Goal: Task Accomplishment & Management: Use online tool/utility

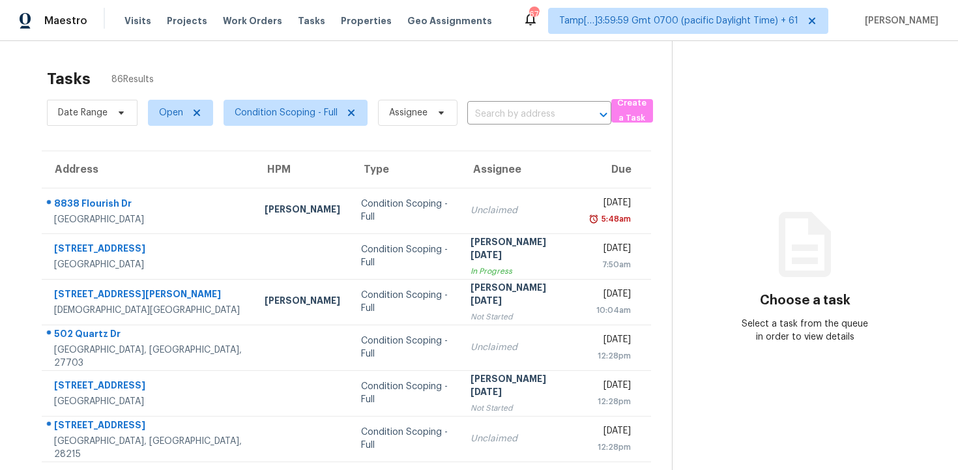
click at [504, 102] on div "Date Range Open Condition Scoping - Full Assignee ​" at bounding box center [329, 113] width 564 height 34
click at [506, 124] on body "Maestro Visits Projects Work Orders Tasks Properties Geo Assignments 676 Tamp[……" at bounding box center [479, 235] width 958 height 470
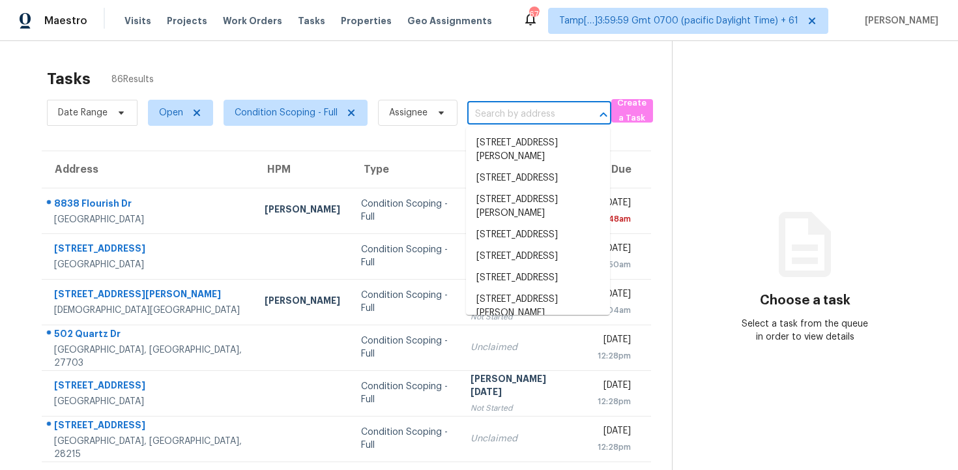
paste input "13124 N 146th Ln, Surprise, AZ, 85379"
type input "13124 N 146th Ln, Surprise, AZ, 85379"
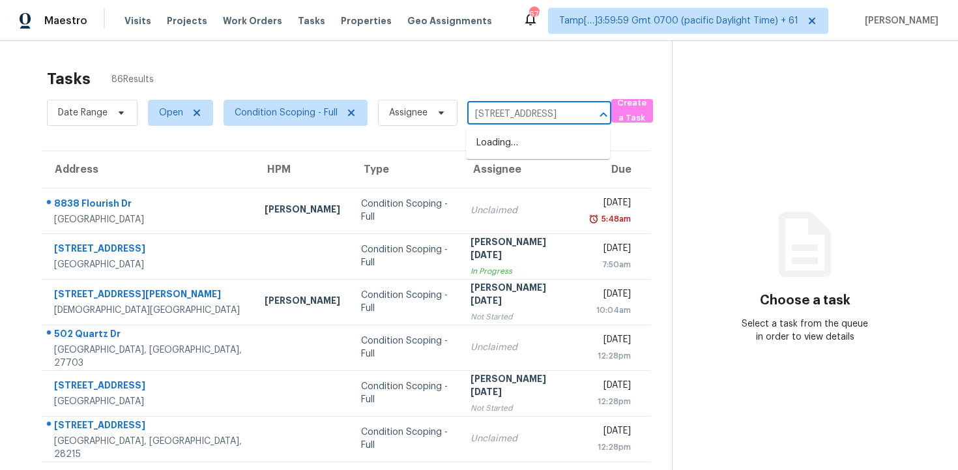
scroll to position [0, 60]
click at [519, 137] on li "13124 N 146th Ln, Surprise, AZ 85379" at bounding box center [538, 142] width 144 height 21
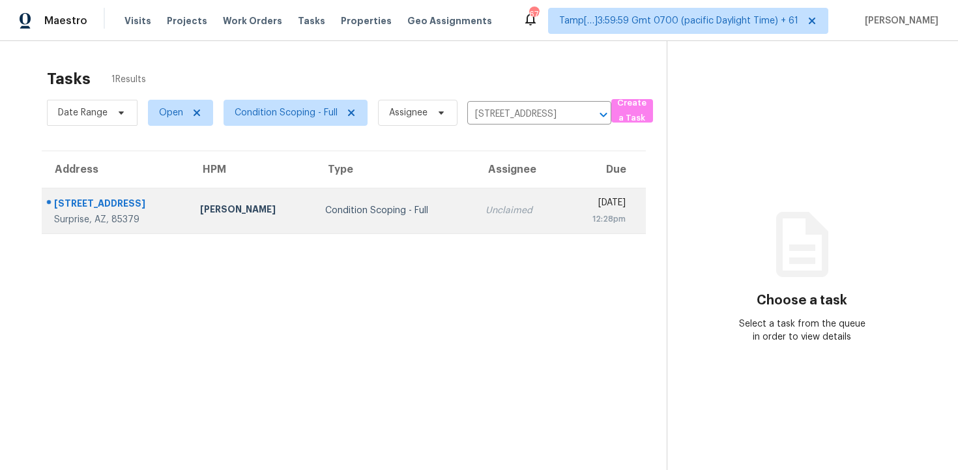
click at [573, 208] on div "Tue, Sep 16th 2025" at bounding box center [599, 204] width 52 height 16
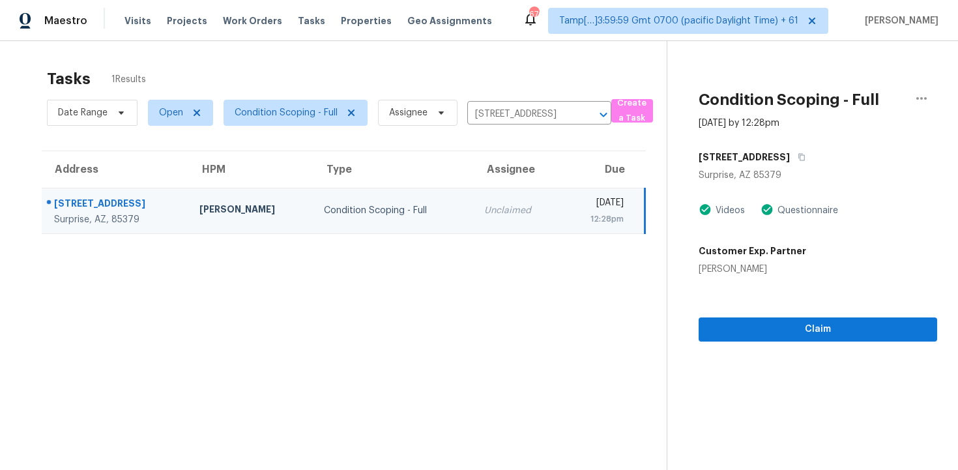
click at [804, 347] on section "Condition Scoping - Full Sep 16th 2025 by 12:28pm 13124 N 146th Ln Surprise, AZ…" at bounding box center [801, 276] width 270 height 470
click at [815, 325] on span "Claim" at bounding box center [818, 329] width 218 height 16
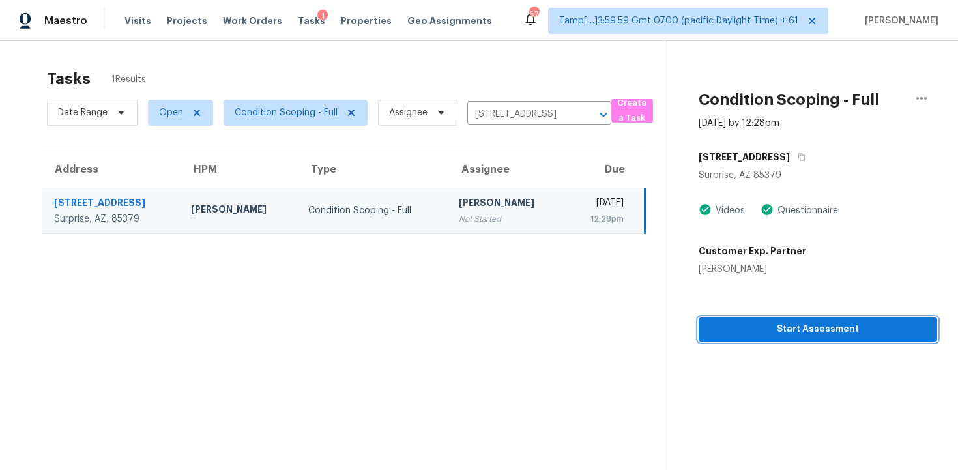
click at [815, 325] on span "Start Assessment" at bounding box center [818, 329] width 218 height 16
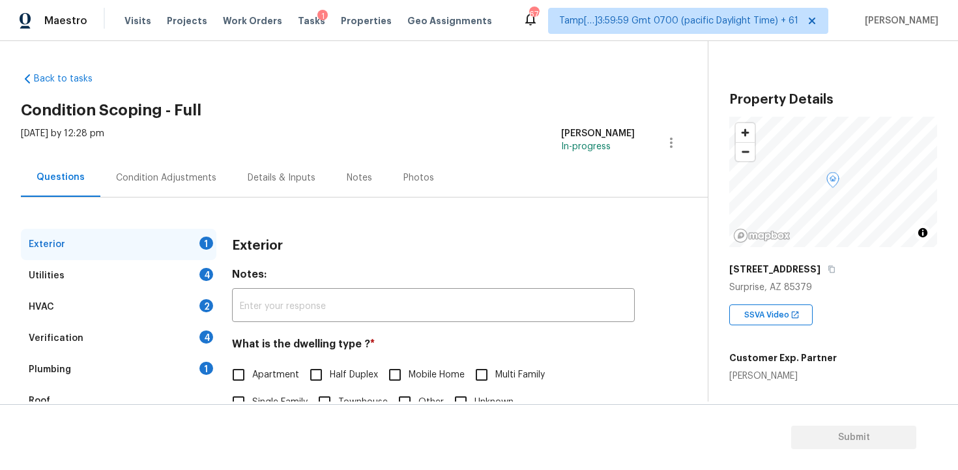
click at [143, 178] on div "Condition Adjustments" at bounding box center [166, 177] width 100 height 13
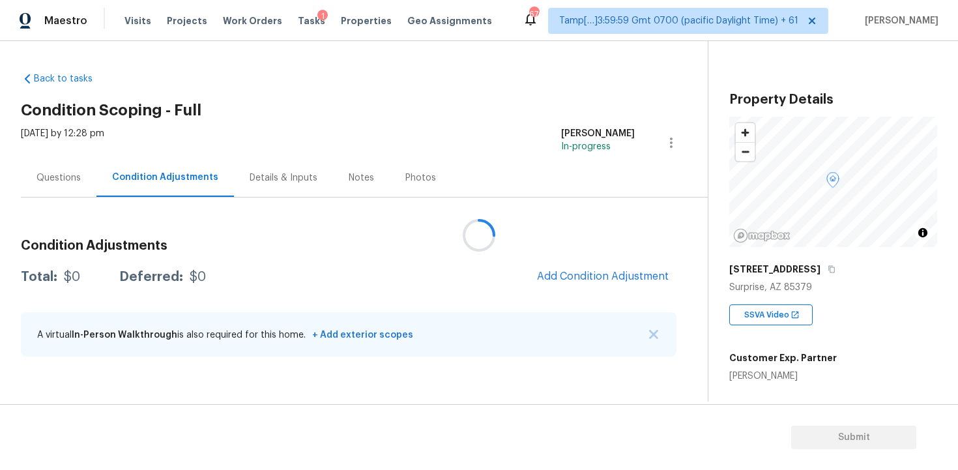
click at [570, 282] on div at bounding box center [479, 235] width 958 height 470
click at [563, 247] on div at bounding box center [479, 235] width 958 height 470
click at [581, 266] on button "Add Condition Adjustment" at bounding box center [602, 276] width 147 height 27
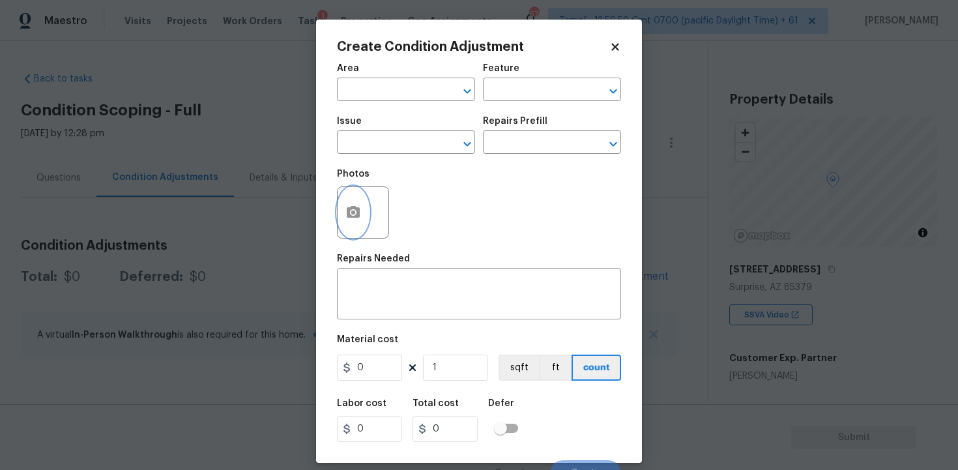
click at [362, 227] on button "button" at bounding box center [352, 212] width 31 height 51
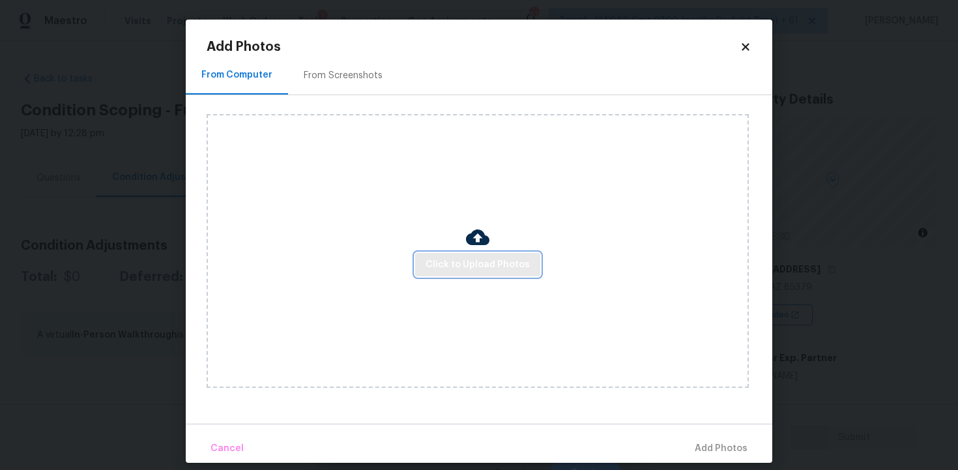
click at [463, 271] on span "Click to Upload Photos" at bounding box center [477, 265] width 104 height 16
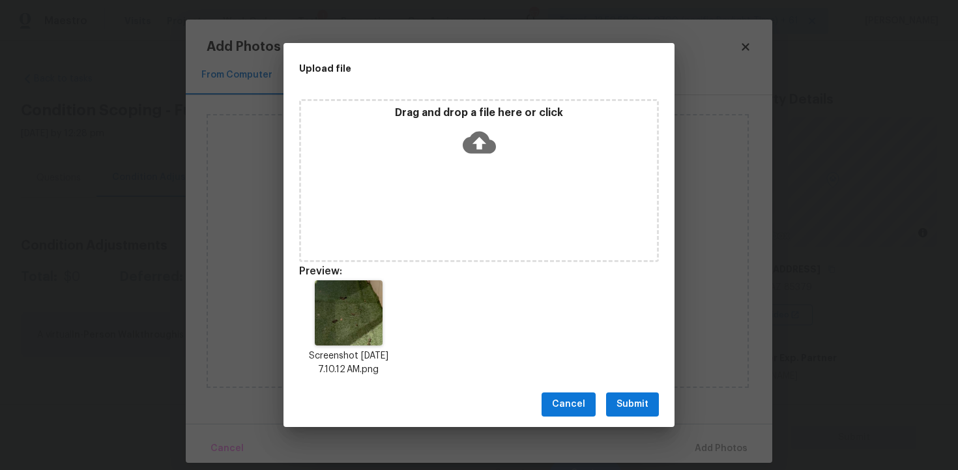
click at [631, 397] on span "Submit" at bounding box center [632, 404] width 32 height 16
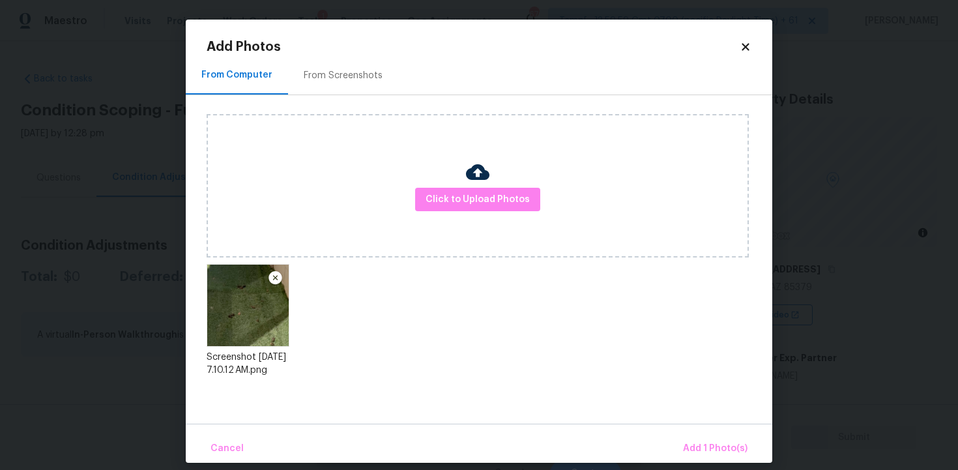
click at [707, 433] on div "Cancel Add 1 Photo(s)" at bounding box center [479, 442] width 586 height 39
click at [705, 441] on span "Add 1 Photo(s)" at bounding box center [715, 448] width 64 height 16
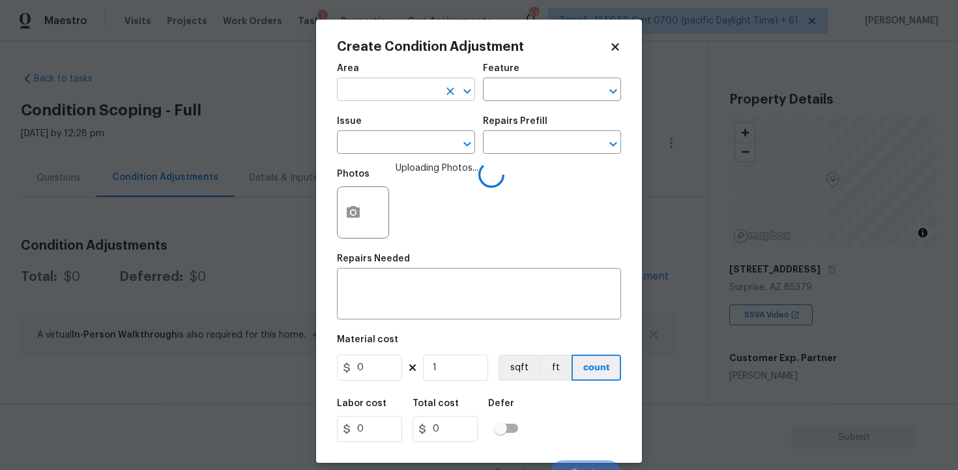
click at [397, 97] on input "text" at bounding box center [388, 91] width 102 height 20
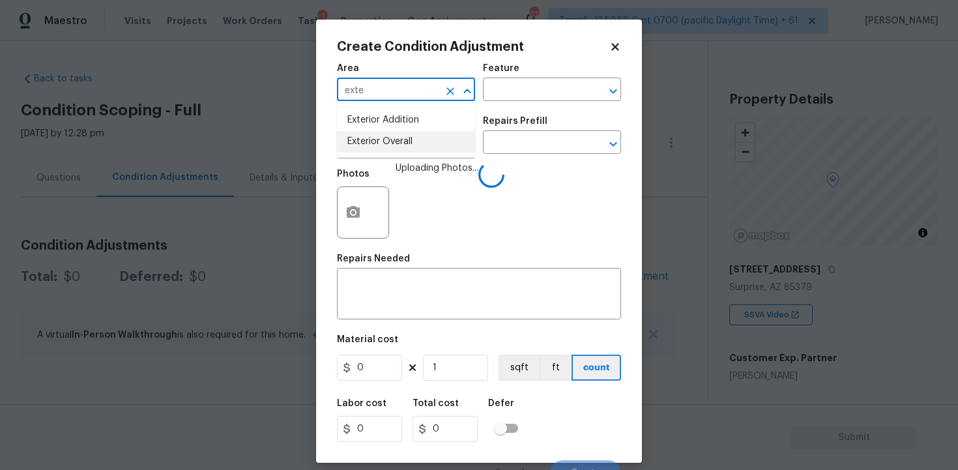
click at [385, 144] on li "Exterior Overall" at bounding box center [406, 141] width 138 height 21
type input "Exterior Overall"
click at [385, 144] on input "text" at bounding box center [388, 144] width 102 height 20
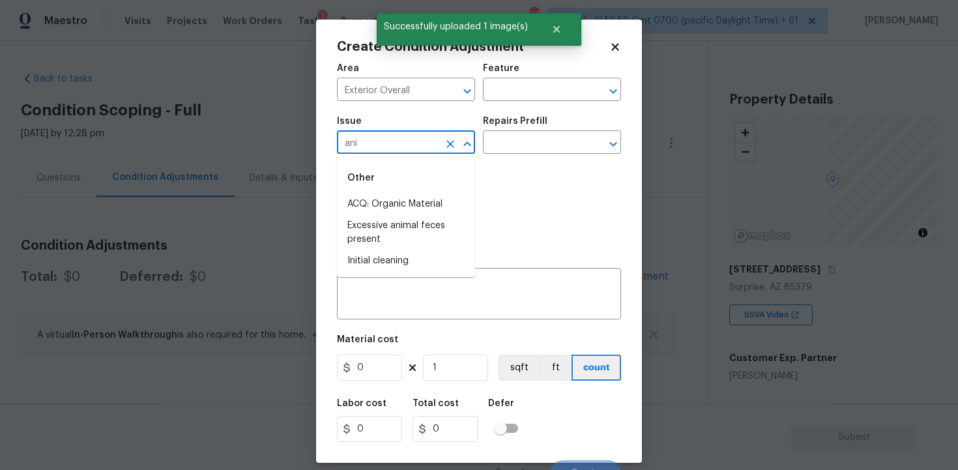
type input "anim"
click at [408, 201] on li "Excessive animal feces present" at bounding box center [406, 210] width 138 height 35
type input "Excessive animal feces present"
click at [534, 137] on input "text" at bounding box center [534, 144] width 102 height 20
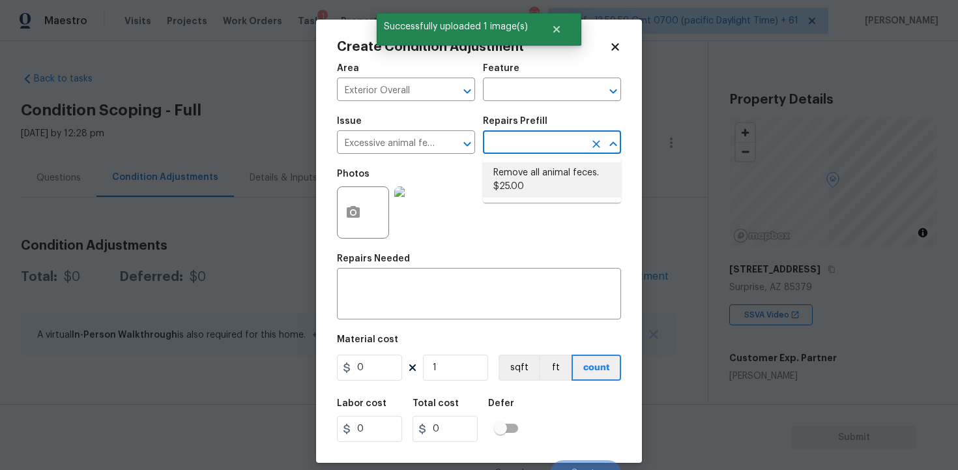
click at [534, 176] on li "Remove all animal feces. $25.00" at bounding box center [552, 179] width 138 height 35
type textarea "Remove all animal feces."
type input "25"
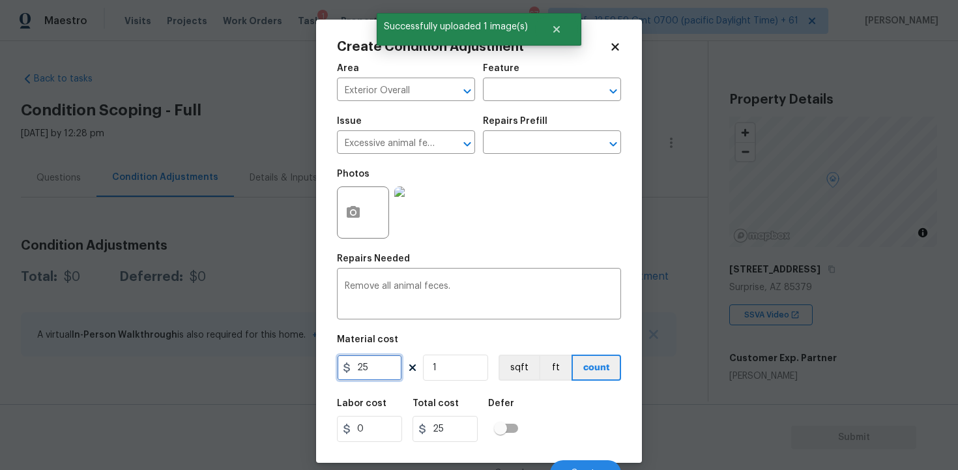
click at [396, 365] on input "25" at bounding box center [369, 367] width 65 height 26
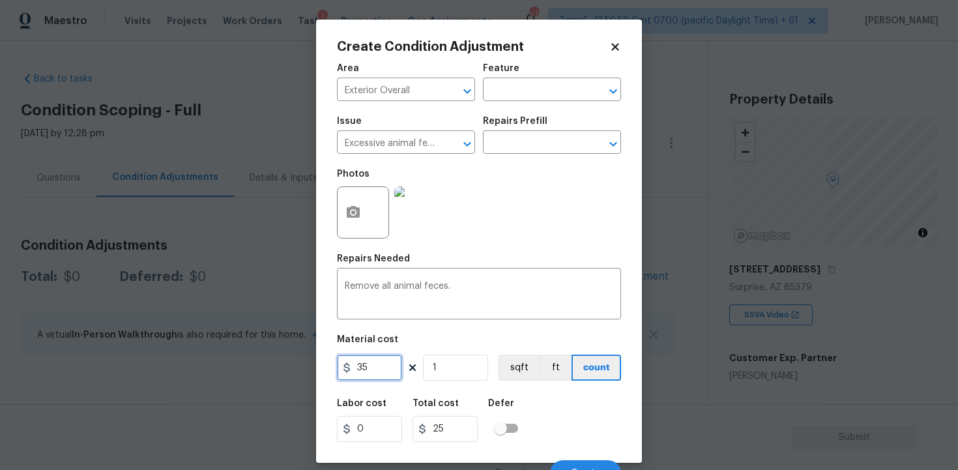
type input "35"
click at [534, 408] on div "Labor cost 0 Total cost 35 Defer" at bounding box center [479, 420] width 284 height 59
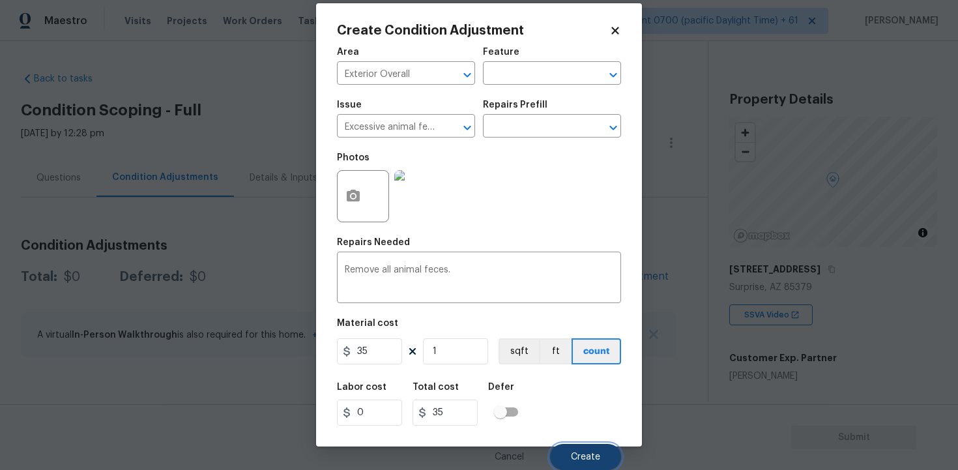
click at [576, 451] on button "Create" at bounding box center [585, 457] width 71 height 26
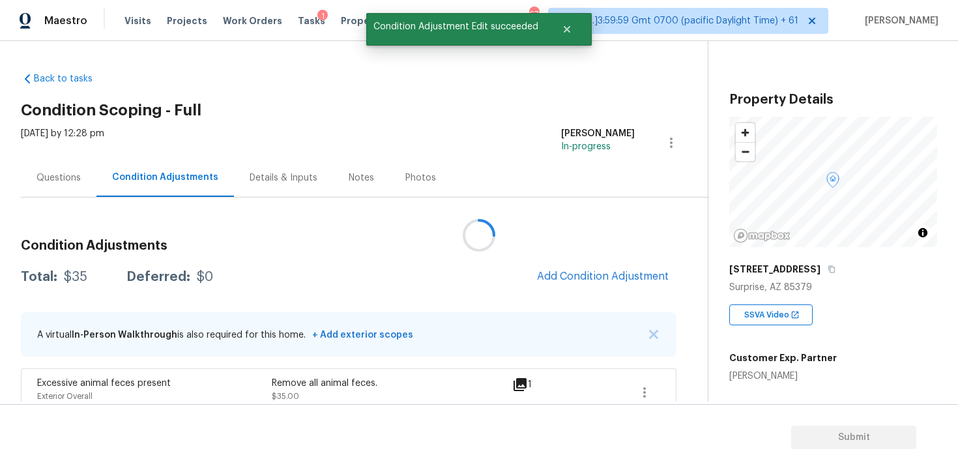
scroll to position [0, 0]
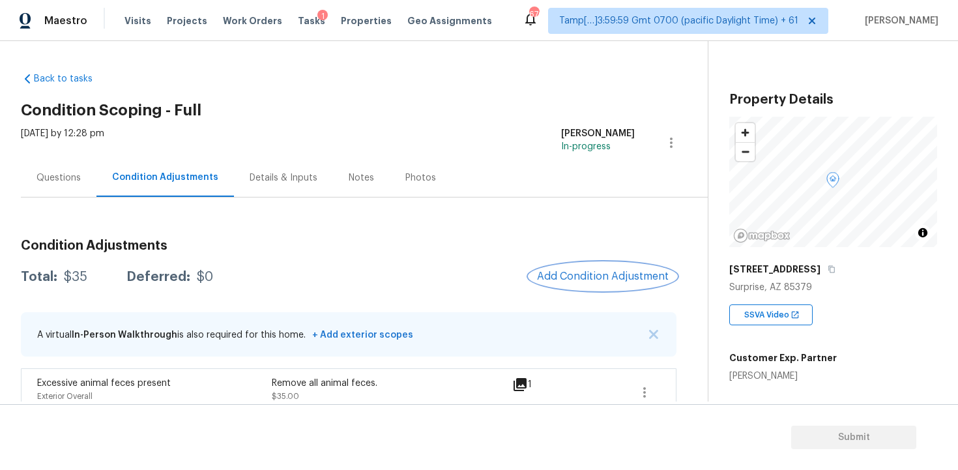
click at [573, 283] on button "Add Condition Adjustment" at bounding box center [602, 276] width 147 height 27
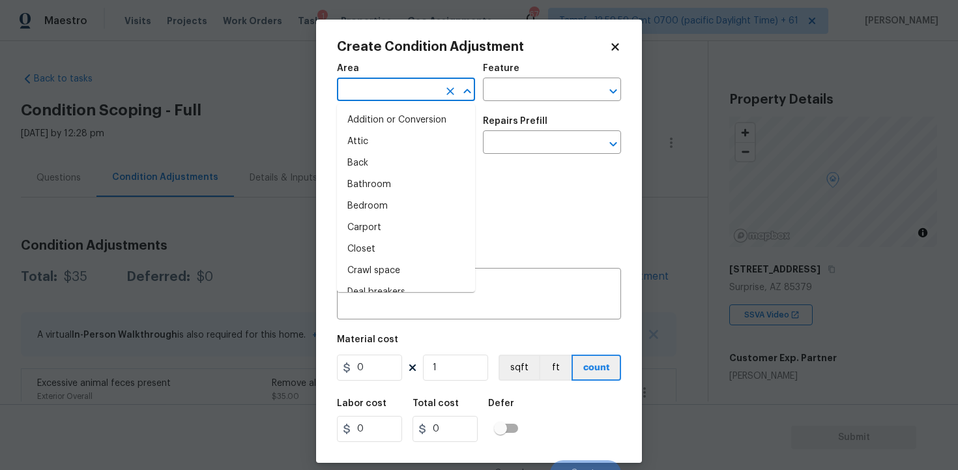
click at [376, 96] on input "text" at bounding box center [388, 91] width 102 height 20
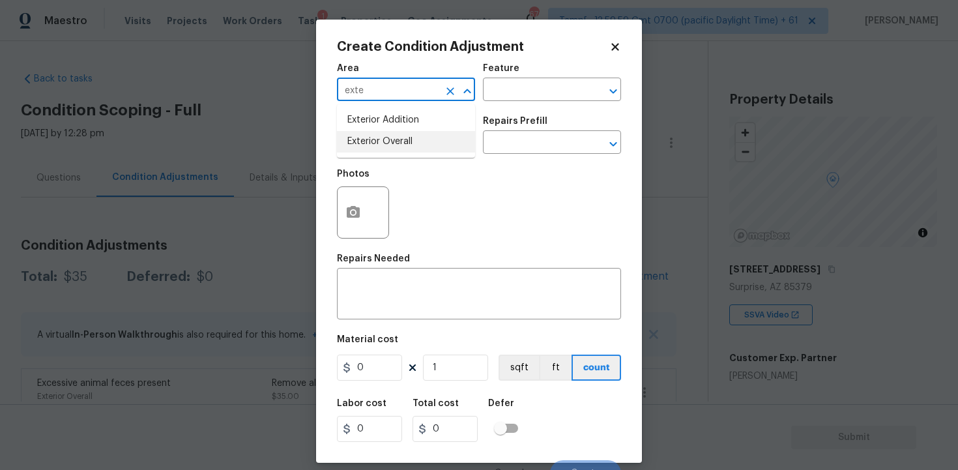
click at [371, 145] on li "Exterior Overall" at bounding box center [406, 141] width 138 height 21
type input "Exterior Overall"
click at [371, 145] on input "text" at bounding box center [388, 144] width 102 height 20
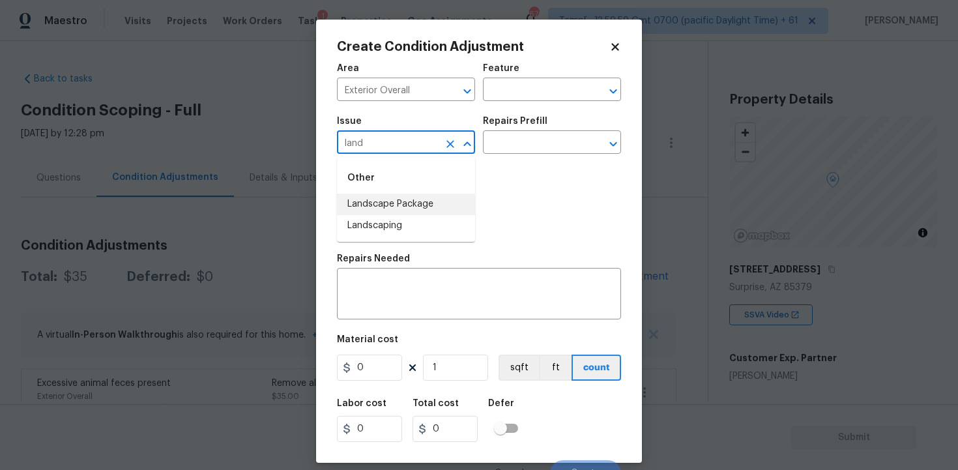
click at [369, 208] on li "Landscape Package" at bounding box center [406, 203] width 138 height 21
type input "Landscape Package"
click at [520, 136] on input "text" at bounding box center [534, 144] width 102 height 20
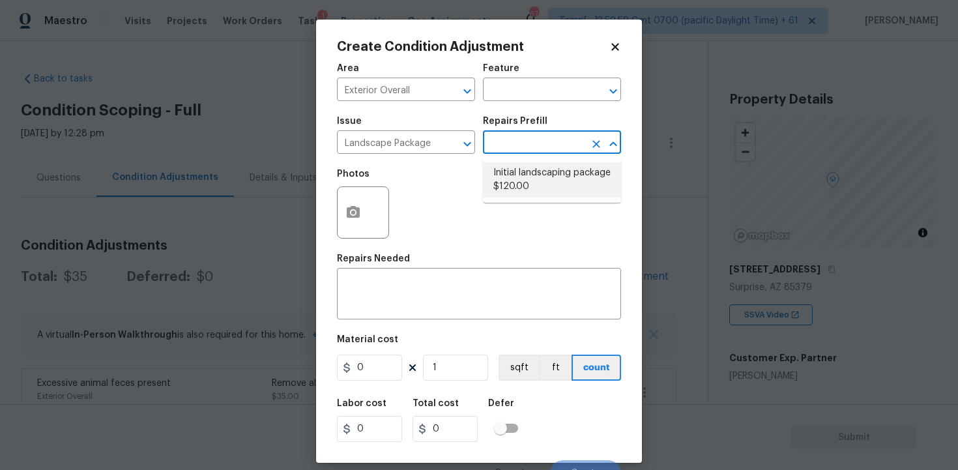
click at [525, 180] on li "Initial landscaping package $120.00" at bounding box center [552, 179] width 138 height 35
type input "Home Readiness Packages"
type textarea "Mowing of grass up to 6" in height. Mow, edge along driveways & sidewalks, trim…"
type input "120"
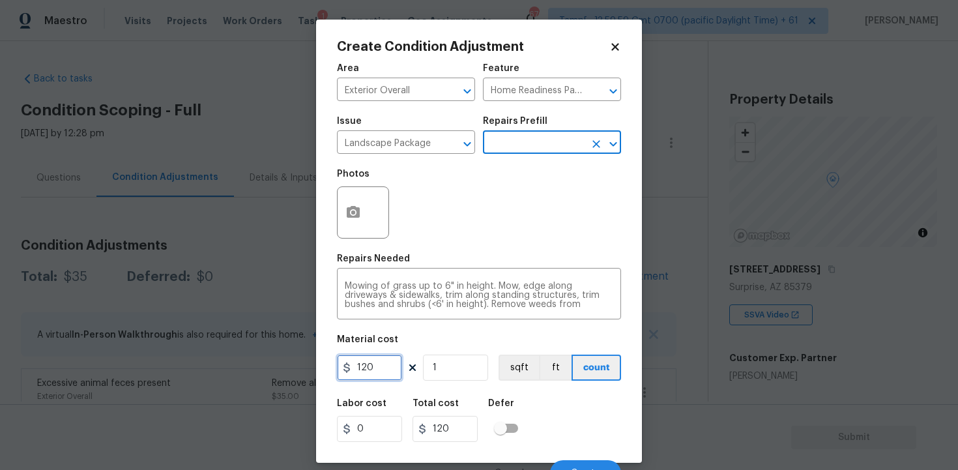
click at [388, 365] on input "120" at bounding box center [369, 367] width 65 height 26
type input "750"
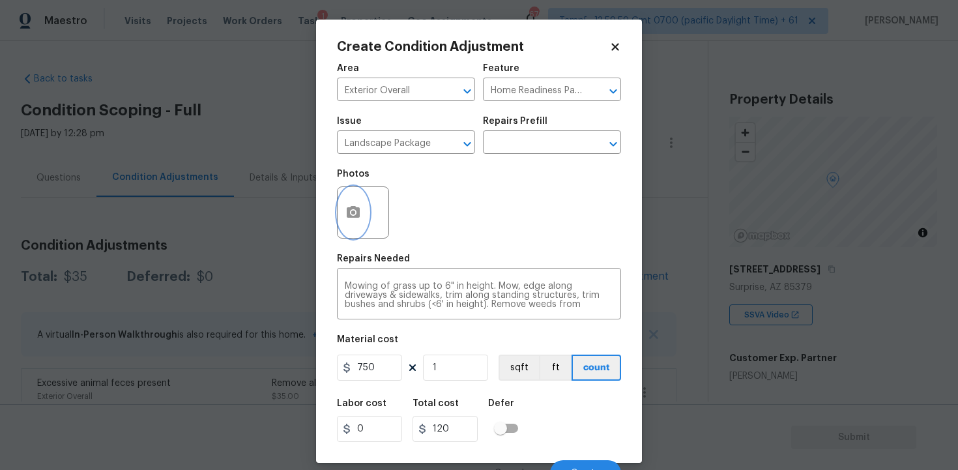
click at [349, 217] on icon "button" at bounding box center [353, 212] width 13 height 12
type input "750"
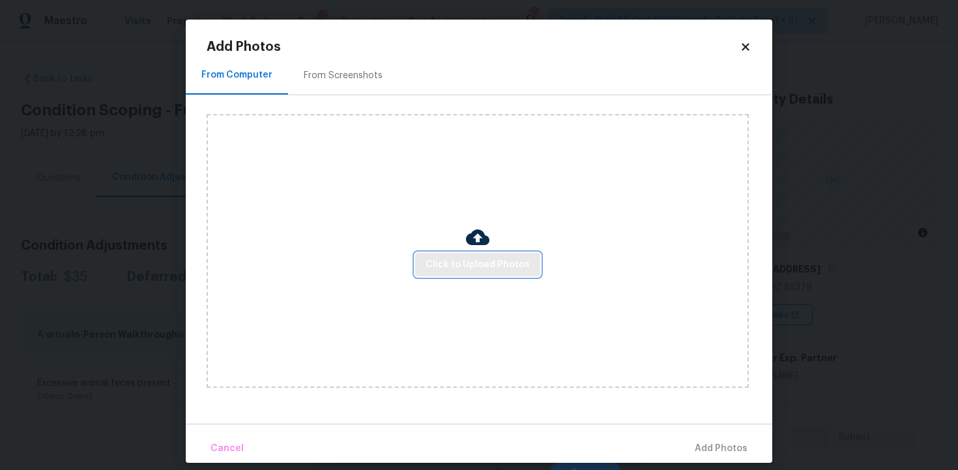
click at [483, 272] on span "Click to Upload Photos" at bounding box center [477, 265] width 104 height 16
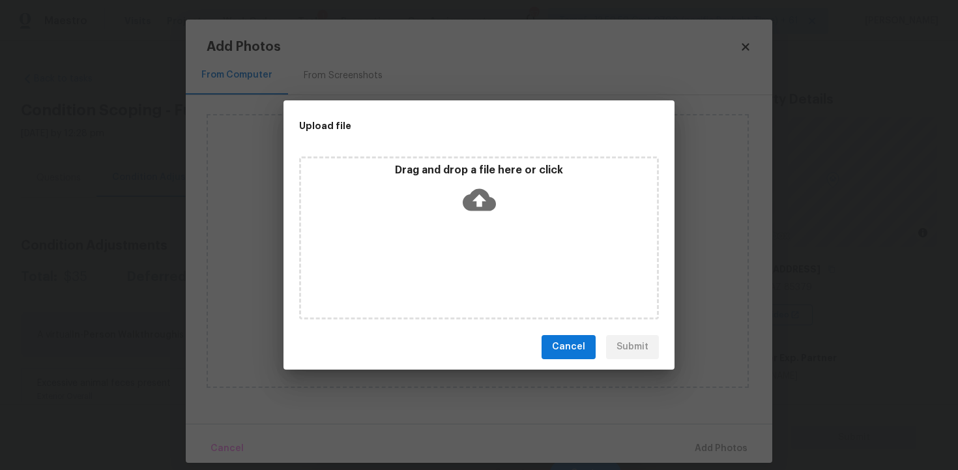
click at [475, 184] on icon at bounding box center [479, 199] width 33 height 33
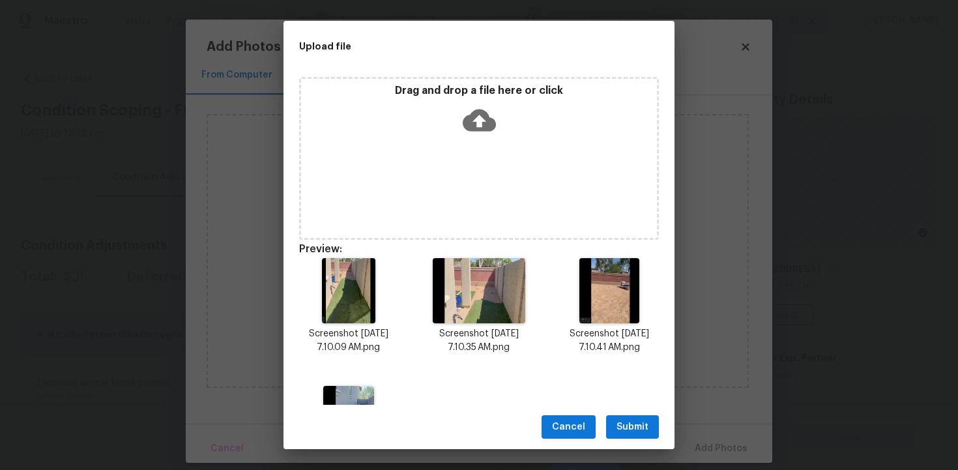
scroll to position [93, 0]
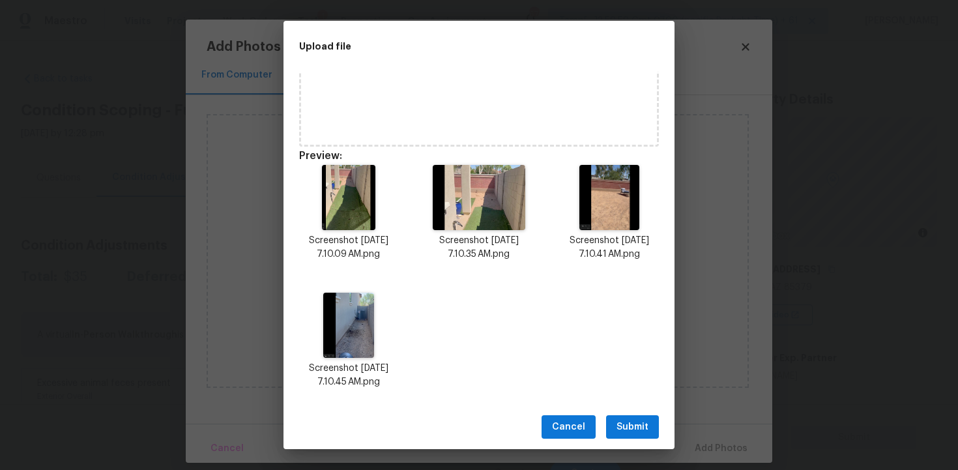
click at [644, 419] on span "Submit" at bounding box center [632, 427] width 32 height 16
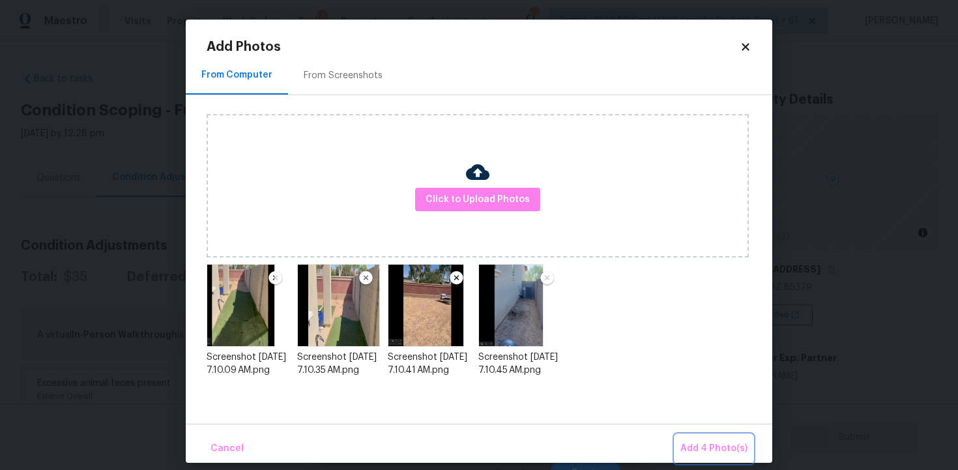
click at [705, 444] on span "Add 4 Photo(s)" at bounding box center [713, 448] width 67 height 16
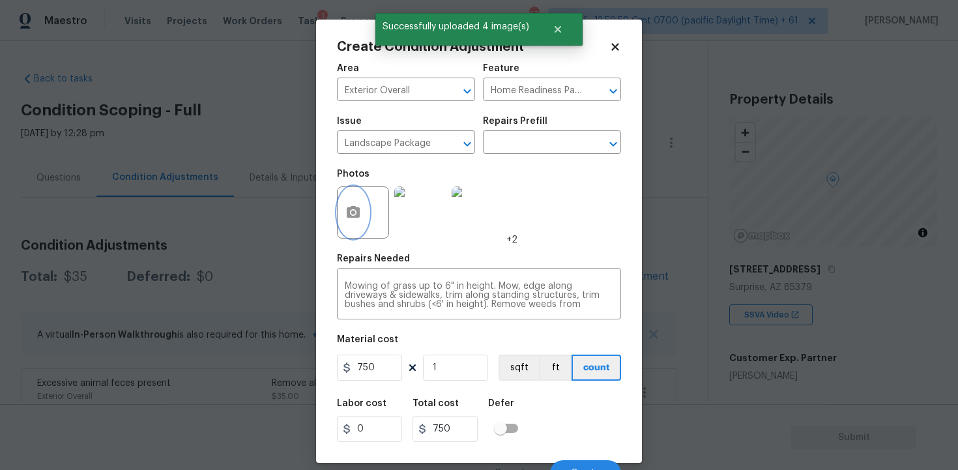
scroll to position [17, 0]
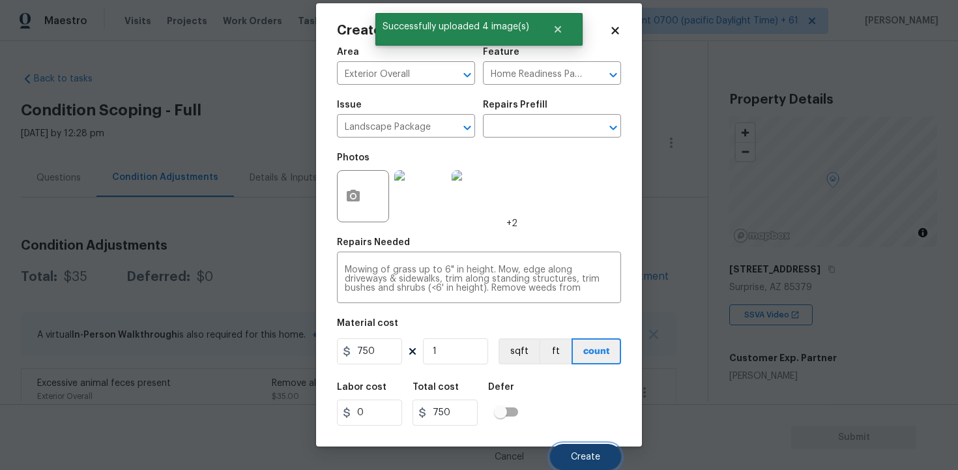
click at [587, 453] on span "Create" at bounding box center [585, 457] width 29 height 10
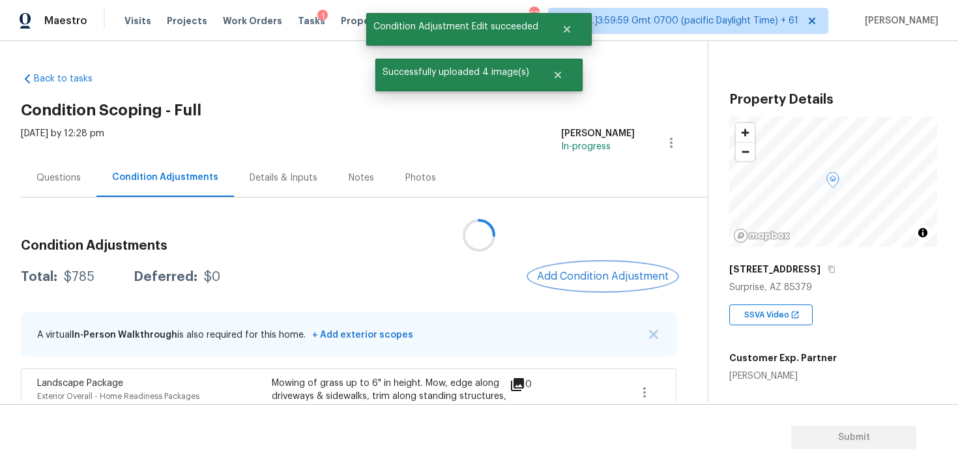
scroll to position [0, 0]
click at [575, 279] on span "Add Condition Adjustment" at bounding box center [603, 276] width 132 height 12
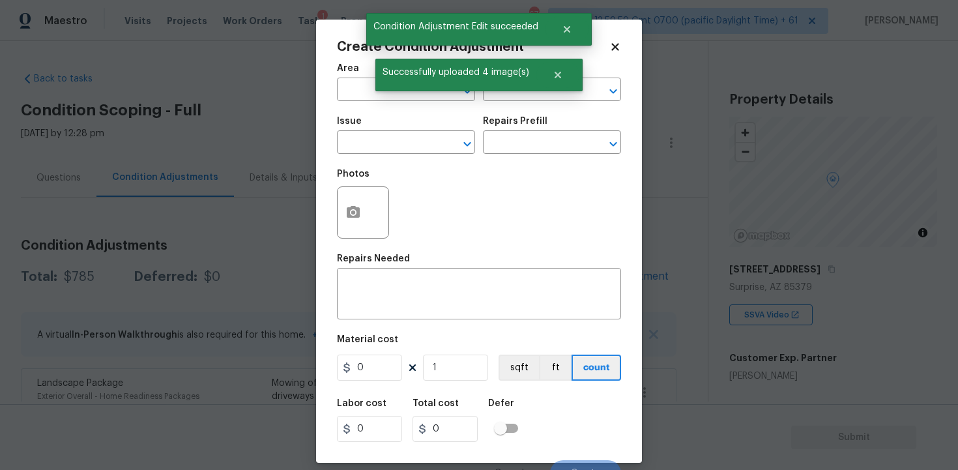
click at [341, 102] on span "Area ​" at bounding box center [406, 82] width 138 height 53
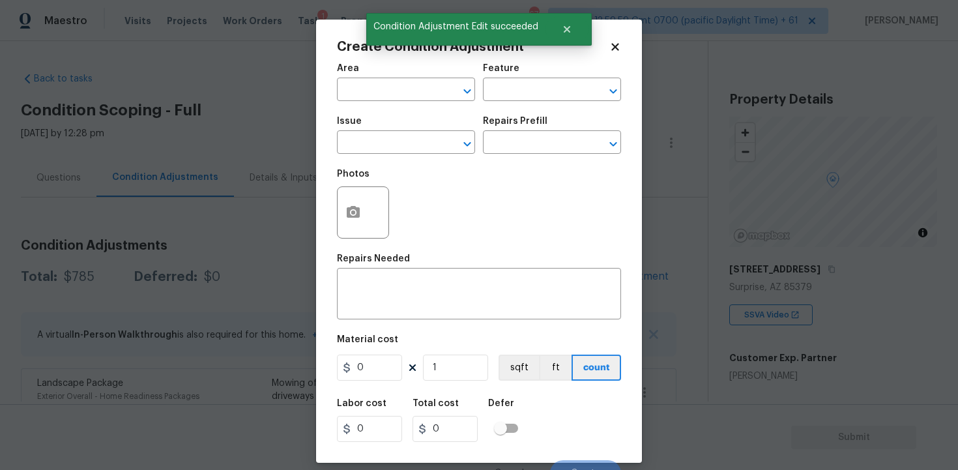
click at [347, 102] on span "Area ​" at bounding box center [406, 82] width 138 height 53
click at [356, 97] on input "text" at bounding box center [388, 91] width 102 height 20
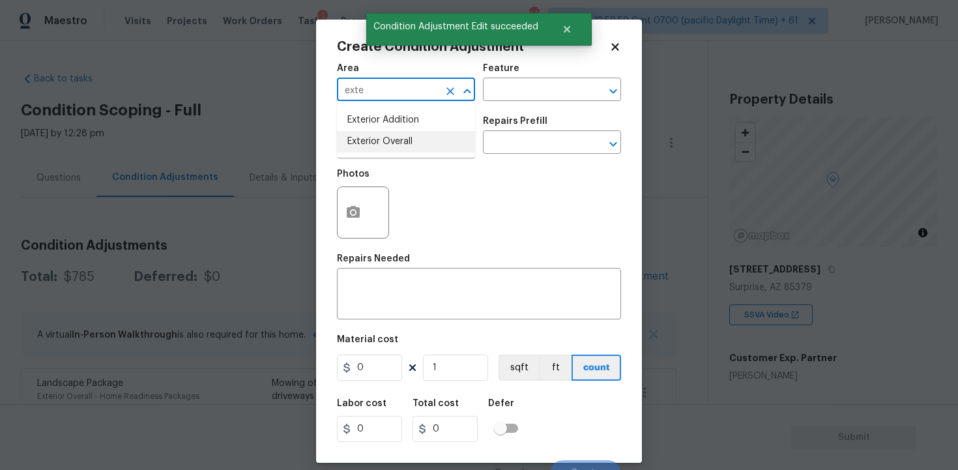
click at [368, 156] on ul "Exterior Addition Exterior Overall" at bounding box center [406, 130] width 138 height 53
click at [369, 147] on li "Exterior Overall" at bounding box center [406, 141] width 138 height 21
type input "Exterior Overall"
click at [369, 147] on input "text" at bounding box center [388, 144] width 102 height 20
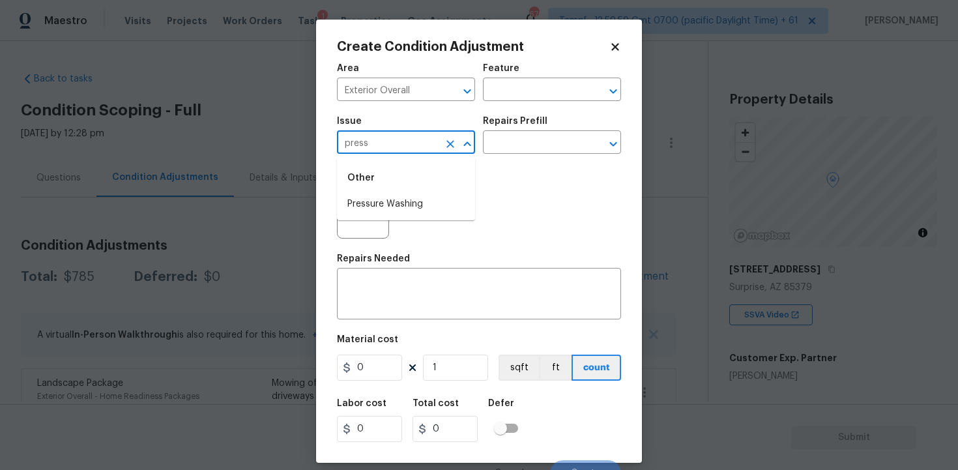
click at [392, 201] on li "Pressure Washing" at bounding box center [406, 203] width 138 height 21
type input "Pressure Washing"
click at [494, 143] on input "text" at bounding box center [534, 144] width 102 height 20
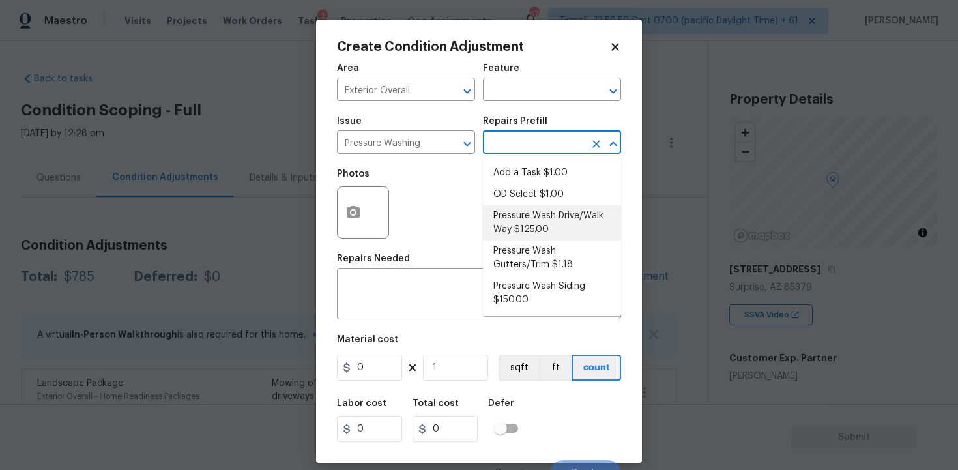
click at [526, 210] on li "Pressure Wash Drive/Walk Way $125.00" at bounding box center [552, 222] width 138 height 35
type input "Siding"
type textarea "Pressure wash the driveways/walkways as directed by the PM. Ensure that all deb…"
type input "125"
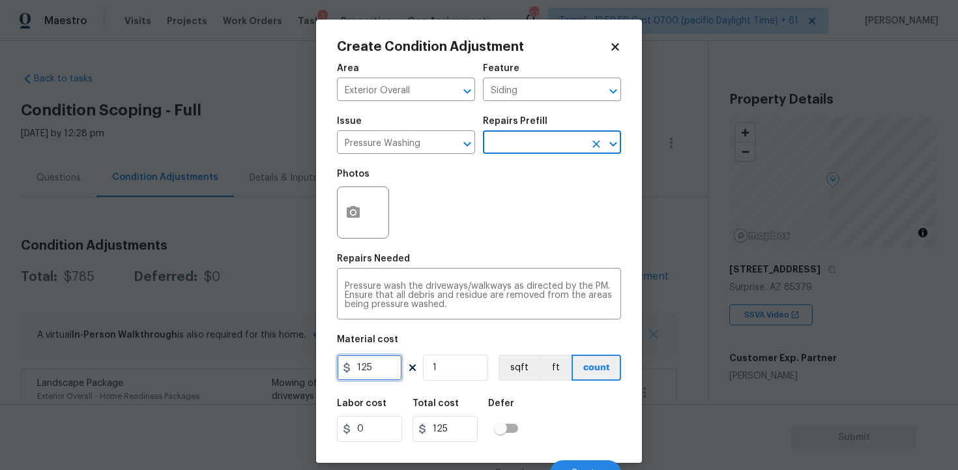
click at [386, 363] on input "125" at bounding box center [369, 367] width 65 height 26
type input "400"
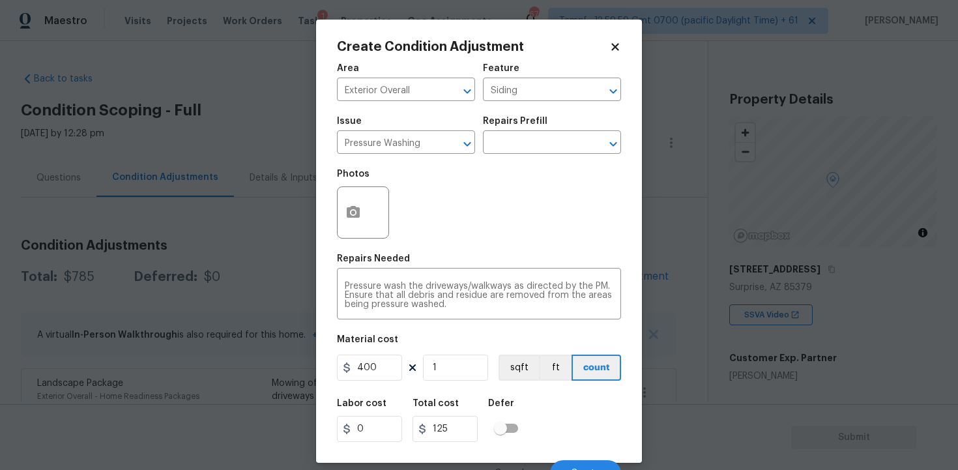
type input "400"
click at [554, 409] on div "Labor cost 0 Total cost 400 Defer" at bounding box center [479, 420] width 284 height 59
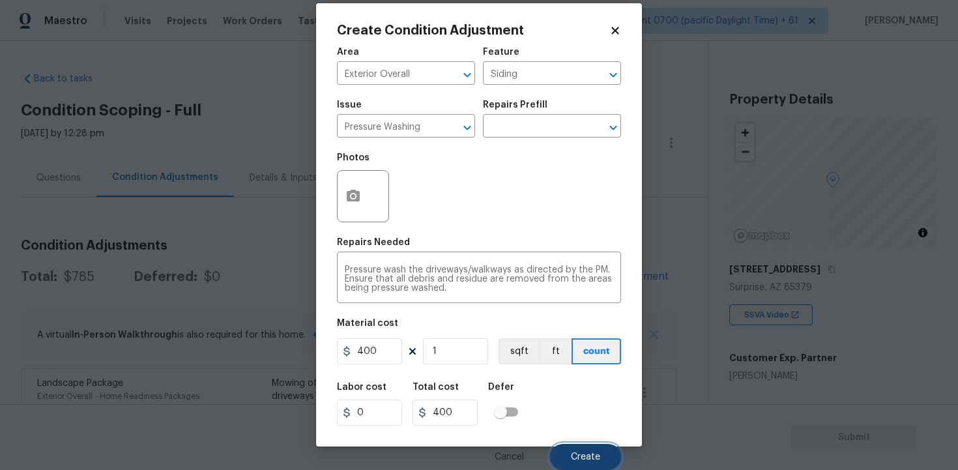
click at [565, 453] on button "Create" at bounding box center [585, 457] width 71 height 26
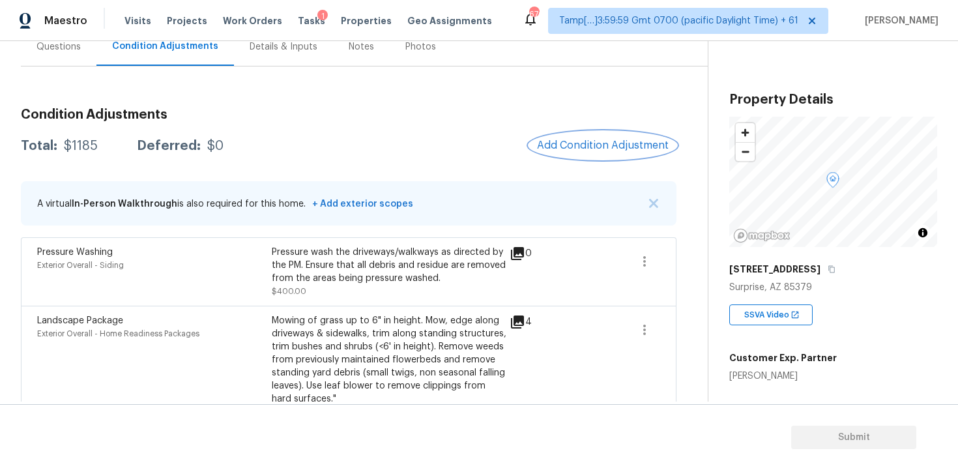
scroll to position [175, 0]
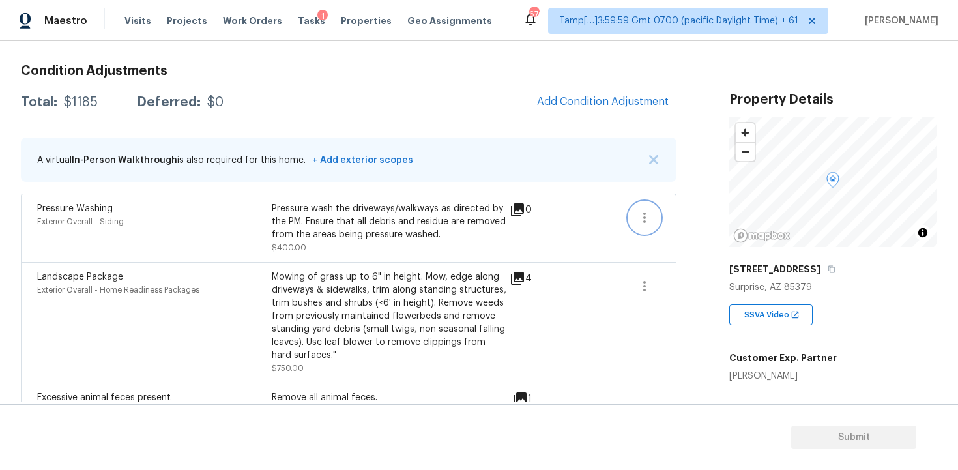
click at [650, 221] on icon "button" at bounding box center [644, 218] width 16 height 16
click at [593, 312] on span at bounding box center [598, 322] width 50 height 104
click at [615, 265] on div "Landscape Package Exterior Overall - Home Readiness Packages Mowing of grass up…" at bounding box center [348, 322] width 655 height 121
click at [651, 289] on icon "button" at bounding box center [644, 286] width 16 height 16
click at [691, 288] on div "Edit" at bounding box center [719, 284] width 102 height 13
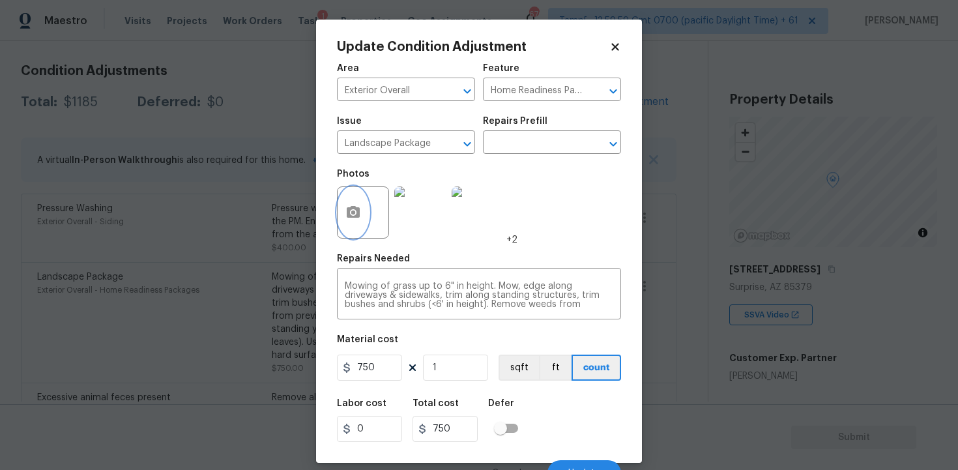
click at [353, 214] on circle "button" at bounding box center [353, 212] width 4 height 4
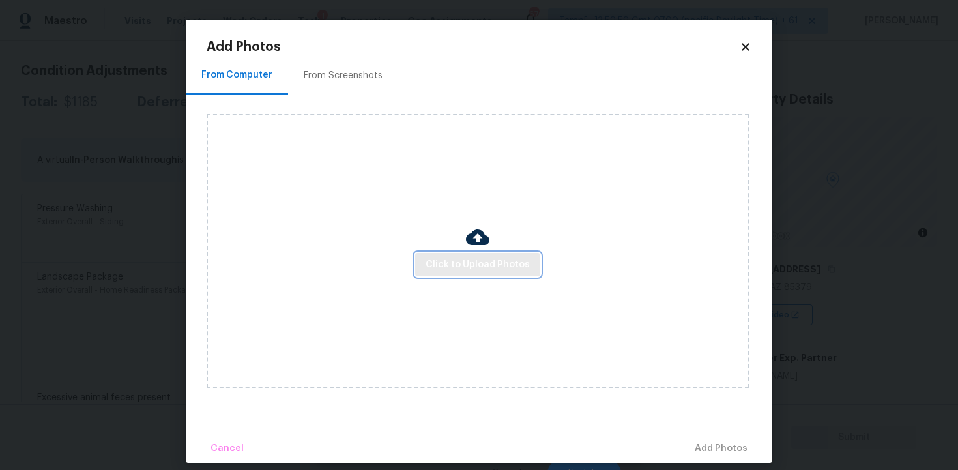
click at [468, 268] on span "Click to Upload Photos" at bounding box center [477, 265] width 104 height 16
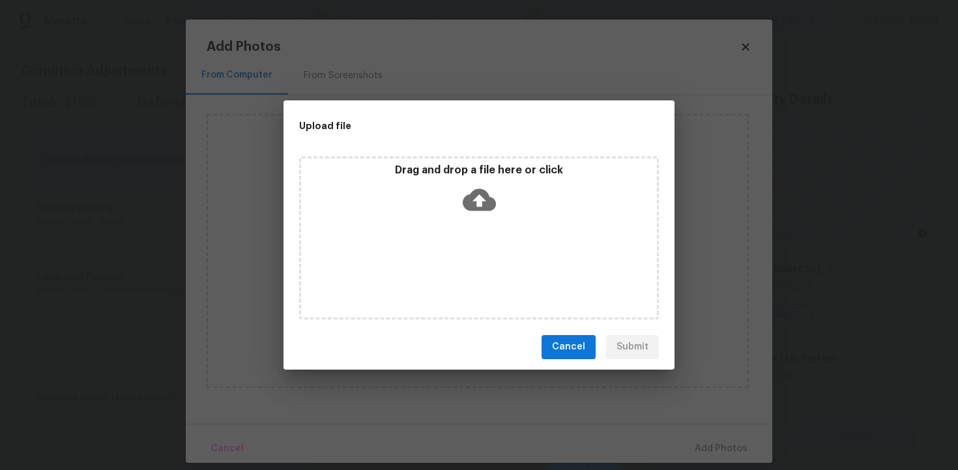
click at [482, 185] on icon at bounding box center [479, 199] width 33 height 33
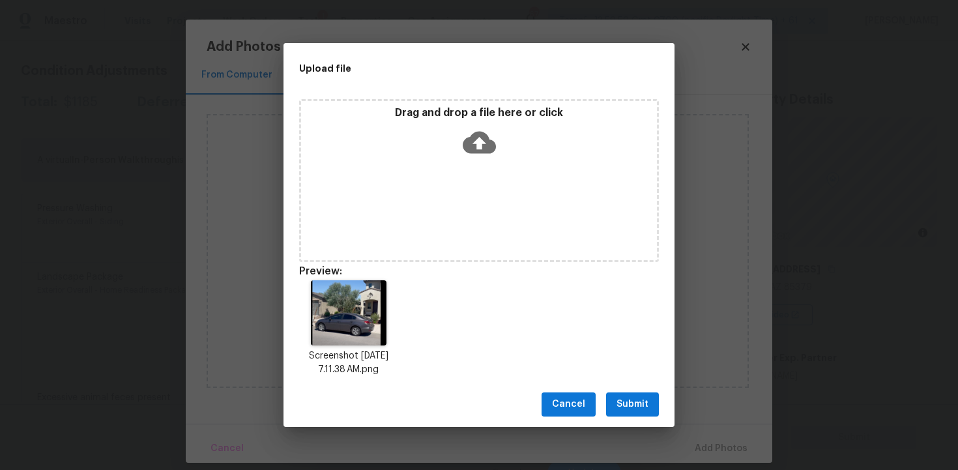
click at [629, 392] on div "Cancel Submit" at bounding box center [478, 404] width 391 height 45
click at [638, 407] on span "Submit" at bounding box center [632, 404] width 32 height 16
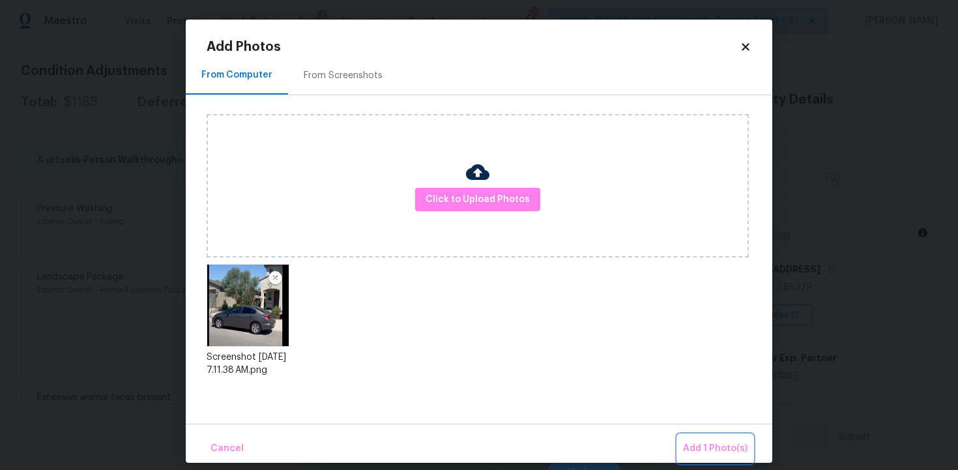
click at [703, 445] on span "Add 1 Photo(s)" at bounding box center [715, 448] width 64 height 16
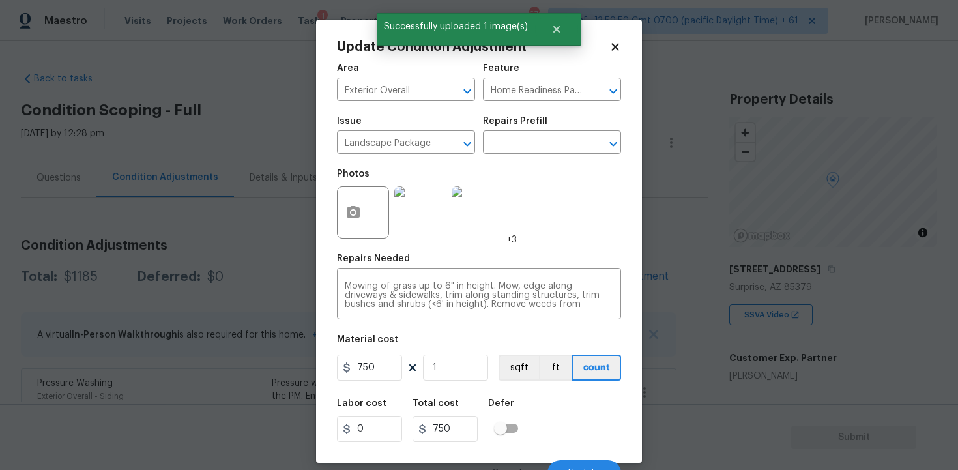
scroll to position [175, 0]
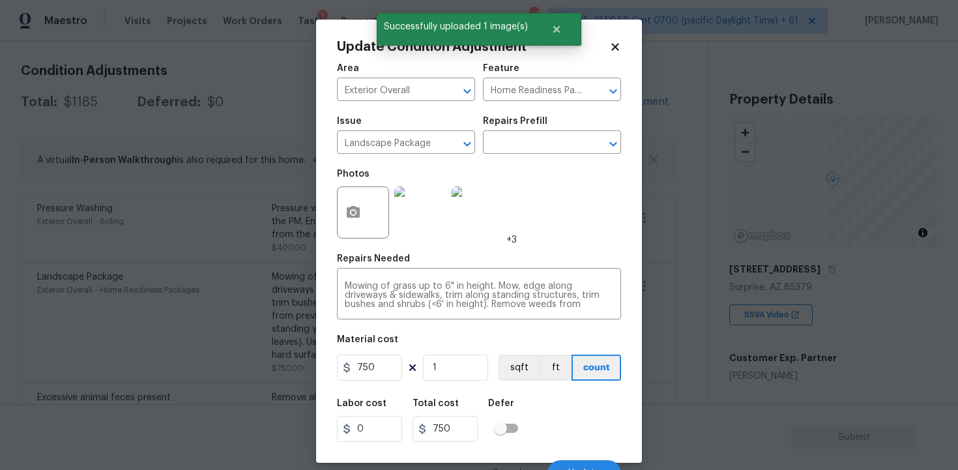
click at [568, 427] on div "Labor cost 0 Total cost 750 Defer" at bounding box center [479, 420] width 284 height 59
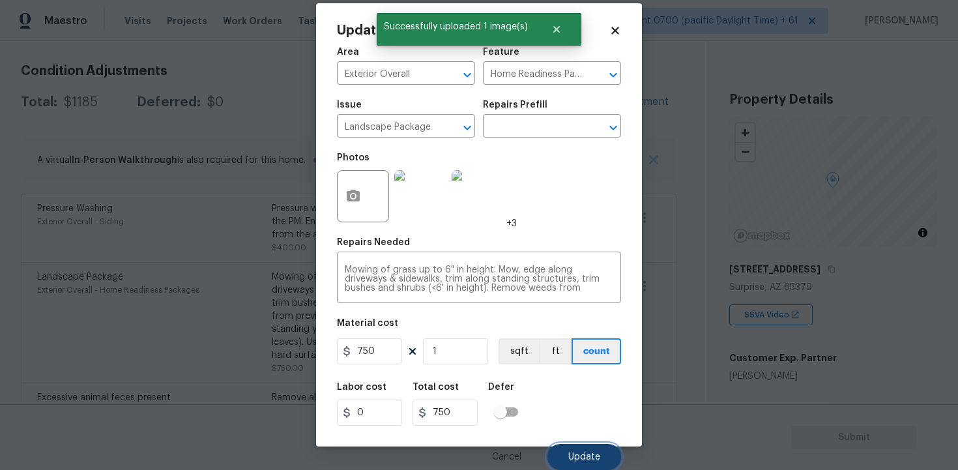
click at [584, 452] on span "Update" at bounding box center [584, 457] width 32 height 10
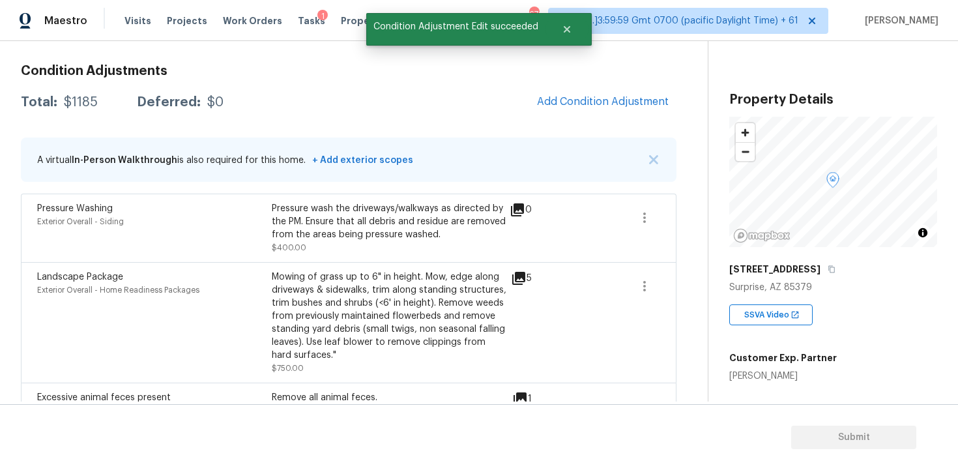
scroll to position [208, 0]
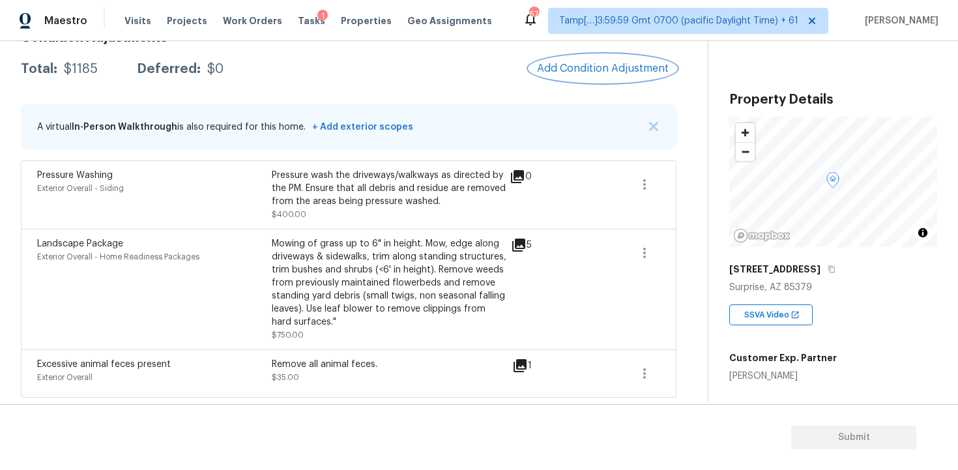
click at [577, 75] on button "Add Condition Adjustment" at bounding box center [602, 68] width 147 height 27
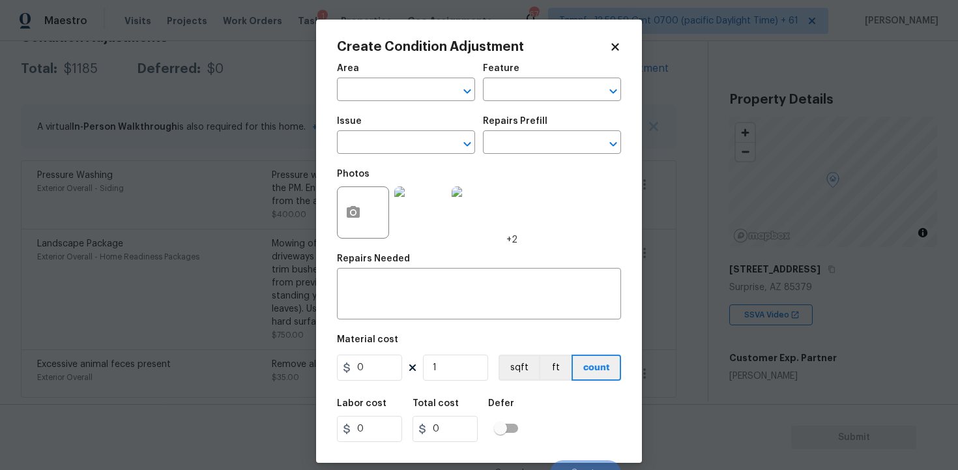
click at [330, 227] on div "Create Condition Adjustment Area ​ Feature ​ Issue ​ Repairs Prefill ​ Photos +…" at bounding box center [479, 241] width 326 height 443
click at [355, 196] on button "button" at bounding box center [352, 212] width 31 height 51
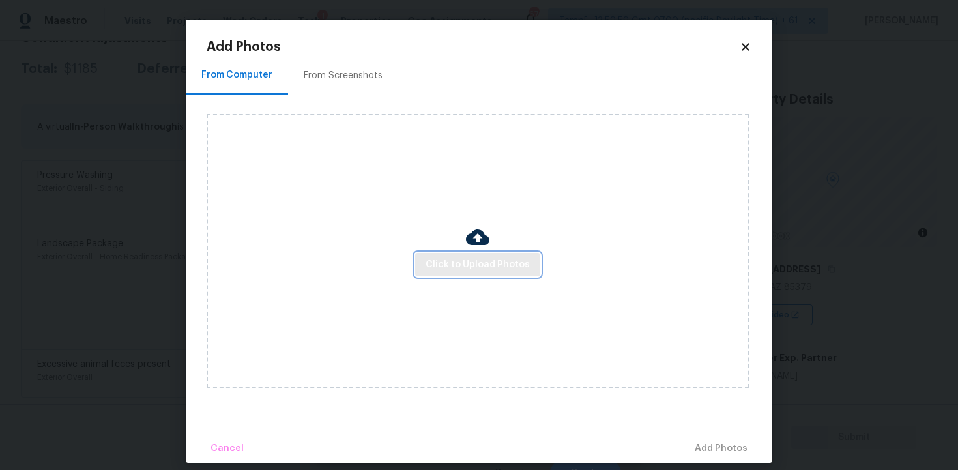
click at [488, 261] on span "Click to Upload Photos" at bounding box center [477, 265] width 104 height 16
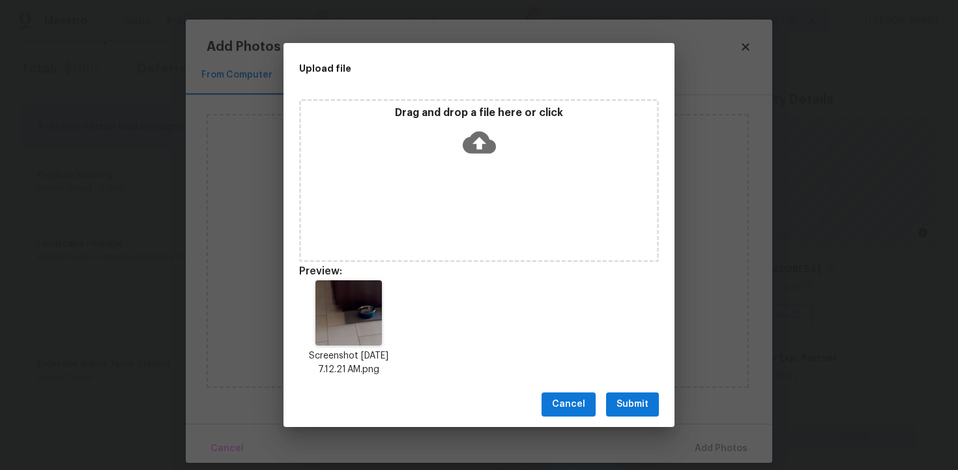
click at [623, 395] on button "Submit" at bounding box center [632, 404] width 53 height 24
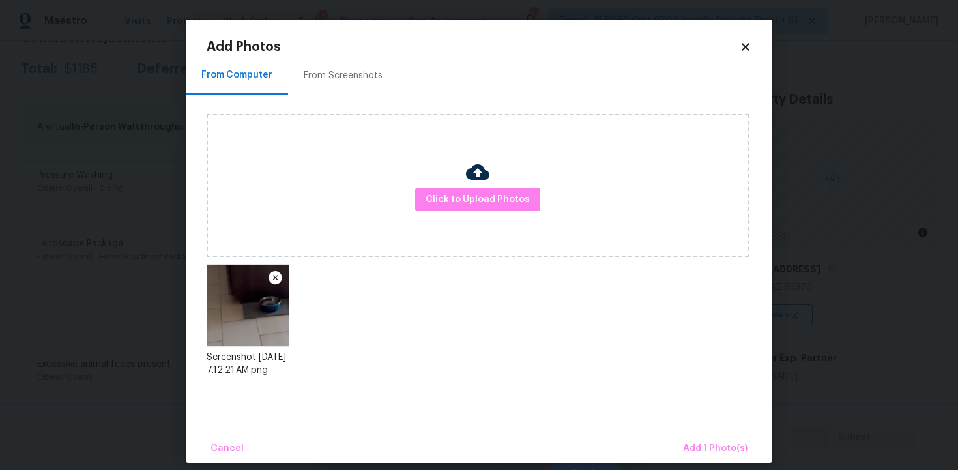
click at [685, 427] on div "Cancel Add 1 Photo(s)" at bounding box center [479, 442] width 586 height 39
click at [701, 441] on span "Add 1 Photo(s)" at bounding box center [715, 448] width 64 height 16
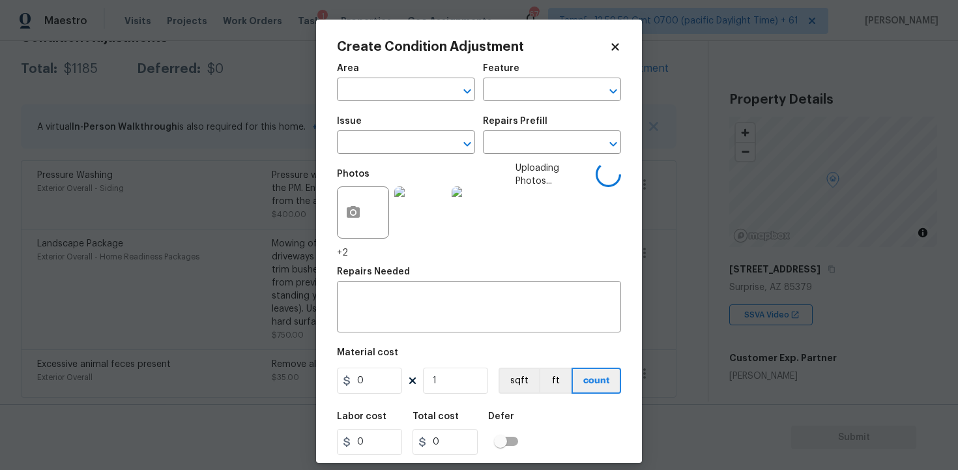
click at [424, 101] on span "Area ​" at bounding box center [406, 82] width 138 height 53
click at [421, 96] on input "text" at bounding box center [388, 91] width 102 height 20
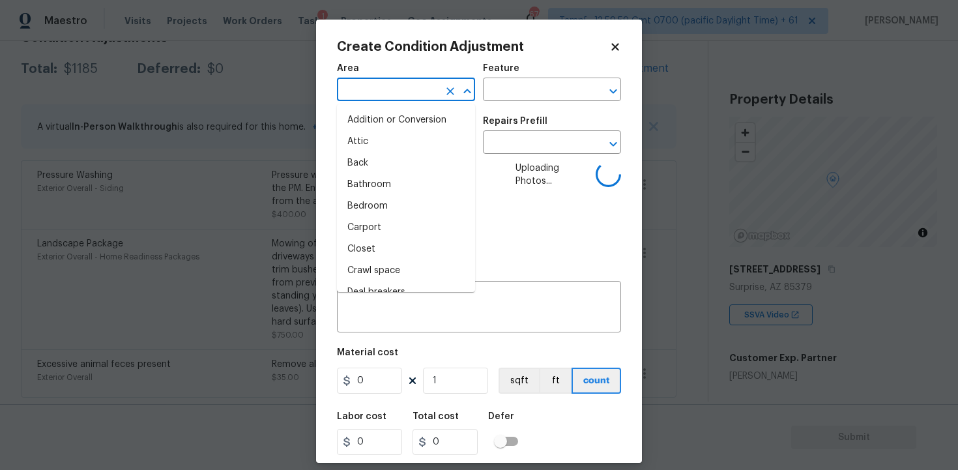
type input "i"
type input "te"
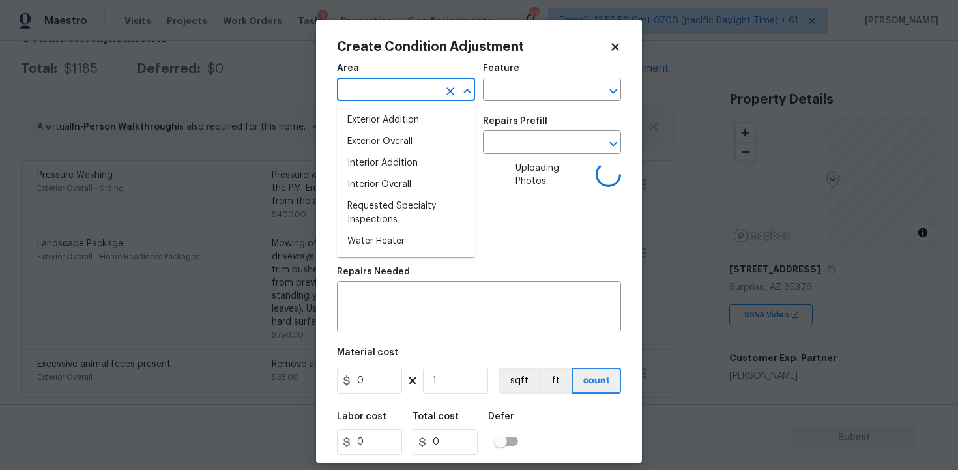
type input "r"
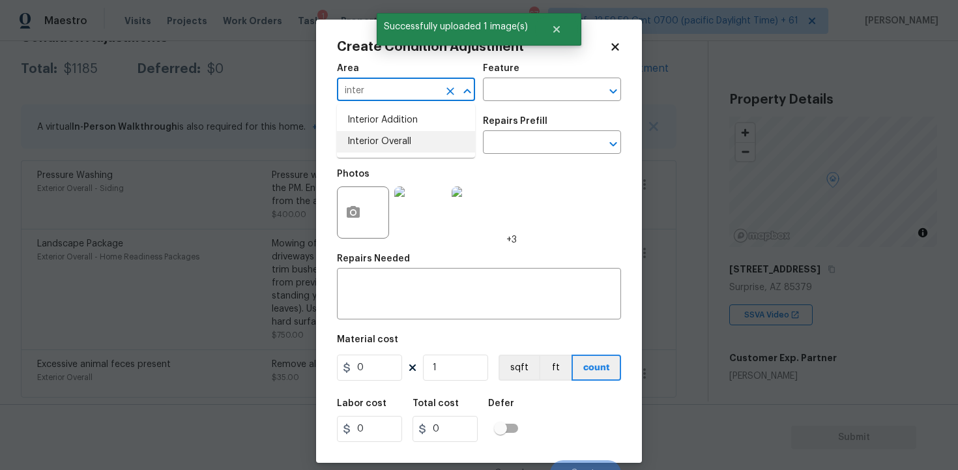
click at [359, 141] on li "Interior Overall" at bounding box center [406, 141] width 138 height 21
type input "Interior Overall"
click at [359, 141] on input "text" at bounding box center [388, 144] width 102 height 20
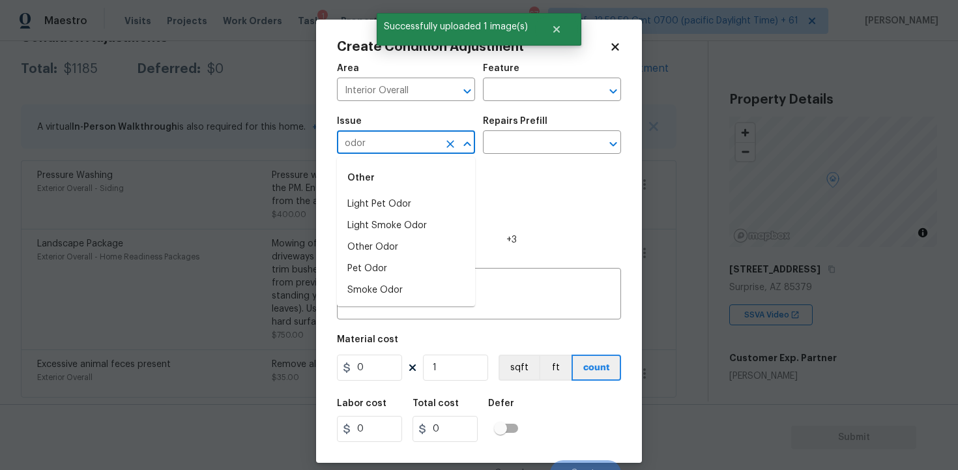
click at [392, 192] on div "Other" at bounding box center [406, 177] width 138 height 31
click at [407, 198] on li "Light Pet Odor" at bounding box center [406, 203] width 138 height 21
type input "Light Pet Odor"
click at [517, 139] on input "text" at bounding box center [534, 144] width 102 height 20
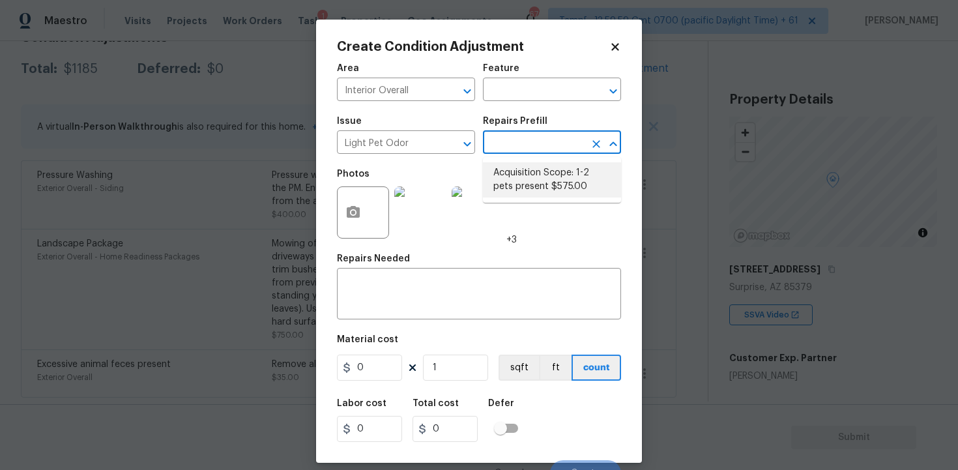
click at [531, 180] on li "Acquisition Scope: 1-2 pets present $575.00" at bounding box center [552, 179] width 138 height 35
type textarea "Acquisition Scope: 1-2 pets present"
type input "575"
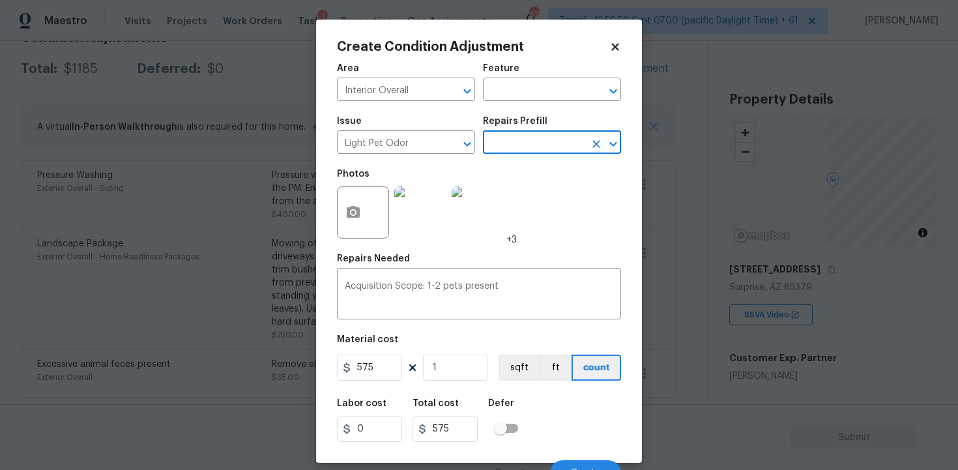
scroll to position [17, 0]
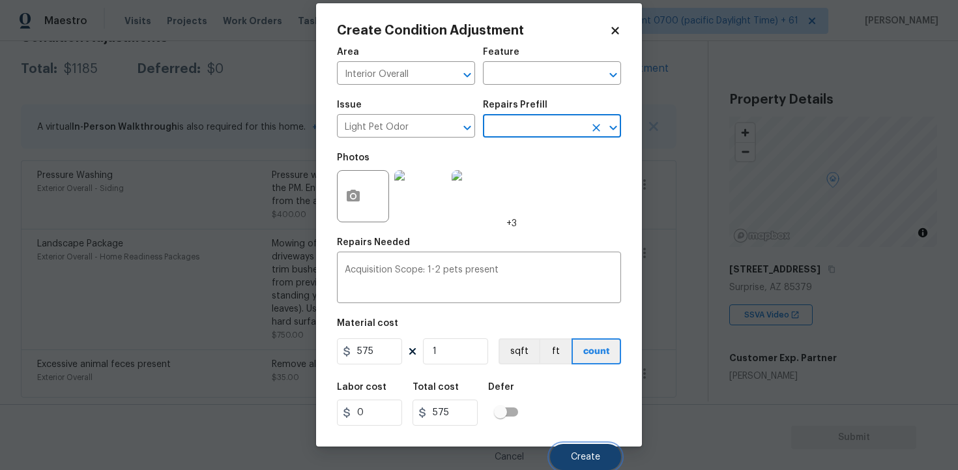
click at [578, 449] on button "Create" at bounding box center [585, 457] width 71 height 26
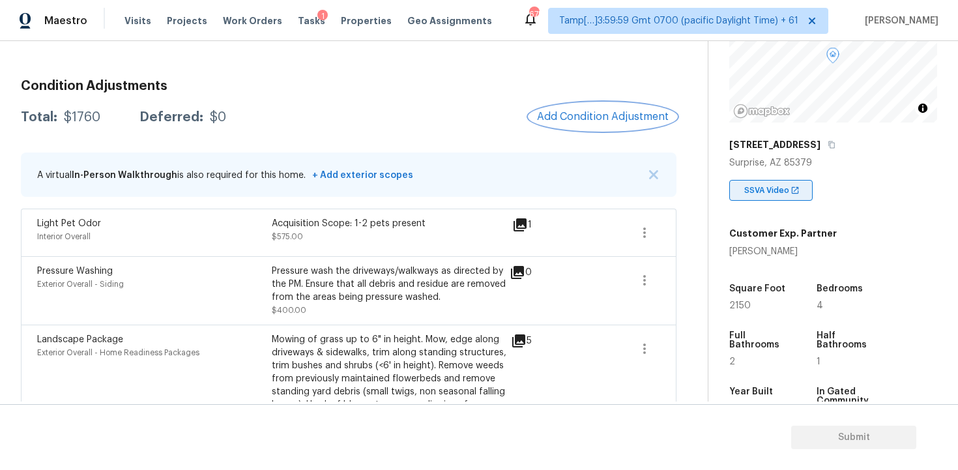
scroll to position [143, 0]
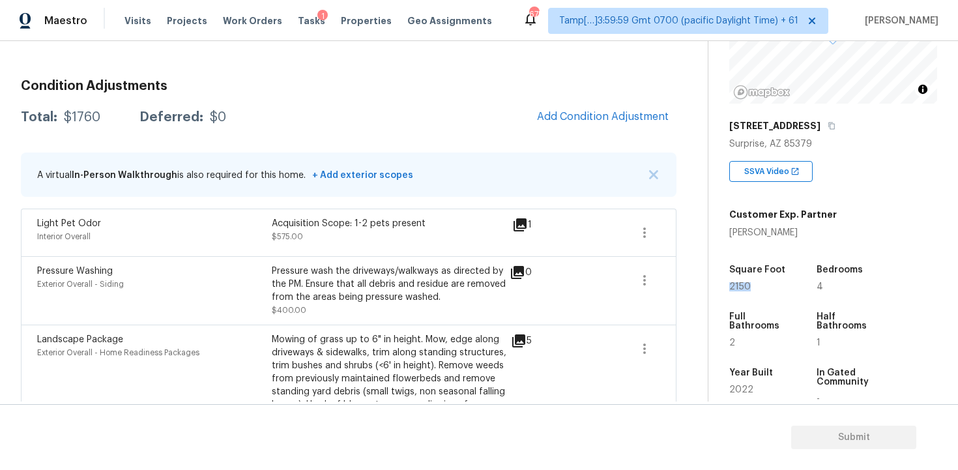
drag, startPoint x: 727, startPoint y: 287, endPoint x: 753, endPoint y: 286, distance: 26.1
click at [753, 287] on div "Property Details © Mapbox © OpenStreetMap Improve this map 13124 N 146th Ln Sur…" at bounding box center [822, 235] width 229 height 675
copy span "2150"
click at [573, 113] on span "Add Condition Adjustment" at bounding box center [603, 117] width 132 height 12
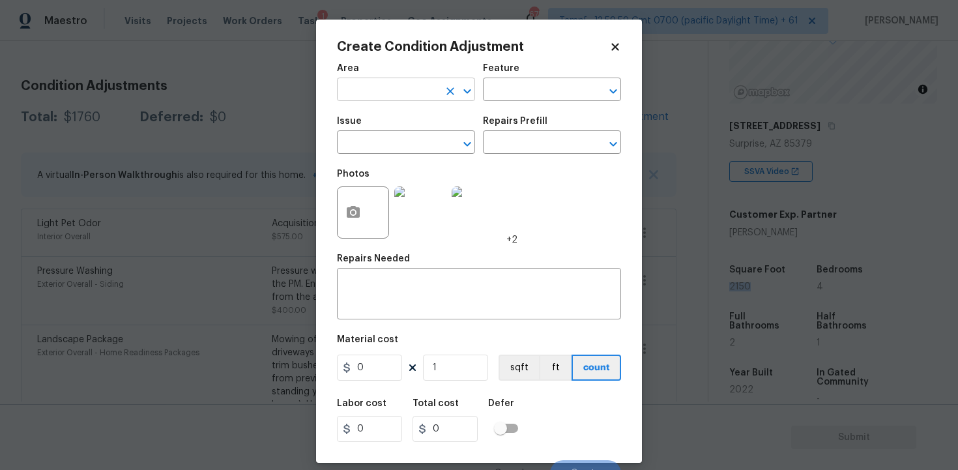
click at [352, 81] on input "text" at bounding box center [388, 91] width 102 height 20
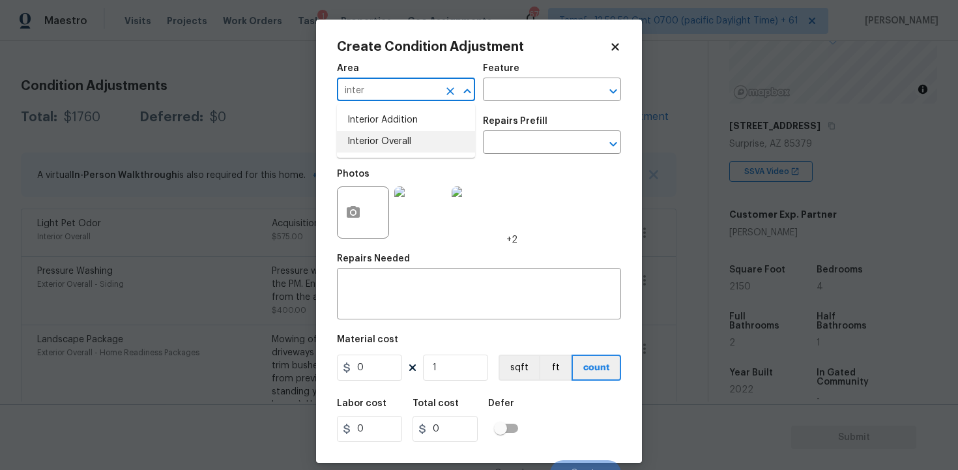
click at [352, 145] on li "Interior Overall" at bounding box center [406, 141] width 138 height 21
type input "Interior Overall"
click at [352, 145] on input "text" at bounding box center [388, 144] width 102 height 20
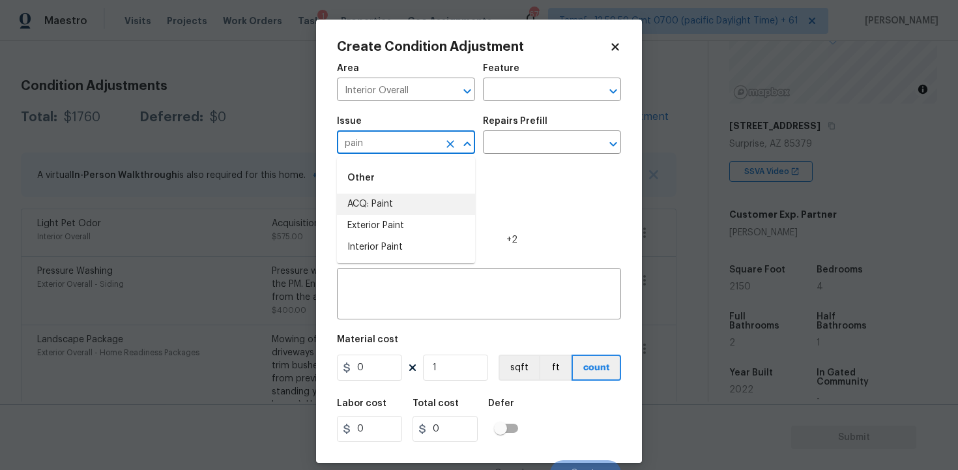
click at [396, 206] on li "ACQ: Paint" at bounding box center [406, 203] width 138 height 21
type input "ACQ: Paint"
click at [525, 146] on input "text" at bounding box center [534, 144] width 102 height 20
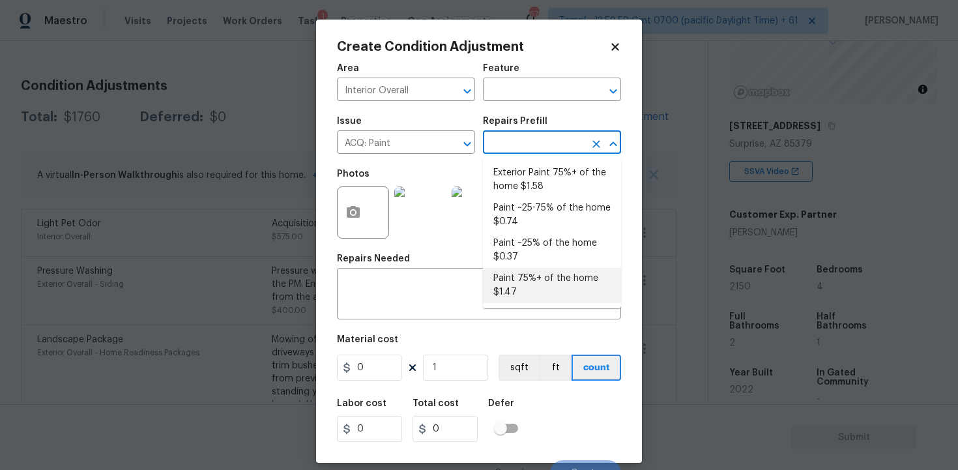
click at [522, 292] on li "Paint 75%+ of the home $1.47" at bounding box center [552, 285] width 138 height 35
type input "Acquisition"
type textarea "Acquisition Scope: 75%+ of the home will likely require interior paint"
type input "1.47"
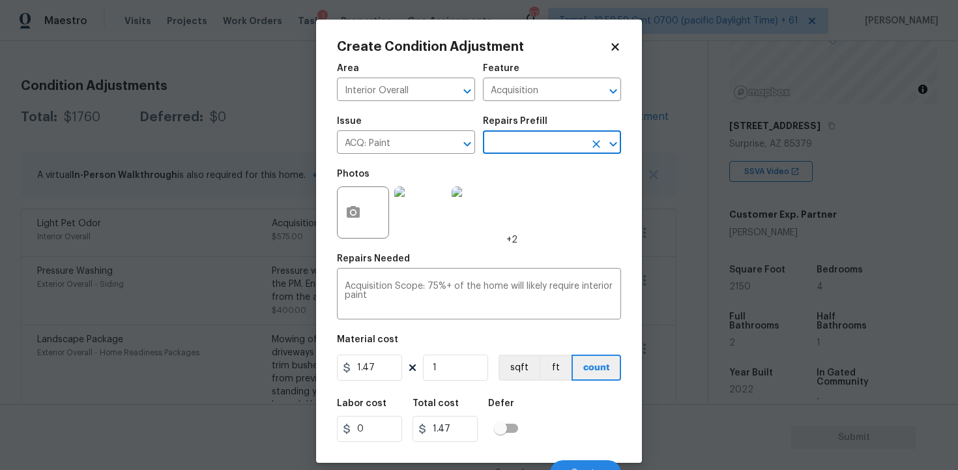
click at [340, 192] on div at bounding box center [363, 212] width 52 height 52
click at [353, 209] on icon "button" at bounding box center [353, 212] width 13 height 12
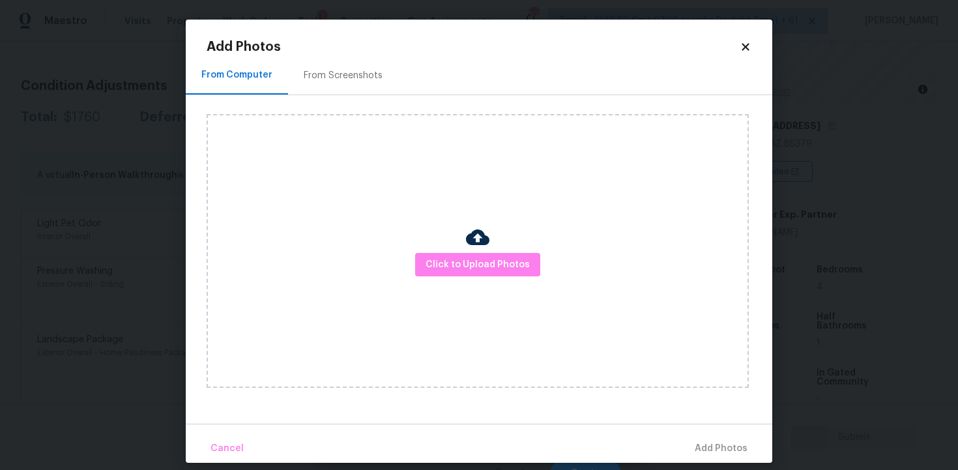
click at [460, 277] on div "Click to Upload Photos" at bounding box center [478, 251] width 542 height 274
click at [460, 273] on button "Click to Upload Photos" at bounding box center [477, 265] width 125 height 24
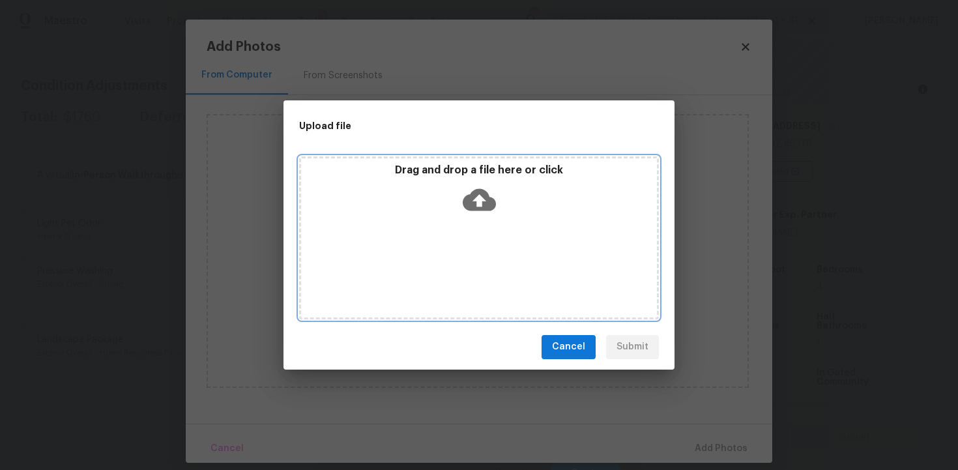
click at [472, 203] on icon at bounding box center [479, 199] width 33 height 22
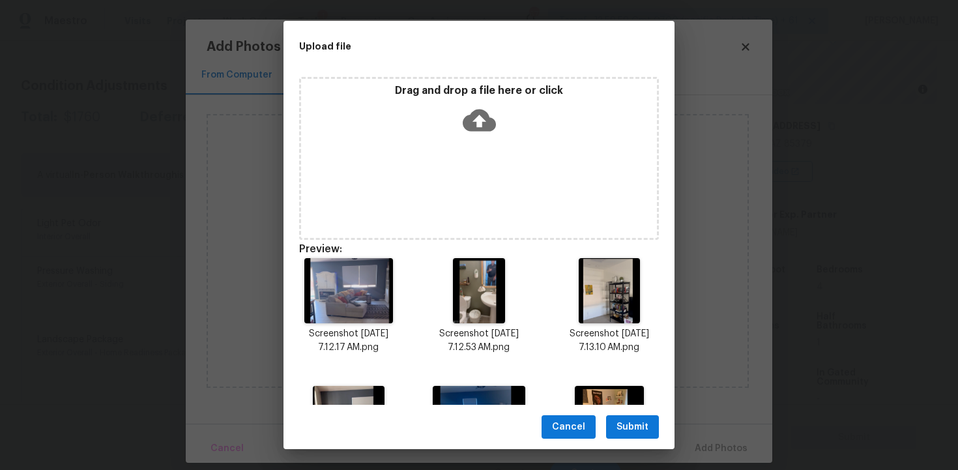
scroll to position [93, 0]
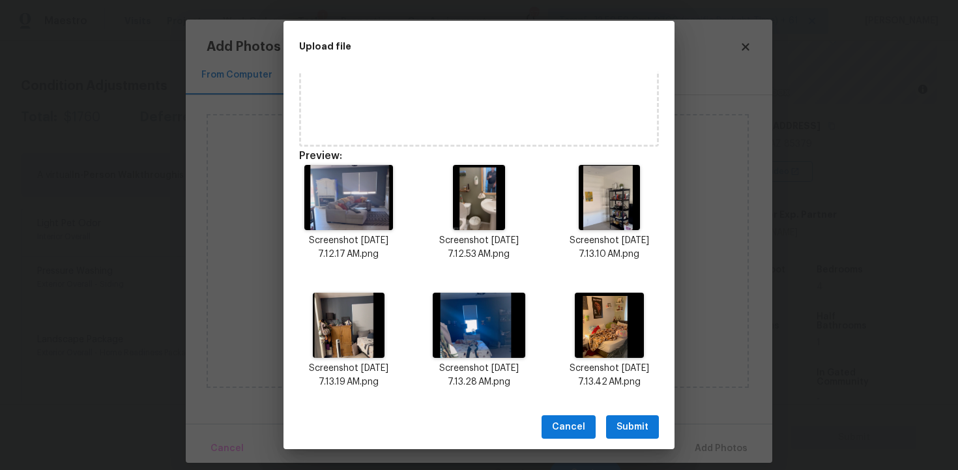
click at [627, 416] on button "Submit" at bounding box center [632, 427] width 53 height 24
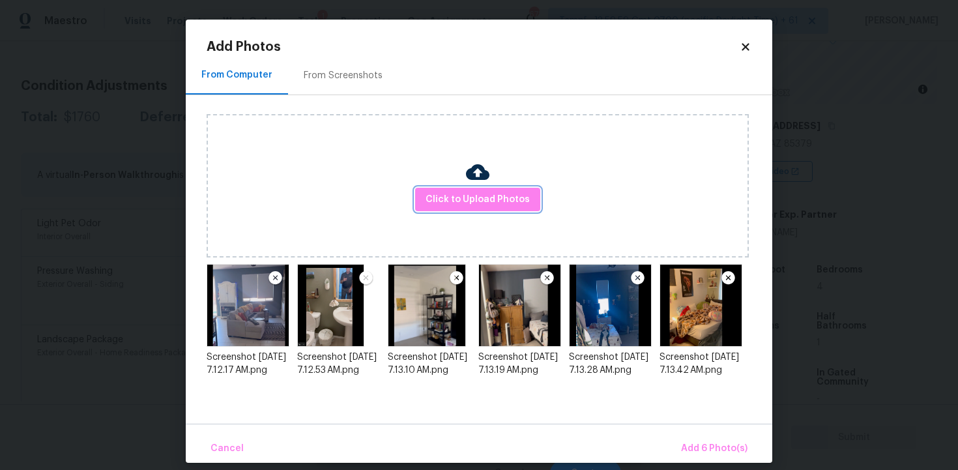
scroll to position [0, 0]
click at [704, 433] on div "Cancel Add 6 Photo(s)" at bounding box center [479, 442] width 586 height 39
click at [704, 442] on span "Add 6 Photo(s)" at bounding box center [714, 448] width 66 height 16
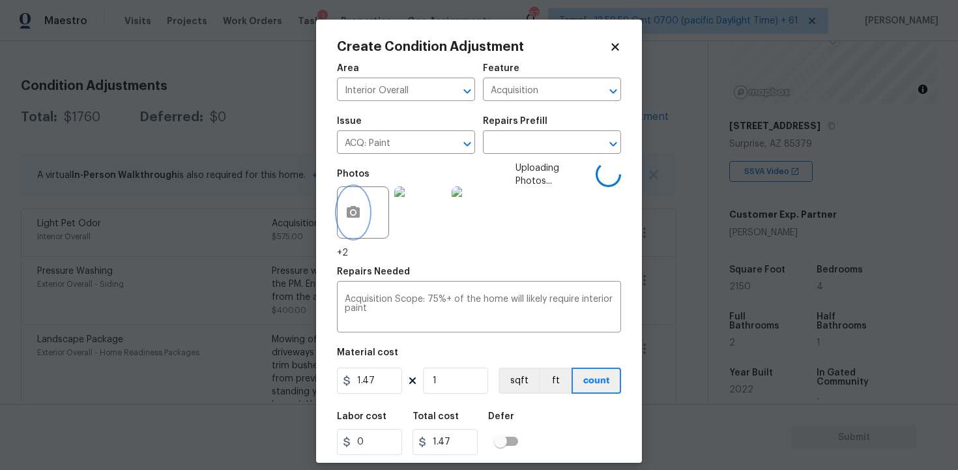
scroll to position [30, 0]
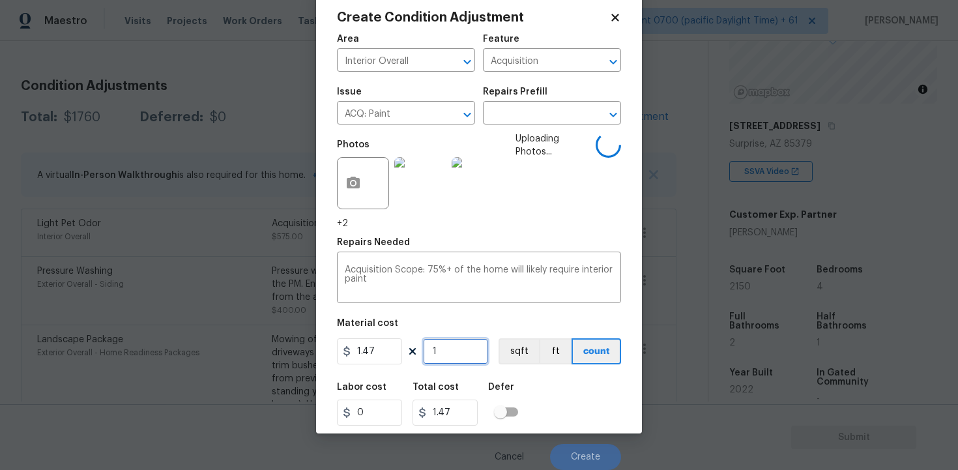
click at [445, 358] on input "1" at bounding box center [455, 351] width 65 height 26
type input "0"
paste input "215"
type input "2150"
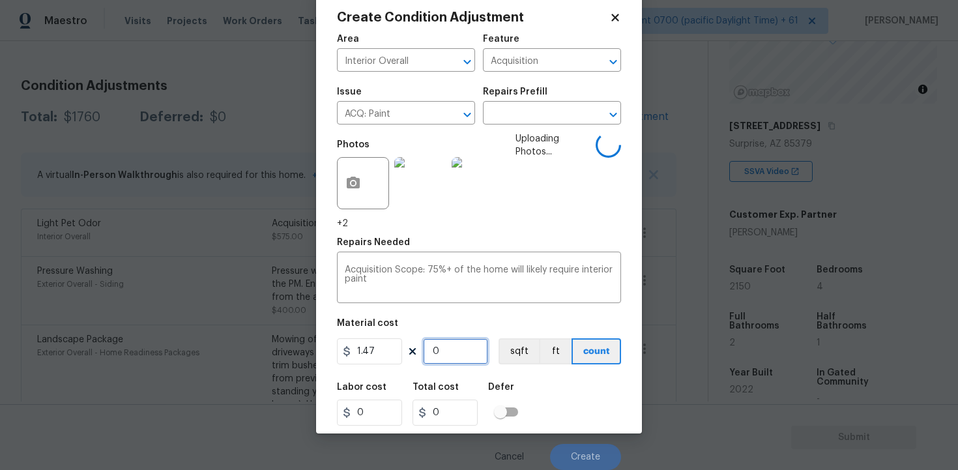
type input "3160.5"
type input "2150"
click at [498, 355] on button "sqft" at bounding box center [518, 351] width 40 height 26
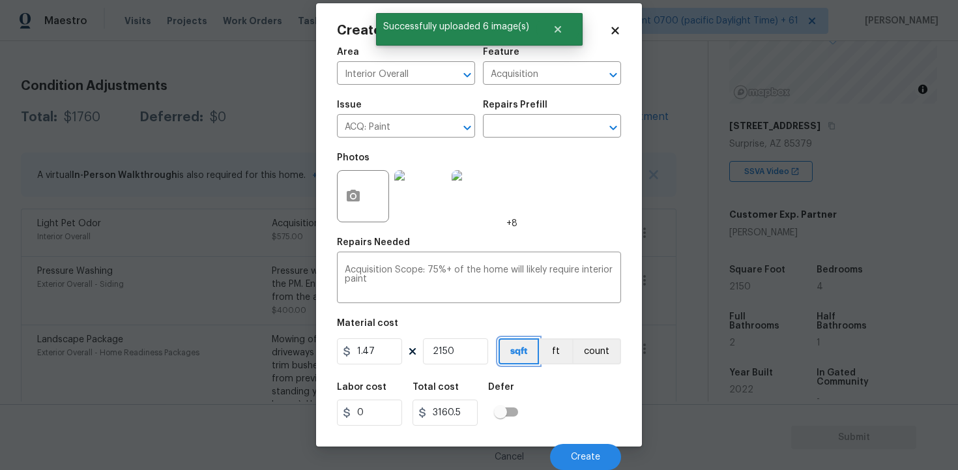
scroll to position [17, 0]
click at [567, 438] on div "Cancel Create" at bounding box center [479, 451] width 284 height 36
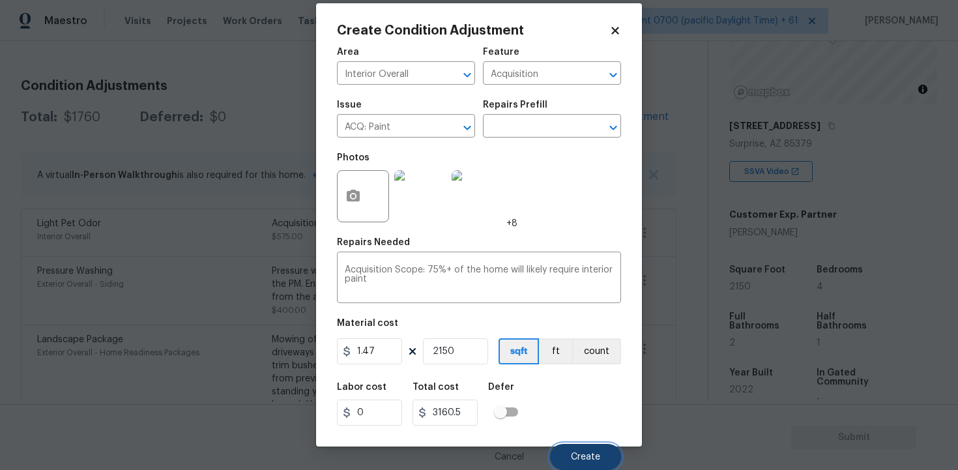
click at [573, 452] on span "Create" at bounding box center [585, 457] width 29 height 10
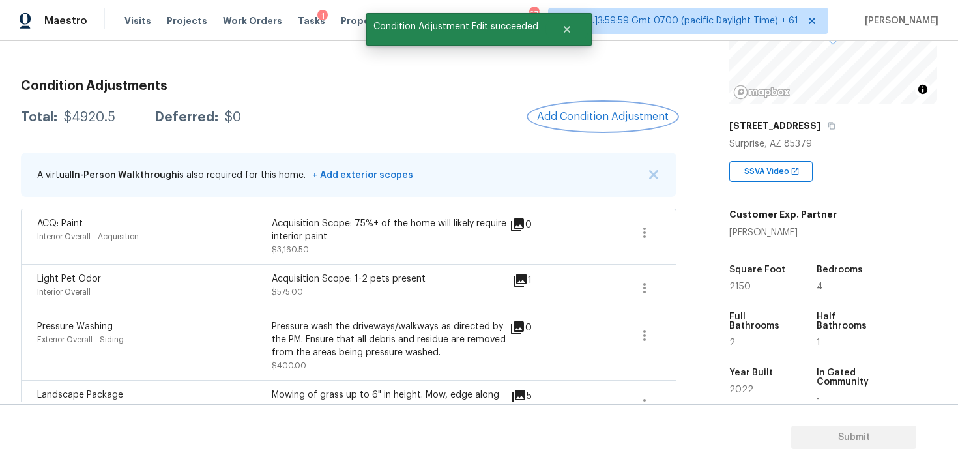
scroll to position [0, 0]
click at [617, 145] on div "Condition Adjustments Total: $4920.5 Deferred: $0 Add Condition Adjustment A vi…" at bounding box center [348, 308] width 655 height 479
click at [591, 120] on span "Add Condition Adjustment" at bounding box center [603, 117] width 132 height 12
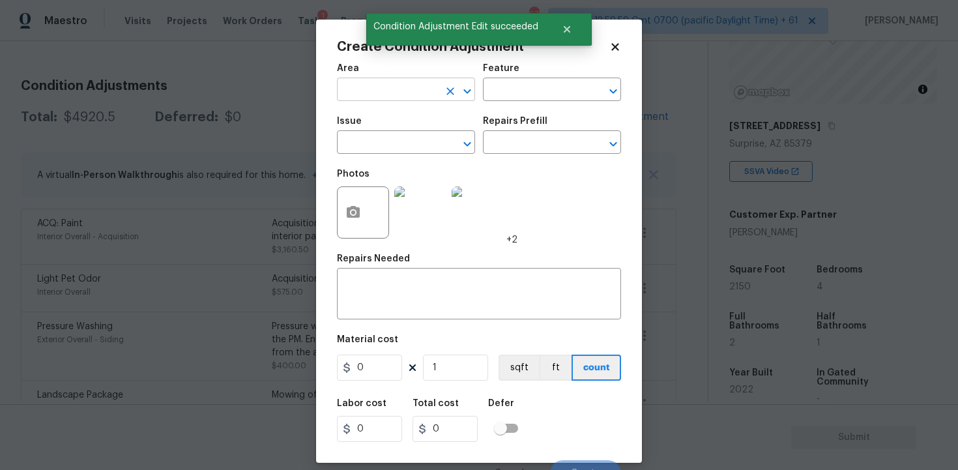
click at [418, 91] on input "text" at bounding box center [388, 91] width 102 height 20
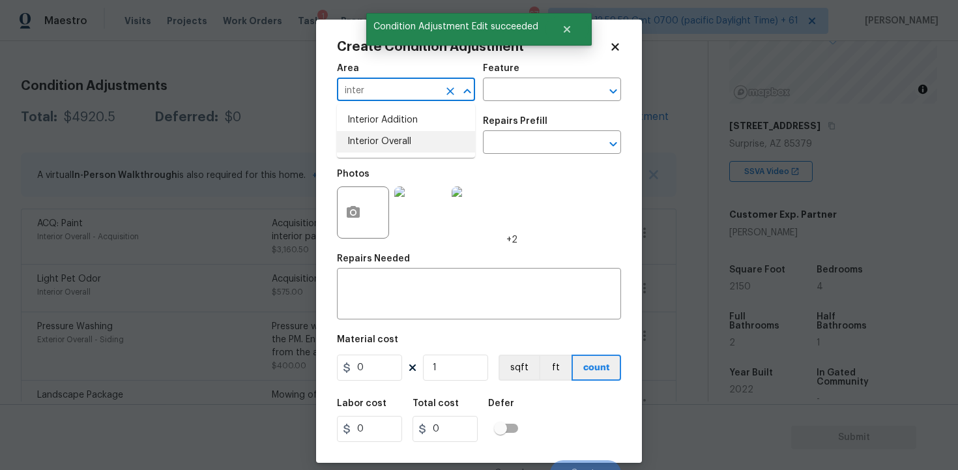
click at [411, 139] on li "Interior Overall" at bounding box center [406, 141] width 138 height 21
type input "Interior Overall"
click at [411, 139] on input "text" at bounding box center [388, 144] width 102 height 20
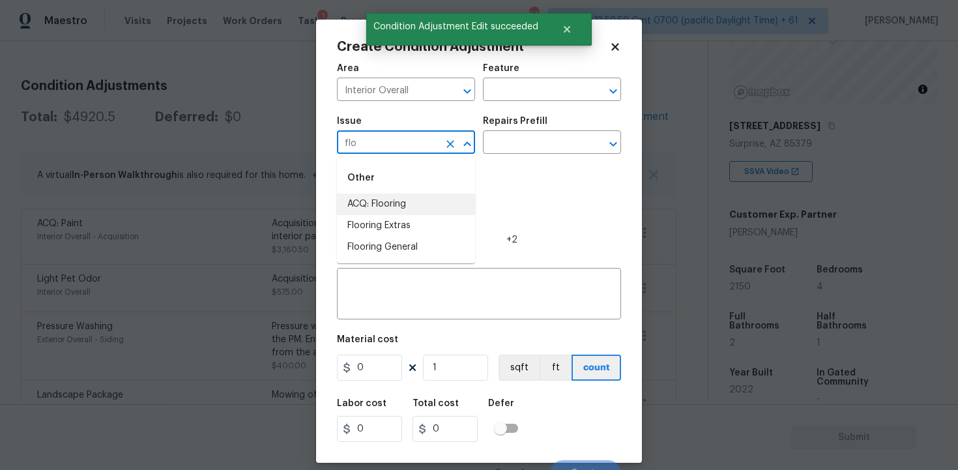
click at [408, 197] on li "ACQ: Flooring" at bounding box center [406, 203] width 138 height 21
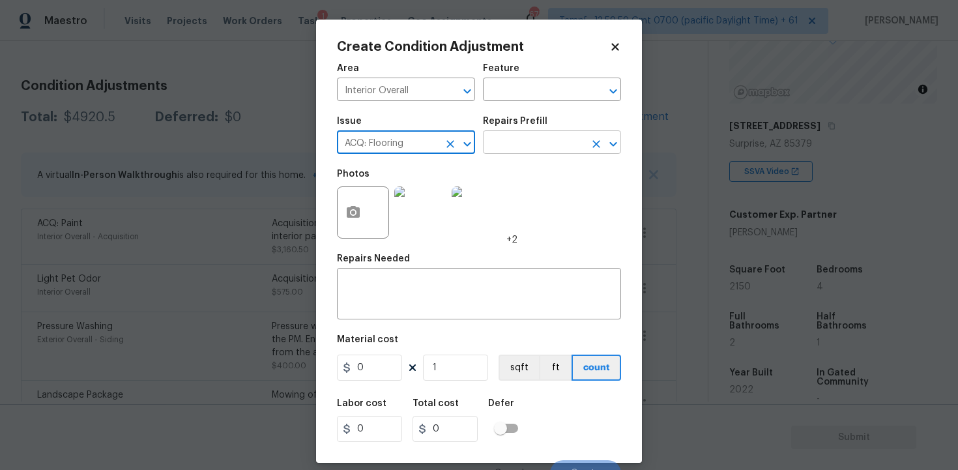
type input "ACQ: Flooring"
click at [491, 154] on input "text" at bounding box center [534, 144] width 102 height 20
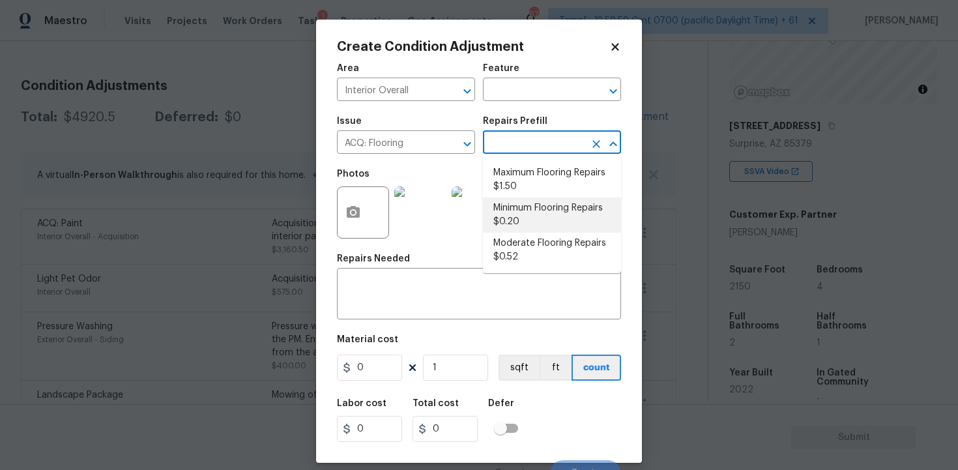
click at [512, 213] on li "Minimum Flooring Repairs $0.20" at bounding box center [552, 214] width 138 height 35
type input "Acquisition"
type textarea "Acquisition Scope: Minimum flooring repairs"
type input "0.2"
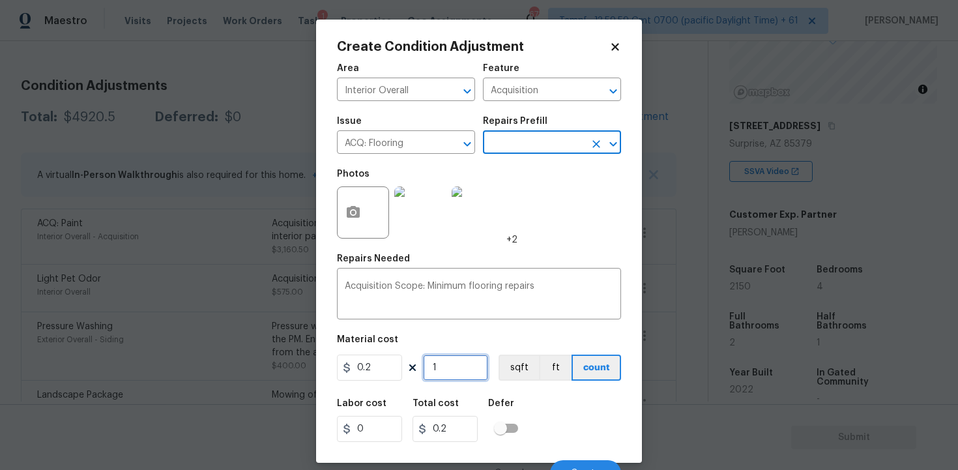
click at [454, 369] on input "1" at bounding box center [455, 367] width 65 height 26
type input "0"
paste input "215"
type input "2150"
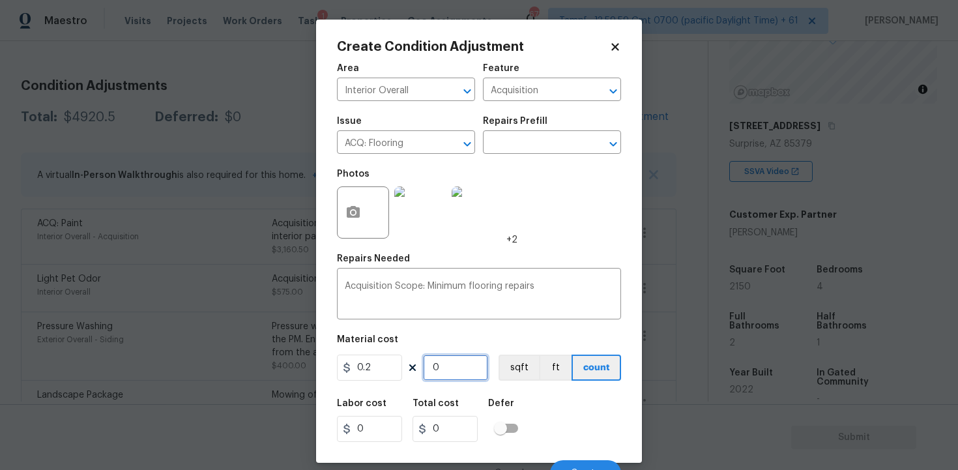
type input "430"
type input "2150"
click at [525, 395] on div "Labor cost 0 Total cost 430 Defer" at bounding box center [479, 420] width 284 height 59
click at [518, 373] on button "sqft" at bounding box center [518, 367] width 40 height 26
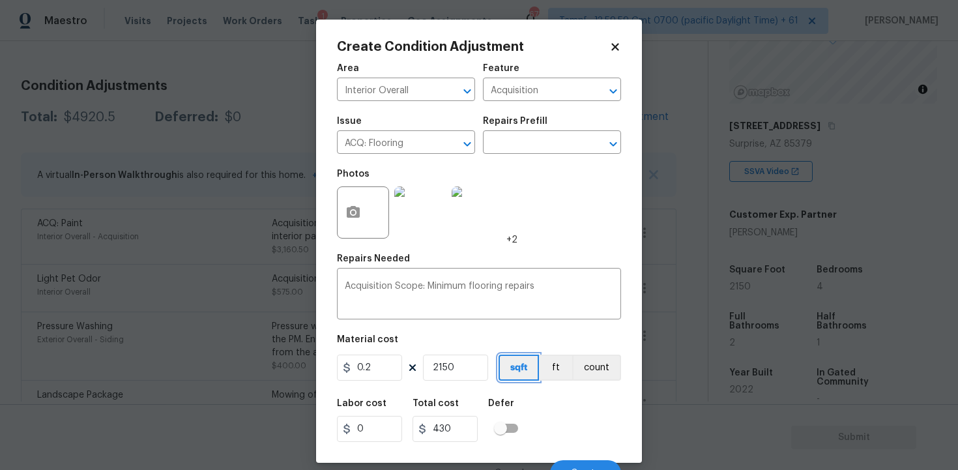
scroll to position [17, 0]
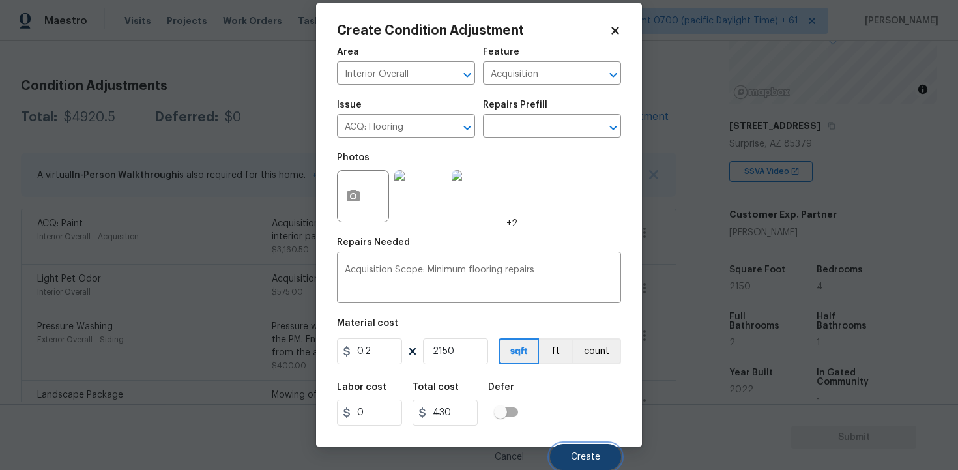
click at [573, 448] on button "Create" at bounding box center [585, 457] width 71 height 26
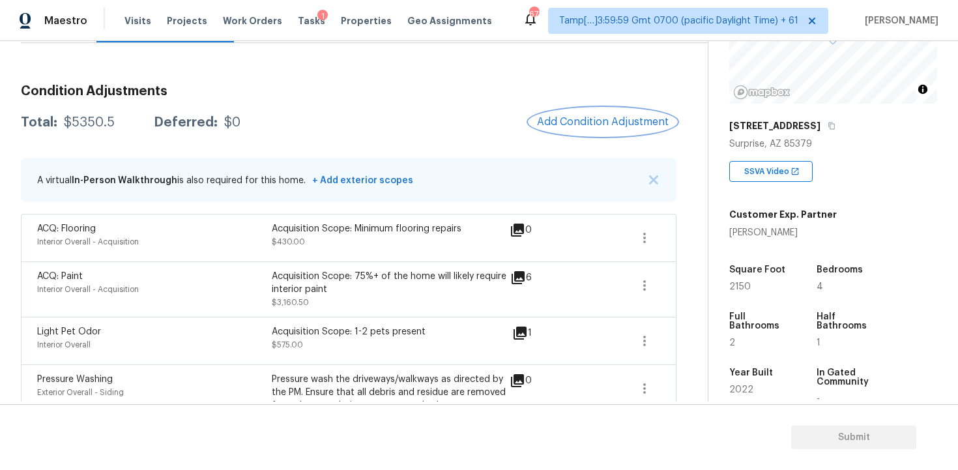
scroll to position [140, 0]
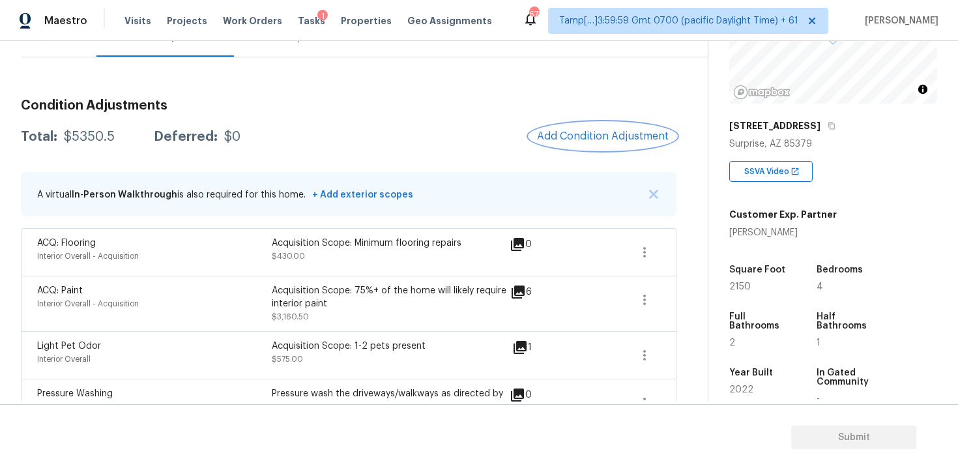
click at [591, 126] on button "Add Condition Adjustment" at bounding box center [602, 135] width 147 height 27
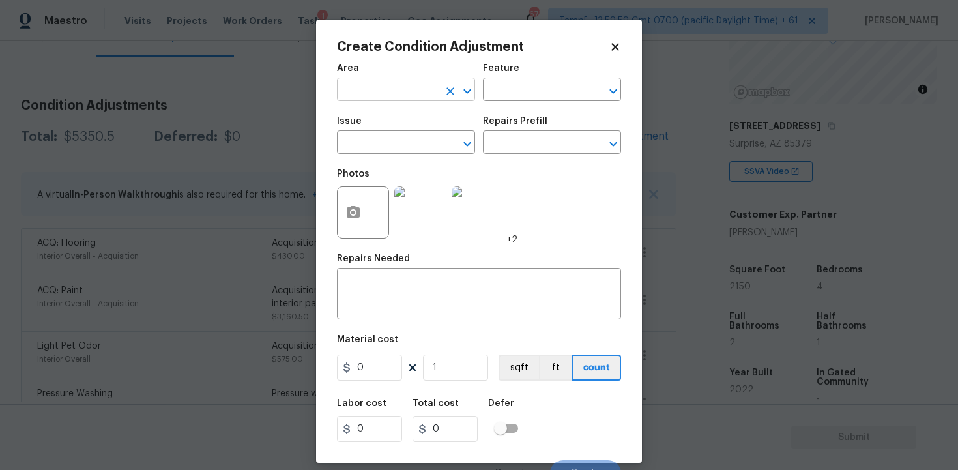
click at [392, 89] on input "text" at bounding box center [388, 91] width 102 height 20
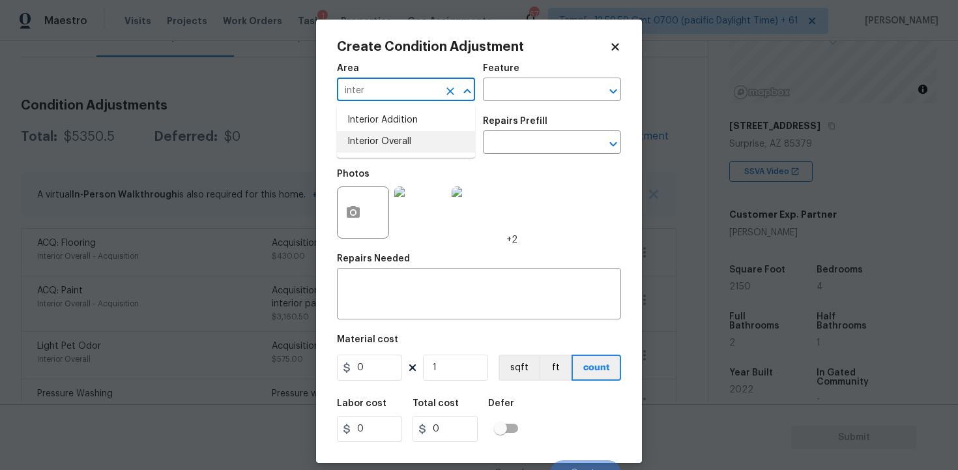
click at [392, 132] on li "Interior Overall" at bounding box center [406, 141] width 138 height 21
type input "Interior Overall"
click at [396, 140] on input "text" at bounding box center [388, 144] width 102 height 20
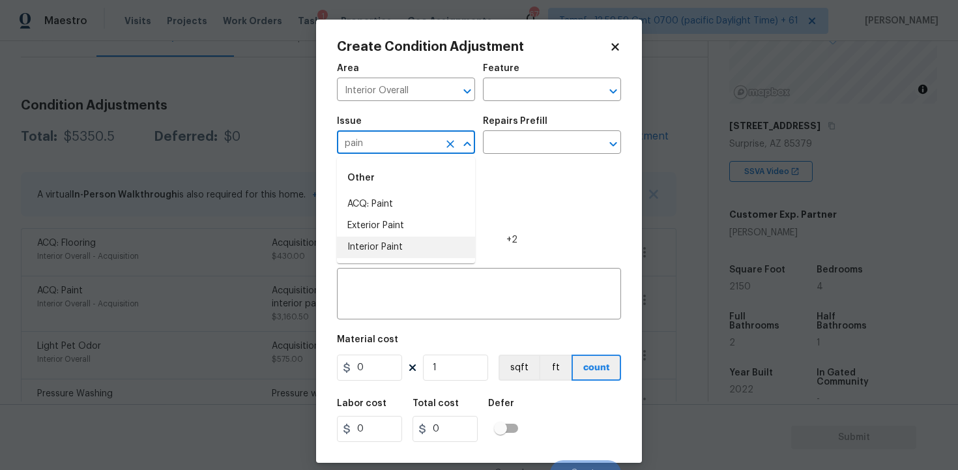
click at [399, 255] on li "Interior Paint" at bounding box center [406, 246] width 138 height 21
type input "Interior Paint"
click at [528, 147] on input "text" at bounding box center [534, 144] width 102 height 20
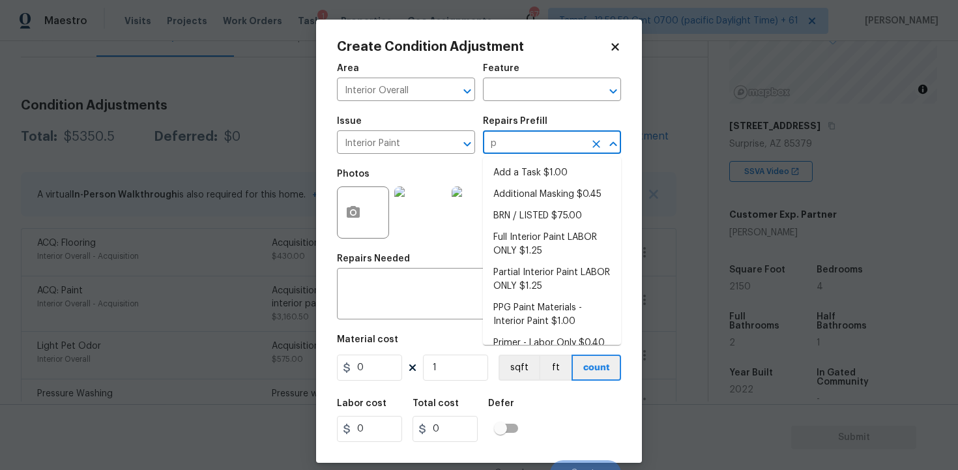
type input "pr"
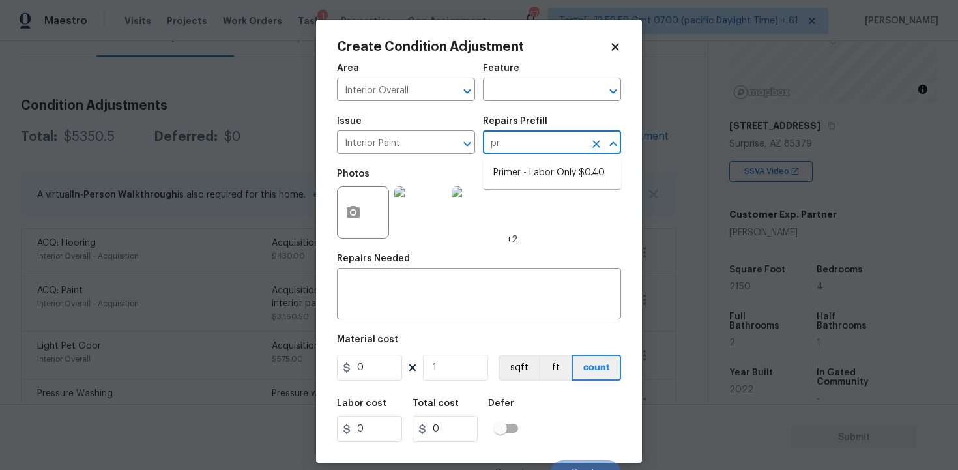
click at [537, 161] on ul "Primer - Labor Only $0.40" at bounding box center [552, 173] width 138 height 32
click at [537, 173] on li "Primer - Labor Only $0.40" at bounding box center [552, 172] width 138 height 21
type input "Overall Paint"
type textarea "Interior primer - PRIMER PROVIDED BY OPENDOOR - All nails, screws, drywall anch…"
type input "0.4"
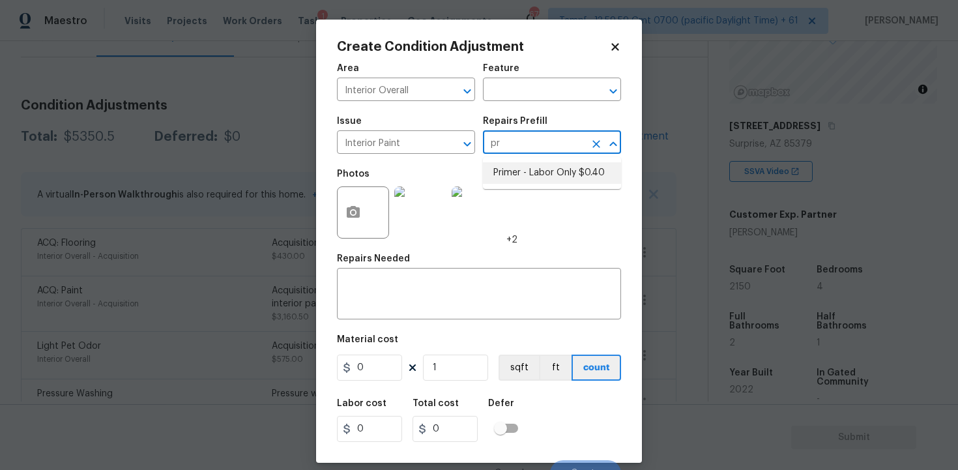
type input "0.4"
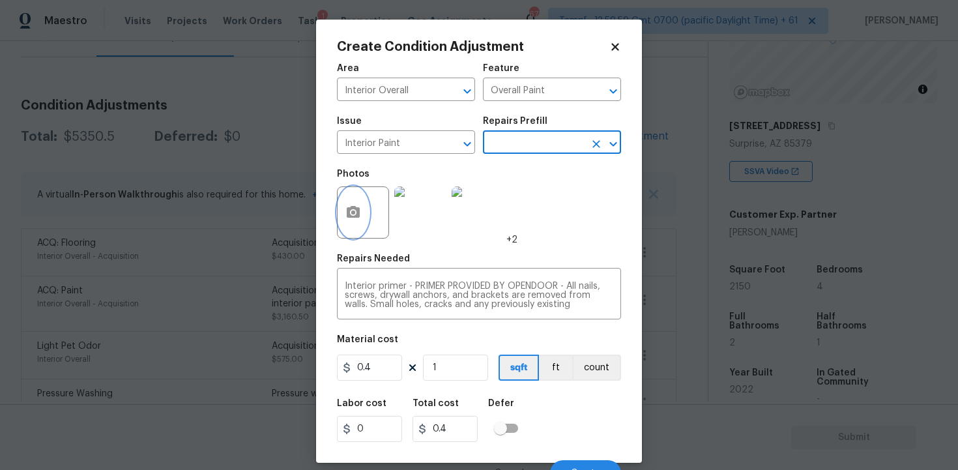
click at [368, 210] on button "button" at bounding box center [352, 212] width 31 height 51
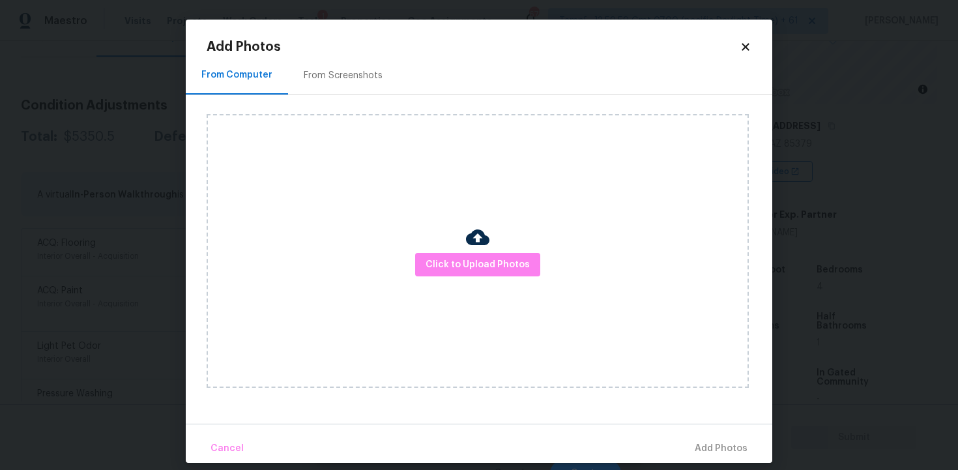
click at [437, 250] on div "Click to Upload Photos" at bounding box center [478, 251] width 542 height 274
click at [453, 261] on span "Click to Upload Photos" at bounding box center [477, 265] width 104 height 16
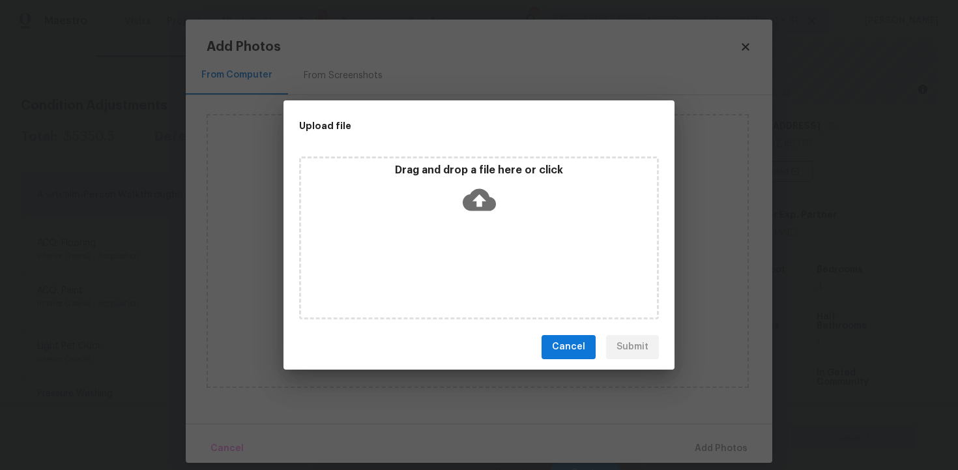
click at [481, 206] on icon at bounding box center [479, 199] width 33 height 22
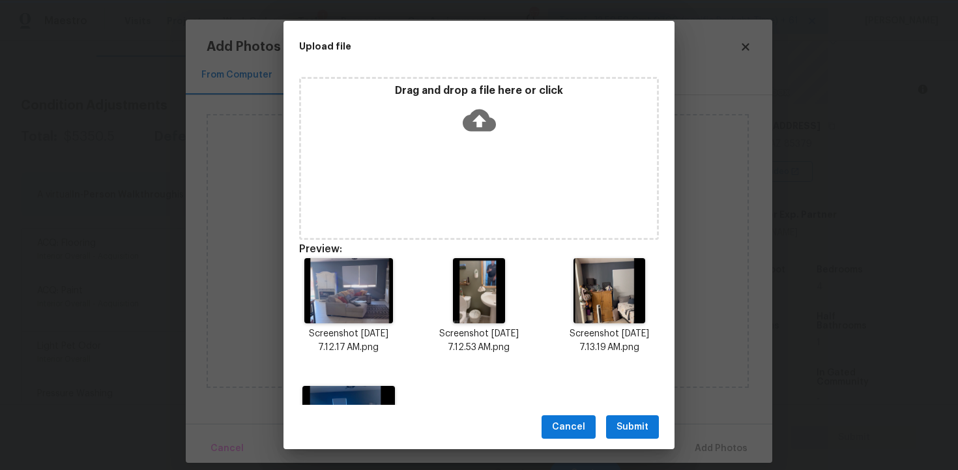
scroll to position [93, 0]
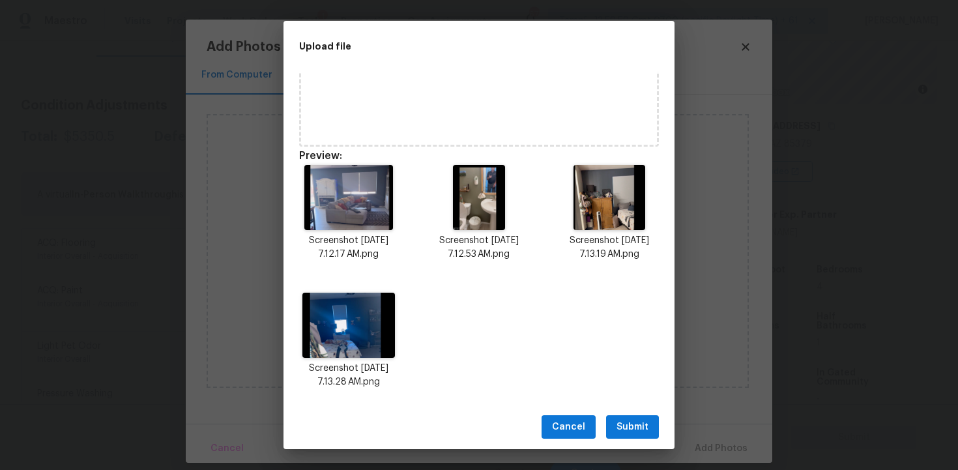
click at [635, 421] on span "Submit" at bounding box center [632, 427] width 32 height 16
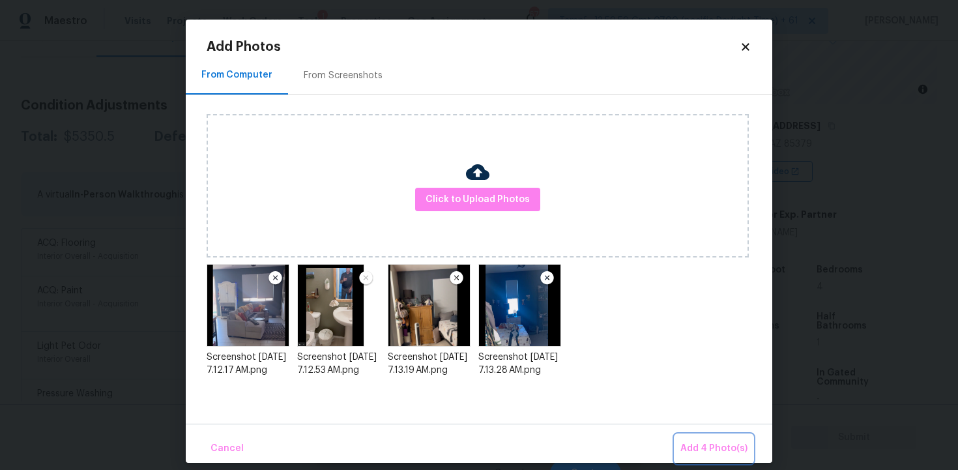
click at [696, 446] on span "Add 4 Photo(s)" at bounding box center [713, 448] width 67 height 16
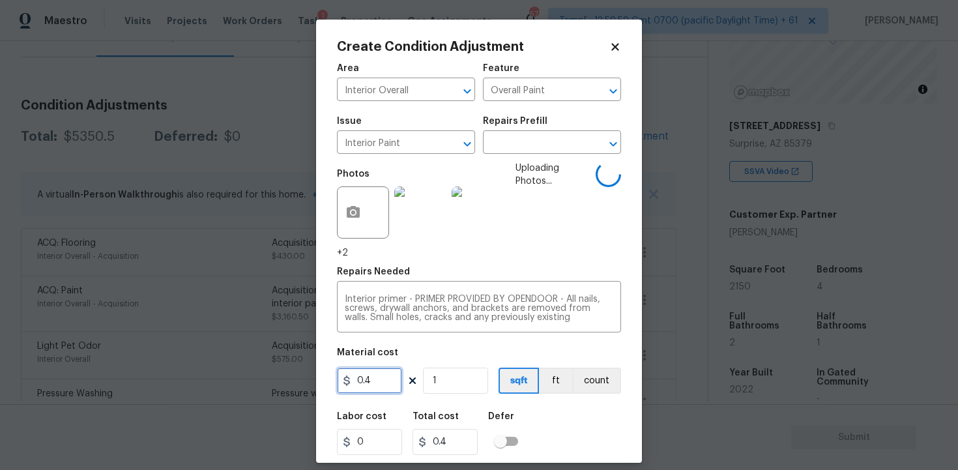
click at [391, 387] on input "0.4" at bounding box center [369, 380] width 65 height 26
click at [392, 387] on input "0" at bounding box center [369, 380] width 65 height 26
type input "400"
click at [543, 418] on div "Labor cost 0 Total cost 0.4 Defer" at bounding box center [479, 433] width 284 height 59
type input "400"
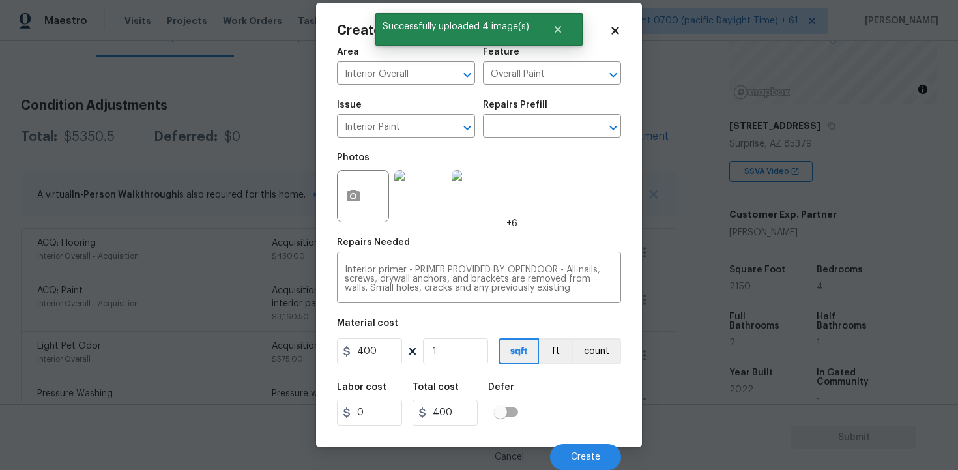
scroll to position [17, 0]
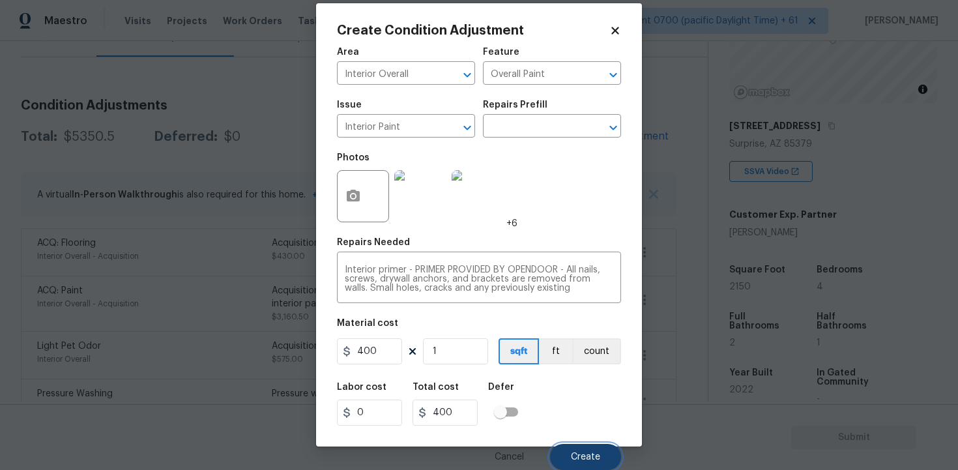
click at [579, 466] on button "Create" at bounding box center [585, 457] width 71 height 26
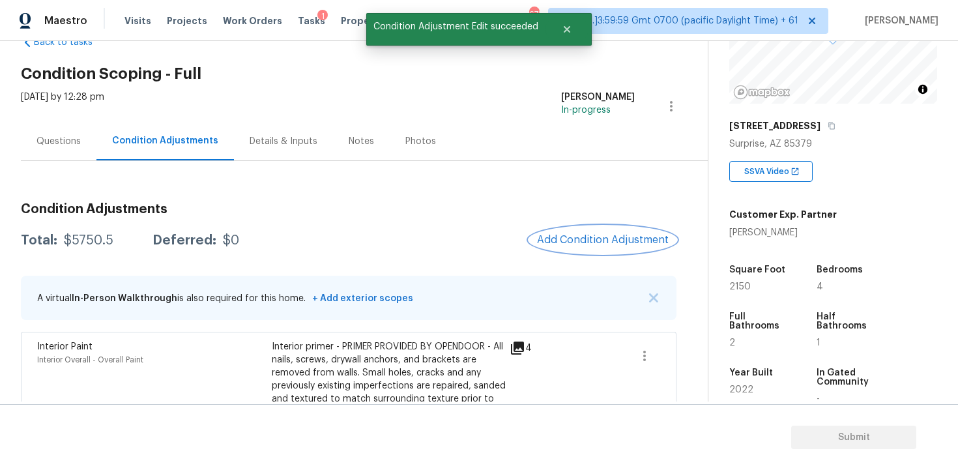
scroll to position [0, 0]
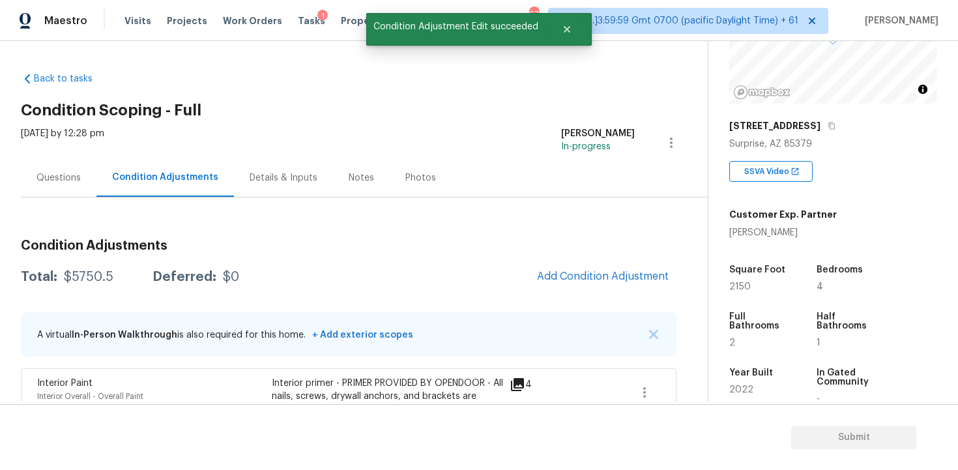
click at [74, 170] on div "Questions" at bounding box center [59, 177] width 76 height 38
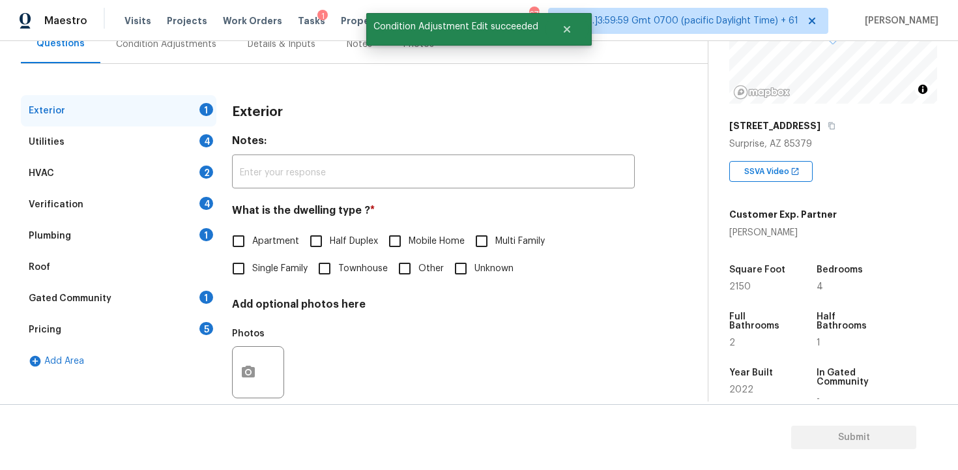
scroll to position [158, 0]
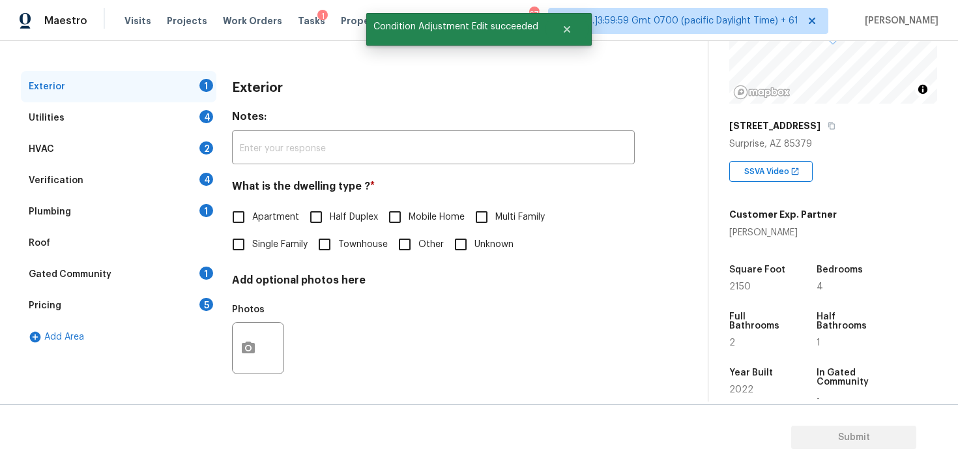
click at [224, 257] on div "Exterior 1 Utilities 4 HVAC 2 Verification 4 Plumbing 1 Roof Gated Community 1 …" at bounding box center [348, 234] width 655 height 326
click at [242, 243] on input "Single Family" at bounding box center [238, 244] width 27 height 27
checkbox input "true"
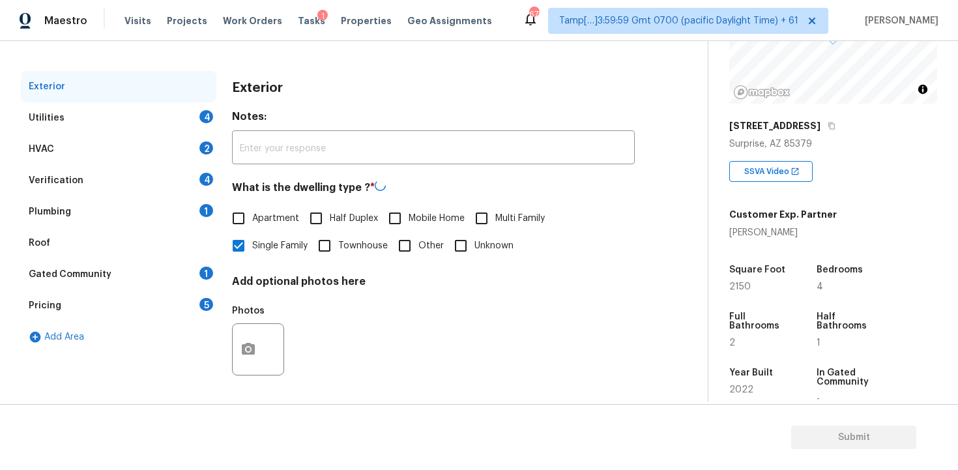
click at [192, 126] on div "Utilities 4" at bounding box center [118, 117] width 195 height 31
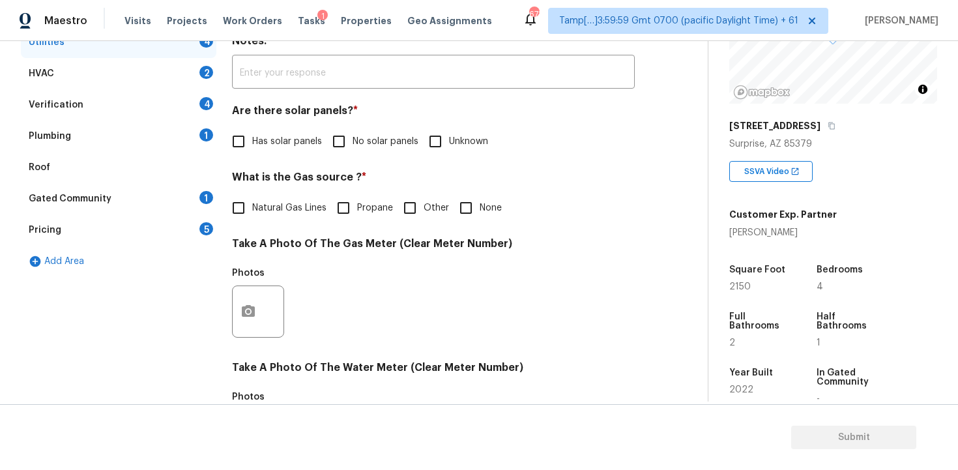
scroll to position [257, 0]
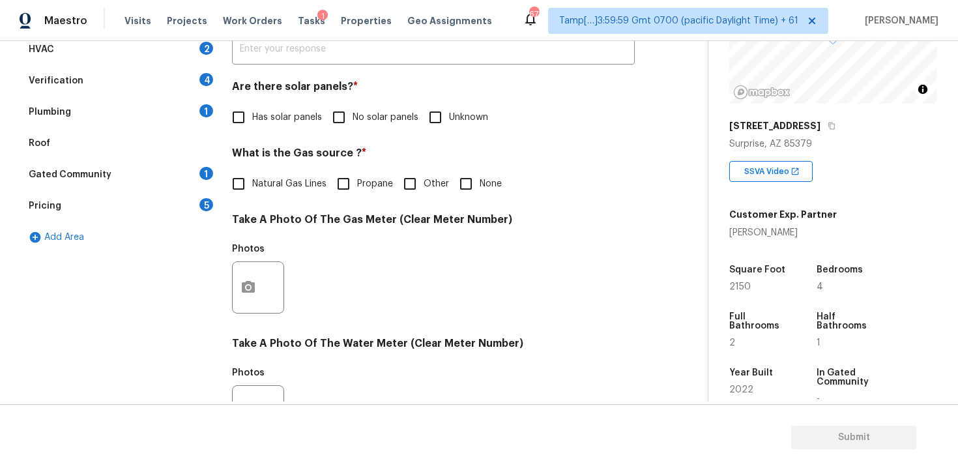
click at [358, 107] on label "No solar panels" at bounding box center [371, 117] width 93 height 27
click at [352, 107] on input "No solar panels" at bounding box center [338, 117] width 27 height 27
checkbox input "true"
click at [305, 183] on span "Natural Gas Lines" at bounding box center [289, 184] width 74 height 14
click at [252, 183] on input "Natural Gas Lines" at bounding box center [238, 183] width 27 height 27
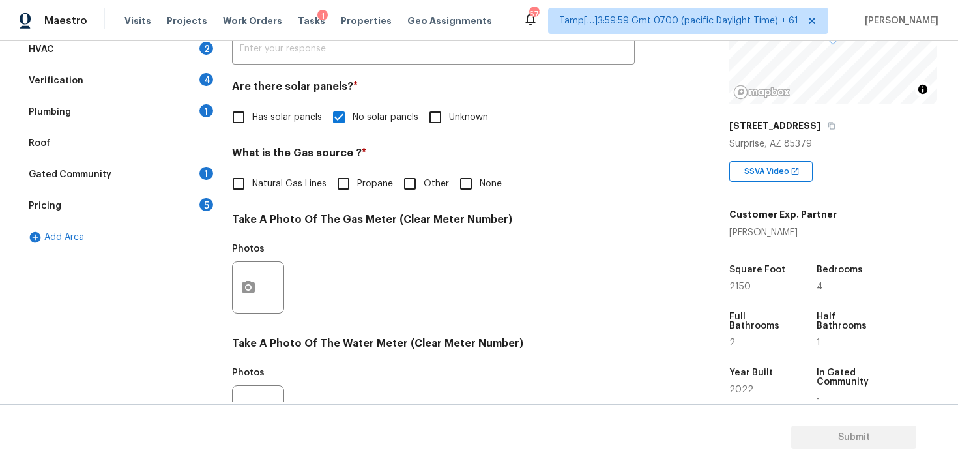
checkbox input "true"
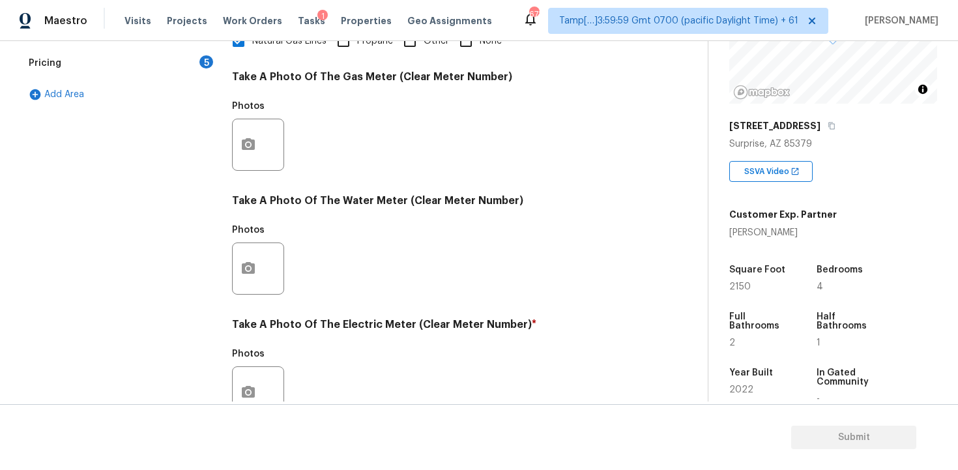
scroll to position [511, 0]
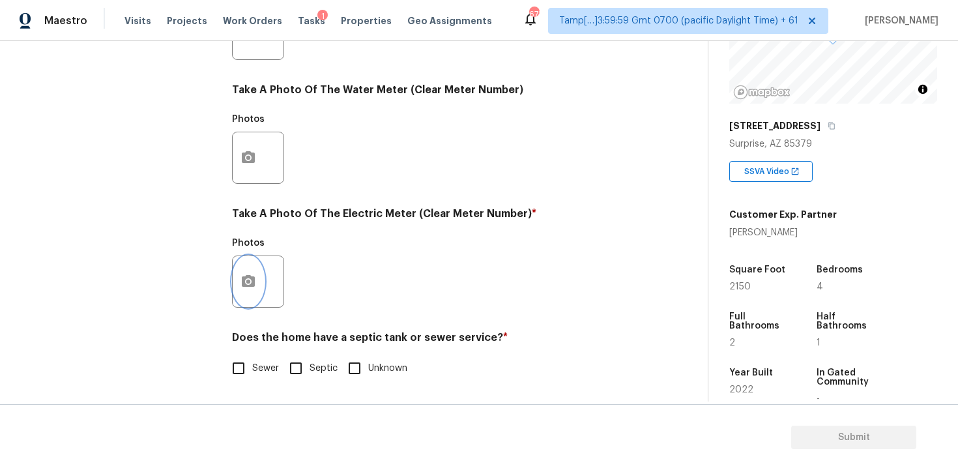
click at [255, 273] on button "button" at bounding box center [248, 281] width 31 height 51
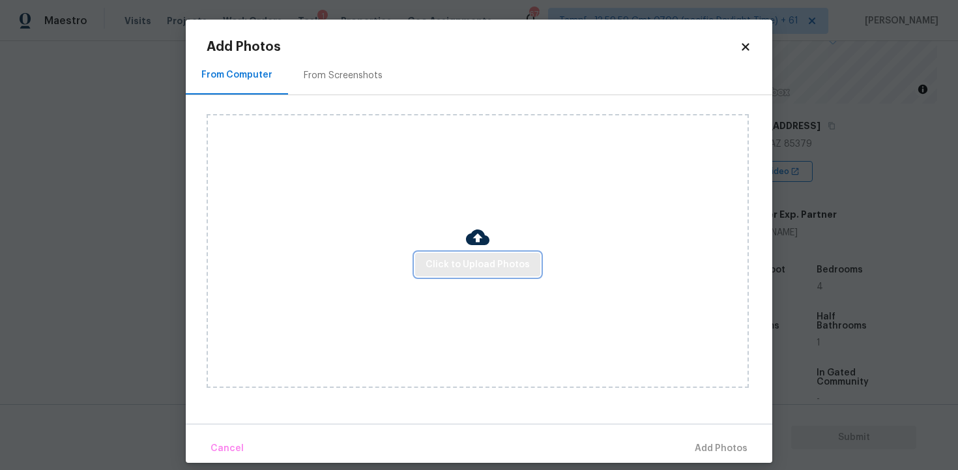
click at [459, 261] on span "Click to Upload Photos" at bounding box center [477, 265] width 104 height 16
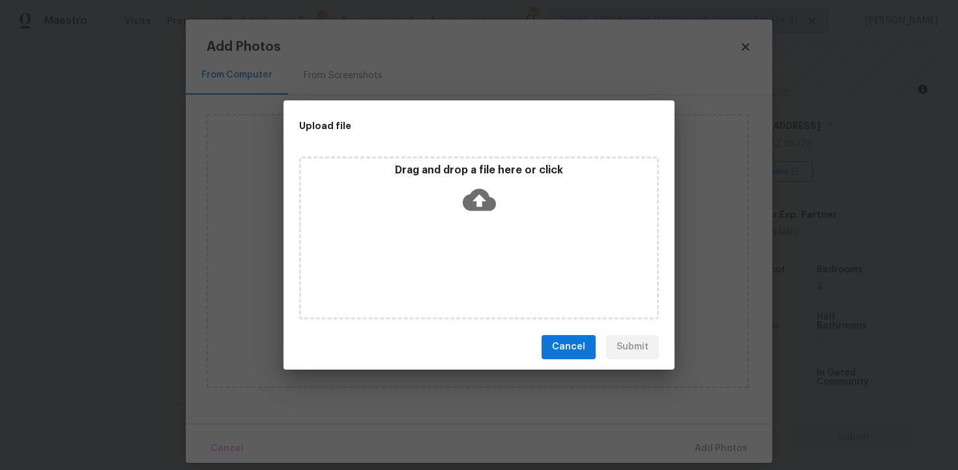
click at [479, 186] on icon at bounding box center [479, 199] width 33 height 33
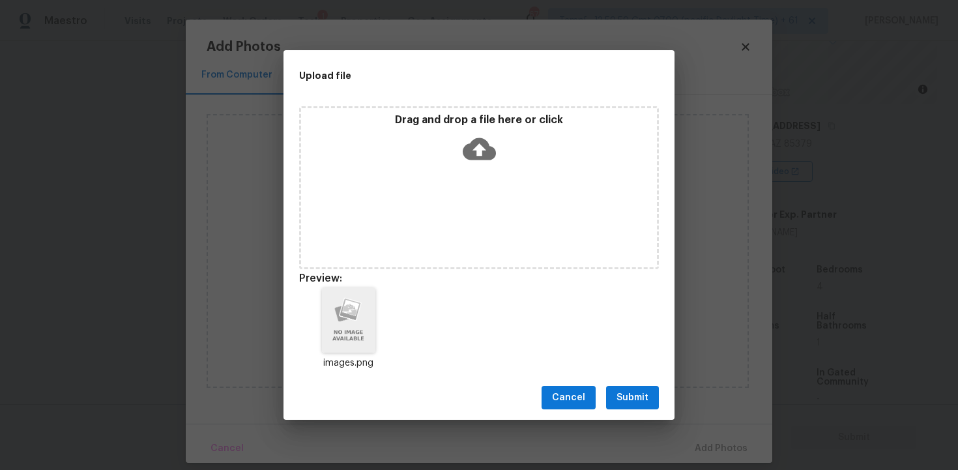
click at [625, 399] on span "Submit" at bounding box center [632, 398] width 32 height 16
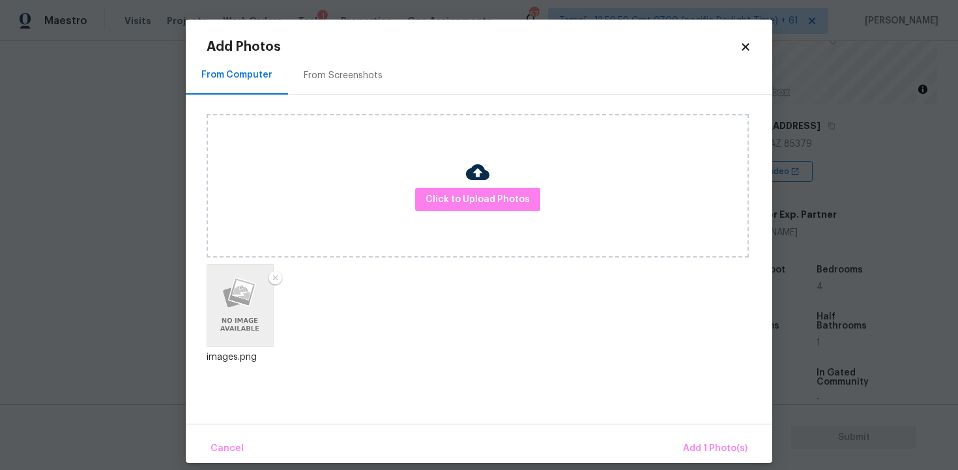
click at [697, 434] on div "Cancel Add 1 Photo(s)" at bounding box center [479, 442] width 586 height 39
click at [719, 451] on span "Add 1 Photo(s)" at bounding box center [715, 448] width 64 height 16
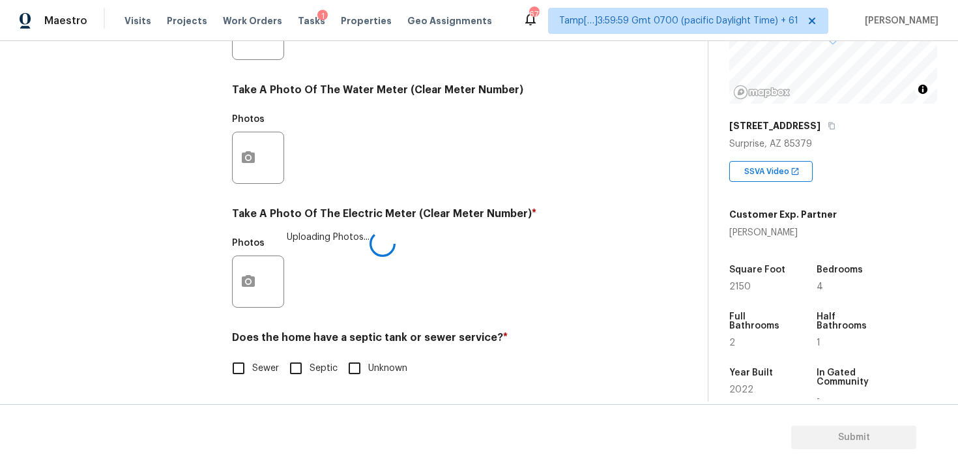
click at [249, 380] on input "Sewer" at bounding box center [238, 367] width 27 height 27
checkbox input "true"
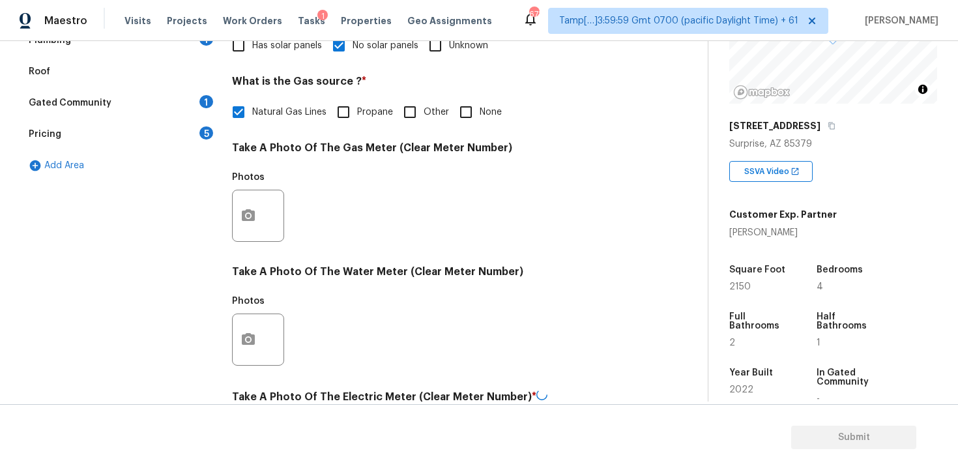
scroll to position [325, 0]
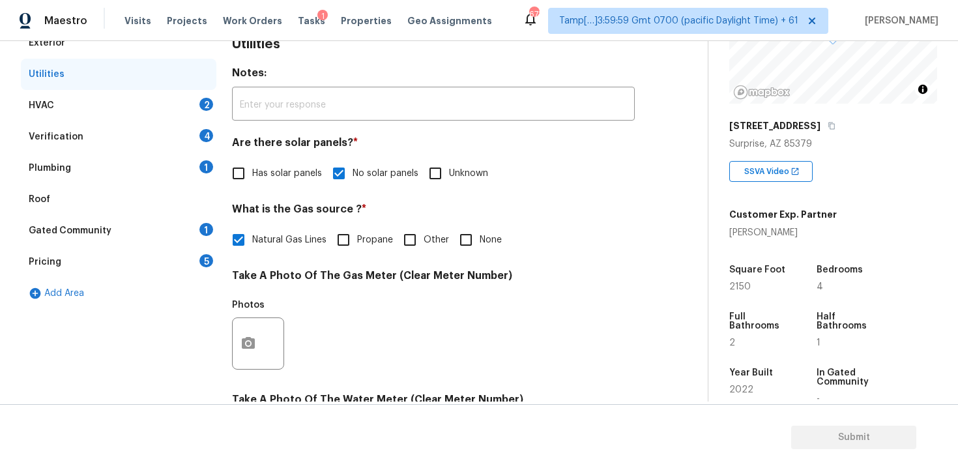
click at [190, 107] on div "HVAC 2" at bounding box center [118, 105] width 195 height 31
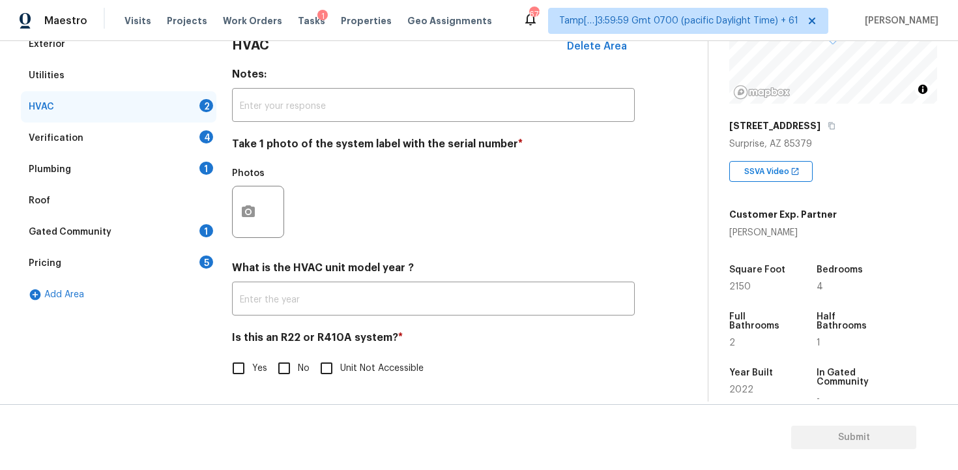
scroll to position [201, 0]
click at [263, 231] on div at bounding box center [258, 212] width 52 height 52
click at [248, 208] on icon "button" at bounding box center [248, 212] width 16 height 16
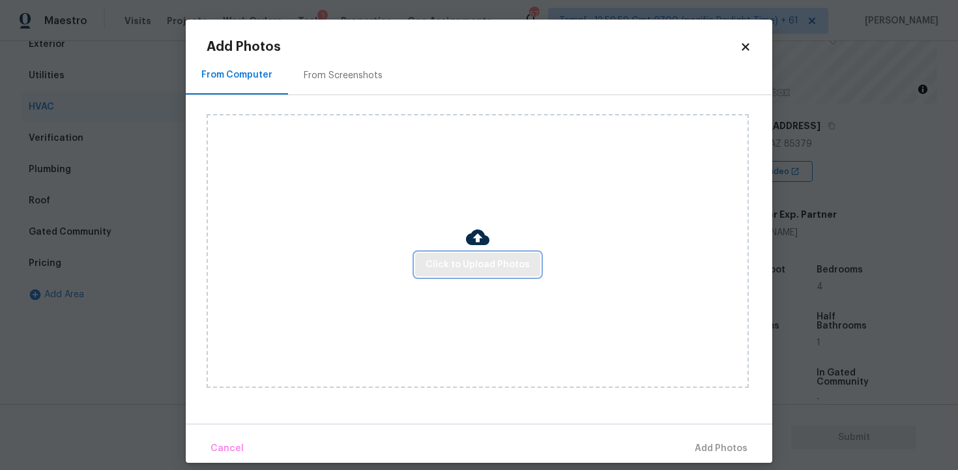
click at [476, 268] on span "Click to Upload Photos" at bounding box center [477, 265] width 104 height 16
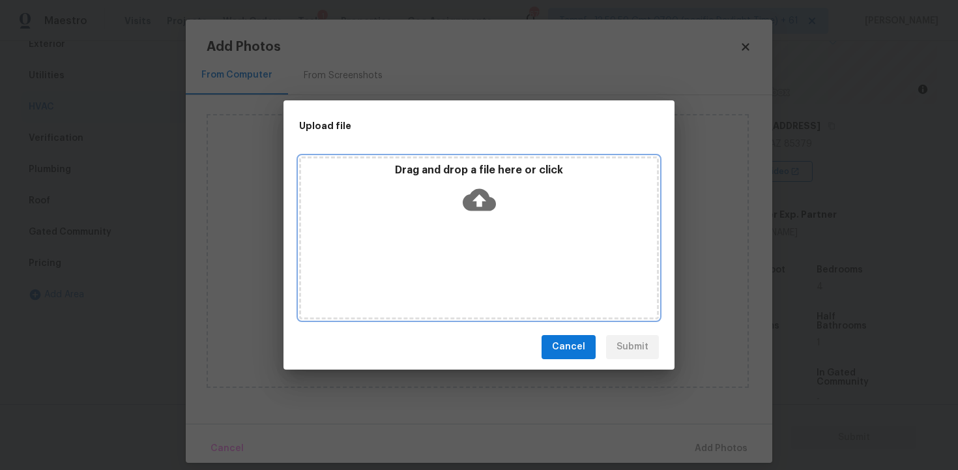
click at [473, 196] on icon at bounding box center [479, 199] width 33 height 22
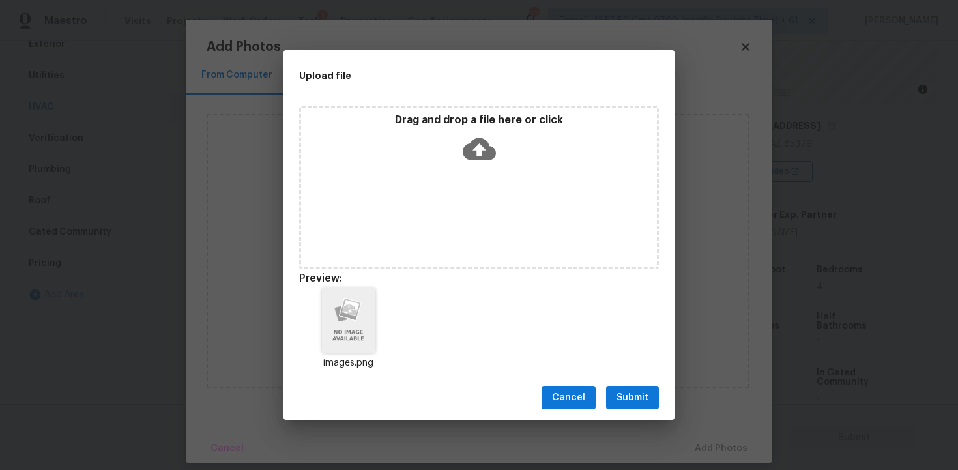
click at [631, 401] on span "Submit" at bounding box center [632, 398] width 32 height 16
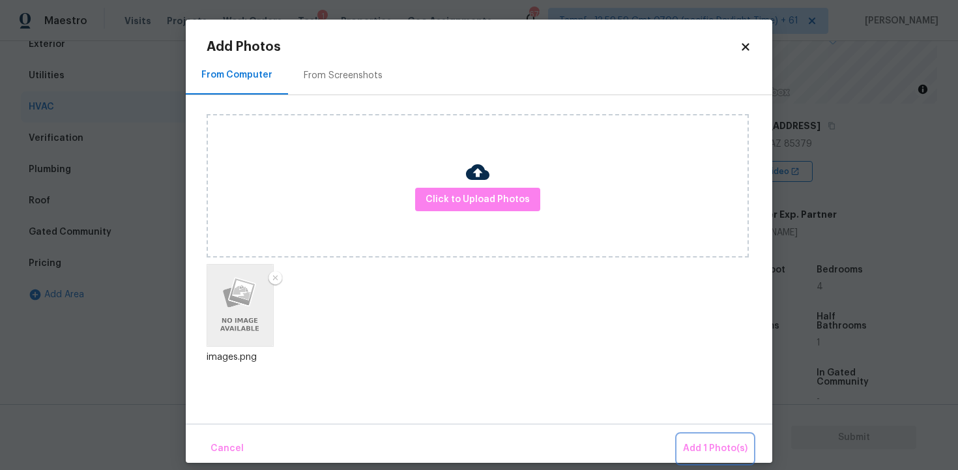
click at [704, 438] on button "Add 1 Photo(s)" at bounding box center [715, 449] width 75 height 28
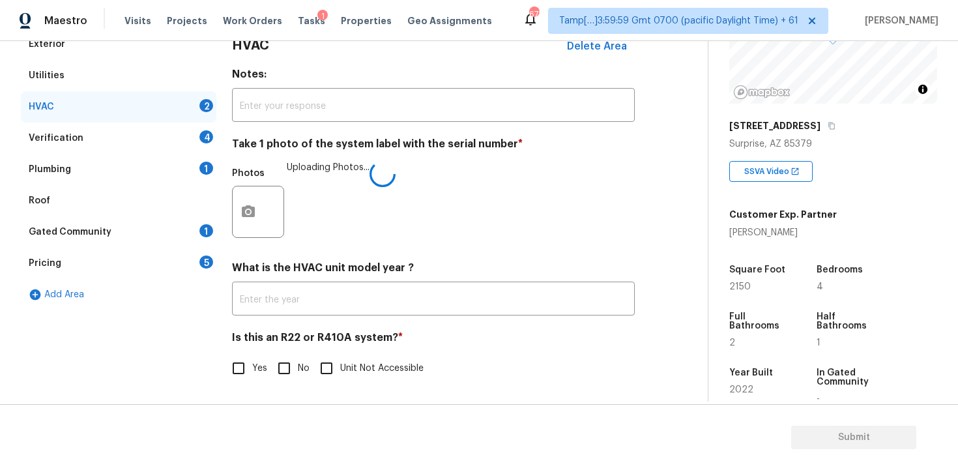
click at [292, 355] on input "No" at bounding box center [283, 367] width 27 height 27
checkbox input "true"
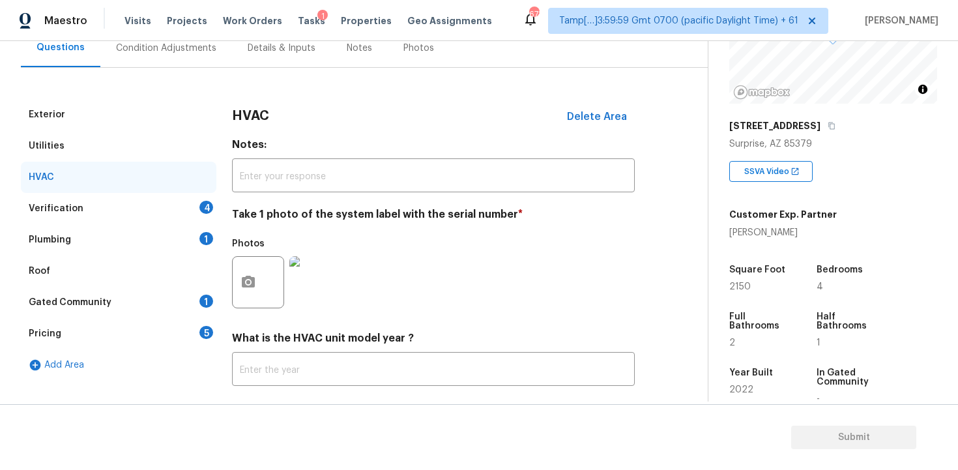
click at [189, 198] on div "Verification 4" at bounding box center [118, 208] width 195 height 31
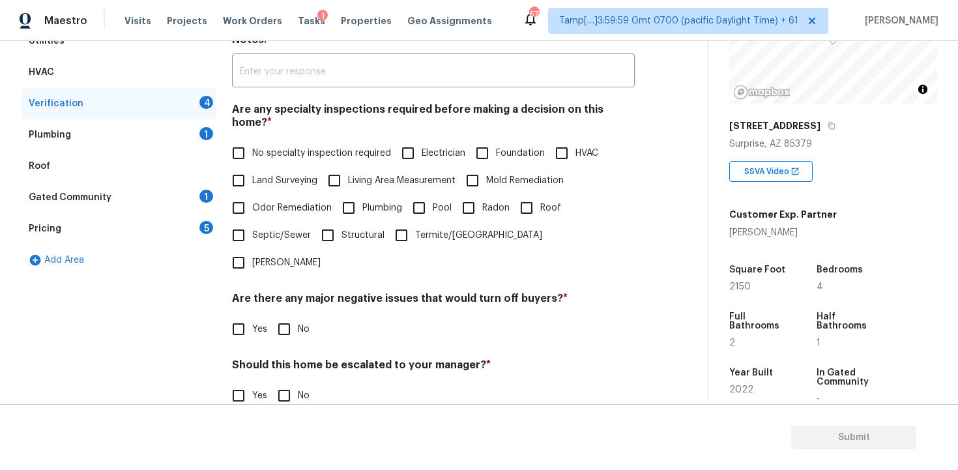
scroll to position [261, 0]
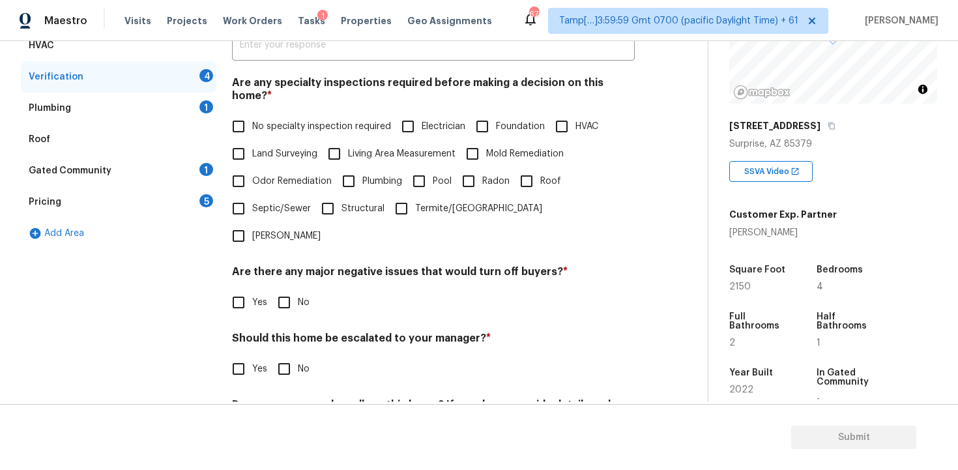
click at [246, 119] on input "No specialty inspection required" at bounding box center [238, 126] width 27 height 27
checkbox input "true"
click at [275, 290] on input "No" at bounding box center [283, 303] width 27 height 27
checkbox input "true"
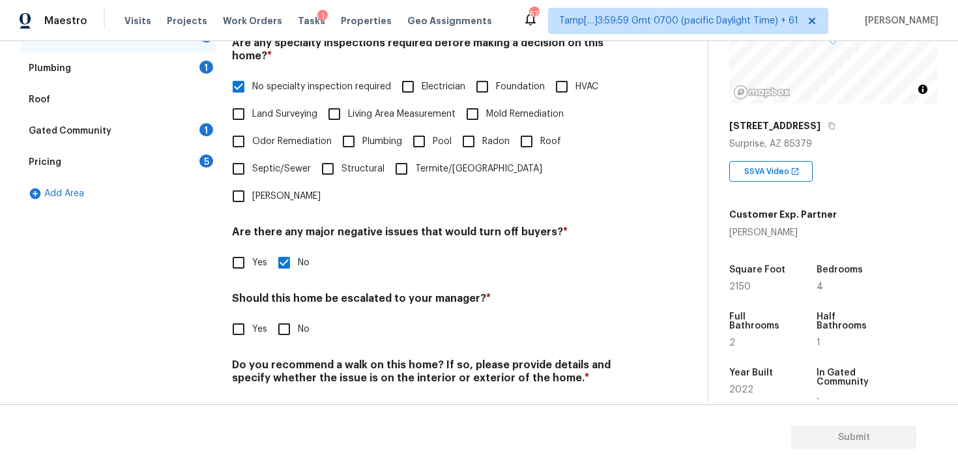
click at [287, 315] on input "No" at bounding box center [283, 328] width 27 height 27
checkbox input "true"
click at [289, 358] on div "Do you recommend a walk on this home? If so, please provide details and specify…" at bounding box center [433, 390] width 403 height 64
click at [291, 395] on input "No" at bounding box center [283, 408] width 27 height 27
checkbox input "true"
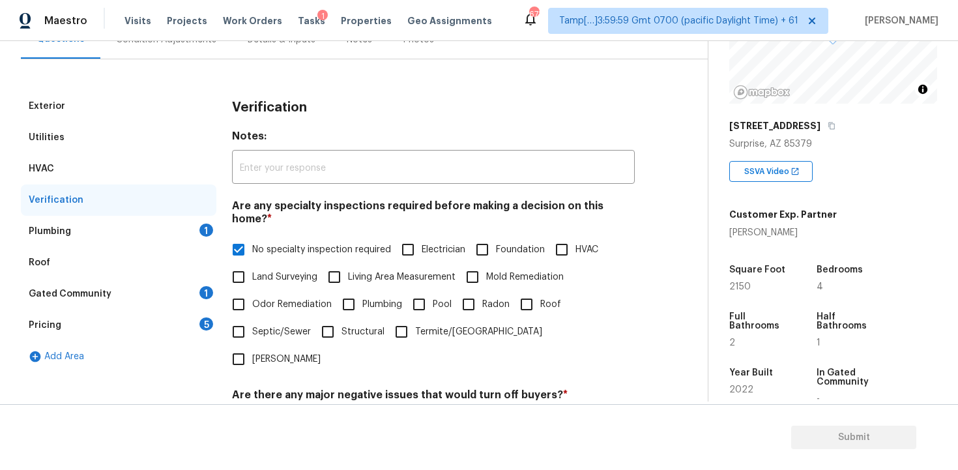
click at [190, 225] on div "Plumbing 1" at bounding box center [118, 231] width 195 height 31
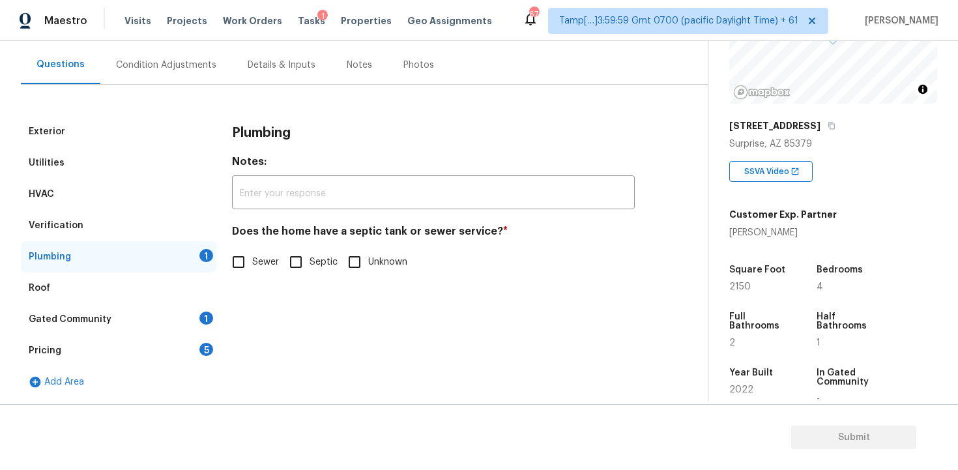
scroll to position [113, 0]
click at [240, 258] on input "Sewer" at bounding box center [238, 261] width 27 height 27
checkbox input "true"
click at [186, 323] on div "Gated Community 1" at bounding box center [118, 319] width 195 height 31
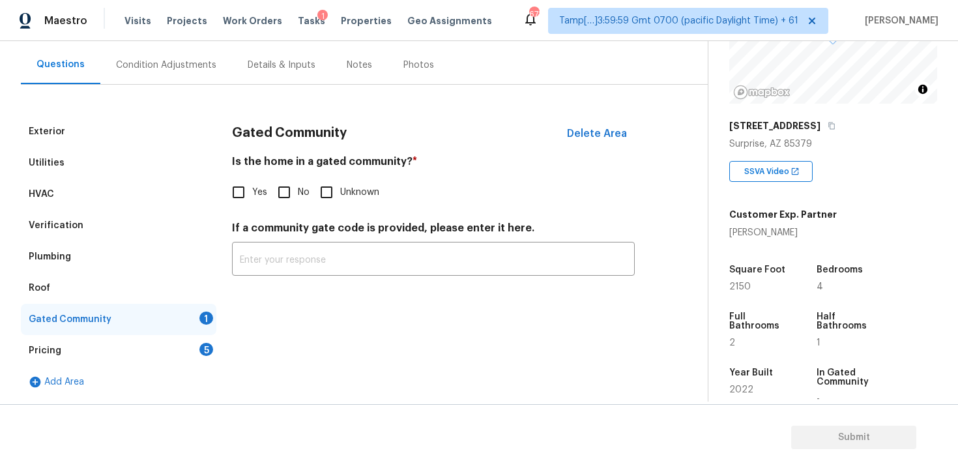
click at [294, 181] on input "No" at bounding box center [283, 191] width 27 height 27
checkbox input "true"
click at [194, 345] on div "Pricing 5" at bounding box center [118, 350] width 195 height 31
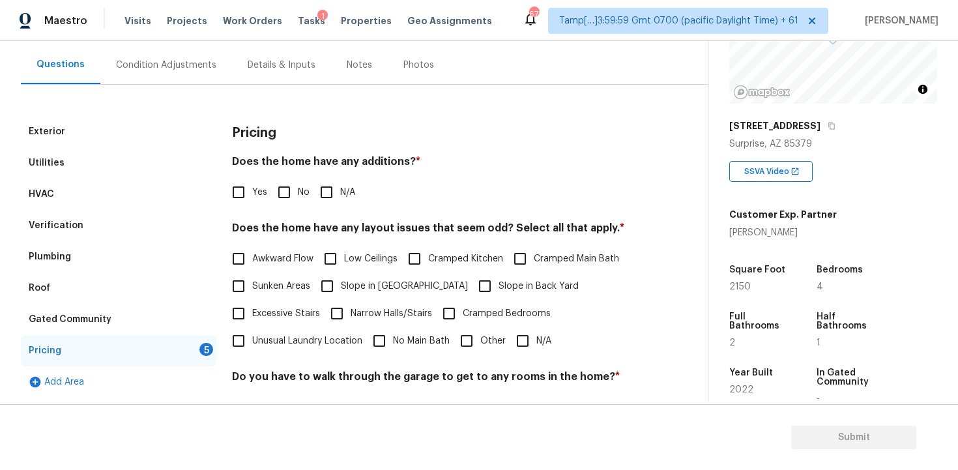
click at [273, 190] on input "No" at bounding box center [283, 191] width 27 height 27
checkbox input "true"
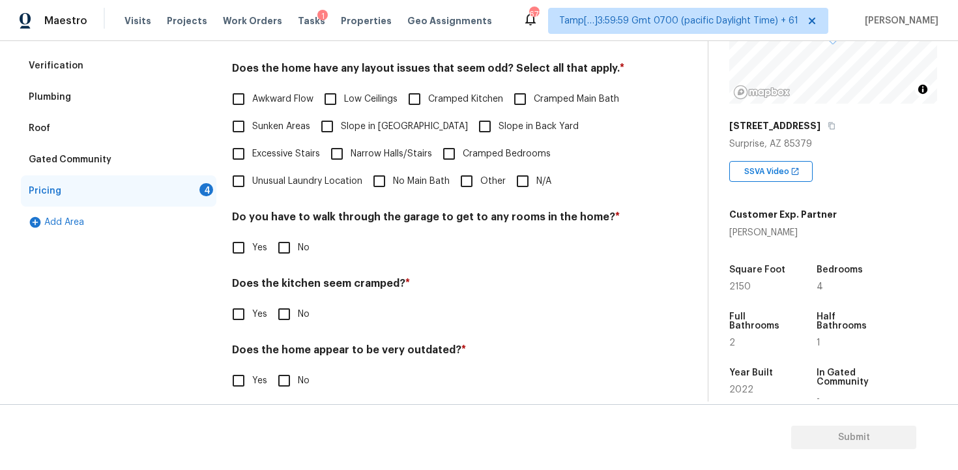
click at [530, 184] on input "N/A" at bounding box center [522, 180] width 27 height 27
checkbox input "true"
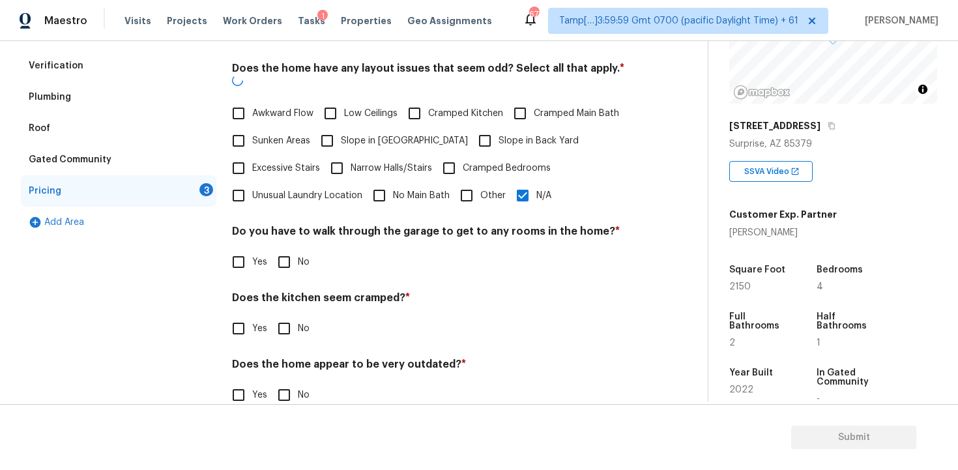
scroll to position [285, 0]
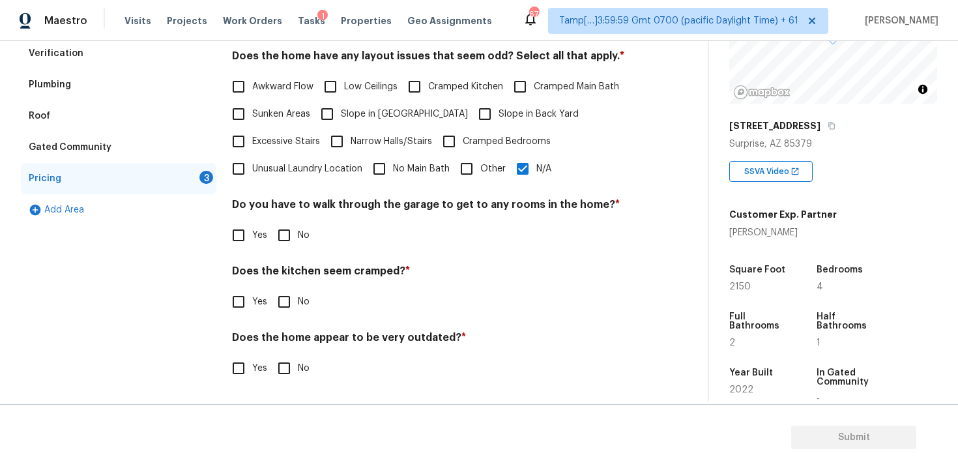
click at [289, 229] on input "No" at bounding box center [283, 234] width 27 height 27
checkbox input "true"
click at [289, 313] on input "No" at bounding box center [283, 301] width 27 height 27
checkbox input "true"
click at [295, 351] on div "Does the home appear to be very outdated? * Yes No" at bounding box center [433, 357] width 403 height 51
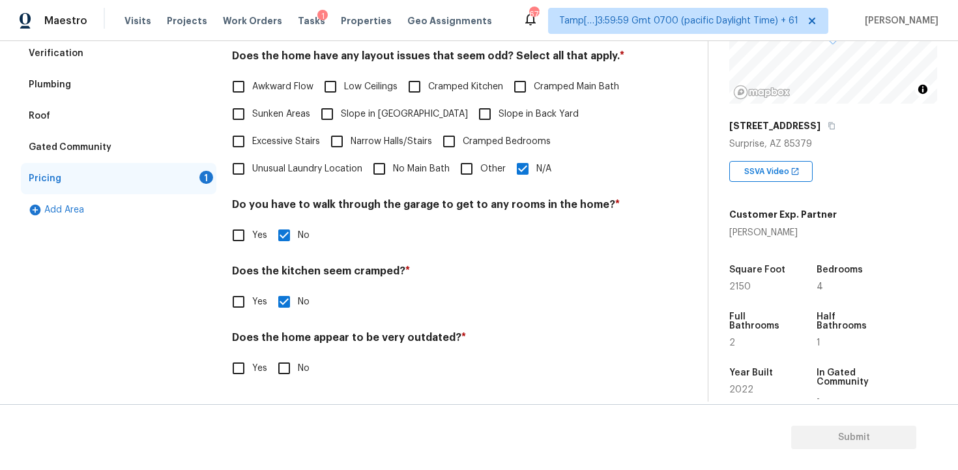
click at [294, 360] on input "No" at bounding box center [283, 367] width 27 height 27
checkbox input "true"
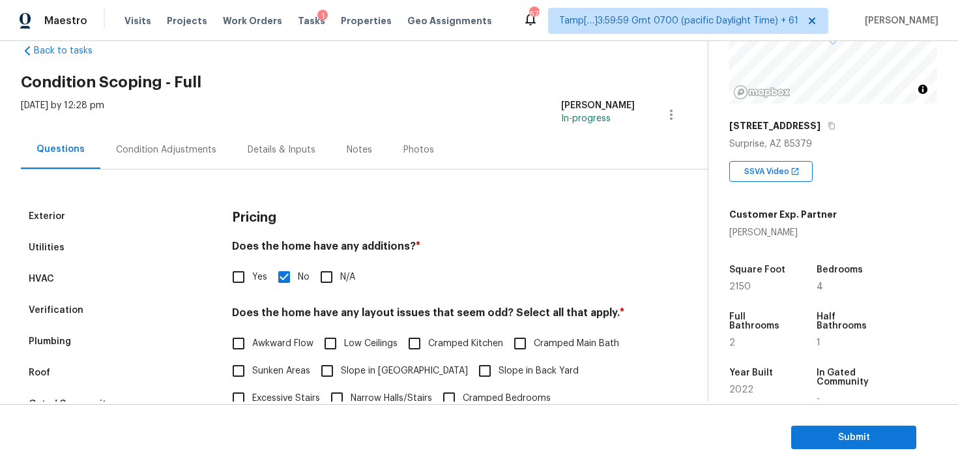
scroll to position [5, 0]
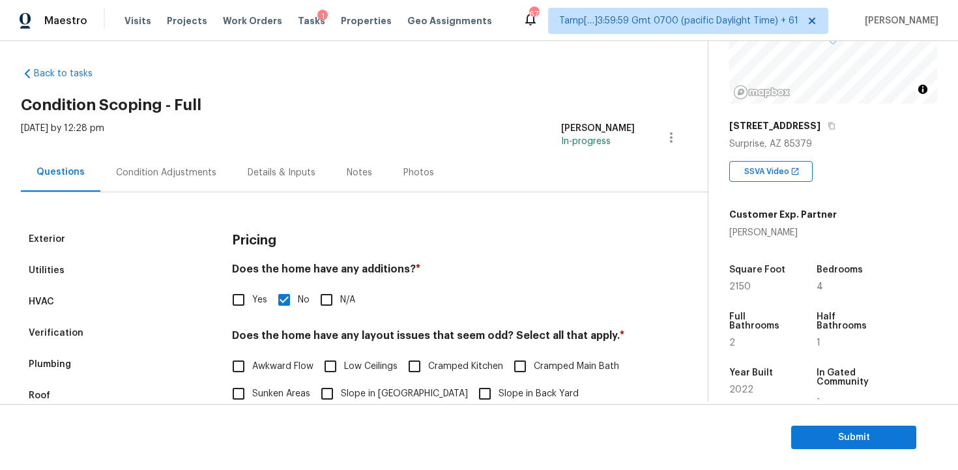
click at [160, 172] on div "Condition Adjustments" at bounding box center [166, 172] width 100 height 13
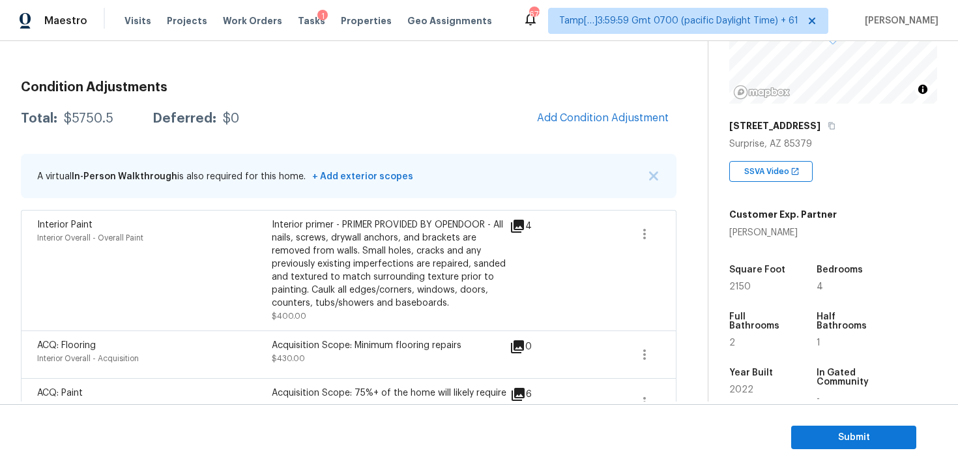
scroll to position [150, 0]
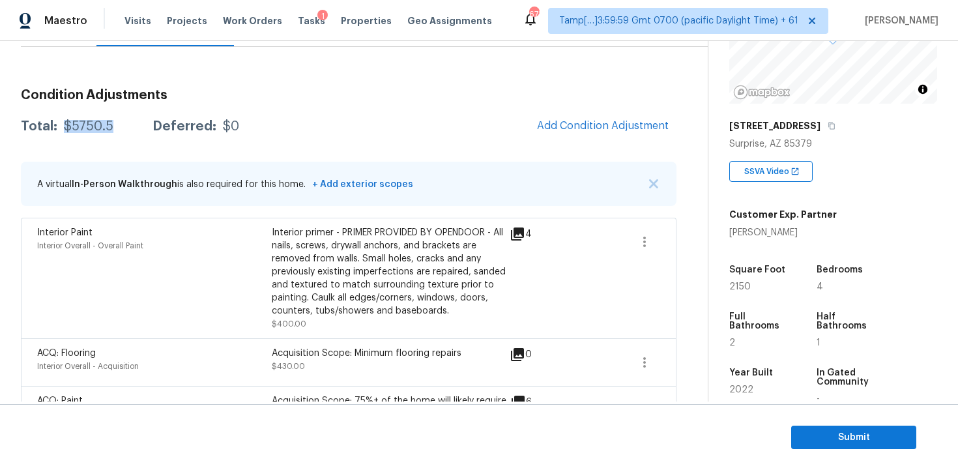
drag, startPoint x: 60, startPoint y: 125, endPoint x: 112, endPoint y: 125, distance: 52.1
click at [112, 125] on div "Total: $5750.5 Deferred: $0" at bounding box center [130, 126] width 218 height 13
copy div "$5750.5"
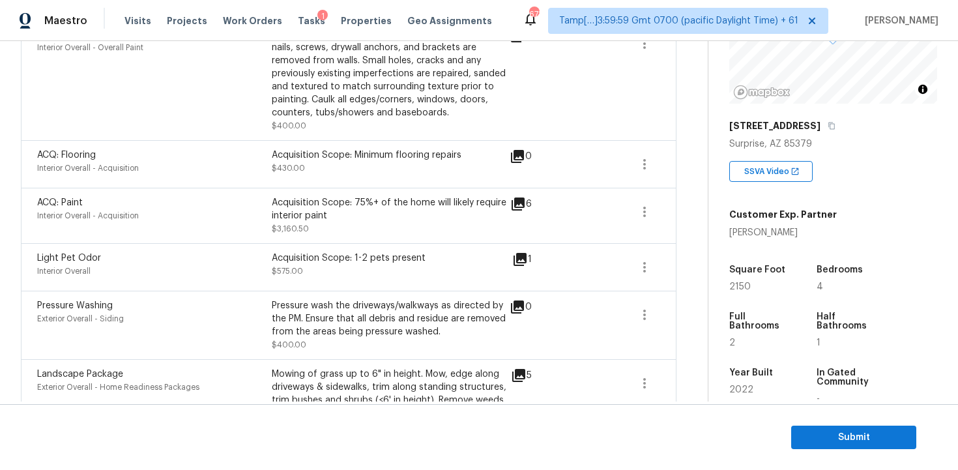
scroll to position [480, 0]
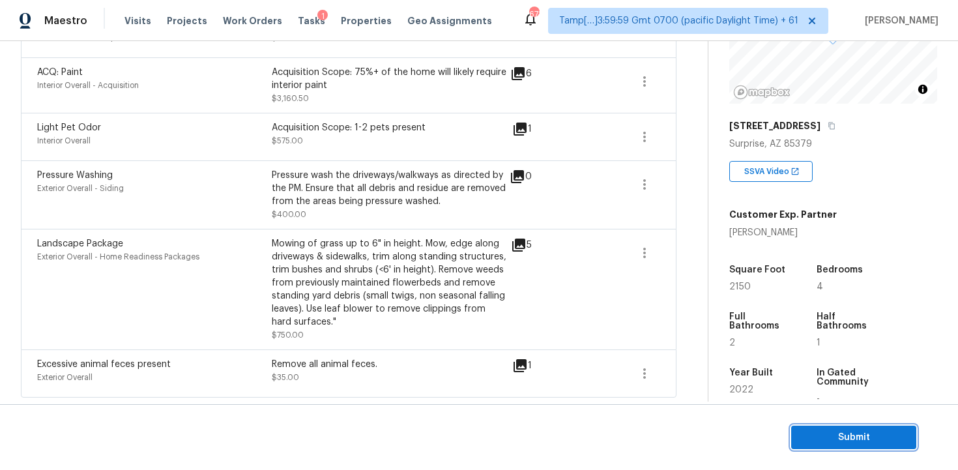
click at [845, 444] on span "Submit" at bounding box center [853, 437] width 104 height 16
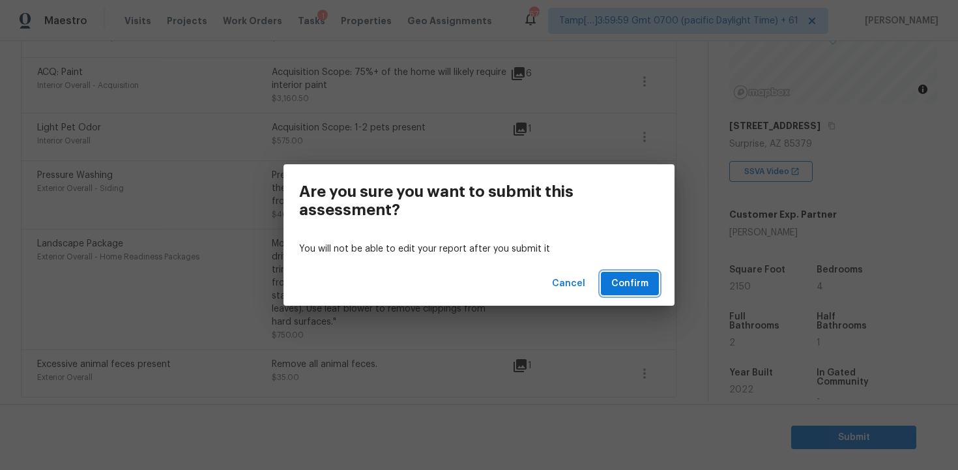
click at [656, 287] on button "Confirm" at bounding box center [630, 284] width 58 height 24
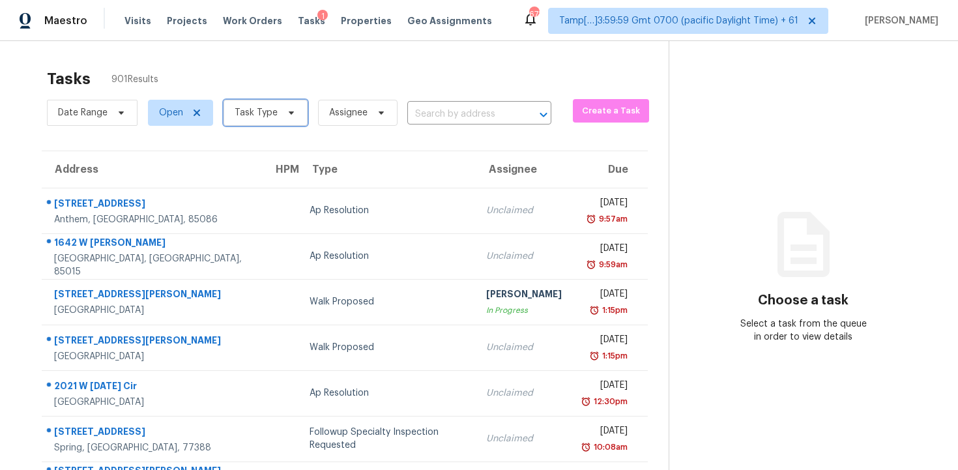
click at [278, 109] on span "Task Type" at bounding box center [265, 113] width 84 height 26
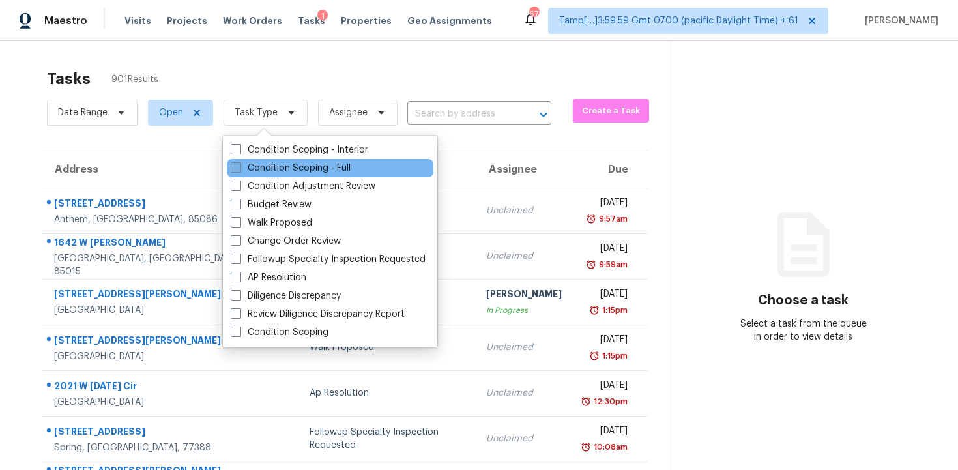
click at [306, 168] on label "Condition Scoping - Full" at bounding box center [291, 168] width 120 height 13
click at [239, 168] on input "Condition Scoping - Full" at bounding box center [235, 166] width 8 height 8
checkbox input "true"
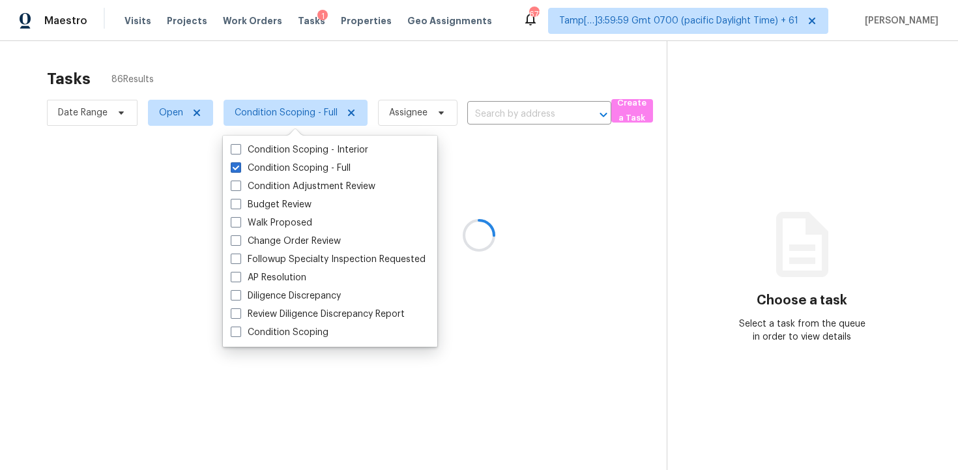
click at [314, 81] on div at bounding box center [479, 235] width 958 height 470
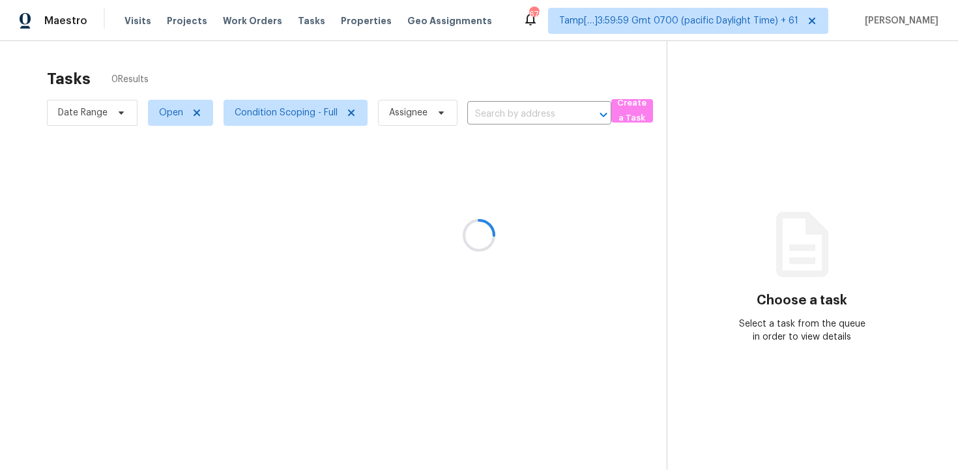
click at [451, 64] on div at bounding box center [479, 235] width 958 height 470
click at [453, 109] on div at bounding box center [479, 235] width 958 height 470
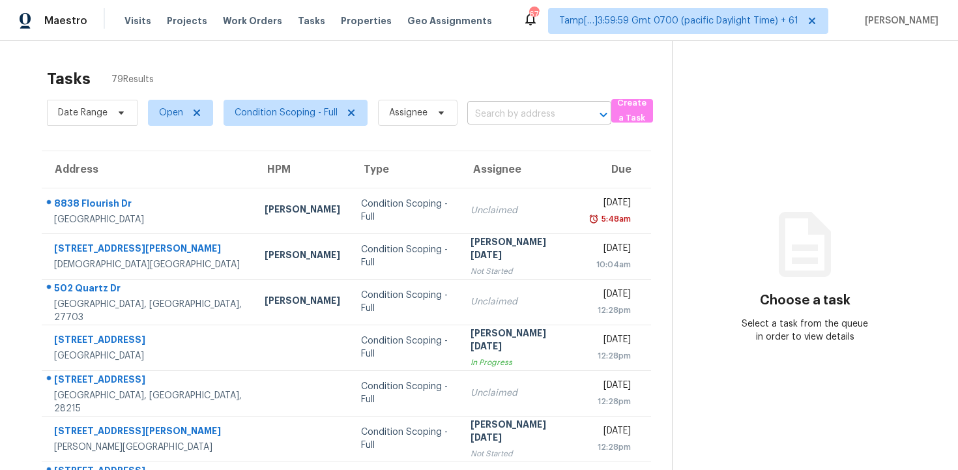
click at [489, 109] on input "text" at bounding box center [520, 114] width 107 height 20
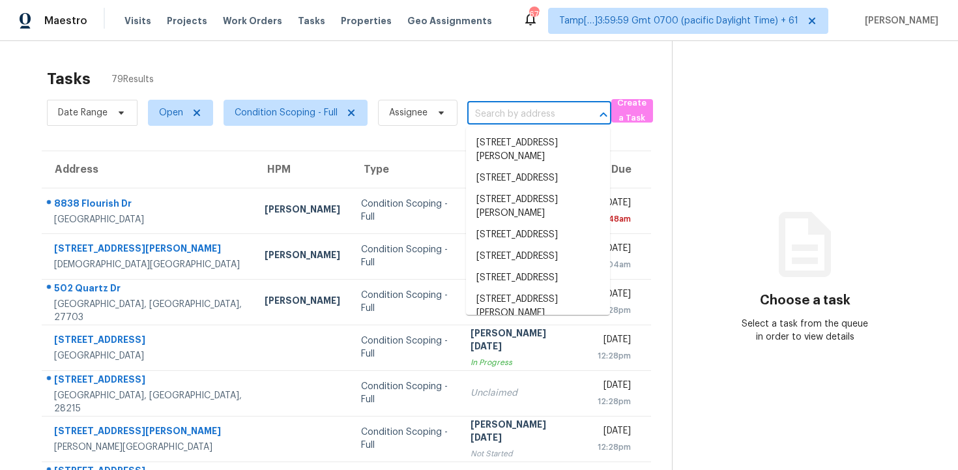
paste input "572 Federal St, Henderson, NV 89015"
type input "572 Federal St, Henderson, NV 89015"
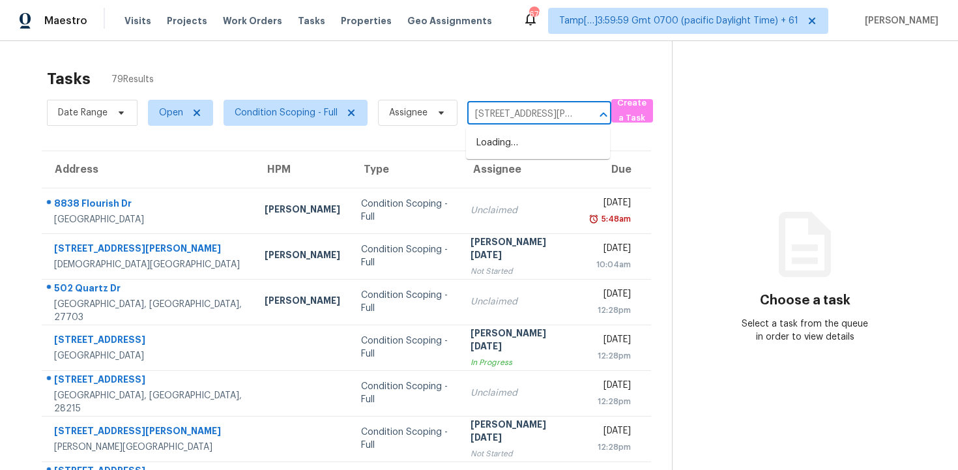
scroll to position [0, 59]
click at [526, 147] on li "572 Federal St, Henderson, NV 89015" at bounding box center [538, 149] width 144 height 35
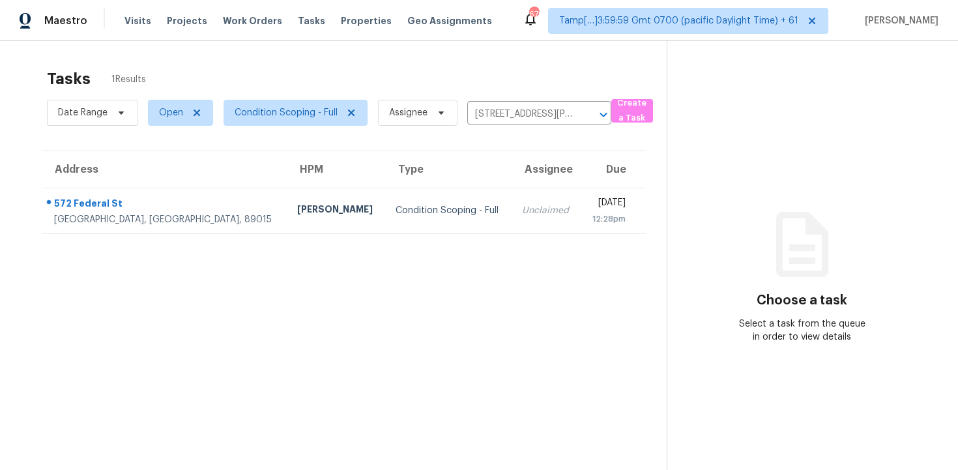
click at [591, 207] on div "Tue, Sep 16th 2025" at bounding box center [608, 204] width 35 height 16
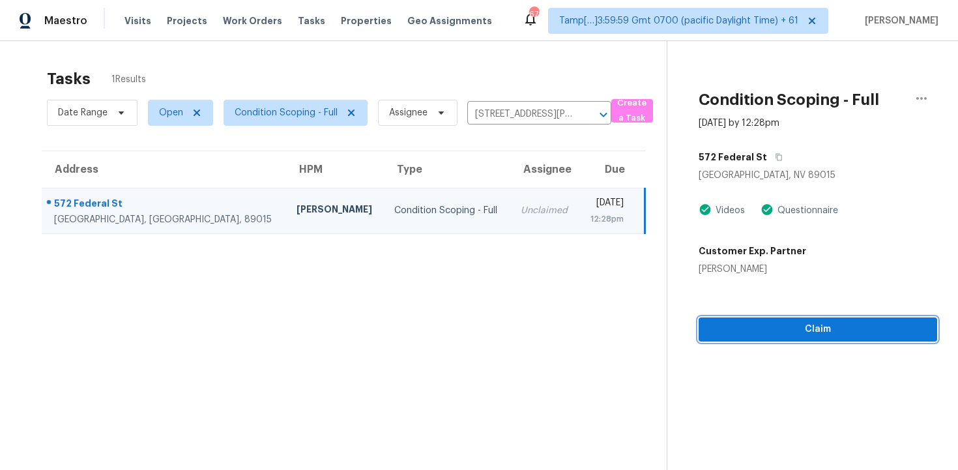
click at [767, 336] on span "Claim" at bounding box center [818, 329] width 218 height 16
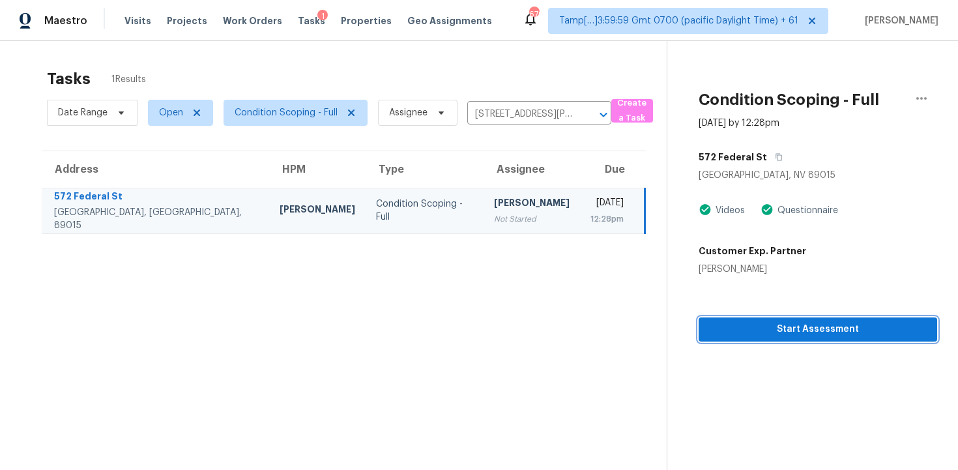
click at [767, 336] on span "Start Assessment" at bounding box center [818, 329] width 218 height 16
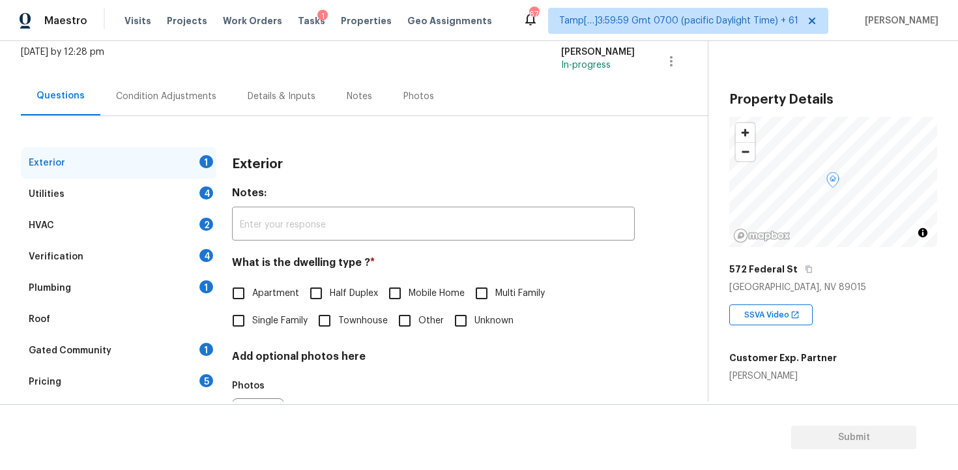
scroll to position [95, 0]
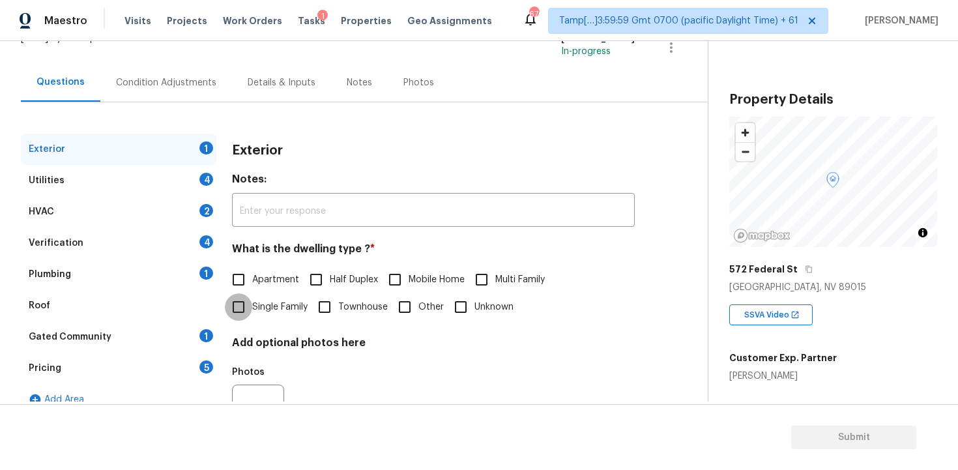
click at [236, 316] on input "Single Family" at bounding box center [238, 306] width 27 height 27
checkbox input "true"
click at [126, 363] on div "Pricing 5" at bounding box center [118, 367] width 195 height 31
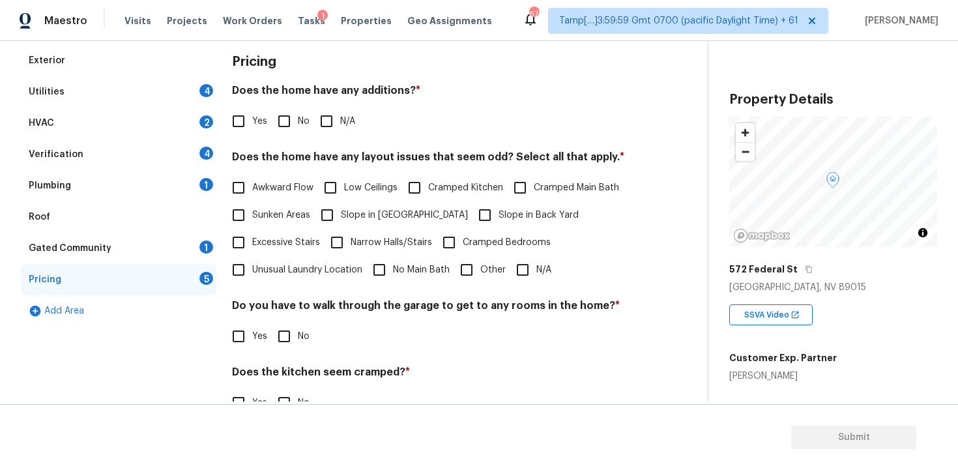
scroll to position [202, 0]
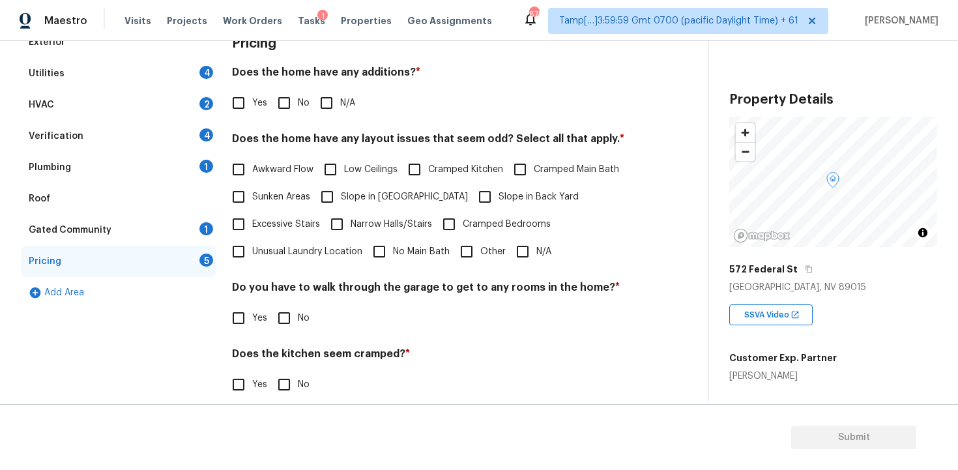
click at [245, 115] on input "Yes" at bounding box center [238, 102] width 27 height 27
checkbox input "true"
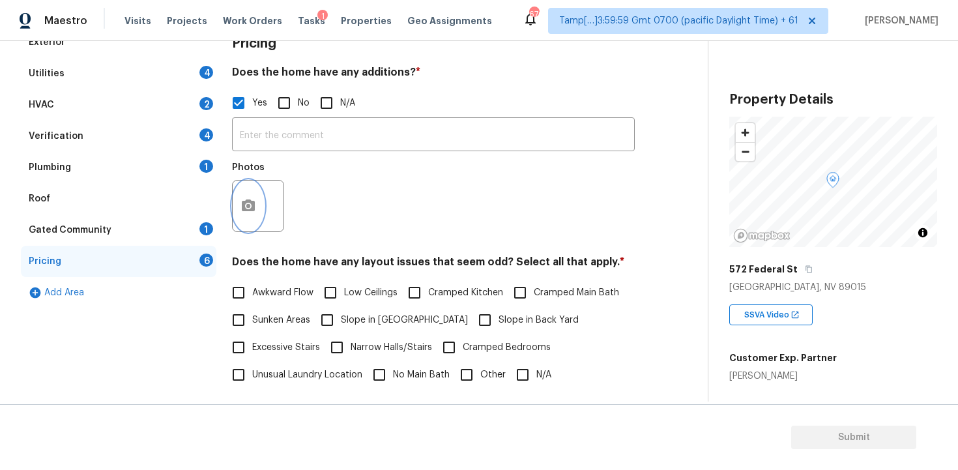
click at [254, 193] on button "button" at bounding box center [248, 205] width 31 height 51
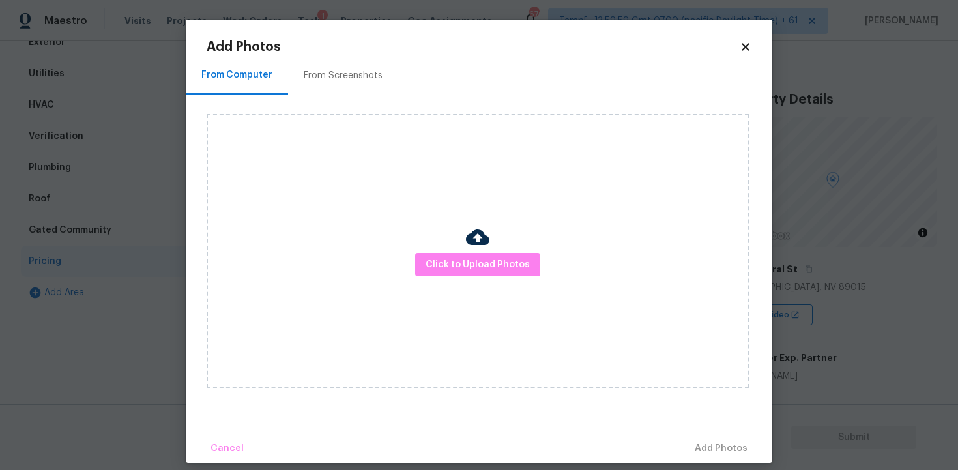
click at [485, 250] on div at bounding box center [477, 238] width 23 height 27
click at [487, 266] on span "Click to Upload Photos" at bounding box center [477, 265] width 104 height 16
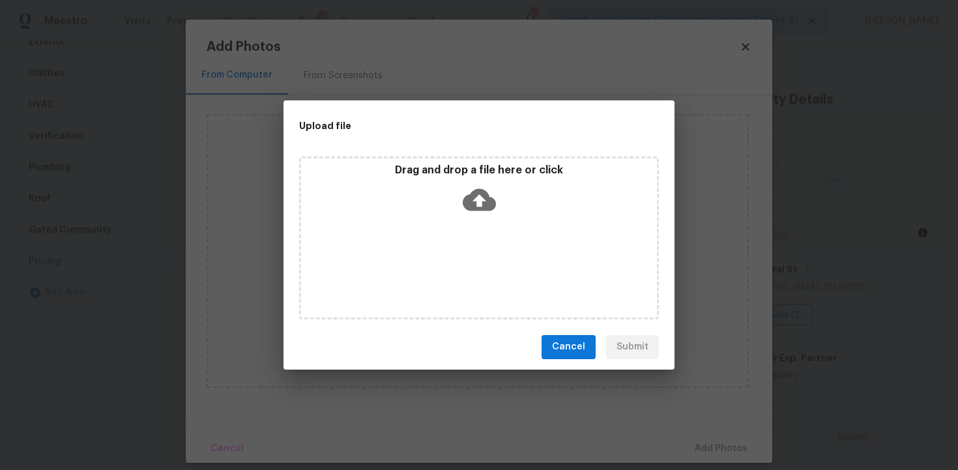
click at [484, 181] on div "Drag and drop a file here or click" at bounding box center [479, 192] width 356 height 56
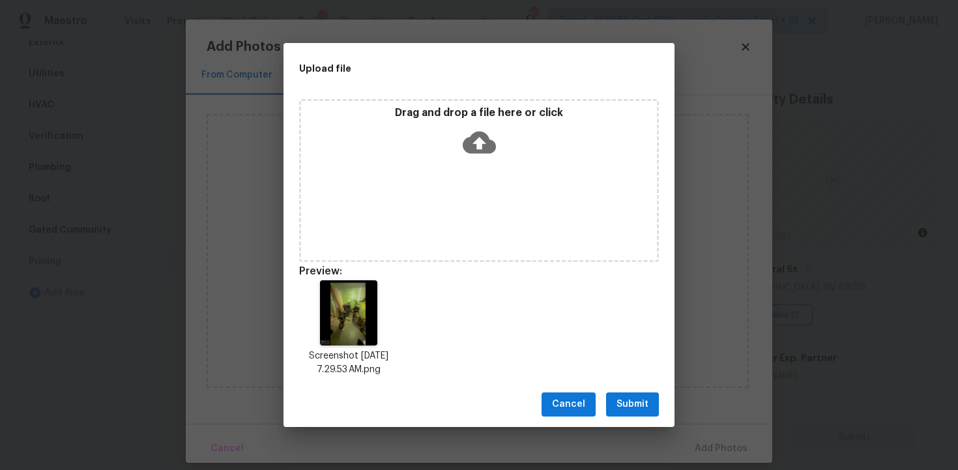
click at [640, 402] on span "Submit" at bounding box center [632, 404] width 32 height 16
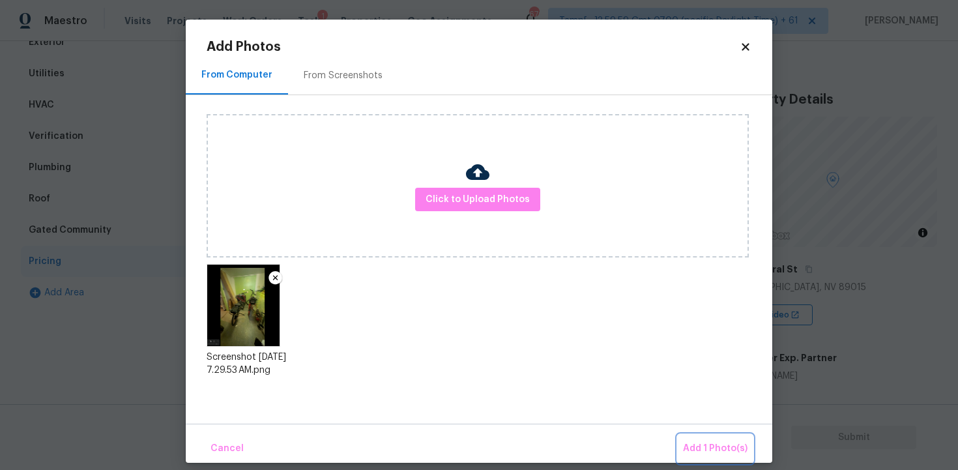
click at [689, 436] on button "Add 1 Photo(s)" at bounding box center [715, 449] width 75 height 28
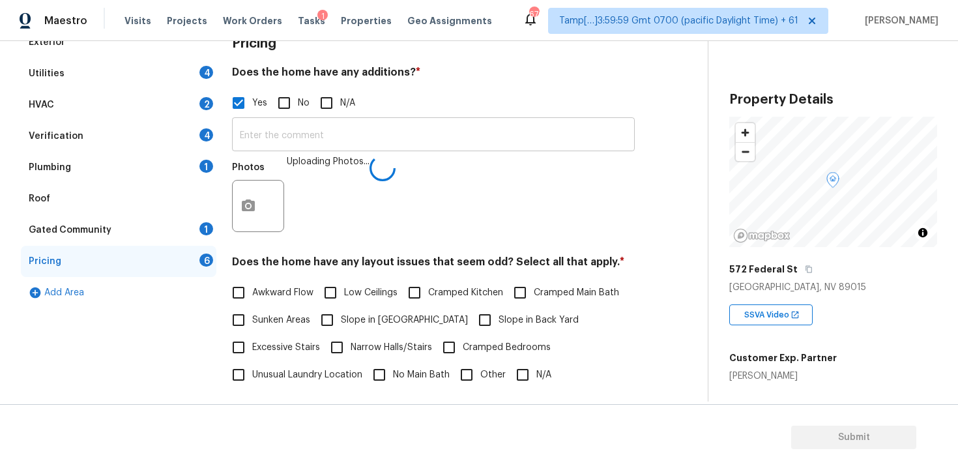
click at [404, 143] on input "text" at bounding box center [433, 136] width 403 height 31
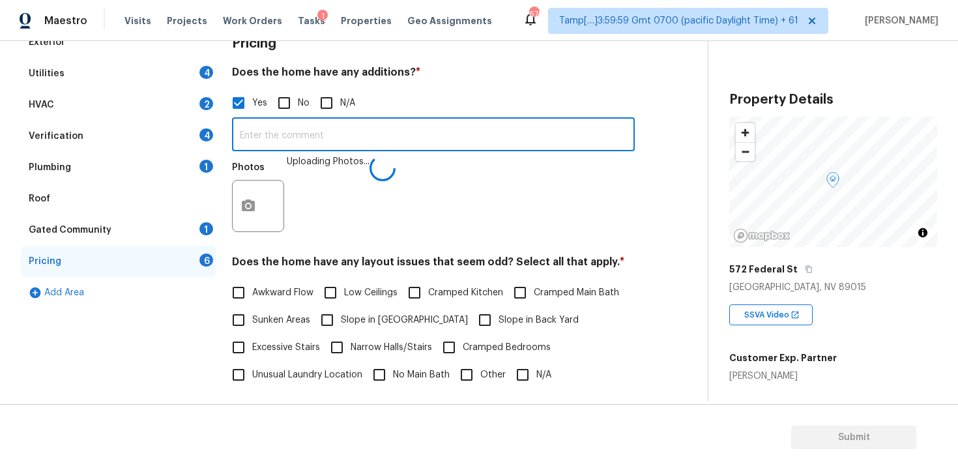
click at [304, 125] on input "text" at bounding box center [433, 136] width 403 height 31
type input "h"
type input "The laundry room addition"
click at [399, 182] on div "Photos" at bounding box center [433, 197] width 403 height 85
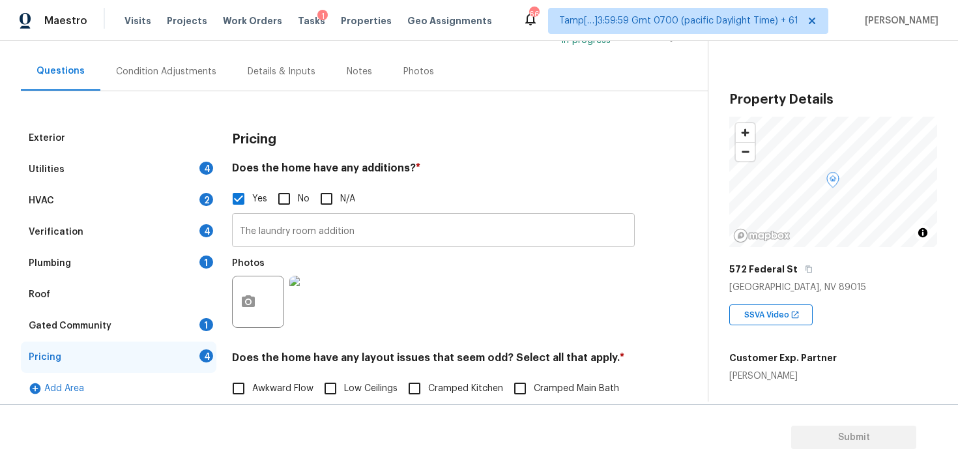
scroll to position [93, 0]
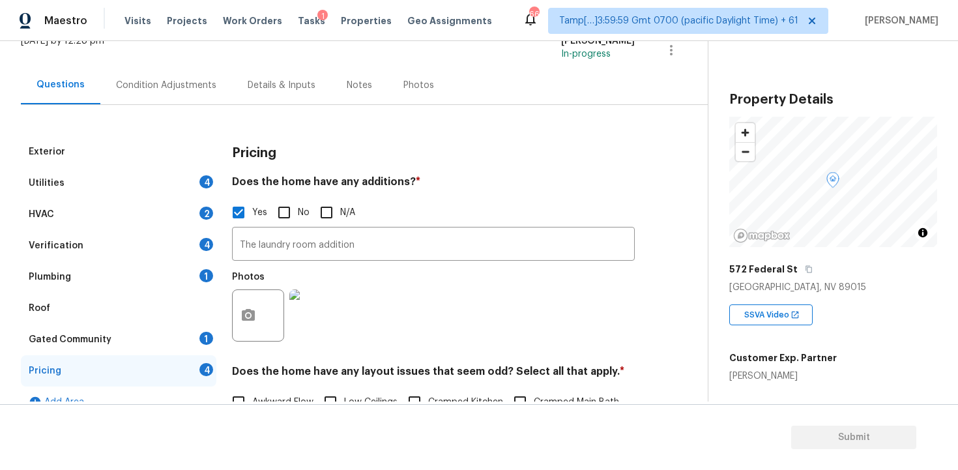
click at [137, 238] on div "Verification 4" at bounding box center [118, 245] width 195 height 31
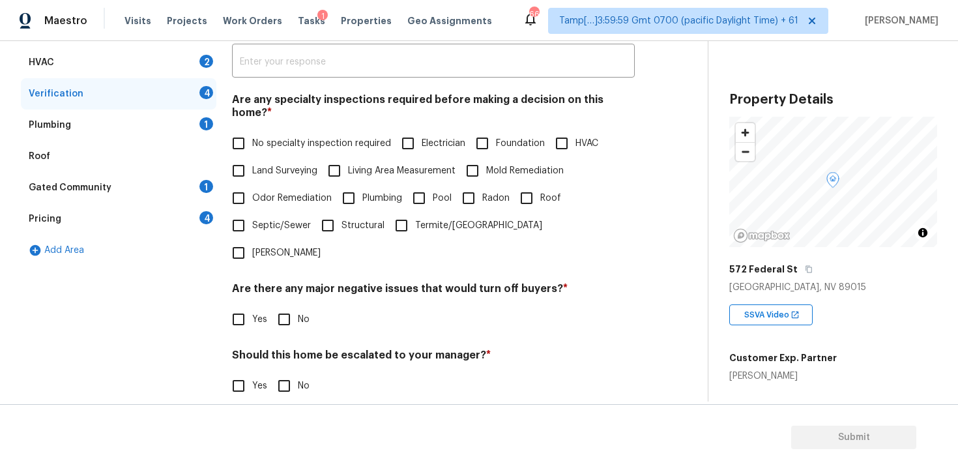
scroll to position [301, 0]
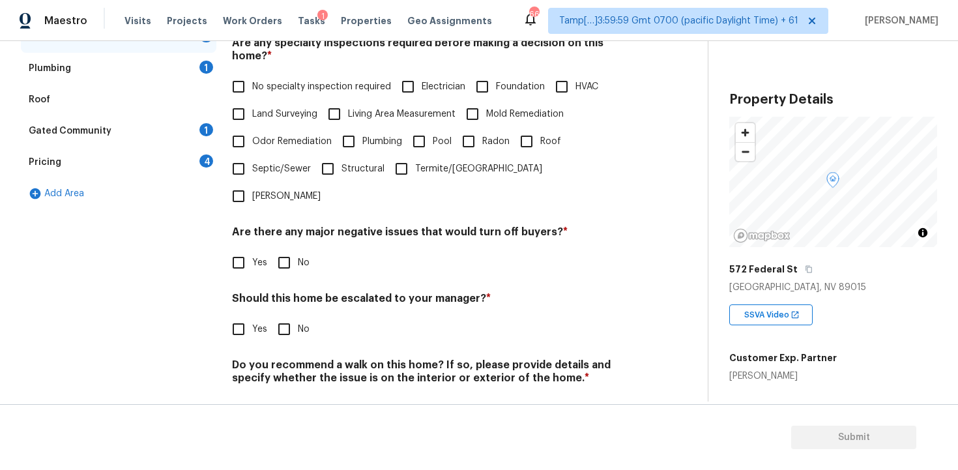
click at [238, 315] on input "Yes" at bounding box center [238, 328] width 27 height 27
checkbox input "true"
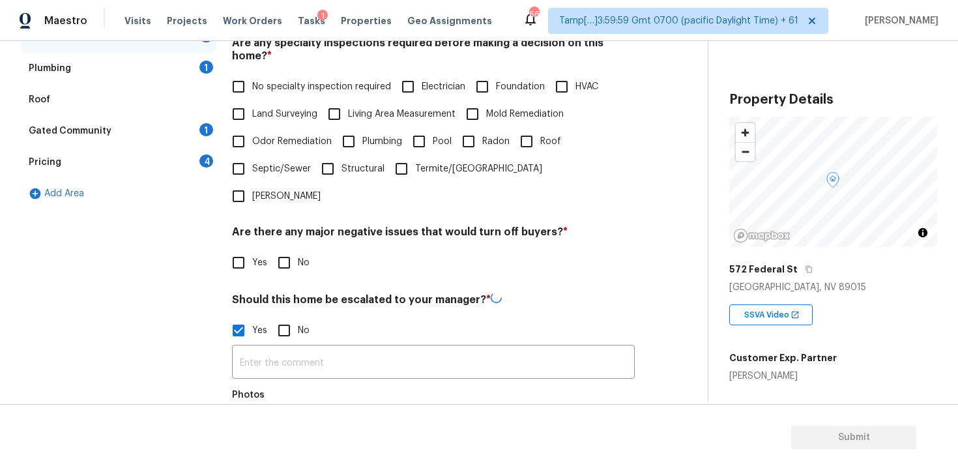
click at [246, 408] on button "button" at bounding box center [248, 433] width 31 height 51
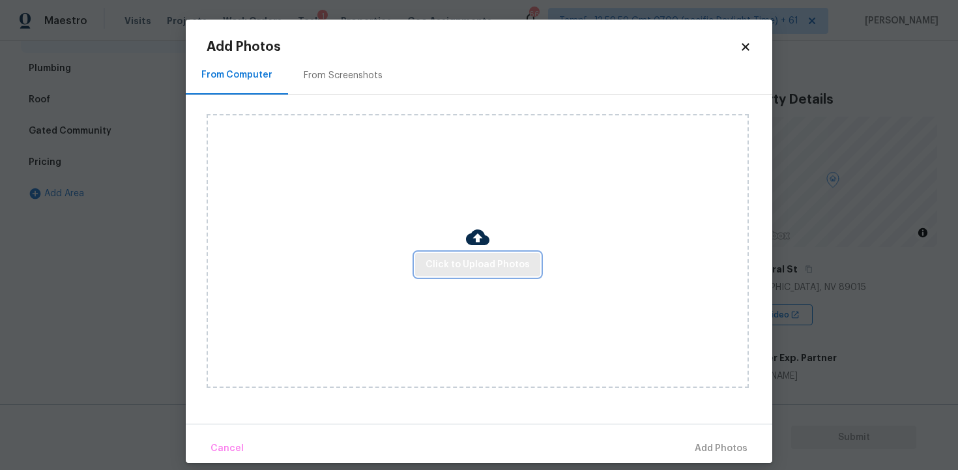
click at [437, 268] on span "Click to Upload Photos" at bounding box center [477, 265] width 104 height 16
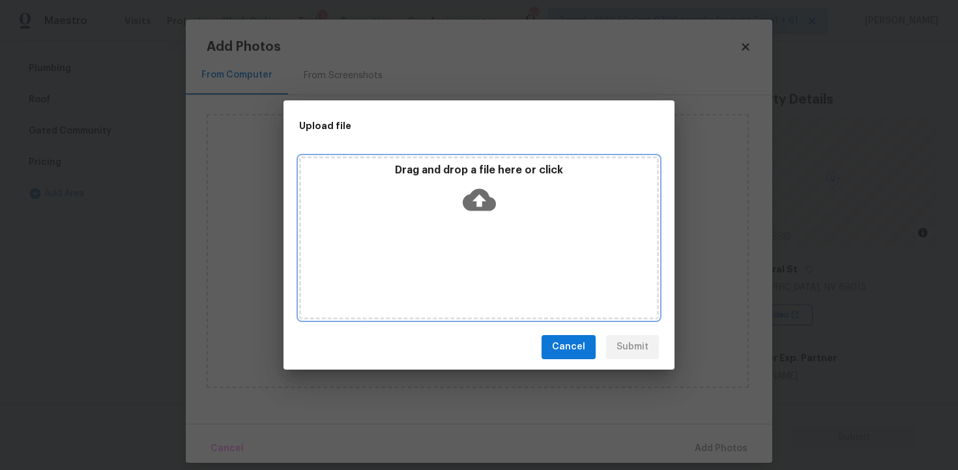
click at [474, 183] on icon at bounding box center [479, 199] width 33 height 33
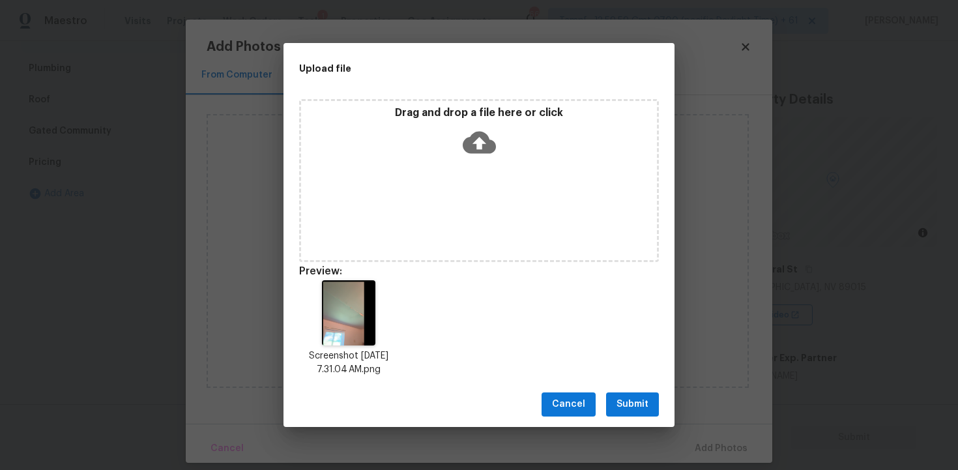
click at [644, 410] on span "Submit" at bounding box center [632, 404] width 32 height 16
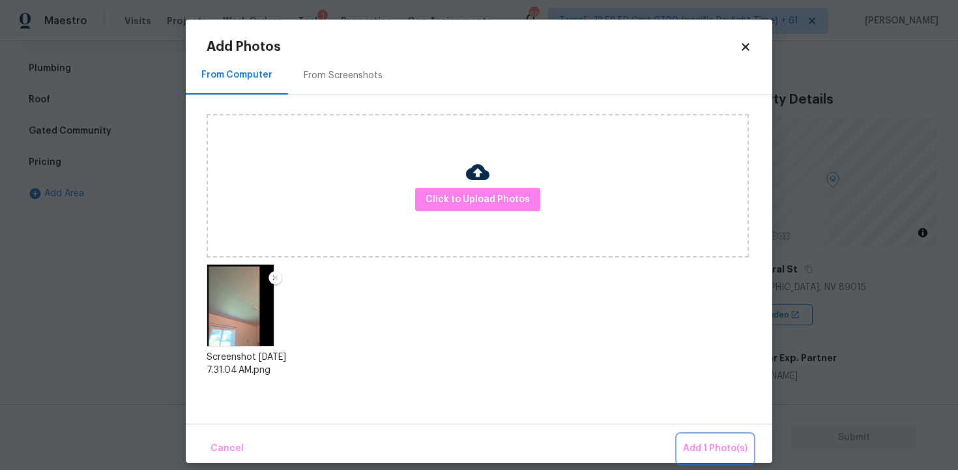
click at [706, 448] on span "Add 1 Photo(s)" at bounding box center [715, 448] width 64 height 16
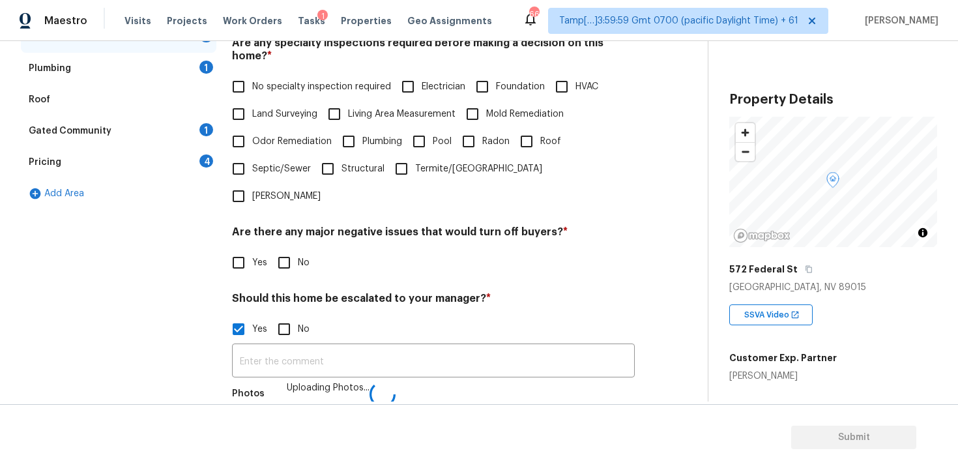
scroll to position [317, 0]
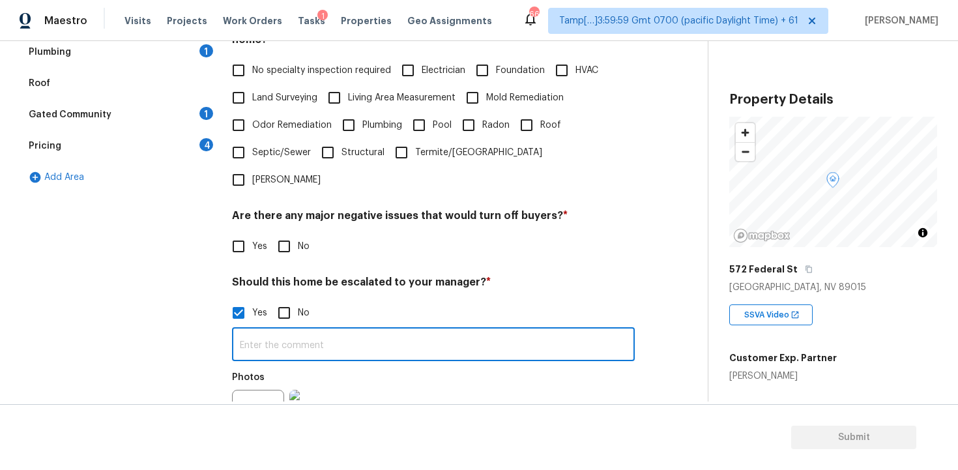
click at [420, 330] on input "text" at bounding box center [433, 345] width 403 height 31
type input "Possible foundation issue in the interior at 1:19"
click at [552, 390] on div "Photos" at bounding box center [433, 407] width 403 height 85
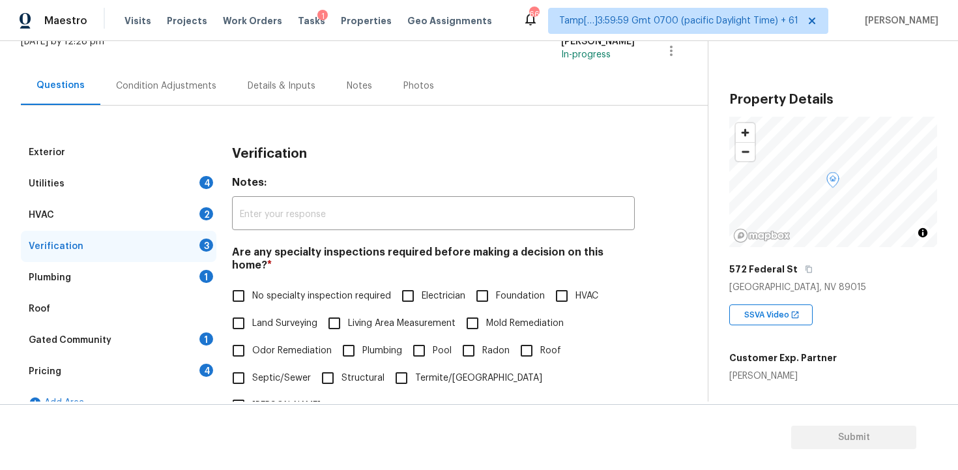
scroll to position [29, 0]
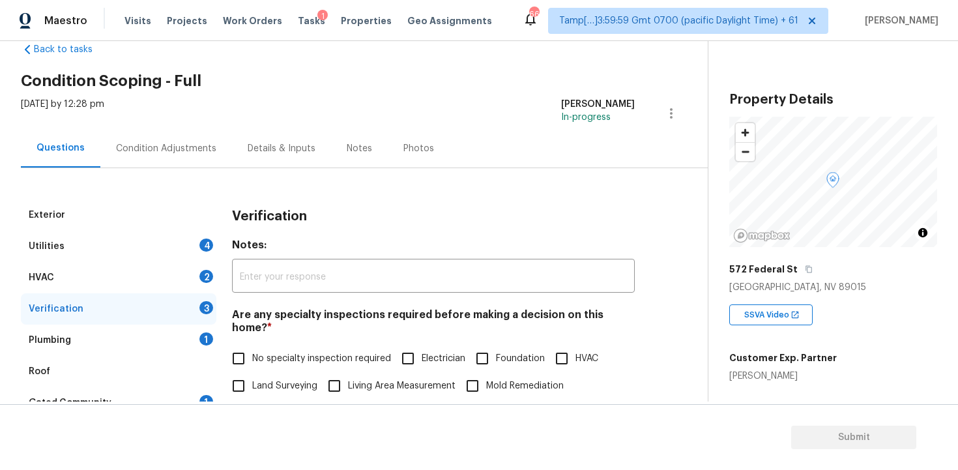
click at [128, 147] on div "Condition Adjustments" at bounding box center [166, 148] width 100 height 13
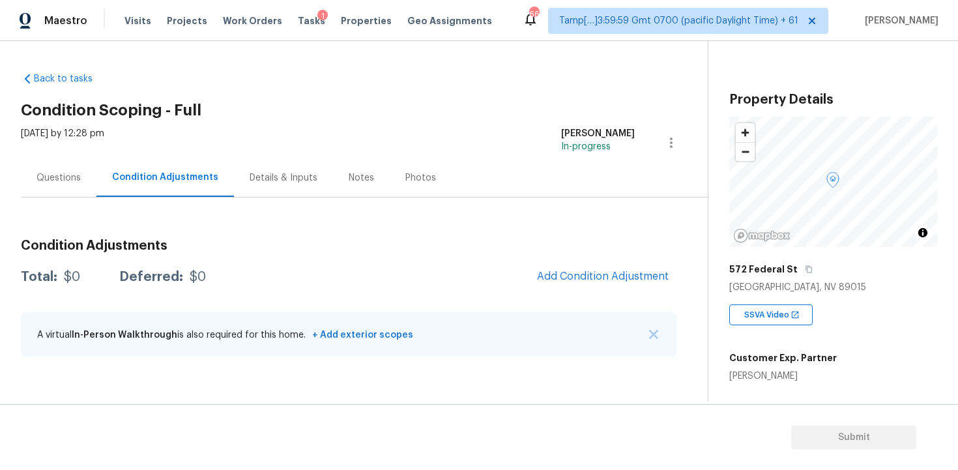
click at [590, 255] on div "Condition Adjustments Total: $0 Deferred: $0 Add Condition Adjustment A virtual…" at bounding box center [348, 298] width 655 height 139
click at [587, 298] on div "Condition Adjustments Total: $0 Deferred: $0 Add Condition Adjustment A virtual…" at bounding box center [348, 298] width 655 height 139
click at [575, 279] on span "Add Condition Adjustment" at bounding box center [603, 276] width 132 height 12
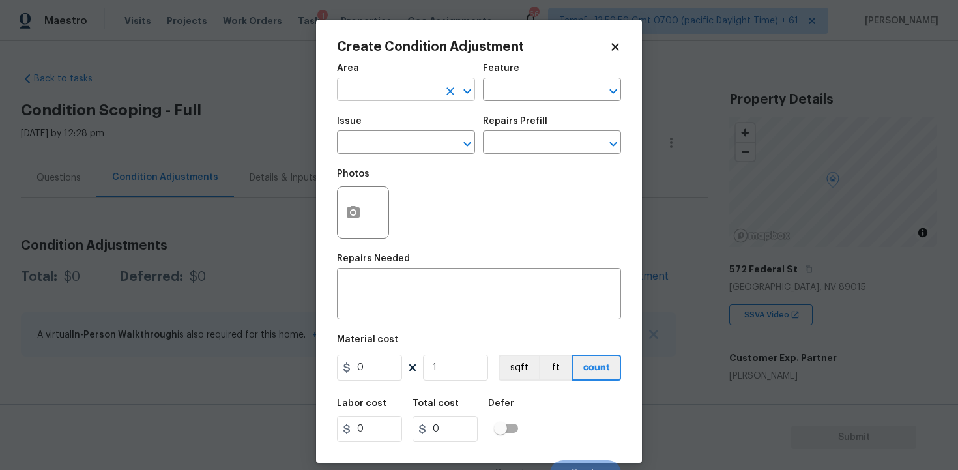
click at [426, 94] on input "text" at bounding box center [388, 91] width 102 height 20
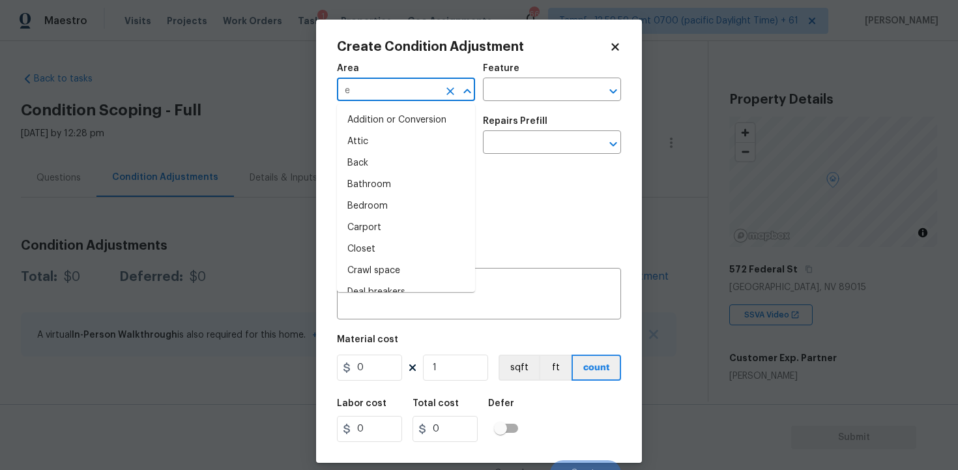
type input "ex"
type input "te"
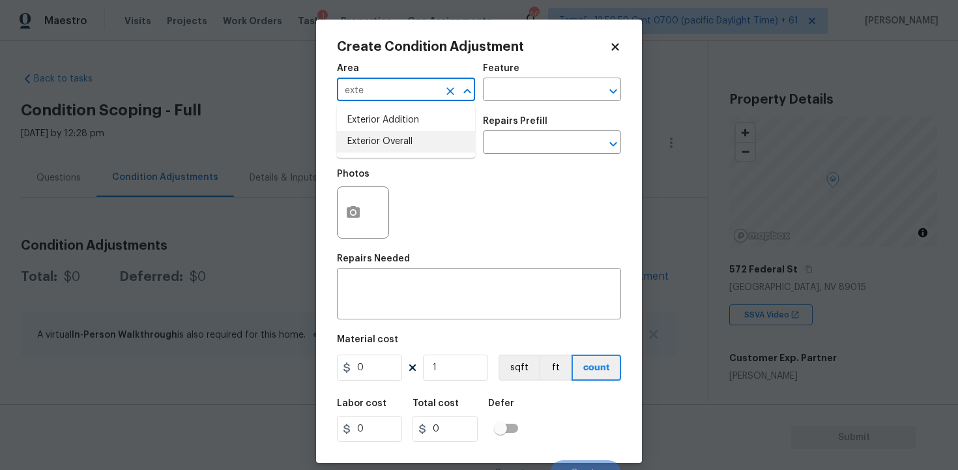
click at [404, 151] on li "Exterior Overall" at bounding box center [406, 141] width 138 height 21
type input "Exterior Overall"
click at [404, 151] on input "text" at bounding box center [388, 144] width 102 height 20
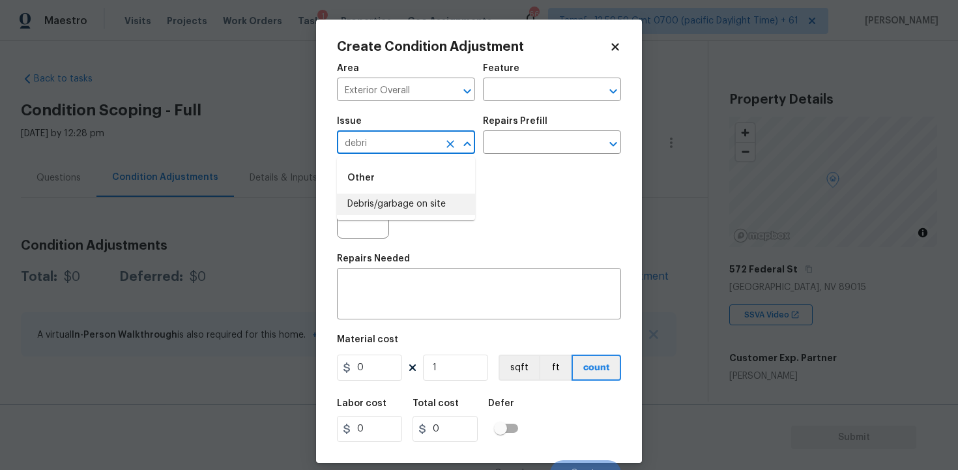
click at [403, 200] on li "Debris/garbage on site" at bounding box center [406, 203] width 138 height 21
type input "Debris/garbage on site"
click at [360, 207] on icon "button" at bounding box center [353, 213] width 16 height 16
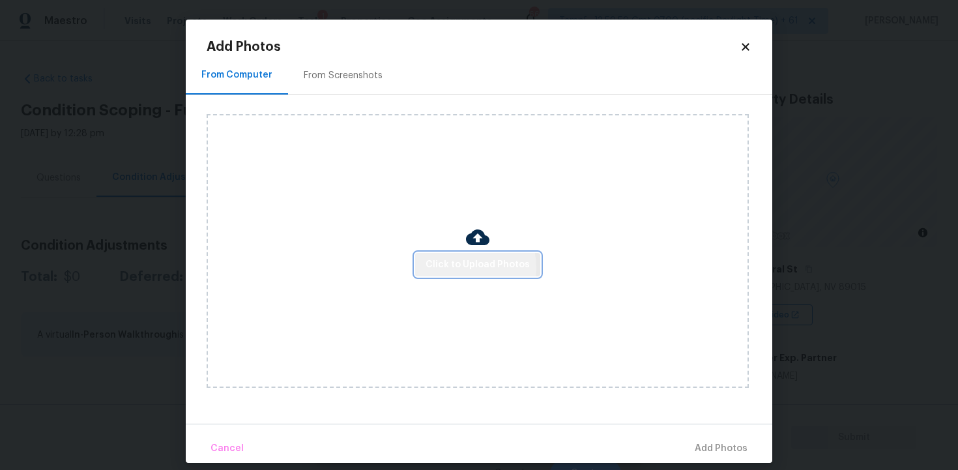
click at [455, 267] on span "Click to Upload Photos" at bounding box center [477, 265] width 104 height 16
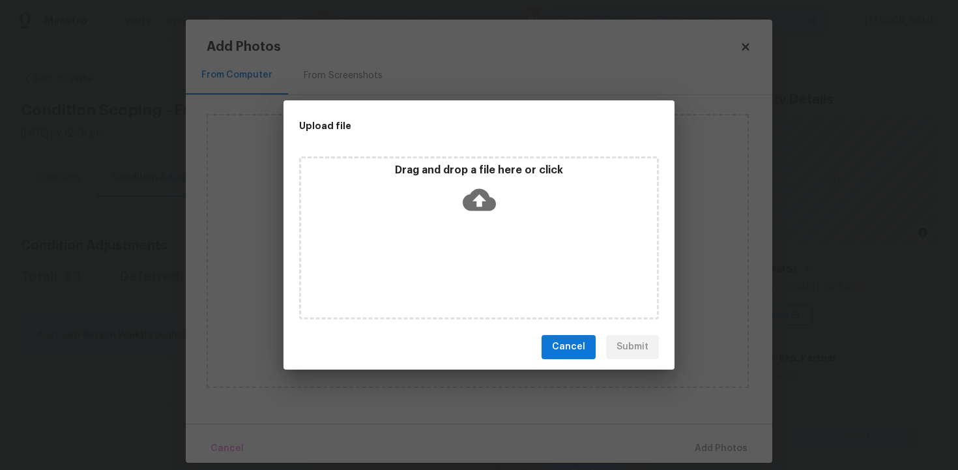
click at [493, 208] on icon at bounding box center [479, 199] width 33 height 33
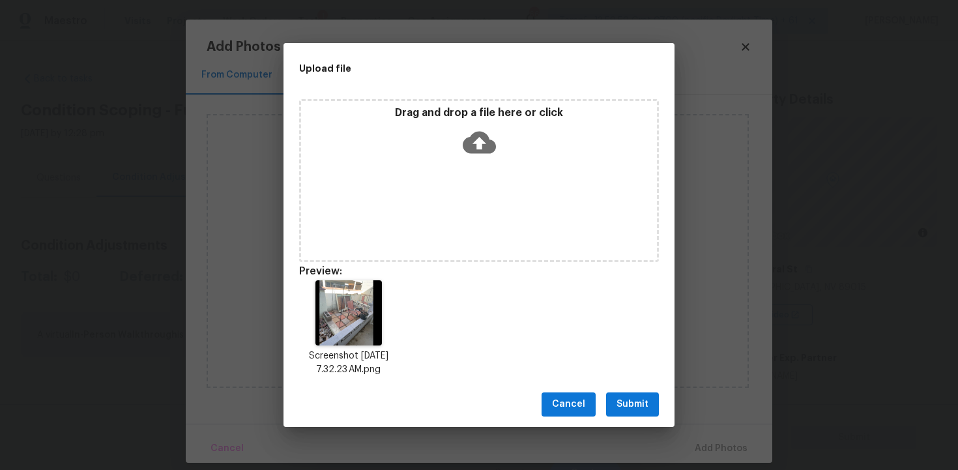
scroll to position [10, 0]
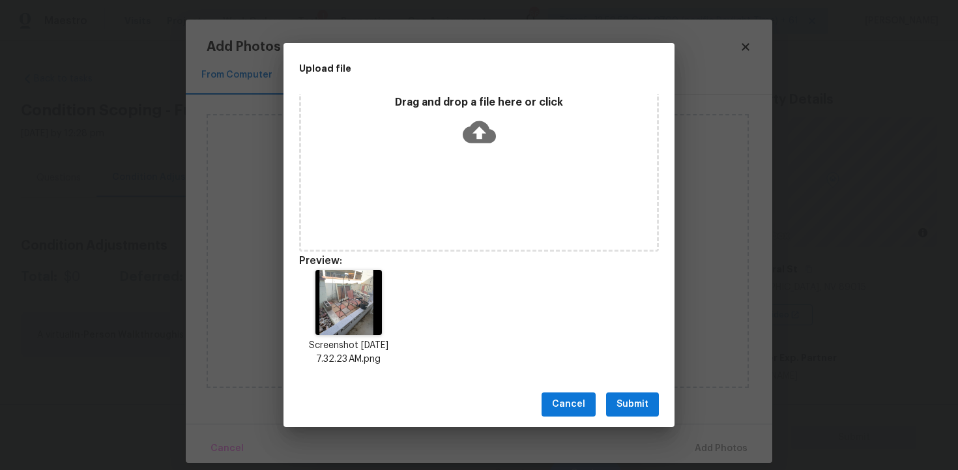
click at [635, 405] on span "Submit" at bounding box center [632, 404] width 32 height 16
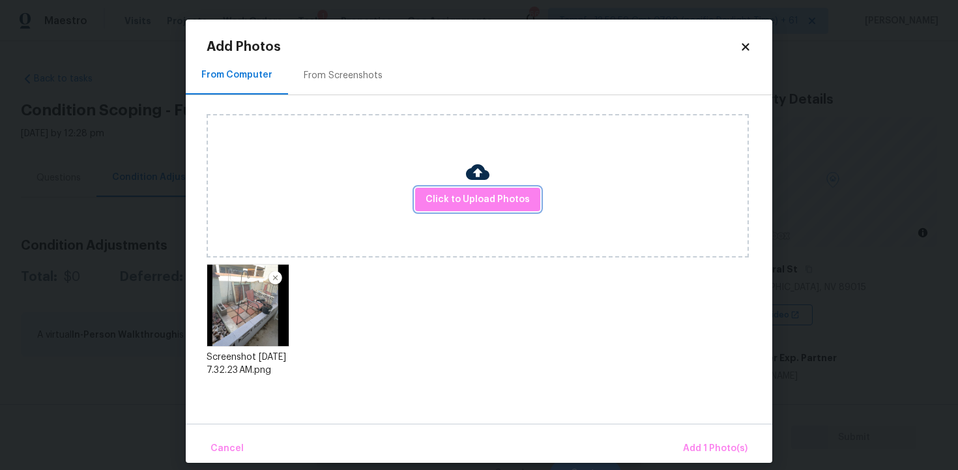
scroll to position [0, 0]
click at [690, 435] on button "Add 1 Photo(s)" at bounding box center [715, 449] width 75 height 28
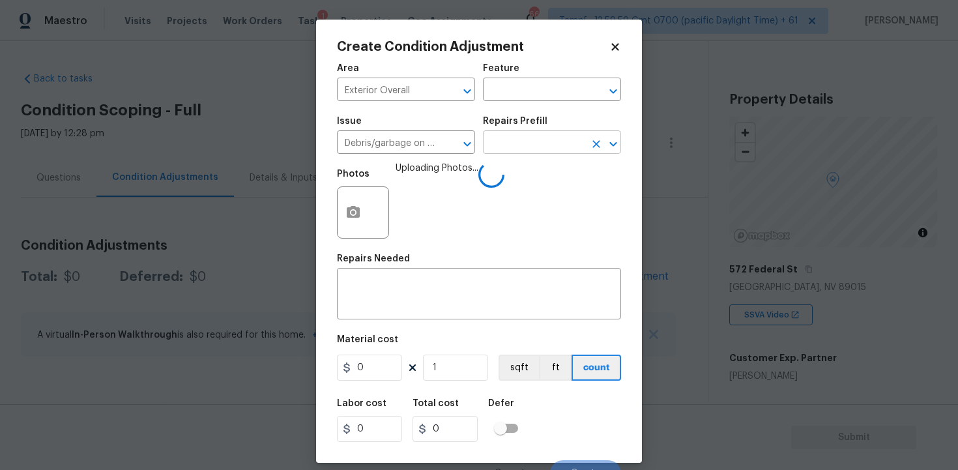
click at [537, 143] on input "text" at bounding box center [534, 144] width 102 height 20
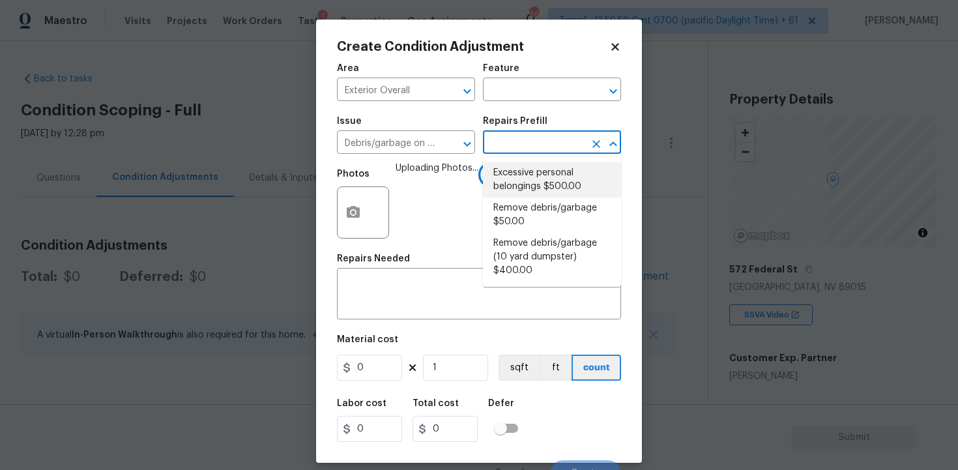
click at [530, 185] on li "Excessive personal belongings $500.00" at bounding box center [552, 179] width 138 height 35
type textarea "Contingency for excessive items to be removed - During assessment, the home con…"
type input "500"
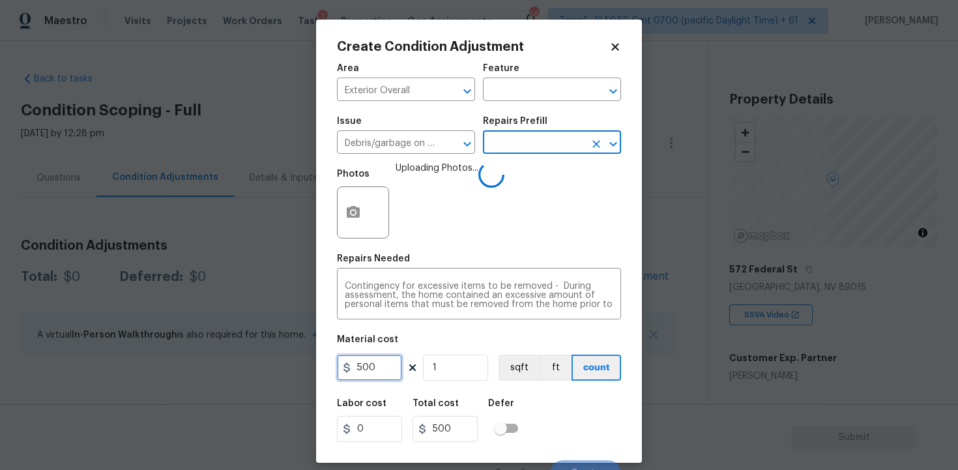
click at [399, 362] on input "500" at bounding box center [369, 367] width 65 height 26
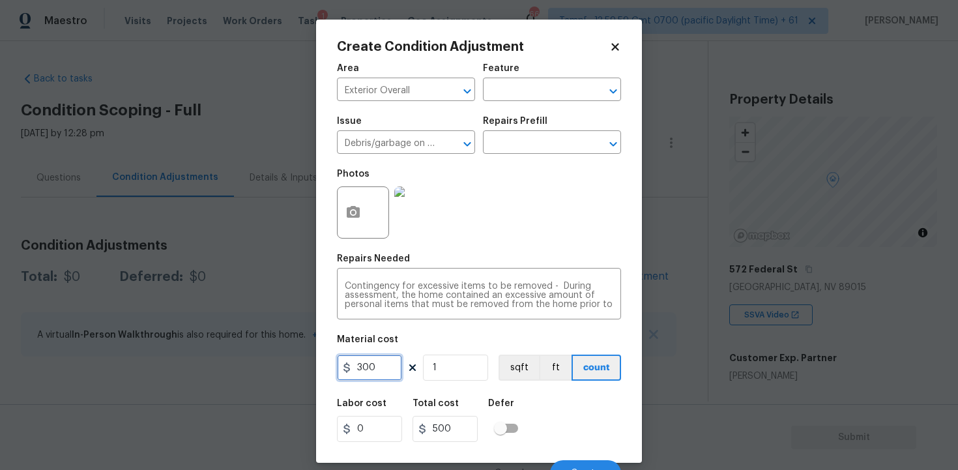
type input "300"
click at [545, 406] on div "Labor cost 0 Total cost 500 Defer" at bounding box center [479, 420] width 284 height 59
type input "300"
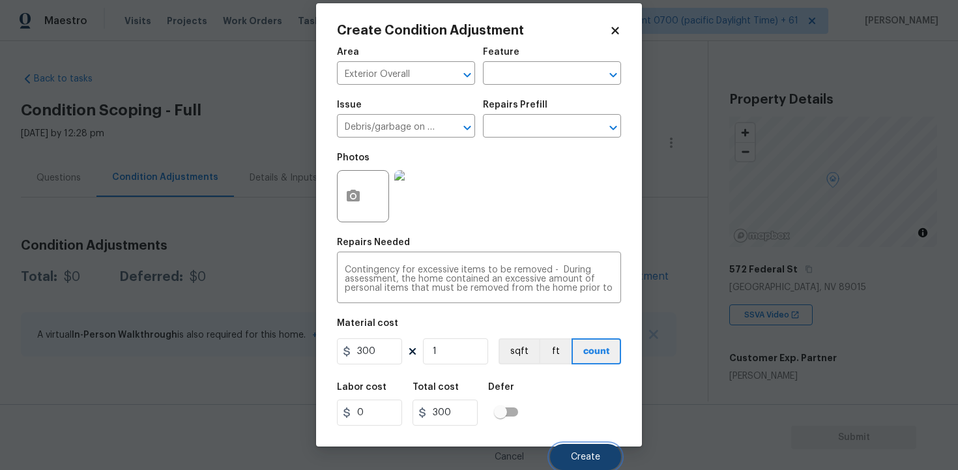
click at [582, 445] on button "Create" at bounding box center [585, 457] width 71 height 26
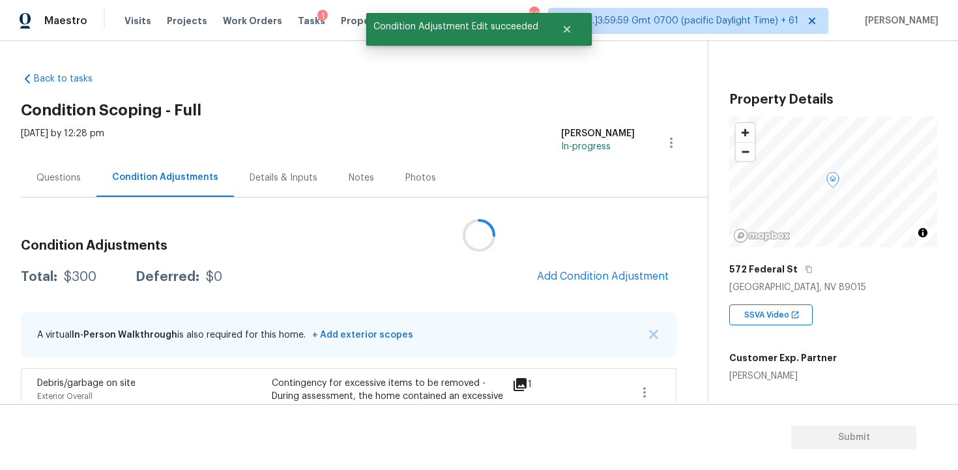
scroll to position [0, 0]
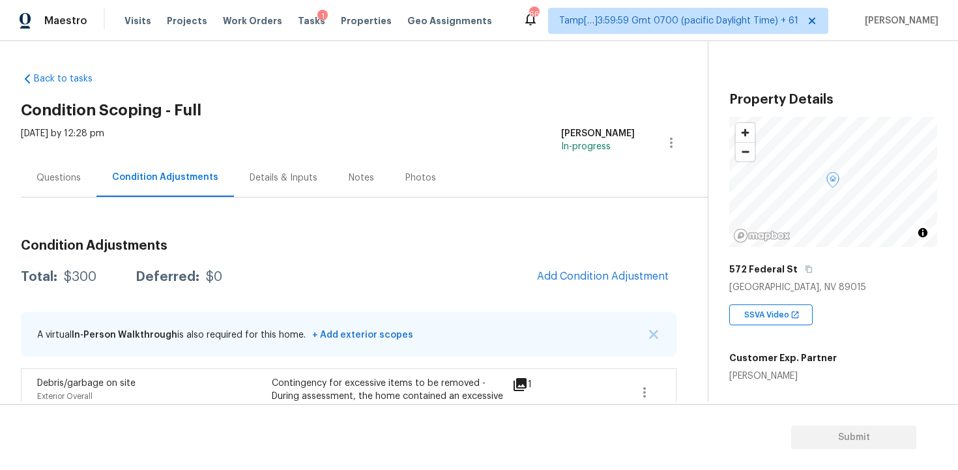
click at [73, 180] on div "Questions" at bounding box center [58, 177] width 44 height 13
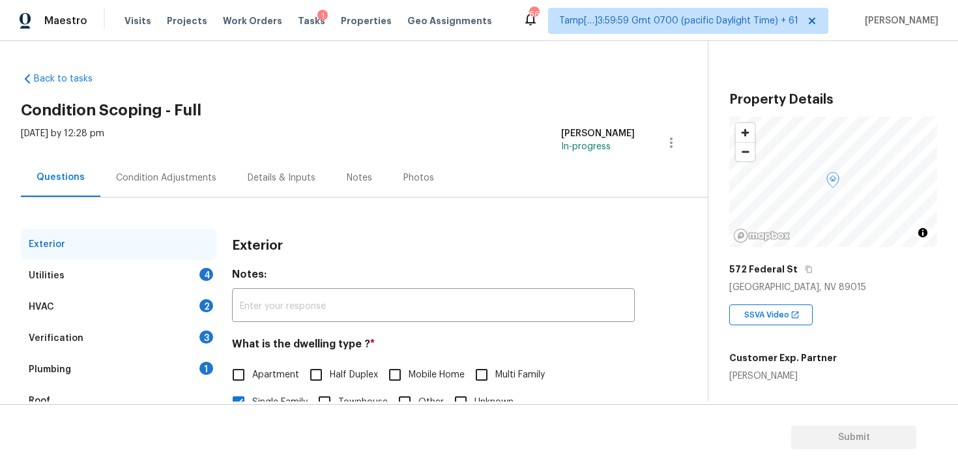
click at [150, 320] on div "HVAC 2" at bounding box center [118, 306] width 195 height 31
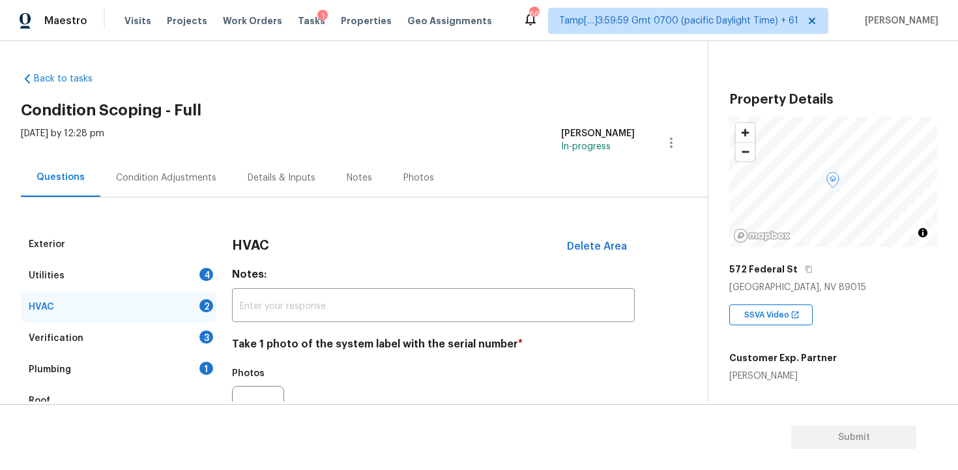
click at [174, 344] on div "Verification 3" at bounding box center [118, 337] width 195 height 31
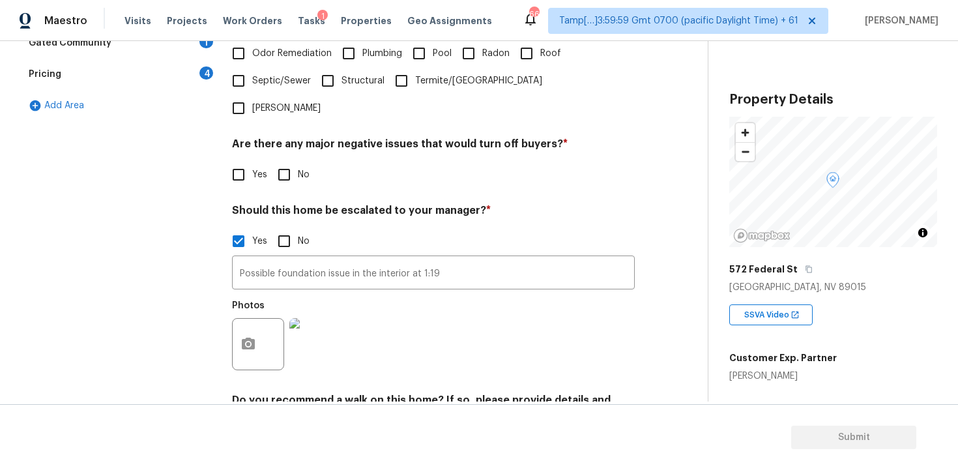
scroll to position [417, 0]
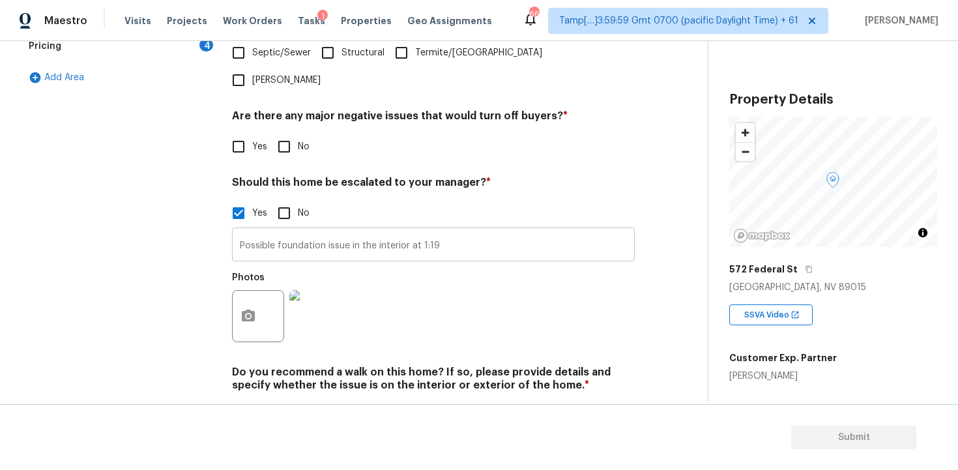
click at [543, 231] on input "Possible foundation issue in the interior at 1:19" at bounding box center [433, 246] width 403 height 31
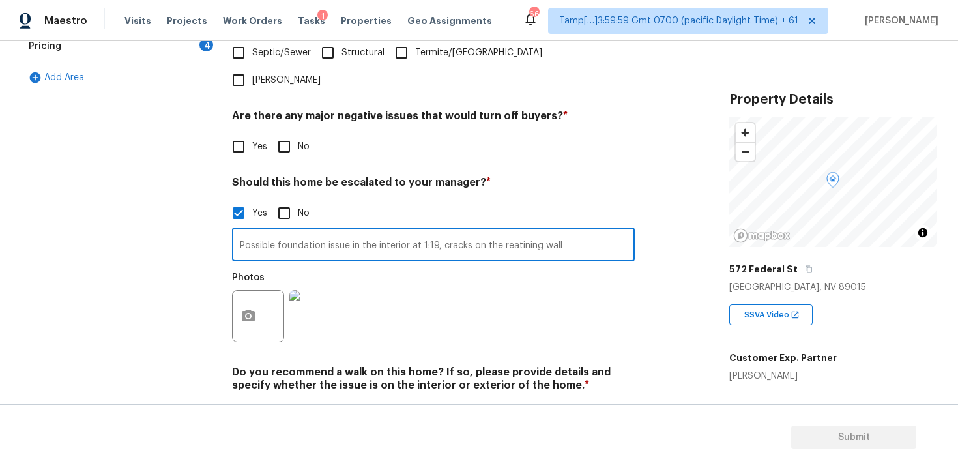
click at [511, 231] on input "Possible foundation issue in the interior at 1:19, cracks on the reatining wall" at bounding box center [433, 246] width 403 height 31
click at [231, 289] on div "Exterior Utilities 4 HVAC 2 Verification 3 Plumbing 1 Roof Gated Community 1 Pr…" at bounding box center [348, 128] width 655 height 633
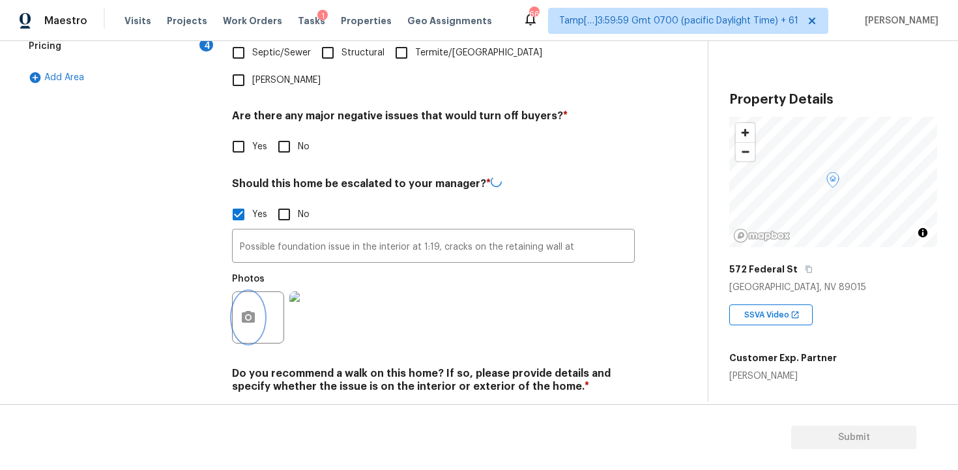
click at [250, 315] on circle "button" at bounding box center [248, 317] width 4 height 4
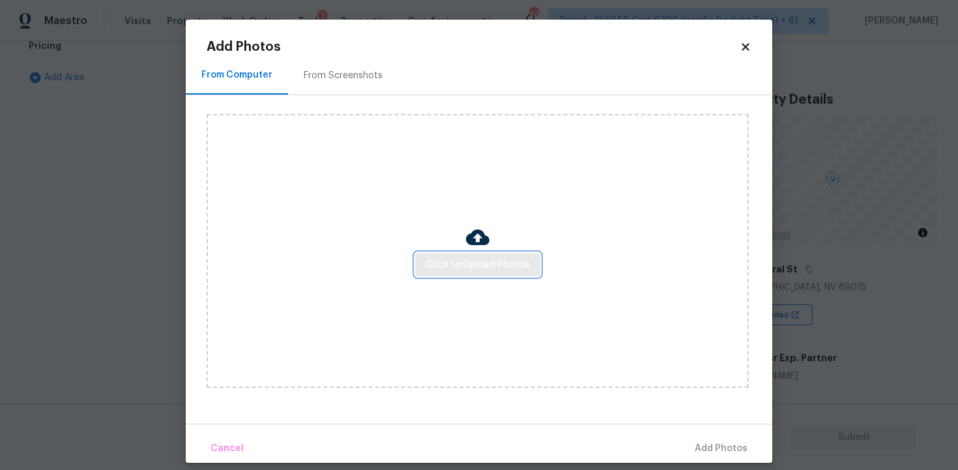
click at [452, 264] on span "Click to Upload Photos" at bounding box center [477, 265] width 104 height 16
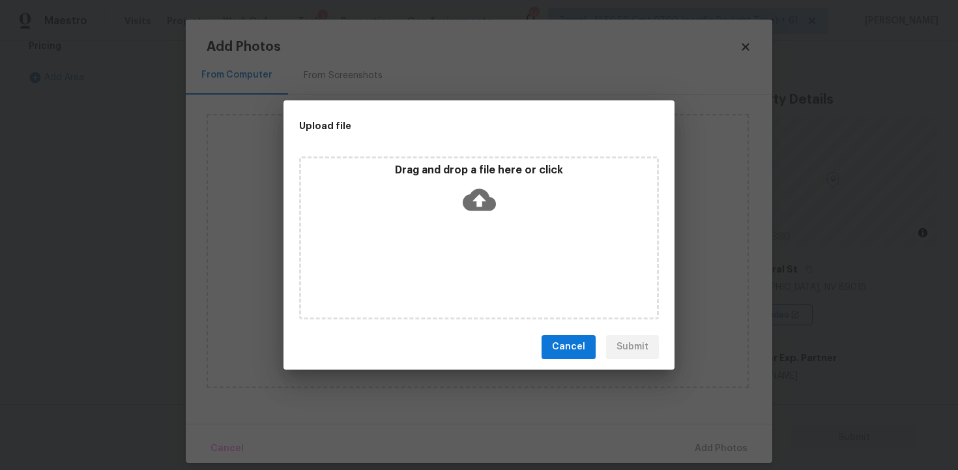
click at [462, 223] on div "Drag and drop a file here or click" at bounding box center [479, 237] width 360 height 163
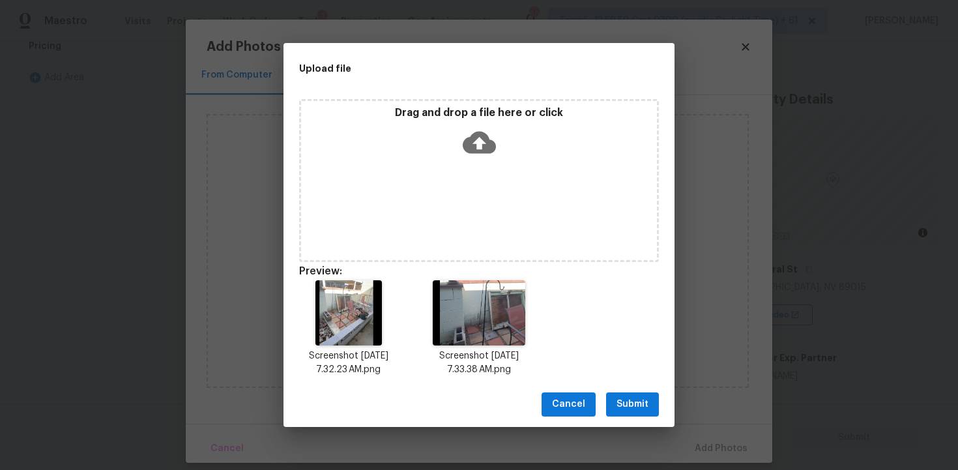
scroll to position [10, 0]
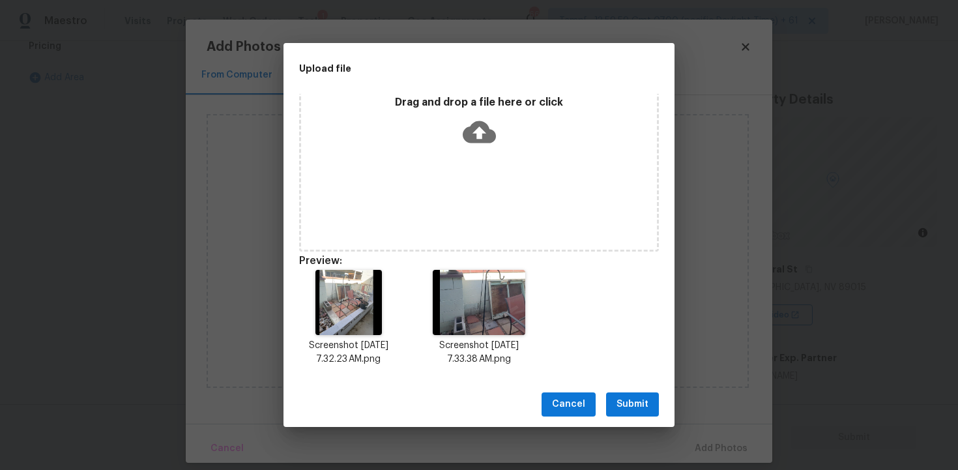
click at [636, 403] on span "Submit" at bounding box center [632, 404] width 32 height 16
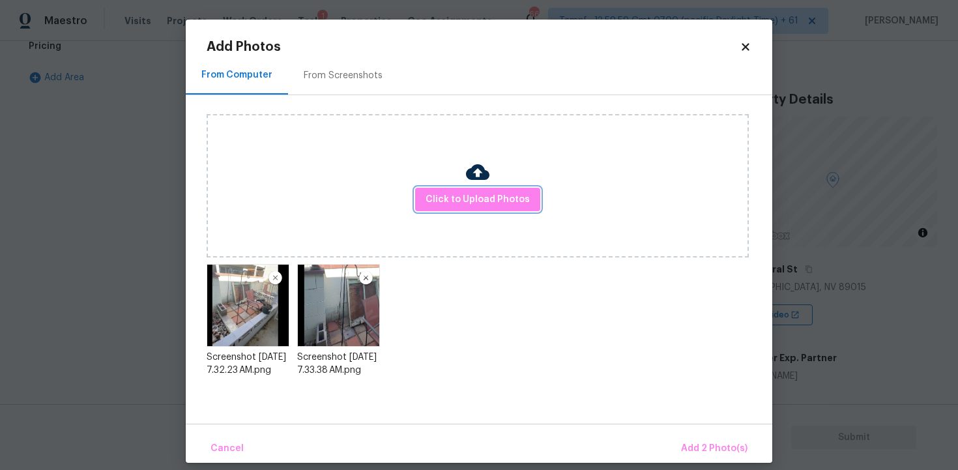
scroll to position [0, 0]
click at [711, 450] on span "Add 2 Photo(s)" at bounding box center [714, 448] width 66 height 16
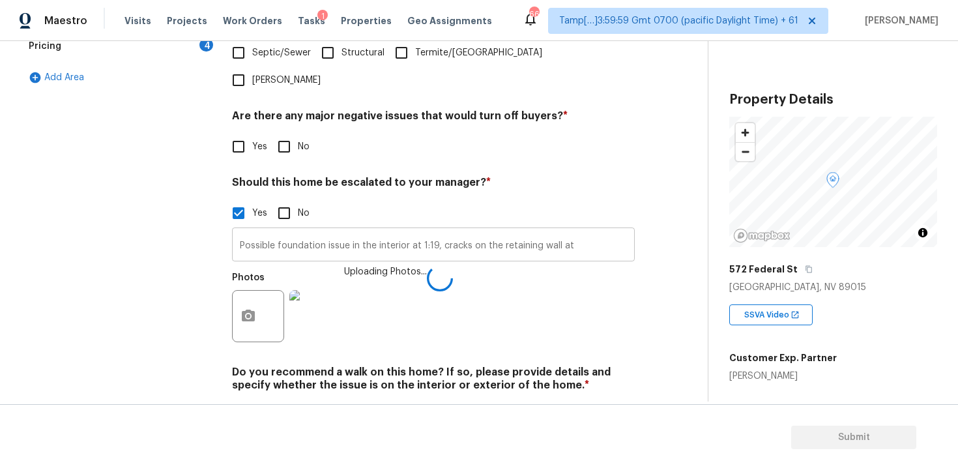
click at [588, 231] on input "Possible foundation issue in the interior at 1:19, cracks on the retaining wall…" at bounding box center [433, 246] width 403 height 31
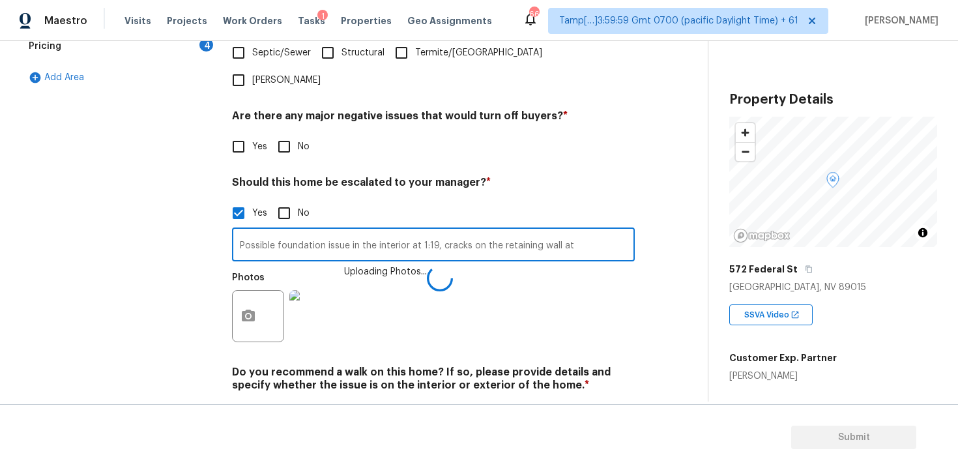
click at [593, 231] on input "Possible foundation issue in the interior at 1:19, cracks on the retaining wall…" at bounding box center [433, 246] width 403 height 31
type input "Possible foundation issue in the interior at 1:19, cracks on the retaining wall…"
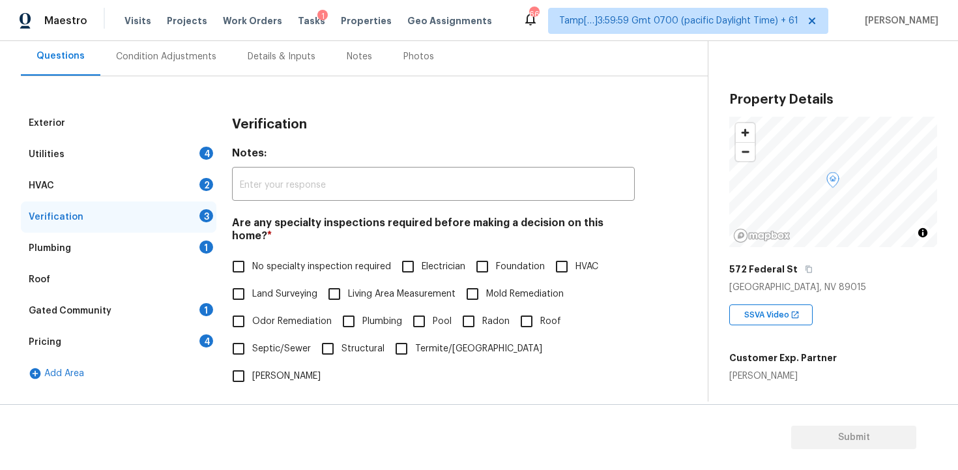
scroll to position [97, 0]
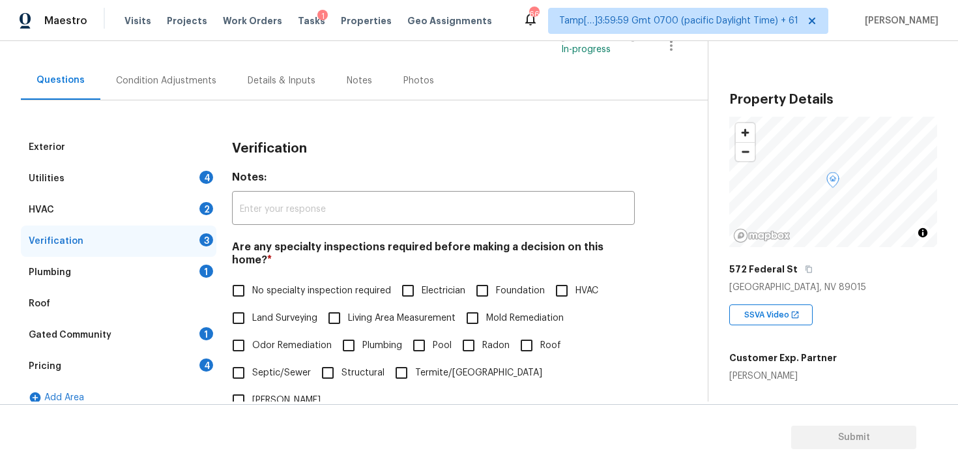
click at [157, 368] on div "Pricing 4" at bounding box center [118, 365] width 195 height 31
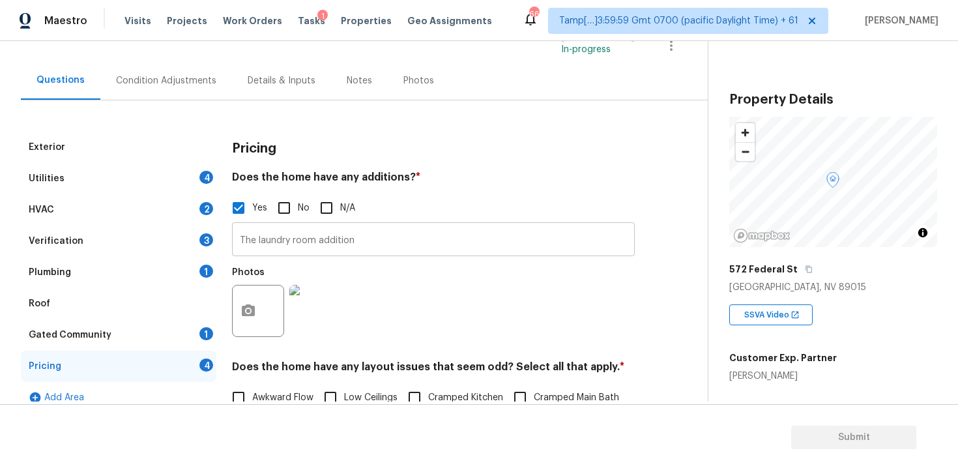
click at [378, 251] on input "The laundry room addition" at bounding box center [433, 240] width 403 height 31
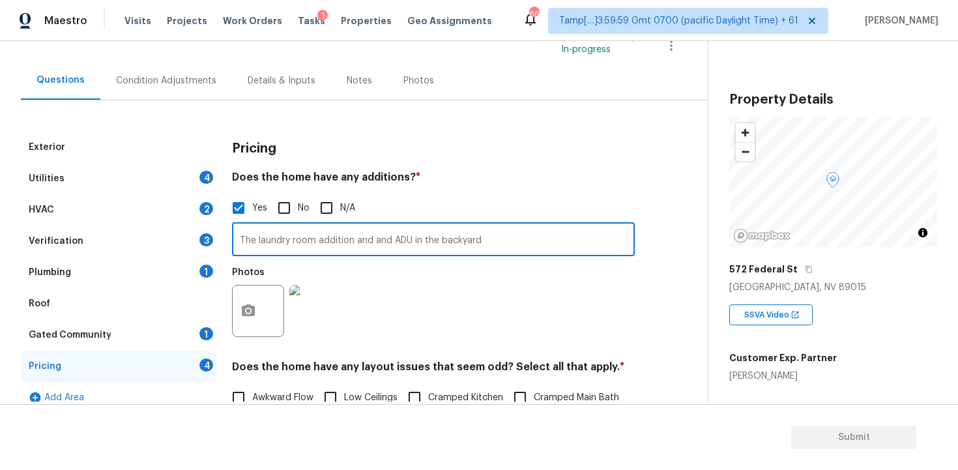
type input "The laundry room addition and and ADU in the backyard"
click at [257, 309] on button "button" at bounding box center [248, 310] width 31 height 51
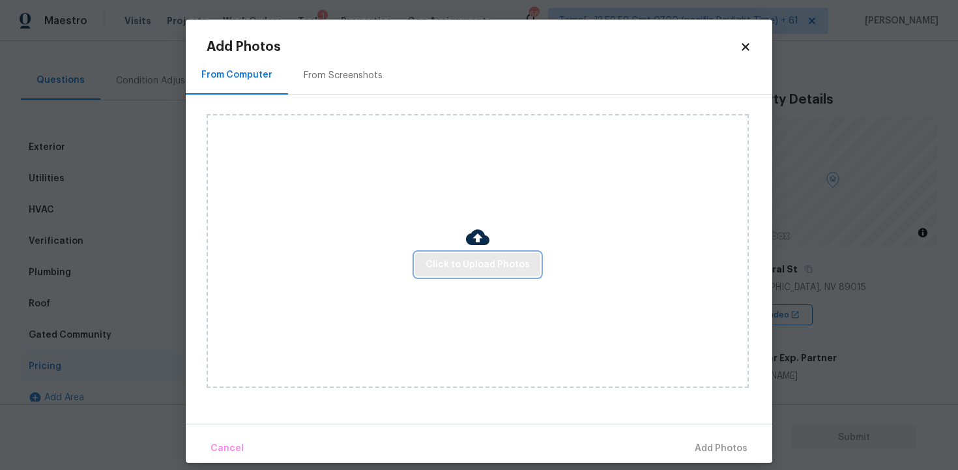
click at [464, 259] on span "Click to Upload Photos" at bounding box center [477, 265] width 104 height 16
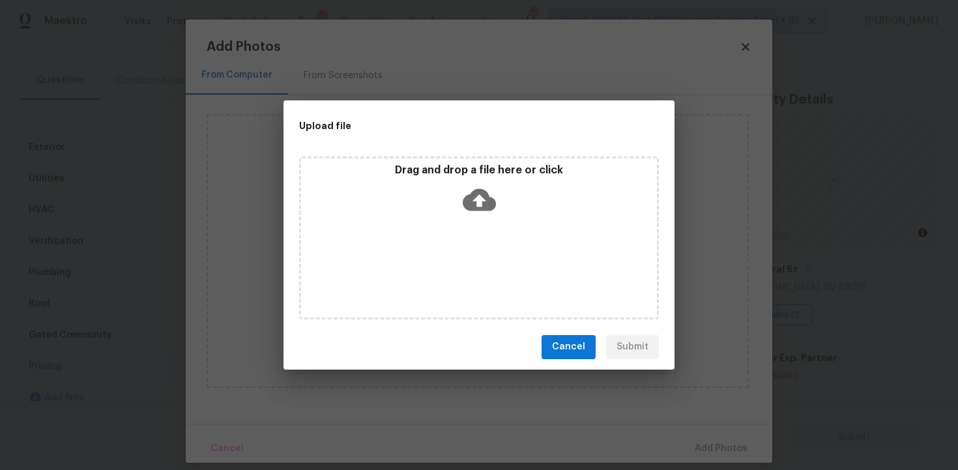
click at [469, 214] on icon at bounding box center [479, 199] width 33 height 33
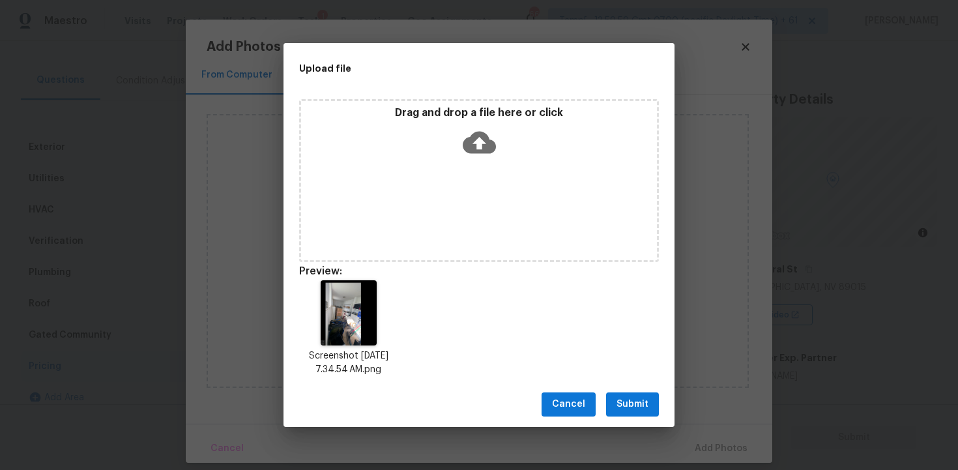
click at [649, 403] on button "Submit" at bounding box center [632, 404] width 53 height 24
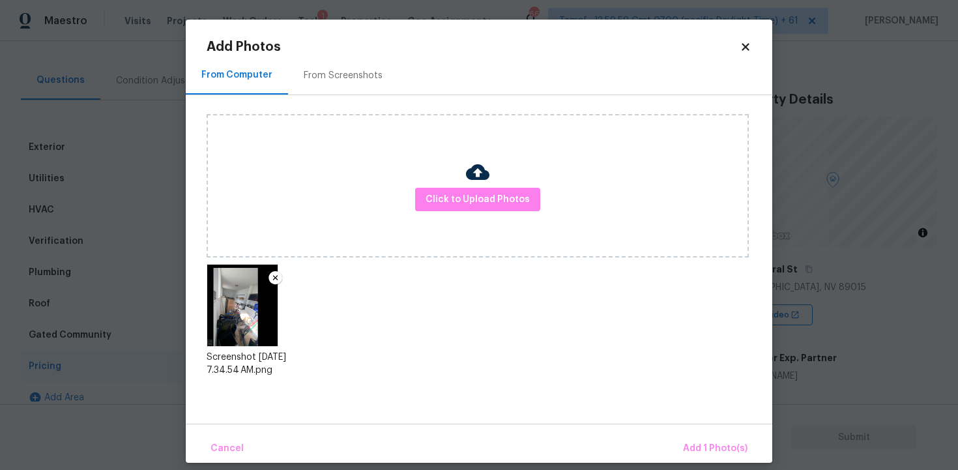
click at [715, 433] on div "Cancel Add 1 Photo(s)" at bounding box center [479, 442] width 586 height 39
click at [715, 437] on button "Add 1 Photo(s)" at bounding box center [715, 449] width 75 height 28
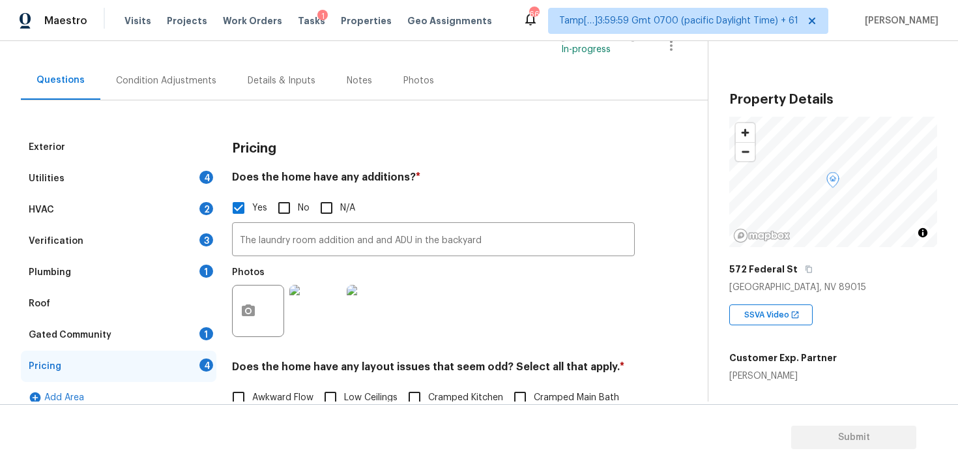
click at [175, 79] on div "Condition Adjustments" at bounding box center [166, 80] width 100 height 13
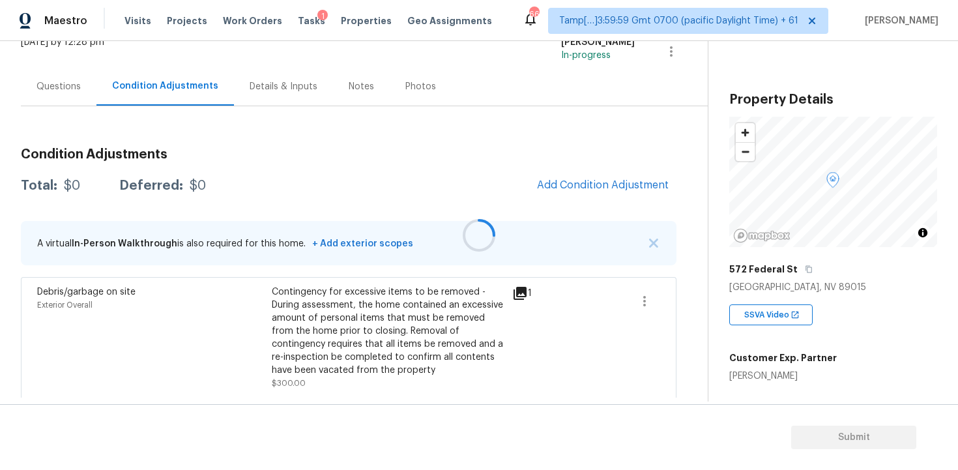
scroll to position [92, 0]
click at [580, 181] on span "Add Condition Adjustment" at bounding box center [603, 184] width 132 height 12
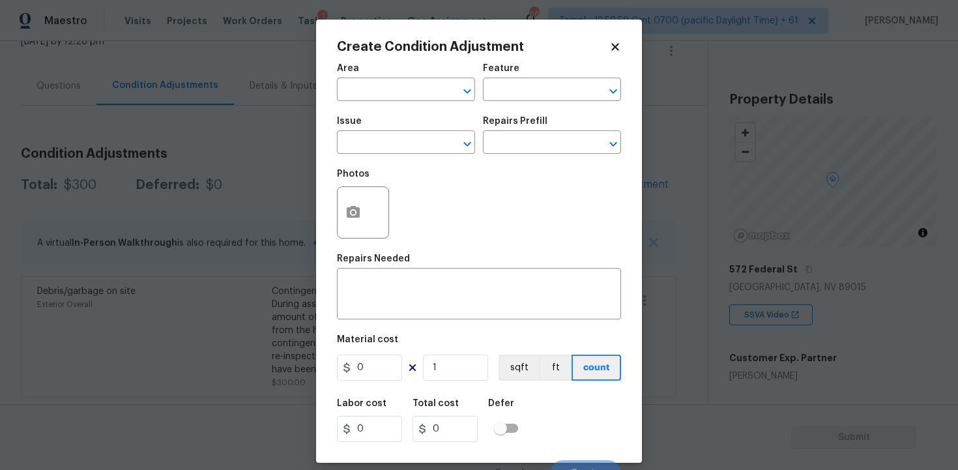
click at [371, 199] on div at bounding box center [363, 212] width 52 height 52
click at [358, 193] on button "button" at bounding box center [352, 212] width 31 height 51
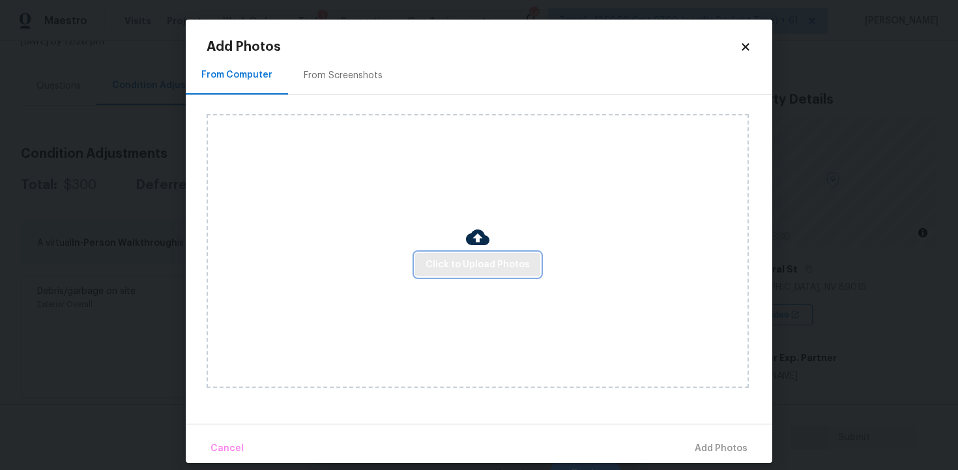
click at [530, 261] on button "Click to Upload Photos" at bounding box center [477, 265] width 125 height 24
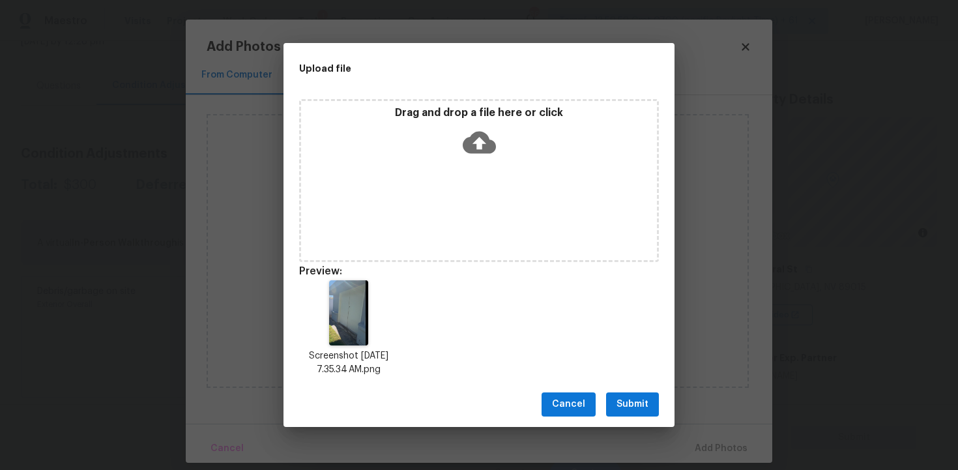
click at [647, 394] on button "Submit" at bounding box center [632, 404] width 53 height 24
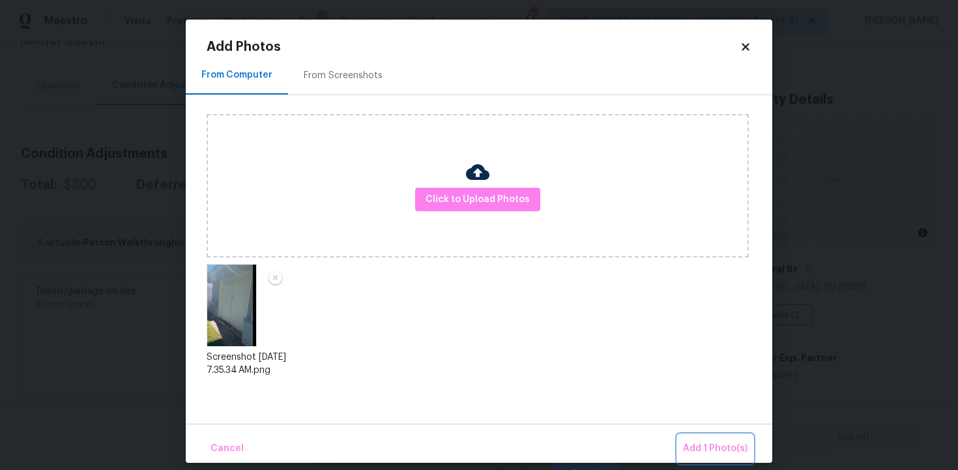
click at [699, 438] on button "Add 1 Photo(s)" at bounding box center [715, 449] width 75 height 28
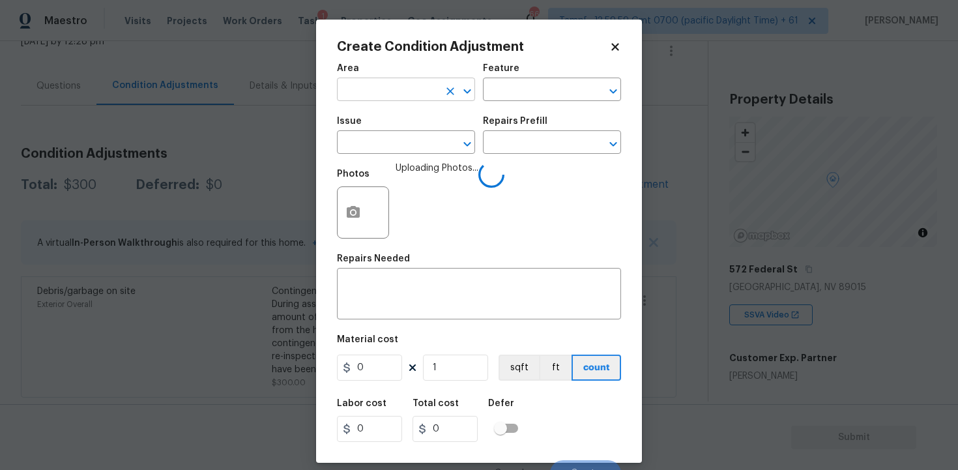
click at [414, 98] on input "text" at bounding box center [388, 91] width 102 height 20
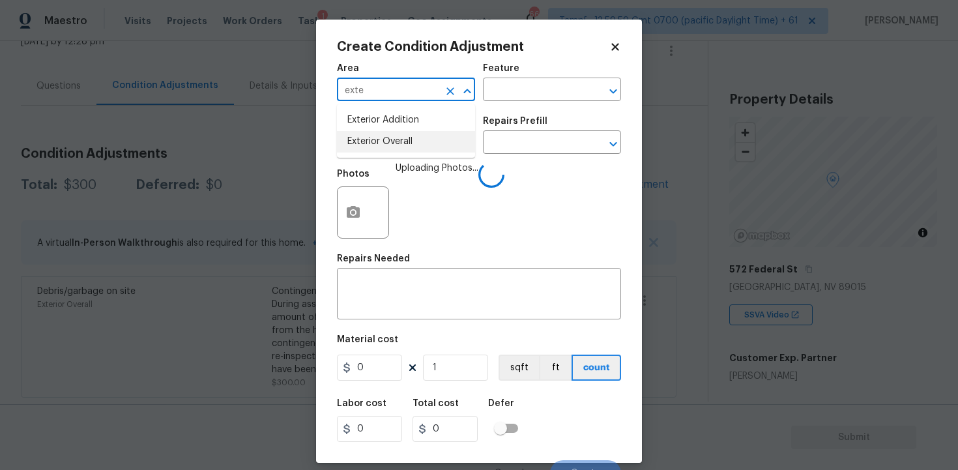
click at [401, 150] on li "Exterior Overall" at bounding box center [406, 141] width 138 height 21
type input "Exterior Overall"
click at [401, 150] on input "text" at bounding box center [388, 144] width 102 height 20
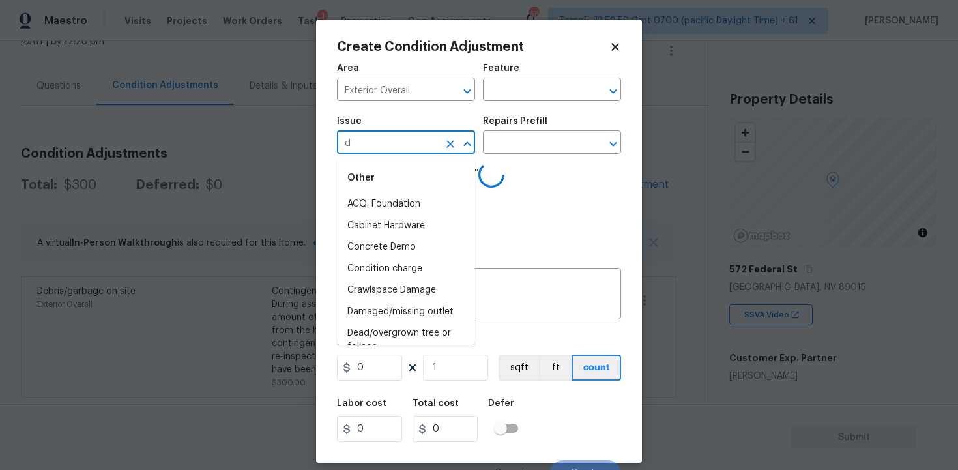
type input "do"
type input "o"
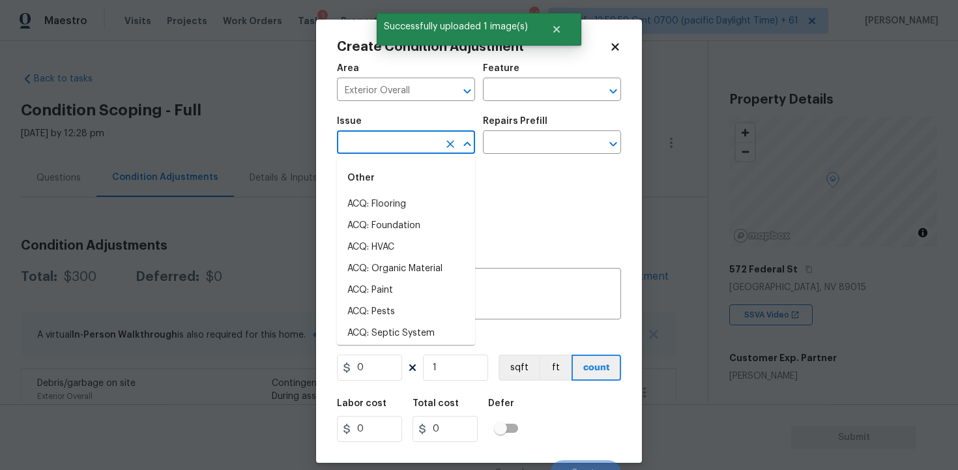
scroll to position [92, 0]
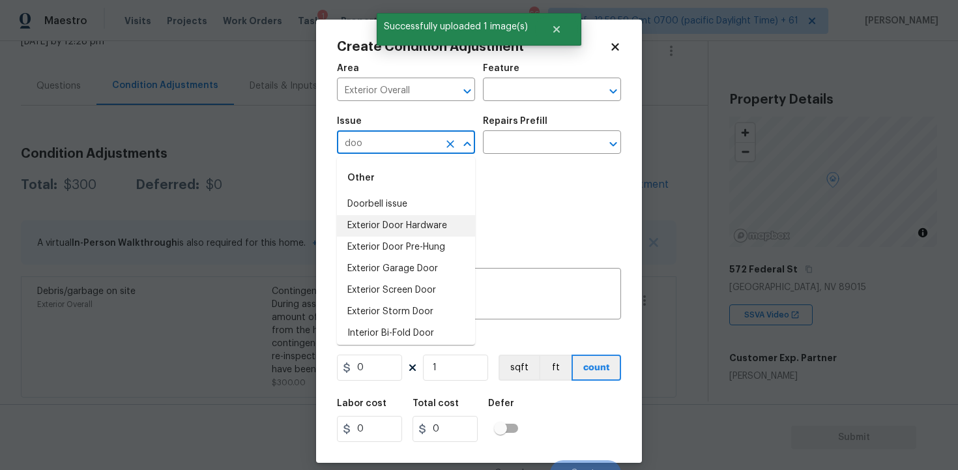
click at [375, 220] on li "Exterior Door Hardware" at bounding box center [406, 225] width 138 height 21
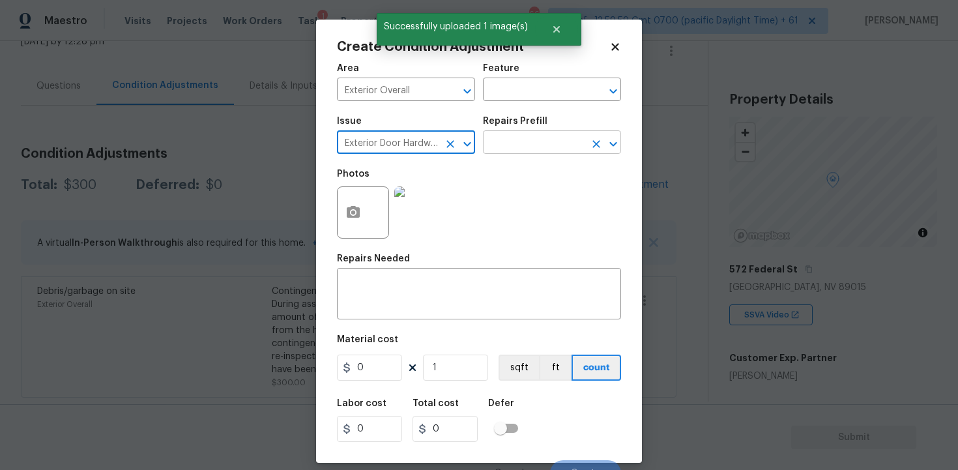
type input "Exterior Door Hardware"
click at [511, 139] on input "text" at bounding box center [534, 144] width 102 height 20
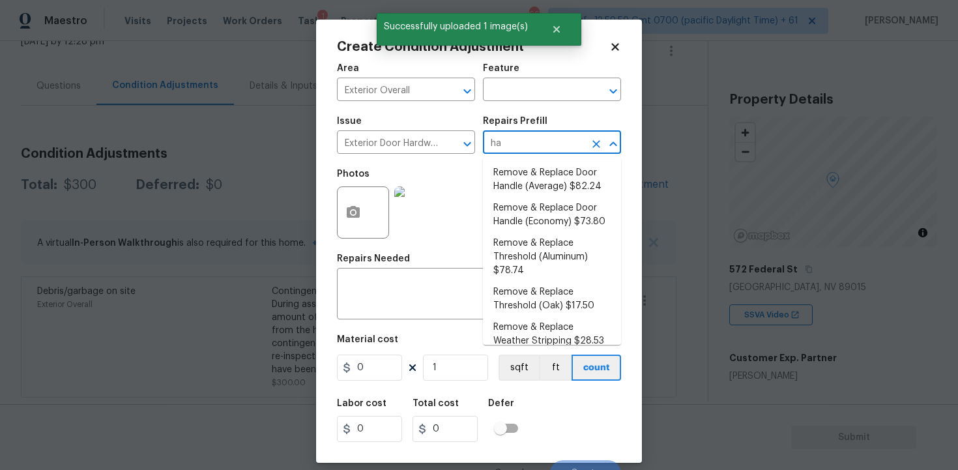
type input "han"
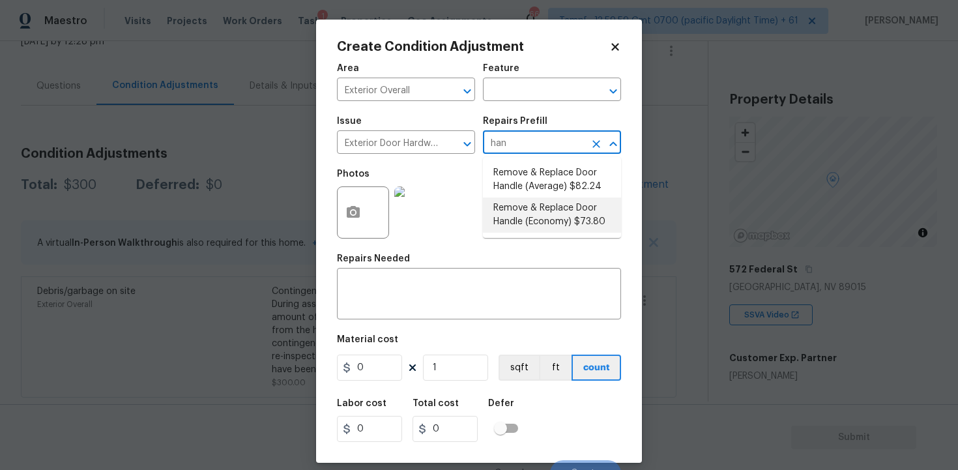
click at [529, 224] on li "Remove & Replace Door Handle (Economy) $73.80" at bounding box center [552, 214] width 138 height 35
type input "Interior Door"
type input "73.8"
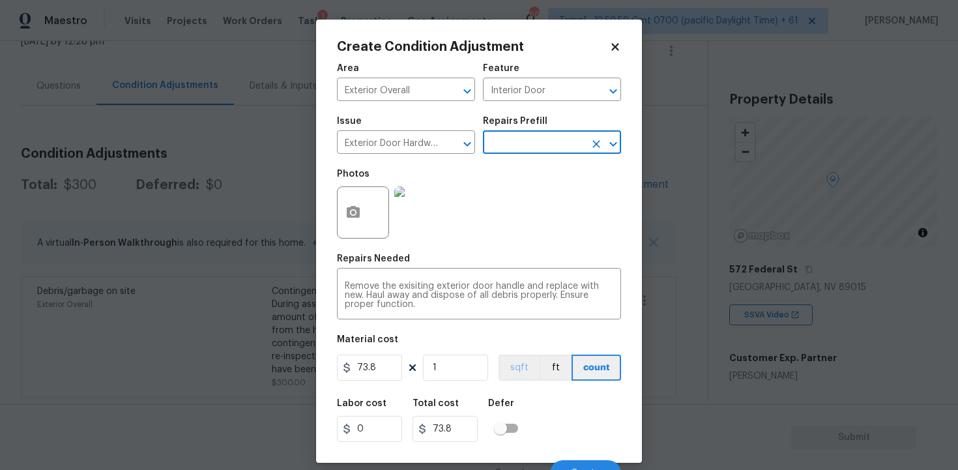
scroll to position [17, 0]
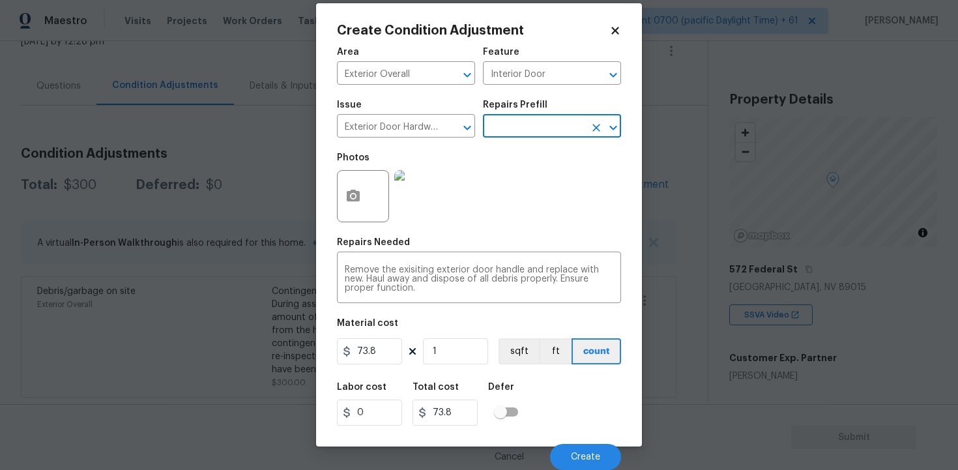
click at [575, 440] on div "Cancel Create" at bounding box center [479, 451] width 284 height 36
click at [578, 453] on span "Create" at bounding box center [585, 457] width 29 height 10
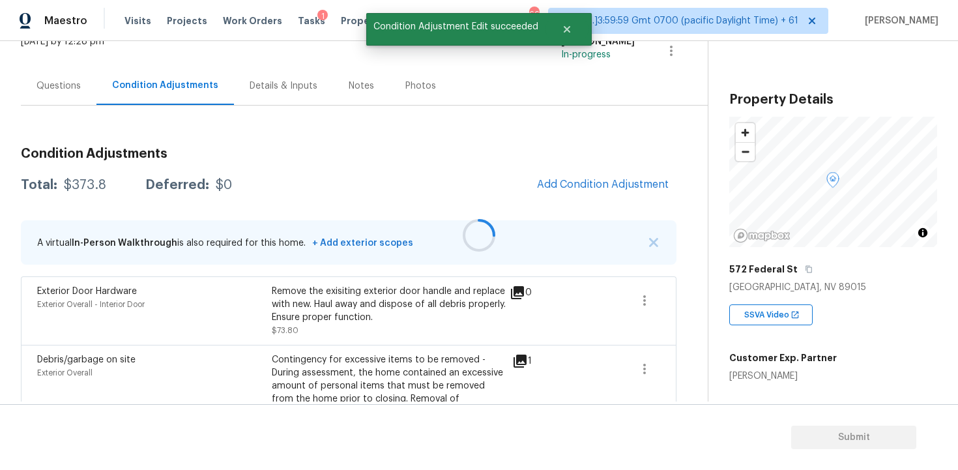
scroll to position [0, 0]
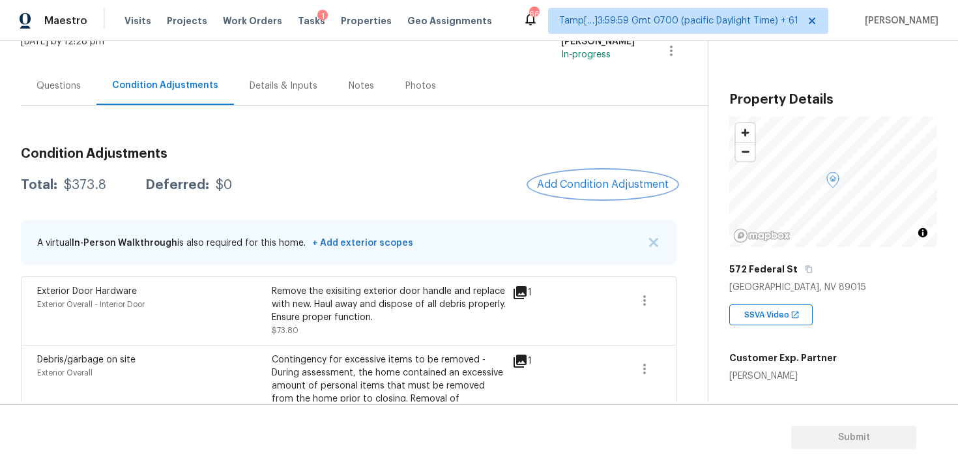
click at [605, 180] on span "Add Condition Adjustment" at bounding box center [603, 184] width 132 height 12
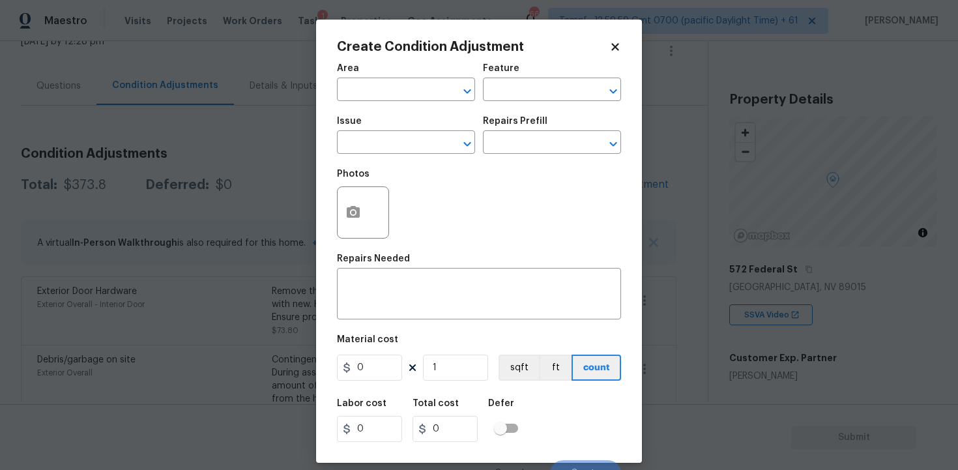
click at [365, 102] on span "Area ​" at bounding box center [406, 82] width 138 height 53
click at [364, 95] on input "text" at bounding box center [388, 91] width 102 height 20
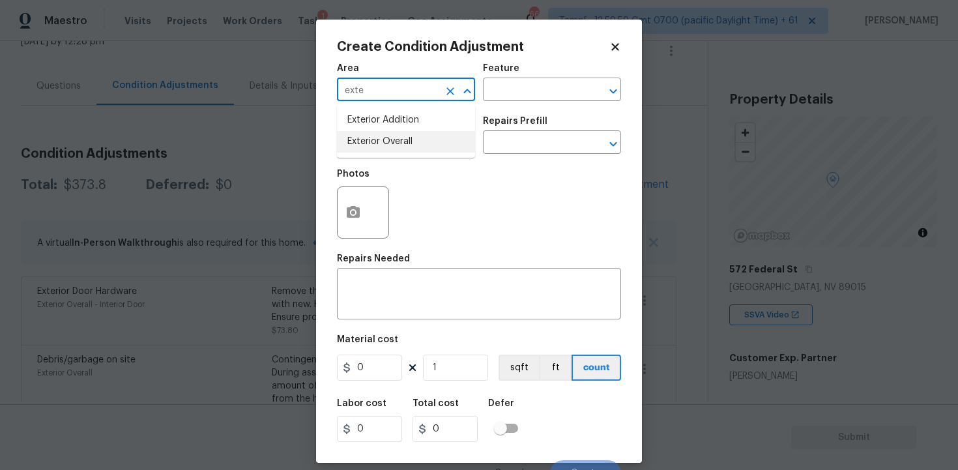
click at [367, 135] on li "Exterior Overall" at bounding box center [406, 141] width 138 height 21
type input "Exterior Overall"
click at [367, 135] on input "text" at bounding box center [388, 144] width 102 height 20
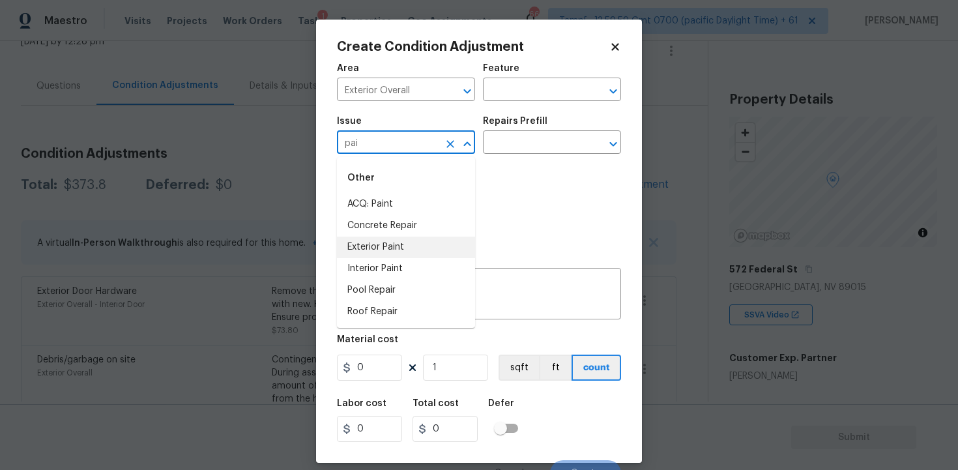
click at [367, 246] on li "Exterior Paint" at bounding box center [406, 246] width 138 height 21
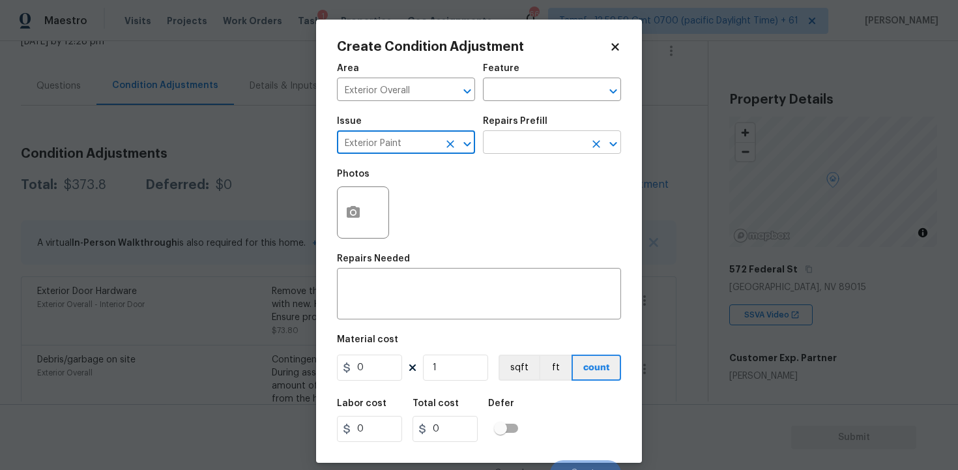
type input "Exterior Paint"
click at [513, 142] on input "text" at bounding box center [534, 144] width 102 height 20
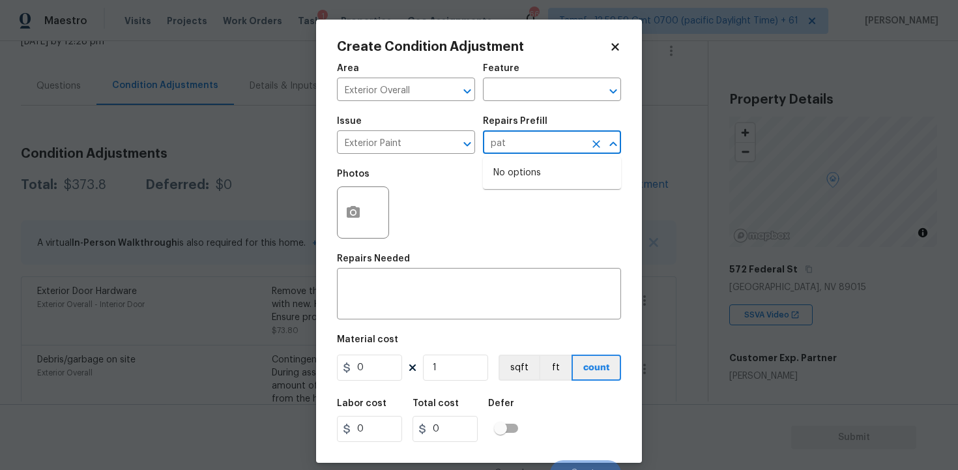
type input "pa"
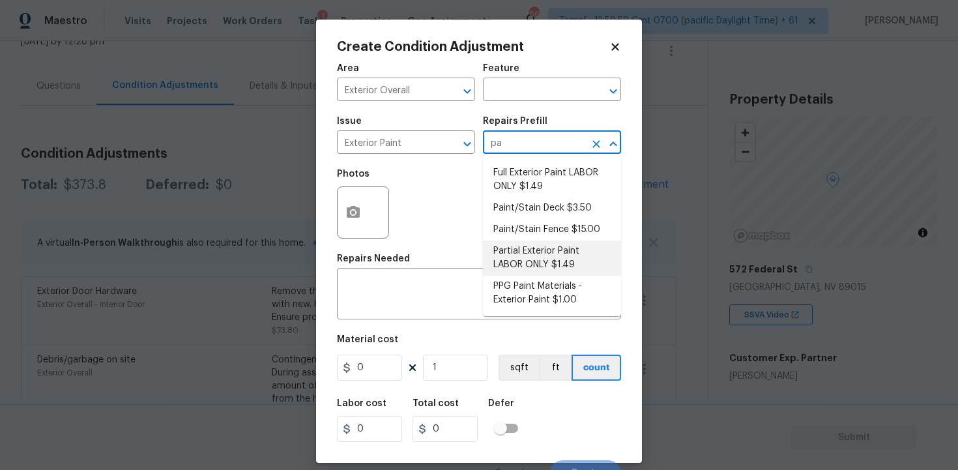
click at [534, 260] on li "Partial Exterior Paint LABOR ONLY $1.49" at bounding box center [552, 257] width 138 height 35
type input "Overall Paint"
type textarea "Partial Exterior Paint - Prep, mask and paint the exterior of the home in the a…"
type input "1.49"
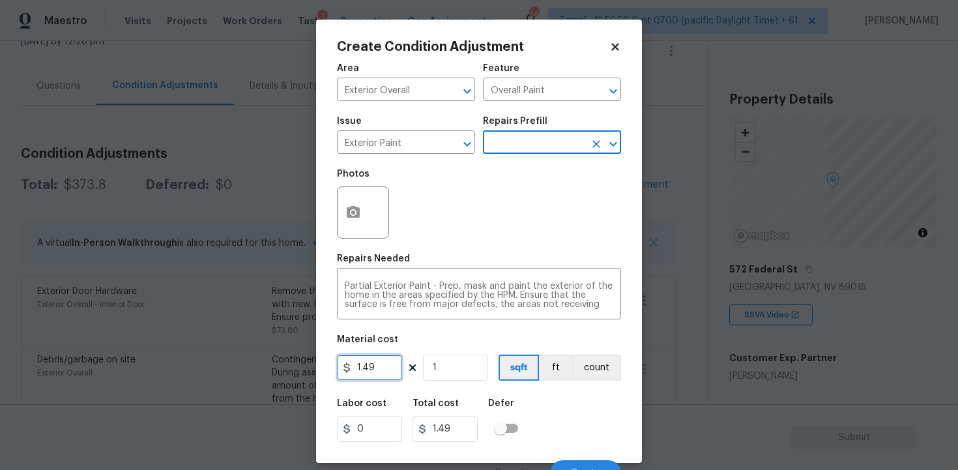
click at [393, 367] on input "1.49" at bounding box center [369, 367] width 65 height 26
type input "0.65"
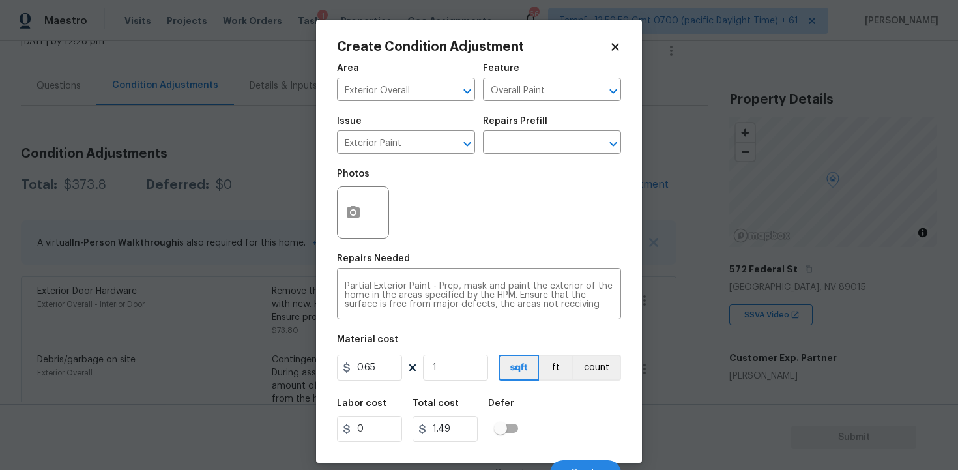
type input "0.65"
click at [465, 380] on input "1" at bounding box center [455, 367] width 65 height 26
type input "0"
paste input "1465"
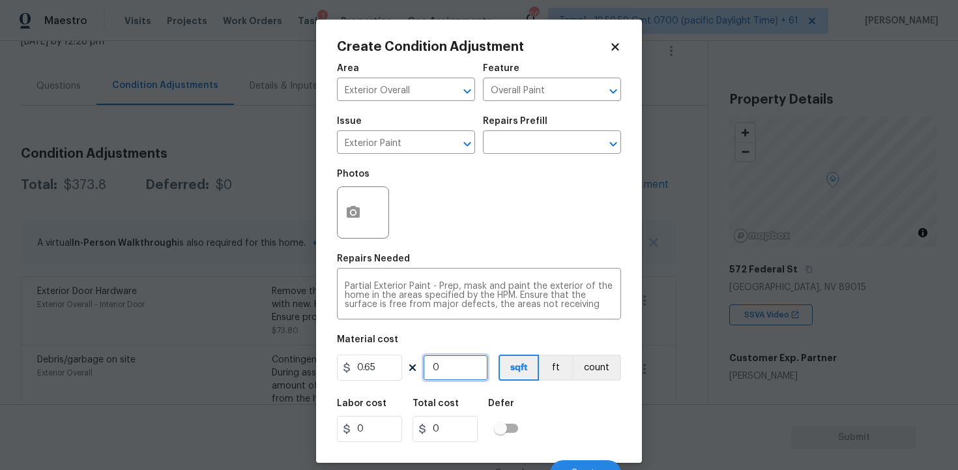
type input "1465"
type input "952.25"
type input "1465"
click at [354, 203] on button "button" at bounding box center [352, 212] width 31 height 51
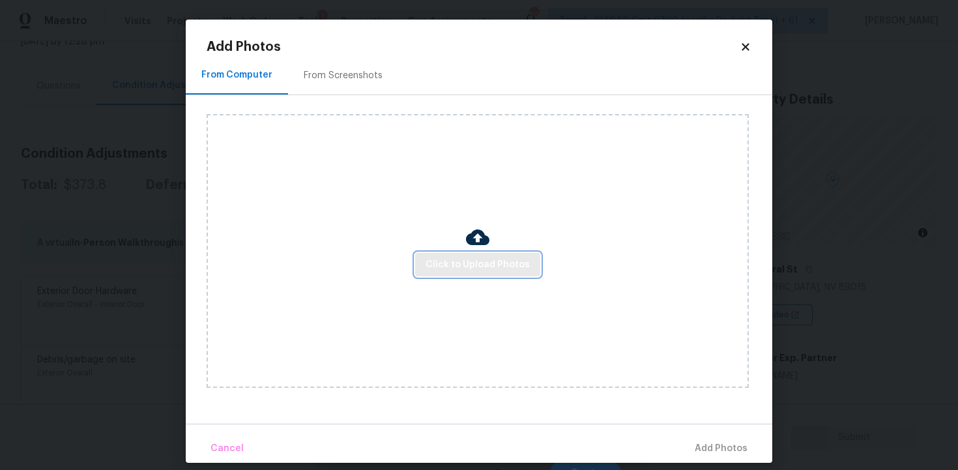
click at [474, 255] on button "Click to Upload Photos" at bounding box center [477, 265] width 125 height 24
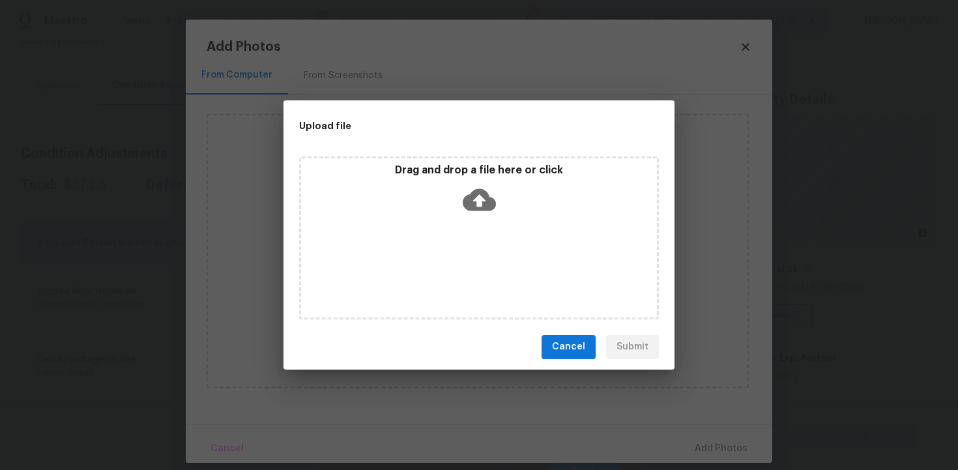
click at [465, 191] on icon at bounding box center [479, 199] width 33 height 33
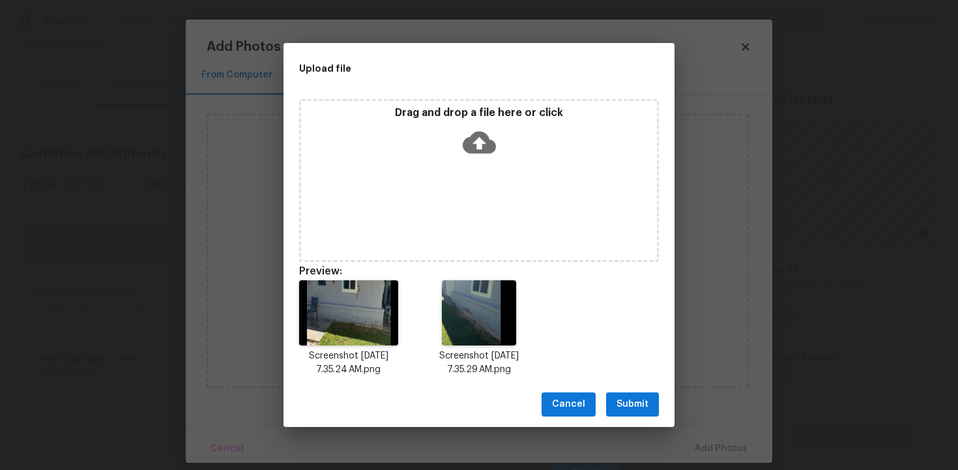
scroll to position [10, 0]
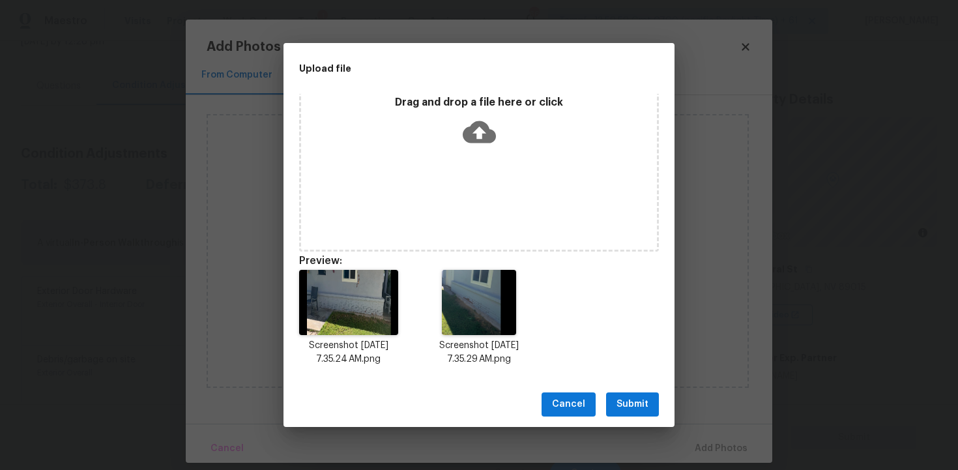
click at [618, 396] on button "Submit" at bounding box center [632, 404] width 53 height 24
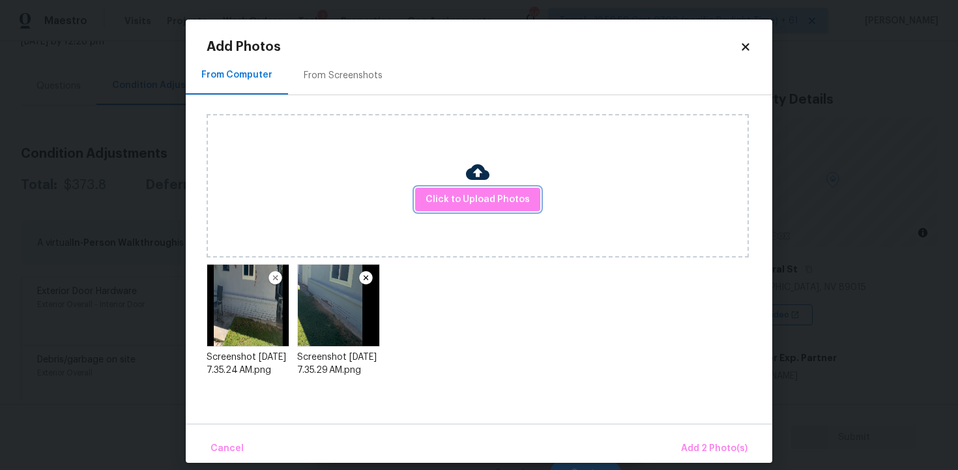
scroll to position [0, 0]
click at [691, 437] on button "Add 2 Photo(s)" at bounding box center [714, 449] width 77 height 28
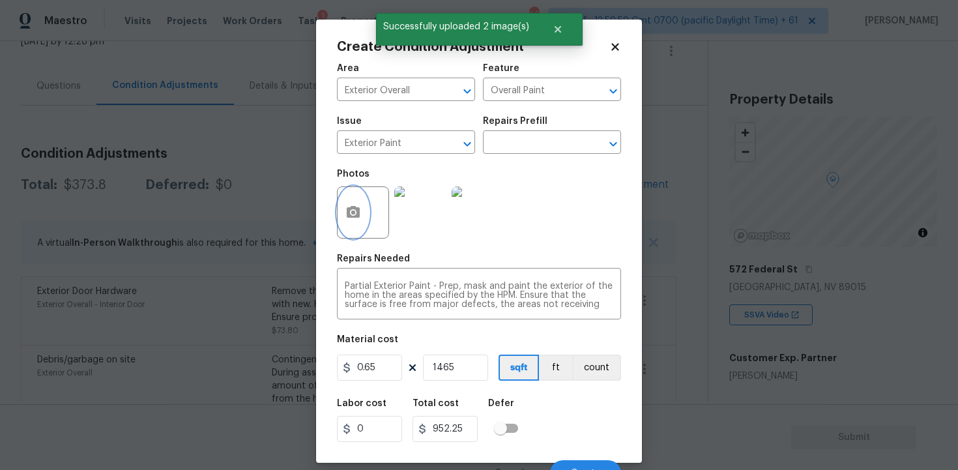
scroll to position [17, 0]
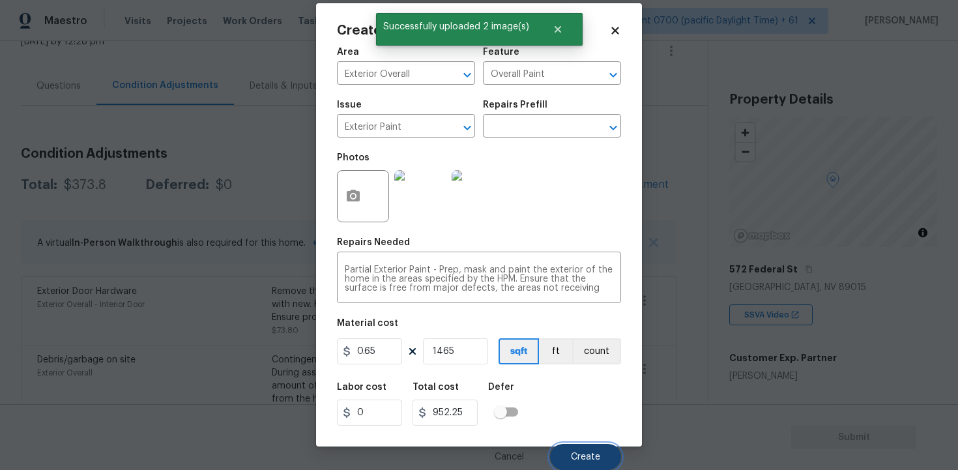
click at [578, 448] on button "Create" at bounding box center [585, 457] width 71 height 26
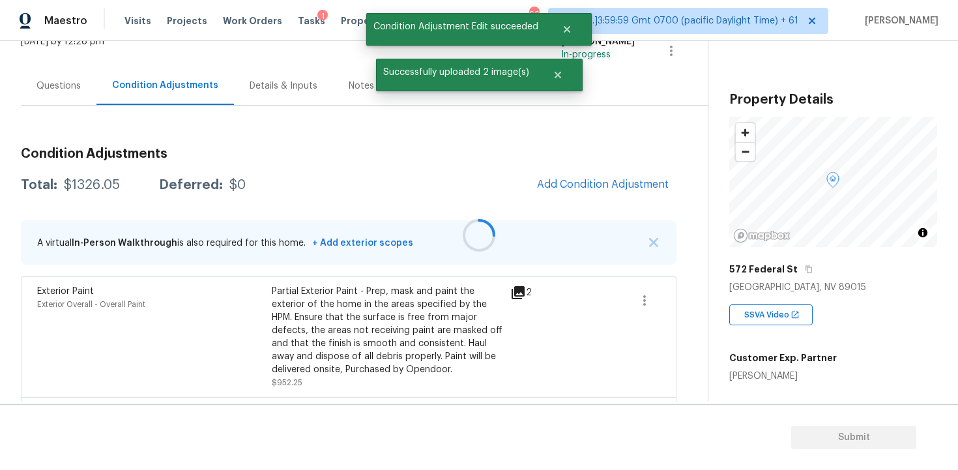
scroll to position [0, 0]
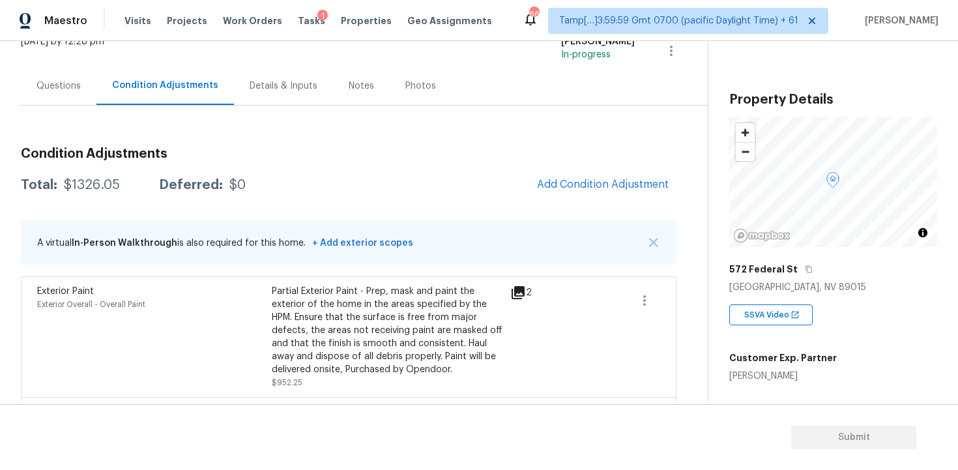
click at [654, 167] on div "Condition Adjustments Total: $1326.05 Deferred: $0 Add Condition Adjustment A v…" at bounding box center [348, 361] width 655 height 449
click at [601, 177] on button "Add Condition Adjustment" at bounding box center [602, 184] width 147 height 27
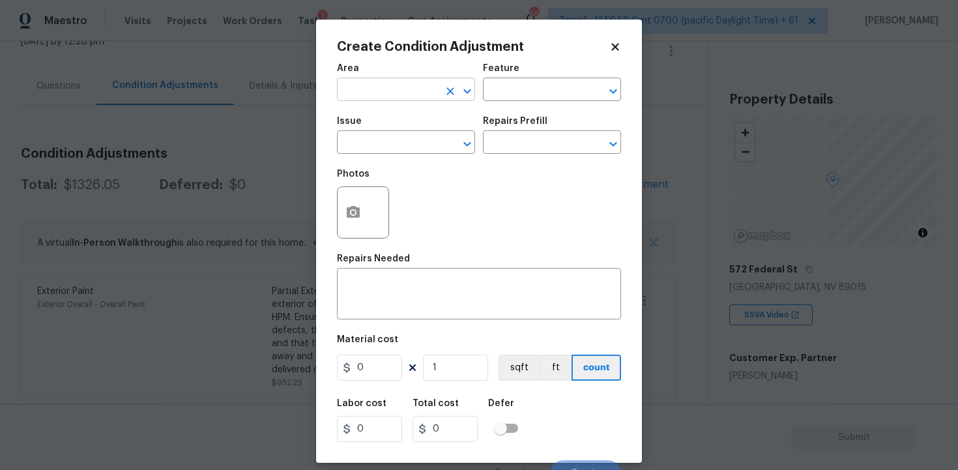
click at [386, 98] on input "text" at bounding box center [388, 91] width 102 height 20
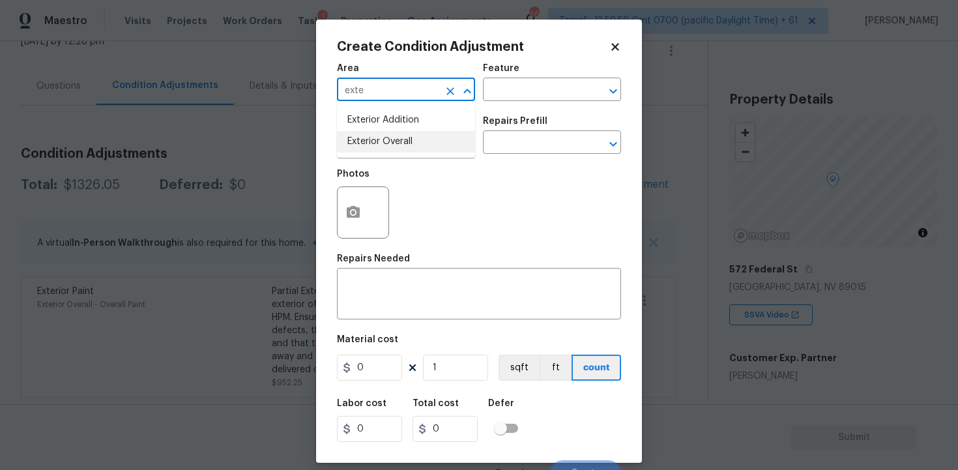
click at [390, 147] on li "Exterior Overall" at bounding box center [406, 141] width 138 height 21
type input "Exterior Overall"
click at [390, 147] on input "text" at bounding box center [388, 144] width 102 height 20
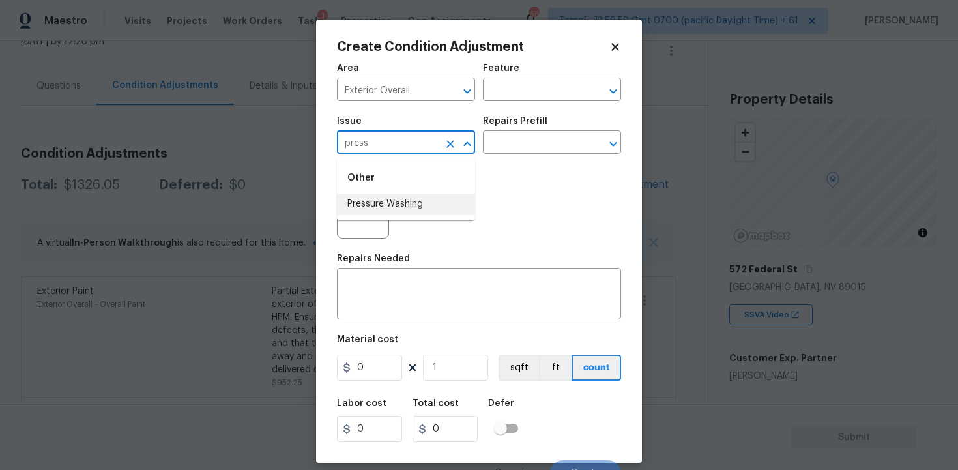
click at [403, 207] on li "Pressure Washing" at bounding box center [406, 203] width 138 height 21
type input "Pressure Washing"
click at [528, 137] on input "text" at bounding box center [534, 144] width 102 height 20
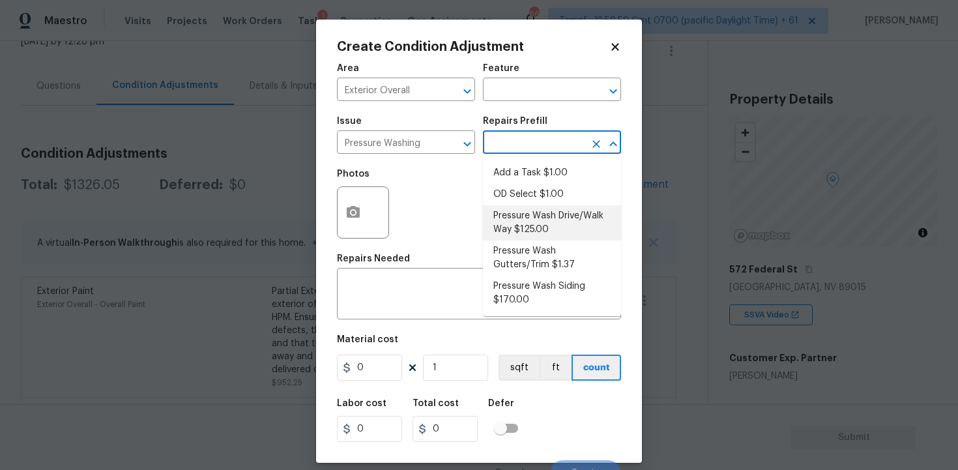
click at [535, 221] on li "Pressure Wash Drive/Walk Way $125.00" at bounding box center [552, 222] width 138 height 35
type input "Siding"
type textarea "Pressure wash the driveways/walkways as directed by the PM. Ensure that all deb…"
type input "125"
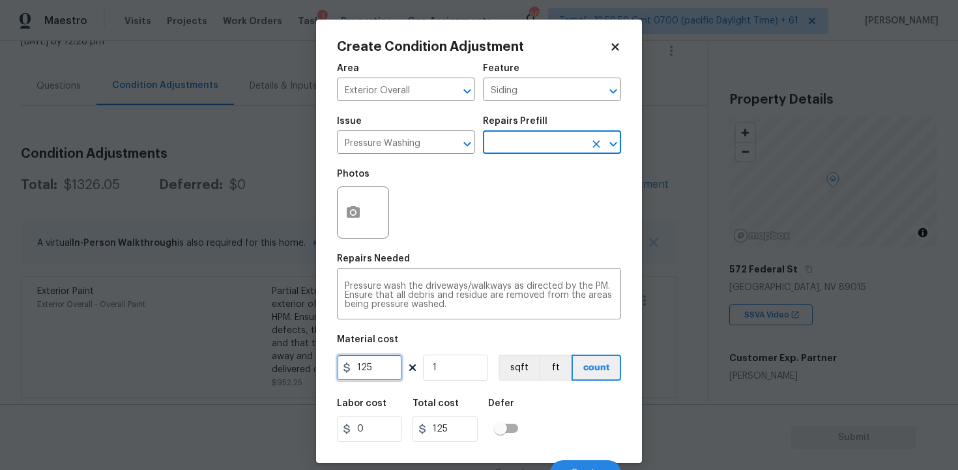
click at [388, 375] on input "125" at bounding box center [369, 367] width 65 height 26
type input "300"
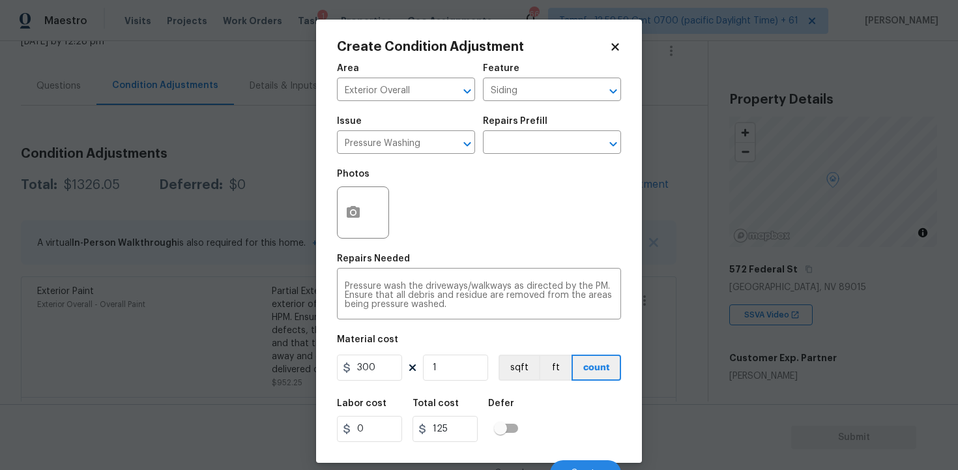
type input "300"
click at [592, 438] on div "Labor cost 0 Total cost 300 Defer" at bounding box center [479, 420] width 284 height 59
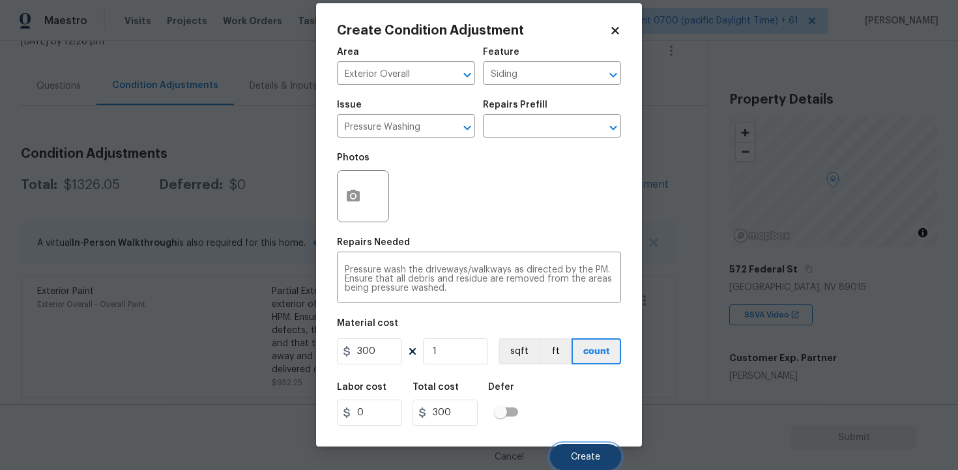
click at [582, 448] on button "Create" at bounding box center [585, 457] width 71 height 26
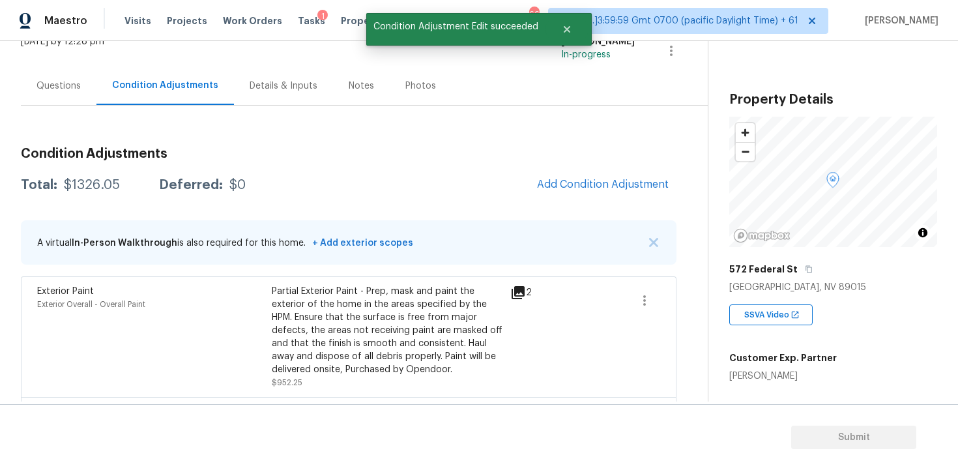
scroll to position [0, 0]
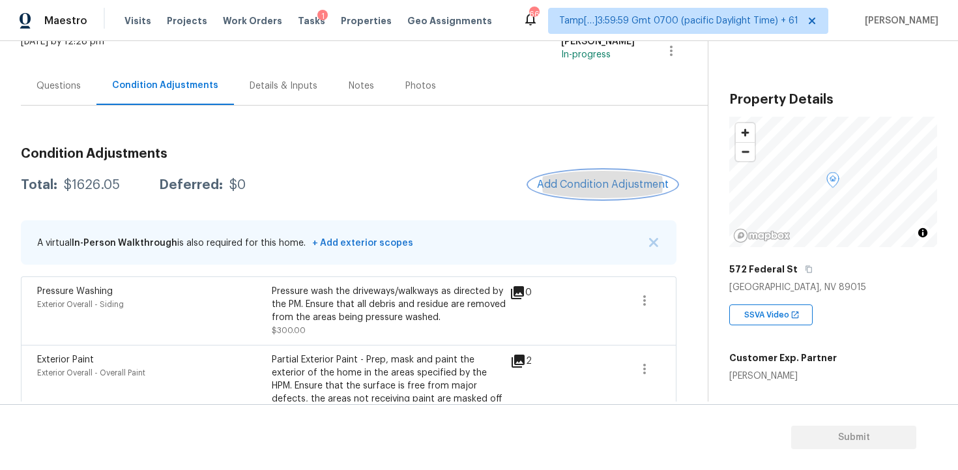
click at [598, 177] on button "Add Condition Adjustment" at bounding box center [602, 184] width 147 height 27
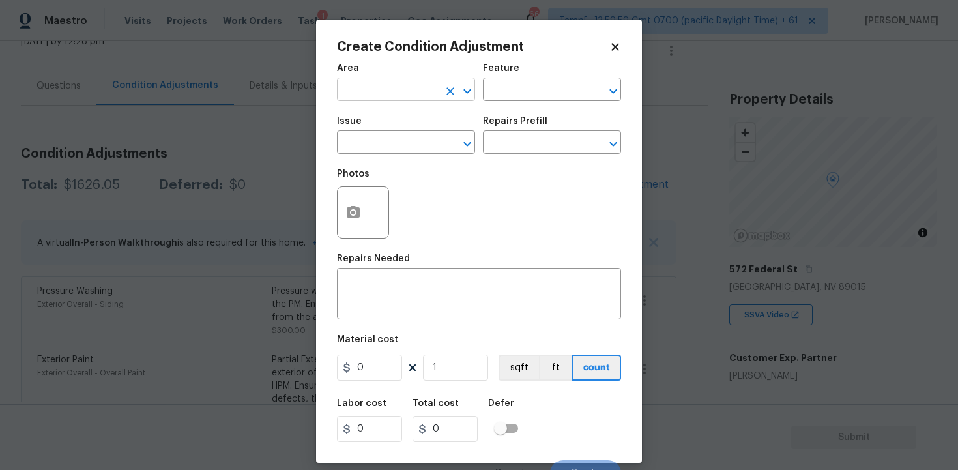
click at [407, 90] on input "text" at bounding box center [388, 91] width 102 height 20
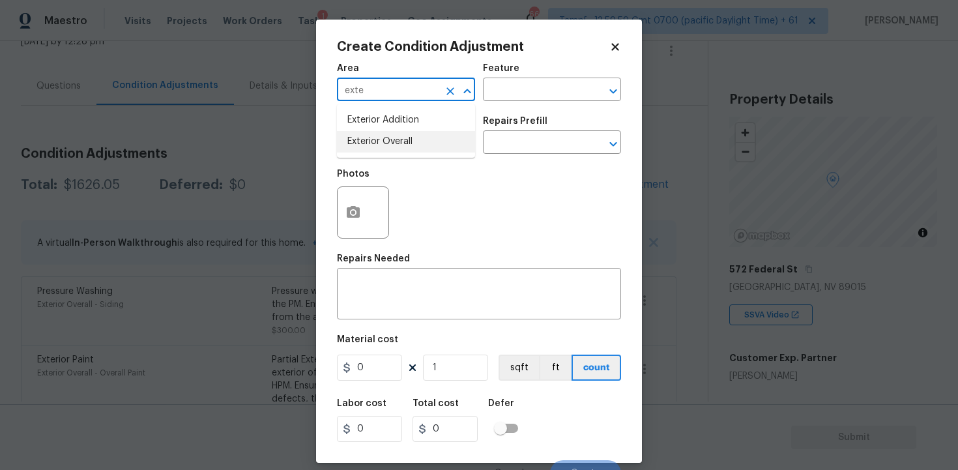
click at [408, 137] on li "Exterior Overall" at bounding box center [406, 141] width 138 height 21
type input "Exterior Overall"
click at [408, 137] on input "text" at bounding box center [388, 144] width 102 height 20
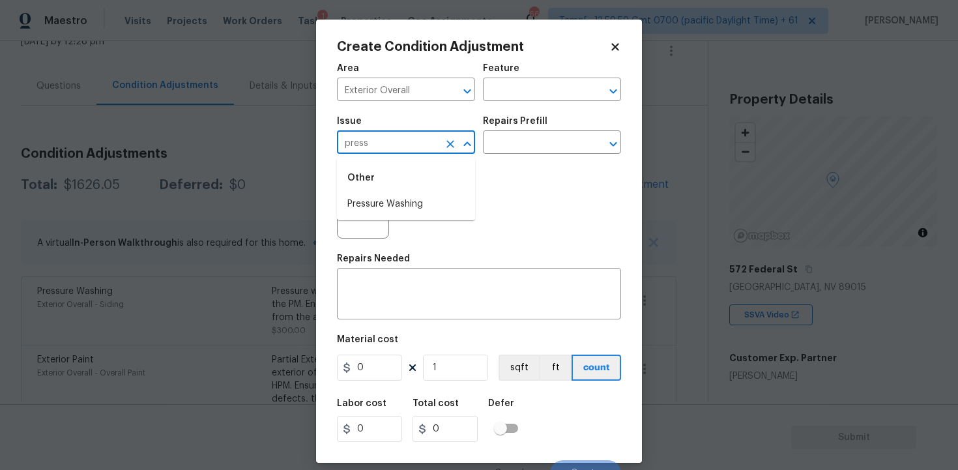
click at [405, 192] on div "Other" at bounding box center [406, 177] width 138 height 31
click at [417, 205] on li "Pressure Washing" at bounding box center [406, 203] width 138 height 21
type input "Pressure Washing"
click at [534, 134] on input "text" at bounding box center [534, 144] width 102 height 20
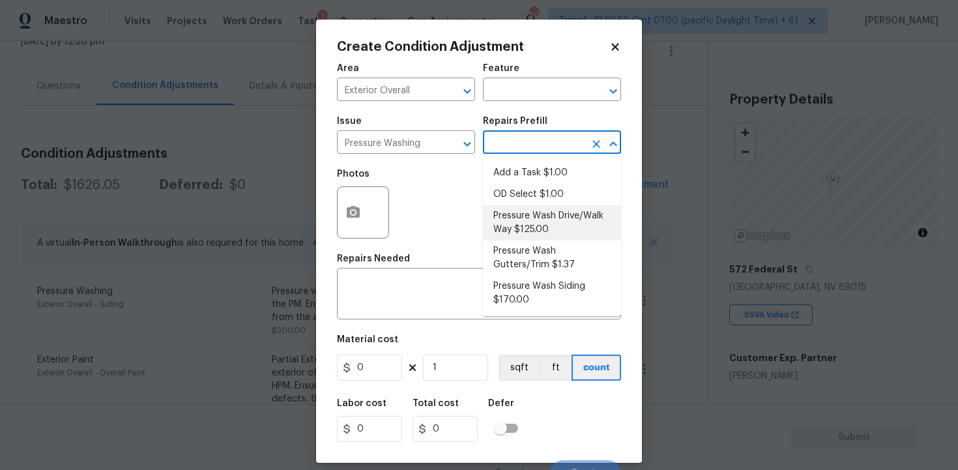
click at [515, 222] on li "Pressure Wash Drive/Walk Way $125.00" at bounding box center [552, 222] width 138 height 35
type input "Siding"
type textarea "Pressure wash the driveways/walkways as directed by the PM. Ensure that all deb…"
type input "125"
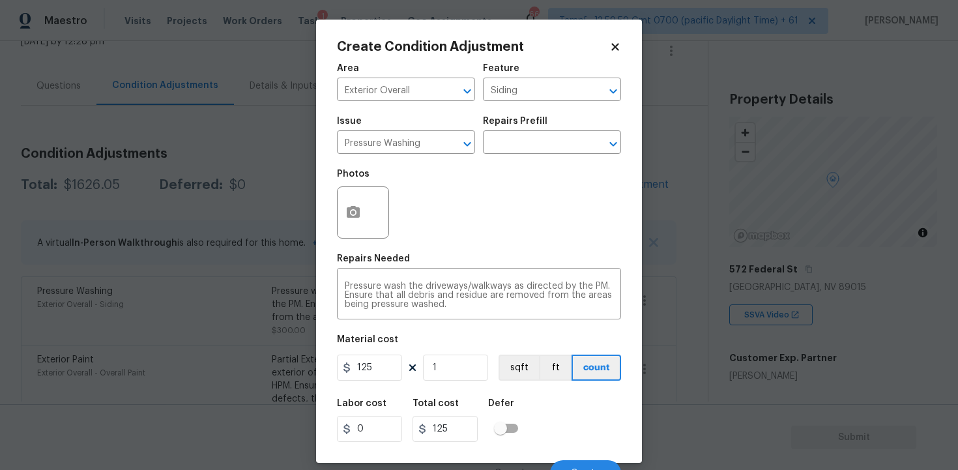
click at [390, 385] on div "Area Exterior Overall ​ Feature Siding ​ Issue Pressure Washing ​ Repairs Prefi…" at bounding box center [479, 271] width 284 height 430
click at [387, 377] on input "125" at bounding box center [369, 367] width 65 height 26
type input "200"
click at [545, 401] on div "Labor cost 0 Total cost 125 Defer" at bounding box center [479, 420] width 284 height 59
type input "200"
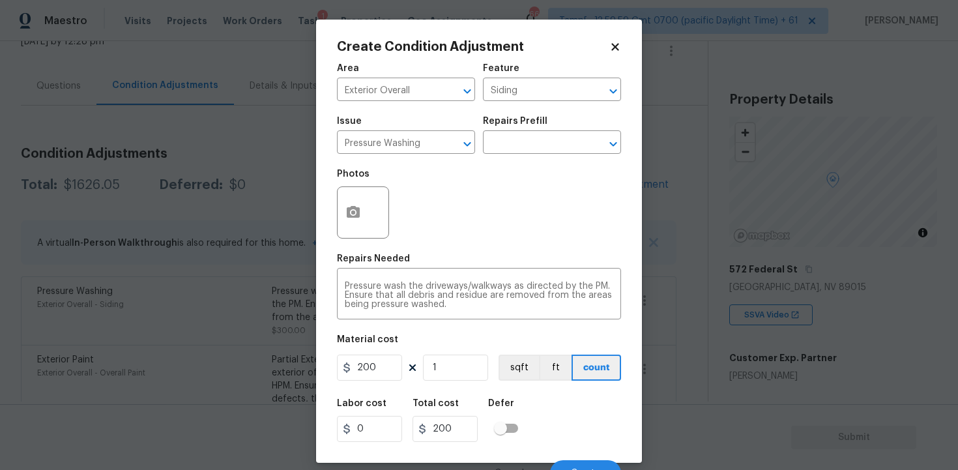
scroll to position [17, 0]
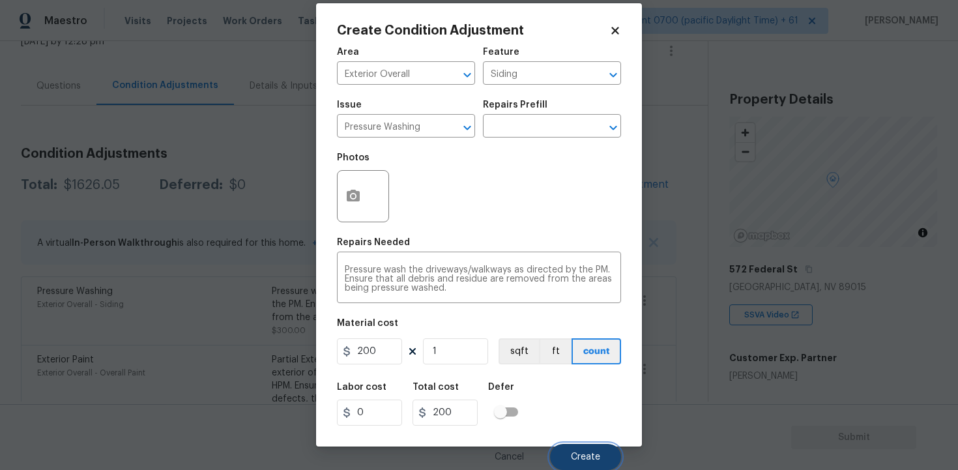
click at [584, 459] on span "Create" at bounding box center [585, 457] width 29 height 10
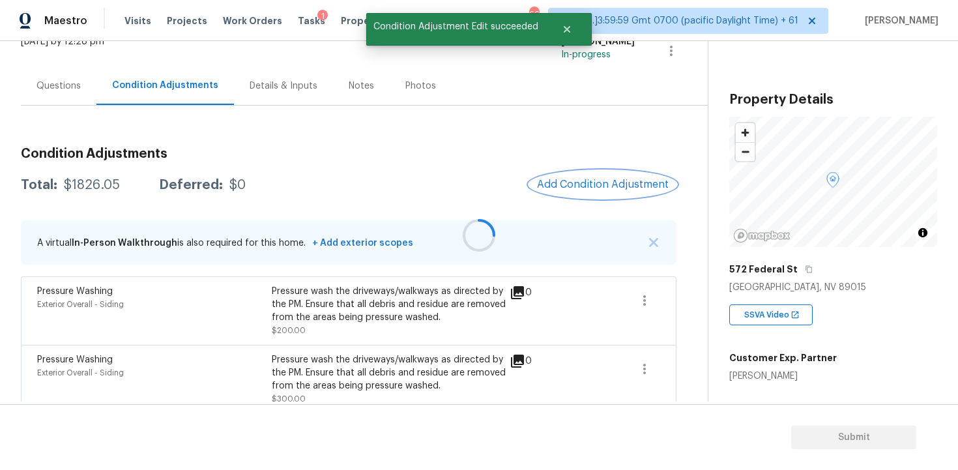
scroll to position [0, 0]
click at [590, 184] on span "Add Condition Adjustment" at bounding box center [603, 184] width 132 height 12
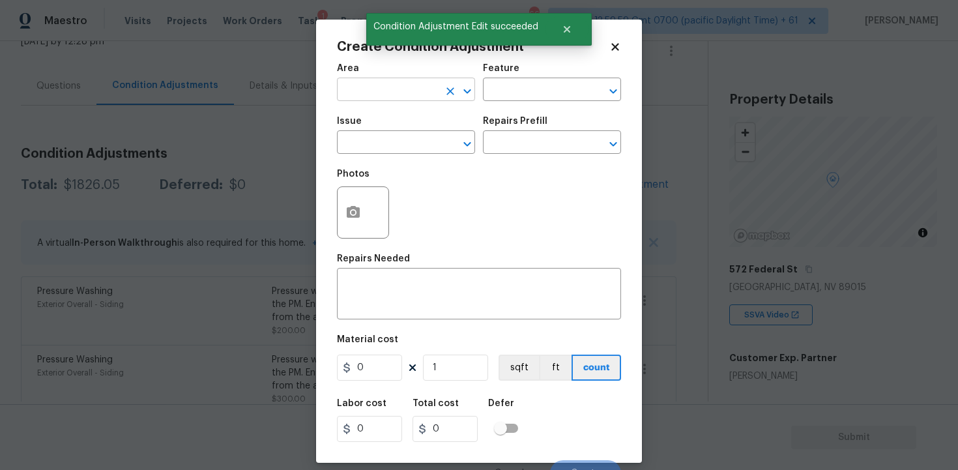
click at [389, 93] on input "text" at bounding box center [388, 91] width 102 height 20
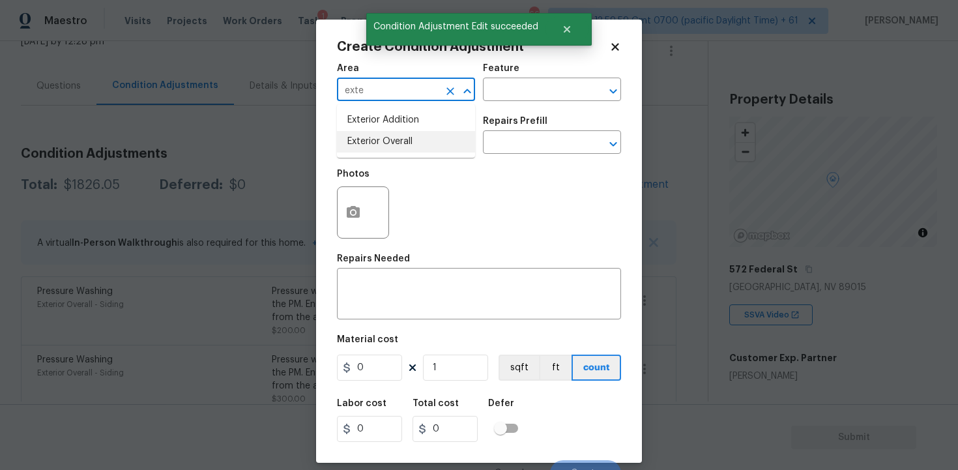
click at [392, 136] on li "Exterior Overall" at bounding box center [406, 141] width 138 height 21
type input "Exterior Overall"
click at [392, 136] on input "text" at bounding box center [388, 144] width 102 height 20
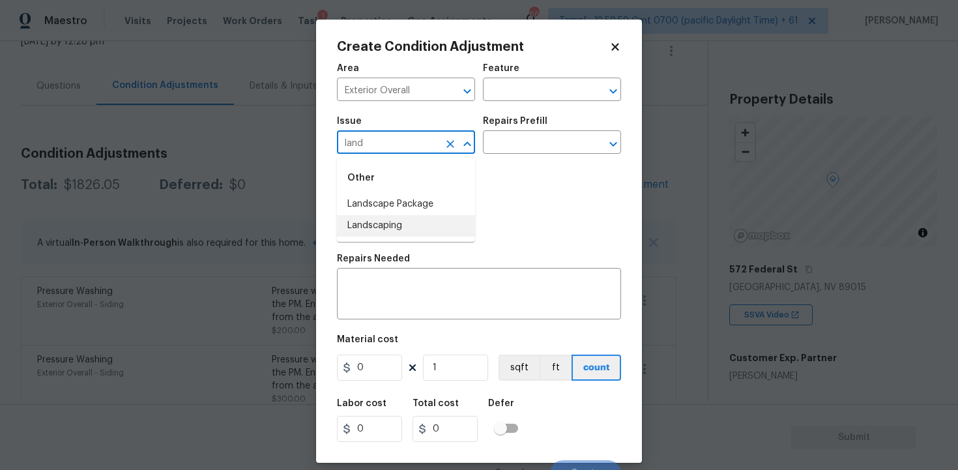
click at [397, 226] on li "Landscaping" at bounding box center [406, 225] width 138 height 21
type input "Landscaping"
click at [507, 134] on input "text" at bounding box center [534, 144] width 102 height 20
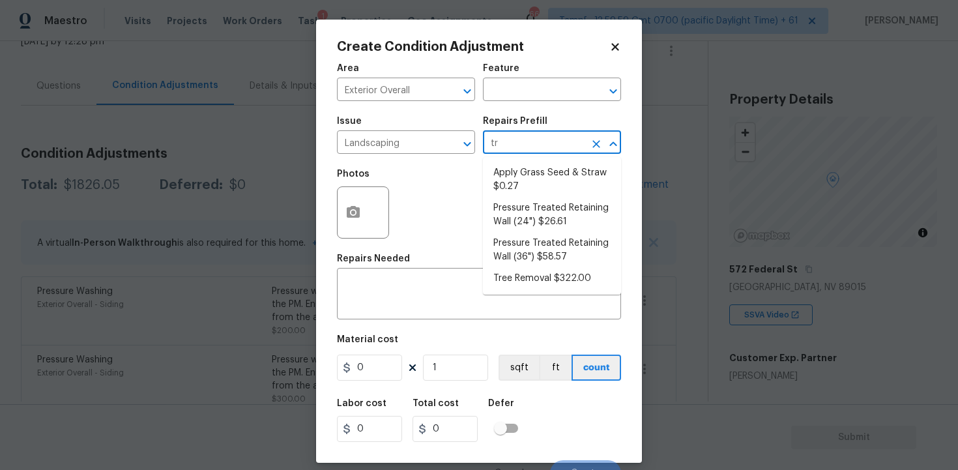
type input "tre"
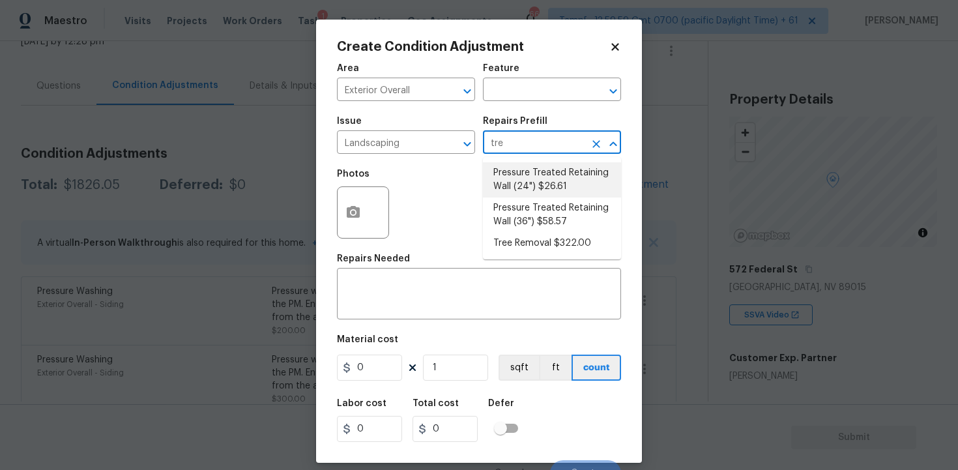
click at [587, 180] on li "Pressure Treated Retaining Wall (24") $26.61" at bounding box center [552, 179] width 138 height 35
type textarea "Prep the area where the new pressure treated 6''x8'' timber x24'' tall will be …"
type input "26.61"
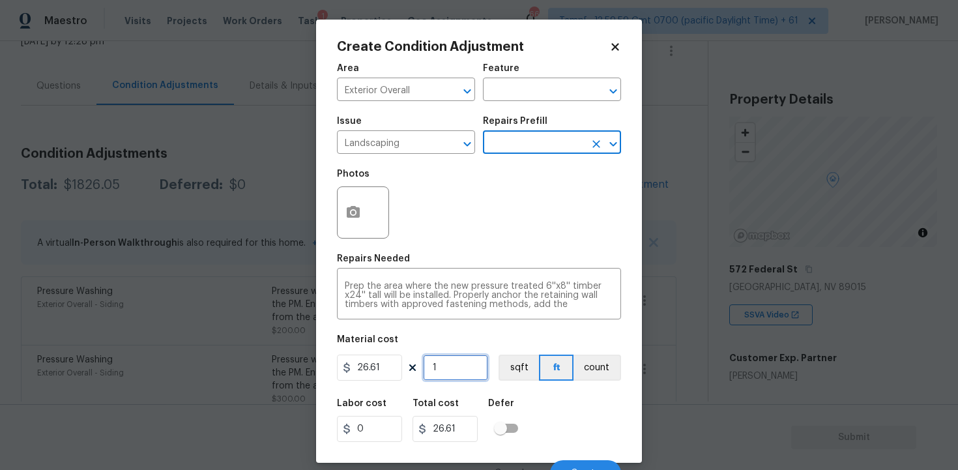
click at [462, 371] on input "1" at bounding box center [455, 367] width 65 height 26
type input "0"
type input "2"
type input "53.22"
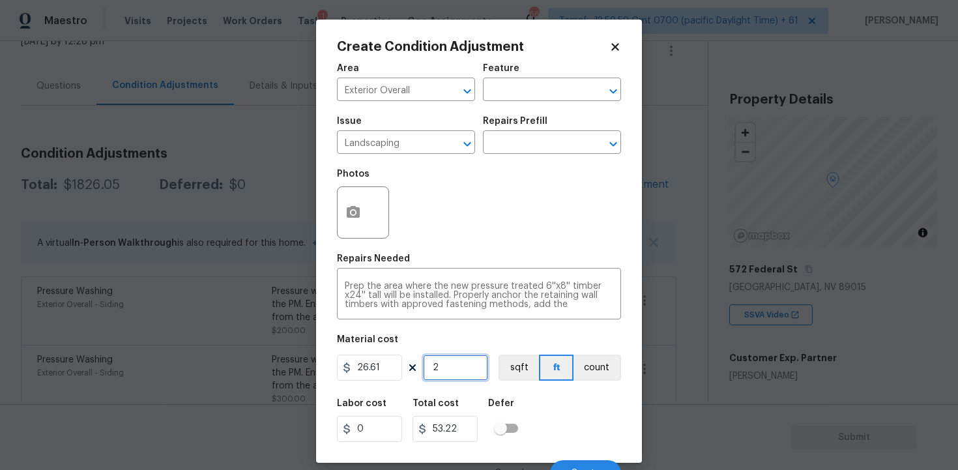
type input "2"
click at [367, 186] on div at bounding box center [363, 212] width 52 height 52
click at [358, 214] on icon "button" at bounding box center [353, 212] width 13 height 12
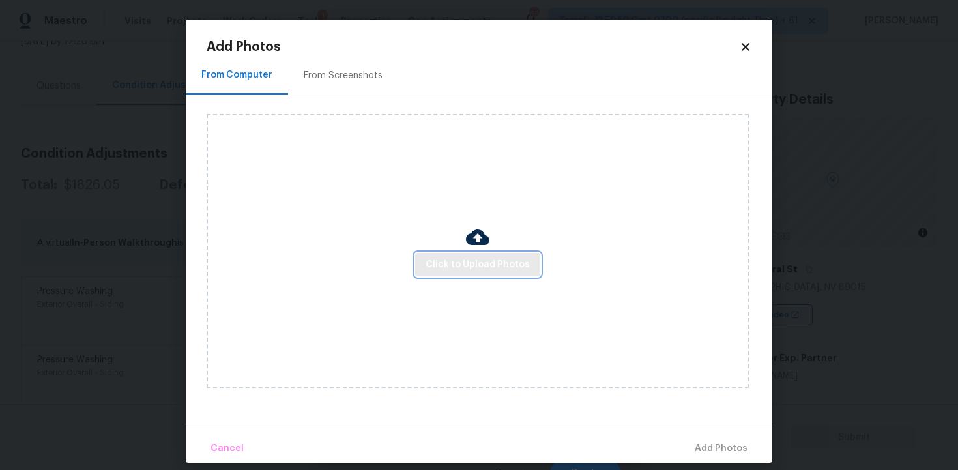
click at [459, 255] on button "Click to Upload Photos" at bounding box center [477, 265] width 125 height 24
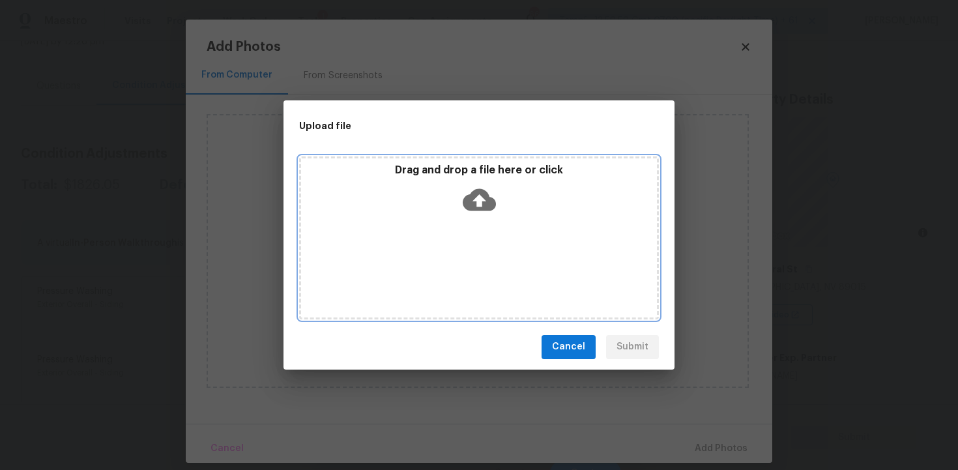
click at [468, 215] on div "Drag and drop a file here or click" at bounding box center [479, 192] width 356 height 56
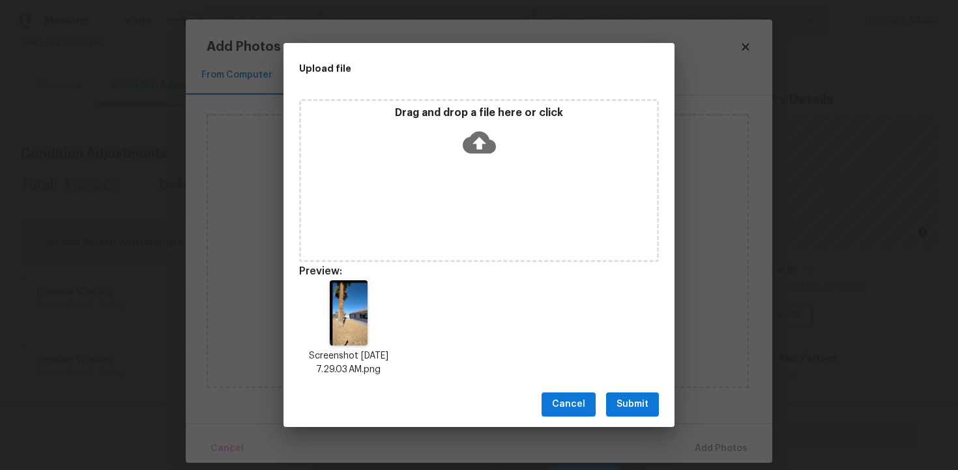
click at [634, 407] on span "Submit" at bounding box center [632, 404] width 32 height 16
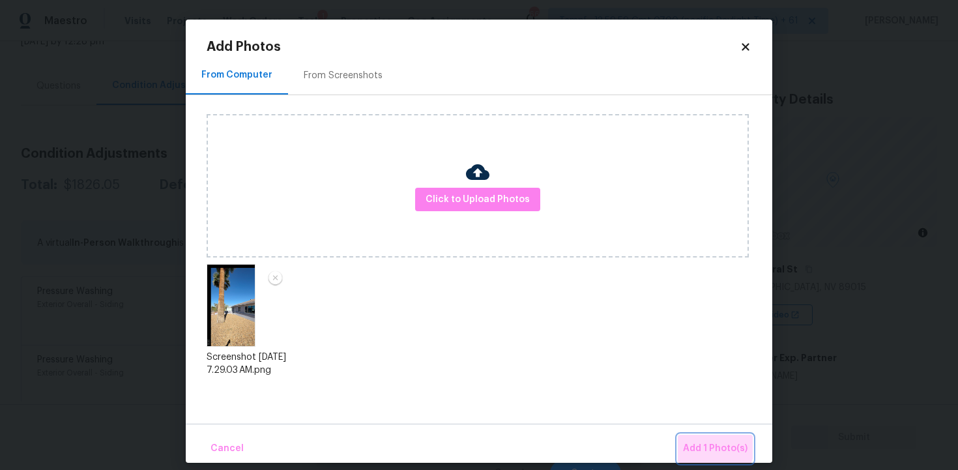
click at [700, 440] on button "Add 1 Photo(s)" at bounding box center [715, 449] width 75 height 28
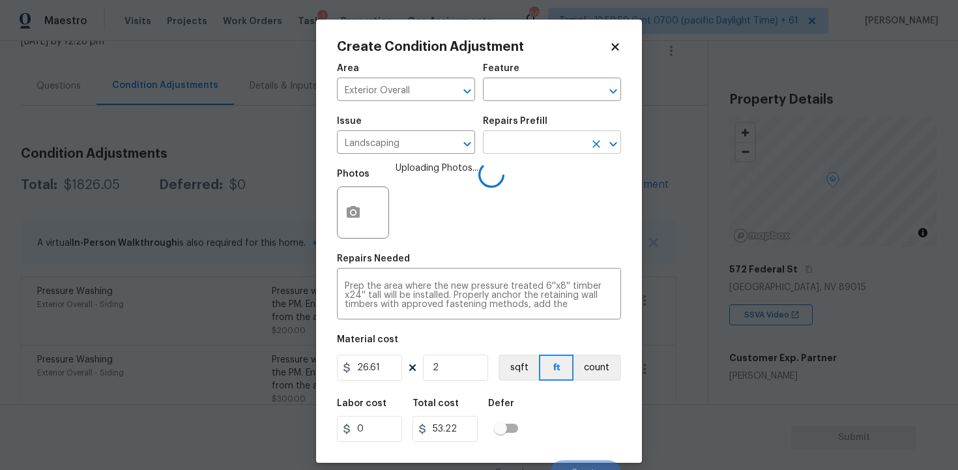
click at [517, 143] on input "text" at bounding box center [534, 144] width 102 height 20
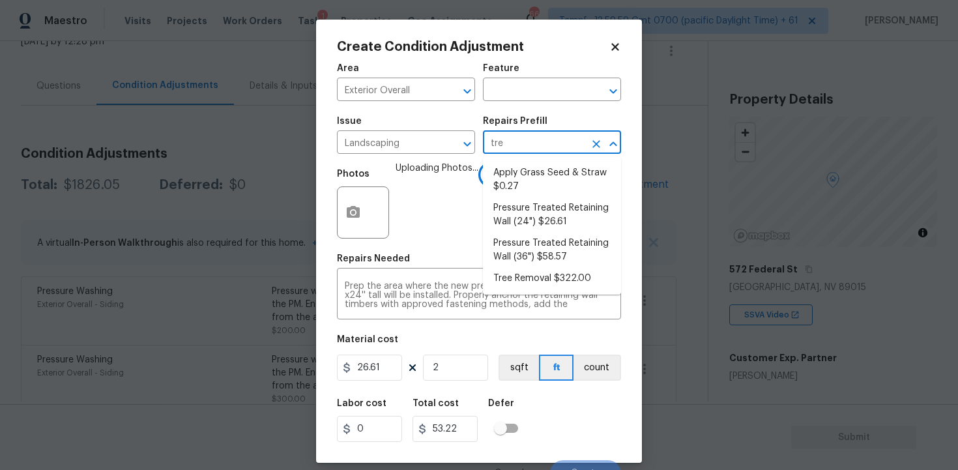
type input "tree"
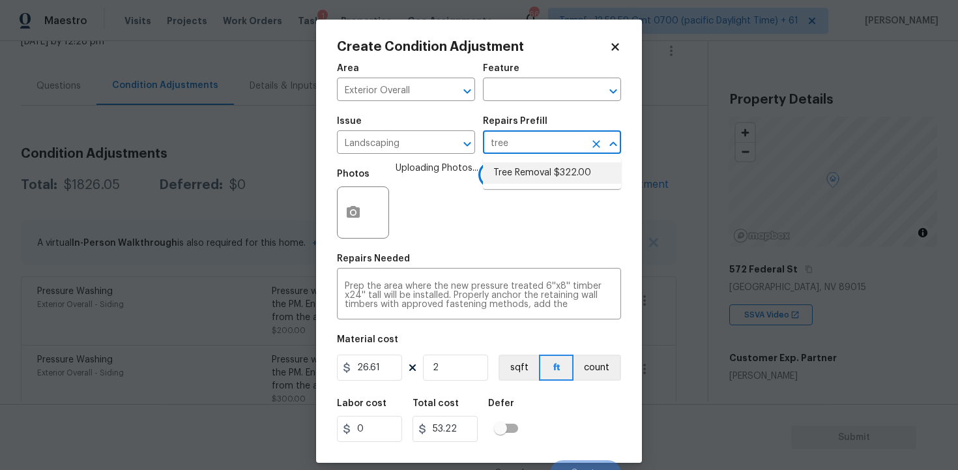
click at [533, 181] on li "Tree Removal $322.00" at bounding box center [552, 172] width 138 height 21
type textarea "Remove/cut down the tree (12''-24'' diameter), grind the stump and remove all d…"
type input "322"
type input "644"
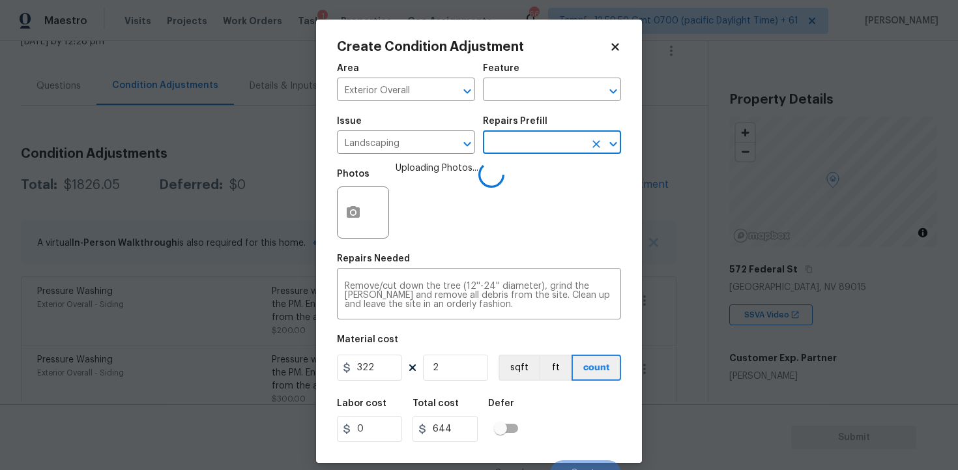
click at [546, 408] on div "Labor cost 0 Total cost 644 Defer" at bounding box center [479, 420] width 284 height 59
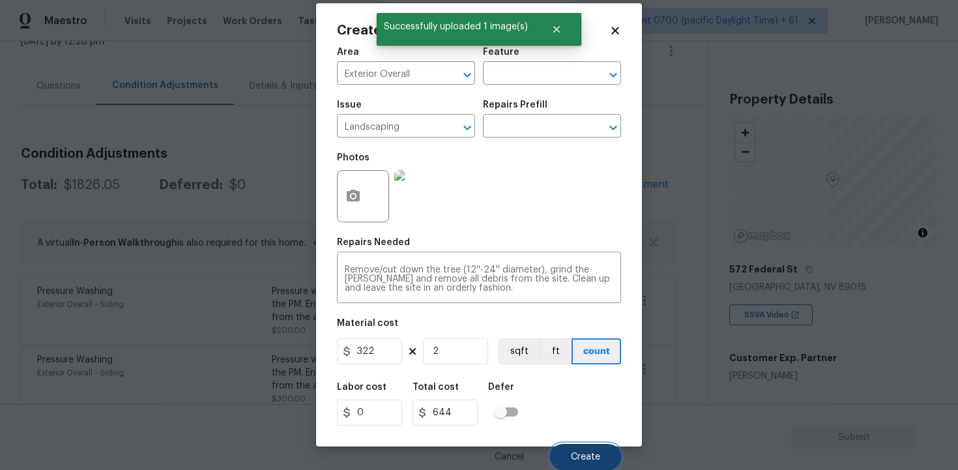
click at [600, 447] on button "Create" at bounding box center [585, 457] width 71 height 26
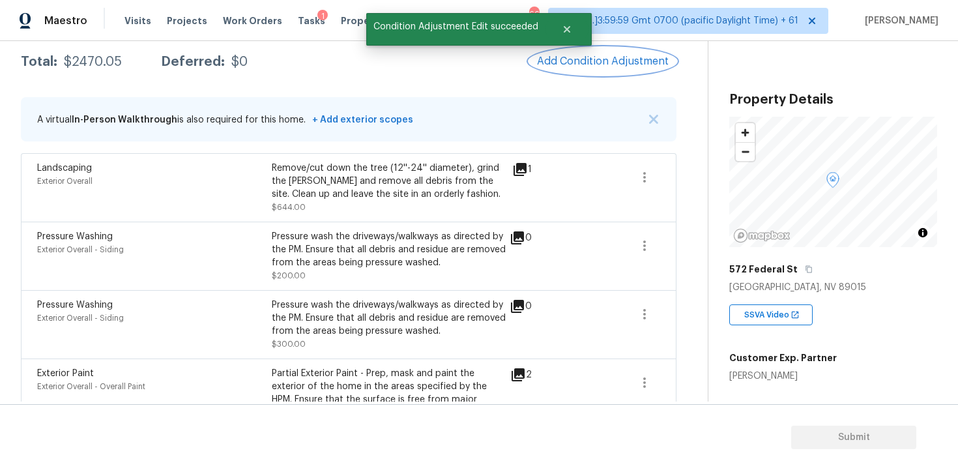
scroll to position [210, 0]
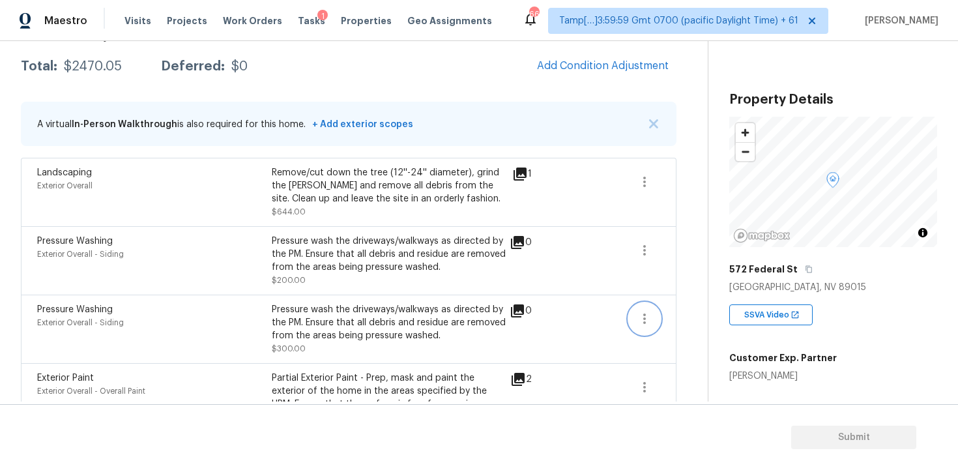
click at [648, 313] on icon "button" at bounding box center [644, 319] width 16 height 16
click at [685, 313] on div "Edit" at bounding box center [719, 316] width 102 height 13
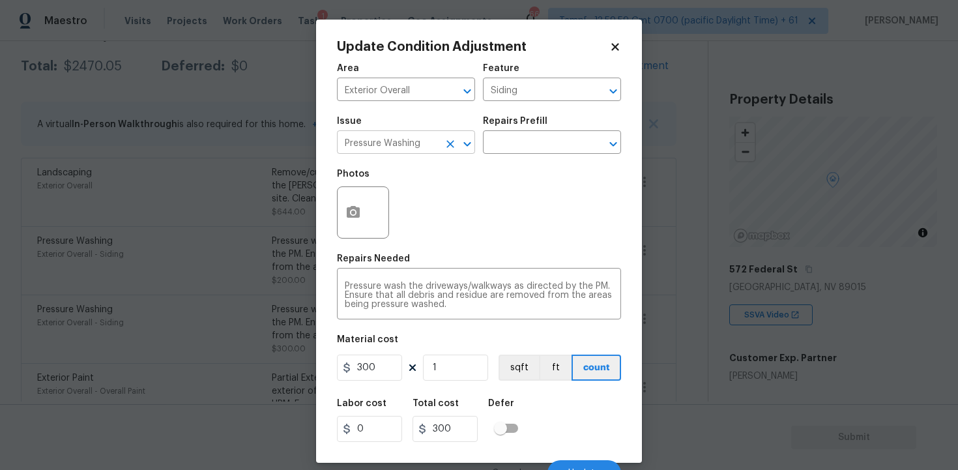
click at [449, 145] on icon "Clear" at bounding box center [450, 144] width 8 height 8
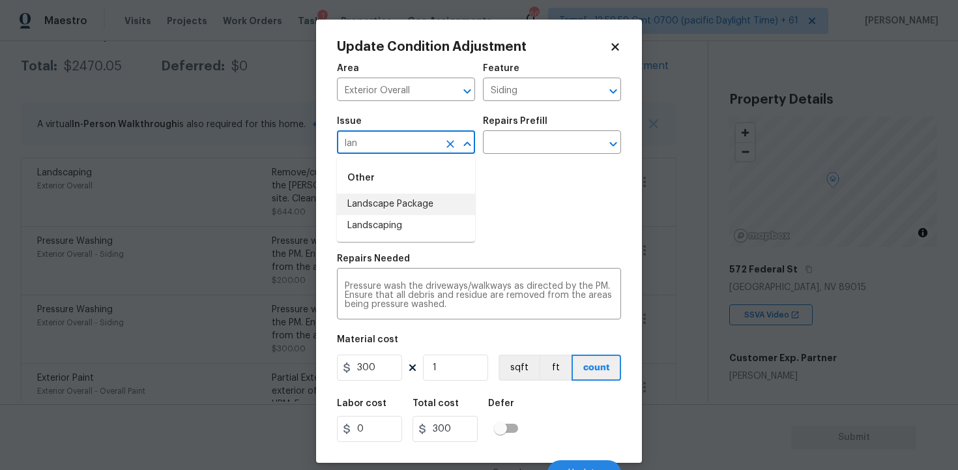
click at [463, 211] on li "Landscape Package" at bounding box center [406, 203] width 138 height 21
type input "Landscape Package"
click at [517, 151] on input "text" at bounding box center [534, 144] width 102 height 20
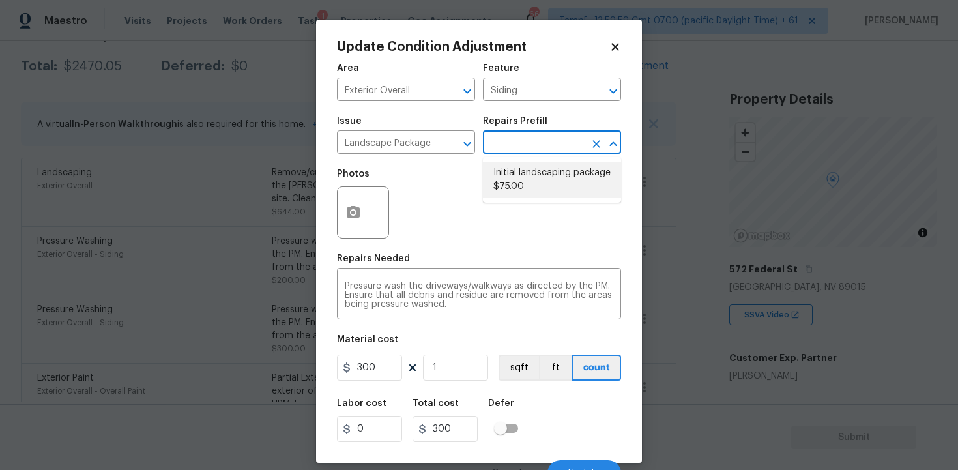
click at [522, 173] on li "Initial landscaping package $75.00" at bounding box center [552, 179] width 138 height 35
type input "Home Readiness Packages"
type textarea "Mowing of grass up to 6" in height. Mow, edge along driveways & sidewalks, trim…"
type input "75"
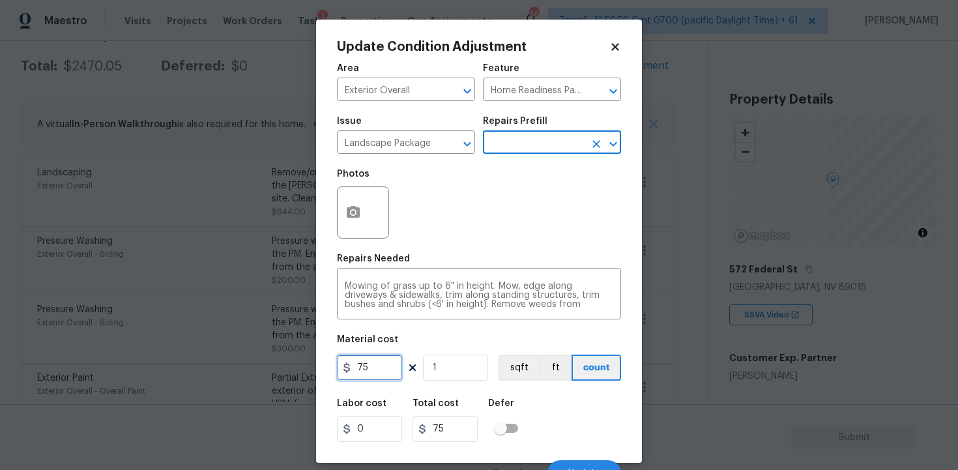
click at [375, 370] on input "75" at bounding box center [369, 367] width 65 height 26
type input "300"
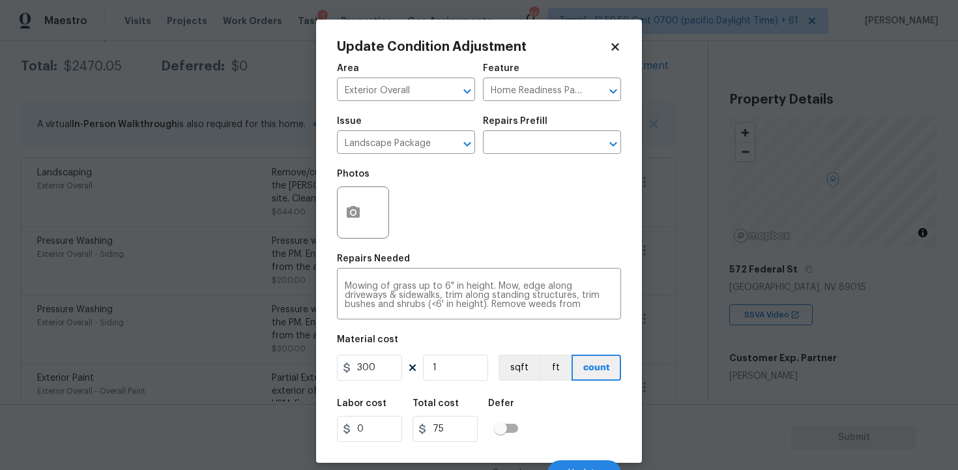
type input "300"
click at [485, 391] on div "Area Exterior Overall ​ Feature Home Readiness Packages ​ Issue Landscape Packa…" at bounding box center [479, 271] width 284 height 430
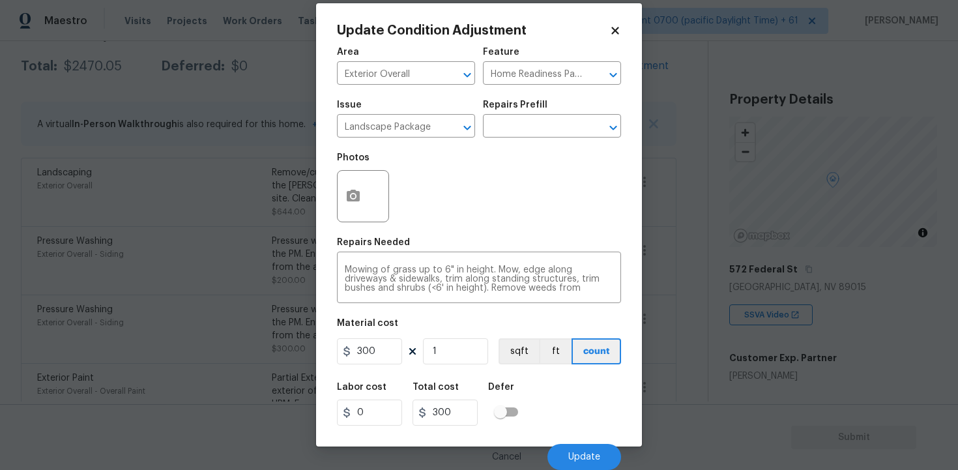
click at [585, 441] on div "Cancel Update" at bounding box center [479, 451] width 284 height 36
click at [583, 448] on button "Update" at bounding box center [584, 457] width 74 height 26
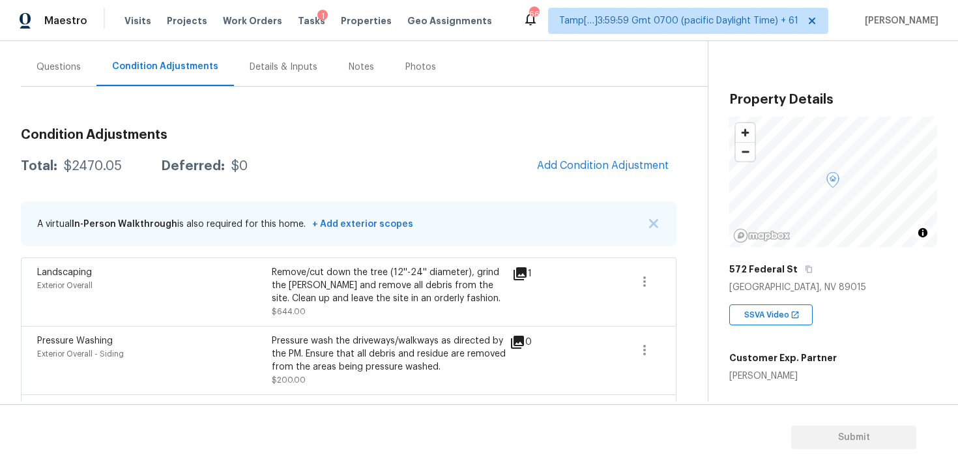
scroll to position [103, 0]
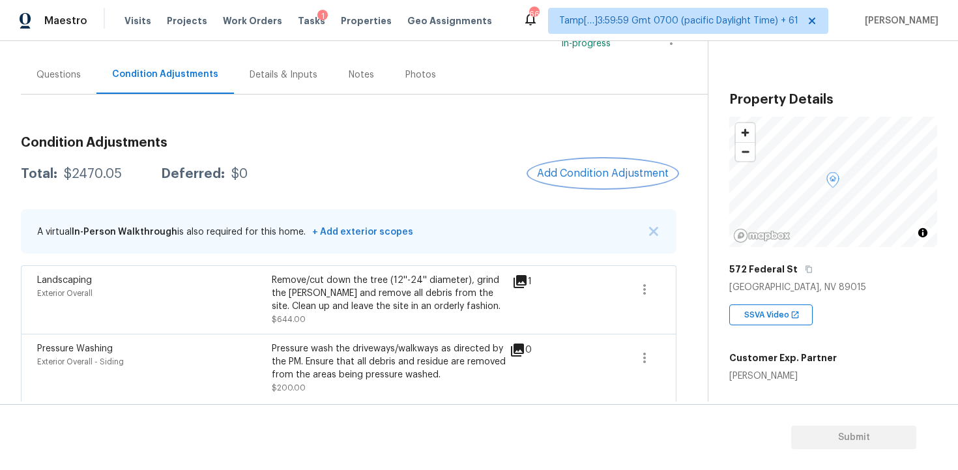
click at [603, 164] on button "Add Condition Adjustment" at bounding box center [602, 173] width 147 height 27
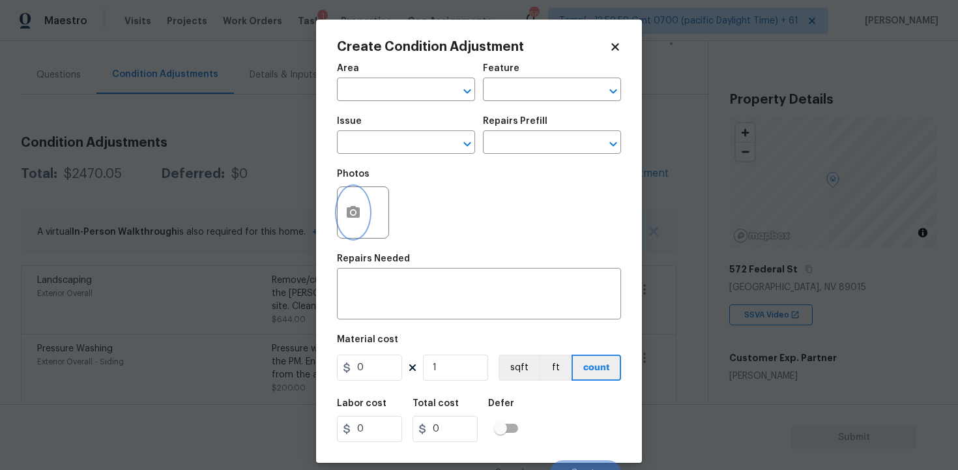
click at [356, 209] on icon "button" at bounding box center [353, 212] width 13 height 12
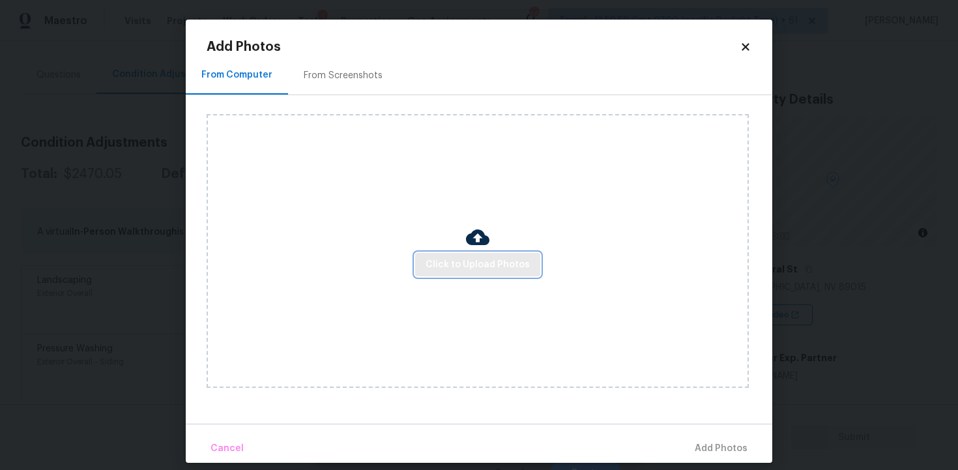
click at [491, 257] on span "Click to Upload Photos" at bounding box center [477, 265] width 104 height 16
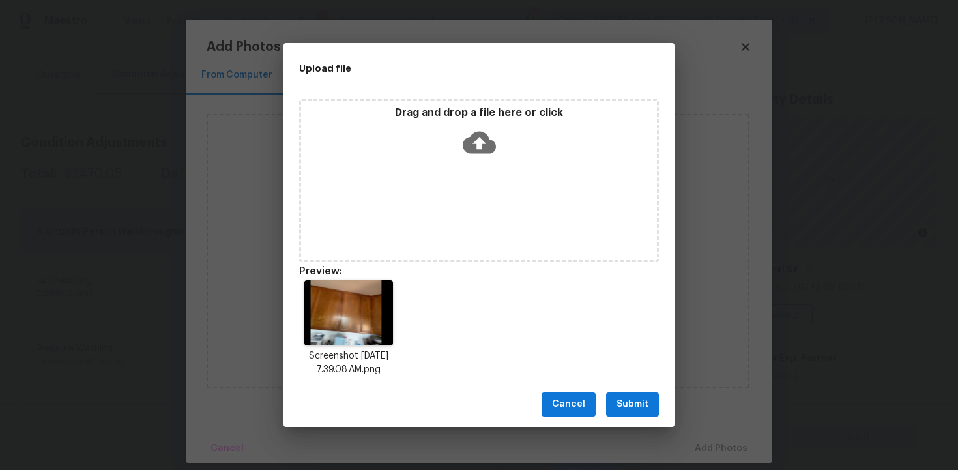
click at [491, 160] on div "Drag and drop a file here or click" at bounding box center [479, 134] width 356 height 56
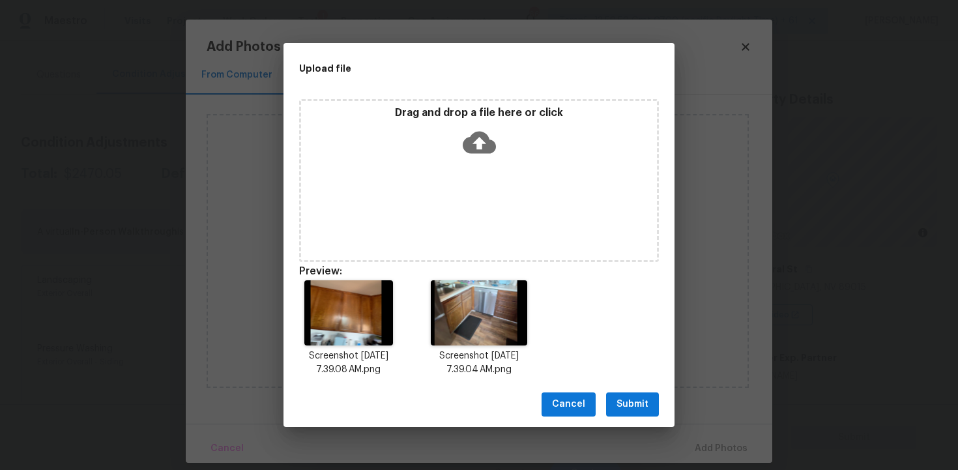
click at [634, 414] on button "Submit" at bounding box center [632, 404] width 53 height 24
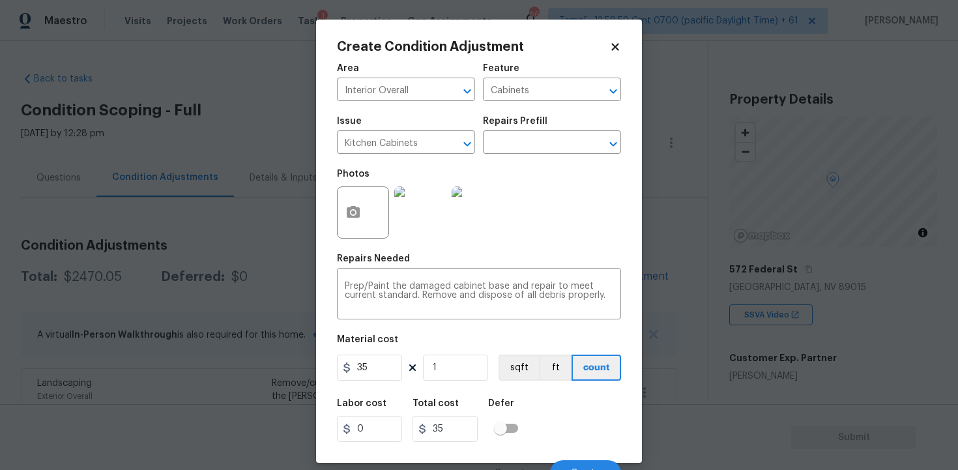
scroll to position [103, 0]
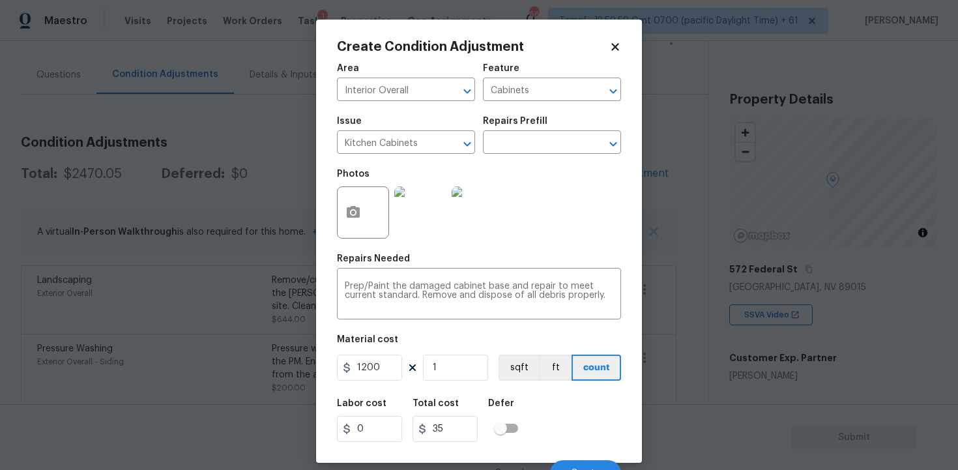
type input "1200"
click at [537, 419] on div "Labor cost 0 Total cost 35 Defer" at bounding box center [479, 420] width 284 height 59
type input "1200"
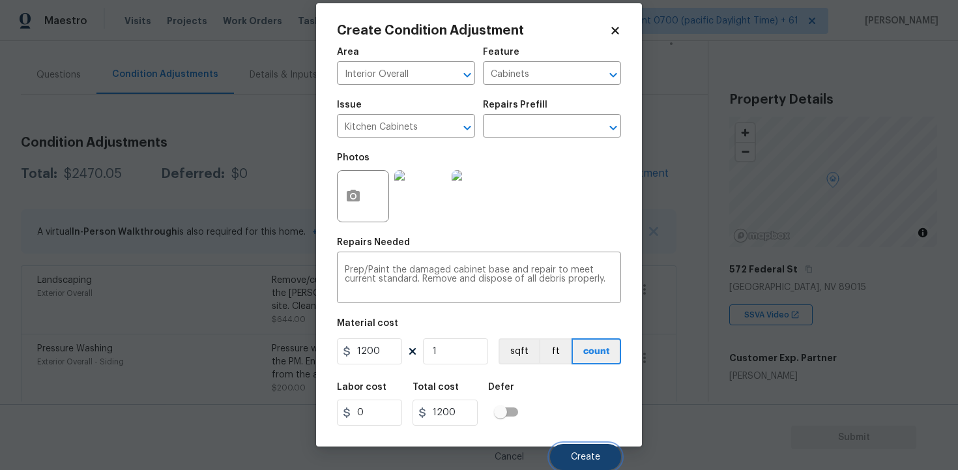
click at [571, 449] on button "Create" at bounding box center [585, 457] width 71 height 26
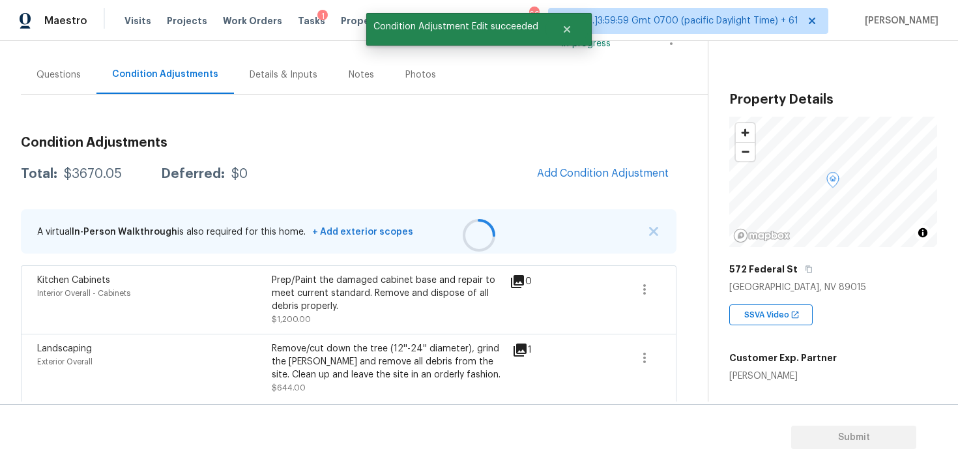
scroll to position [0, 0]
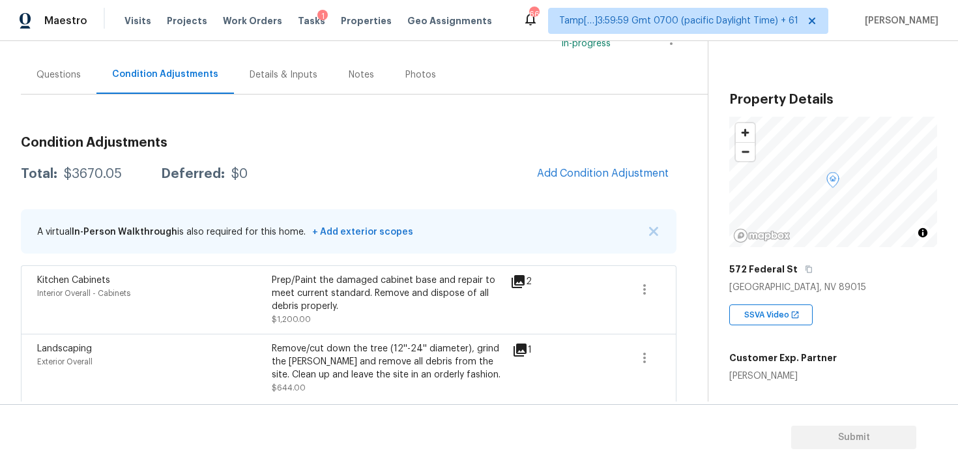
click at [566, 188] on span "Add Condition Adjustment" at bounding box center [602, 174] width 147 height 29
click at [560, 171] on span "Add Condition Adjustment" at bounding box center [603, 173] width 132 height 12
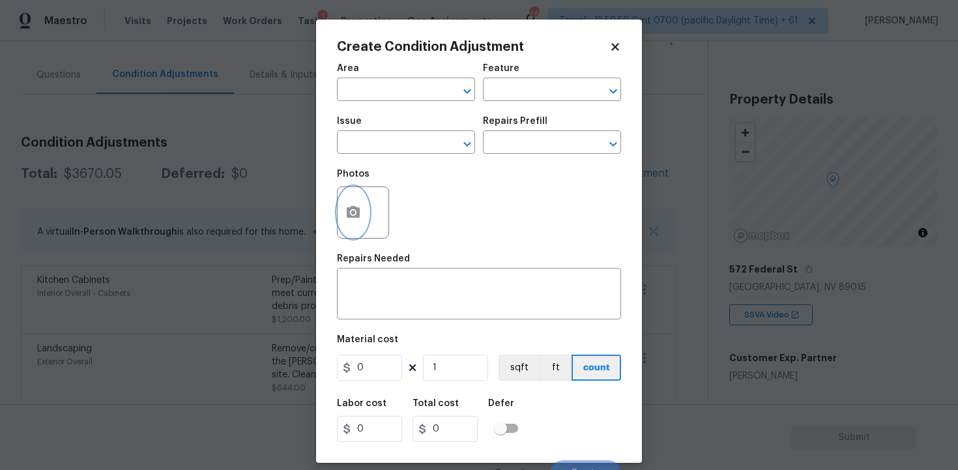
click at [355, 229] on button "button" at bounding box center [352, 212] width 31 height 51
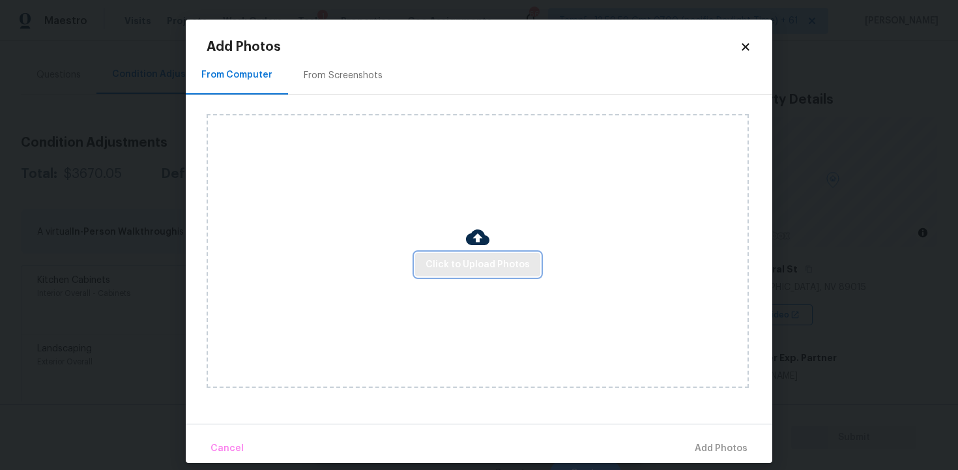
click at [485, 260] on span "Click to Upload Photos" at bounding box center [477, 265] width 104 height 16
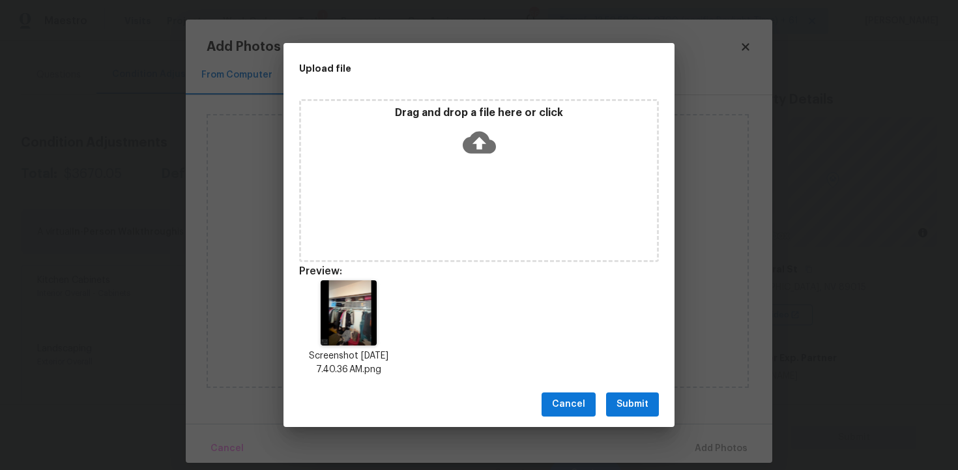
click at [625, 399] on span "Submit" at bounding box center [632, 404] width 32 height 16
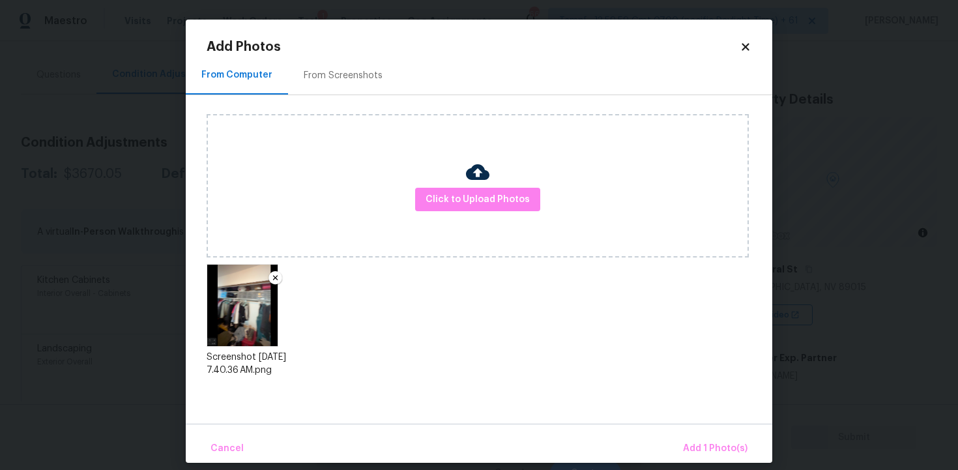
click at [687, 431] on div "Cancel Add 1 Photo(s)" at bounding box center [479, 442] width 586 height 39
click at [696, 444] on span "Add 1 Photo(s)" at bounding box center [715, 448] width 64 height 16
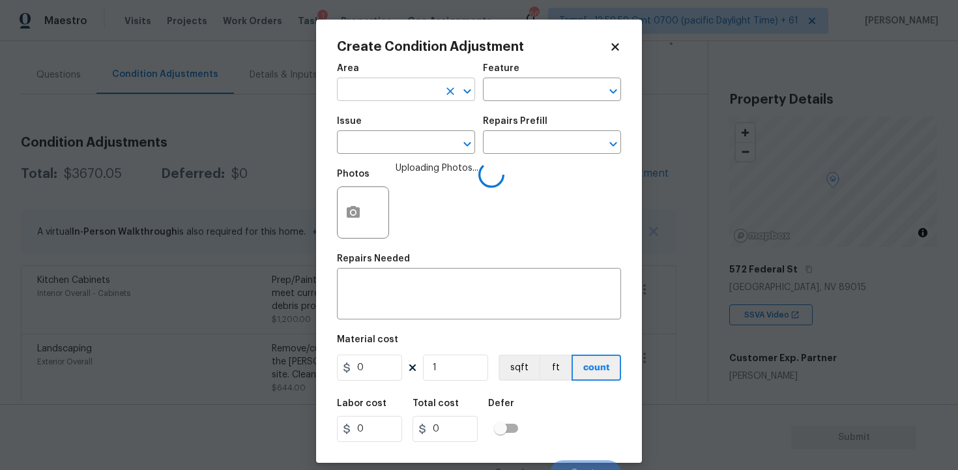
click at [405, 96] on input "text" at bounding box center [388, 91] width 102 height 20
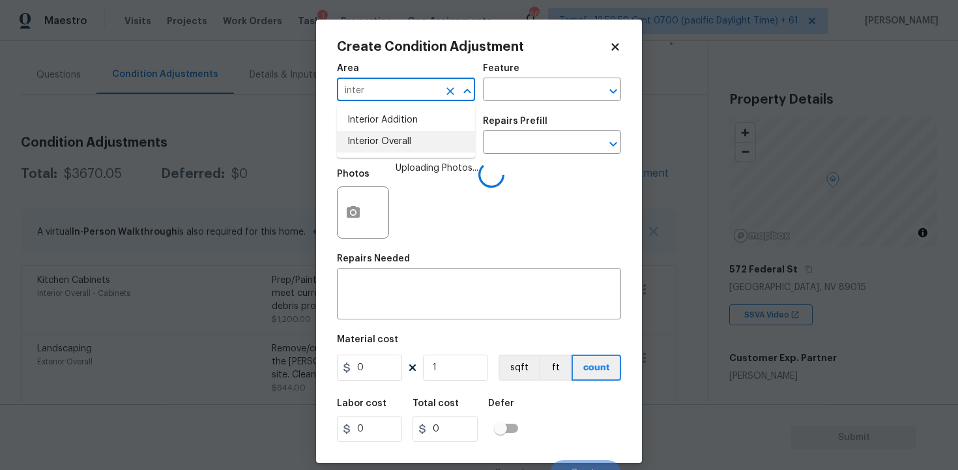
click at [403, 147] on li "Interior Overall" at bounding box center [406, 141] width 138 height 21
type input "Interior Overall"
click at [403, 147] on input "text" at bounding box center [388, 144] width 102 height 20
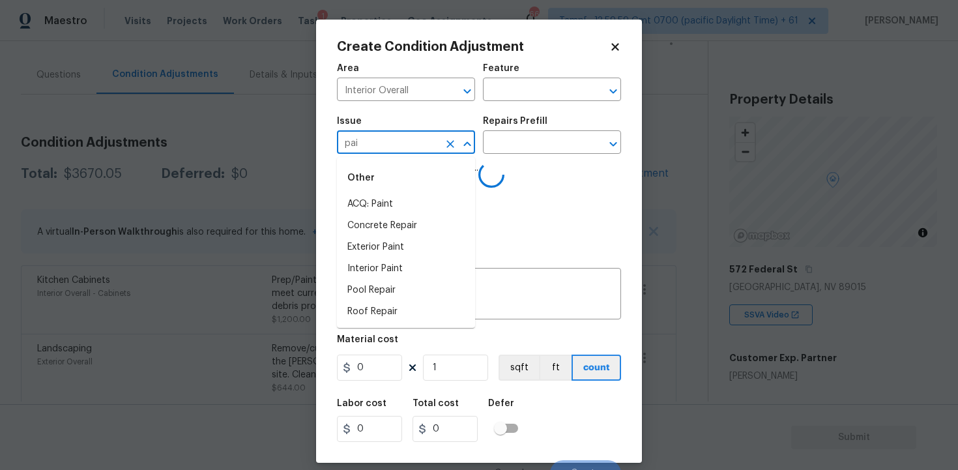
type input "pain"
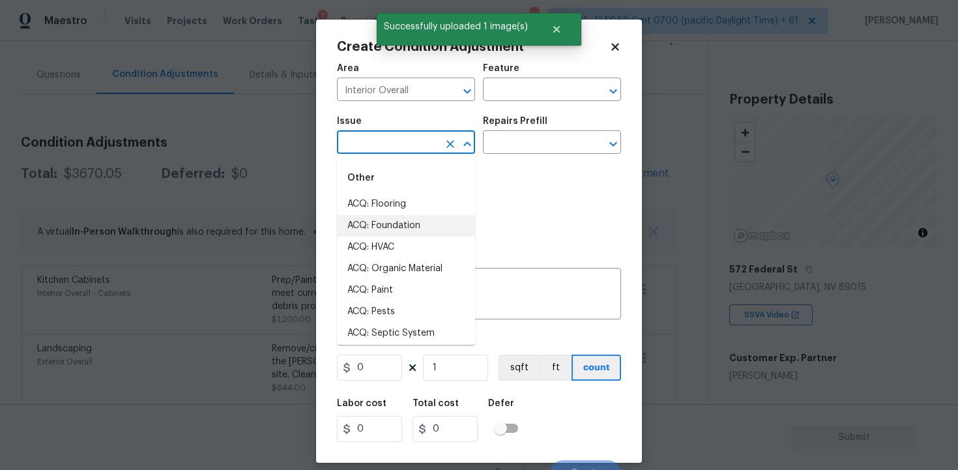
click at [423, 141] on input "text" at bounding box center [388, 144] width 102 height 20
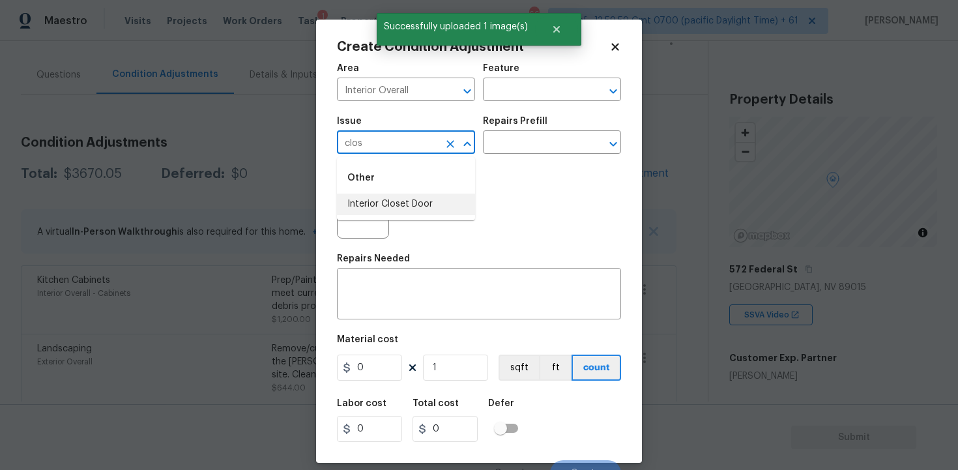
click at [416, 201] on li "Interior Closet Door" at bounding box center [406, 203] width 138 height 21
type input "Interior Closet Door"
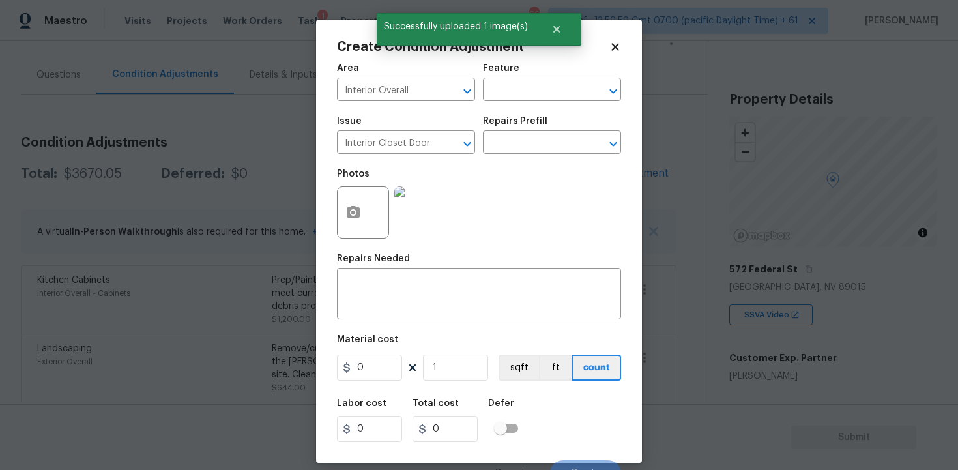
click at [513, 132] on div "Repairs Prefill" at bounding box center [552, 125] width 138 height 17
click at [512, 143] on input "text" at bounding box center [534, 144] width 102 height 20
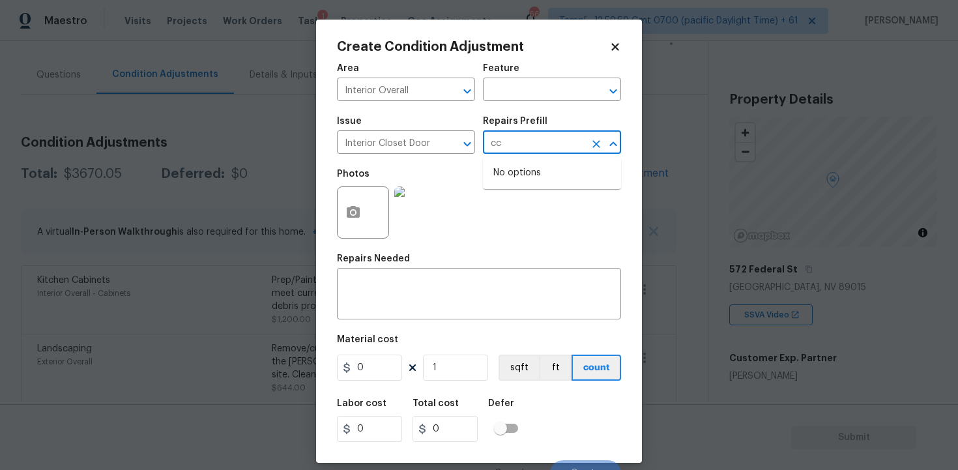
type input "c"
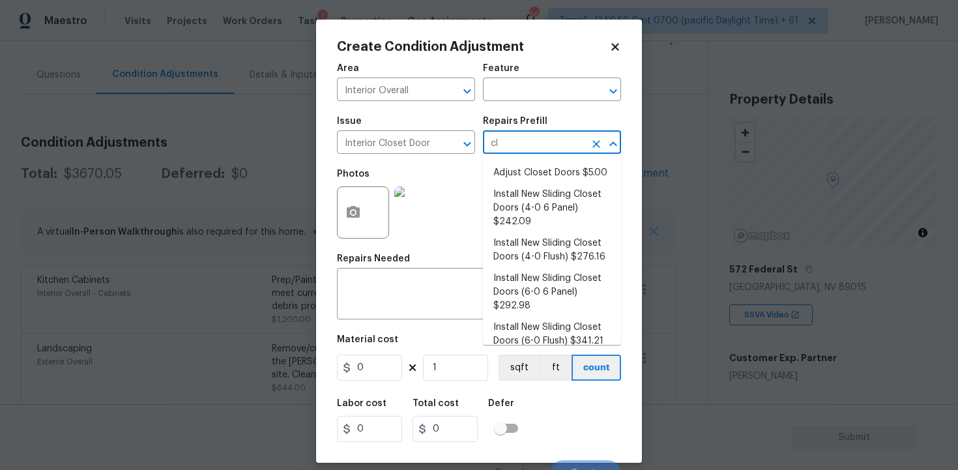
type input "clo"
click at [529, 196] on li "Install New Sliding Closet Doors (4-0 6 Panel) $242.09" at bounding box center [552, 208] width 138 height 49
type input "Interior Door"
type textarea "Remove the existing door (if present). Install a new 4-0 bi-fold 6 panel interi…"
type input "242.09"
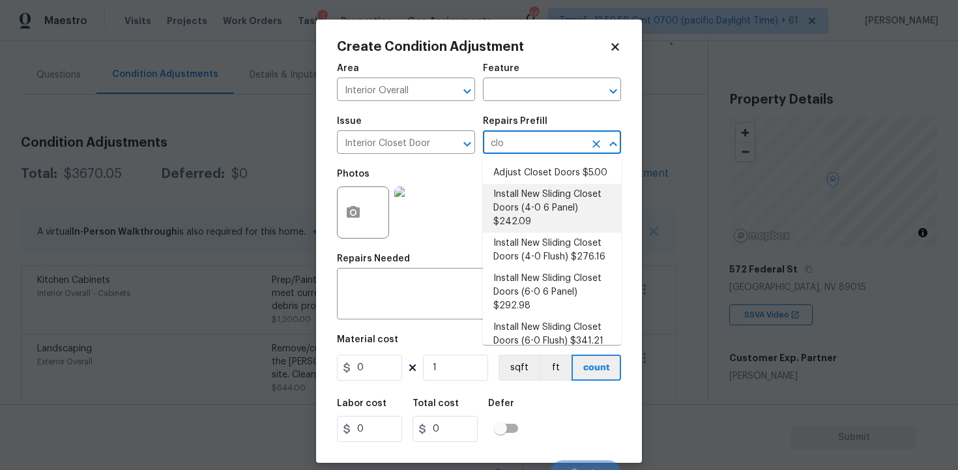
type input "242.09"
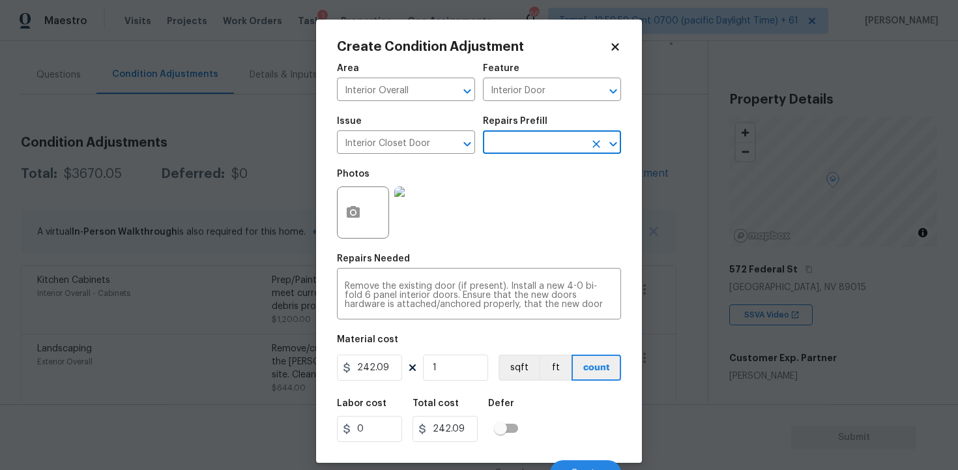
scroll to position [17, 0]
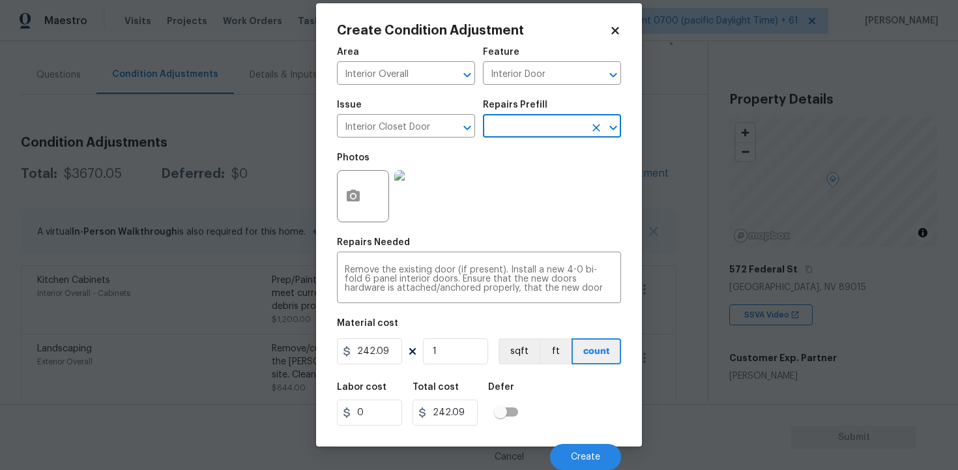
click at [555, 408] on div "Labor cost 0 Total cost 242.09 Defer" at bounding box center [479, 404] width 284 height 59
click at [578, 455] on span "Create" at bounding box center [585, 457] width 29 height 10
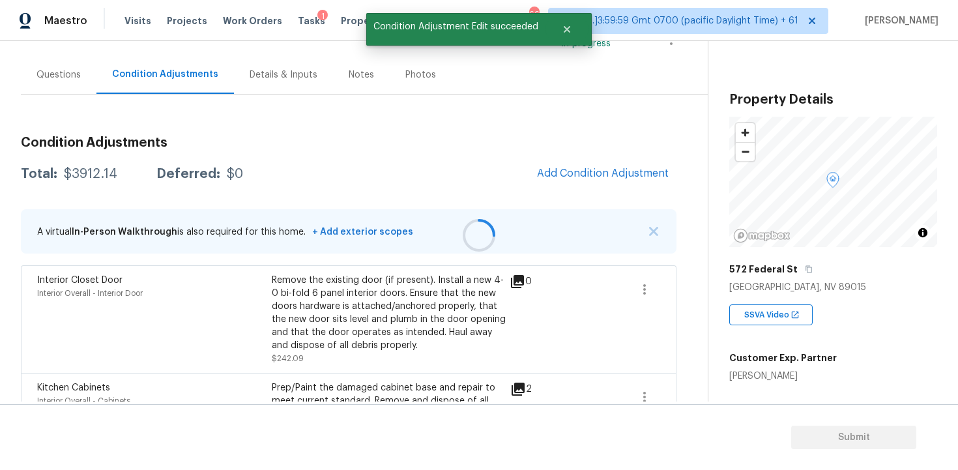
scroll to position [0, 0]
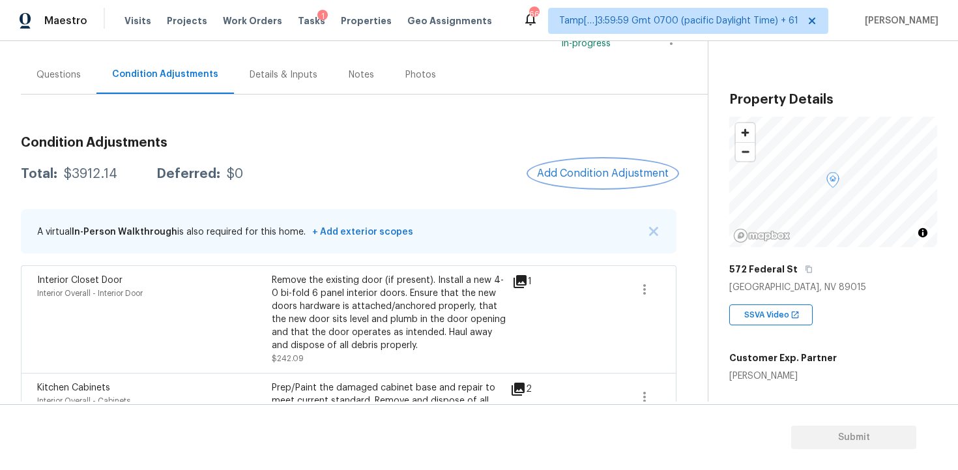
click at [588, 160] on button "Add Condition Adjustment" at bounding box center [602, 173] width 147 height 27
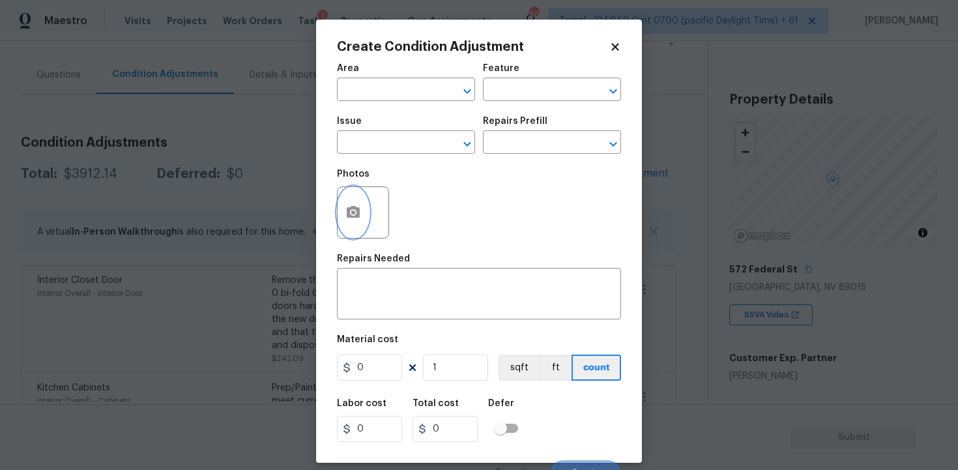
click at [343, 213] on button "button" at bounding box center [352, 212] width 31 height 51
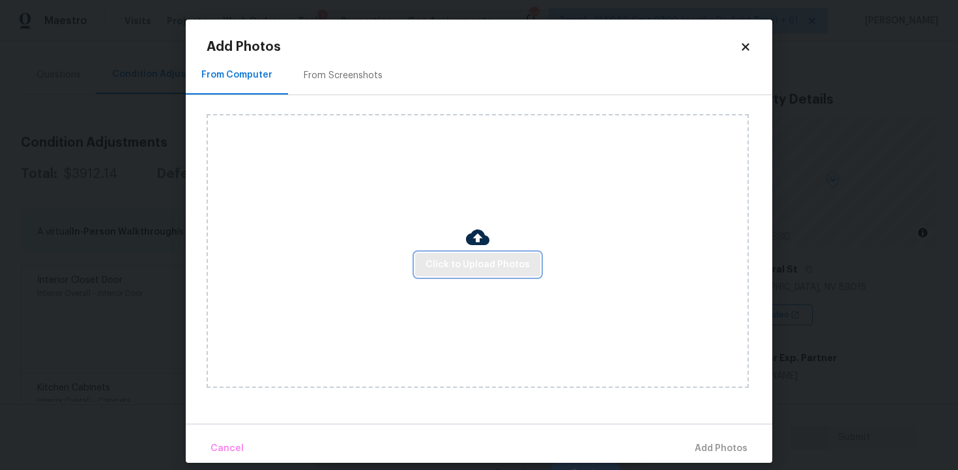
click at [463, 258] on span "Click to Upload Photos" at bounding box center [477, 265] width 104 height 16
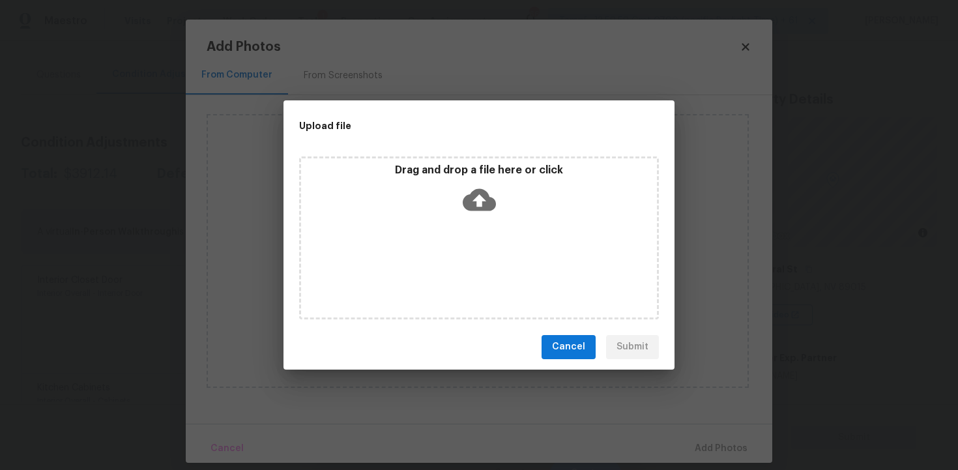
click at [489, 187] on icon at bounding box center [479, 199] width 33 height 33
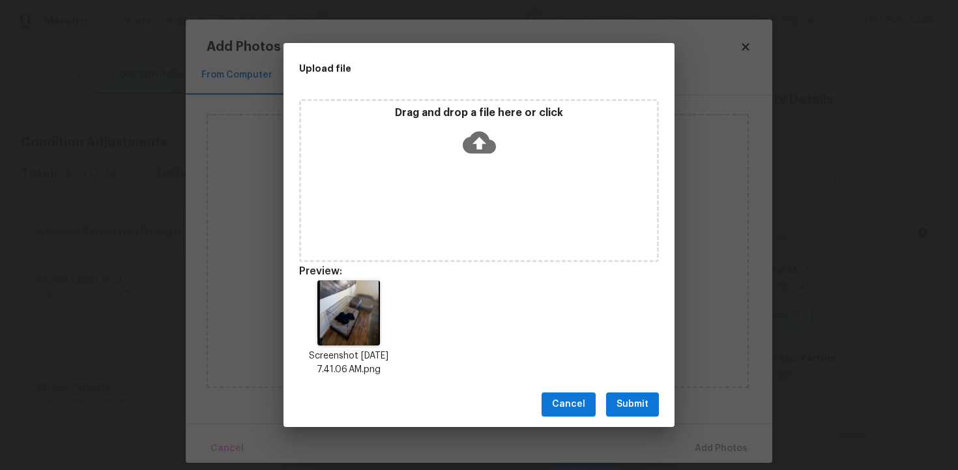
click at [629, 412] on button "Submit" at bounding box center [632, 404] width 53 height 24
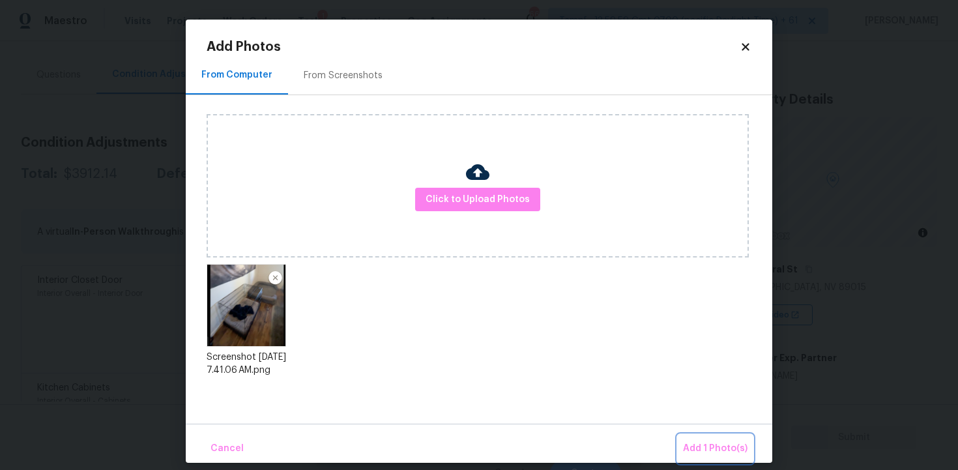
click at [712, 442] on span "Add 1 Photo(s)" at bounding box center [715, 448] width 64 height 16
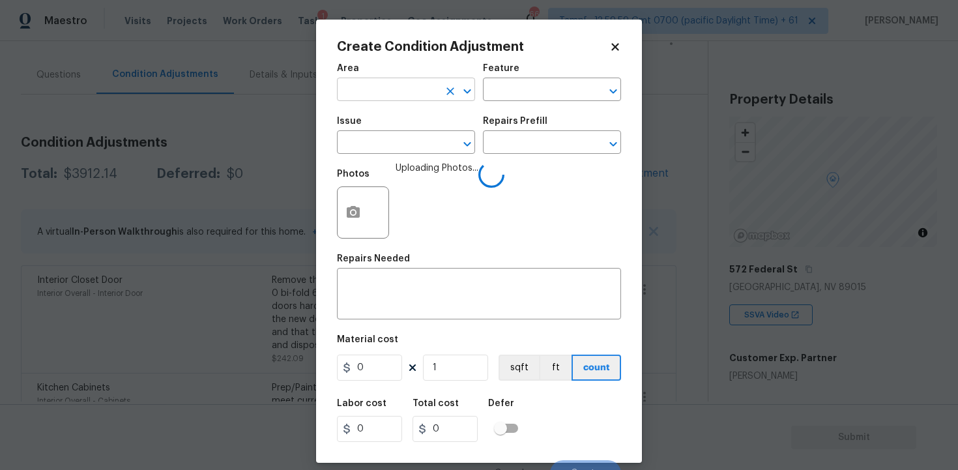
click at [423, 100] on input "text" at bounding box center [388, 91] width 102 height 20
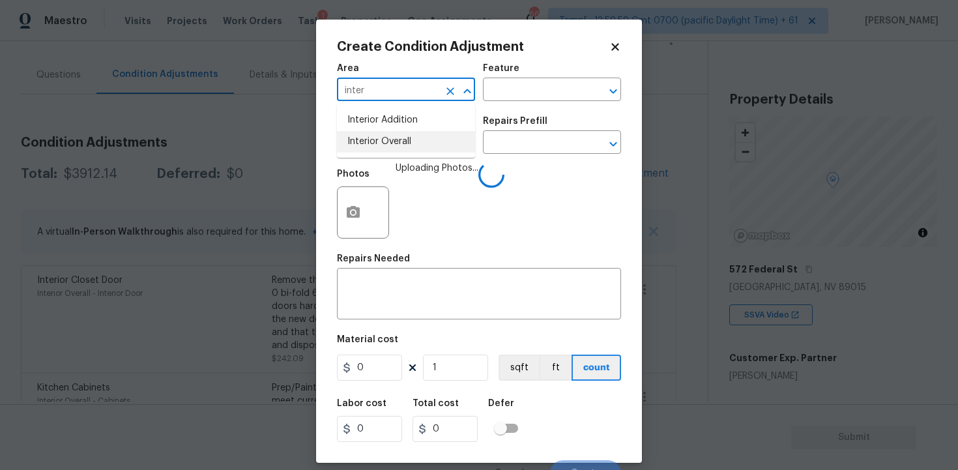
click at [408, 140] on li "Interior Overall" at bounding box center [406, 141] width 138 height 21
type input "Interior Overall"
click at [408, 140] on input "text" at bounding box center [388, 144] width 102 height 20
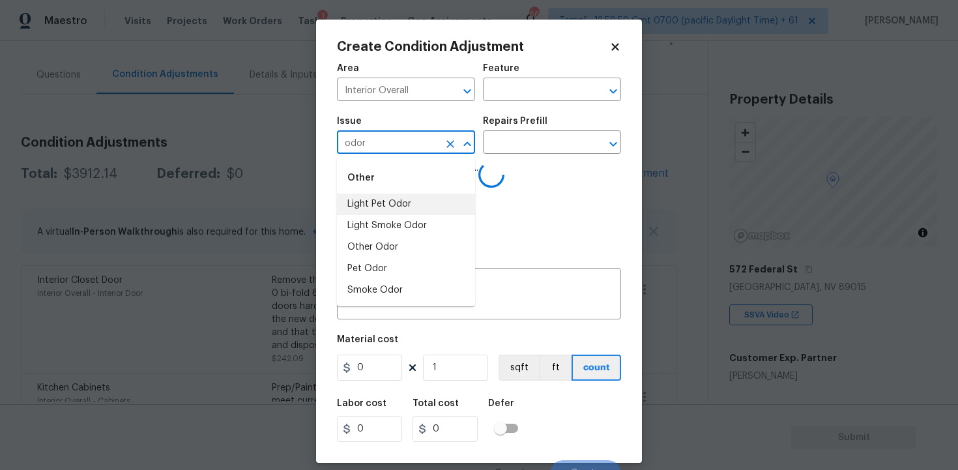
click at [401, 208] on li "Light Pet Odor" at bounding box center [406, 203] width 138 height 21
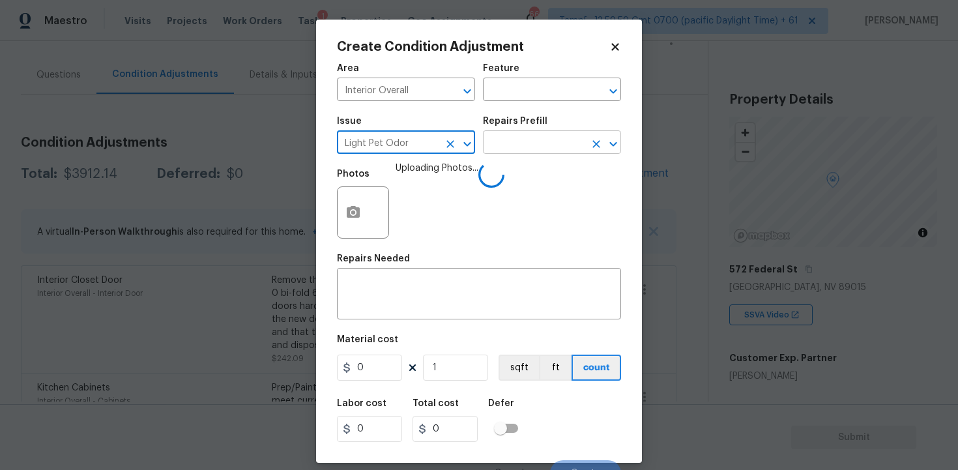
type input "Light Pet Odor"
click at [515, 146] on input "text" at bounding box center [534, 144] width 102 height 20
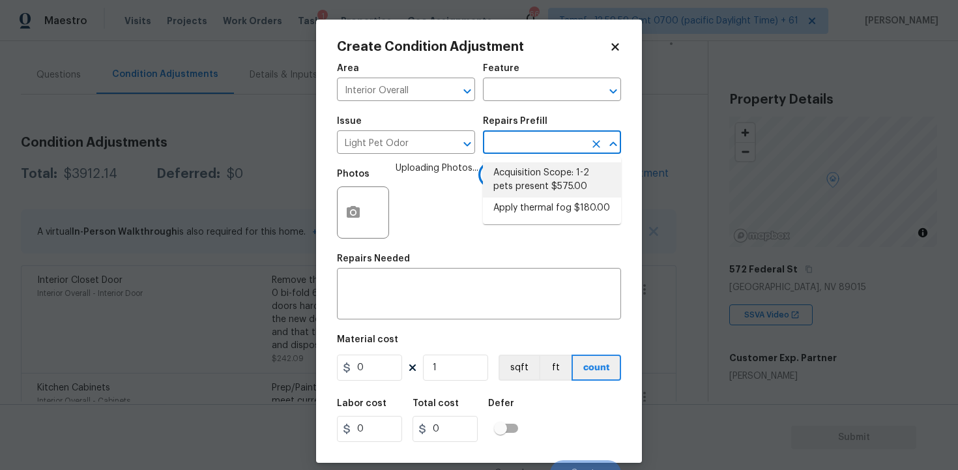
click at [521, 182] on li "Acquisition Scope: 1-2 pets present $575.00" at bounding box center [552, 179] width 138 height 35
type textarea "Acquisition Scope: 1-2 pets present"
type input "575"
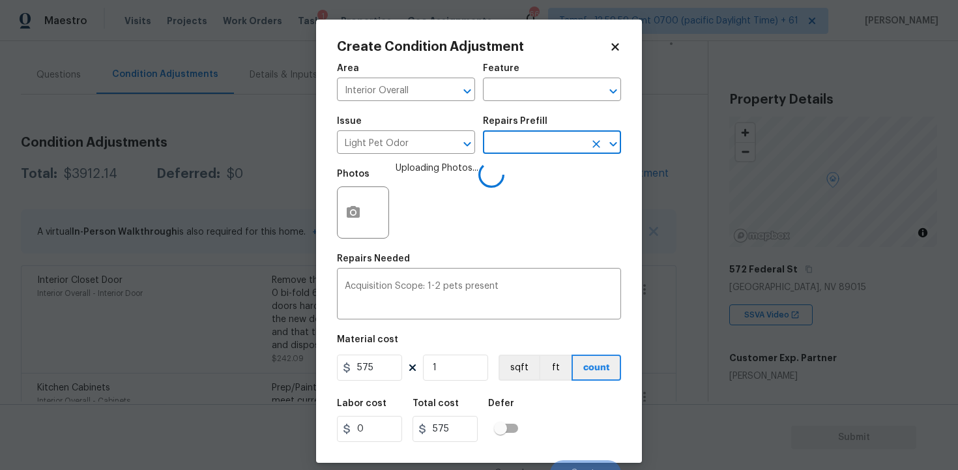
scroll to position [17, 0]
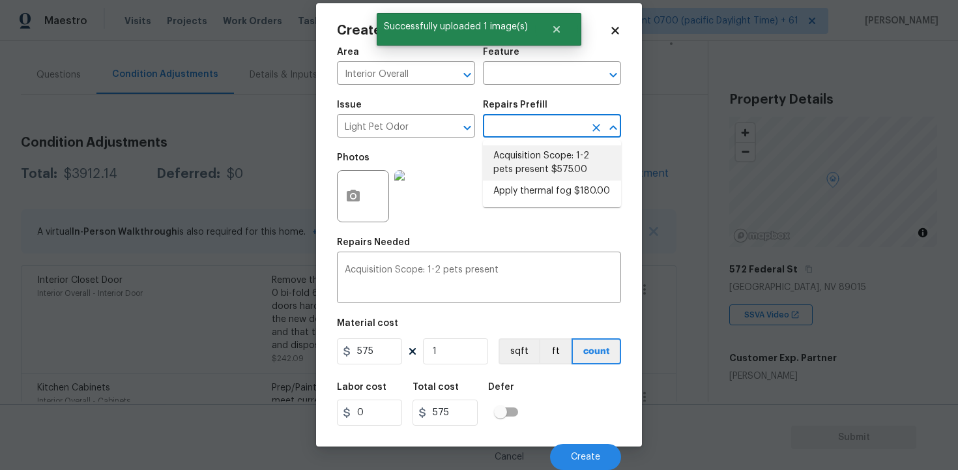
click at [561, 441] on div "Cancel Create" at bounding box center [479, 451] width 284 height 36
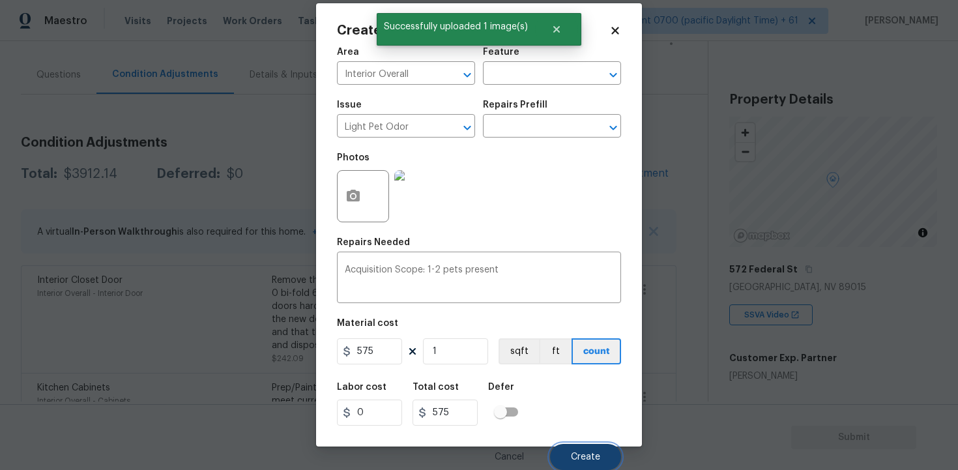
click at [578, 448] on button "Create" at bounding box center [585, 457] width 71 height 26
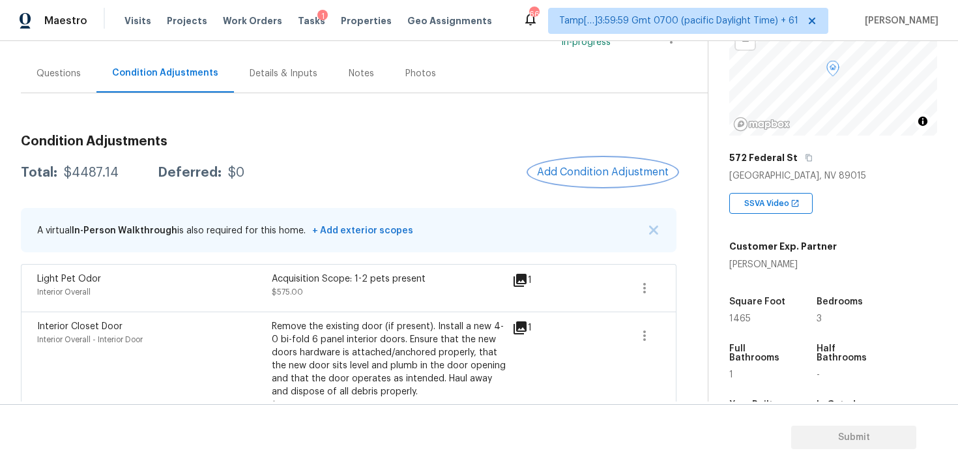
scroll to position [116, 0]
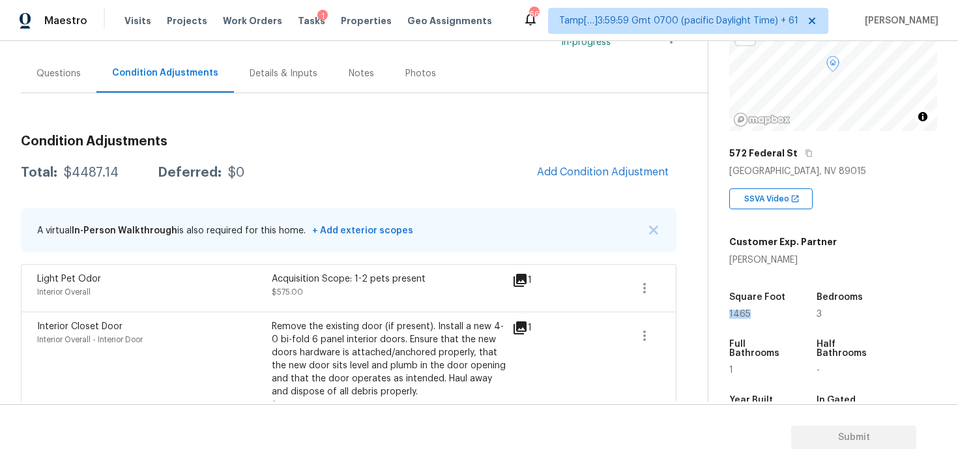
drag, startPoint x: 728, startPoint y: 315, endPoint x: 781, endPoint y: 315, distance: 53.4
click at [781, 315] on div "Property Details © Mapbox © OpenStreetMap Improve this map 572 Federal St Hende…" at bounding box center [822, 262] width 229 height 675
copy span "1465"
click at [608, 162] on button "Add Condition Adjustment" at bounding box center [602, 171] width 147 height 27
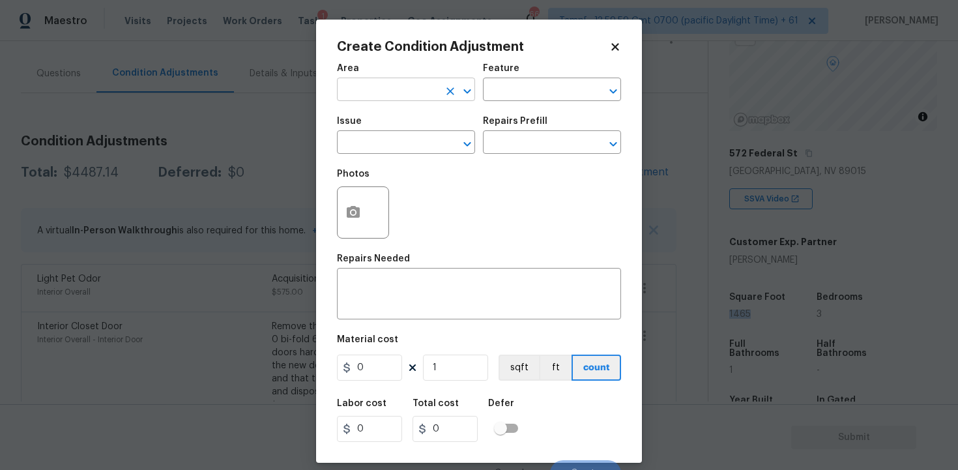
click at [382, 96] on input "text" at bounding box center [388, 91] width 102 height 20
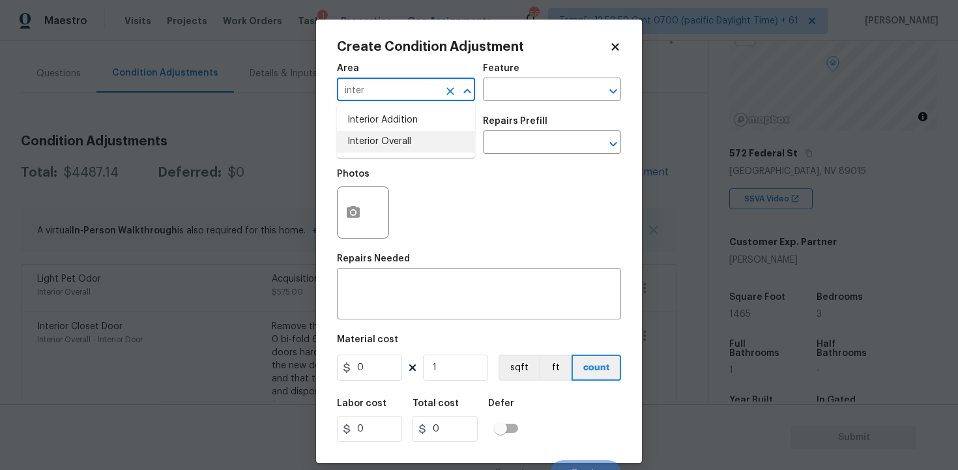
type input "inter"
click at [381, 162] on span "Issue ​" at bounding box center [406, 135] width 138 height 53
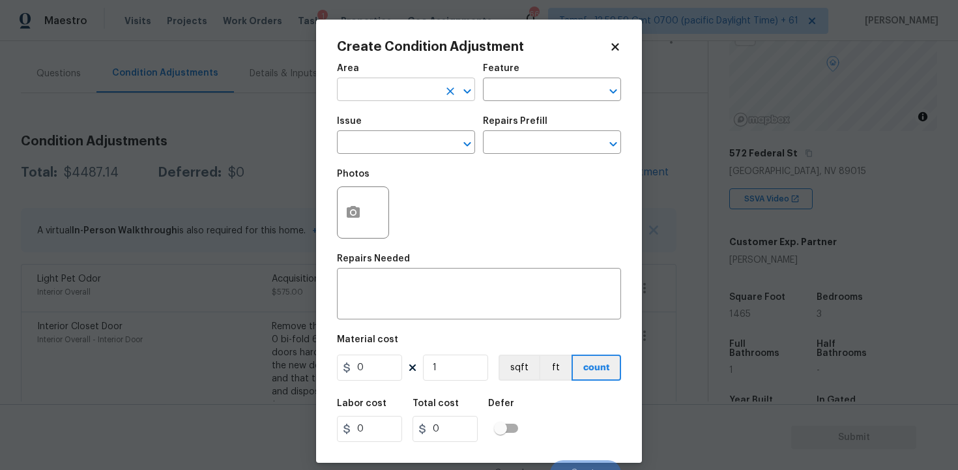
click at [392, 98] on input "text" at bounding box center [388, 91] width 102 height 20
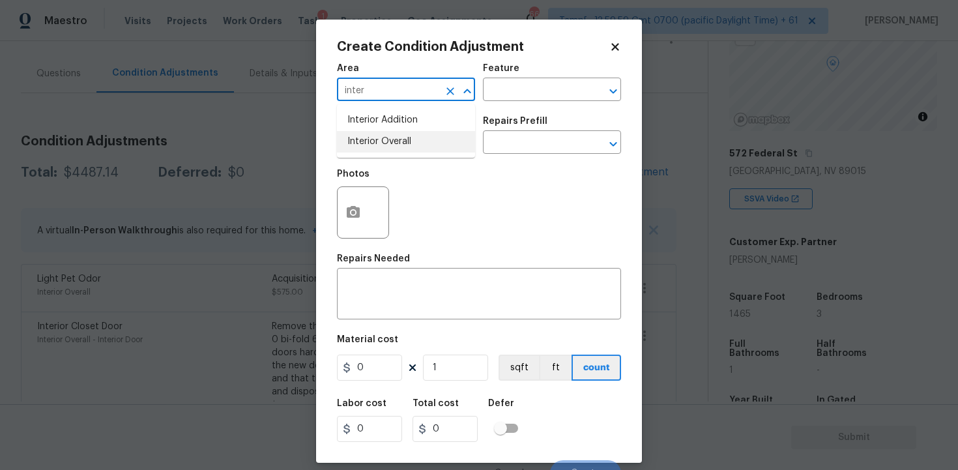
click at [412, 142] on li "Interior Overall" at bounding box center [406, 141] width 138 height 21
type input "Interior Overall"
click at [412, 142] on input "text" at bounding box center [388, 144] width 102 height 20
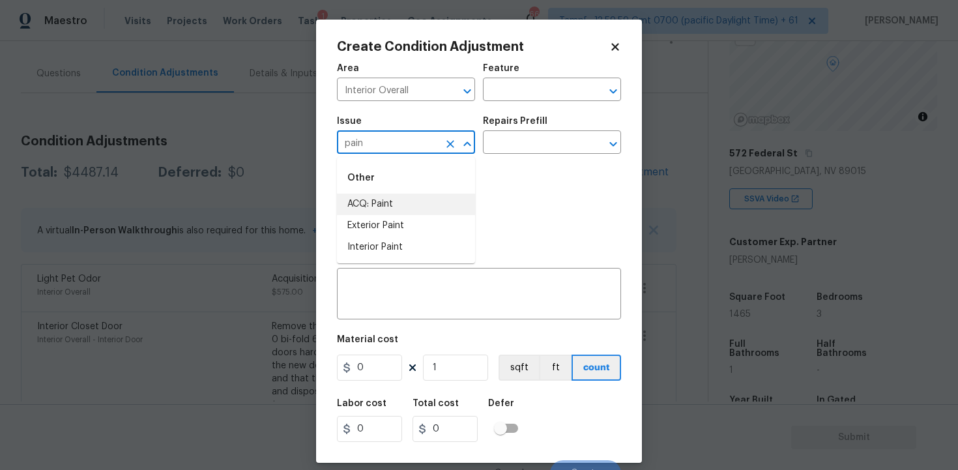
click at [414, 205] on li "ACQ: Paint" at bounding box center [406, 203] width 138 height 21
type input "ACQ: Paint"
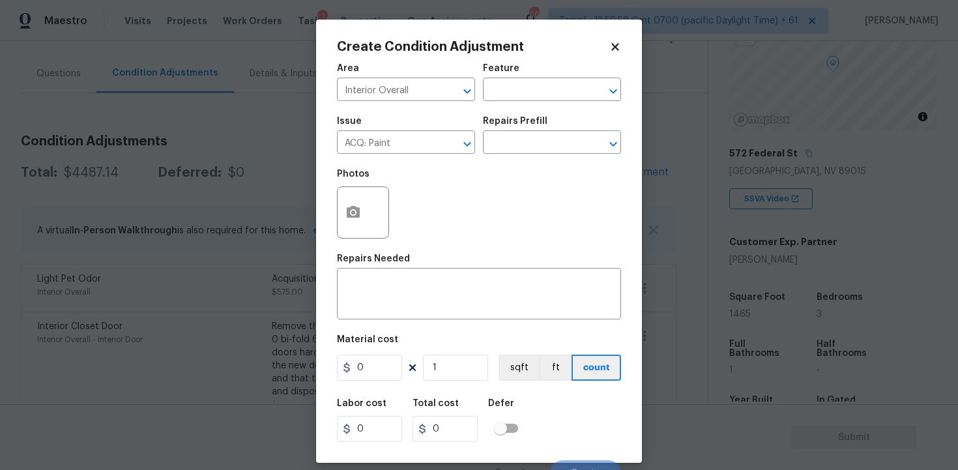
click at [514, 162] on div "Photos" at bounding box center [479, 204] width 284 height 85
click at [526, 140] on input "text" at bounding box center [534, 144] width 102 height 20
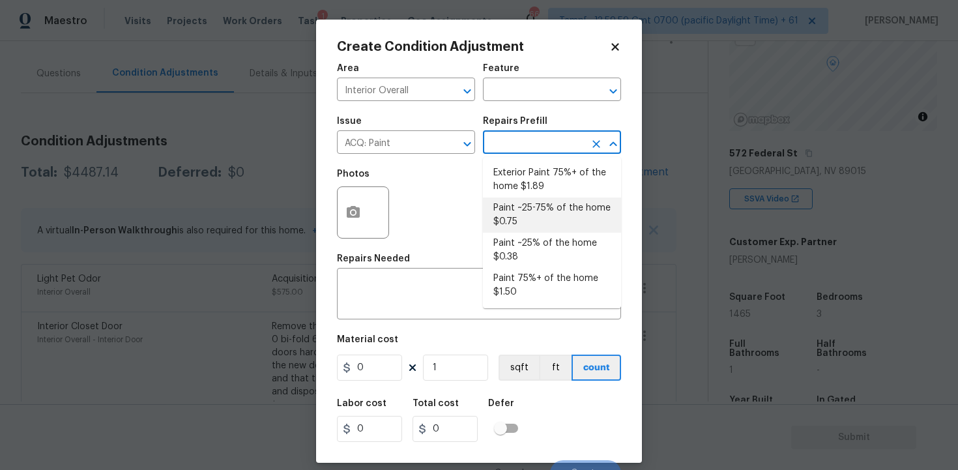
click at [528, 211] on li "Paint ~25-75% of the home $0.75" at bounding box center [552, 214] width 138 height 35
type input "Acquisition"
type textarea "Acquisition Scope: ~25 - 75% of the home needs interior paint"
type input "0.75"
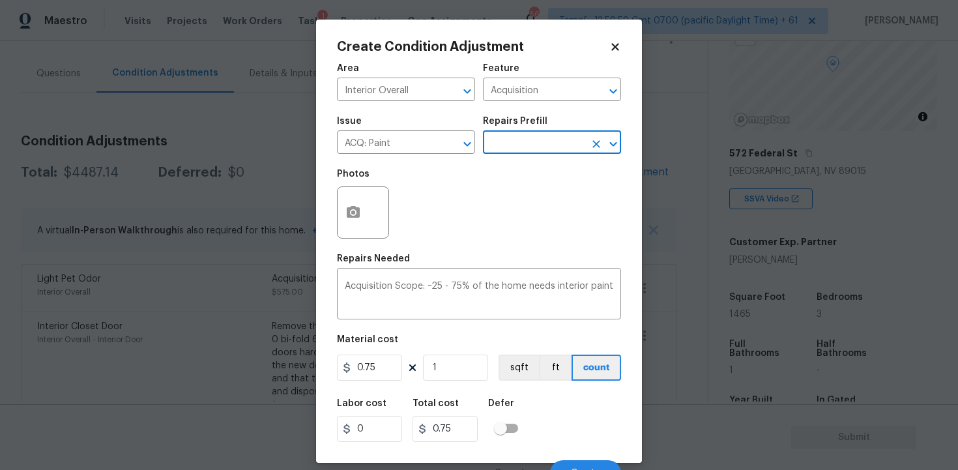
click at [470, 354] on figure "Material cost 0.75 1 sqft ft count" at bounding box center [479, 359] width 284 height 48
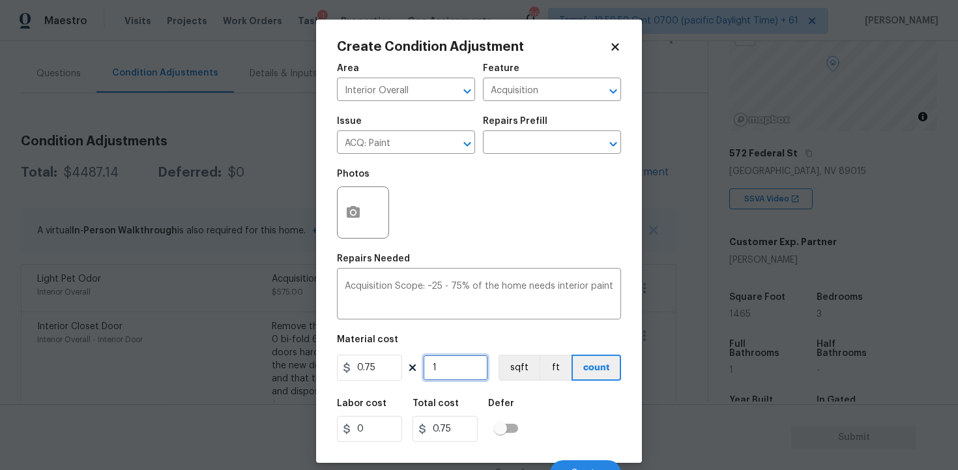
click at [468, 363] on input "1" at bounding box center [455, 367] width 65 height 26
type input "0"
paste input "1465"
type input "1465"
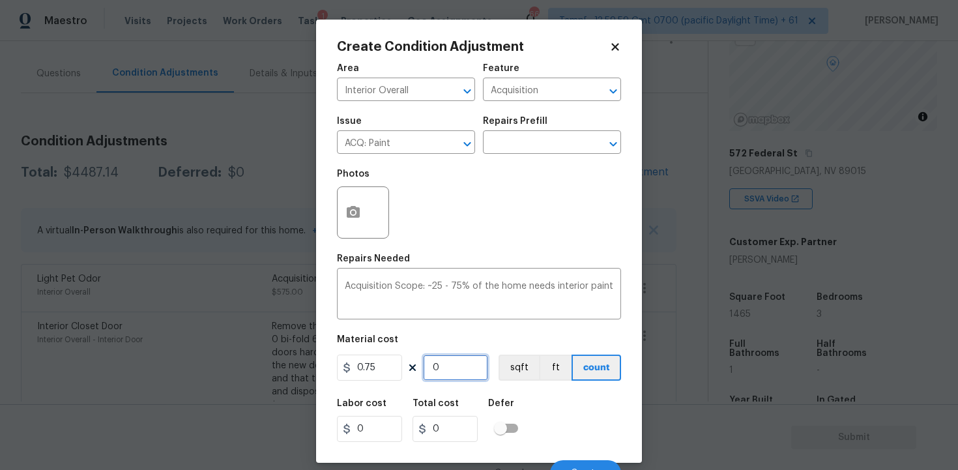
type input "1098.75"
type input "1465"
click at [532, 349] on div "Material cost" at bounding box center [479, 343] width 284 height 17
click at [525, 375] on button "sqft" at bounding box center [518, 367] width 40 height 26
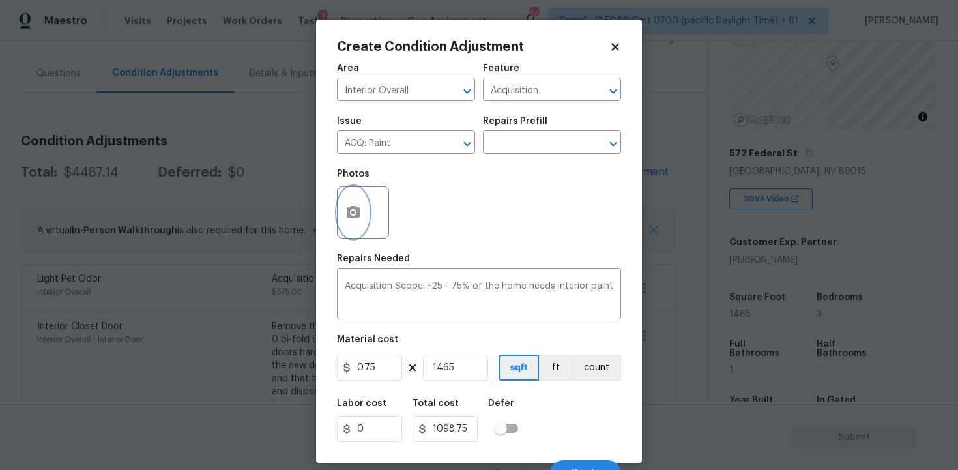
click at [356, 221] on button "button" at bounding box center [352, 212] width 31 height 51
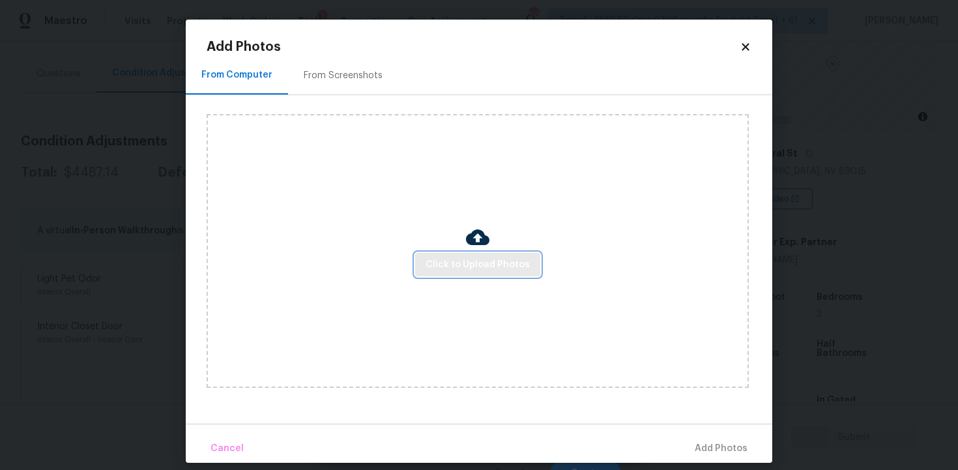
click at [466, 264] on span "Click to Upload Photos" at bounding box center [477, 265] width 104 height 16
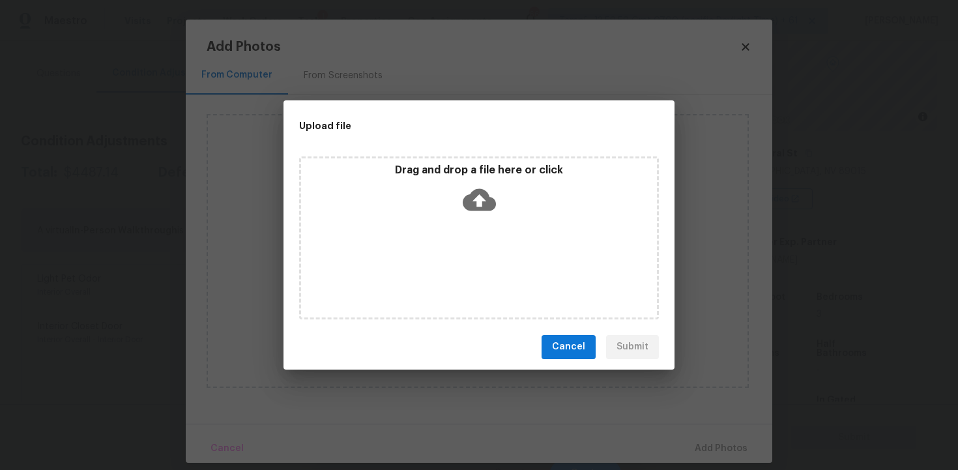
click at [474, 204] on icon at bounding box center [479, 199] width 33 height 22
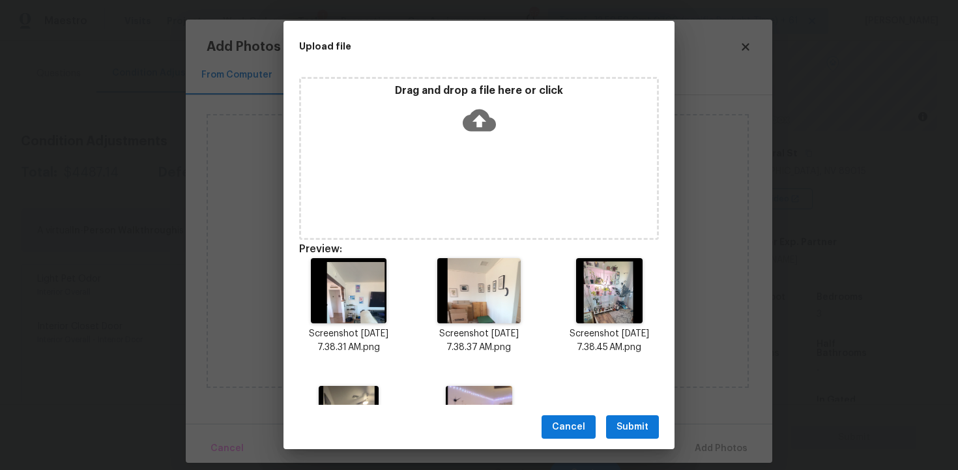
scroll to position [93, 0]
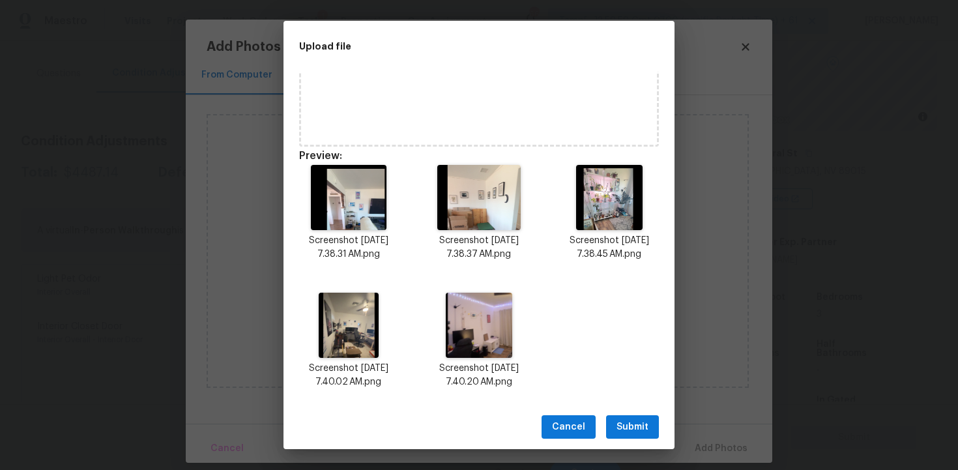
click at [630, 414] on div "Cancel Submit" at bounding box center [478, 427] width 391 height 45
click at [638, 428] on span "Submit" at bounding box center [632, 427] width 32 height 16
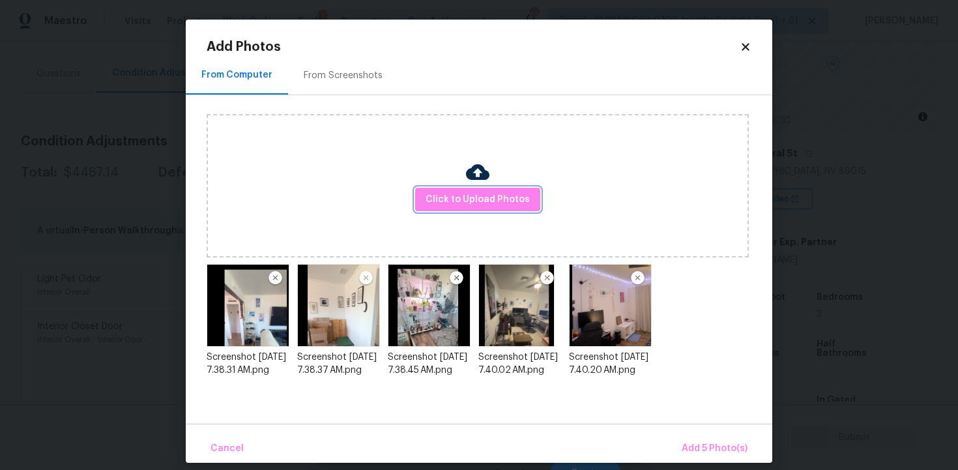
scroll to position [0, 0]
click at [694, 448] on span "Add 5 Photo(s)" at bounding box center [714, 448] width 66 height 16
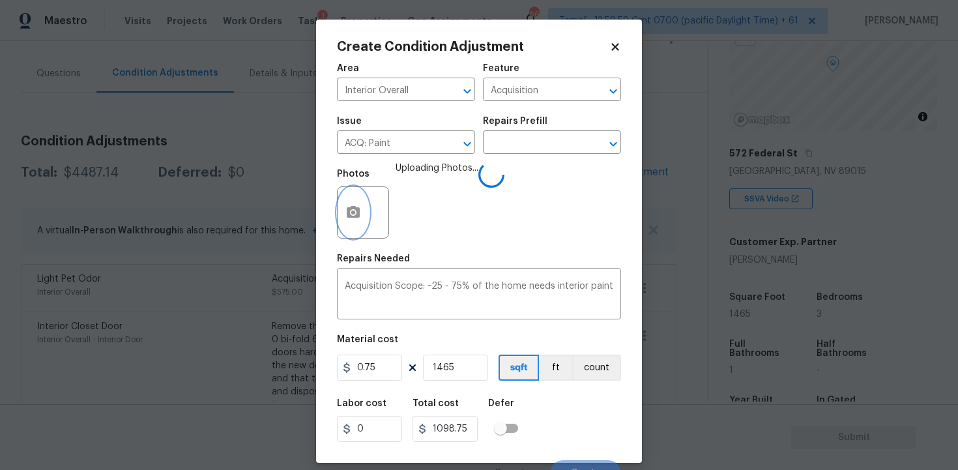
scroll to position [17, 0]
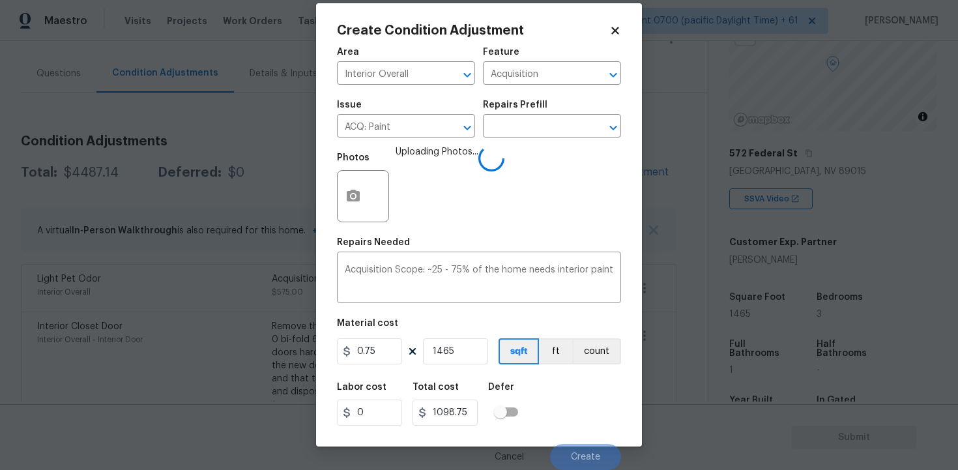
click at [530, 394] on div "Labor cost 0 Total cost 1098.75 Defer" at bounding box center [479, 404] width 284 height 59
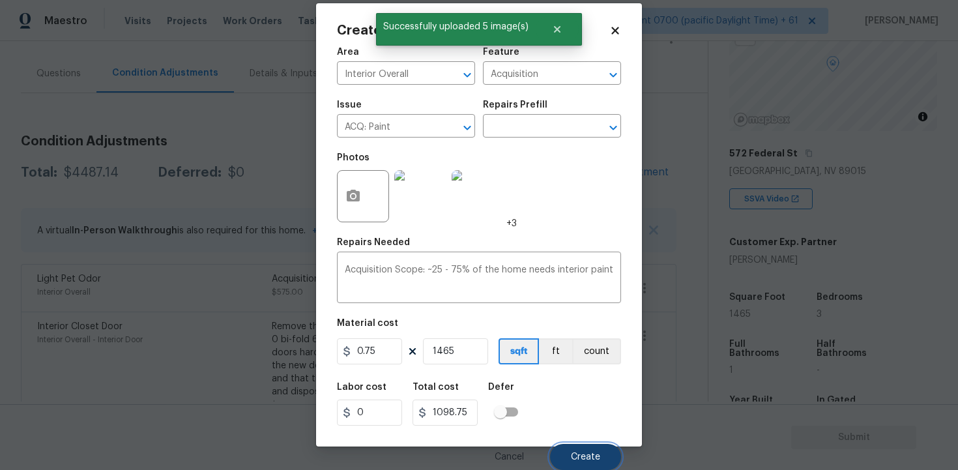
click at [577, 444] on button "Create" at bounding box center [585, 457] width 71 height 26
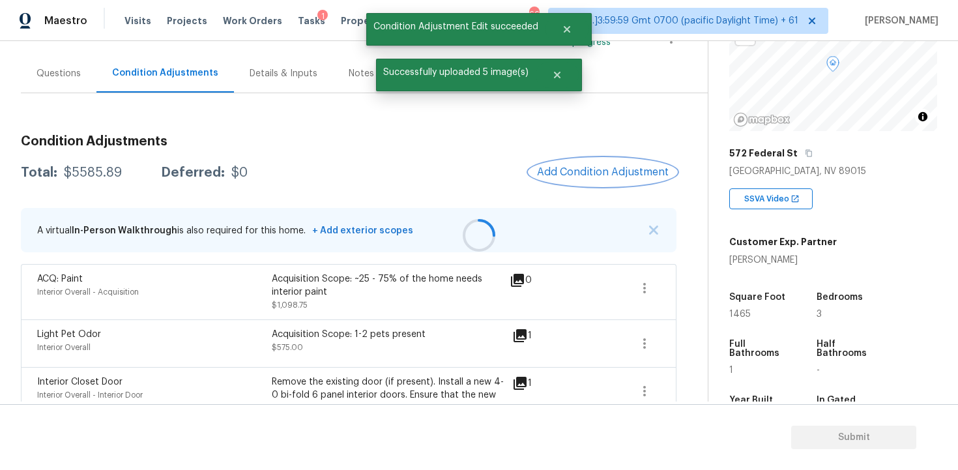
scroll to position [0, 0]
click at [599, 184] on button "Add Condition Adjustment" at bounding box center [602, 171] width 147 height 27
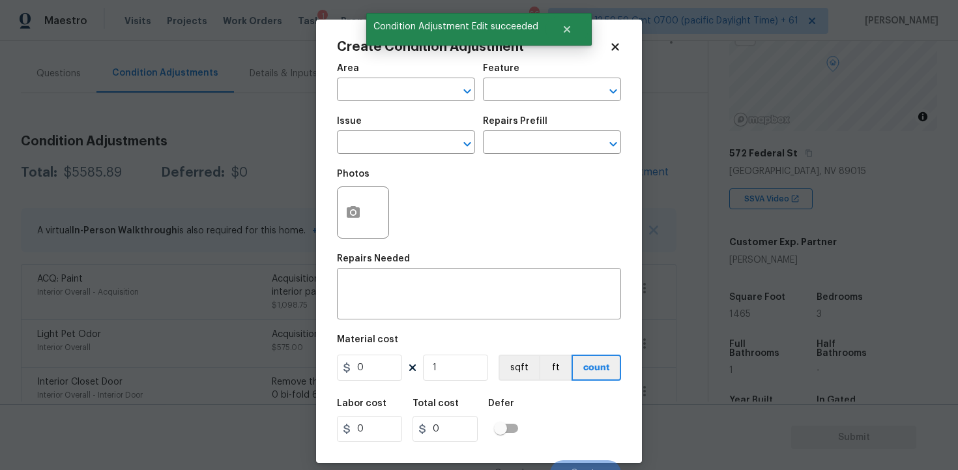
click at [413, 102] on span "Area ​" at bounding box center [406, 82] width 138 height 53
click at [407, 95] on input "text" at bounding box center [388, 91] width 102 height 20
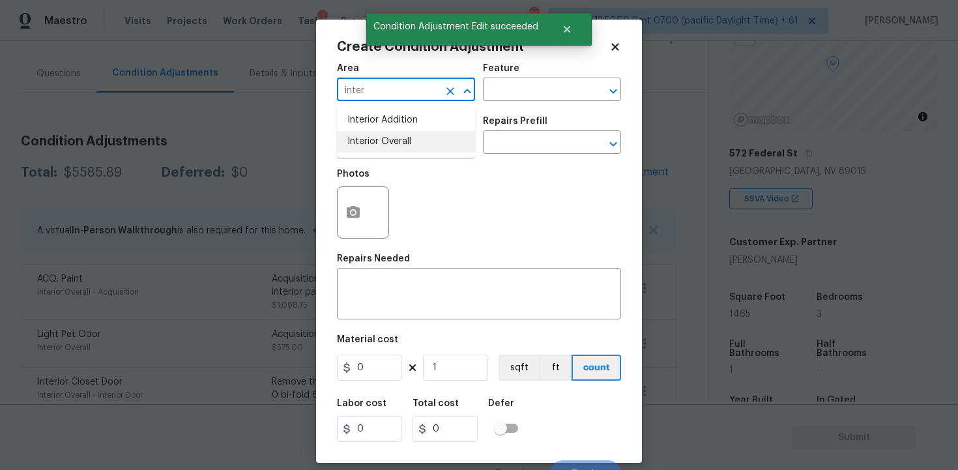
click at [400, 150] on li "Interior Overall" at bounding box center [406, 141] width 138 height 21
type input "Interior Overall"
click at [400, 150] on input "text" at bounding box center [388, 144] width 102 height 20
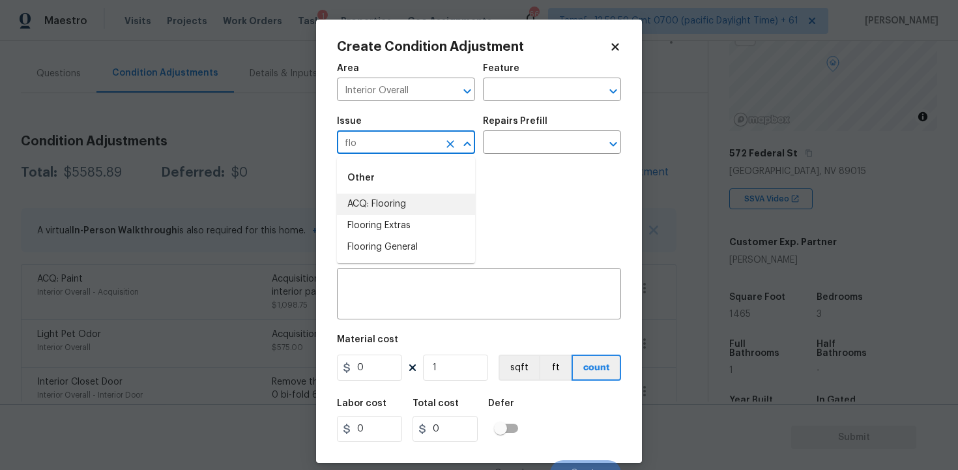
click at [410, 202] on li "ACQ: Flooring" at bounding box center [406, 203] width 138 height 21
type input "ACQ: Flooring"
click at [522, 137] on input "text" at bounding box center [534, 144] width 102 height 20
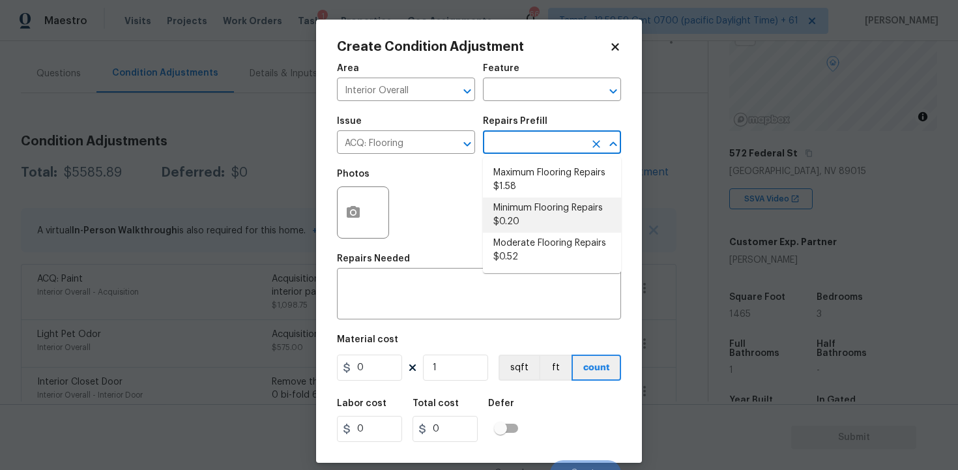
click at [526, 202] on li "Minimum Flooring Repairs $0.20" at bounding box center [552, 214] width 138 height 35
type input "Acquisition"
type textarea "Acquisition Scope: Minimum flooring repairs"
type input "0.2"
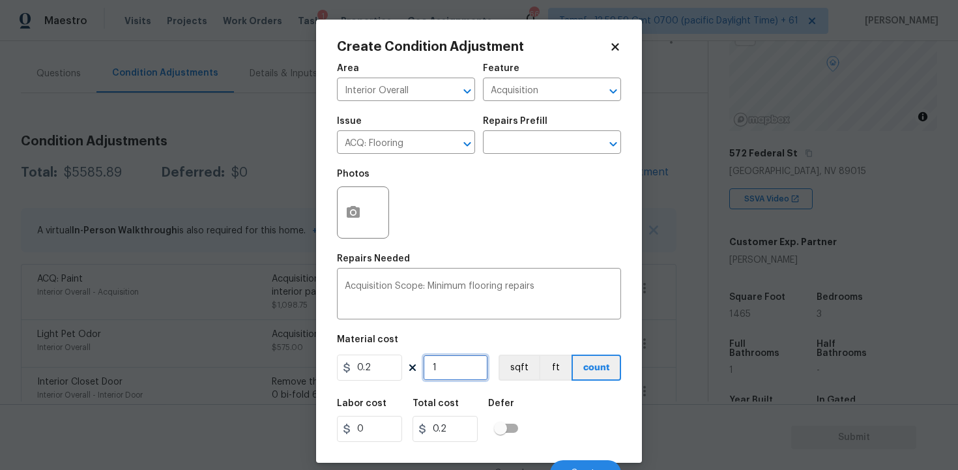
click at [455, 375] on input "1" at bounding box center [455, 367] width 65 height 26
type input "0"
paste input "1465"
type input "1465"
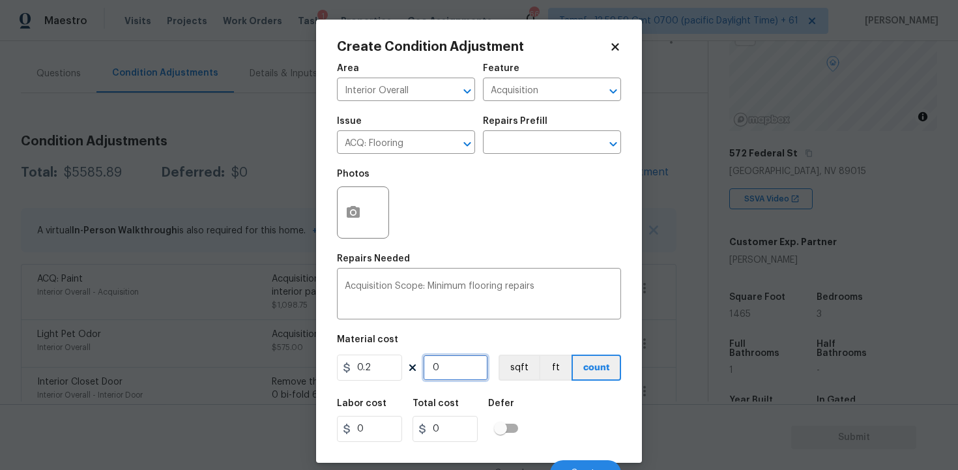
type input "293"
type input "1465"
click at [521, 364] on button "sqft" at bounding box center [518, 367] width 40 height 26
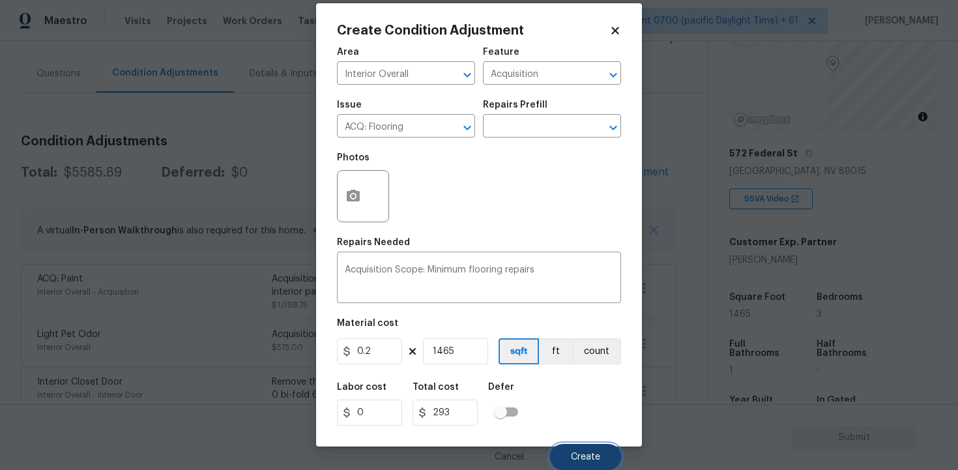
click at [590, 457] on span "Create" at bounding box center [585, 457] width 29 height 10
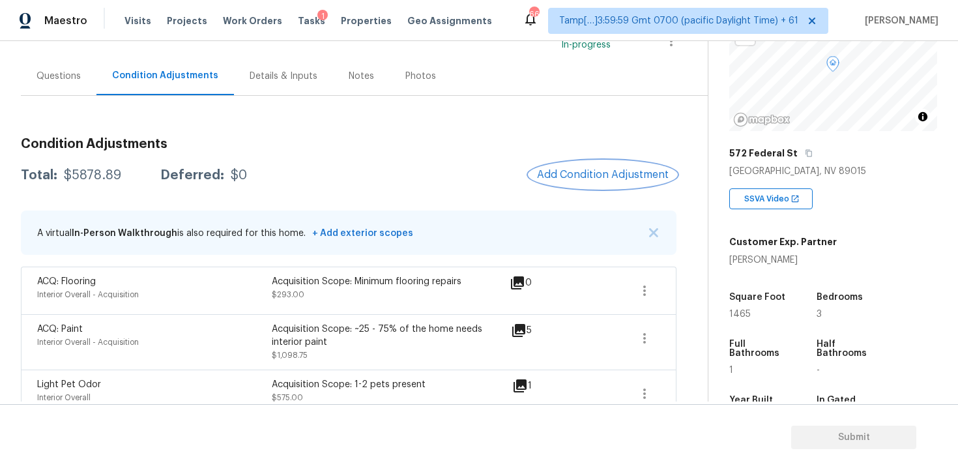
scroll to position [66, 0]
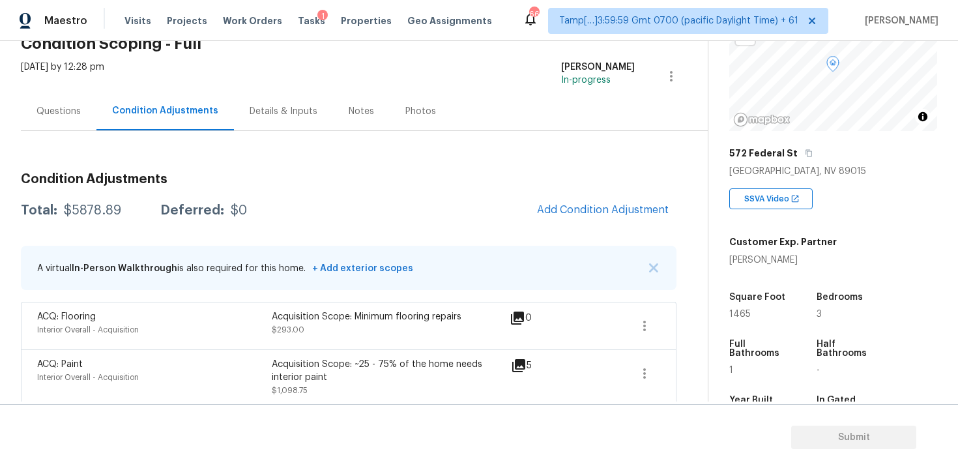
click at [48, 121] on div "Questions" at bounding box center [59, 111] width 76 height 38
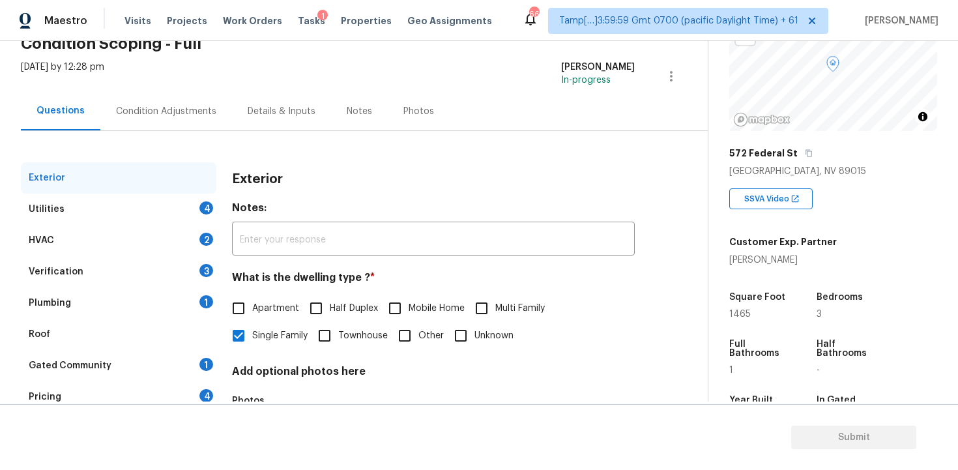
scroll to position [158, 0]
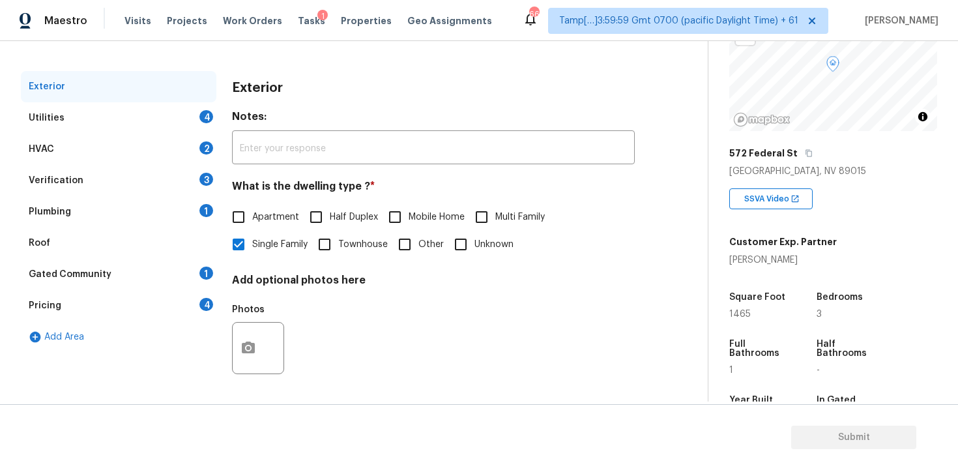
click at [162, 115] on div "Utilities 4" at bounding box center [118, 117] width 195 height 31
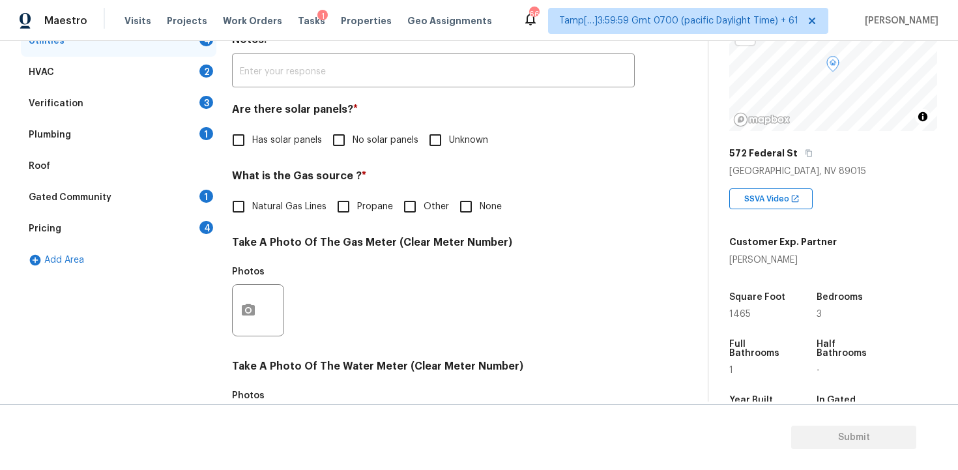
scroll to position [241, 0]
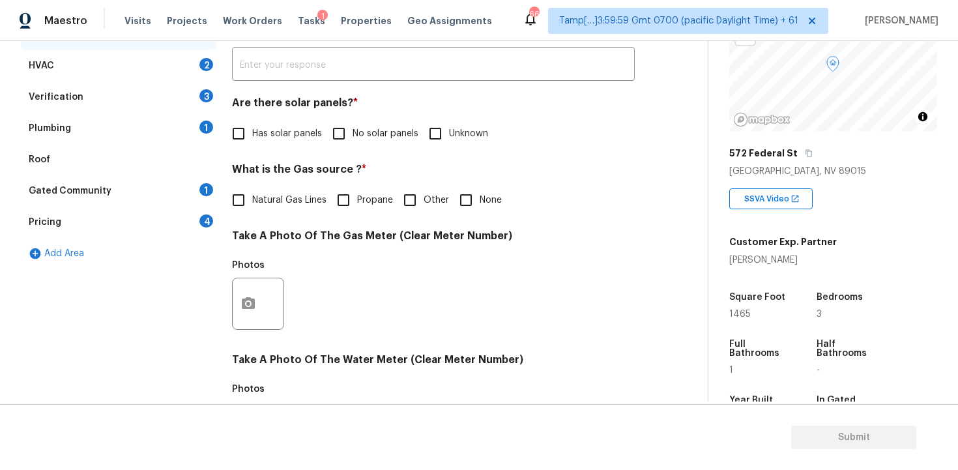
click at [348, 126] on input "No solar panels" at bounding box center [338, 133] width 27 height 27
checkbox input "true"
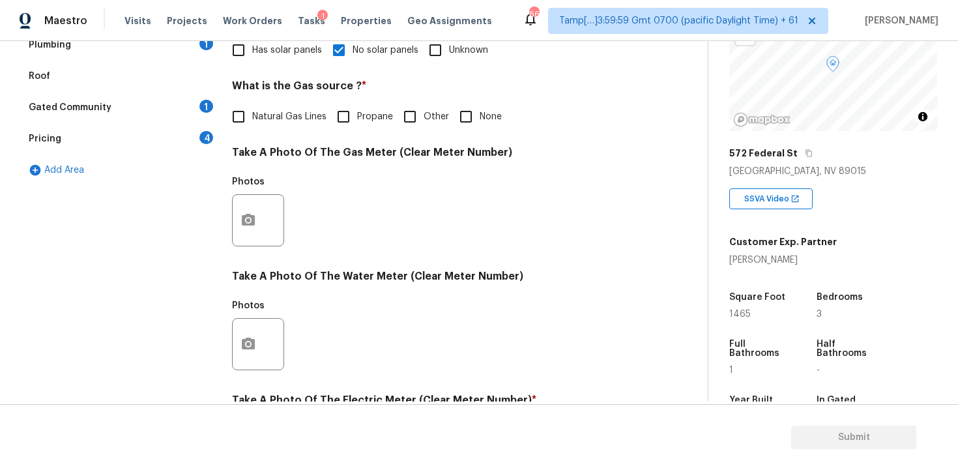
click at [278, 119] on span "Natural Gas Lines" at bounding box center [289, 117] width 74 height 14
click at [252, 119] on input "Natural Gas Lines" at bounding box center [238, 116] width 27 height 27
checkbox input "true"
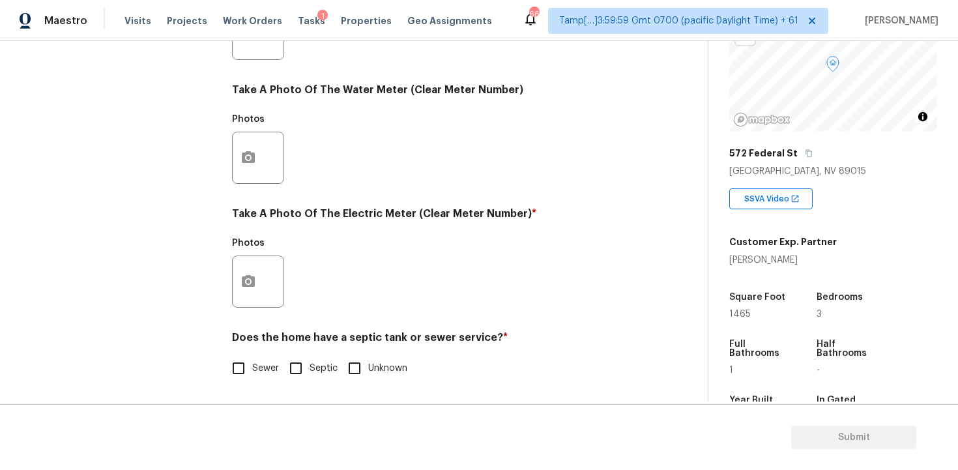
scroll to position [511, 0]
click at [244, 273] on button "button" at bounding box center [248, 281] width 31 height 51
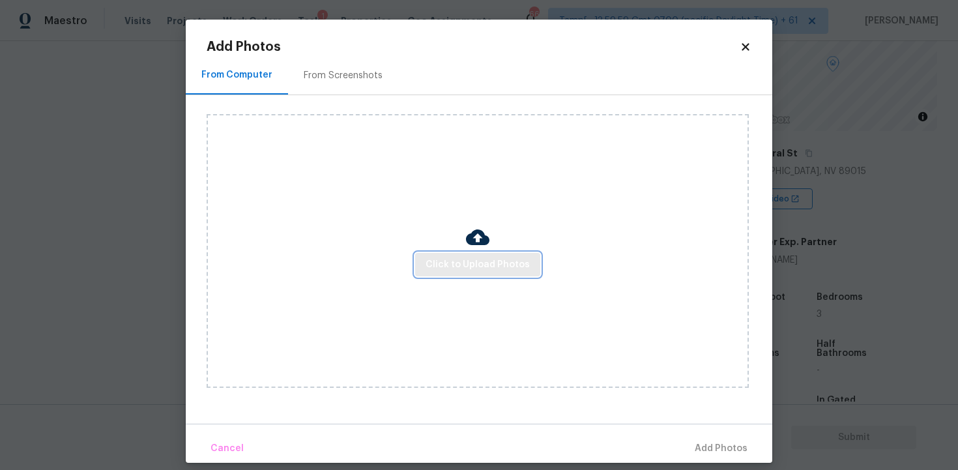
click at [451, 263] on span "Click to Upload Photos" at bounding box center [477, 265] width 104 height 16
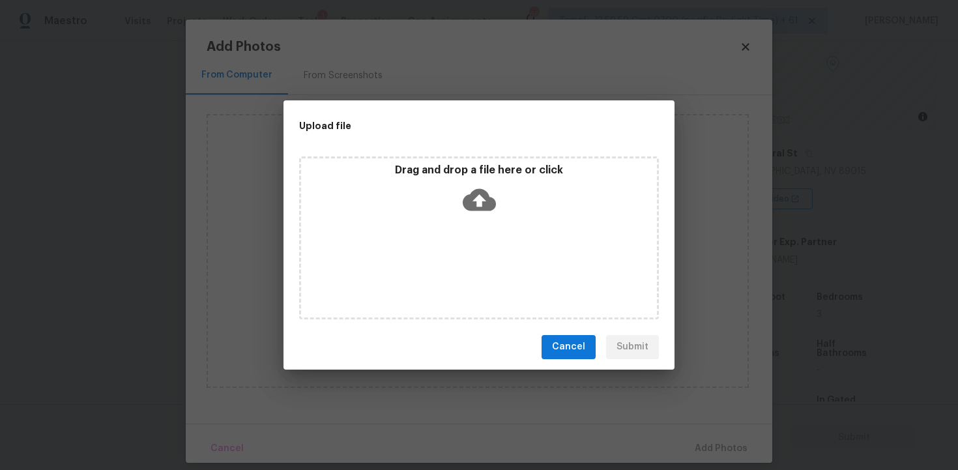
click at [477, 183] on icon at bounding box center [479, 199] width 33 height 33
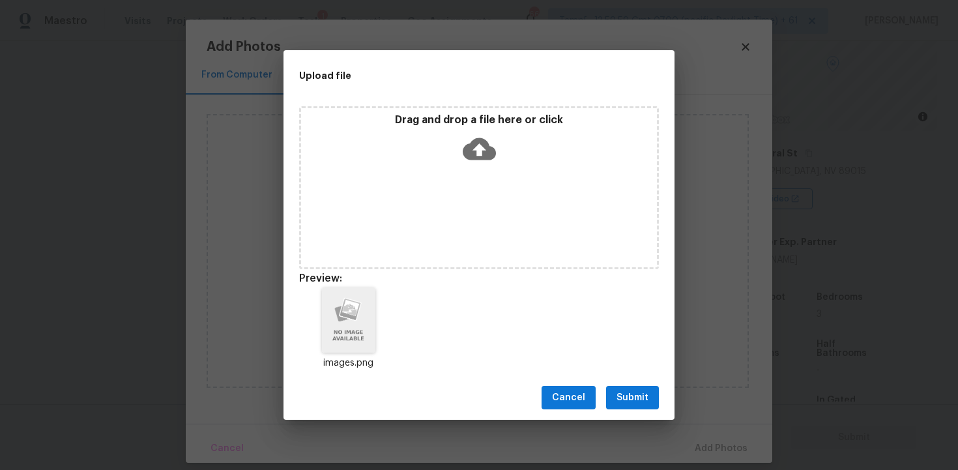
click at [638, 393] on span "Submit" at bounding box center [632, 398] width 32 height 16
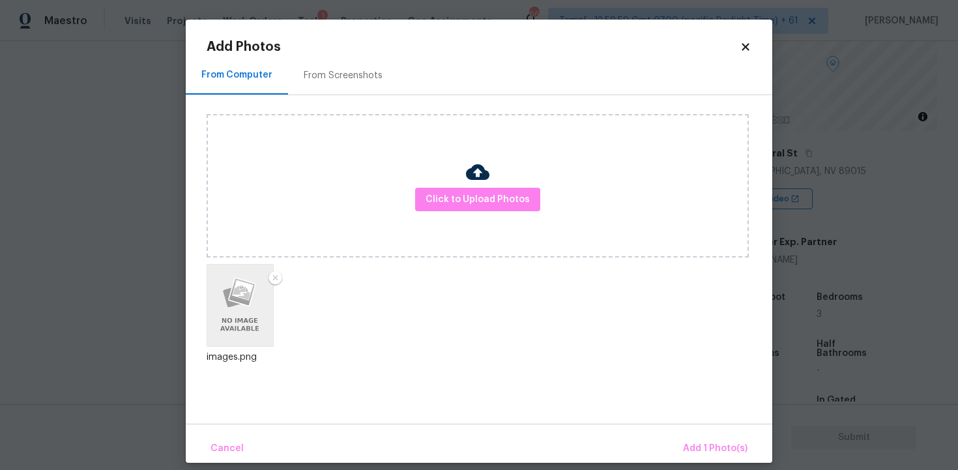
click at [714, 430] on div "Cancel Add 1 Photo(s)" at bounding box center [479, 442] width 586 height 39
click at [708, 441] on span "Add 1 Photo(s)" at bounding box center [715, 448] width 64 height 16
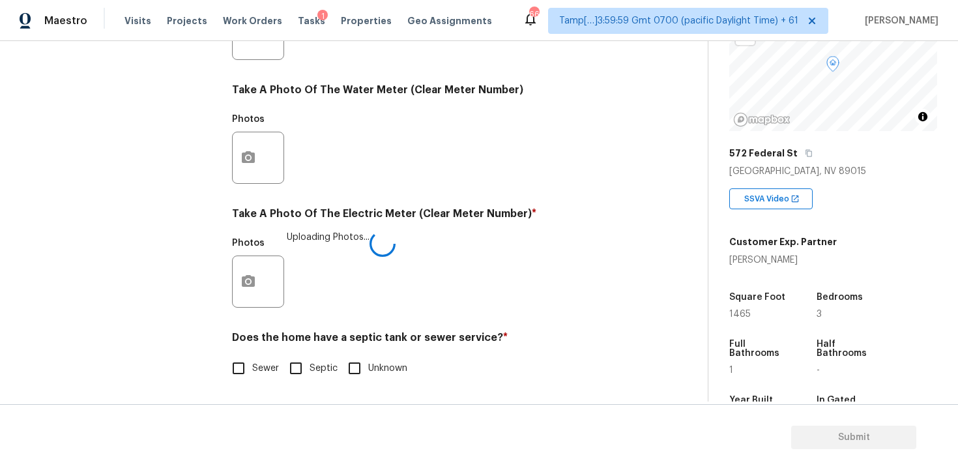
click at [253, 367] on span "Sewer" at bounding box center [265, 369] width 27 height 14
click at [252, 367] on input "Sewer" at bounding box center [238, 367] width 27 height 27
checkbox input "true"
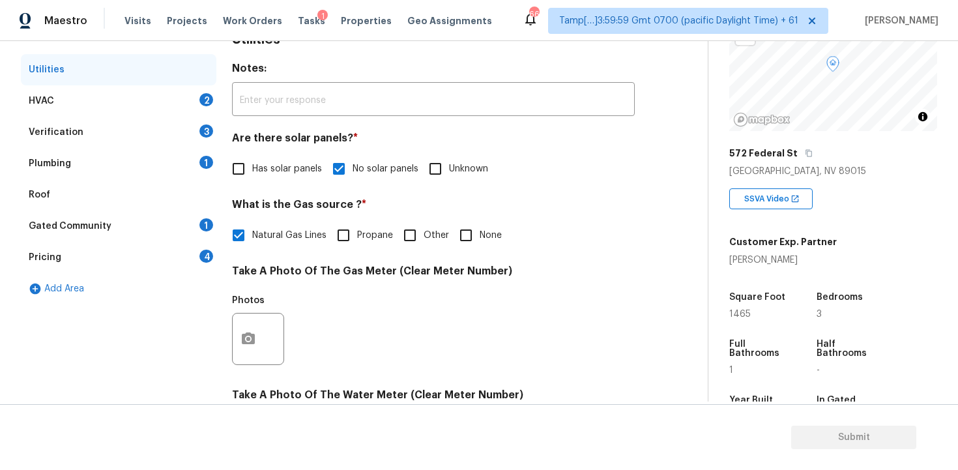
scroll to position [197, 0]
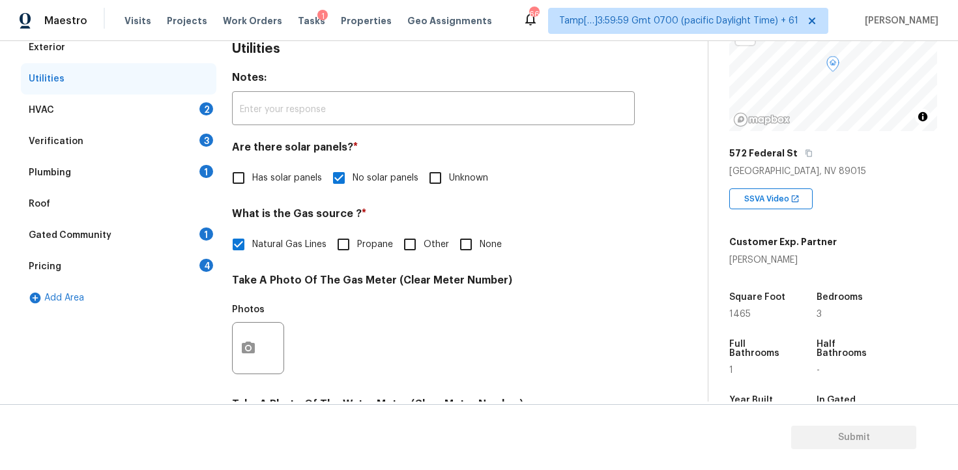
click at [176, 114] on div "HVAC 2" at bounding box center [118, 109] width 195 height 31
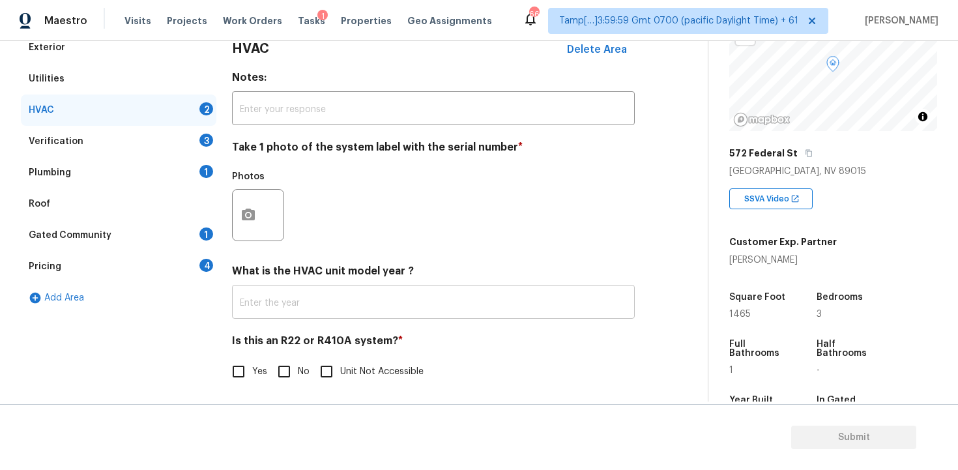
scroll to position [201, 0]
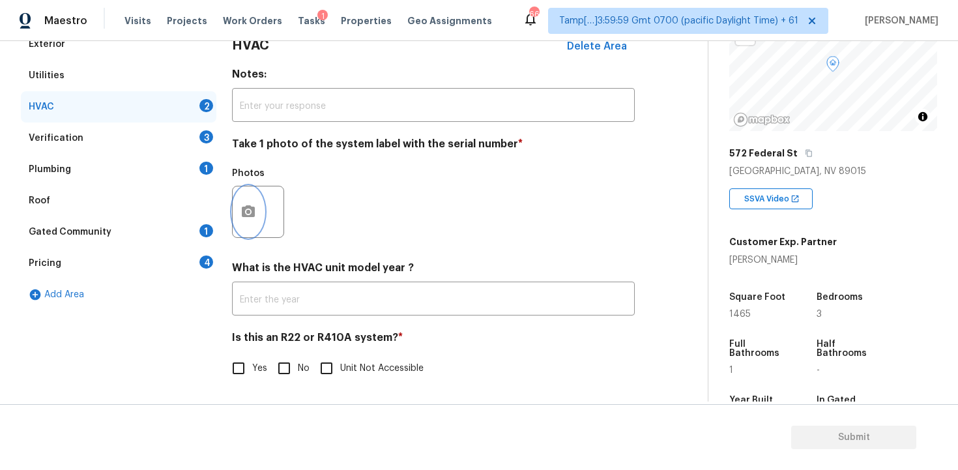
click at [249, 208] on icon "button" at bounding box center [248, 211] width 13 height 12
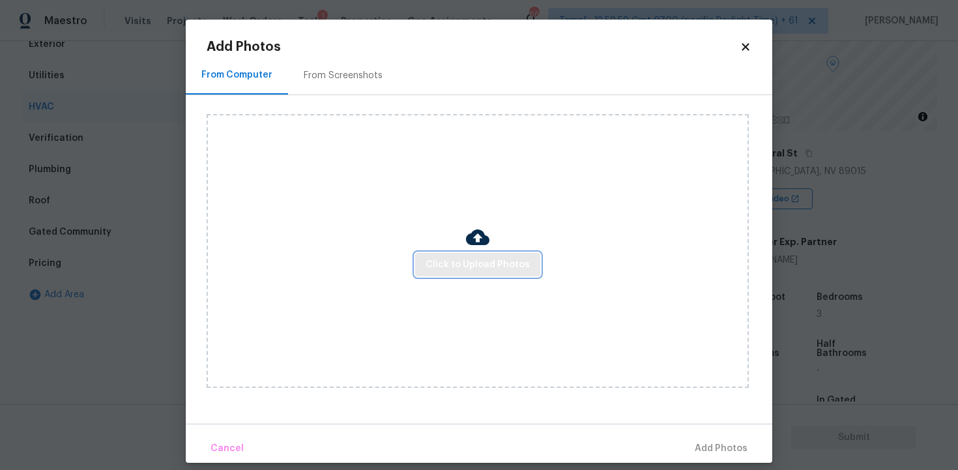
click at [464, 268] on span "Click to Upload Photos" at bounding box center [477, 265] width 104 height 16
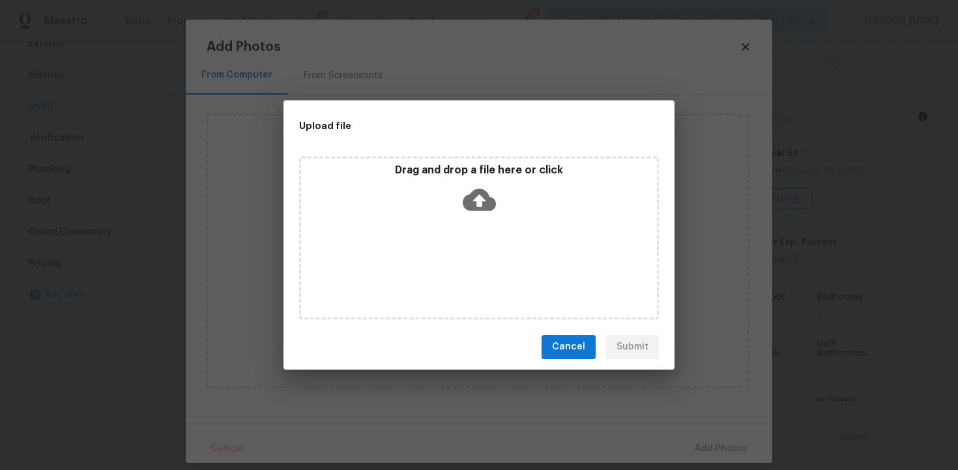
click at [471, 208] on icon at bounding box center [479, 199] width 33 height 22
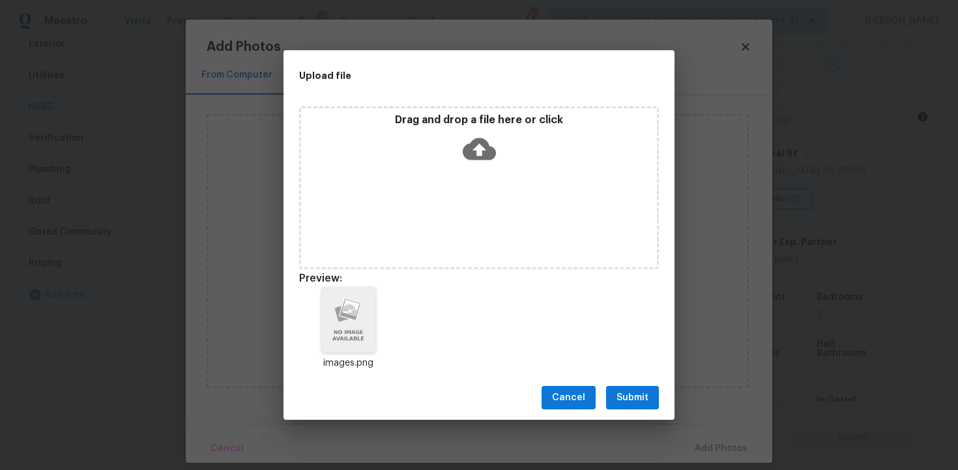
click at [644, 389] on button "Submit" at bounding box center [632, 398] width 53 height 24
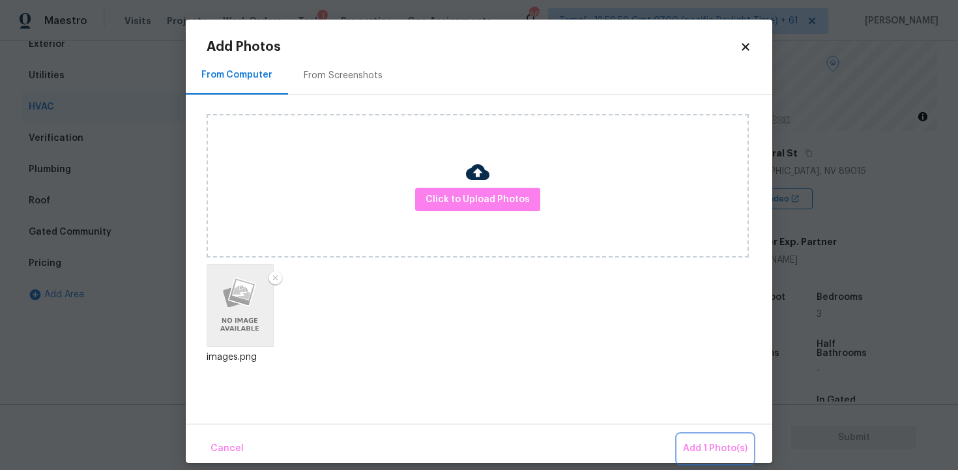
click at [713, 438] on button "Add 1 Photo(s)" at bounding box center [715, 449] width 75 height 28
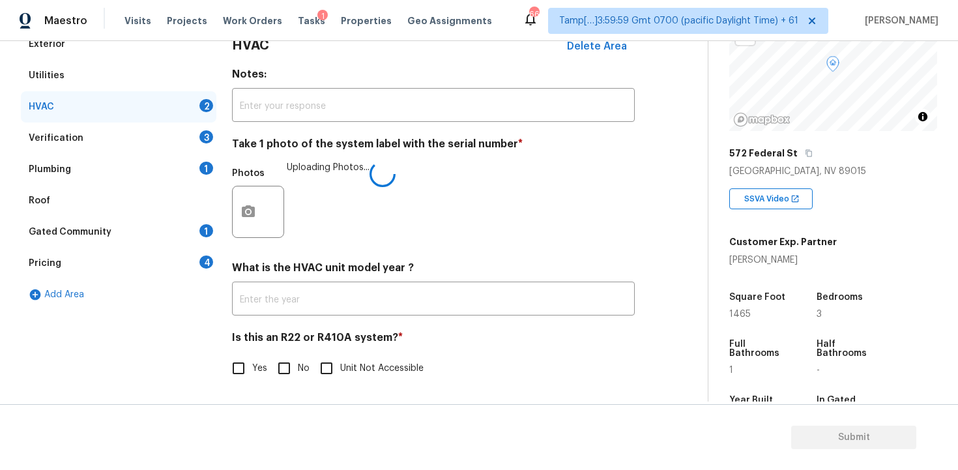
click at [275, 365] on input "No" at bounding box center [283, 367] width 27 height 27
checkbox input "true"
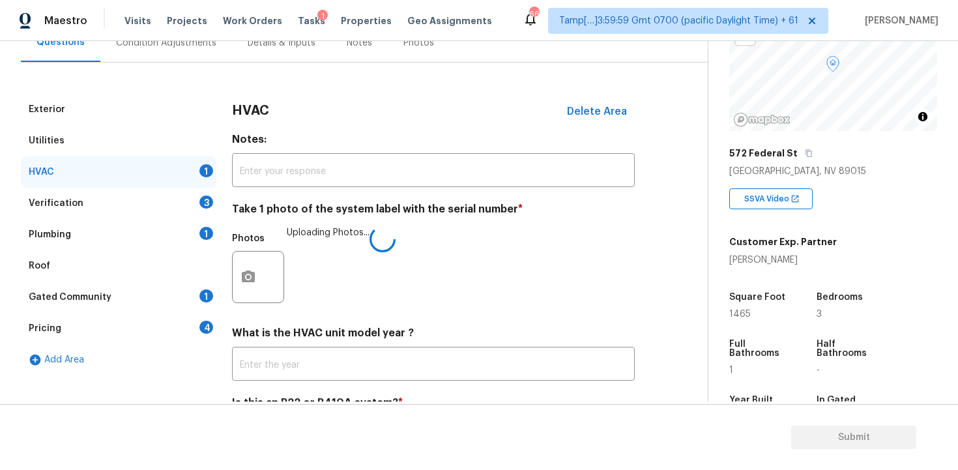
scroll to position [128, 0]
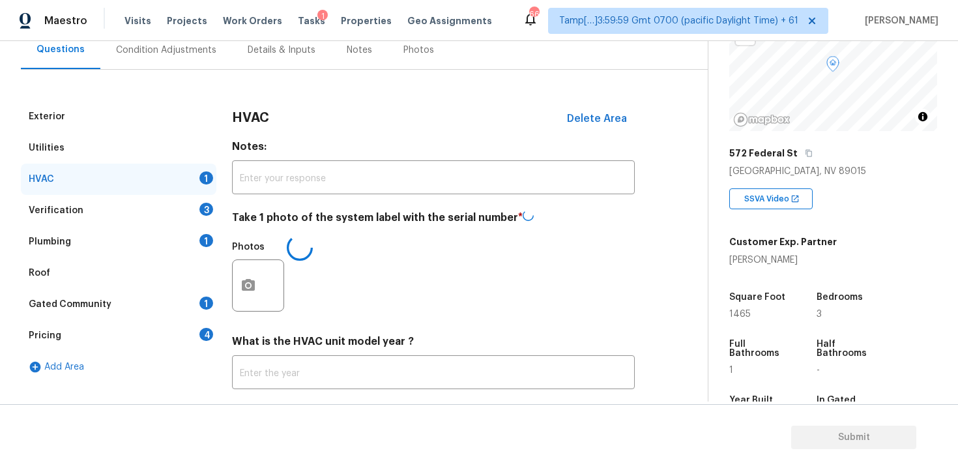
click at [171, 199] on div "Verification 3" at bounding box center [118, 210] width 195 height 31
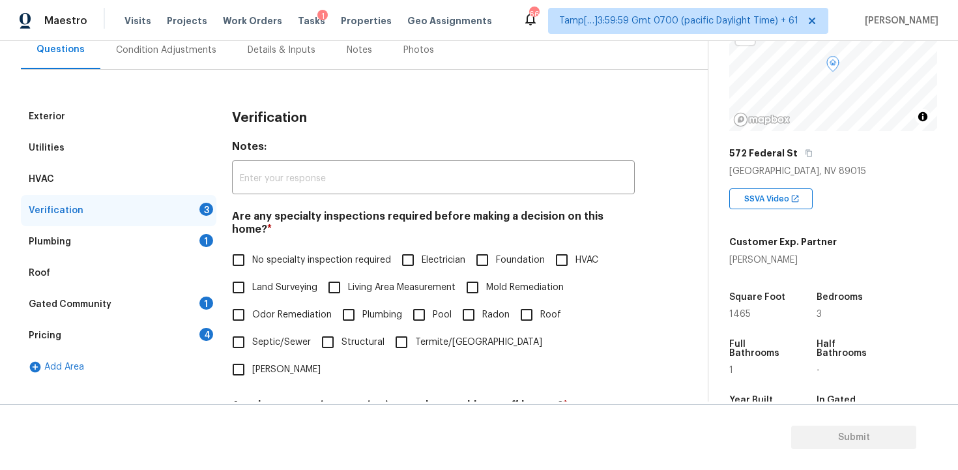
click at [246, 246] on input "No specialty inspection required" at bounding box center [238, 259] width 27 height 27
checkbox input "true"
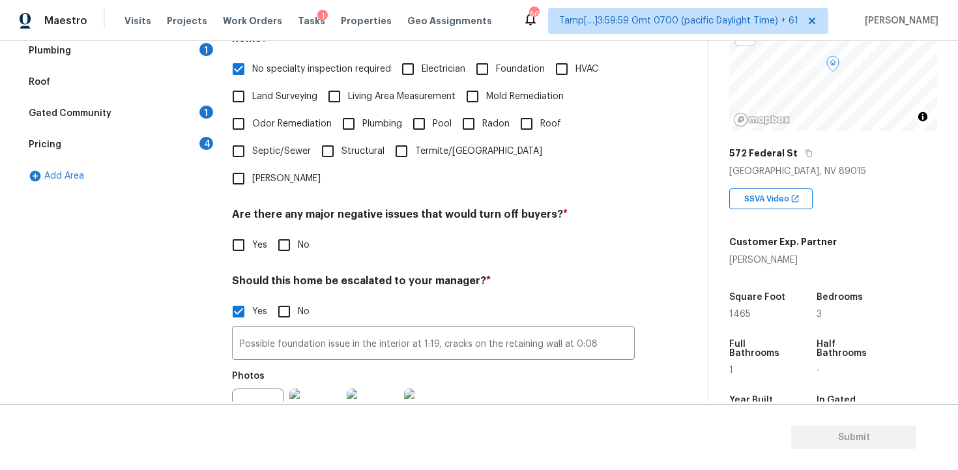
scroll to position [392, 0]
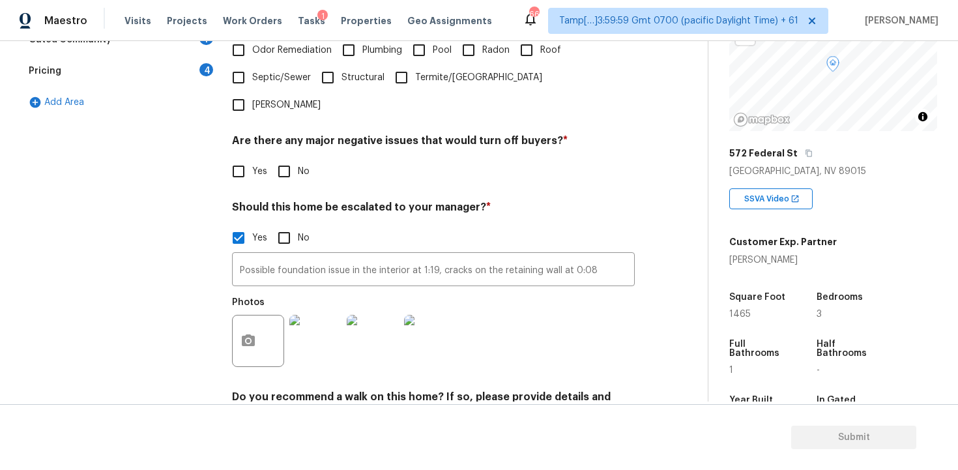
click at [281, 158] on input "No" at bounding box center [283, 171] width 27 height 27
checkbox input "true"
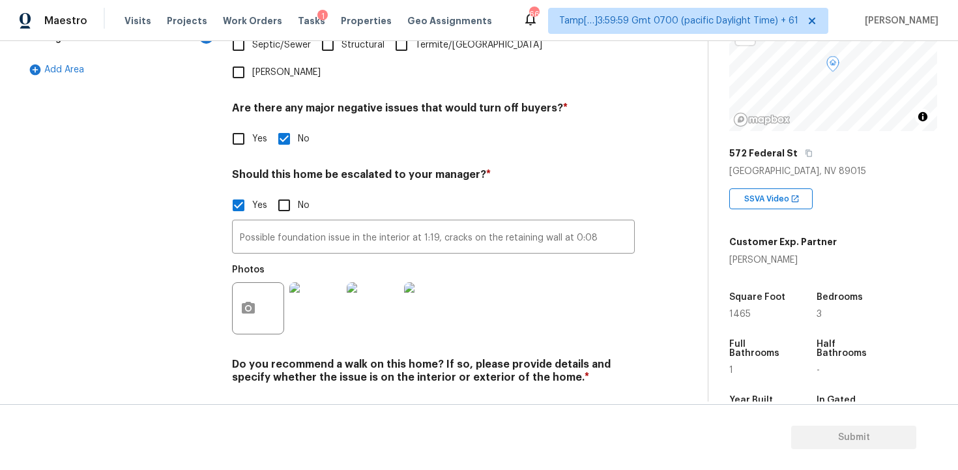
click at [297, 394] on input "No" at bounding box center [283, 407] width 27 height 27
checkbox input "true"
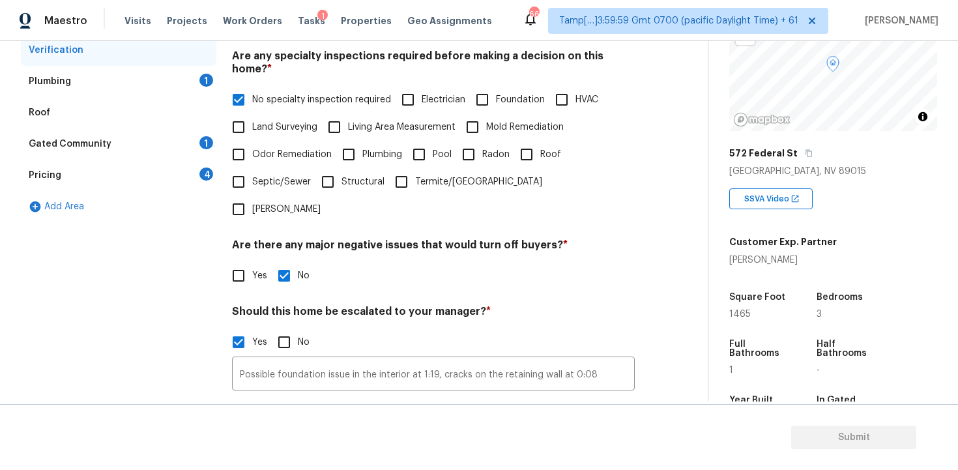
scroll to position [284, 0]
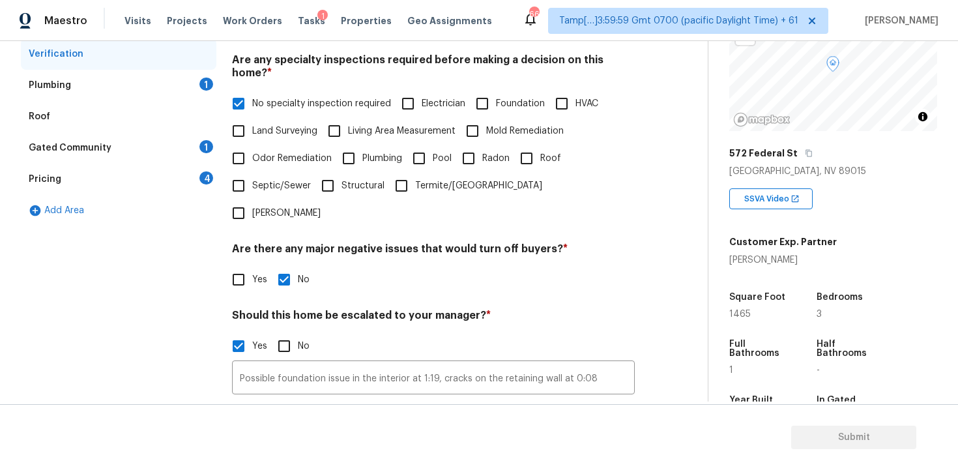
click at [489, 93] on input "Foundation" at bounding box center [481, 103] width 27 height 27
checkbox input "true"
click at [311, 98] on label "No specialty inspection required" at bounding box center [308, 103] width 166 height 27
click at [252, 98] on input "No specialty inspection required" at bounding box center [238, 103] width 27 height 27
checkbox input "false"
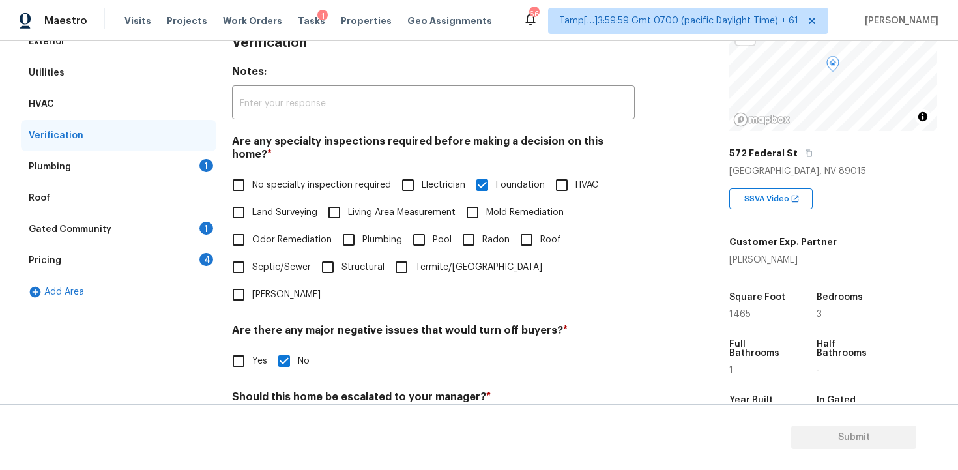
click at [193, 169] on div "Plumbing 1" at bounding box center [118, 166] width 195 height 31
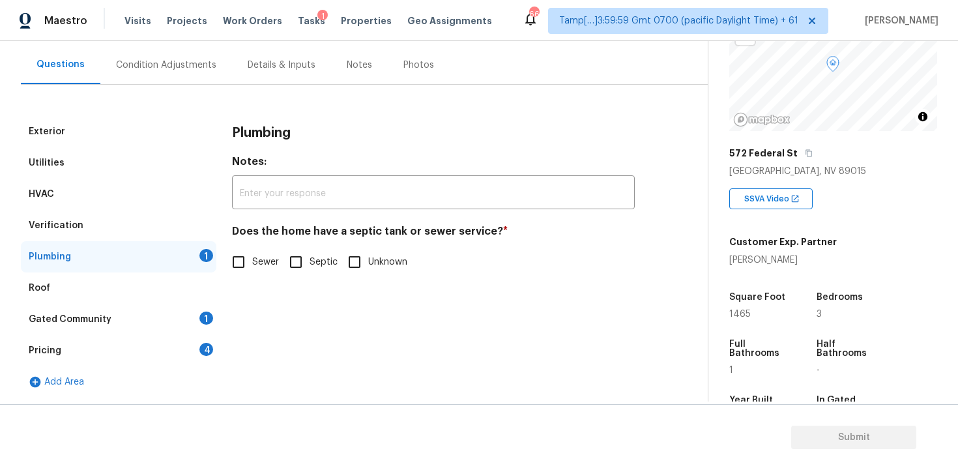
click at [238, 278] on div "Plumbing Notes: ​ Does the home have a septic tank or sewer service? * Sewer Se…" at bounding box center [433, 203] width 403 height 175
click at [239, 265] on input "Sewer" at bounding box center [238, 261] width 27 height 27
checkbox input "true"
click at [201, 307] on div "Gated Community 1" at bounding box center [118, 319] width 195 height 31
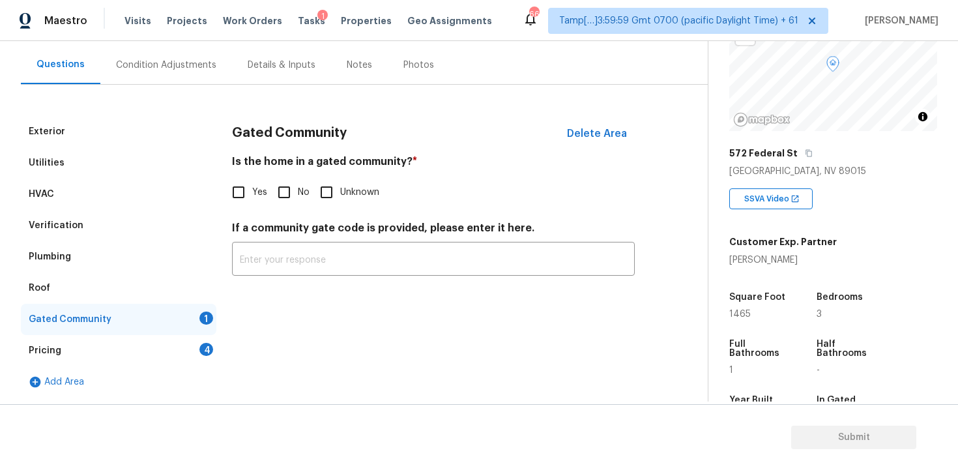
click at [275, 185] on input "No" at bounding box center [283, 191] width 27 height 27
checkbox input "true"
click at [205, 350] on div "4" at bounding box center [206, 349] width 14 height 13
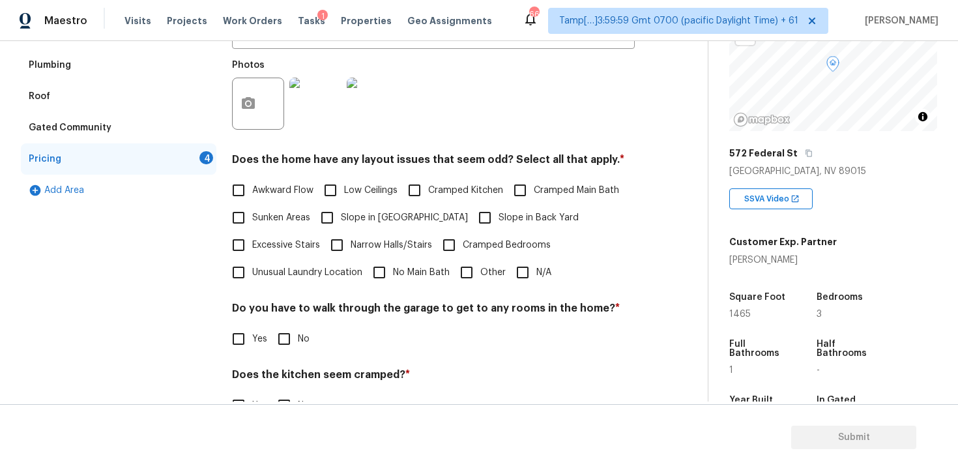
scroll to position [318, 0]
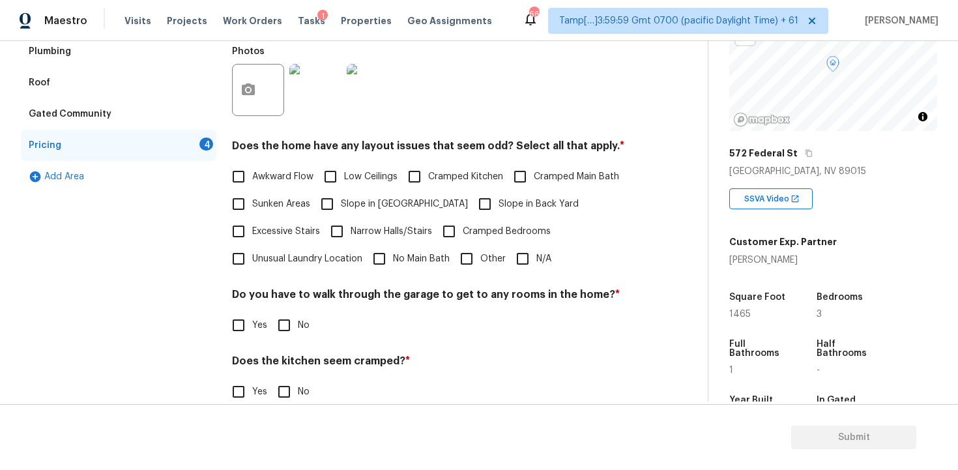
click at [270, 167] on label "Awkward Flow" at bounding box center [269, 176] width 89 height 27
click at [252, 167] on input "Awkward Flow" at bounding box center [238, 176] width 27 height 27
checkbox input "true"
click at [334, 182] on input "Low Ceilings" at bounding box center [330, 176] width 27 height 27
checkbox input "true"
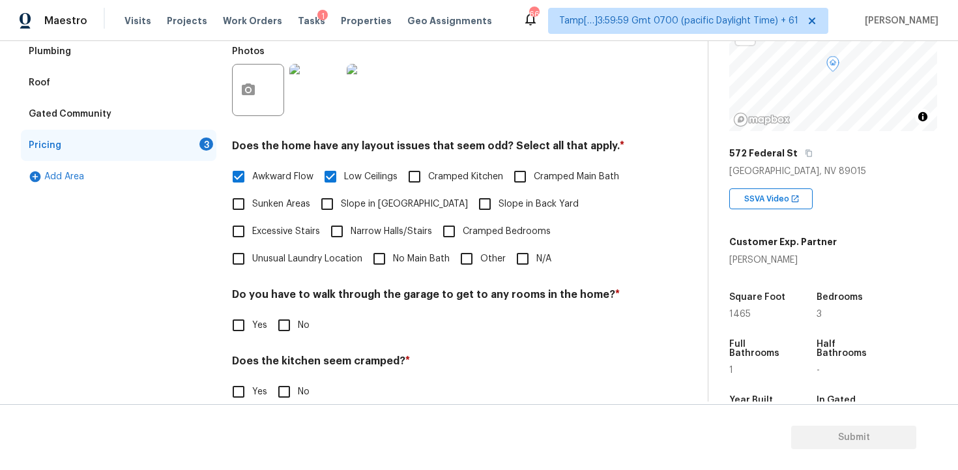
click at [268, 195] on label "Sunken Areas" at bounding box center [267, 203] width 85 height 27
click at [252, 195] on input "Sunken Areas" at bounding box center [238, 203] width 27 height 27
checkbox input "true"
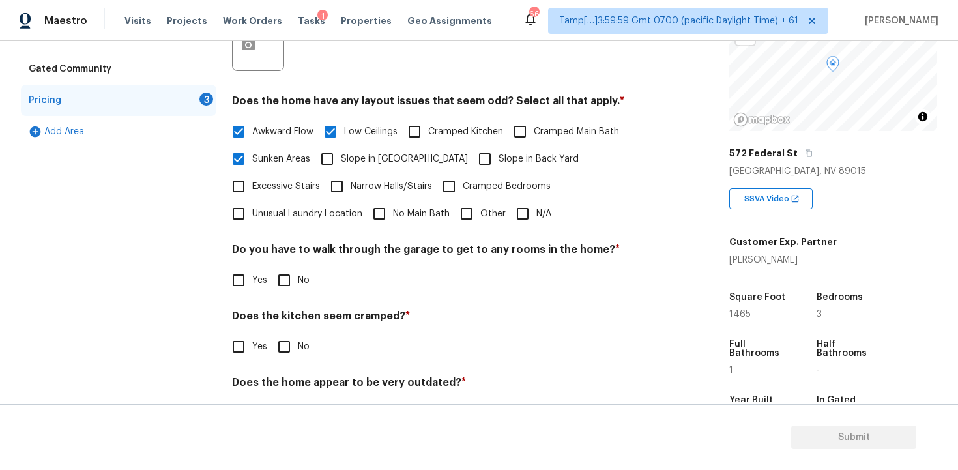
click at [378, 217] on input "No Main Bath" at bounding box center [378, 213] width 27 height 27
checkbox input "true"
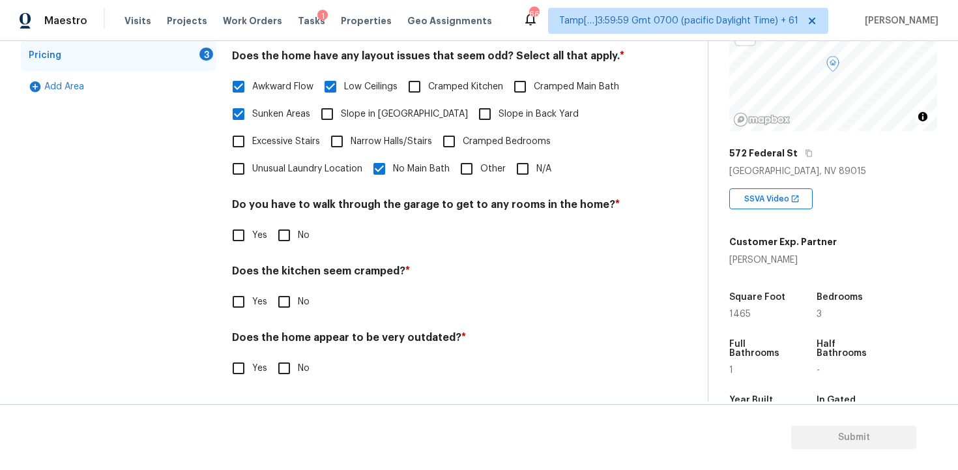
click at [286, 220] on div "Do you have to walk through the garage to get to any rooms in the home? * Yes No" at bounding box center [433, 223] width 403 height 51
click at [285, 240] on input "No" at bounding box center [283, 234] width 27 height 27
checkbox input "true"
click at [283, 303] on input "No" at bounding box center [283, 301] width 27 height 27
checkbox input "true"
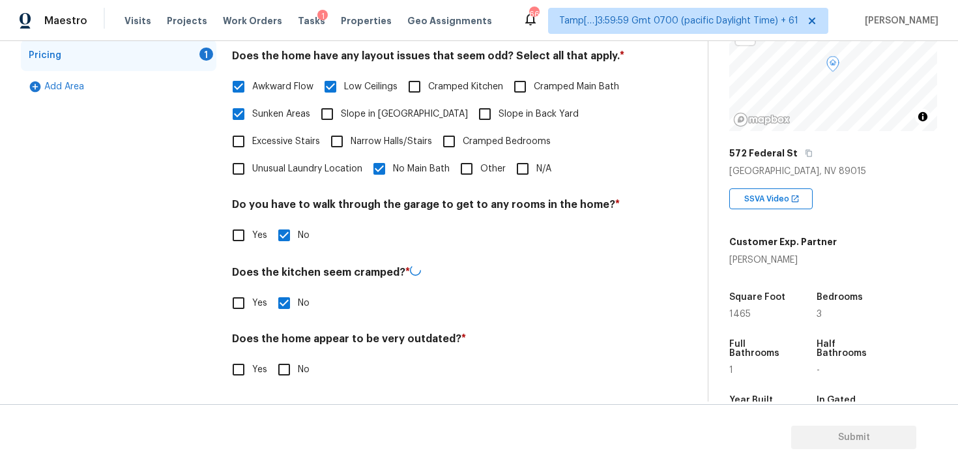
click at [248, 356] on input "Yes" at bounding box center [238, 369] width 27 height 27
checkbox input "true"
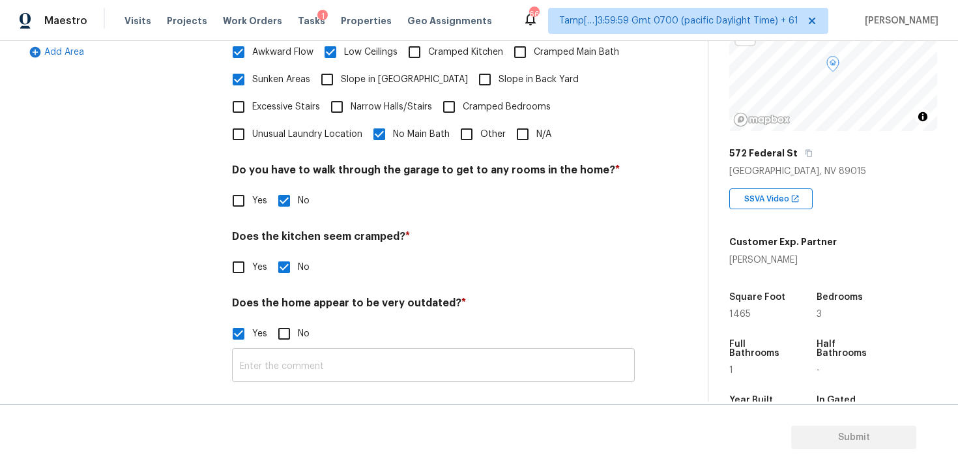
click at [257, 361] on input "text" at bounding box center [433, 366] width 403 height 31
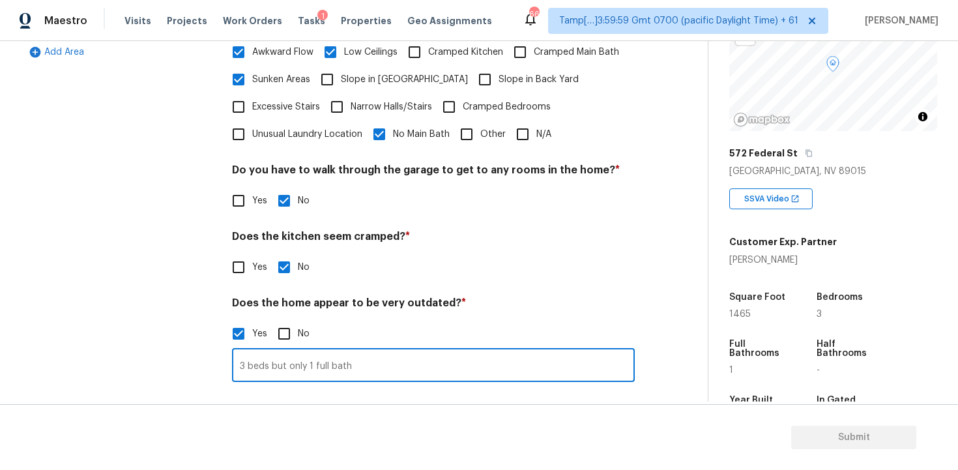
type input "3 beds but only 1 full bath"
click at [426, 236] on h4 "Does the kitchen seem cramped? *" at bounding box center [433, 239] width 403 height 18
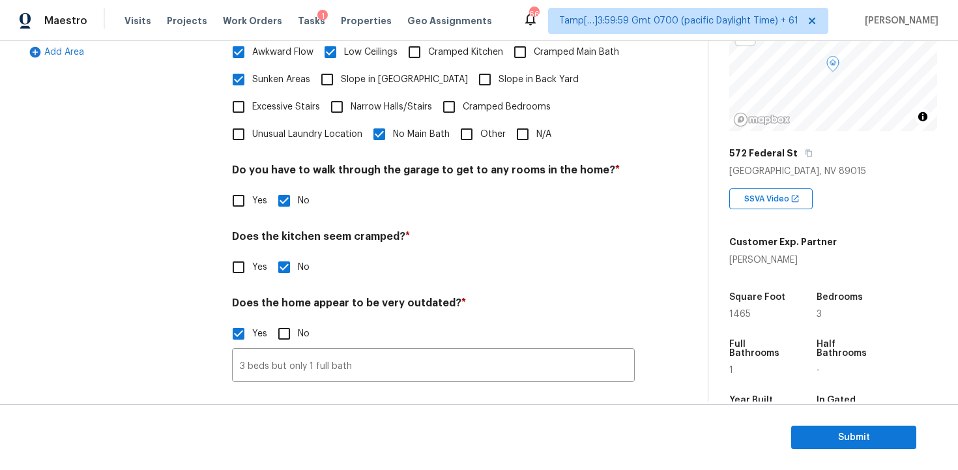
scroll to position [0, 0]
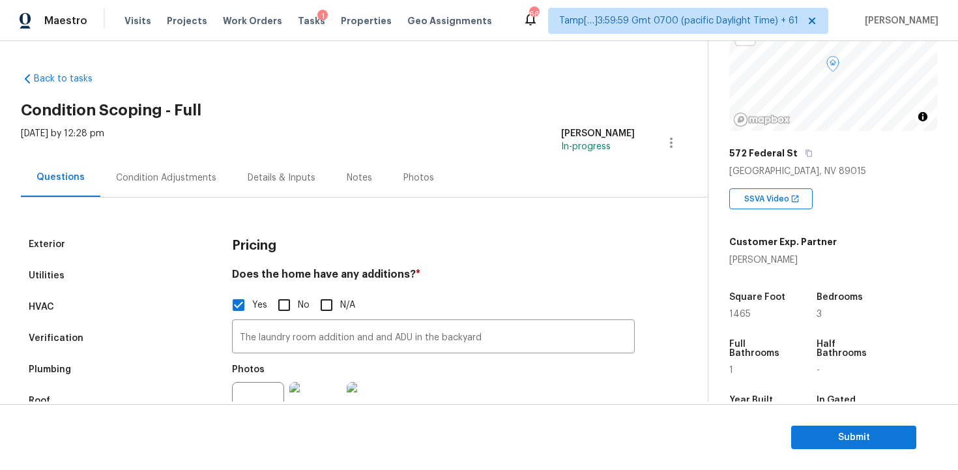
click at [214, 191] on div "Condition Adjustments" at bounding box center [166, 177] width 132 height 38
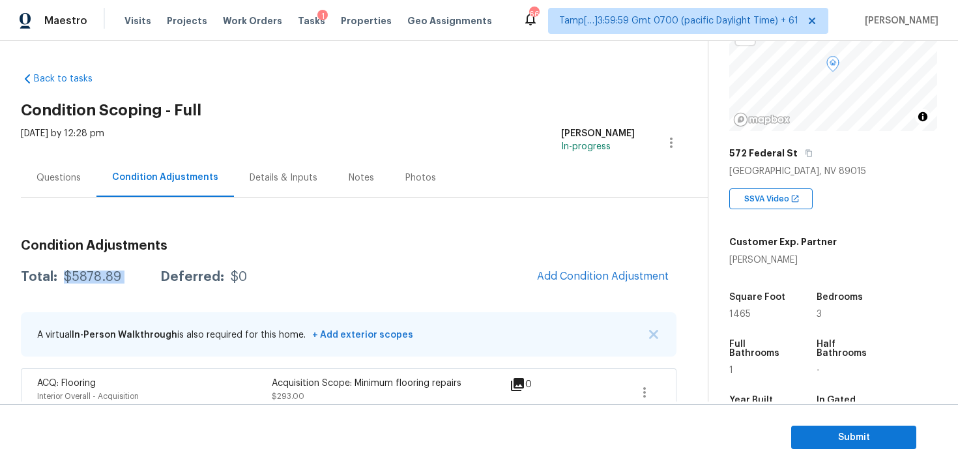
drag, startPoint x: 60, startPoint y: 277, endPoint x: 142, endPoint y: 276, distance: 82.1
click at [142, 277] on div "Total: $5878.89 Deferred: $0" at bounding box center [134, 276] width 226 height 13
copy div "$5878.89"
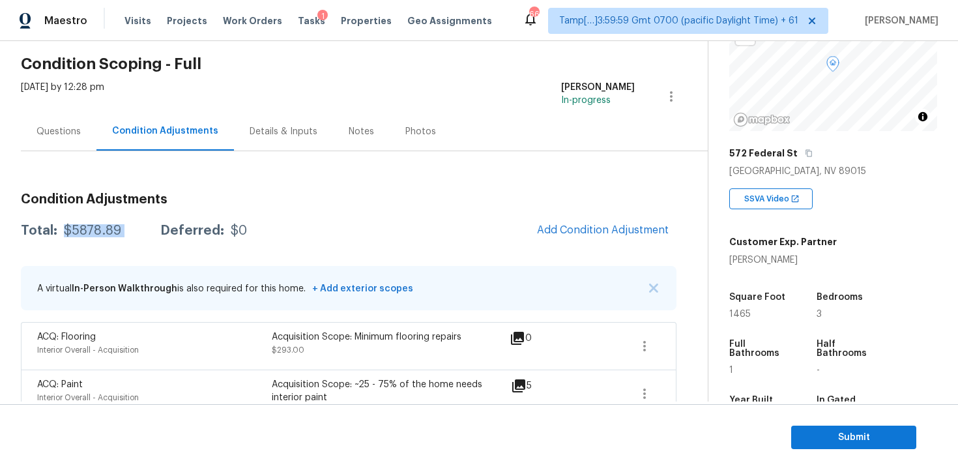
scroll to position [55, 0]
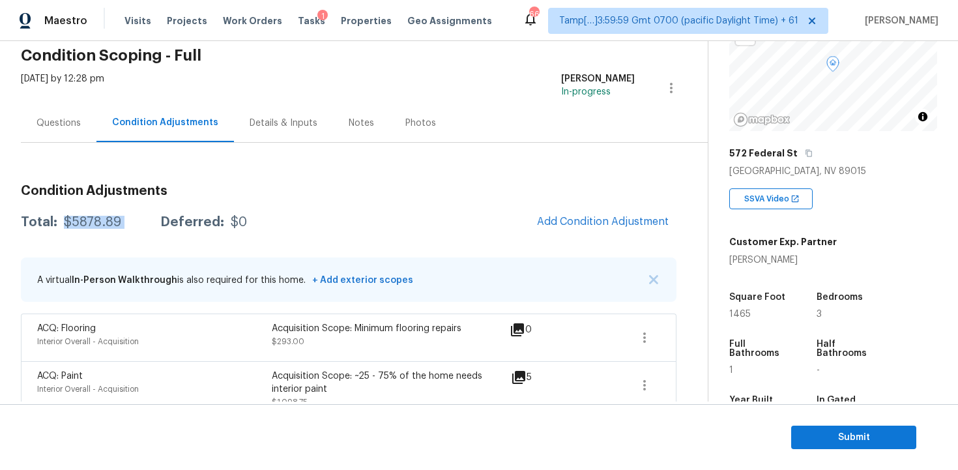
click at [83, 128] on div "Questions" at bounding box center [59, 123] width 76 height 38
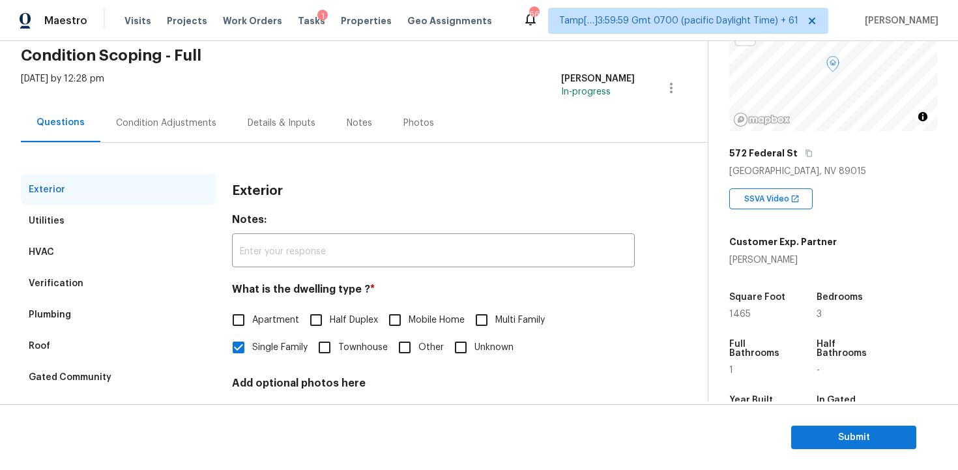
scroll to position [158, 0]
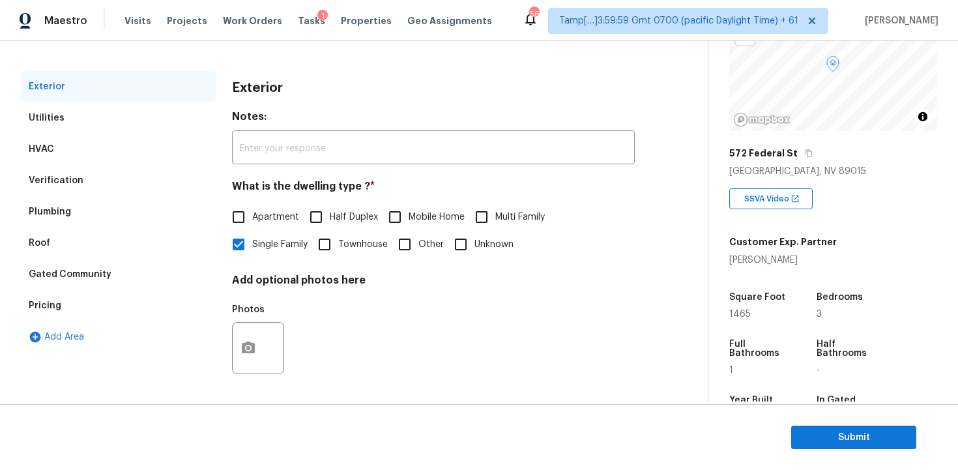
click at [128, 186] on div "Verification" at bounding box center [118, 180] width 195 height 31
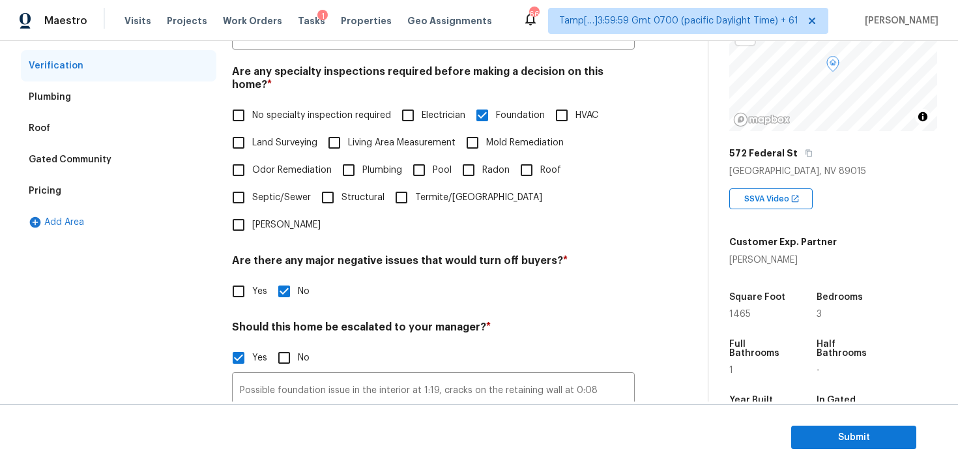
scroll to position [299, 0]
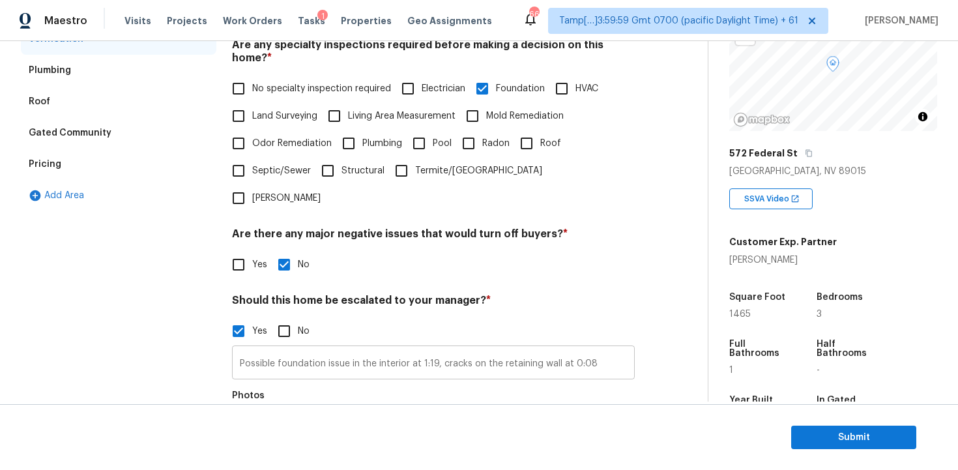
click at [364, 349] on input "Possible foundation issue in the interior at 1:19, cracks on the retaining wall…" at bounding box center [433, 364] width 403 height 31
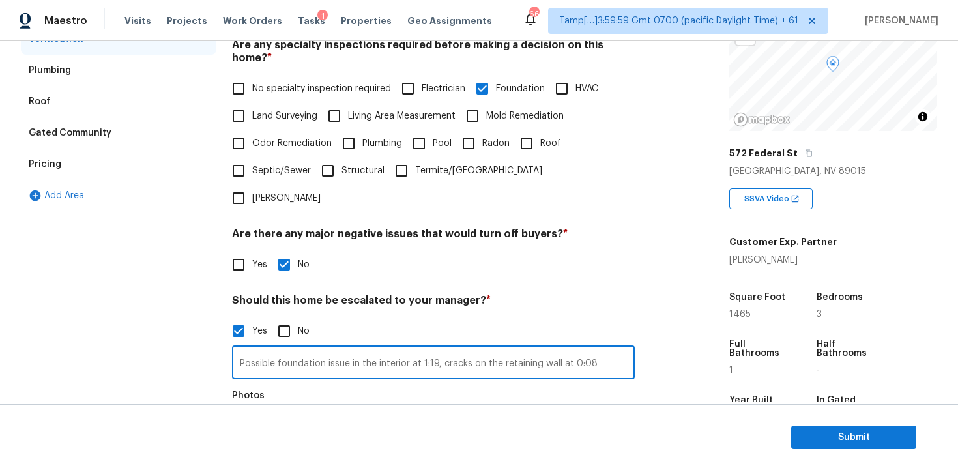
click at [364, 349] on input "Possible foundation issue in the interior at 1:19, cracks on the retaining wall…" at bounding box center [433, 364] width 403 height 31
click at [397, 317] on div "Yes No" at bounding box center [433, 330] width 403 height 27
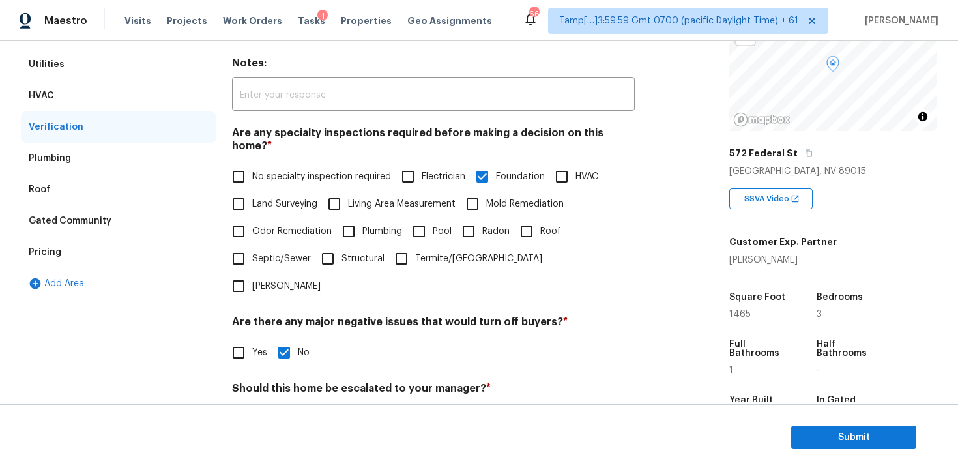
scroll to position [0, 0]
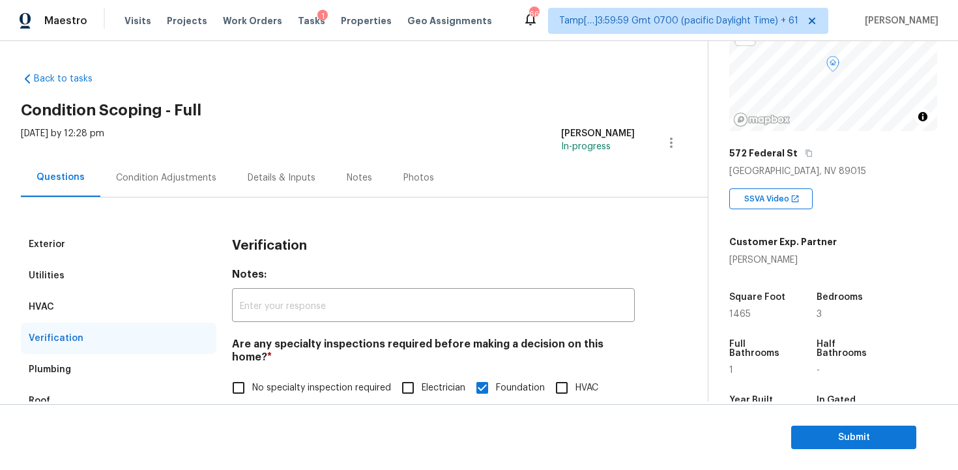
click at [207, 163] on div "Condition Adjustments" at bounding box center [166, 177] width 132 height 38
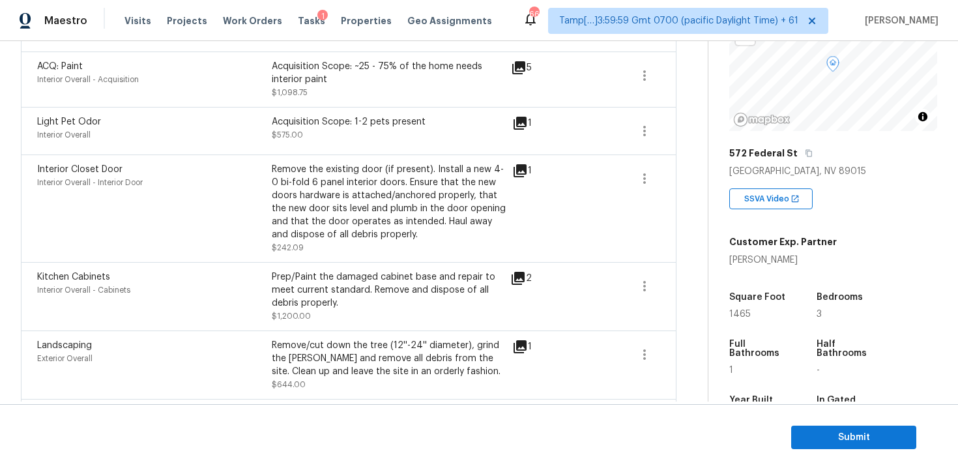
scroll to position [867, 0]
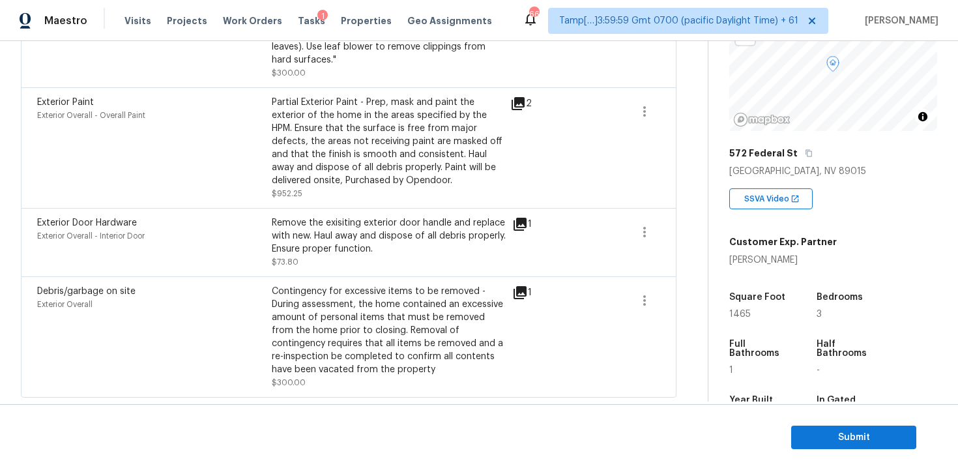
click at [830, 420] on section "Submit" at bounding box center [479, 437] width 958 height 66
click at [835, 442] on span "Submit" at bounding box center [853, 437] width 104 height 16
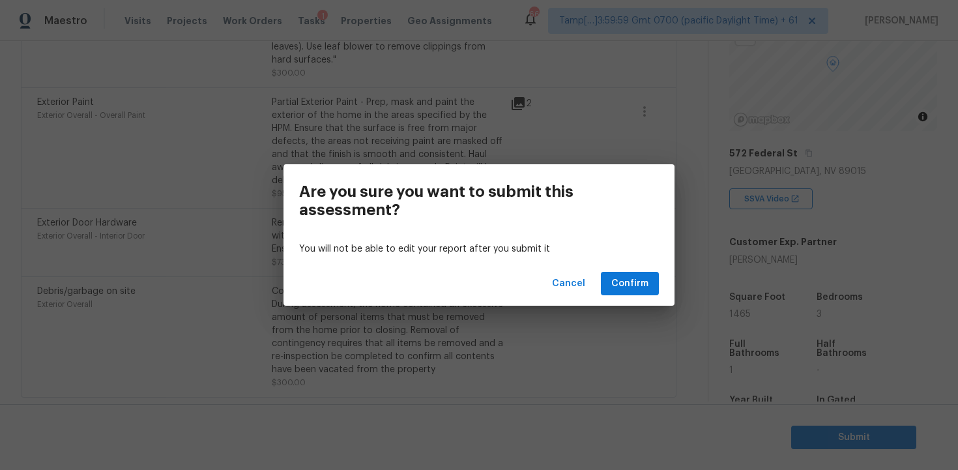
click at [659, 285] on div "Cancel Confirm" at bounding box center [478, 283] width 391 height 45
click at [647, 281] on span "Confirm" at bounding box center [629, 284] width 37 height 16
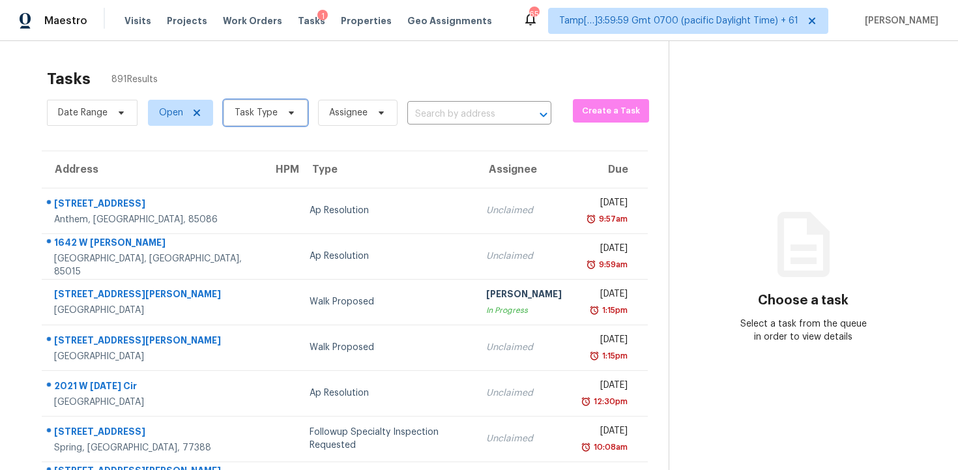
click at [268, 121] on span "Task Type" at bounding box center [265, 113] width 84 height 26
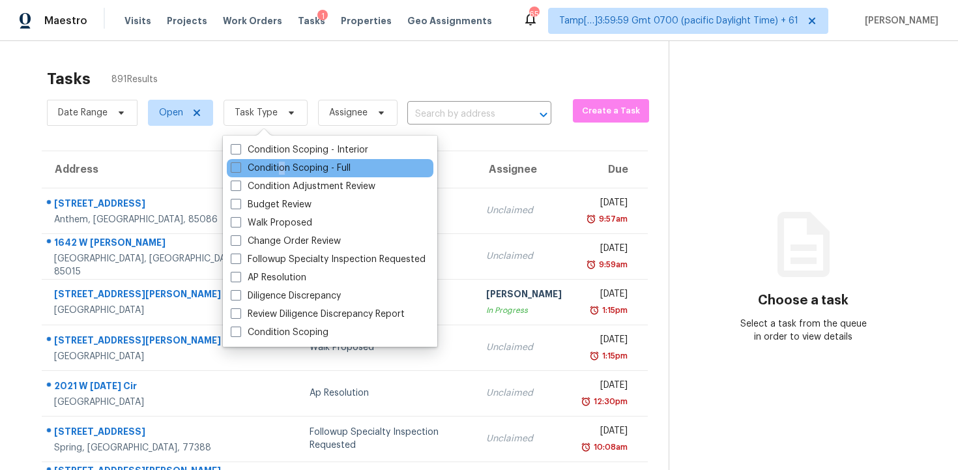
drag, startPoint x: 281, startPoint y: 167, endPoint x: 280, endPoint y: 160, distance: 6.6
click at [281, 167] on label "Condition Scoping - Full" at bounding box center [291, 168] width 120 height 13
click at [274, 165] on label "Condition Scoping - Full" at bounding box center [291, 168] width 120 height 13
click at [239, 165] on input "Condition Scoping - Full" at bounding box center [235, 166] width 8 height 8
checkbox input "true"
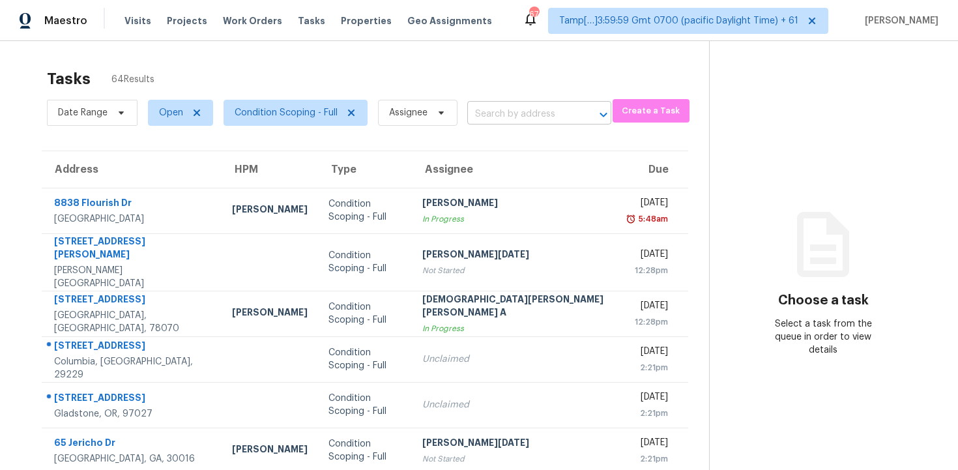
click at [467, 121] on input "text" at bounding box center [520, 114] width 107 height 20
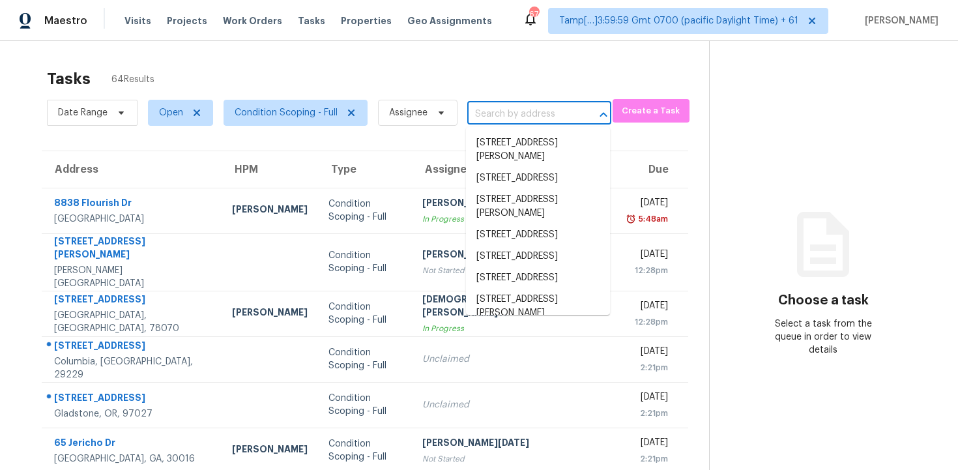
paste input "[STREET_ADDRESS][PERSON_NAME]"
type input "[STREET_ADDRESS][PERSON_NAME]"
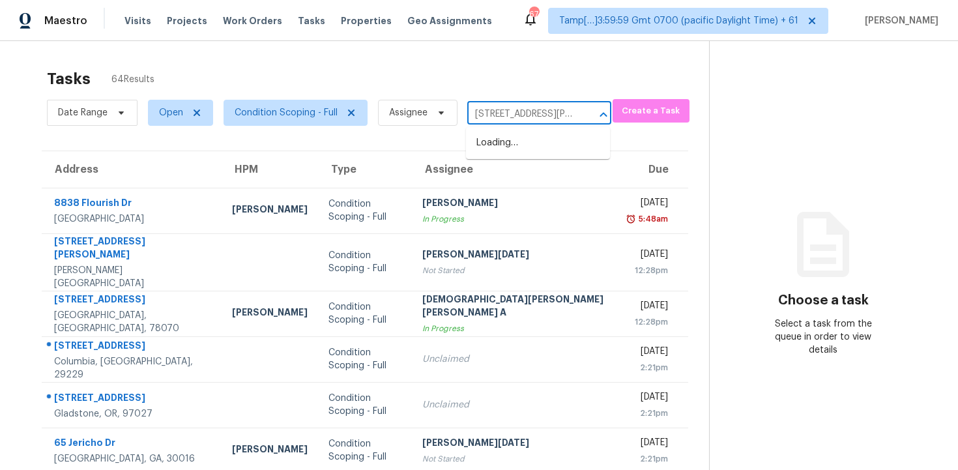
scroll to position [0, 107]
click at [522, 154] on li "[STREET_ADDRESS][PERSON_NAME]" at bounding box center [538, 149] width 144 height 35
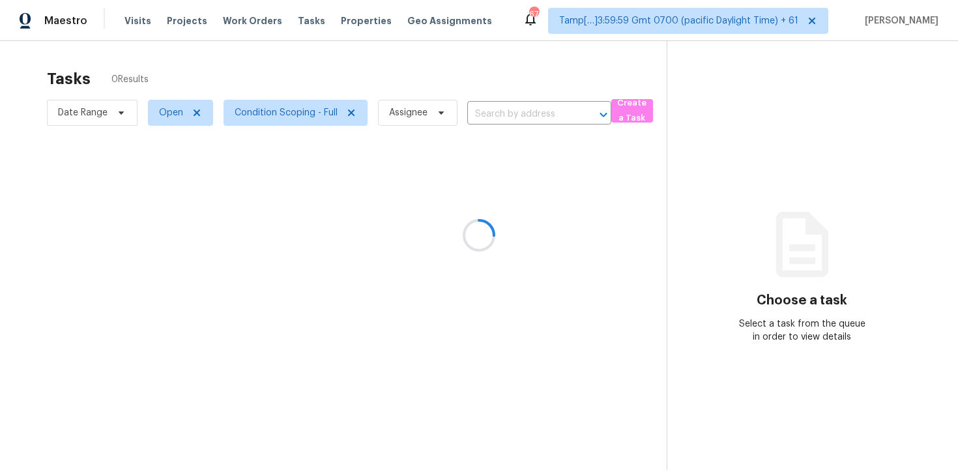
type input "[STREET_ADDRESS][PERSON_NAME]"
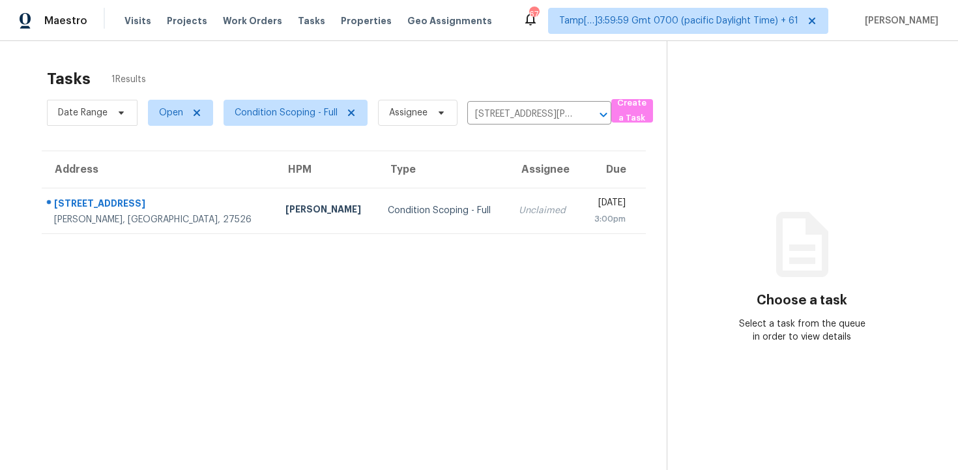
click at [590, 199] on div "[DATE]" at bounding box center [607, 204] width 35 height 16
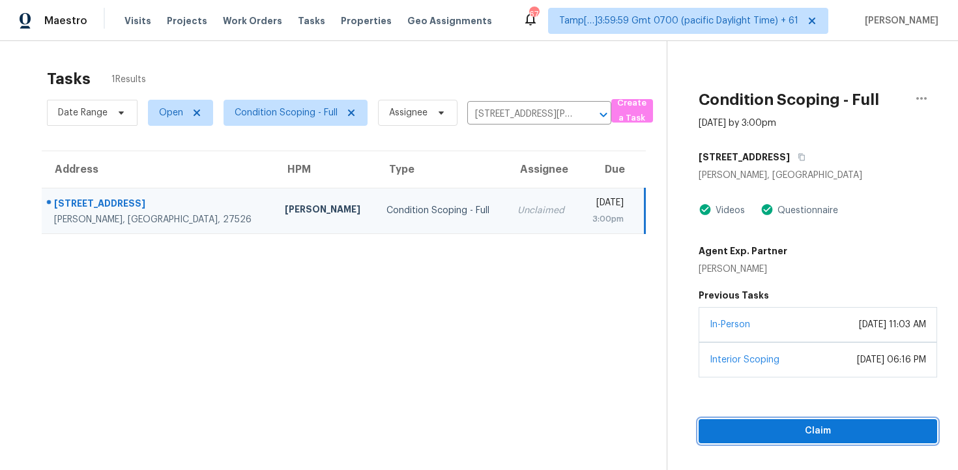
click at [750, 427] on span "Claim" at bounding box center [818, 431] width 218 height 16
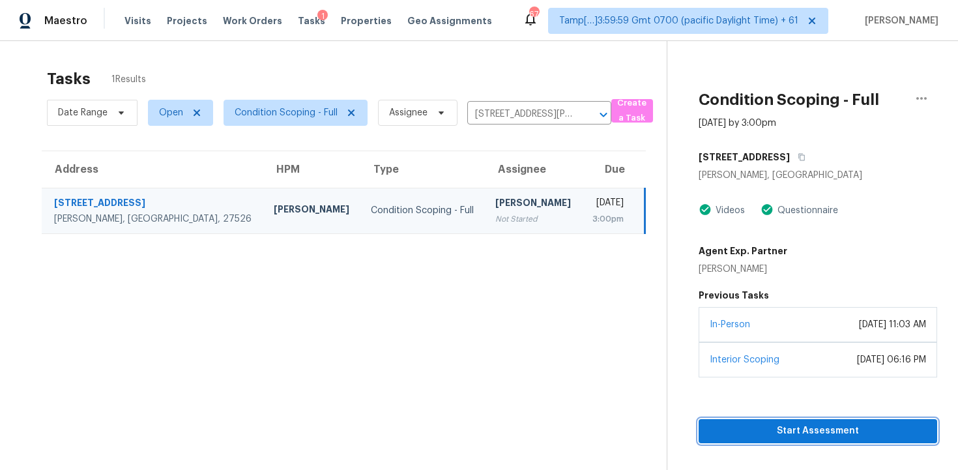
click at [750, 427] on span "Start Assessment" at bounding box center [818, 431] width 218 height 16
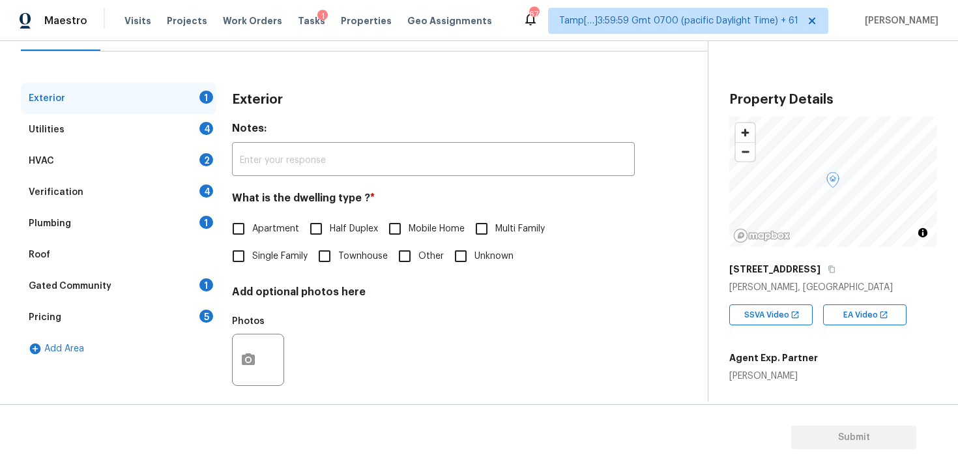
scroll to position [158, 0]
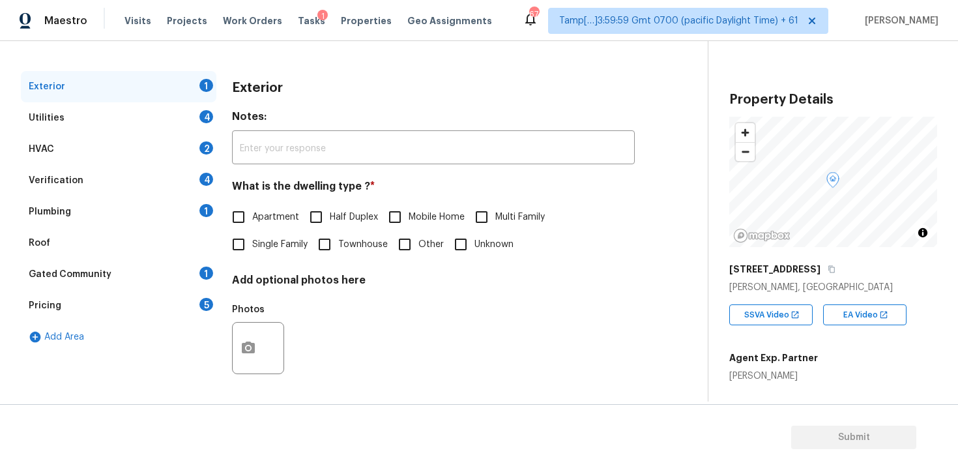
click at [245, 236] on input "Single Family" at bounding box center [238, 244] width 27 height 27
checkbox input "true"
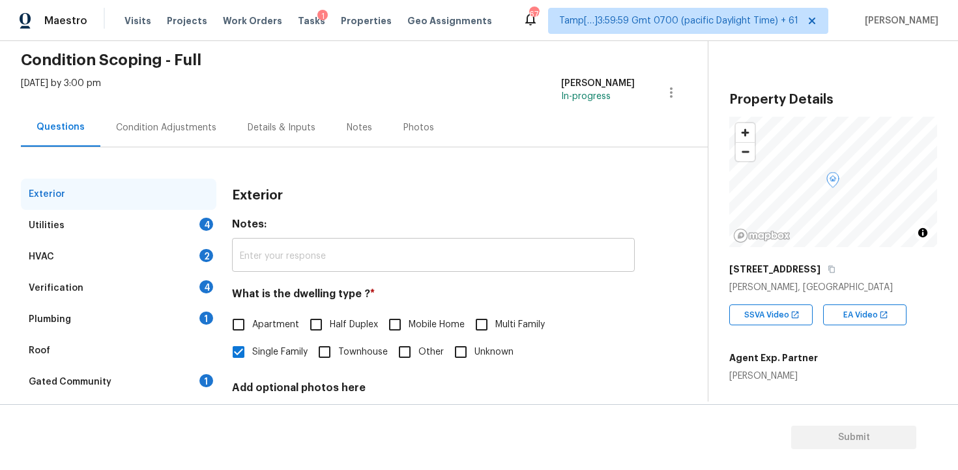
scroll to position [0, 0]
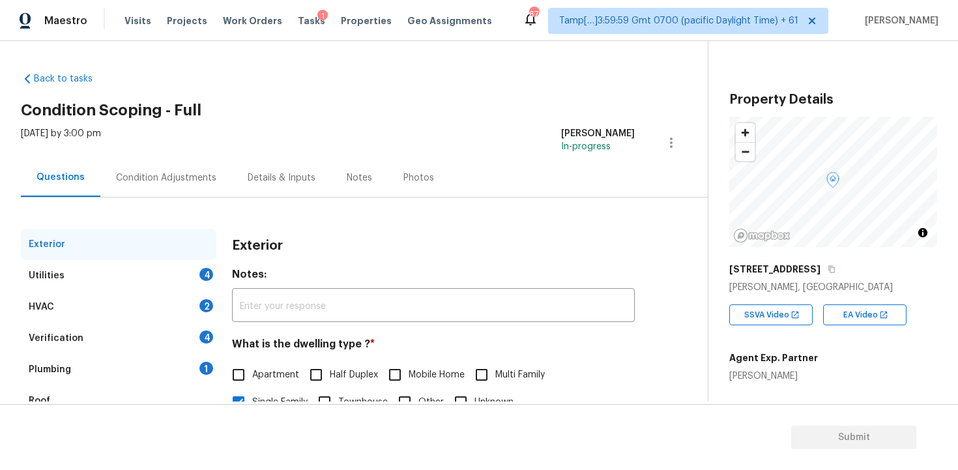
click at [201, 172] on div "Condition Adjustments" at bounding box center [166, 177] width 100 height 13
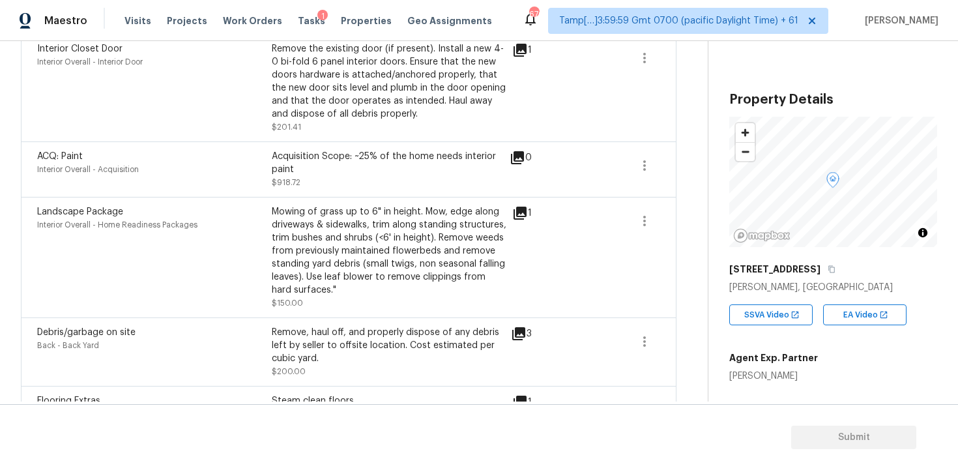
scroll to position [341, 0]
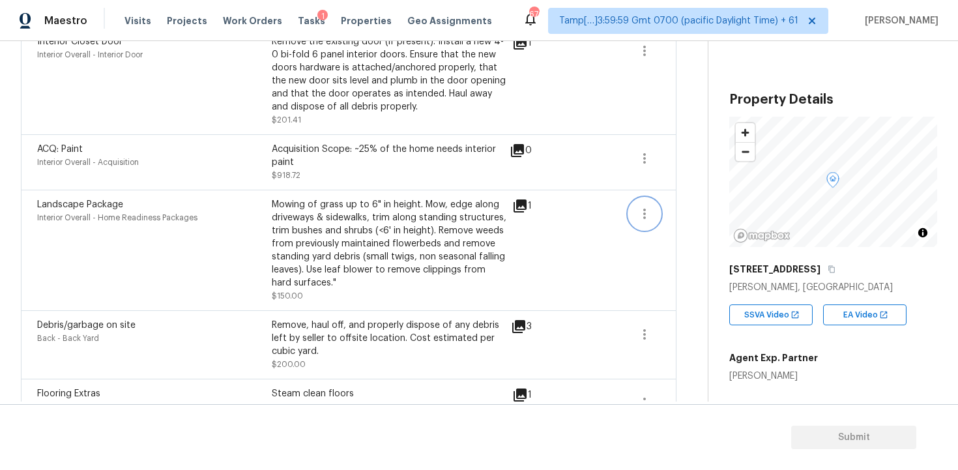
click at [653, 215] on button "button" at bounding box center [644, 213] width 31 height 31
click at [706, 208] on div "Edit" at bounding box center [719, 211] width 102 height 13
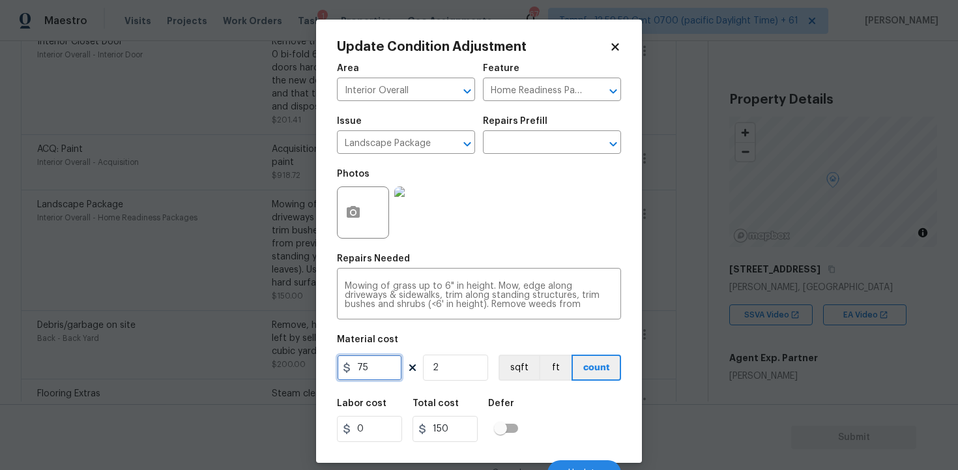
click at [400, 357] on input "75" at bounding box center [369, 367] width 65 height 26
type input "300"
type input "600"
click at [464, 359] on input "2" at bounding box center [455, 367] width 65 height 26
type input "0"
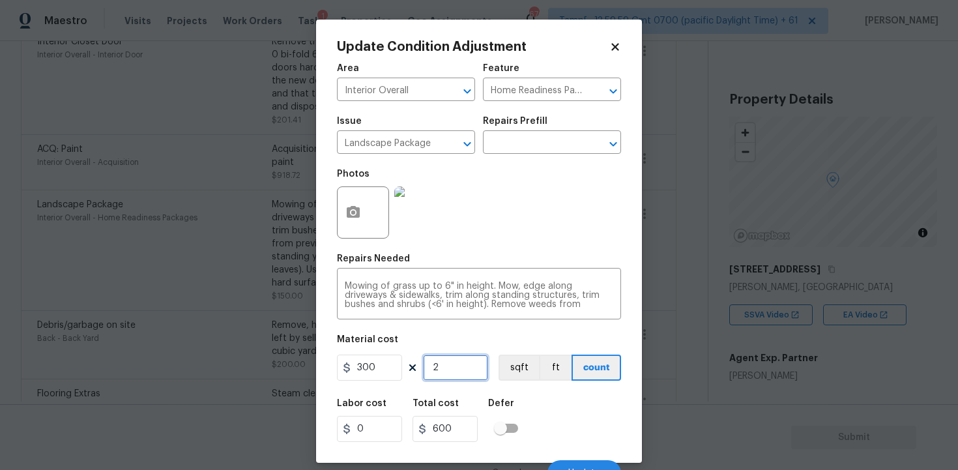
type input "0"
type input "1"
type input "300"
type input "1"
click at [576, 397] on div "Labor cost 0 Total cost 300 Defer" at bounding box center [479, 420] width 284 height 59
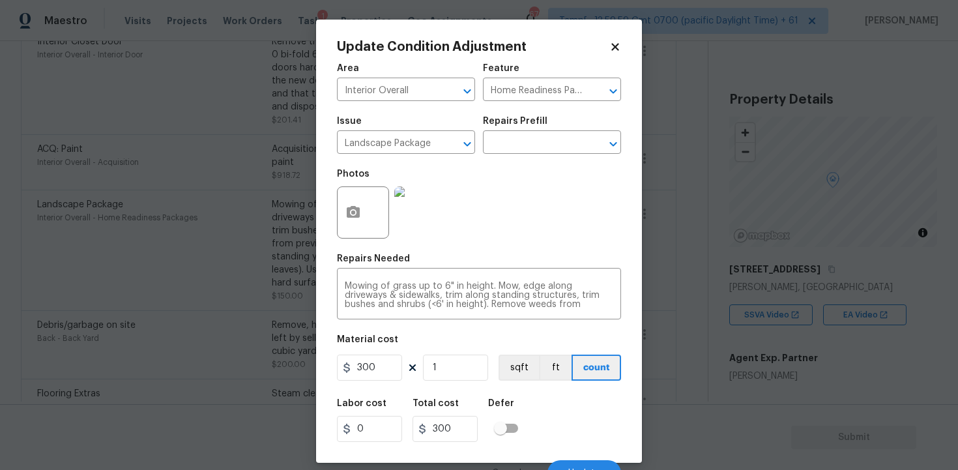
scroll to position [17, 0]
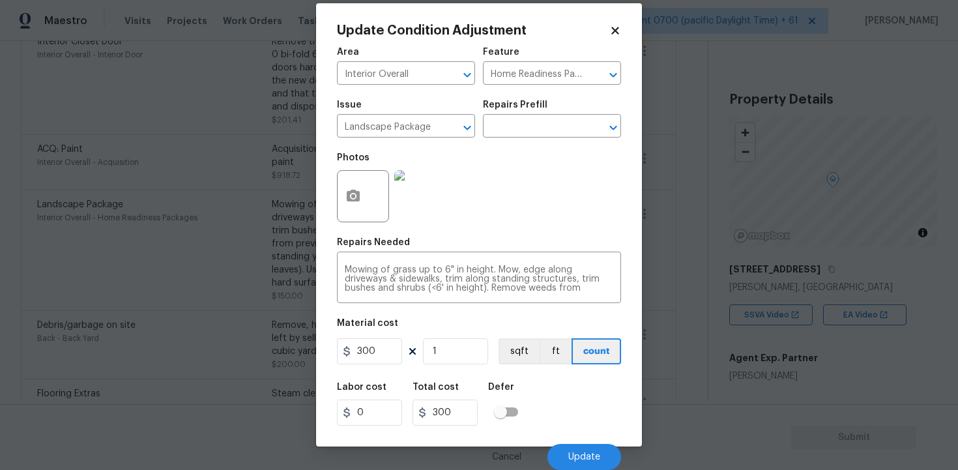
click at [586, 442] on div "Cancel Update" at bounding box center [479, 451] width 284 height 36
click at [586, 449] on button "Update" at bounding box center [584, 457] width 74 height 26
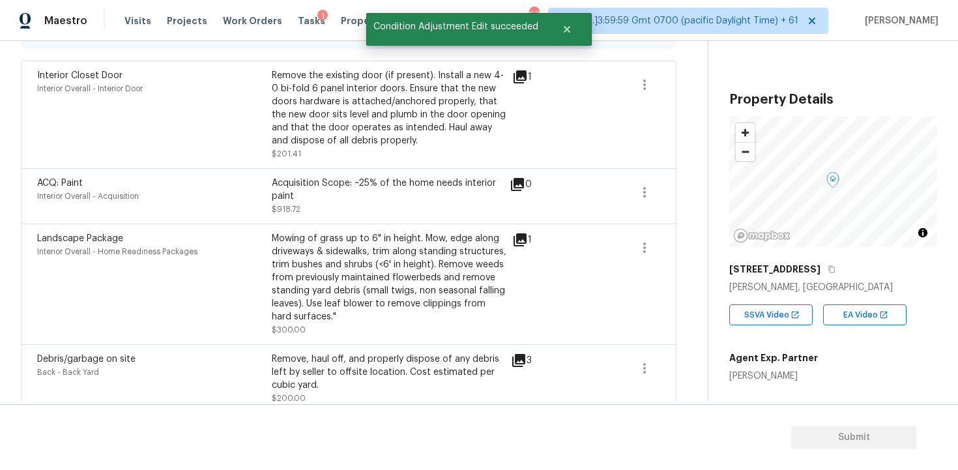
scroll to position [104, 0]
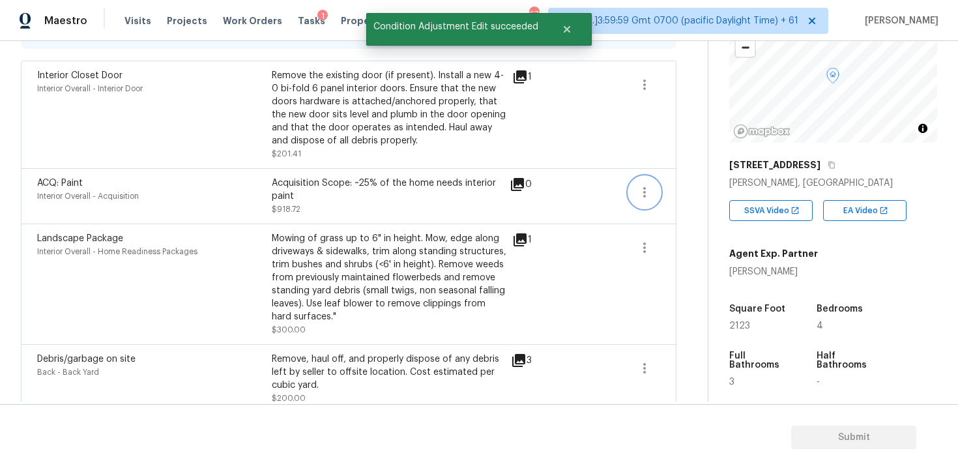
click at [642, 193] on icon "button" at bounding box center [644, 192] width 16 height 16
click at [694, 188] on div "Edit" at bounding box center [719, 190] width 102 height 13
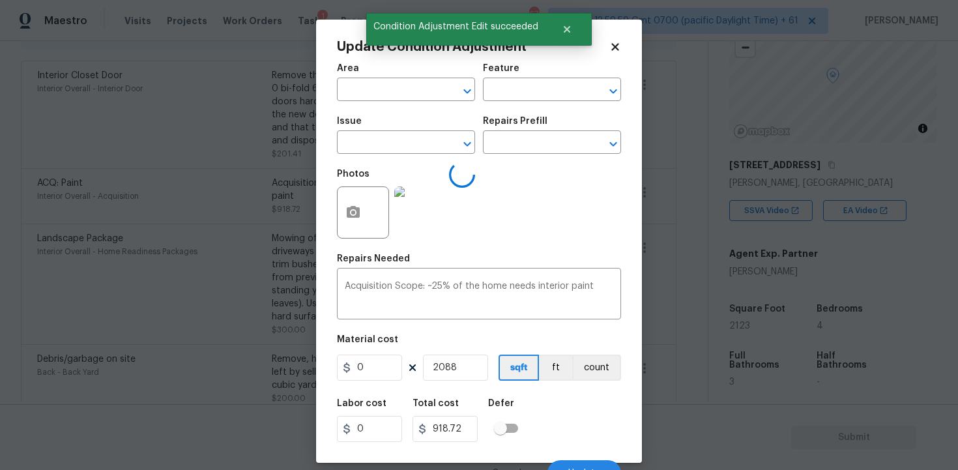
type input "Interior Overall"
type input "Acquisition"
type input "ACQ: Paint"
type input "0.44"
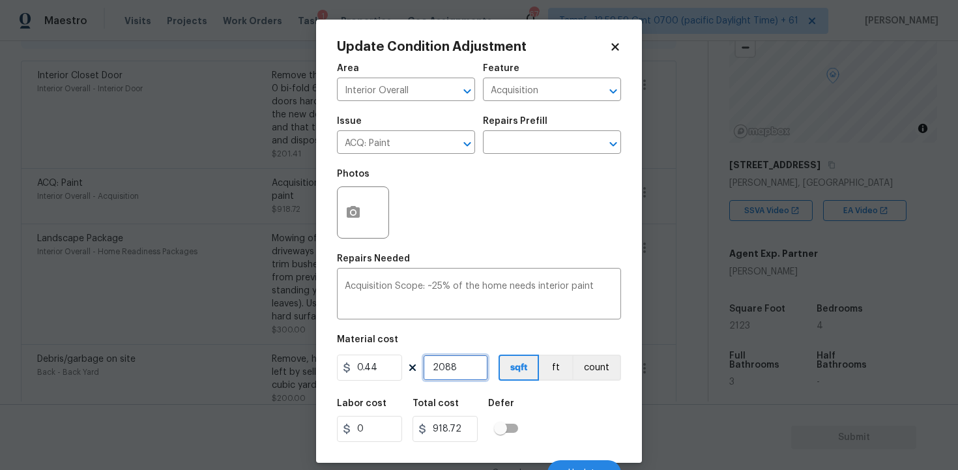
click at [463, 371] on input "2088" at bounding box center [455, 367] width 65 height 26
type input "0"
paste input "2123"
type input "2123"
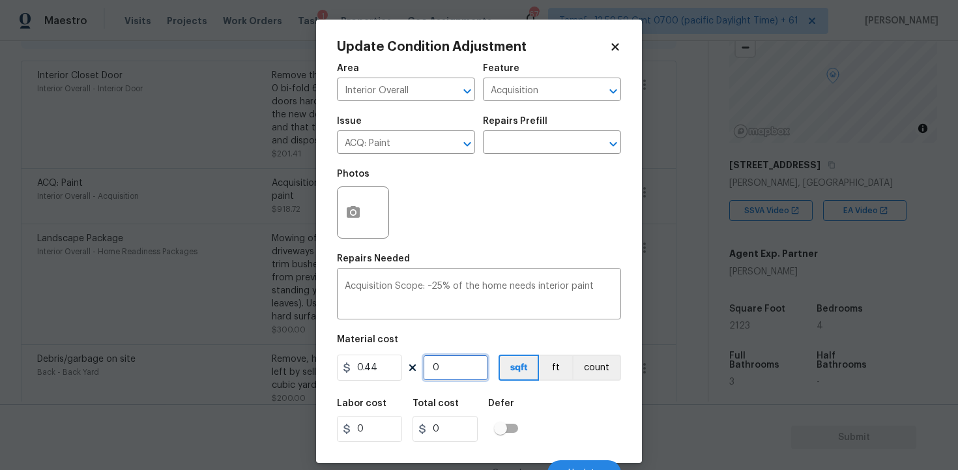
type input "934.12"
type input "2123"
click at [570, 394] on div "Labor cost 0 Total cost 934.12 Defer" at bounding box center [479, 420] width 284 height 59
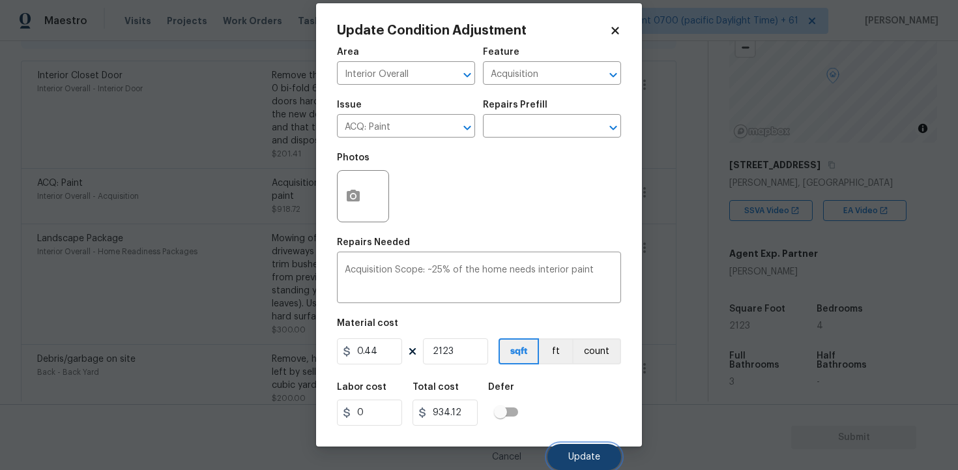
click at [578, 450] on button "Update" at bounding box center [584, 457] width 74 height 26
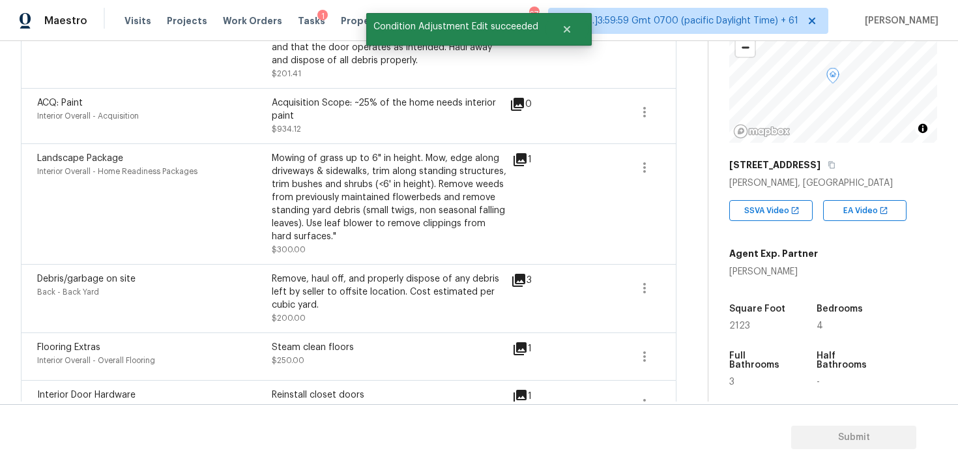
scroll to position [420, 0]
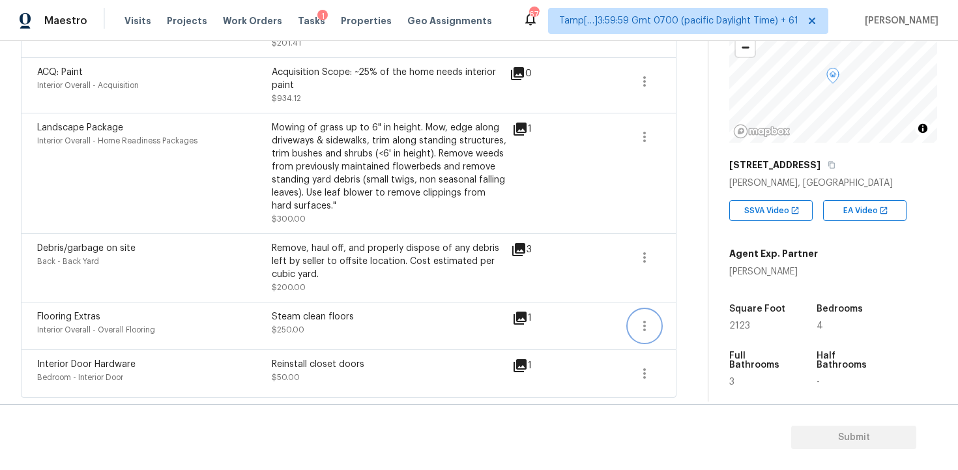
click at [644, 323] on icon "button" at bounding box center [644, 326] width 16 height 16
click at [688, 317] on div "Edit" at bounding box center [719, 323] width 102 height 13
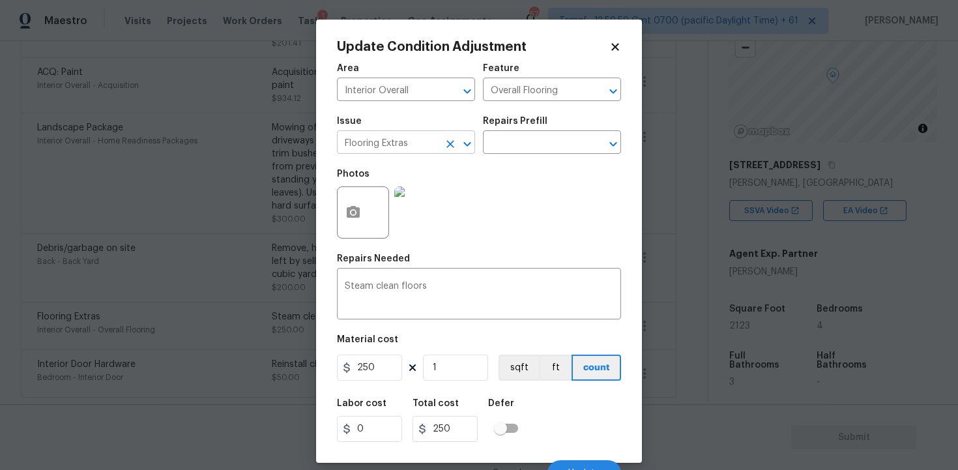
click at [446, 149] on icon "Clear" at bounding box center [450, 143] width 13 height 13
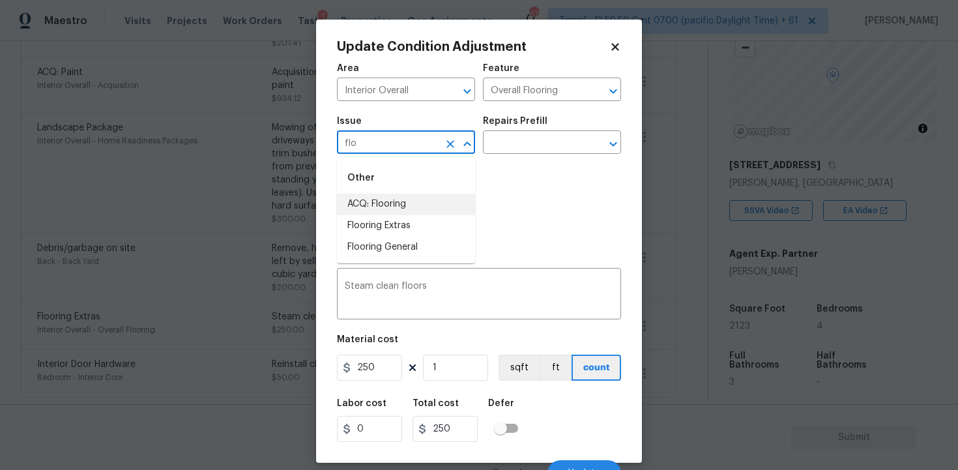
click at [446, 210] on li "ACQ: Flooring" at bounding box center [406, 203] width 138 height 21
type input "ACQ: Flooring"
click at [519, 153] on input "text" at bounding box center [534, 144] width 102 height 20
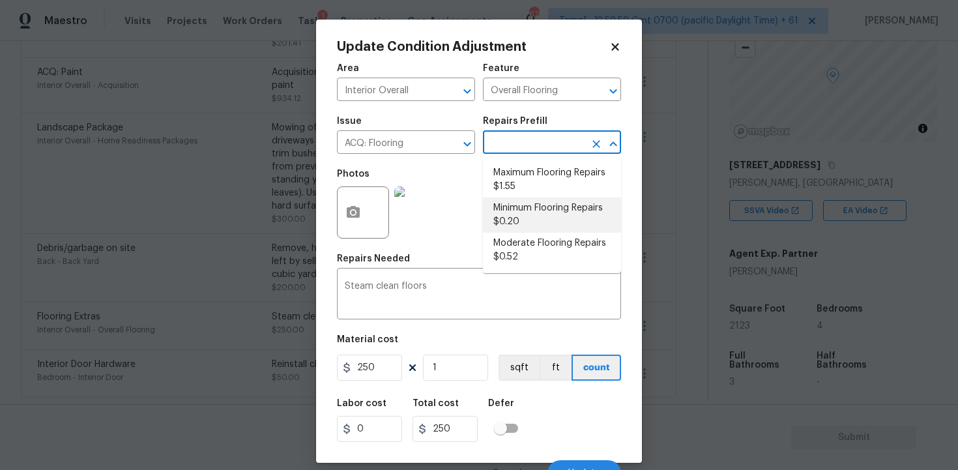
click at [530, 214] on li "Minimum Flooring Repairs $0.20" at bounding box center [552, 214] width 138 height 35
type input "Acquisition"
type textarea "Acquisition Scope: Minimum flooring repairs"
type input "0.2"
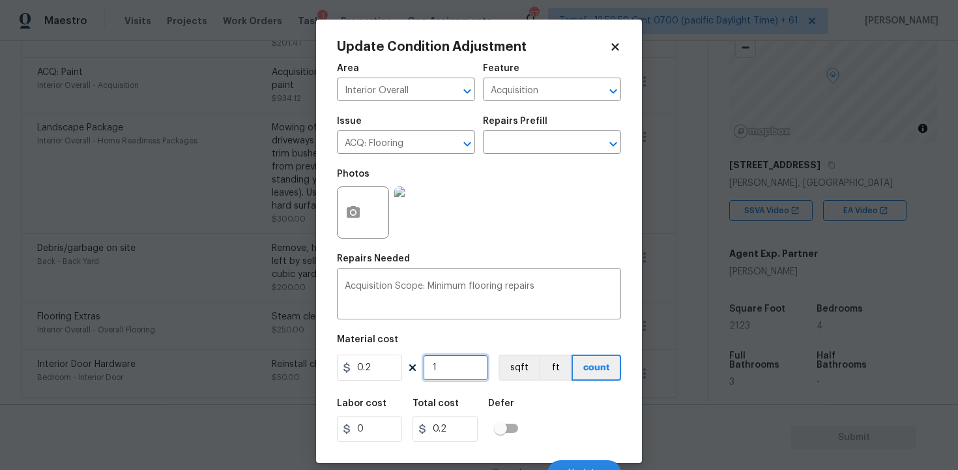
click at [465, 364] on input "1" at bounding box center [455, 367] width 65 height 26
type input "0"
paste input "2123"
type input "2123"
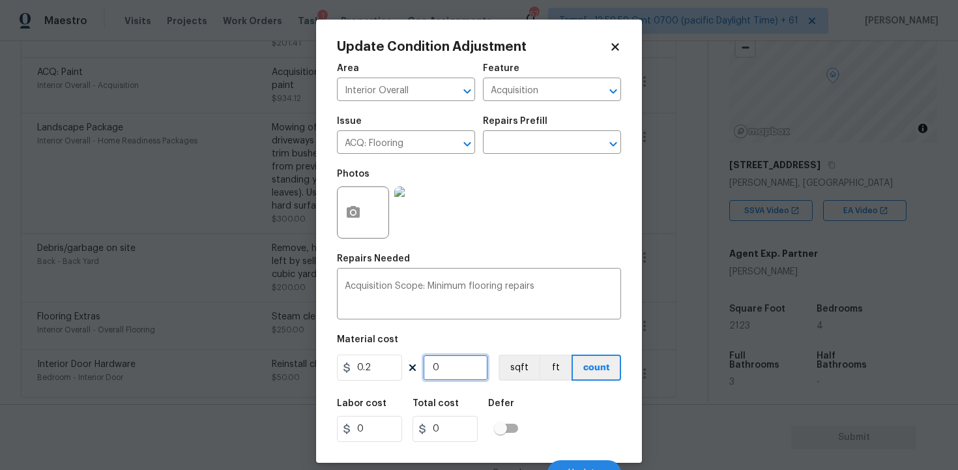
type input "424.6"
type input "2123"
click at [549, 397] on div "Labor cost 0 Total cost 424.6 Defer" at bounding box center [479, 420] width 284 height 59
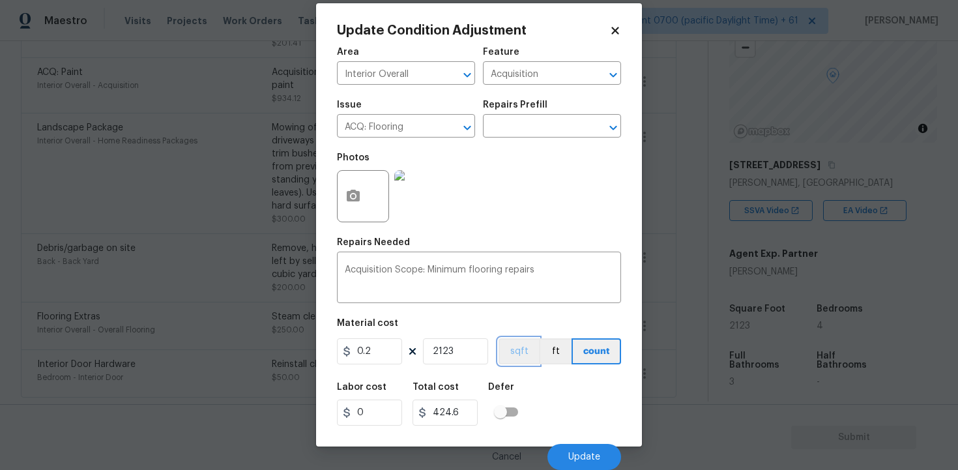
click at [527, 358] on button "sqft" at bounding box center [518, 351] width 40 height 26
click at [590, 461] on span "Update" at bounding box center [584, 457] width 32 height 10
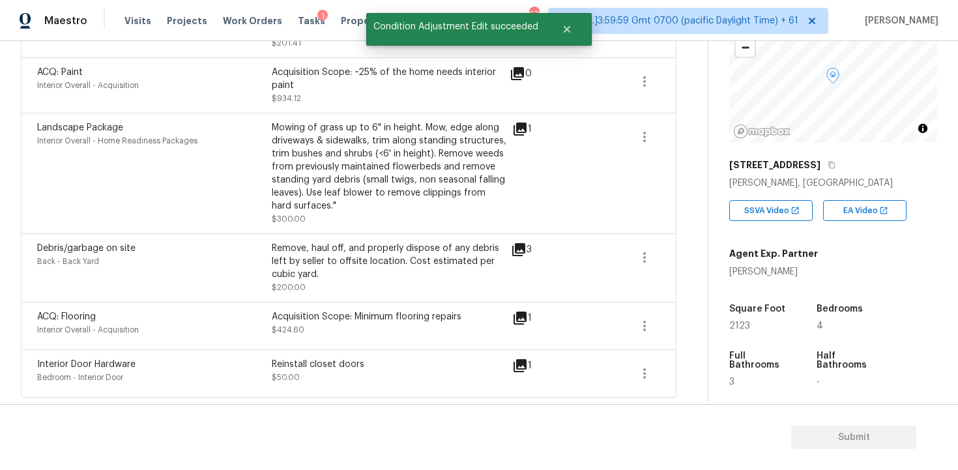
scroll to position [0, 0]
click at [529, 371] on div "1" at bounding box center [542, 366] width 61 height 16
click at [517, 362] on icon at bounding box center [519, 365] width 13 height 13
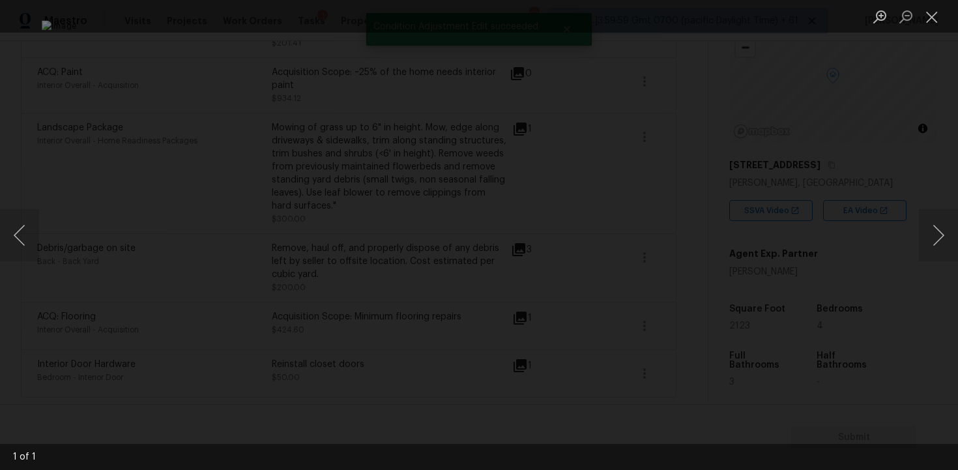
click at [891, 169] on div "Lightbox" at bounding box center [479, 235] width 958 height 470
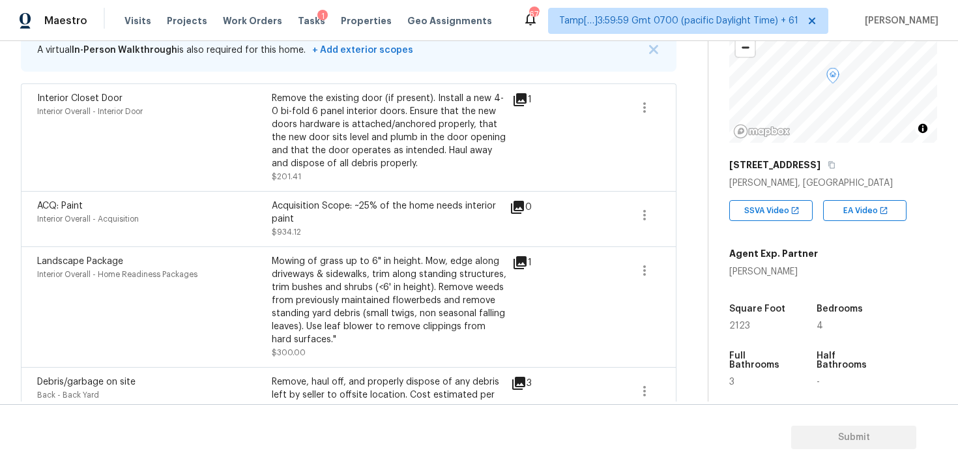
scroll to position [268, 0]
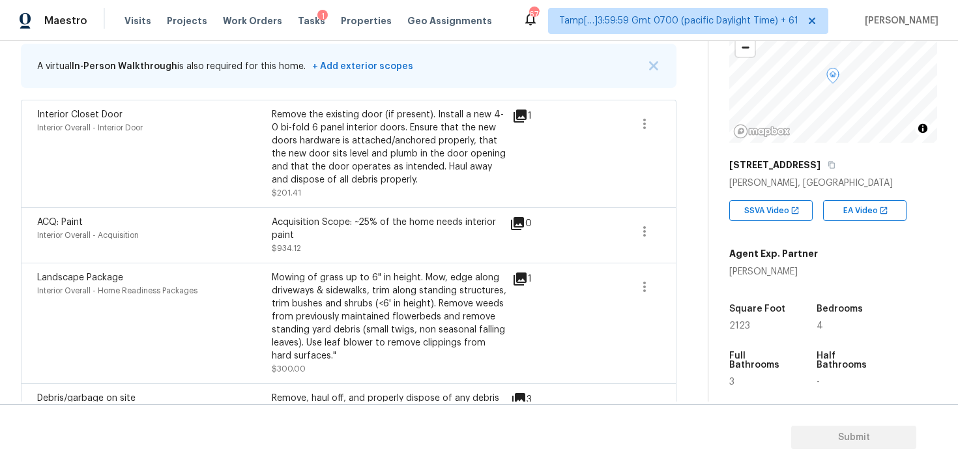
click at [519, 119] on icon at bounding box center [519, 115] width 13 height 13
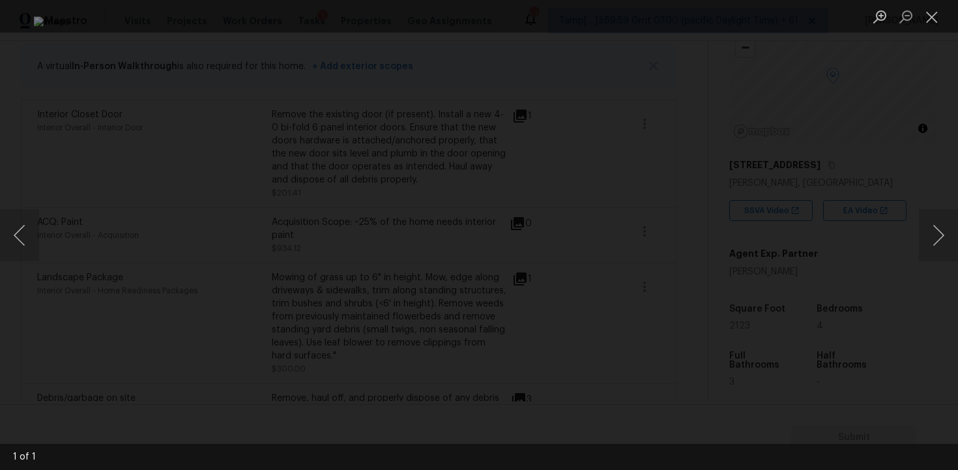
click at [919, 113] on div "Lightbox" at bounding box center [479, 235] width 958 height 470
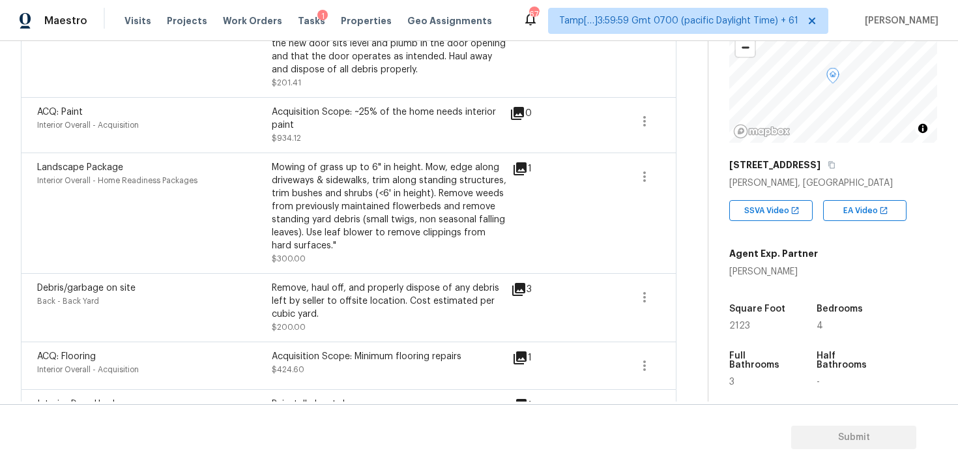
scroll to position [420, 0]
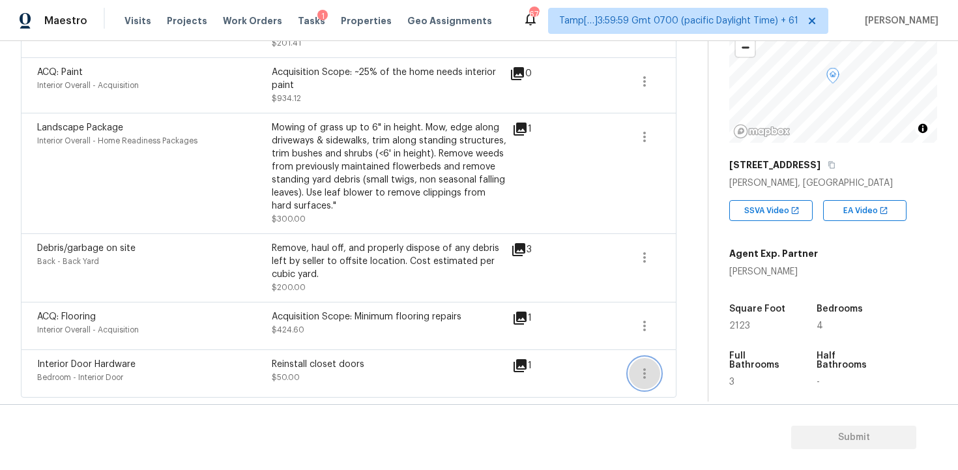
click at [636, 374] on button "button" at bounding box center [644, 373] width 31 height 31
click at [677, 362] on link "Edit" at bounding box center [718, 371] width 111 height 20
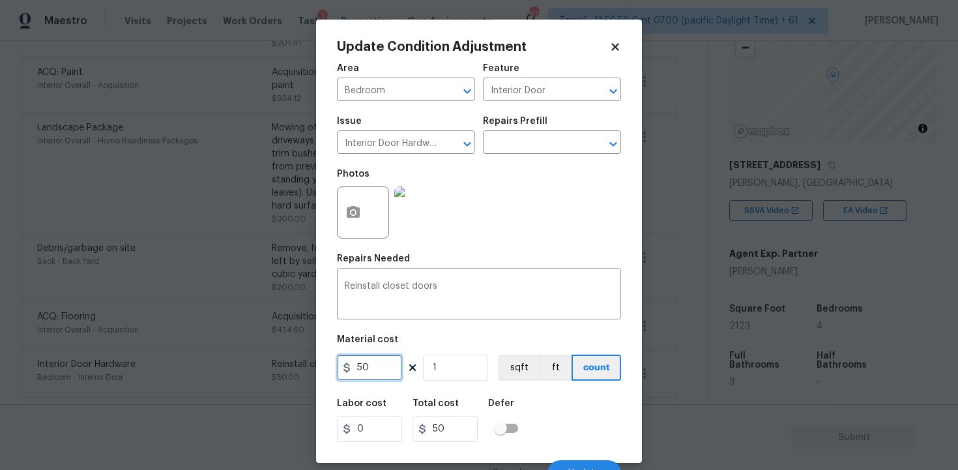
click at [378, 367] on input "50" at bounding box center [369, 367] width 65 height 26
type input "0"
click at [543, 418] on div "Labor cost 0 Total cost 50 Defer" at bounding box center [479, 420] width 284 height 59
type input "0"
click at [444, 269] on div "Repairs Needed" at bounding box center [479, 262] width 284 height 17
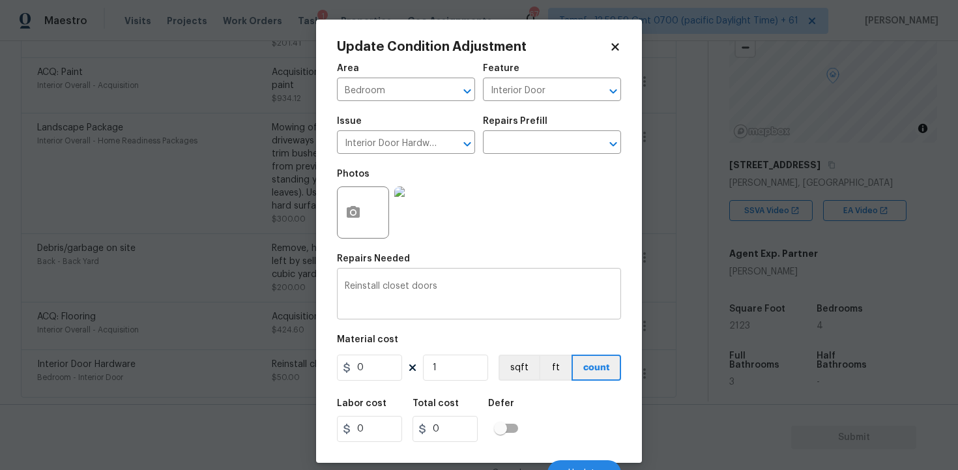
click at [450, 278] on div "Reinstall closet doors x ​" at bounding box center [479, 295] width 284 height 48
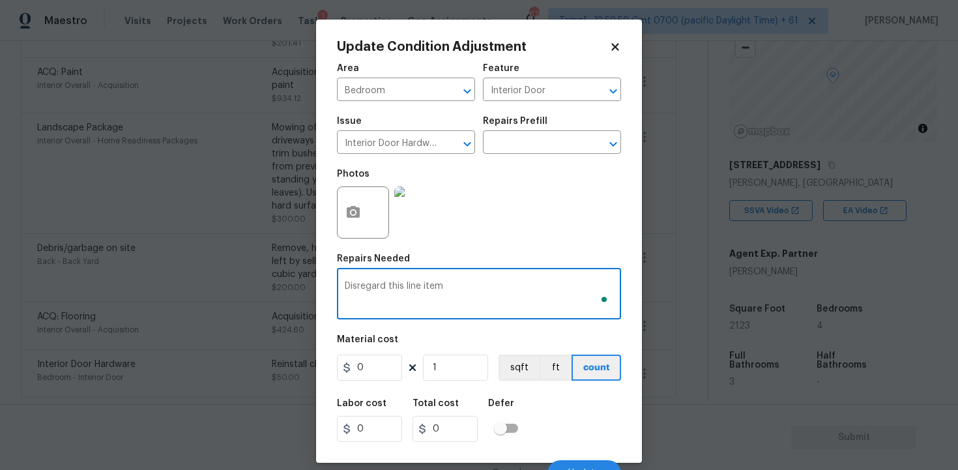
type textarea "Disregard this line item"
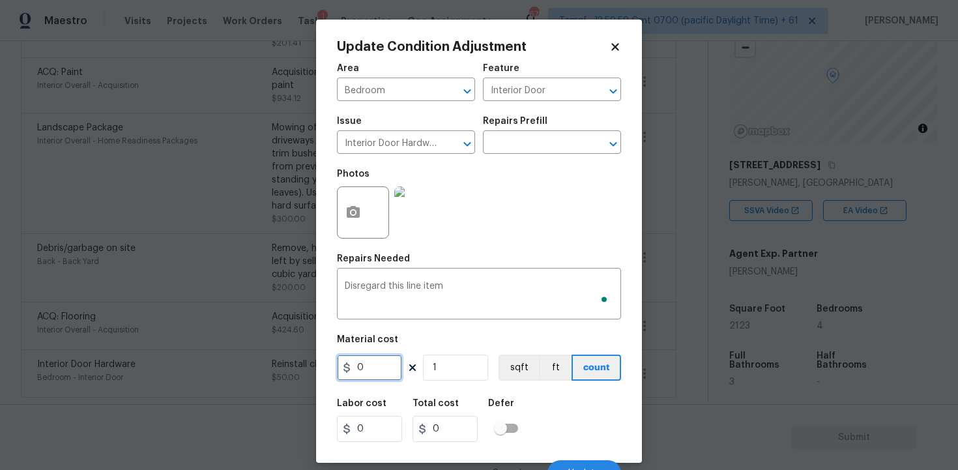
click at [388, 365] on input "0" at bounding box center [369, 367] width 65 height 26
click at [632, 433] on div "Update Condition Adjustment Area Bedroom ​ Feature Interior Door ​ Issue Interi…" at bounding box center [479, 241] width 326 height 443
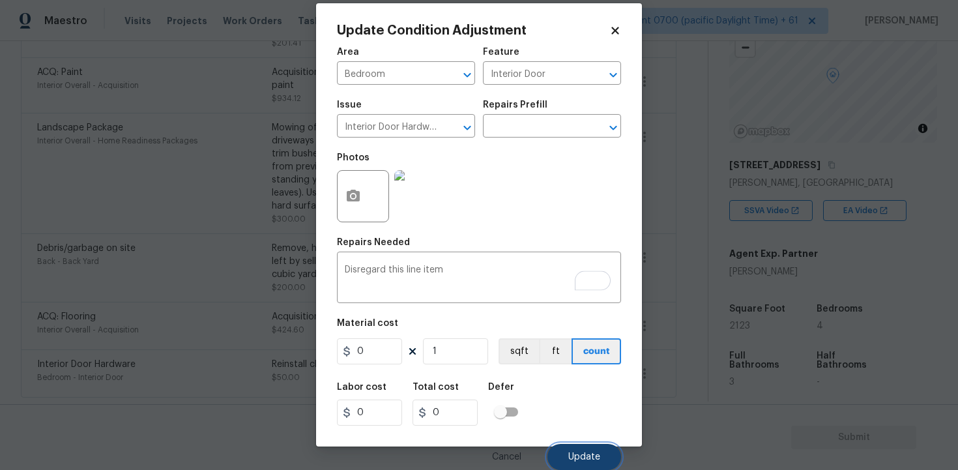
click at [573, 457] on span "Update" at bounding box center [584, 457] width 32 height 10
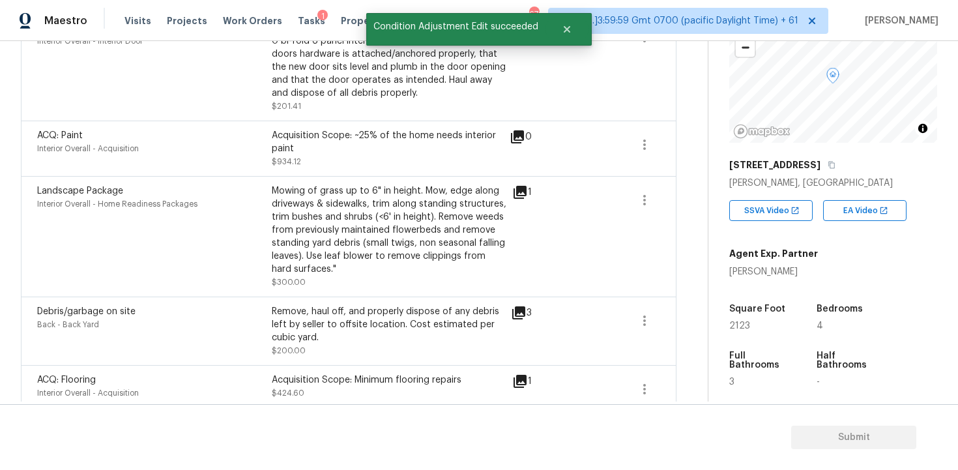
scroll to position [345, 0]
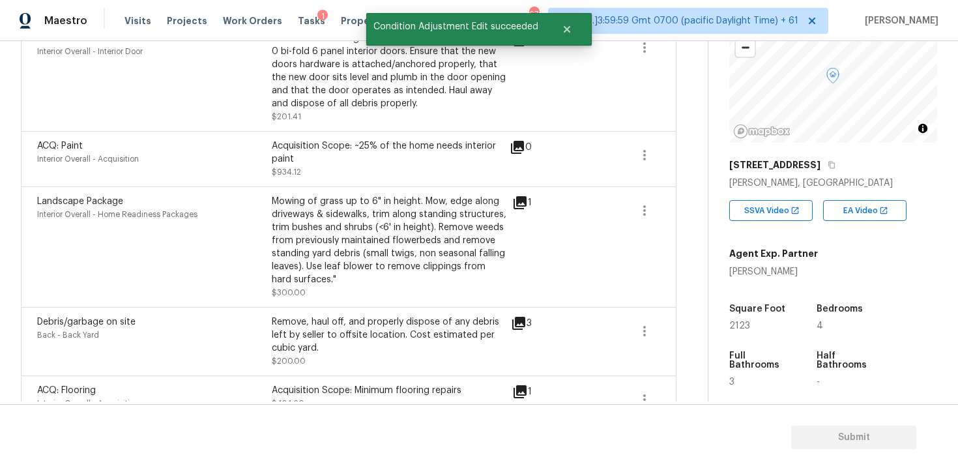
click at [521, 326] on icon at bounding box center [519, 323] width 16 height 16
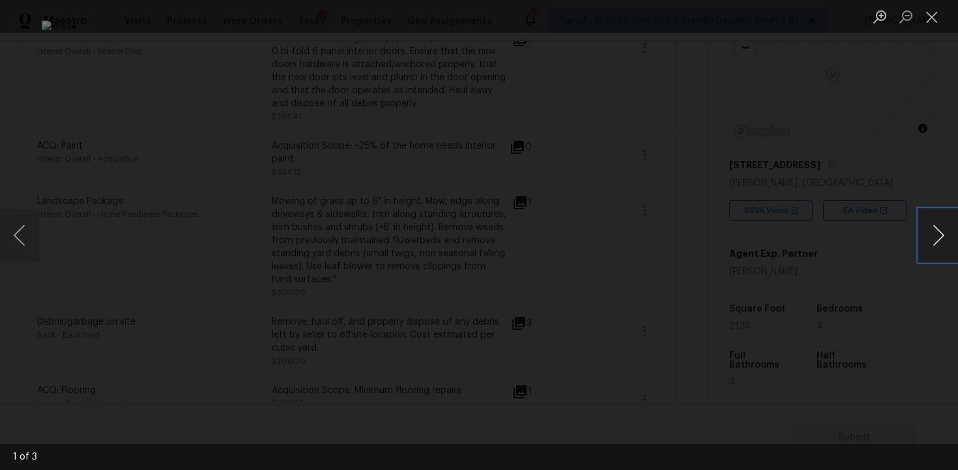
click at [945, 227] on button "Next image" at bounding box center [938, 235] width 39 height 52
click at [924, 191] on div "Lightbox" at bounding box center [479, 235] width 958 height 470
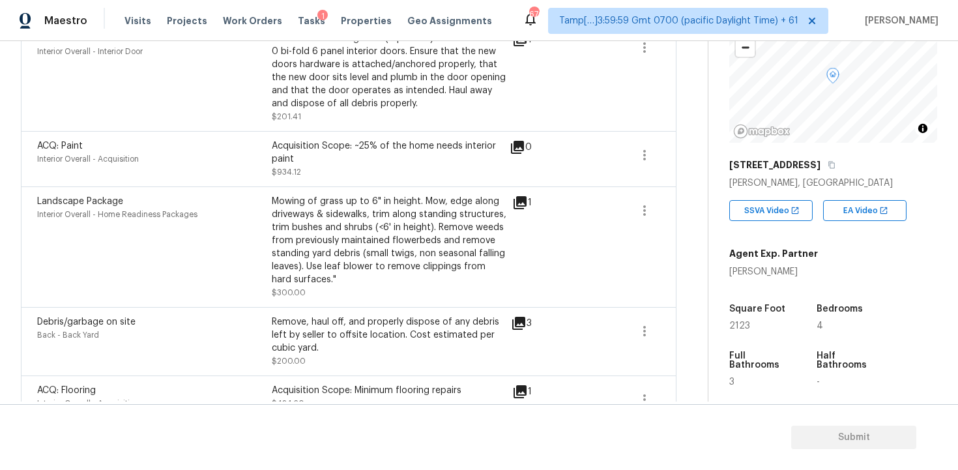
click at [517, 317] on icon at bounding box center [519, 323] width 16 height 16
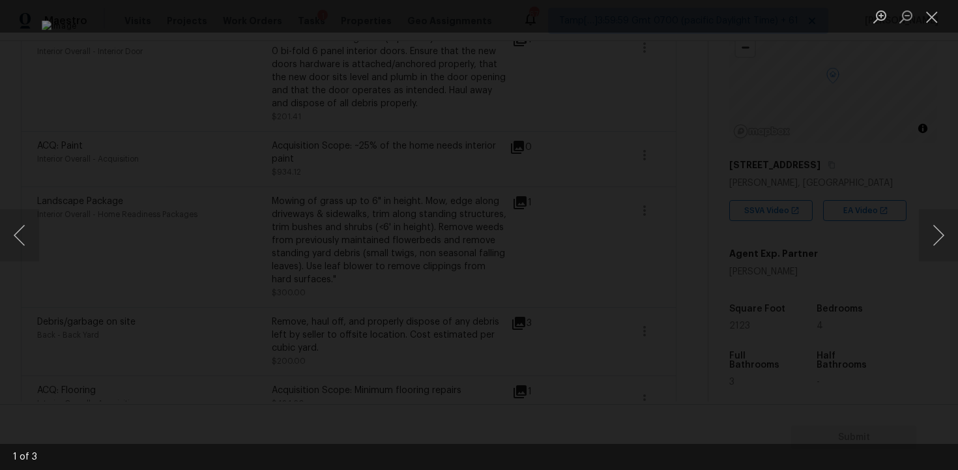
click at [882, 168] on div "Lightbox" at bounding box center [479, 235] width 958 height 470
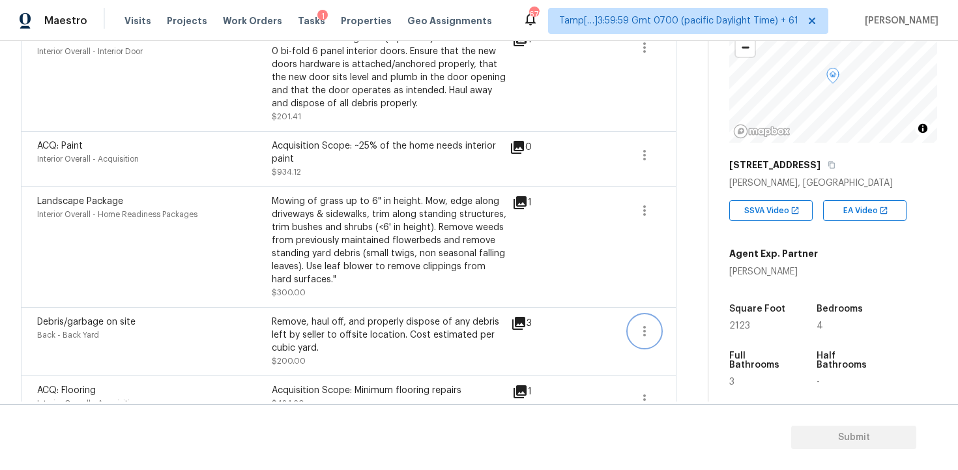
click at [651, 335] on icon "button" at bounding box center [644, 331] width 16 height 16
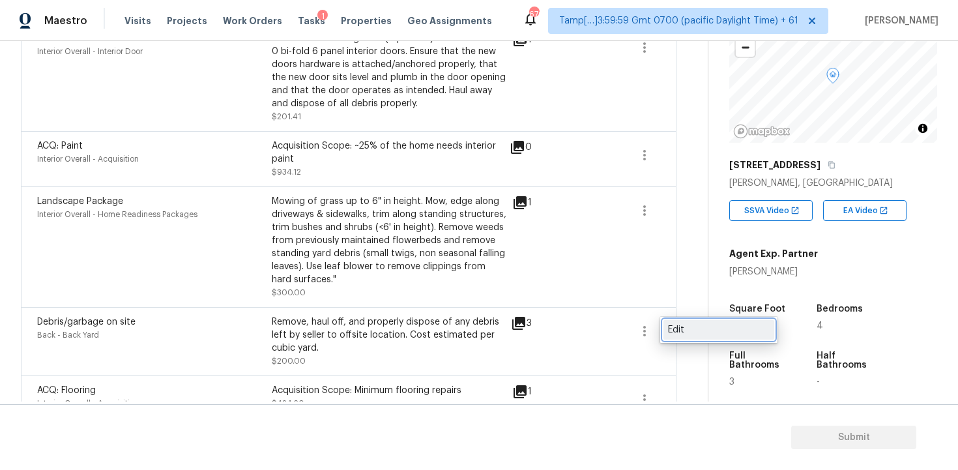
click at [734, 326] on div "Edit" at bounding box center [719, 329] width 102 height 13
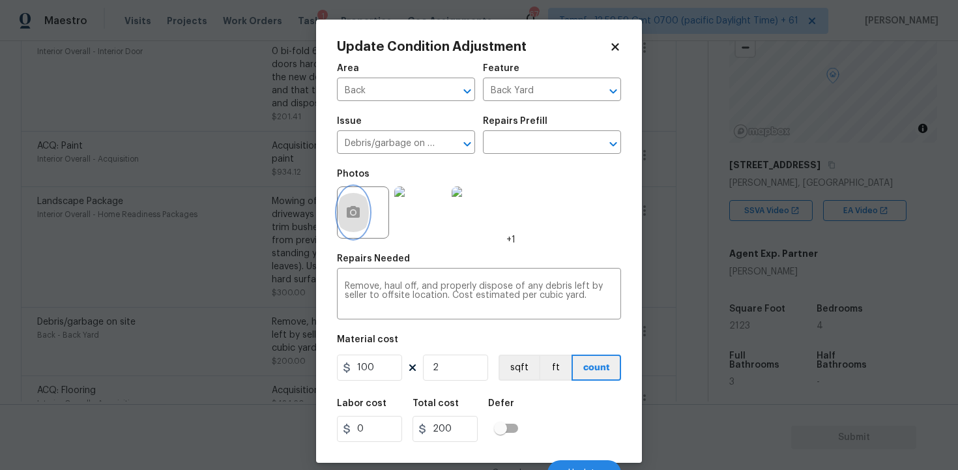
click at [360, 204] on button "button" at bounding box center [352, 212] width 31 height 51
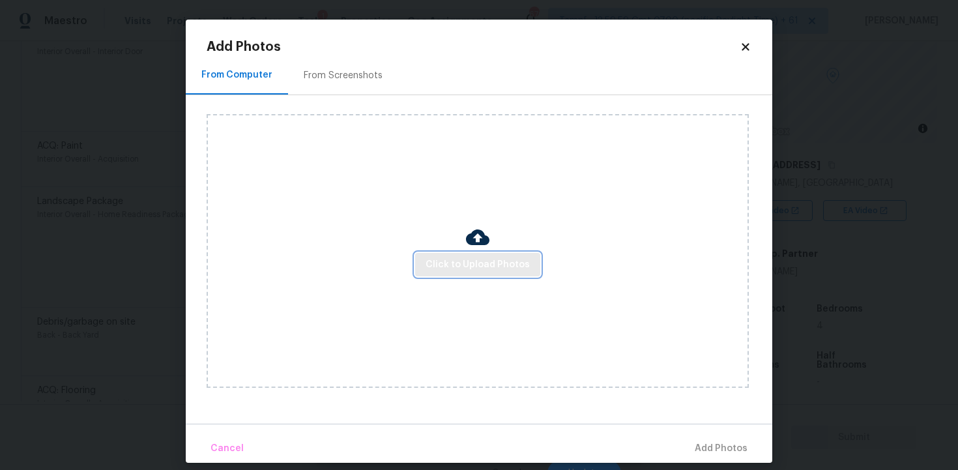
click at [484, 270] on span "Click to Upload Photos" at bounding box center [477, 265] width 104 height 16
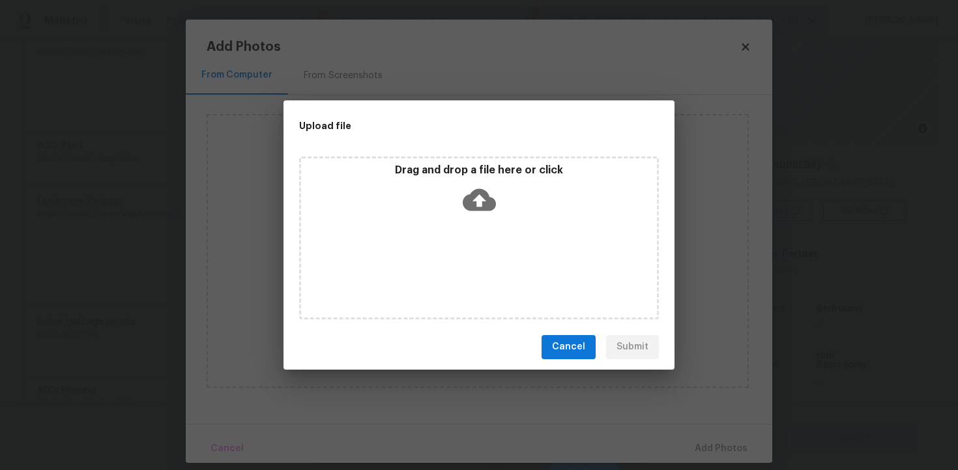
click at [478, 206] on icon at bounding box center [479, 199] width 33 height 22
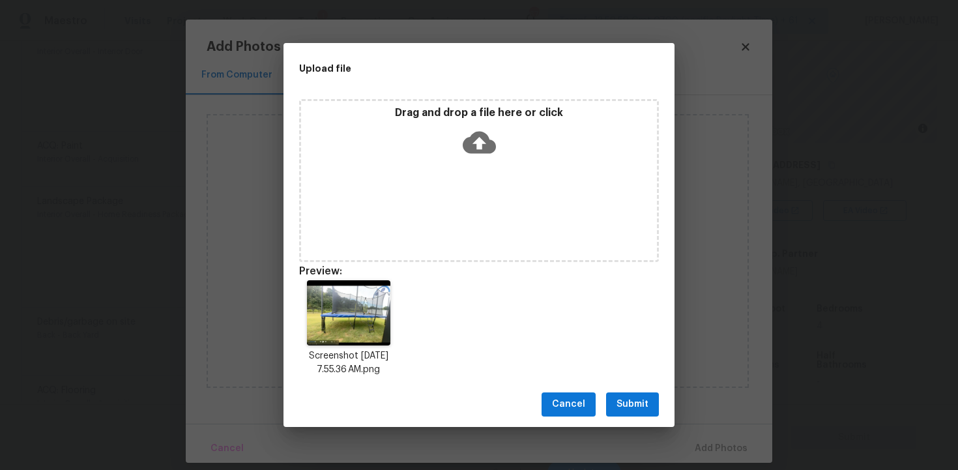
click at [650, 413] on button "Submit" at bounding box center [632, 404] width 53 height 24
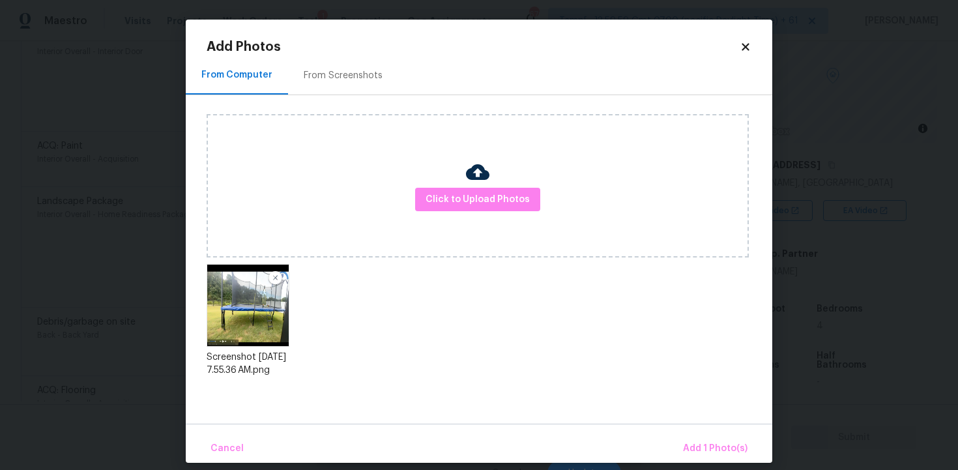
click at [703, 433] on div "Cancel Add 1 Photo(s)" at bounding box center [479, 442] width 586 height 39
click at [705, 452] on span "Add 1 Photo(s)" at bounding box center [715, 448] width 64 height 16
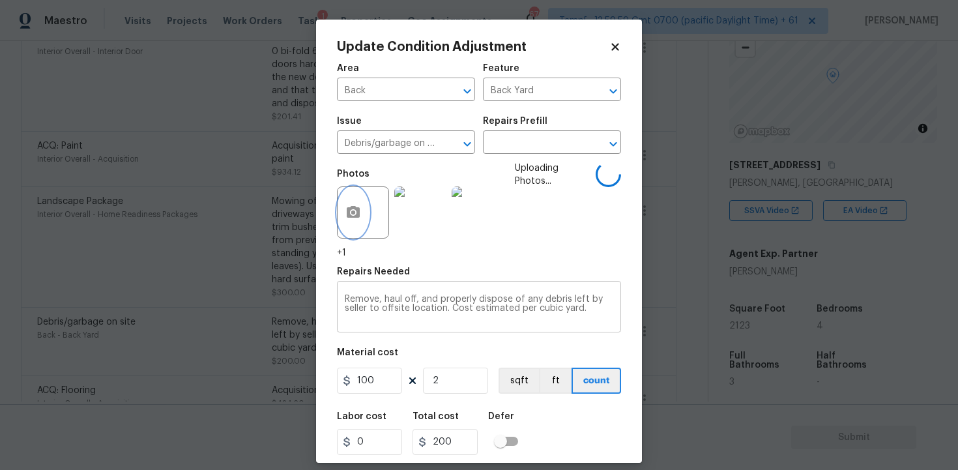
scroll to position [30, 0]
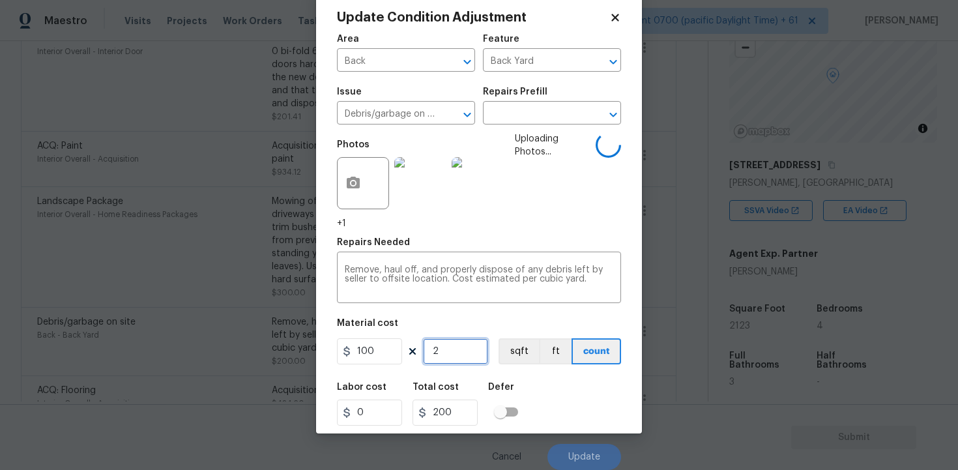
click at [460, 353] on input "2" at bounding box center [455, 351] width 65 height 26
type input "0"
click at [373, 362] on input "100" at bounding box center [369, 351] width 65 height 26
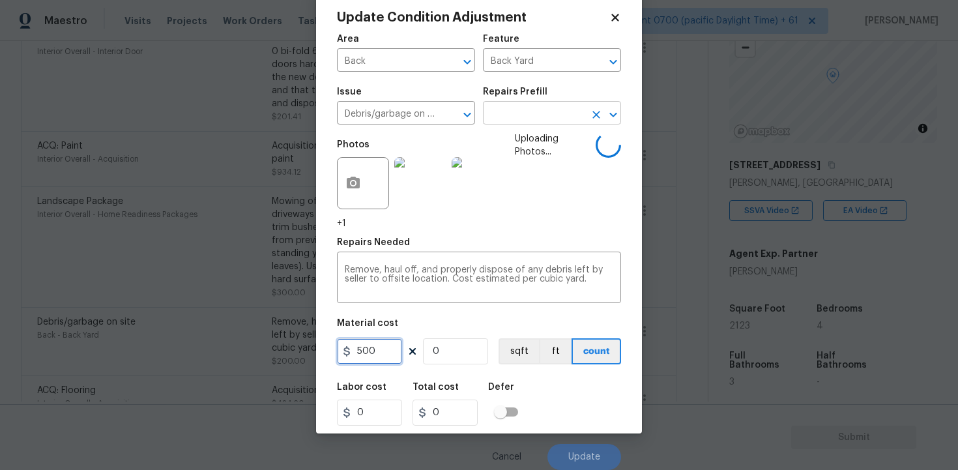
type input "500"
click at [515, 115] on input "text" at bounding box center [534, 114] width 102 height 20
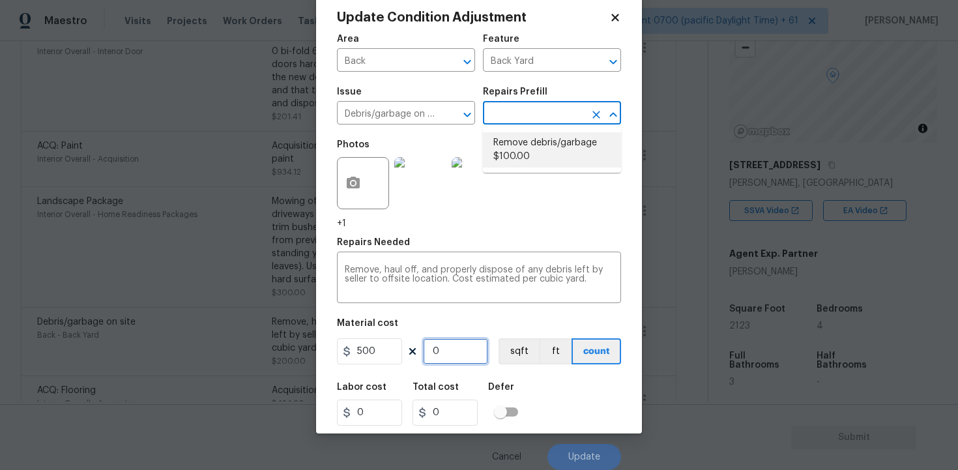
click at [464, 341] on input "0" at bounding box center [455, 351] width 65 height 26
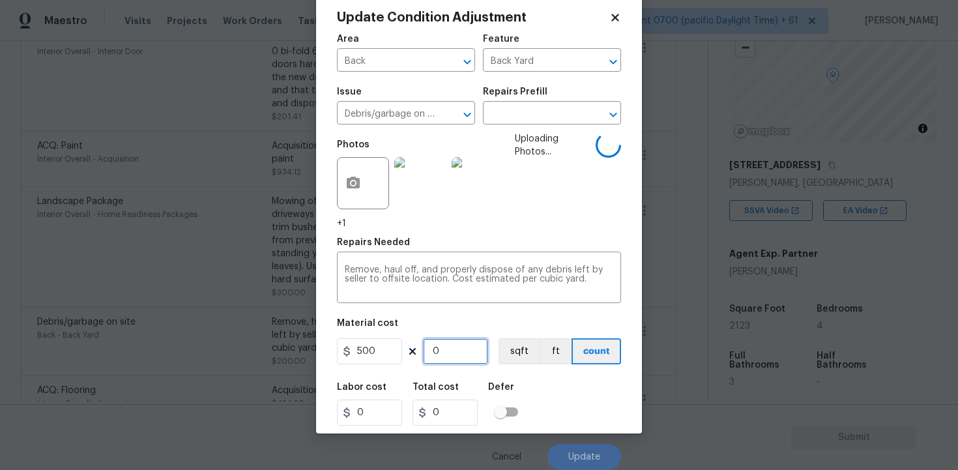
type input "1"
type input "500"
type input "1"
click at [559, 423] on div "Labor cost 0 Total cost 500 Defer" at bounding box center [479, 404] width 284 height 59
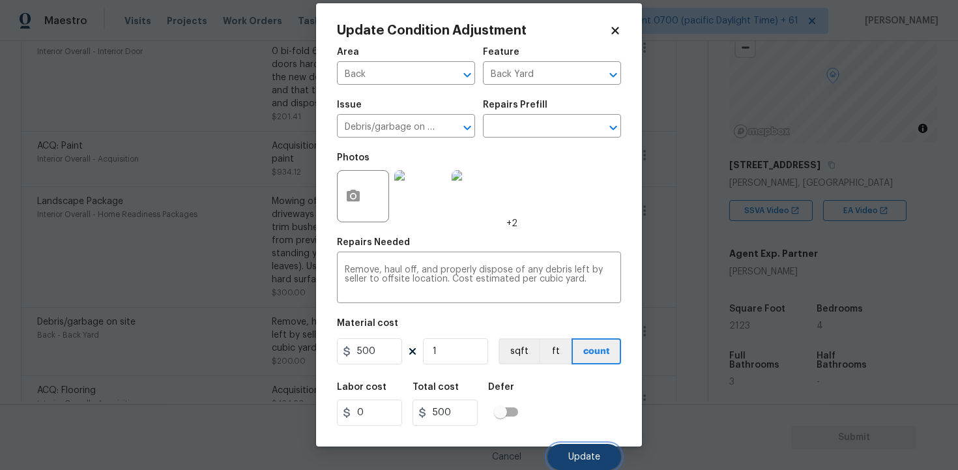
click at [569, 445] on button "Update" at bounding box center [584, 457] width 74 height 26
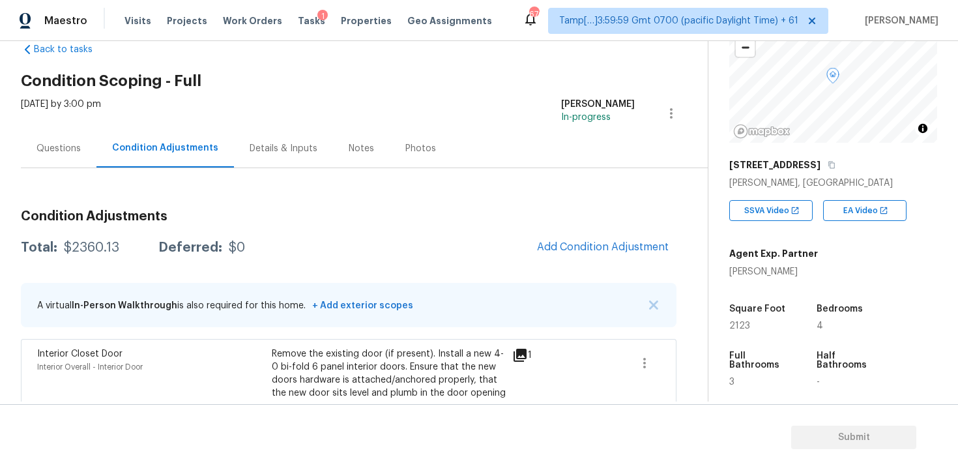
scroll to position [16, 0]
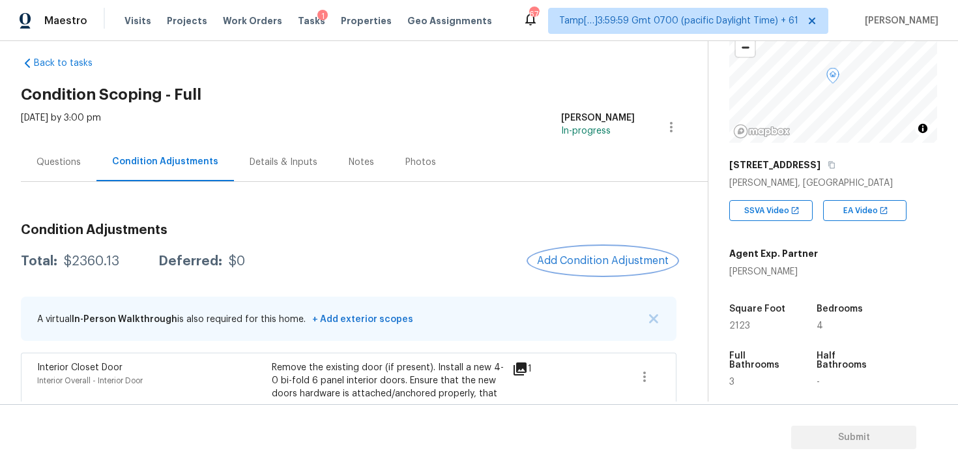
click at [587, 267] on button "Add Condition Adjustment" at bounding box center [602, 260] width 147 height 27
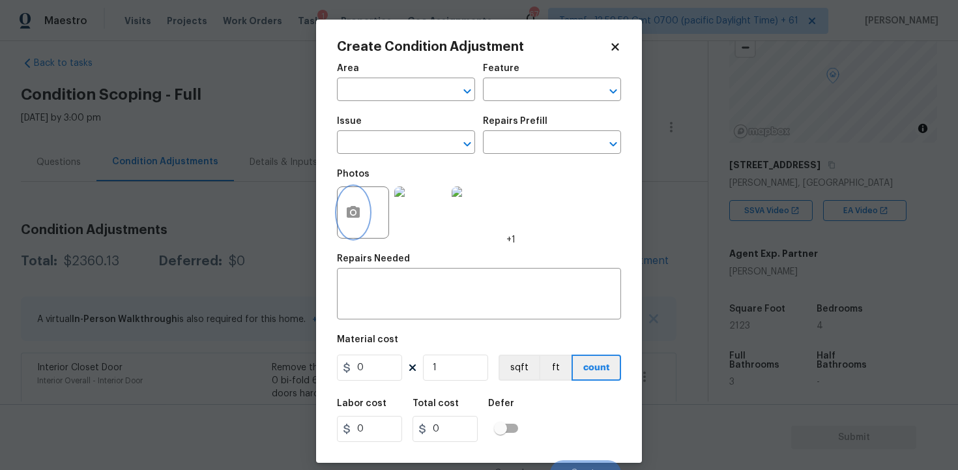
click at [345, 193] on button "button" at bounding box center [352, 212] width 31 height 51
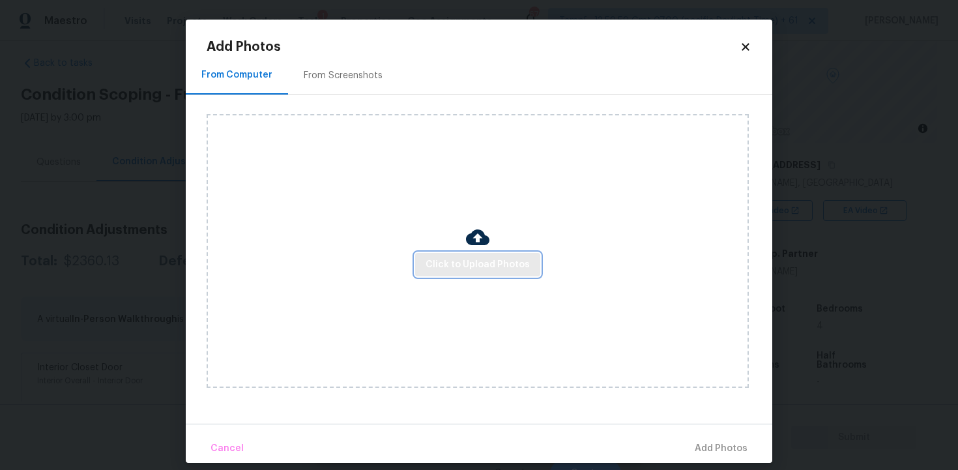
click at [464, 264] on span "Click to Upload Photos" at bounding box center [477, 265] width 104 height 16
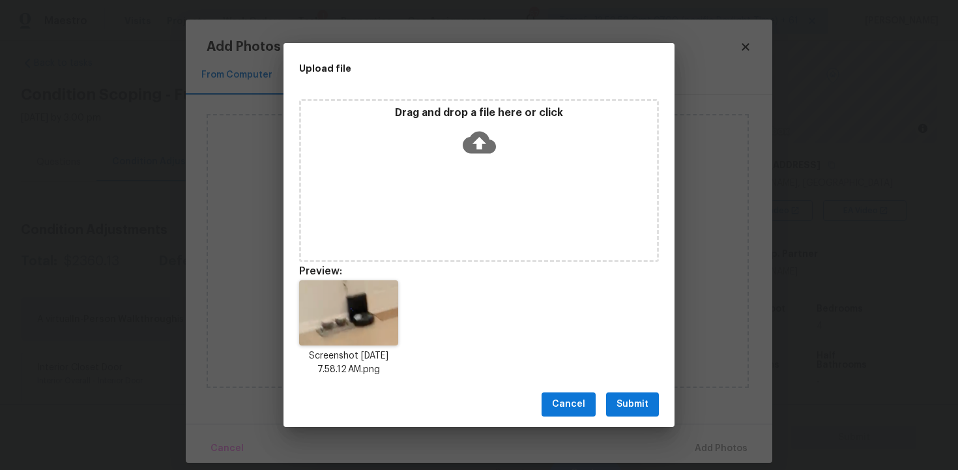
click at [616, 405] on button "Submit" at bounding box center [632, 404] width 53 height 24
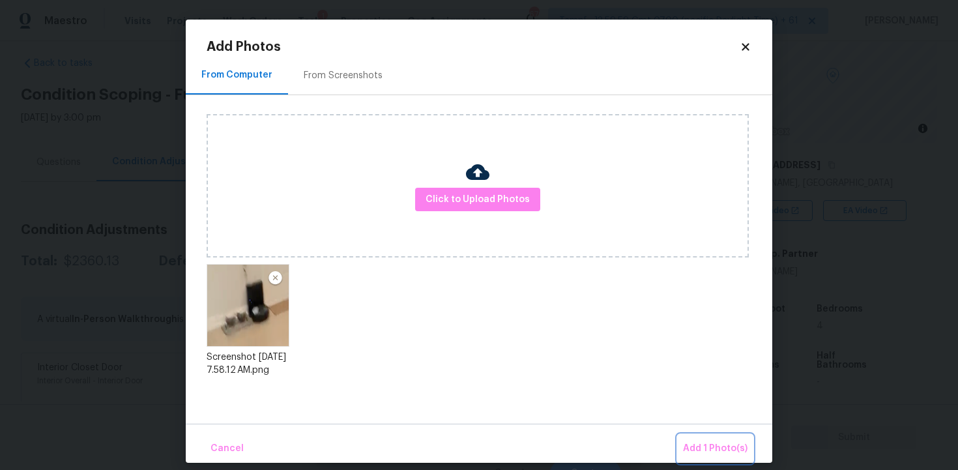
click at [707, 449] on span "Add 1 Photo(s)" at bounding box center [715, 448] width 64 height 16
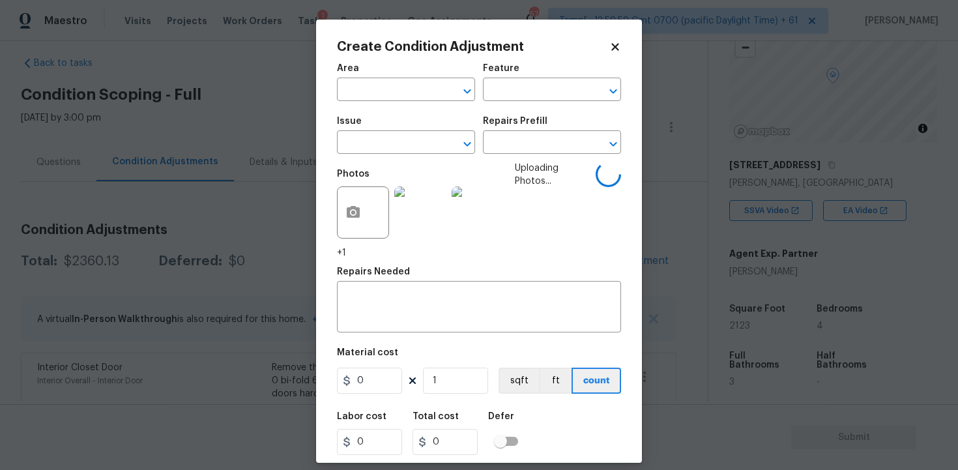
click at [393, 77] on div "Area" at bounding box center [406, 72] width 138 height 17
click at [393, 83] on input "text" at bounding box center [388, 91] width 102 height 20
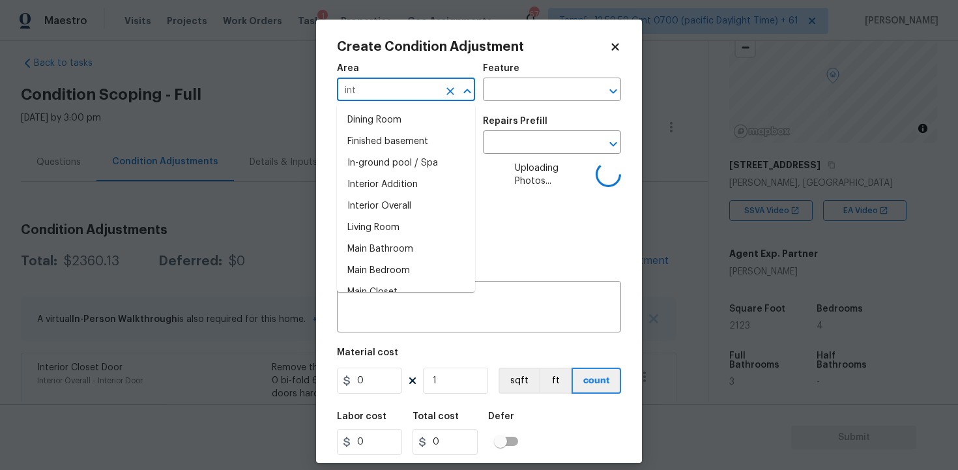
type input "inte"
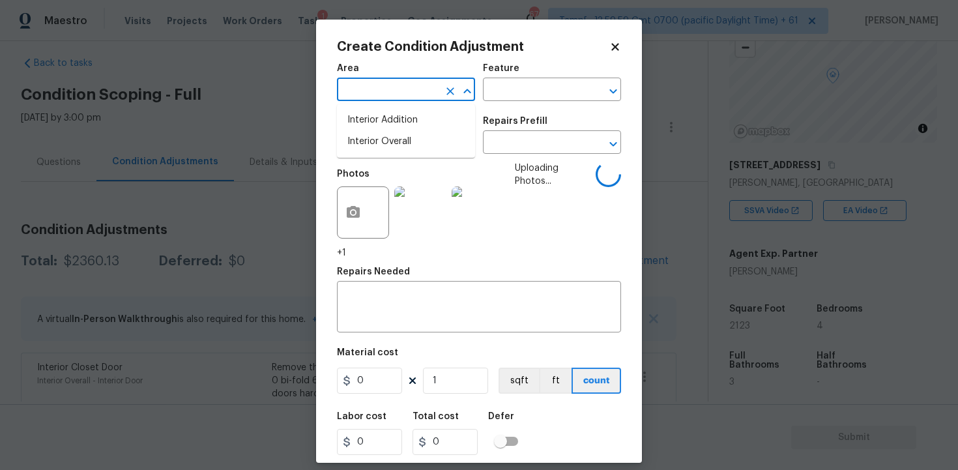
type input "r"
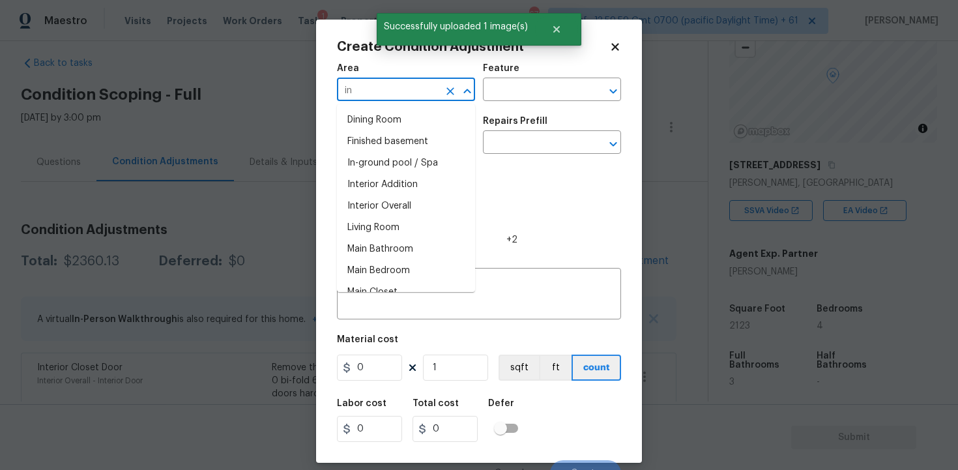
type input "int"
type input "r"
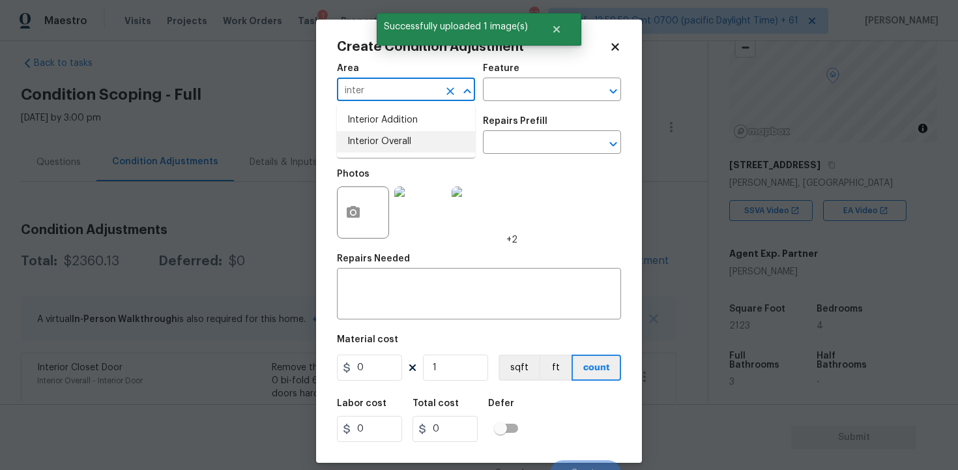
click at [395, 152] on li "Interior Overall" at bounding box center [406, 141] width 138 height 21
type input "Interior Overall"
click at [395, 152] on input "text" at bounding box center [388, 144] width 102 height 20
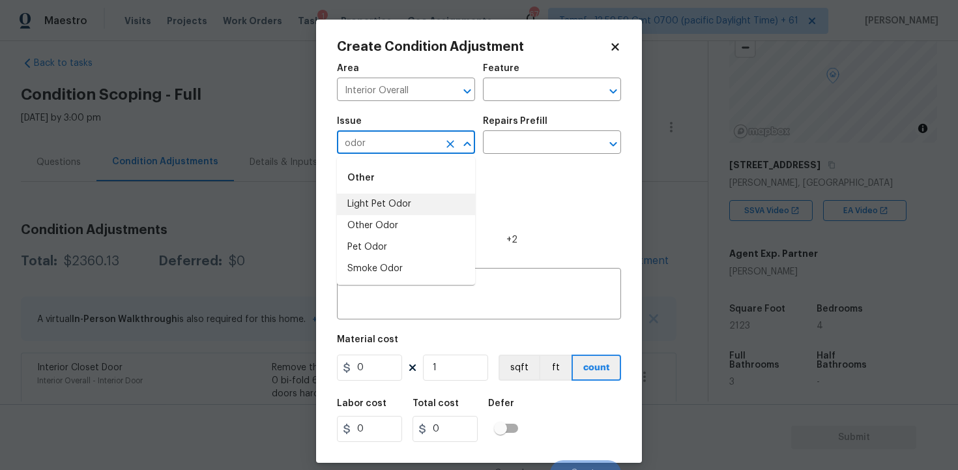
click at [400, 203] on li "Light Pet Odor" at bounding box center [406, 203] width 138 height 21
type input "Light Pet Odor"
click at [504, 157] on div "Issue Light Pet Odor ​ Repairs Prefill ​" at bounding box center [479, 135] width 284 height 53
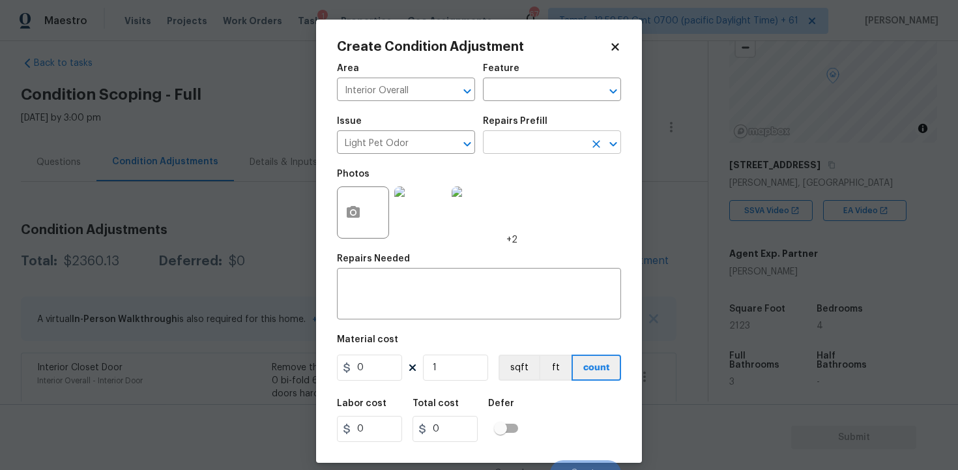
click at [507, 153] on input "text" at bounding box center [534, 144] width 102 height 20
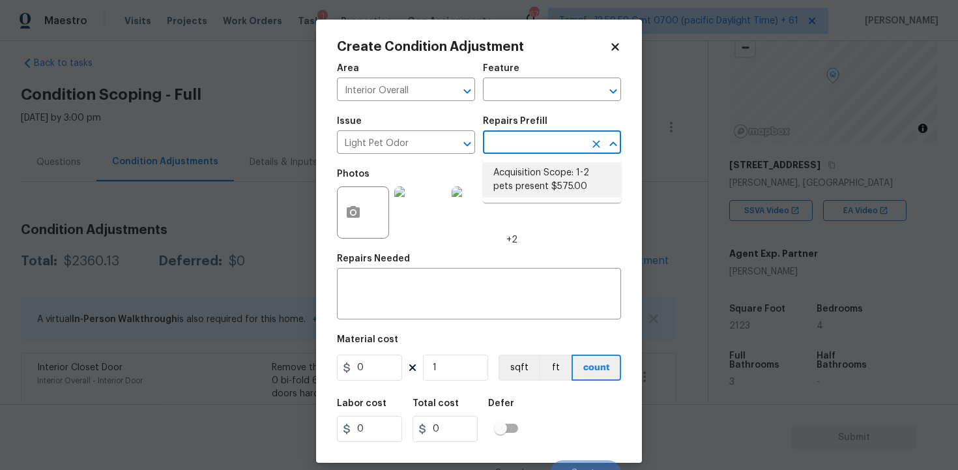
click at [516, 187] on li "Acquisition Scope: 1-2 pets present $575.00" at bounding box center [552, 179] width 138 height 35
type textarea "Acquisition Scope: 1-2 pets present"
type input "575"
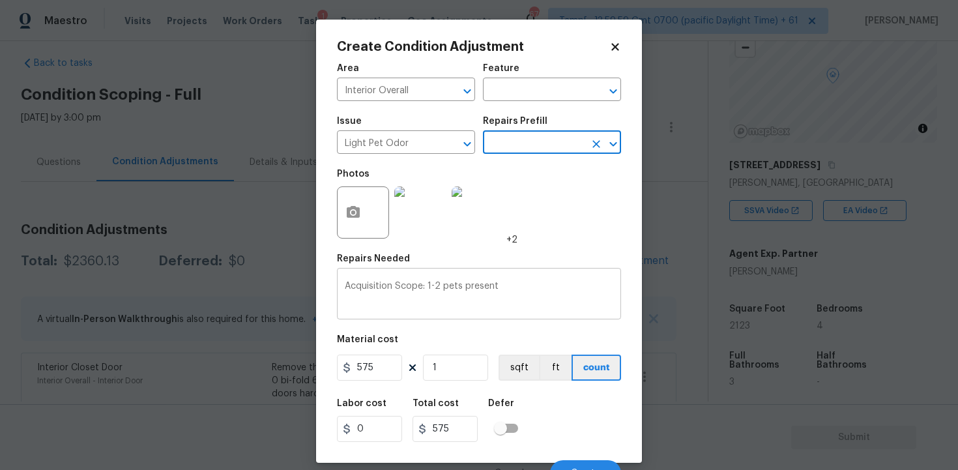
scroll to position [17, 0]
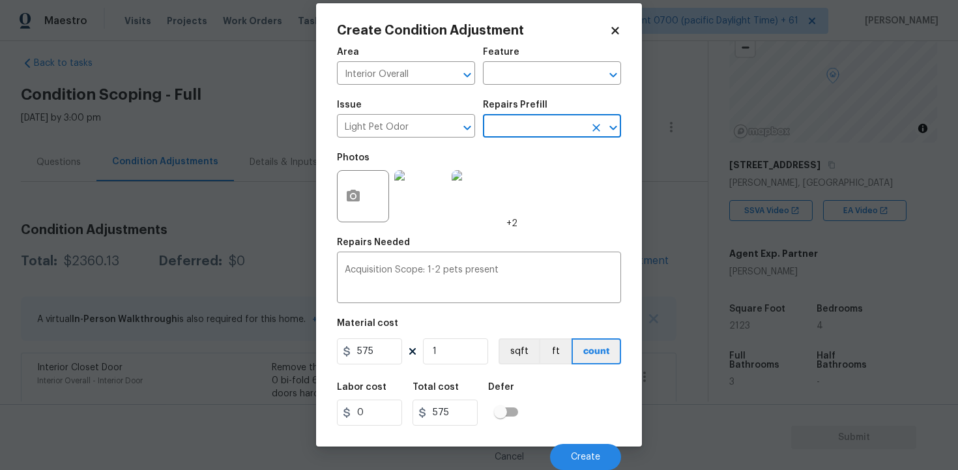
click at [581, 403] on div "Labor cost 0 Total cost 575 Defer" at bounding box center [479, 404] width 284 height 59
click at [582, 446] on button "Create" at bounding box center [585, 457] width 71 height 26
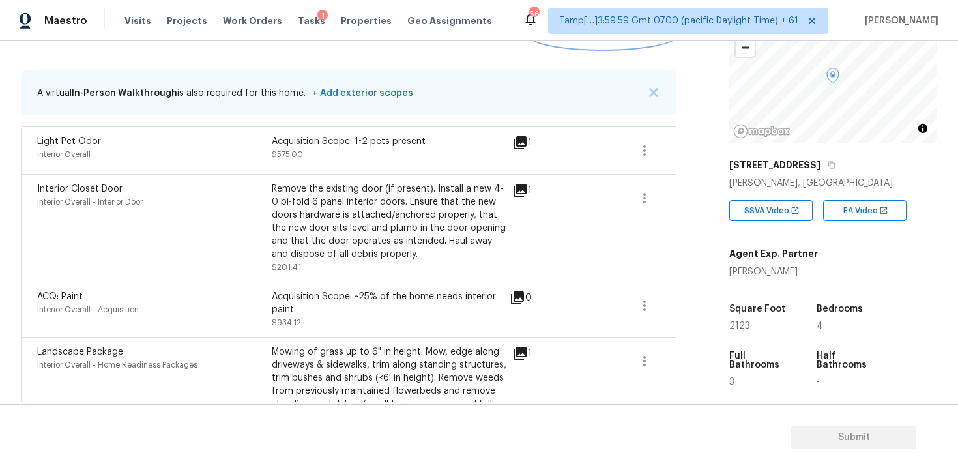
scroll to position [99, 0]
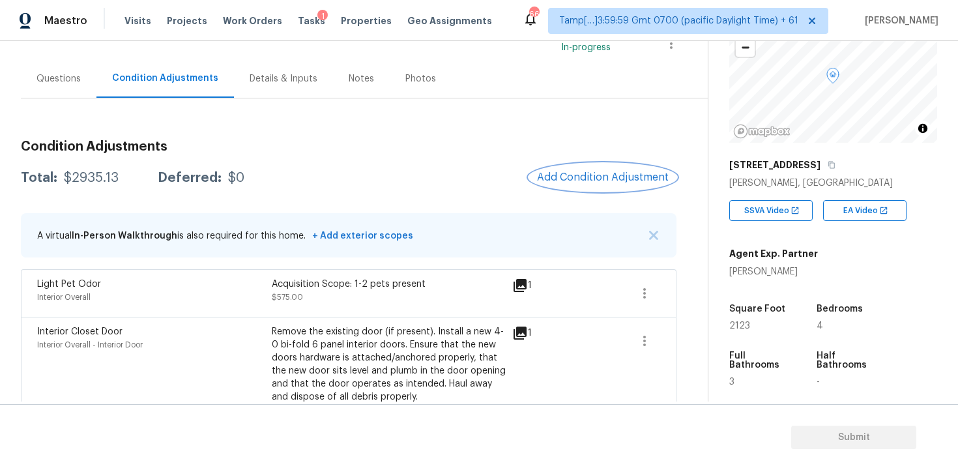
click at [570, 165] on button "Add Condition Adjustment" at bounding box center [602, 177] width 147 height 27
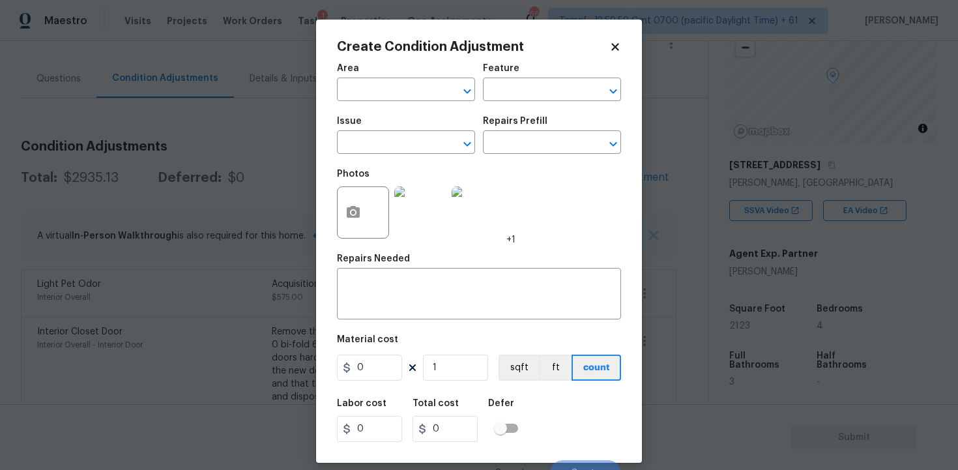
click at [570, 165] on div "Photos +1" at bounding box center [479, 204] width 284 height 85
click at [427, 91] on input "text" at bounding box center [388, 91] width 102 height 20
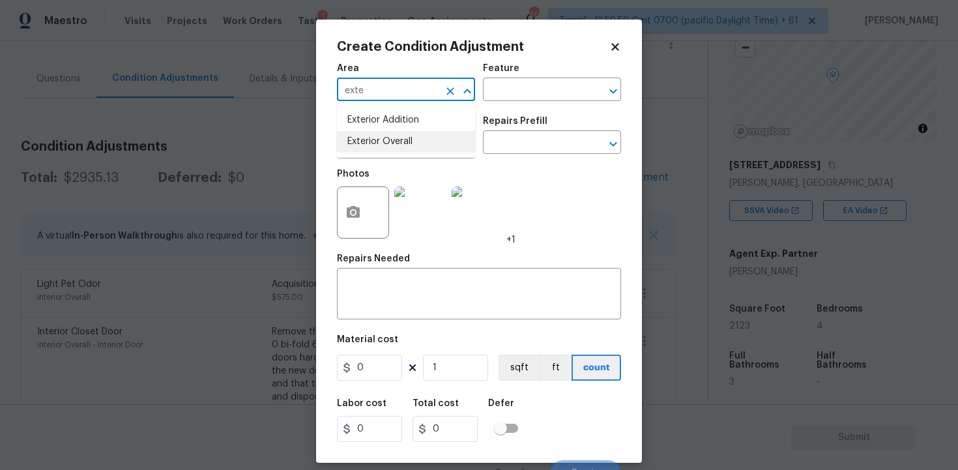
click at [419, 145] on li "Exterior Overall" at bounding box center [406, 141] width 138 height 21
type input "Exterior Overall"
click at [419, 145] on input "text" at bounding box center [388, 144] width 102 height 20
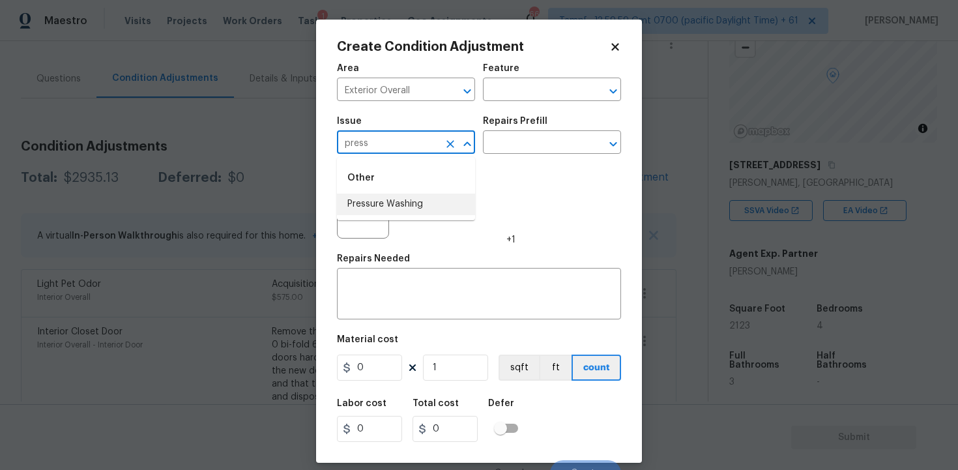
click at [415, 194] on li "Pressure Washing" at bounding box center [406, 203] width 138 height 21
type input "Pressure Washing"
click at [534, 139] on input "text" at bounding box center [534, 144] width 102 height 20
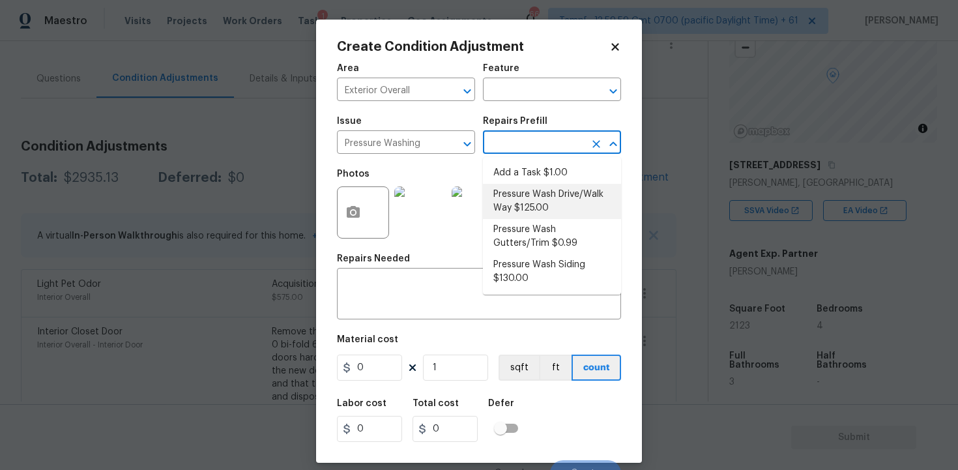
click at [537, 205] on li "Pressure Wash Drive/Walk Way $125.00" at bounding box center [552, 201] width 138 height 35
type input "Siding"
type textarea "Pressure wash the driveways/walkways as directed by the PM. Ensure that all deb…"
type input "125"
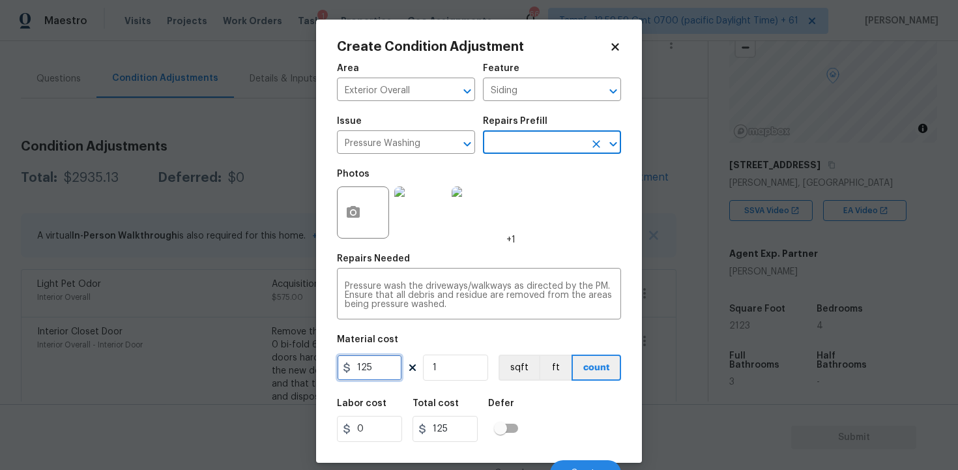
click at [386, 376] on input "125" at bounding box center [369, 367] width 65 height 26
click at [386, 376] on input "4" at bounding box center [369, 367] width 65 height 26
type input "400"
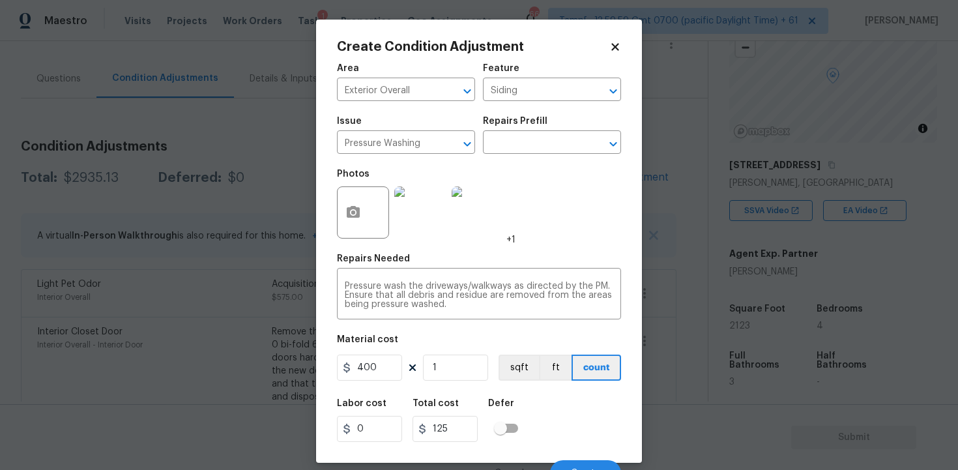
type input "400"
click at [526, 399] on div "Labor cost 0 Total cost 400 Defer" at bounding box center [479, 420] width 284 height 59
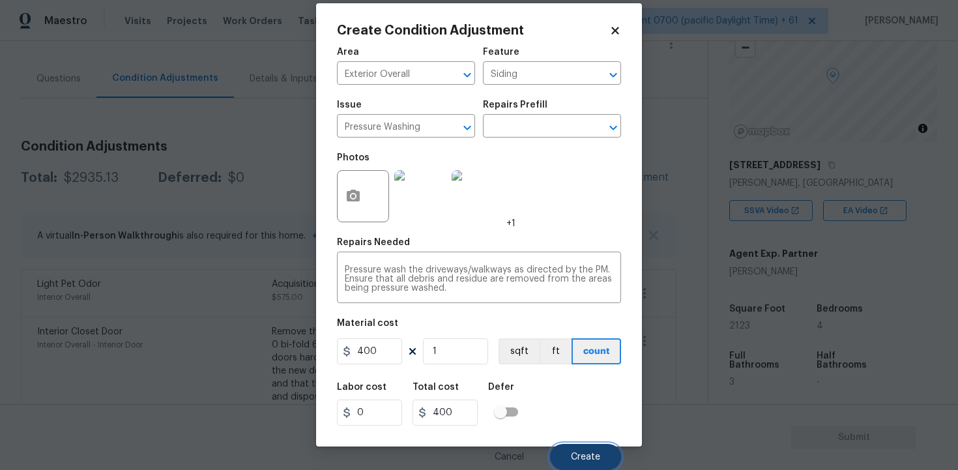
click at [569, 456] on button "Create" at bounding box center [585, 457] width 71 height 26
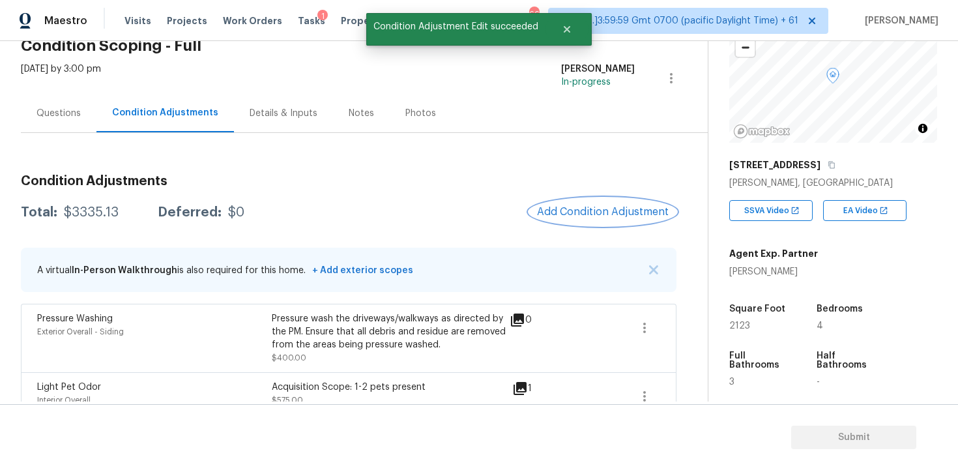
scroll to position [0, 0]
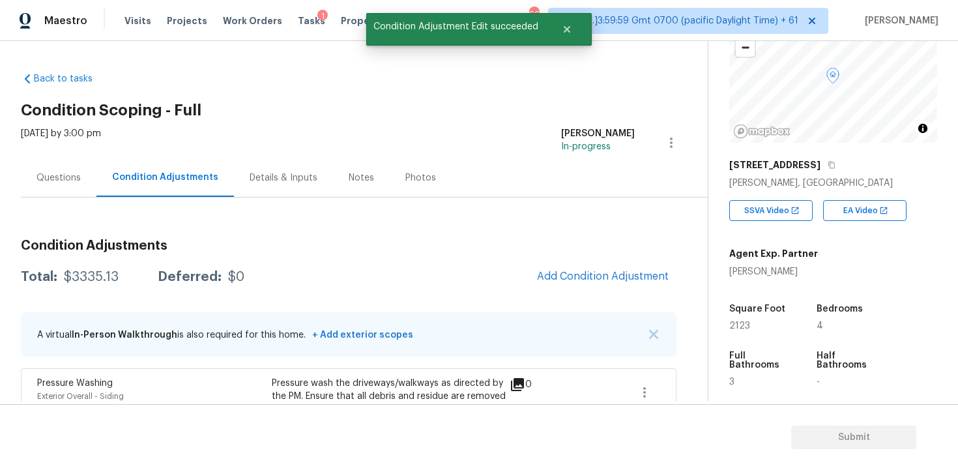
click at [94, 170] on div "Questions" at bounding box center [59, 177] width 76 height 38
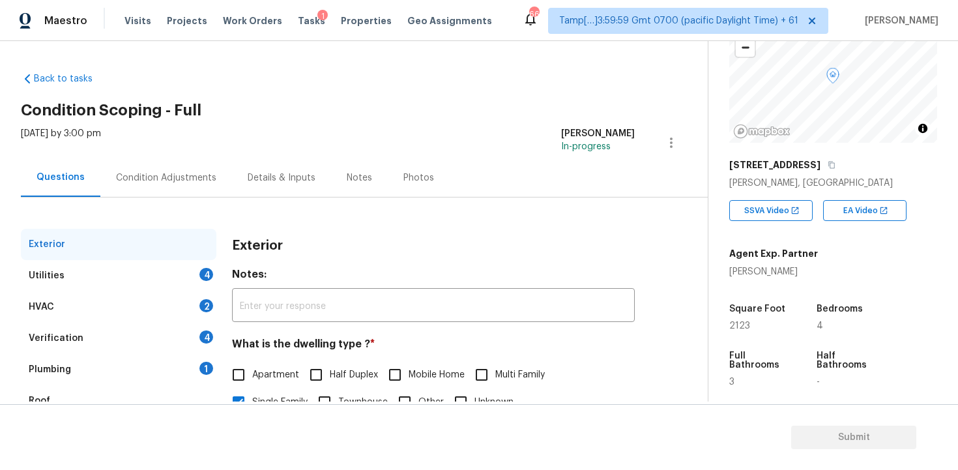
scroll to position [158, 0]
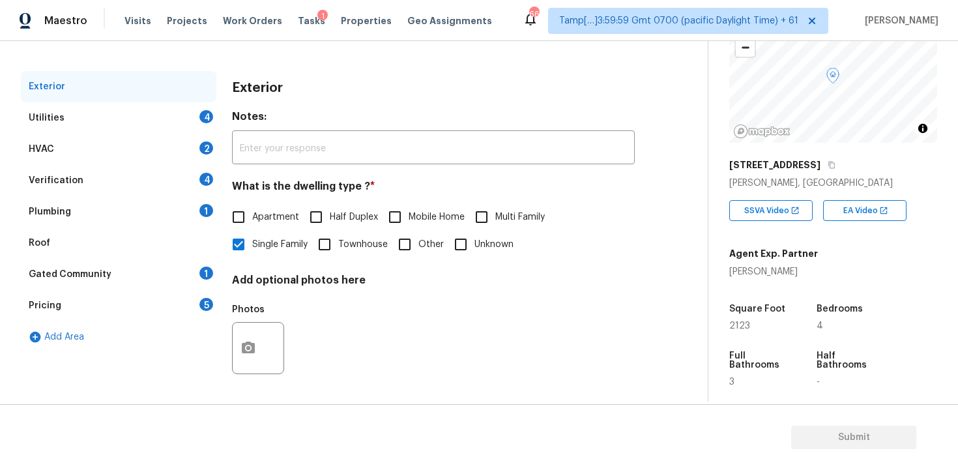
click at [161, 127] on div "Utilities 4" at bounding box center [118, 117] width 195 height 31
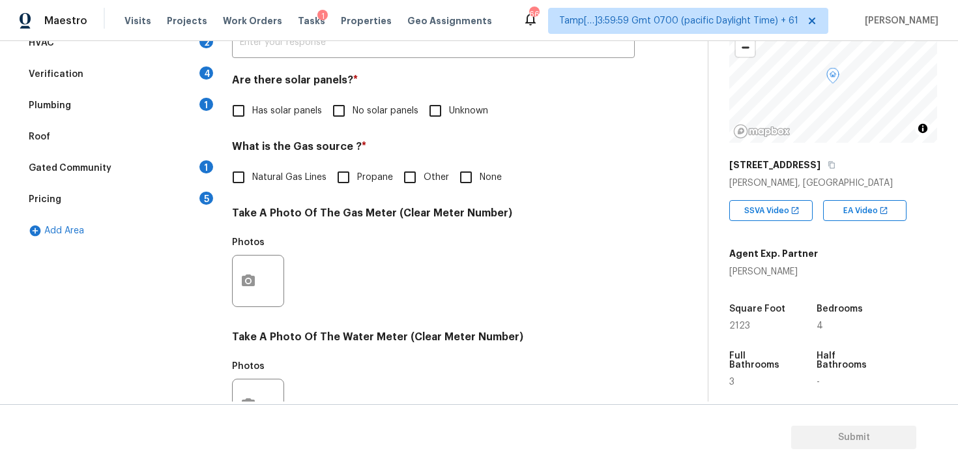
scroll to position [273, 0]
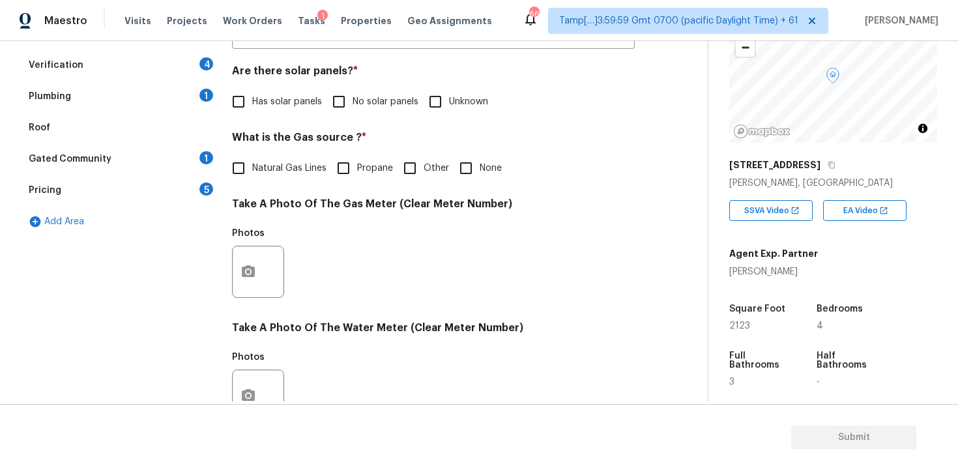
click at [332, 95] on input "No solar panels" at bounding box center [338, 101] width 27 height 27
checkbox input "true"
click at [272, 160] on label "Natural Gas Lines" at bounding box center [276, 169] width 102 height 27
click at [252, 160] on input "Natural Gas Lines" at bounding box center [238, 169] width 27 height 27
checkbox input "true"
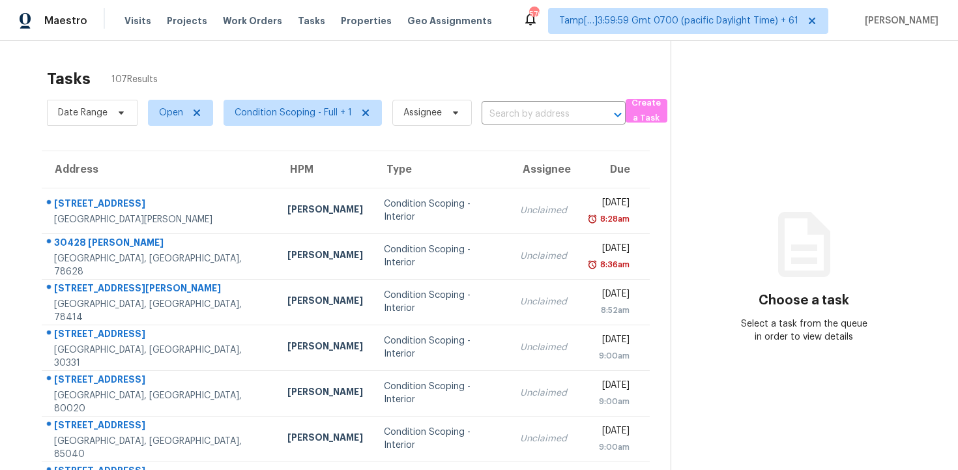
click at [260, 96] on span "Condition Scoping - Full + 1" at bounding box center [297, 113] width 169 height 34
click at [266, 117] on span "Condition Scoping - Full + 1" at bounding box center [293, 112] width 117 height 13
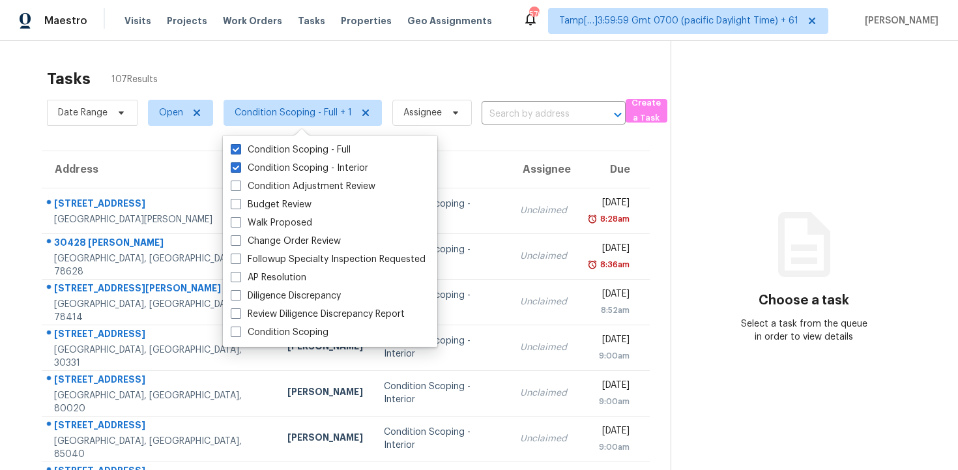
click at [303, 78] on div "Tasks 107 Results" at bounding box center [358, 79] width 623 height 34
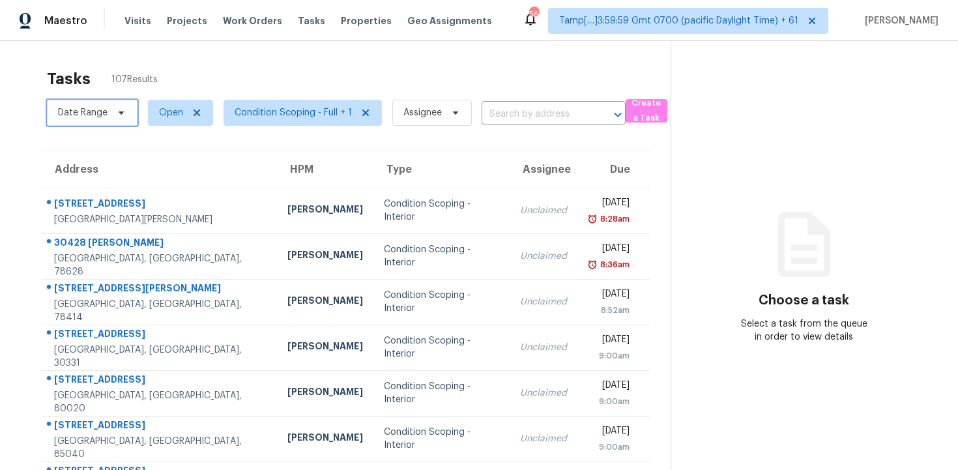
click at [99, 110] on span "Date Range" at bounding box center [83, 112] width 50 height 13
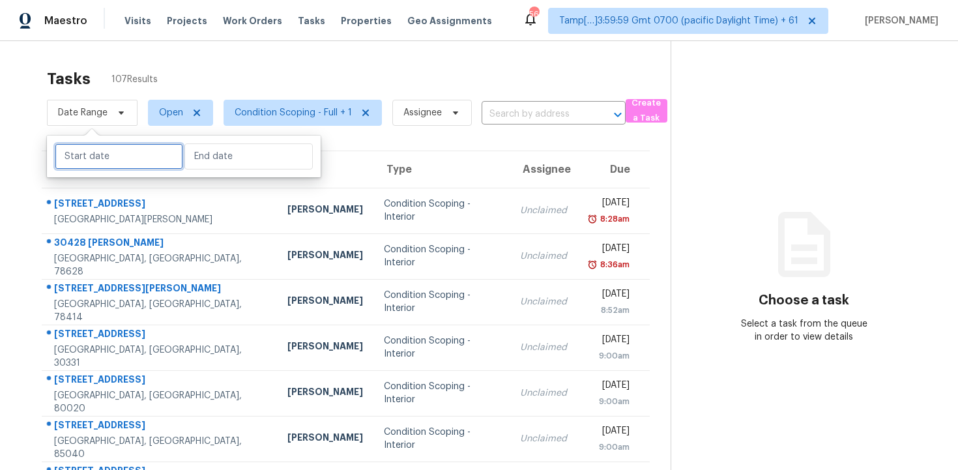
click at [87, 151] on input "text" at bounding box center [119, 156] width 128 height 26
select select "8"
select select "2025"
select select "9"
select select "2025"
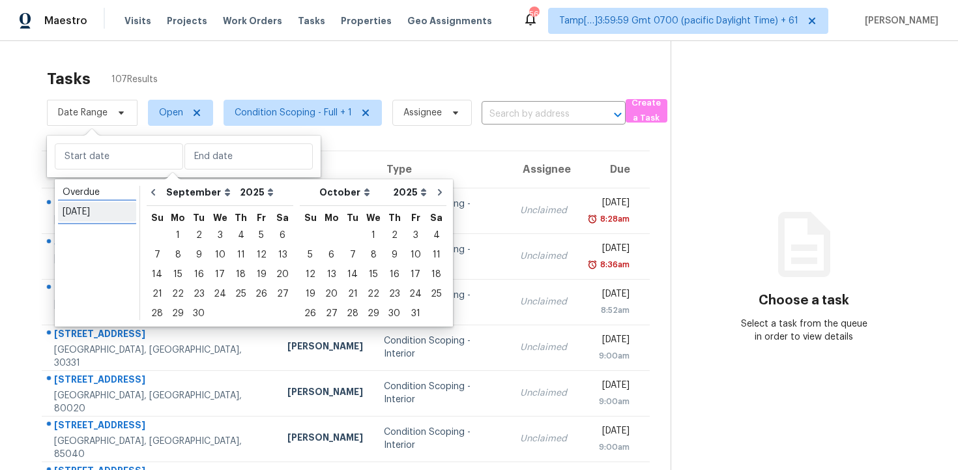
click at [85, 205] on div "[DATE]" at bounding box center [97, 211] width 69 height 13
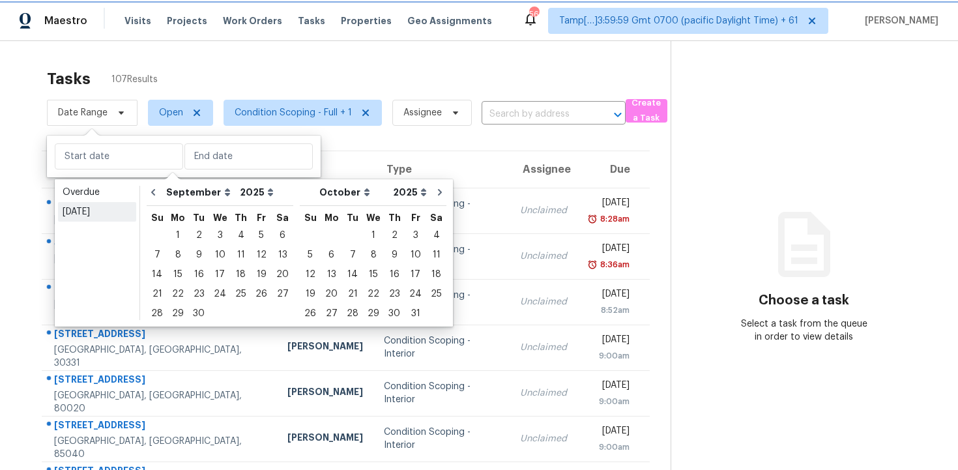
type input "[DATE]"
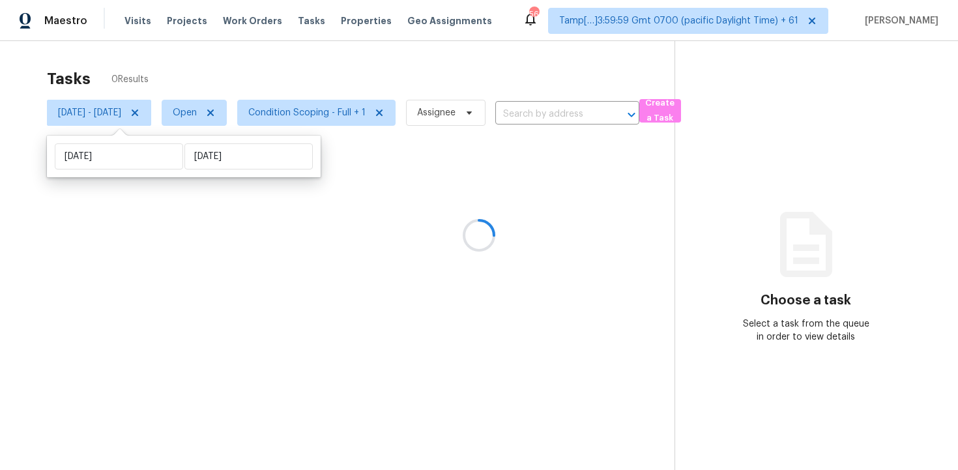
click at [218, 41] on div "Tasks 0 Results [DATE] - [DATE] Open Condition Scoping - Full + 1 Assignee ​ Cr…" at bounding box center [479, 276] width 958 height 470
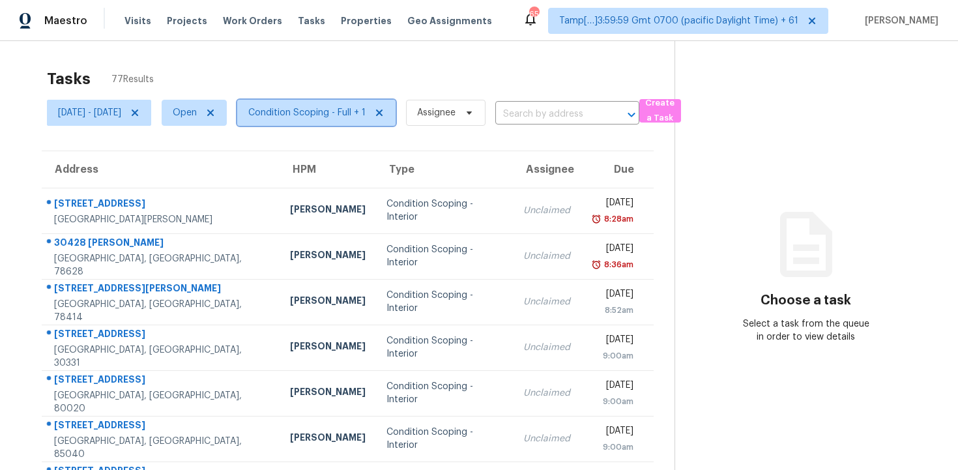
click at [365, 116] on span "Condition Scoping - Full + 1" at bounding box center [306, 112] width 117 height 13
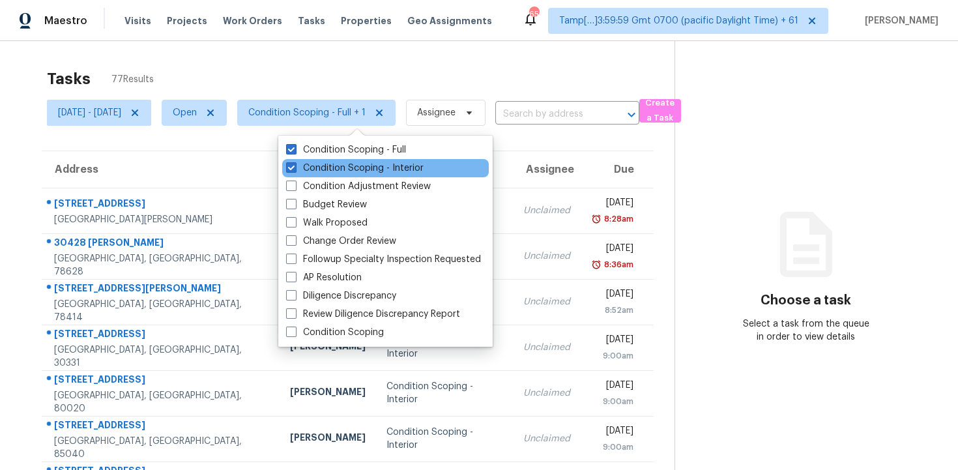
click at [364, 160] on div "Condition Scoping - Interior" at bounding box center [385, 168] width 207 height 18
click at [364, 162] on label "Condition Scoping - Interior" at bounding box center [354, 168] width 137 height 13
click at [294, 162] on input "Condition Scoping - Interior" at bounding box center [290, 166] width 8 height 8
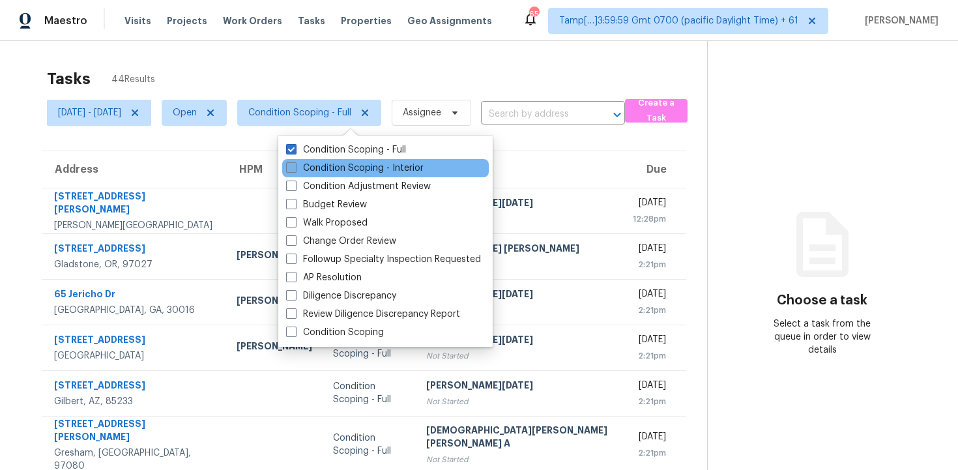
click at [364, 162] on label "Condition Scoping - Interior" at bounding box center [354, 168] width 137 height 13
click at [294, 162] on input "Condition Scoping - Interior" at bounding box center [290, 166] width 8 height 8
checkbox input "true"
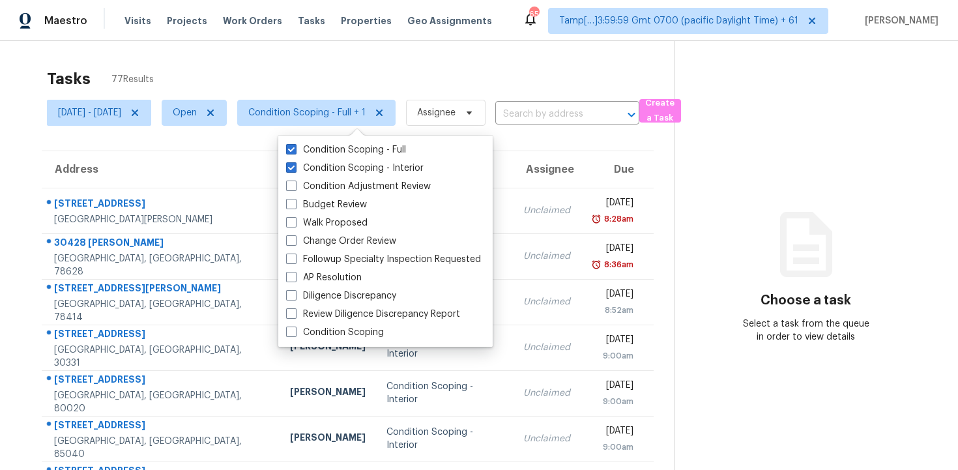
click at [376, 89] on div "Tasks 77 Results" at bounding box center [360, 79] width 627 height 34
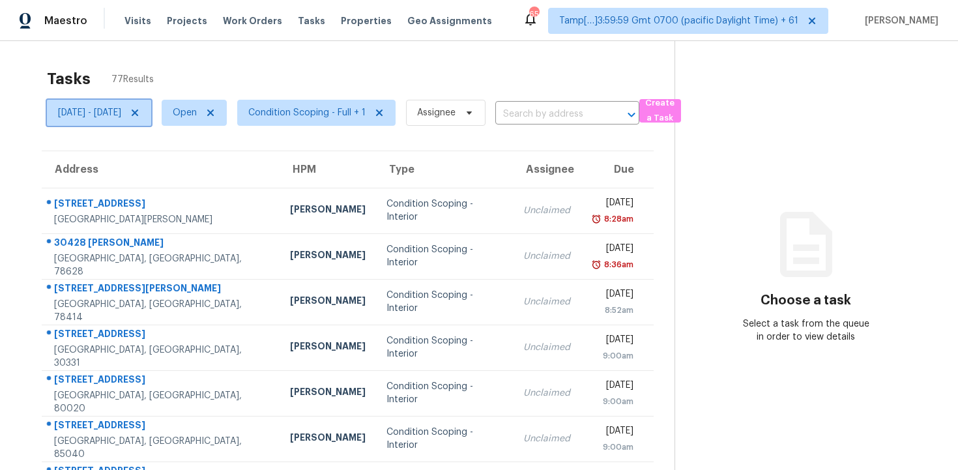
click at [140, 108] on icon at bounding box center [135, 112] width 10 height 10
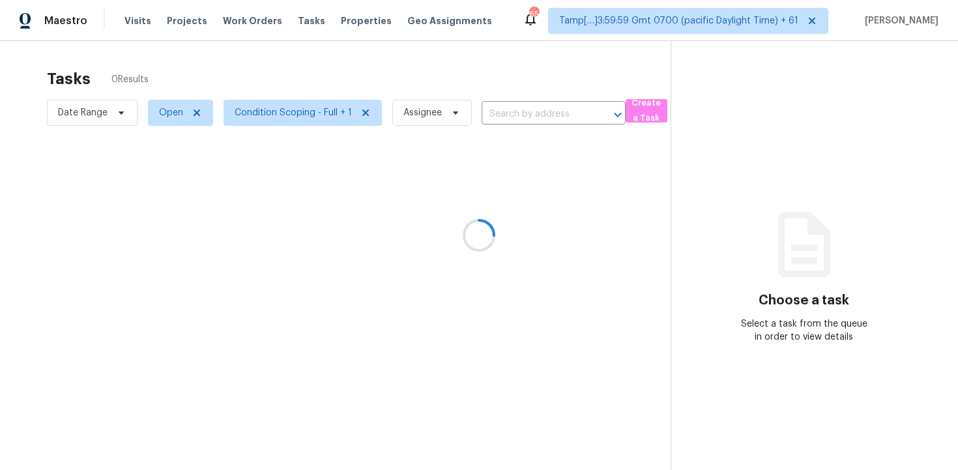
click at [163, 76] on div at bounding box center [479, 235] width 958 height 470
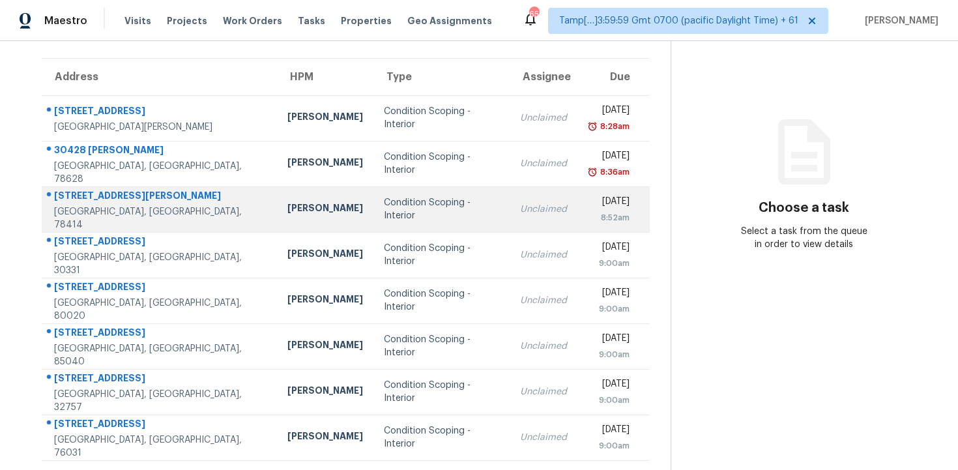
scroll to position [98, 0]
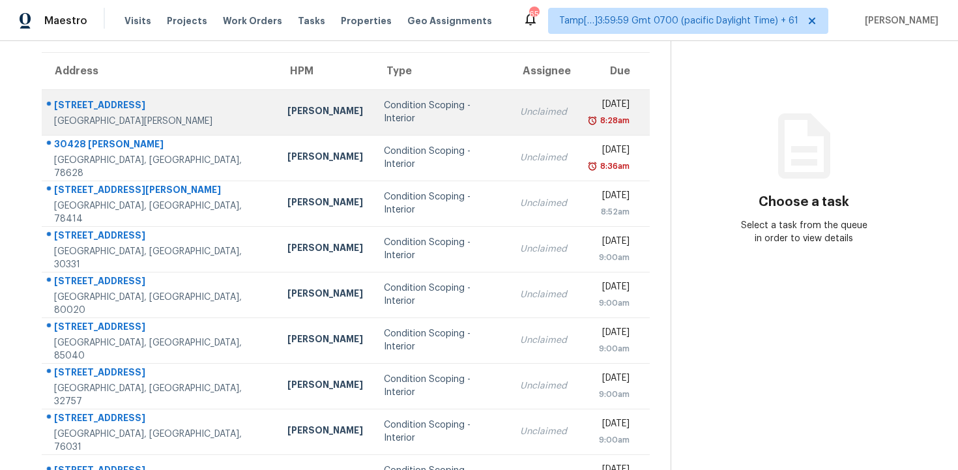
click at [395, 107] on div "Condition Scoping - Interior" at bounding box center [441, 112] width 115 height 26
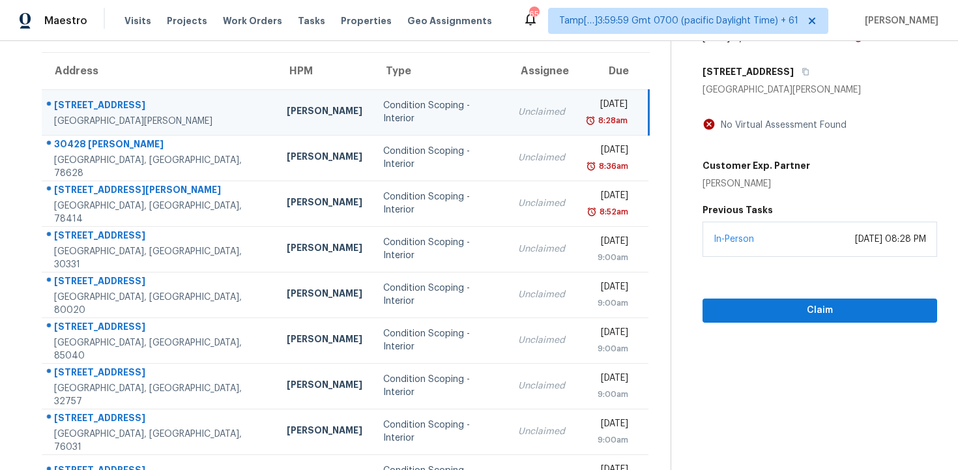
click at [796, 79] on div "[STREET_ADDRESS]" at bounding box center [819, 71] width 235 height 23
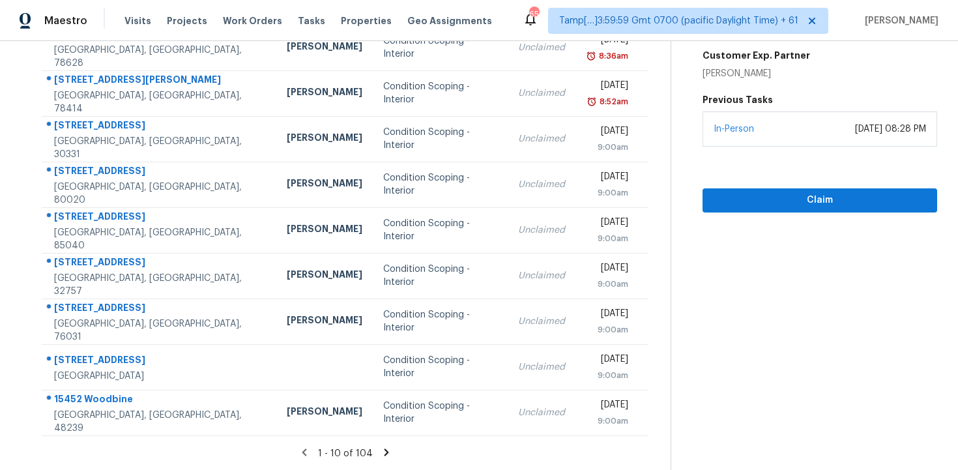
scroll to position [0, 0]
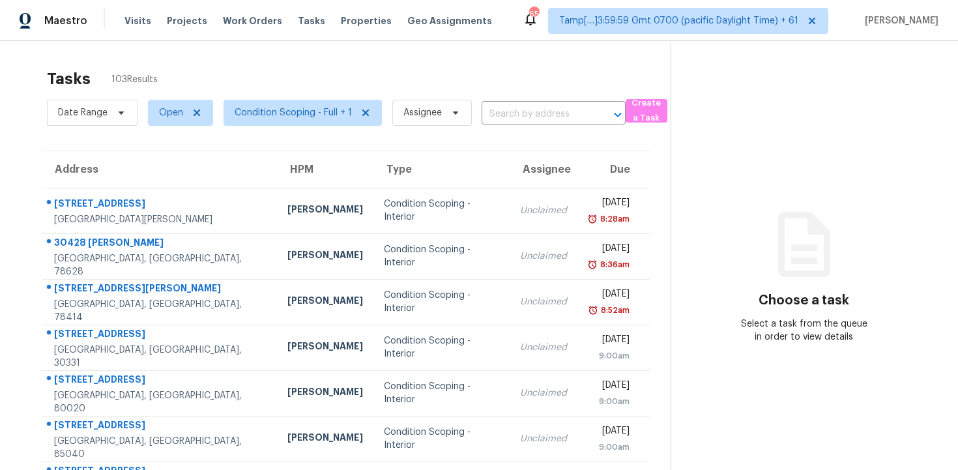
click at [274, 129] on span "Condition Scoping - Full + 1" at bounding box center [297, 113] width 169 height 34
click at [274, 116] on span "Condition Scoping - Full + 1" at bounding box center [293, 112] width 117 height 13
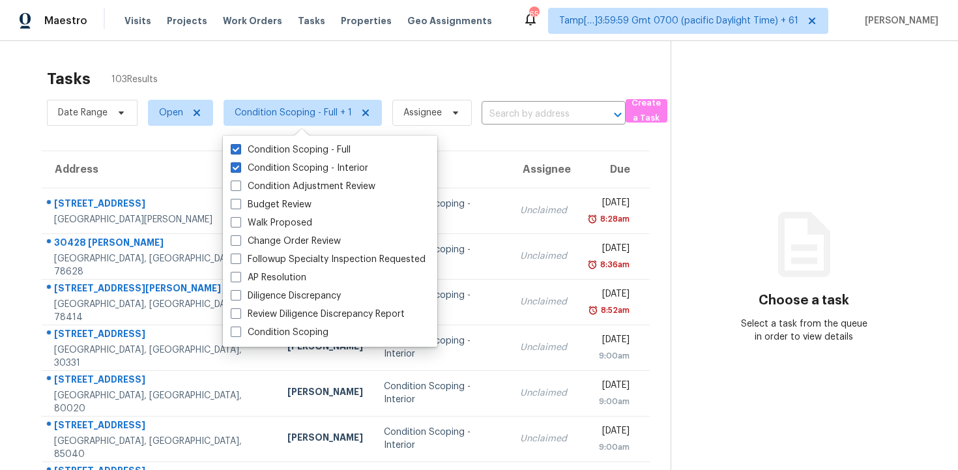
click at [292, 57] on div "Tasks 103 Results Date Range Open Condition Scoping - Full + 1 Assignee ​ Creat…" at bounding box center [479, 360] width 958 height 638
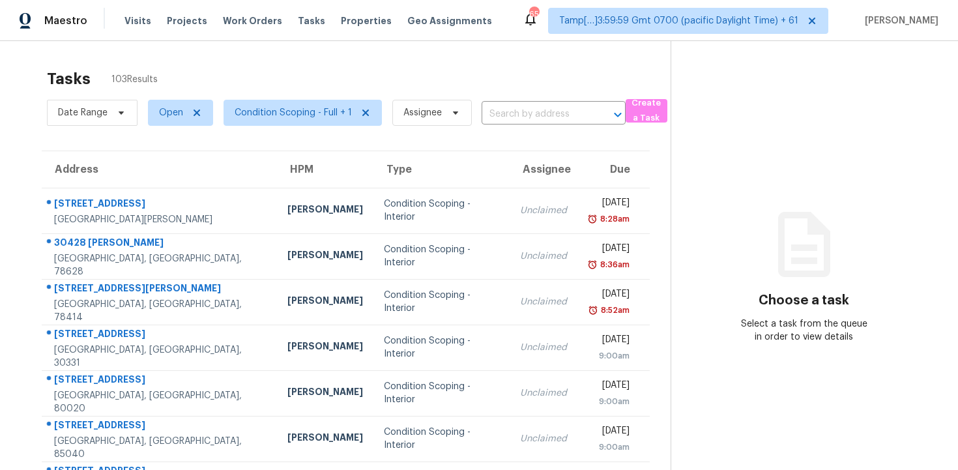
click at [526, 126] on div "Date Range Open Condition Scoping - Full + 1 Assignee ​" at bounding box center [336, 113] width 578 height 34
click at [543, 115] on input "text" at bounding box center [534, 114] width 107 height 20
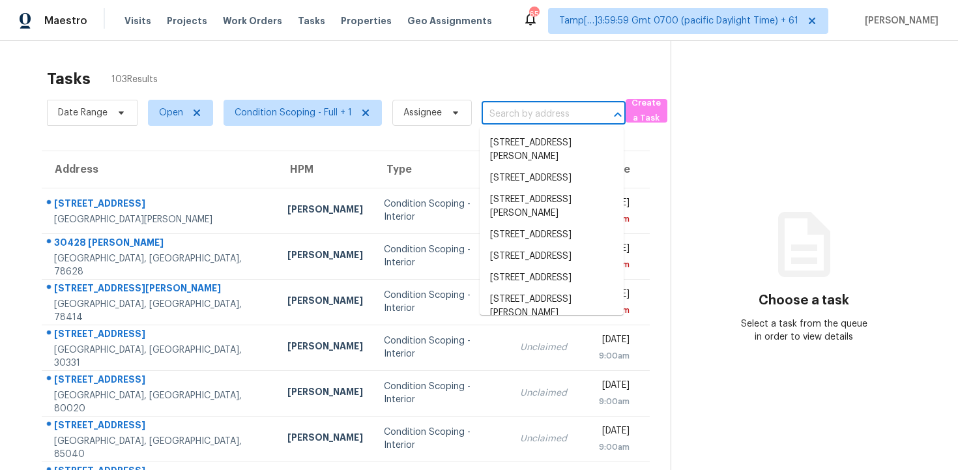
paste input "[STREET_ADDRESS][PERSON_NAME]"
type input "[STREET_ADDRESS][PERSON_NAME]"
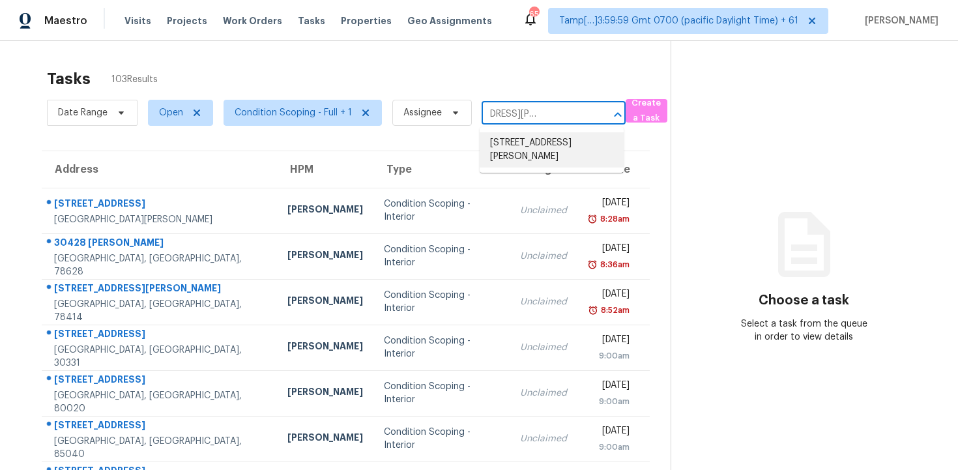
click at [551, 154] on li "[STREET_ADDRESS][PERSON_NAME]" at bounding box center [551, 149] width 144 height 35
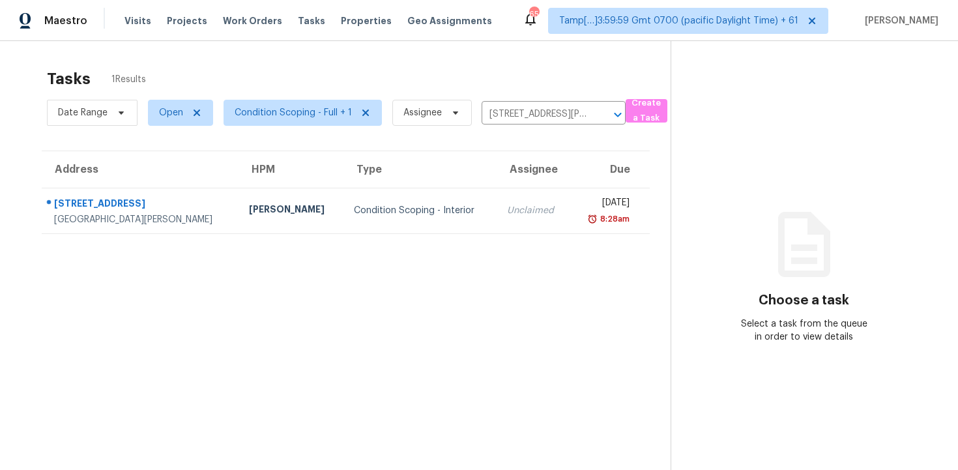
click at [570, 193] on td "[DATE] 8:28am" at bounding box center [609, 211] width 79 height 46
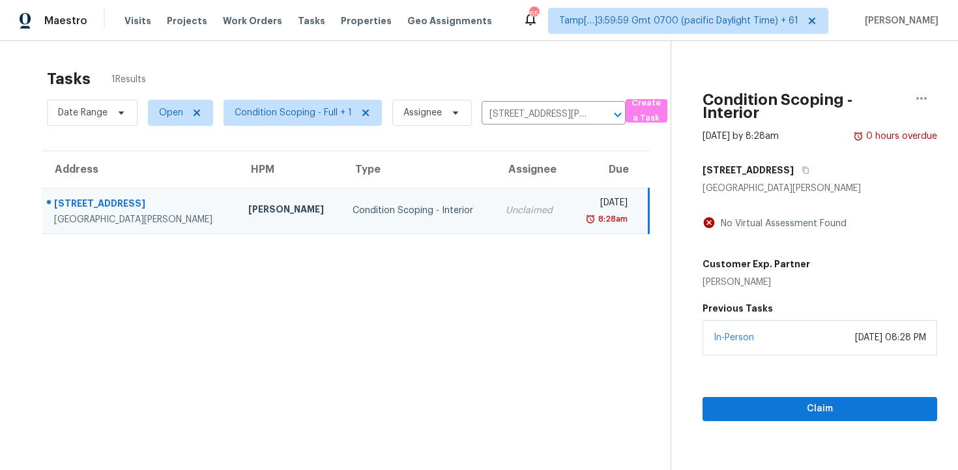
click at [740, 347] on div "In-Person [DATE] 08:28 PM" at bounding box center [819, 337] width 235 height 35
click at [748, 405] on span "Claim" at bounding box center [820, 409] width 214 height 16
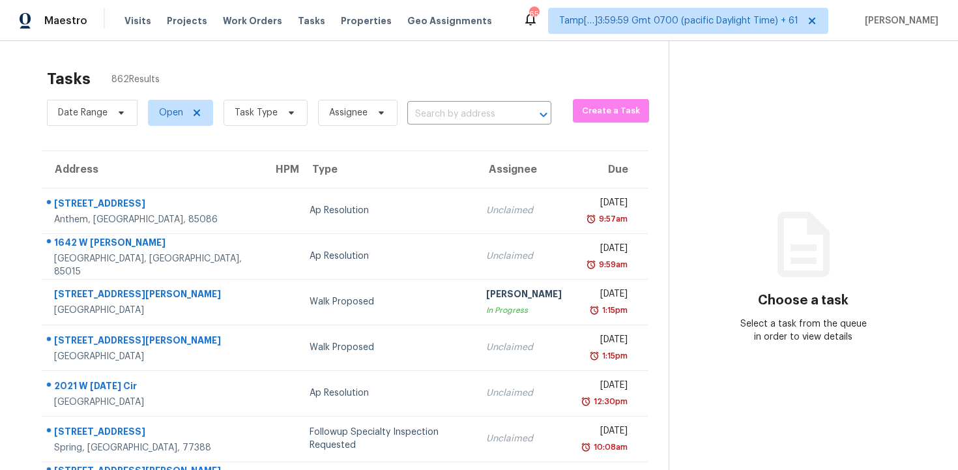
click at [461, 99] on div "Date Range Open Task Type Assignee ​" at bounding box center [299, 113] width 504 height 34
click at [463, 110] on input "text" at bounding box center [460, 114] width 107 height 20
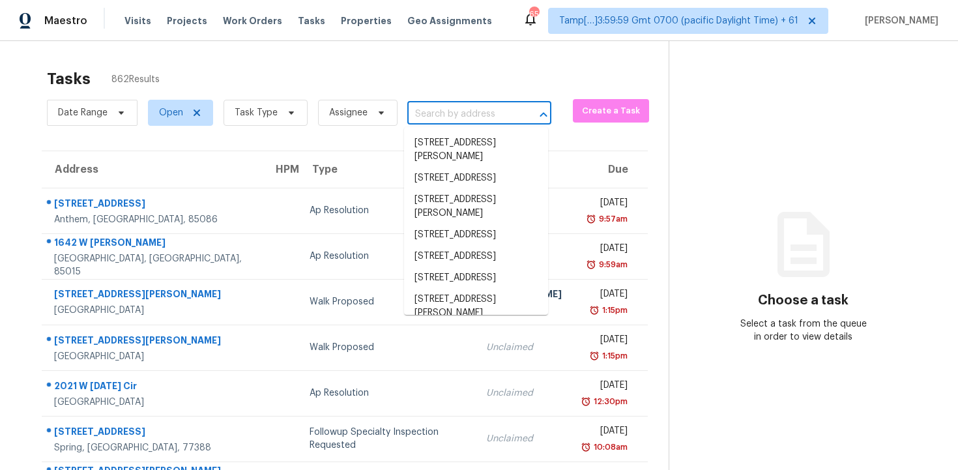
paste input "[STREET_ADDRESS][PERSON_NAME]"
type input "[STREET_ADDRESS][PERSON_NAME]"
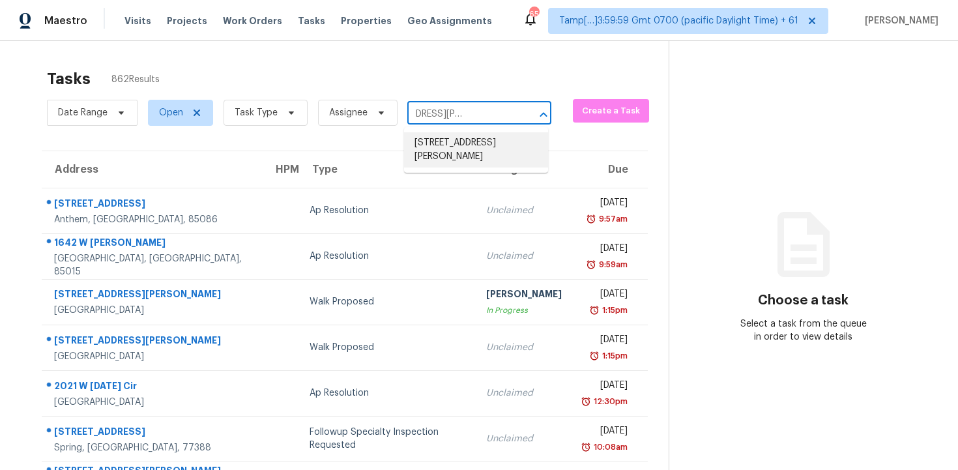
click at [472, 134] on li "[STREET_ADDRESS][PERSON_NAME]" at bounding box center [476, 149] width 144 height 35
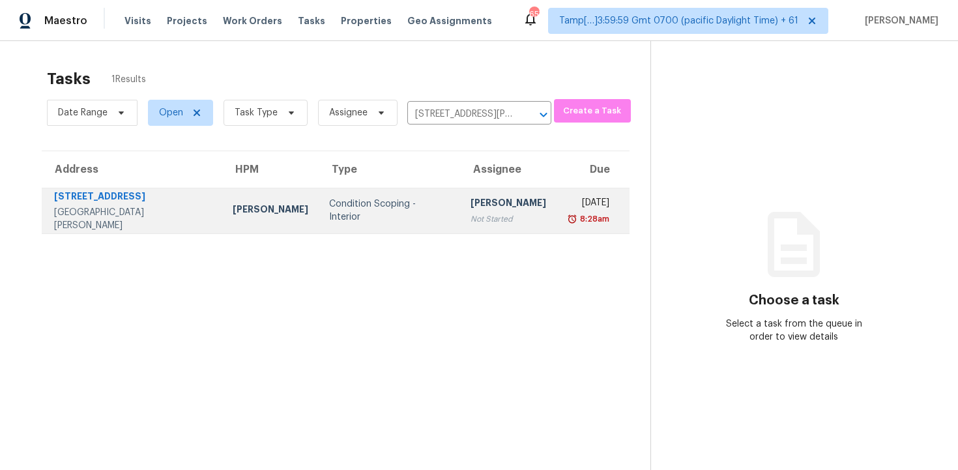
click at [470, 223] on div "Not Started" at bounding box center [508, 218] width 76 height 13
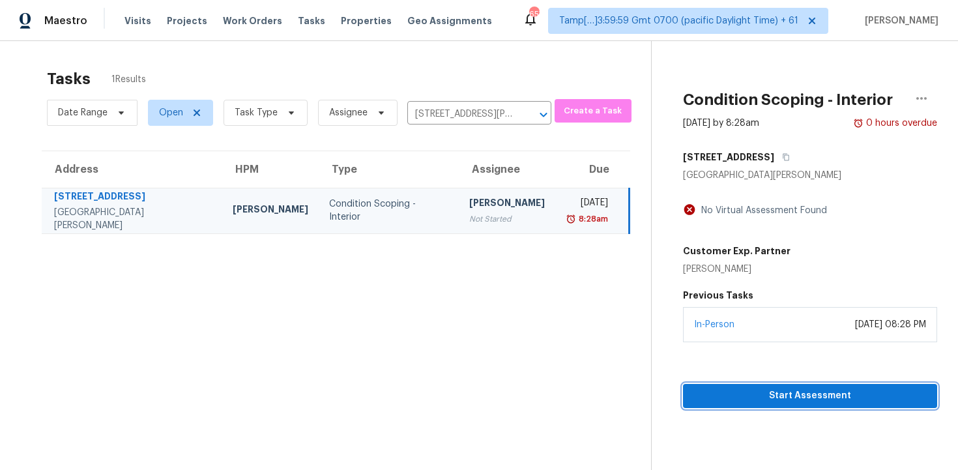
click at [717, 384] on button "Start Assessment" at bounding box center [810, 396] width 254 height 24
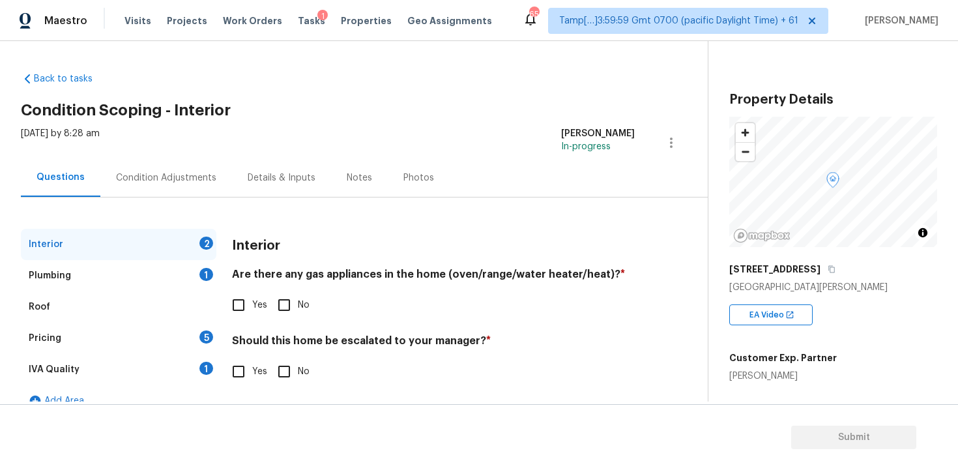
click at [255, 305] on span "Yes" at bounding box center [259, 305] width 15 height 14
click at [252, 305] on input "Yes" at bounding box center [238, 304] width 27 height 27
checkbox input "true"
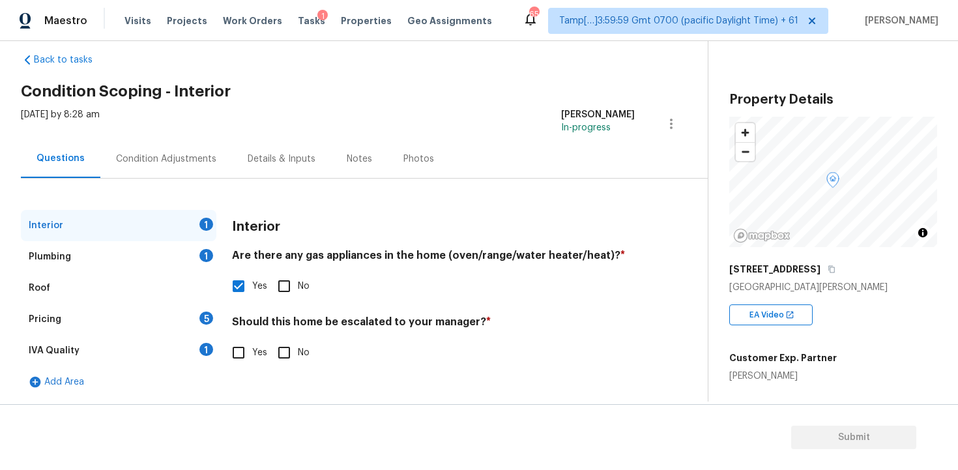
click at [280, 351] on input "No" at bounding box center [283, 352] width 27 height 27
checkbox input "true"
click at [184, 253] on div "Plumbing 1" at bounding box center [118, 256] width 195 height 31
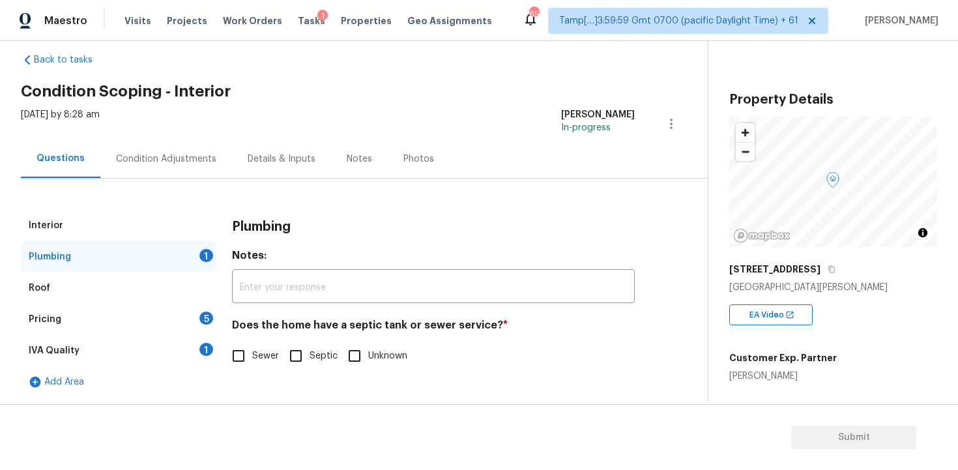
click at [246, 356] on input "Sewer" at bounding box center [238, 355] width 27 height 27
checkbox input "true"
click at [198, 323] on div "Pricing 5" at bounding box center [118, 319] width 195 height 31
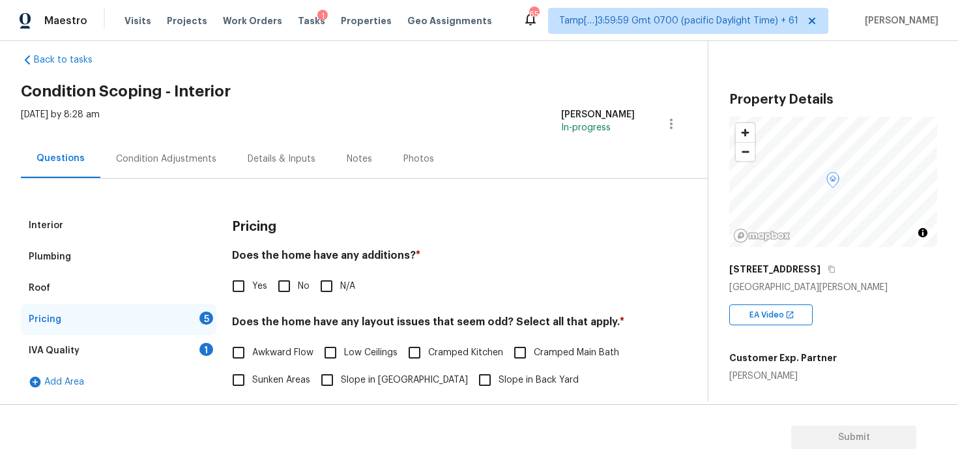
click at [276, 287] on input "No" at bounding box center [283, 285] width 27 height 27
checkbox input "true"
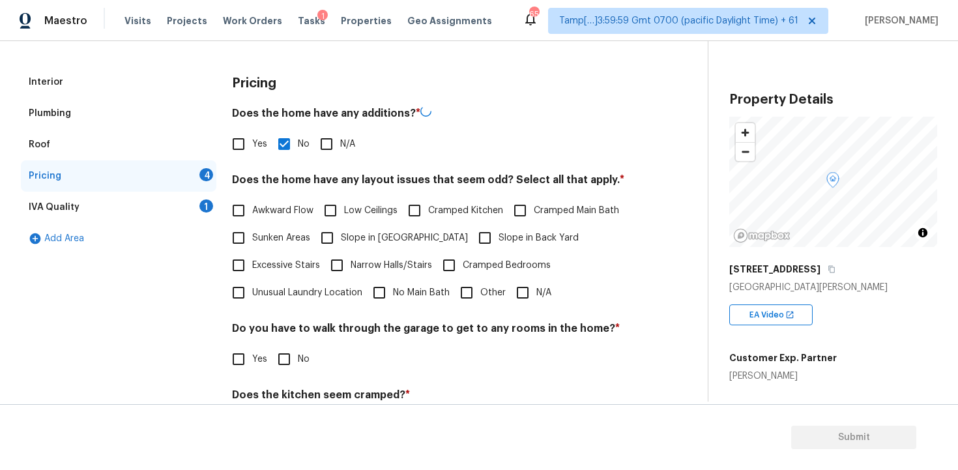
scroll to position [201, 0]
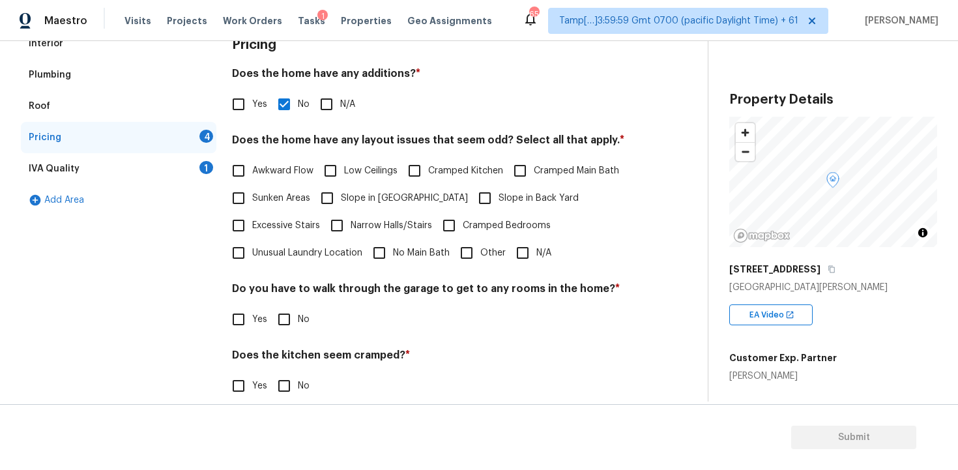
click at [519, 253] on input "N/A" at bounding box center [522, 252] width 27 height 27
checkbox input "true"
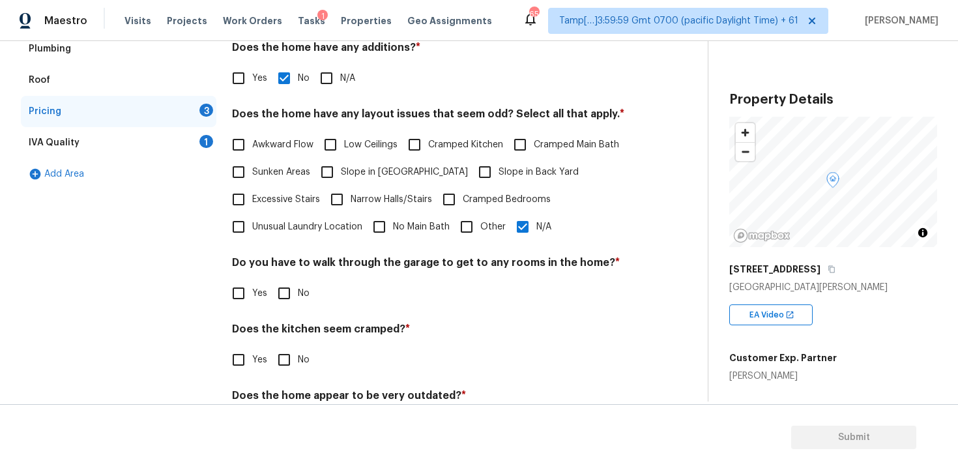
scroll to position [285, 0]
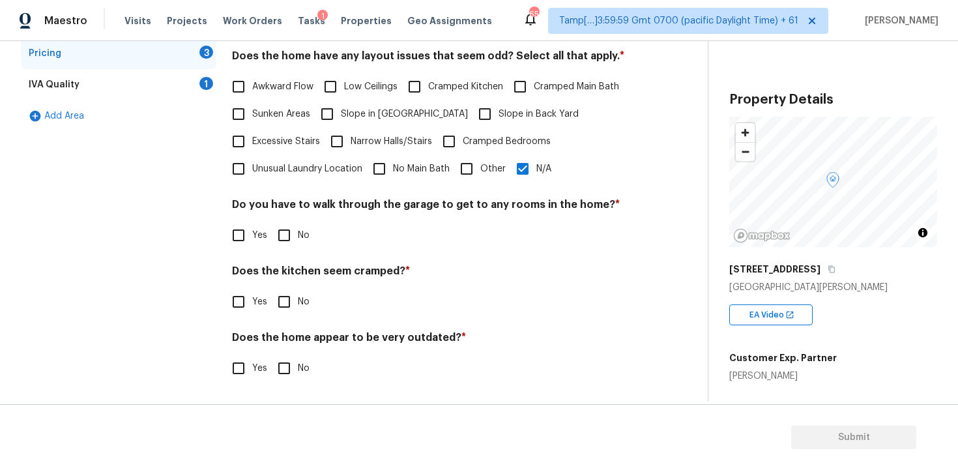
click at [293, 231] on input "No" at bounding box center [283, 234] width 27 height 27
checkbox input "true"
click at [292, 312] on input "No" at bounding box center [283, 302] width 27 height 27
checkbox input "true"
click at [294, 367] on input "No" at bounding box center [283, 369] width 27 height 27
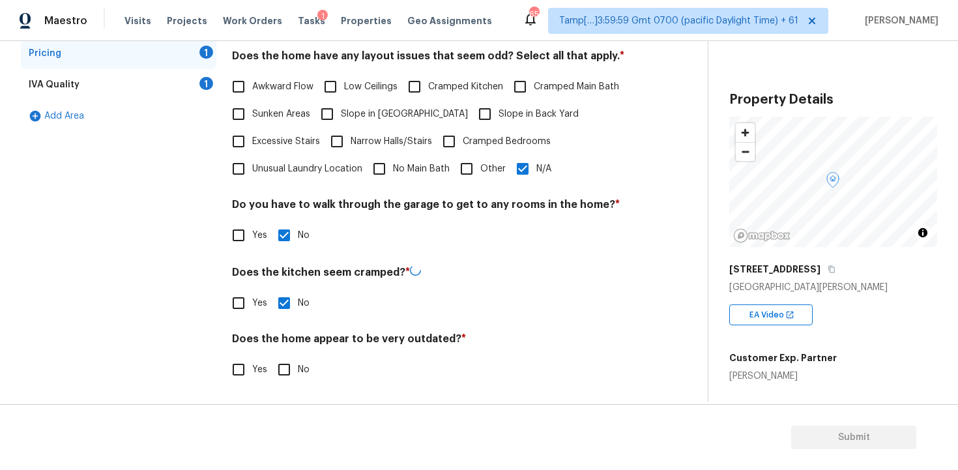
checkbox input "true"
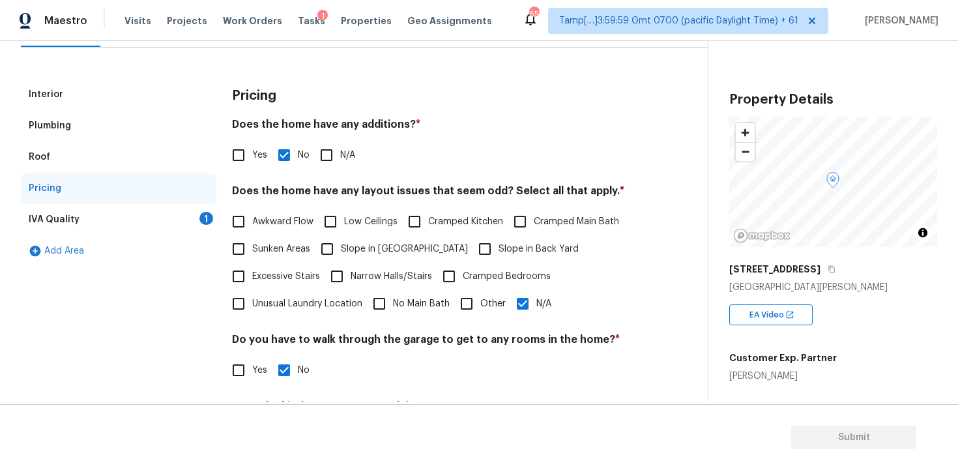
click at [198, 221] on div "IVA Quality 1" at bounding box center [118, 219] width 195 height 31
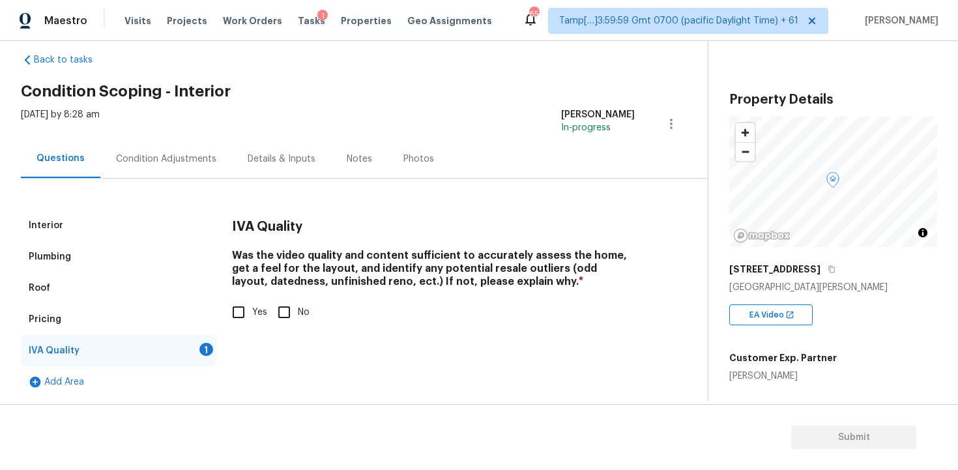
scroll to position [19, 0]
click at [236, 323] on input "Yes" at bounding box center [238, 311] width 27 height 27
checkbox input "true"
click at [169, 156] on div "Condition Adjustments" at bounding box center [166, 158] width 100 height 13
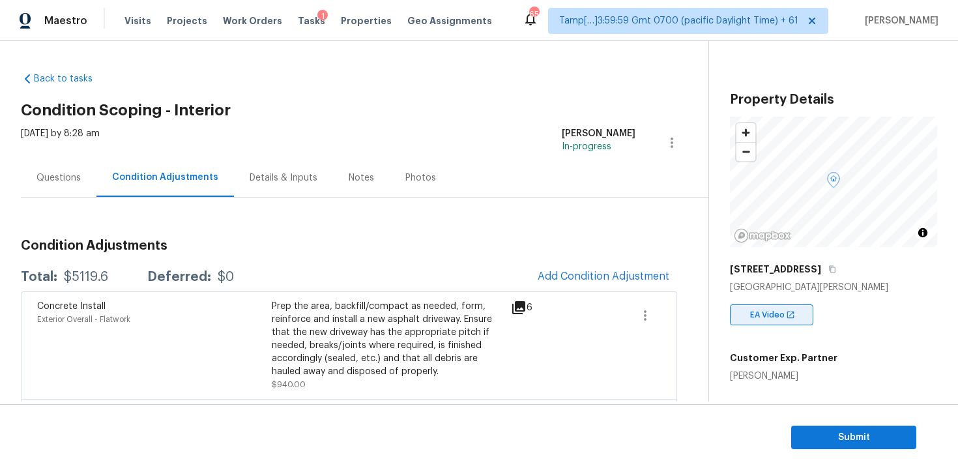
scroll to position [141, 0]
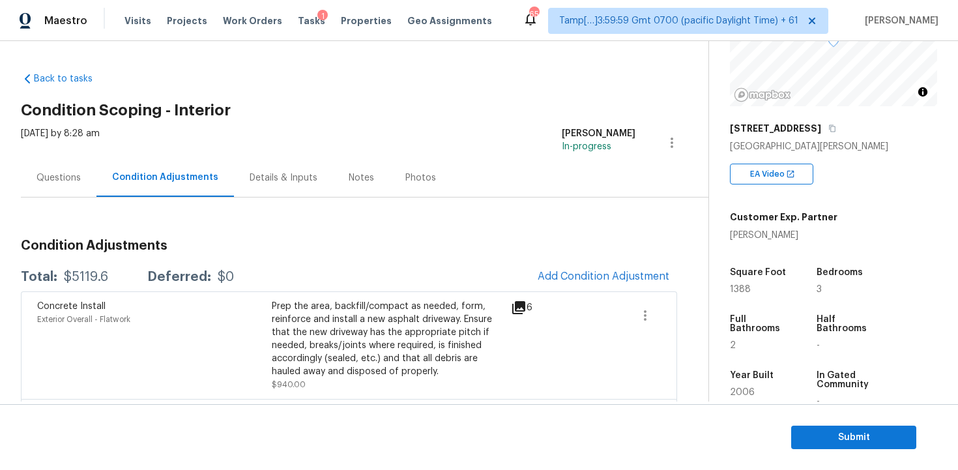
drag, startPoint x: 727, startPoint y: 283, endPoint x: 758, endPoint y: 283, distance: 31.3
click at [758, 283] on div "Property Details © Mapbox © OpenStreetMap Improve this map [STREET_ADDRESS][PER…" at bounding box center [823, 237] width 228 height 675
drag, startPoint x: 730, startPoint y: 286, endPoint x: 756, endPoint y: 287, distance: 26.7
click at [756, 288] on div "1388" at bounding box center [761, 289] width 62 height 9
copy span "1388"
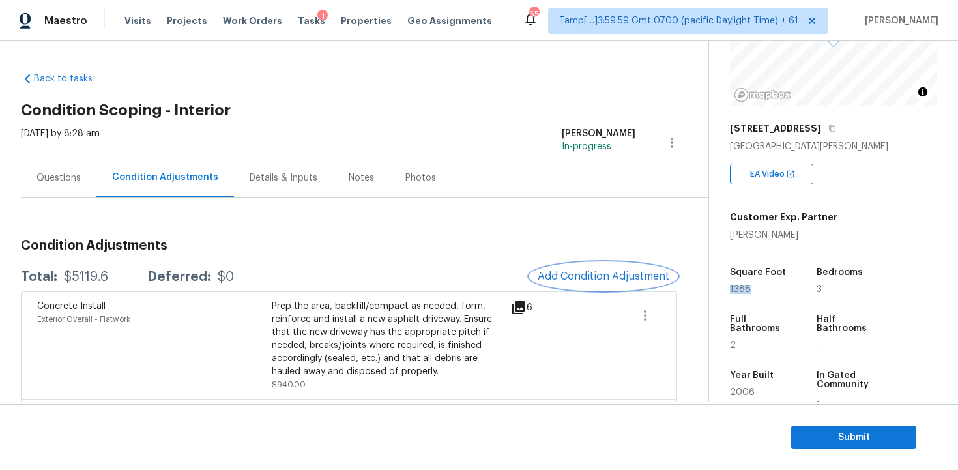
click at [563, 271] on span "Add Condition Adjustment" at bounding box center [603, 276] width 132 height 12
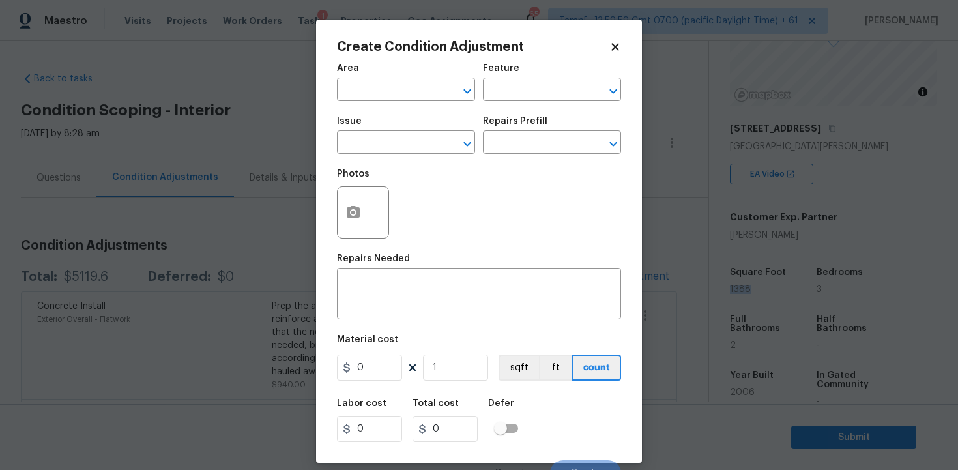
click at [408, 103] on span "Area ​" at bounding box center [406, 82] width 138 height 53
click at [408, 100] on input "text" at bounding box center [388, 91] width 102 height 20
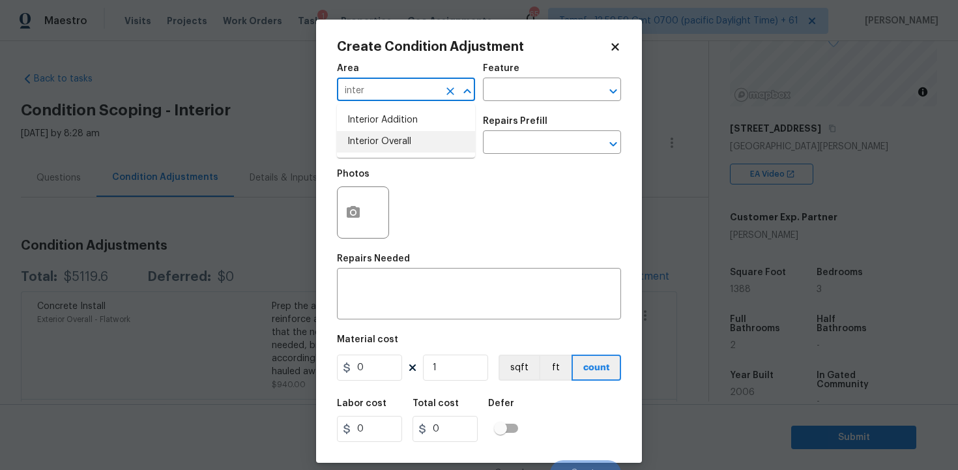
click at [412, 141] on li "Interior Overall" at bounding box center [406, 141] width 138 height 21
type input "Interior Overall"
click at [412, 141] on input "text" at bounding box center [388, 144] width 102 height 20
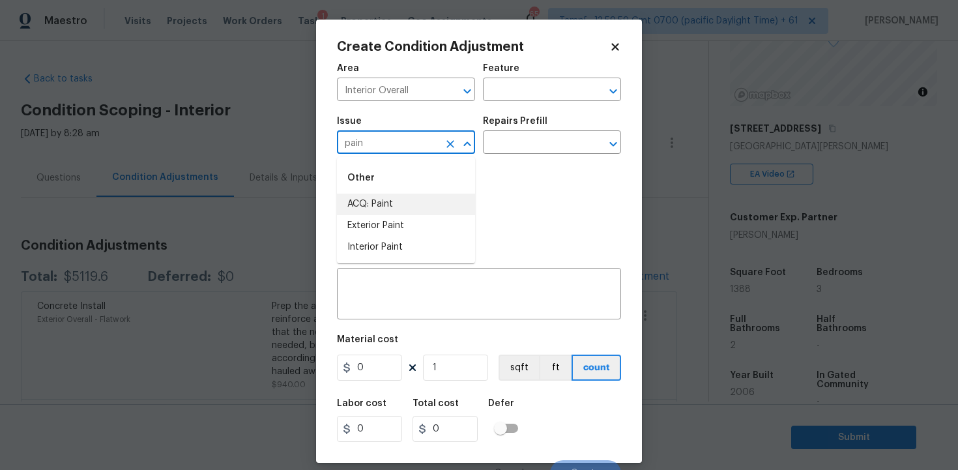
click at [412, 197] on li "ACQ: Paint" at bounding box center [406, 203] width 138 height 21
type input "ACQ: Paint"
click at [521, 158] on div "Issue ACQ: Paint ​ Repairs Prefill ​" at bounding box center [479, 135] width 284 height 53
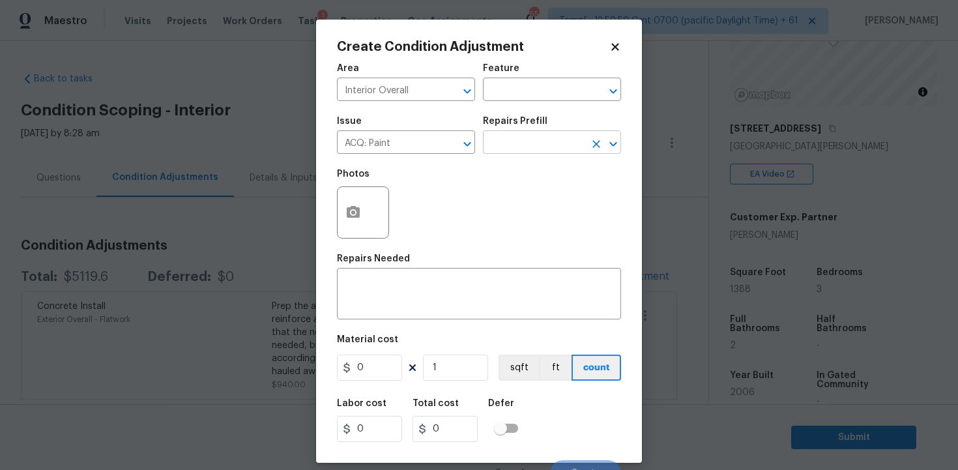
click at [524, 135] on input "text" at bounding box center [534, 144] width 102 height 20
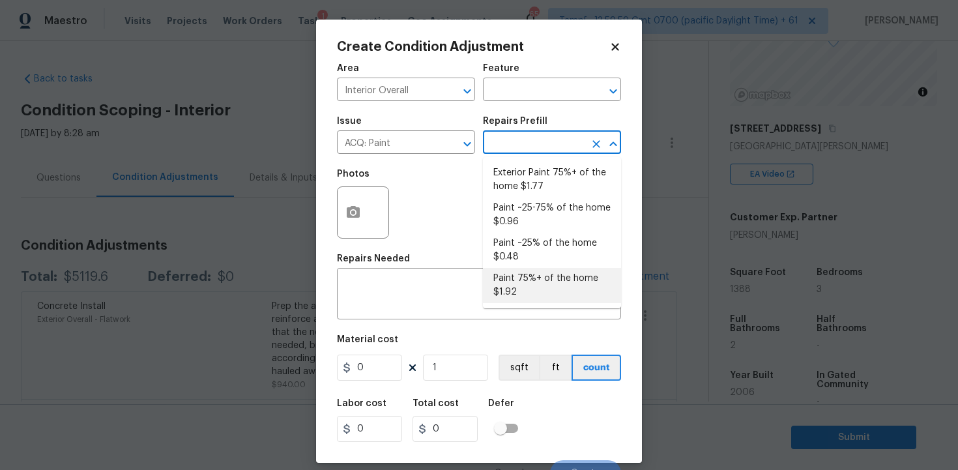
click at [532, 282] on li "Paint 75%+ of the home $1.92" at bounding box center [552, 285] width 138 height 35
type input "Acquisition"
type textarea "Acquisition Scope: 75%+ of the home will likely require interior paint"
type input "1.92"
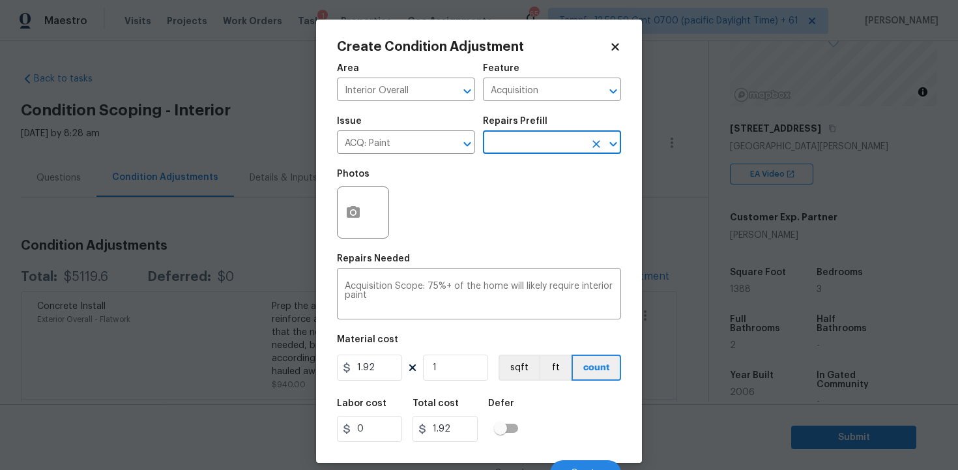
click at [371, 209] on div at bounding box center [363, 212] width 52 height 52
click at [343, 203] on button "button" at bounding box center [352, 212] width 31 height 51
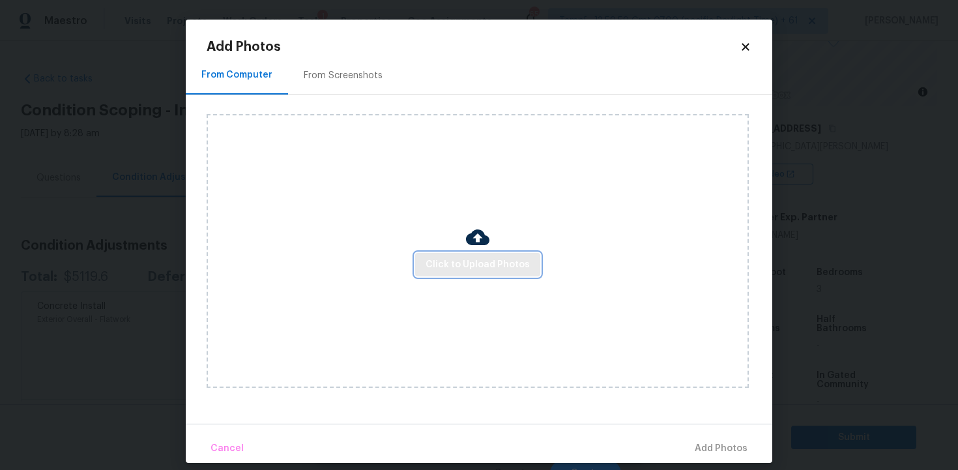
click at [522, 270] on span "Click to Upload Photos" at bounding box center [477, 265] width 104 height 16
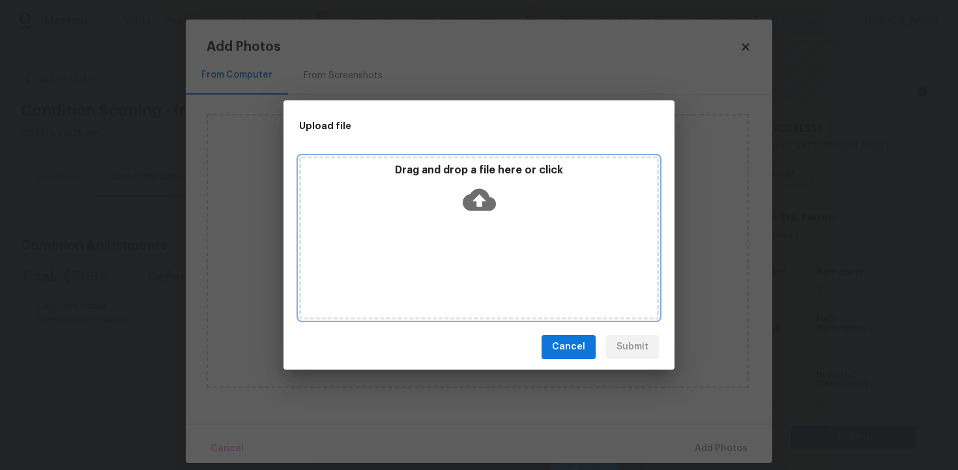
click at [477, 212] on icon at bounding box center [479, 199] width 33 height 33
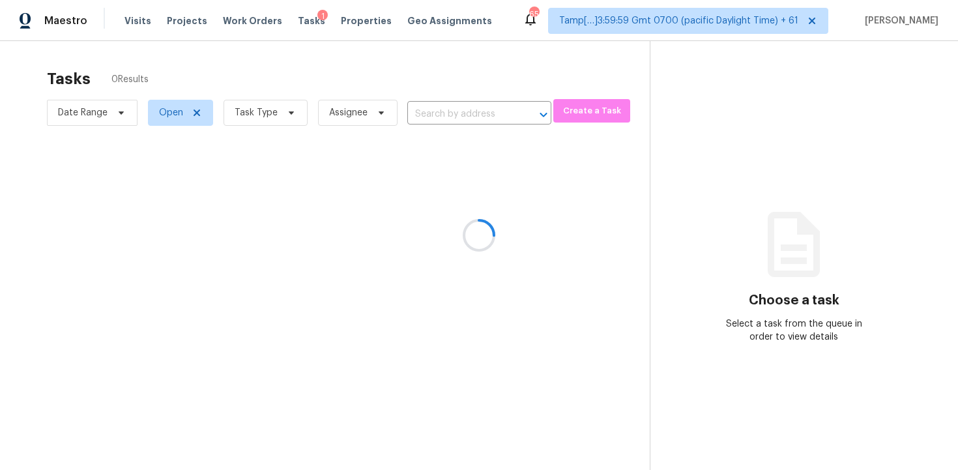
click at [134, 17] on div at bounding box center [479, 235] width 958 height 470
click at [139, 26] on div at bounding box center [479, 235] width 958 height 470
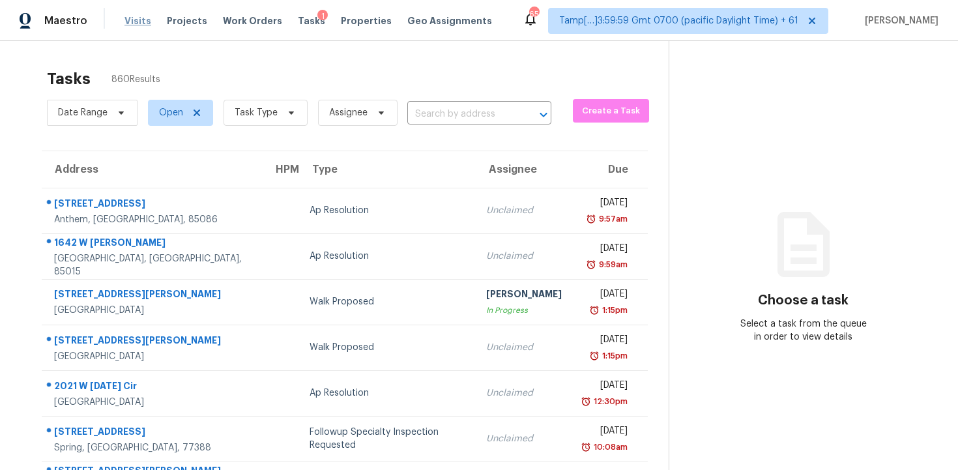
click at [136, 23] on span "Visits" at bounding box center [137, 20] width 27 height 13
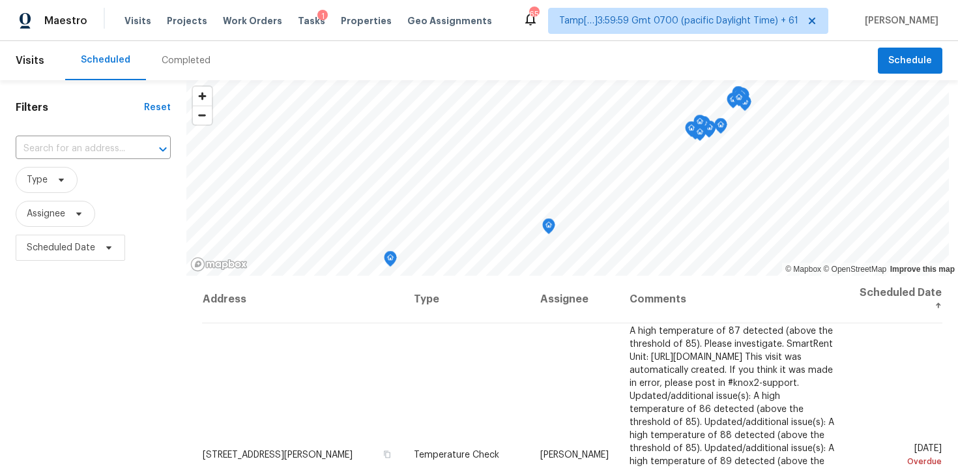
click at [165, 58] on div "Completed" at bounding box center [186, 60] width 49 height 13
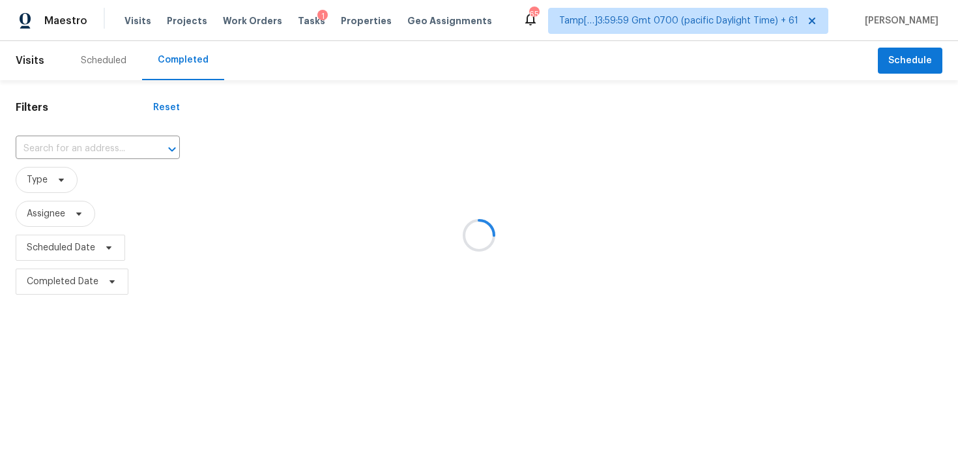
click at [97, 169] on div at bounding box center [479, 235] width 958 height 470
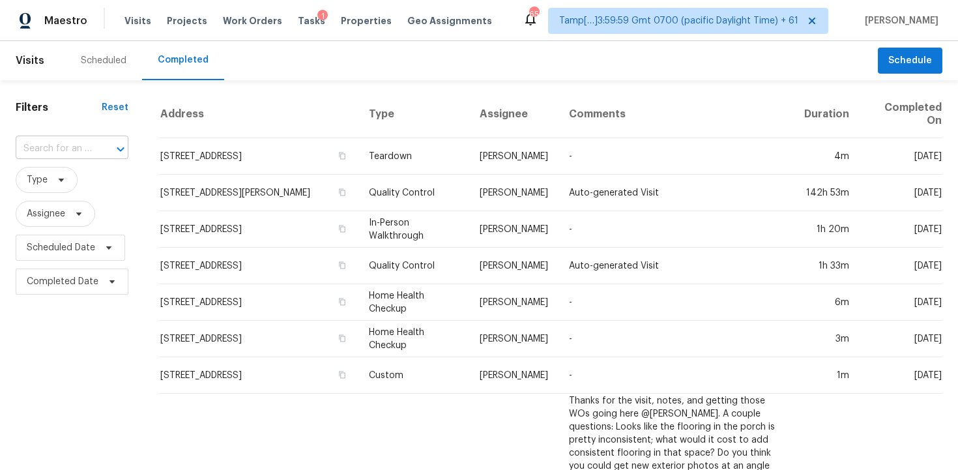
click at [87, 149] on input "text" at bounding box center [54, 149] width 76 height 20
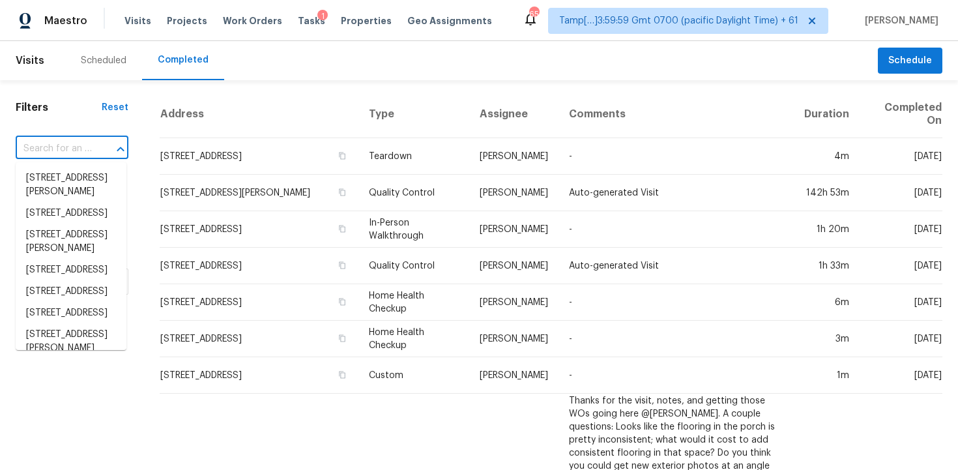
paste input "[STREET_ADDRESS][PERSON_NAME]"
type input "[STREET_ADDRESS][PERSON_NAME]"
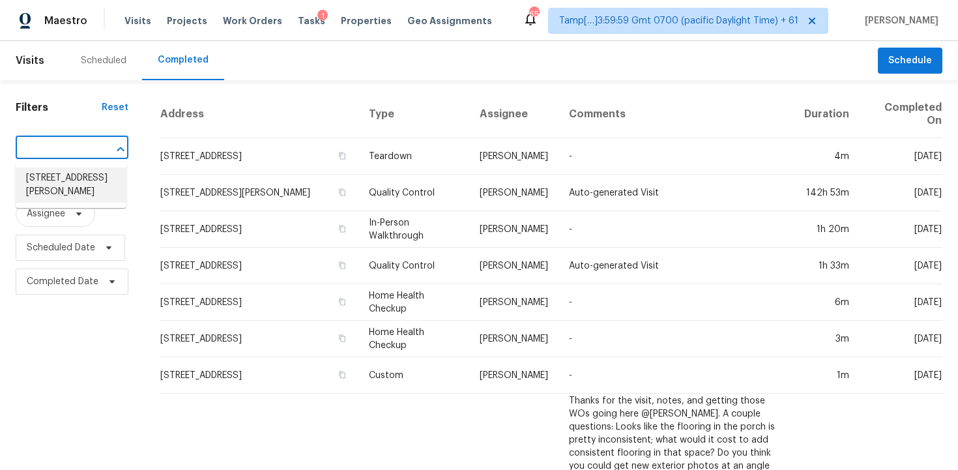
click at [111, 193] on li "[STREET_ADDRESS][PERSON_NAME]" at bounding box center [71, 184] width 111 height 35
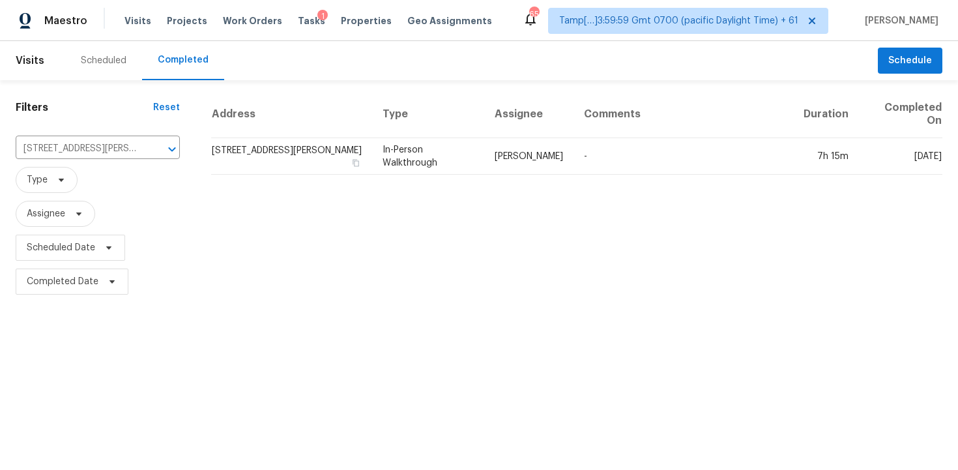
click at [287, 145] on td "[STREET_ADDRESS][PERSON_NAME]" at bounding box center [291, 156] width 161 height 36
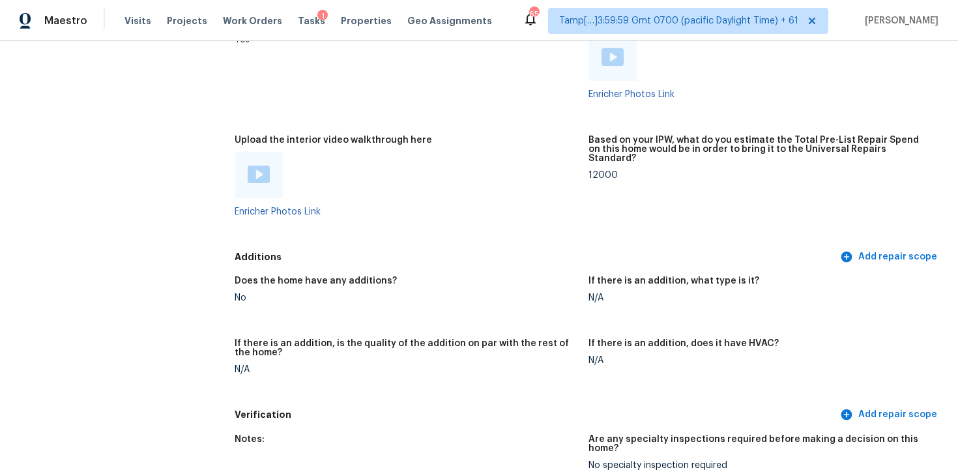
scroll to position [2487, 0]
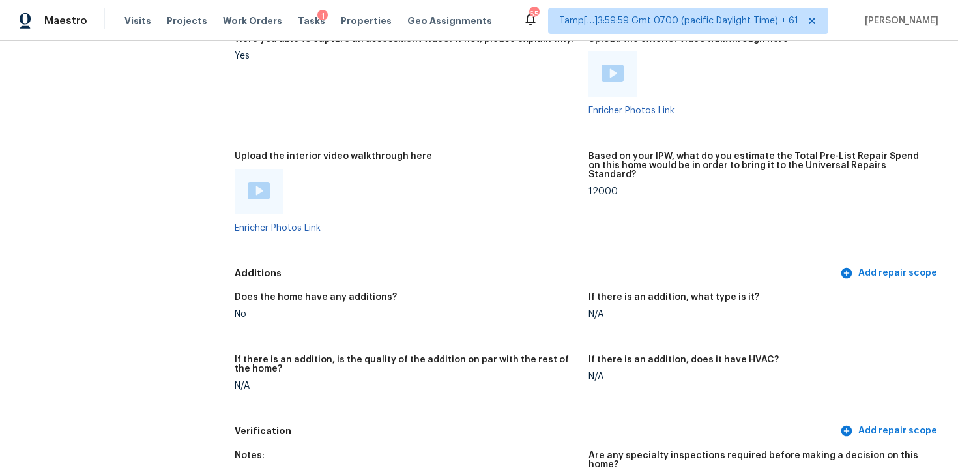
click at [268, 200] on div at bounding box center [259, 192] width 22 height 20
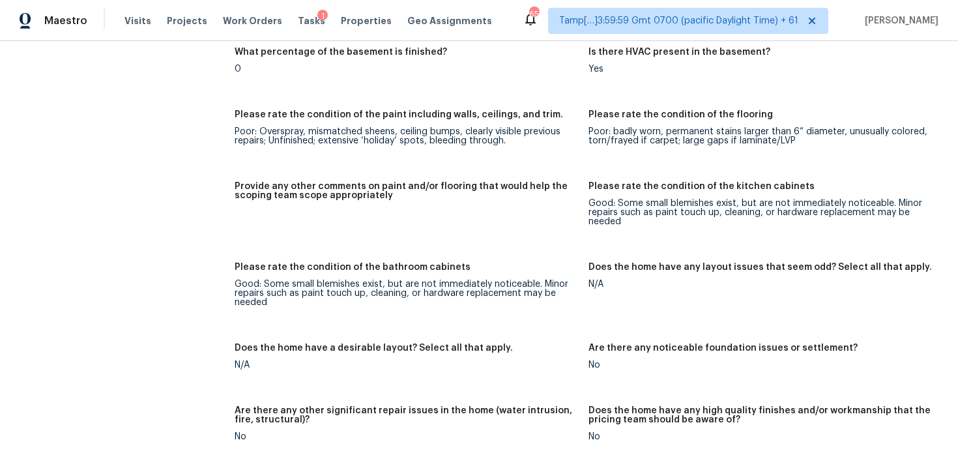
scroll to position [1847, 0]
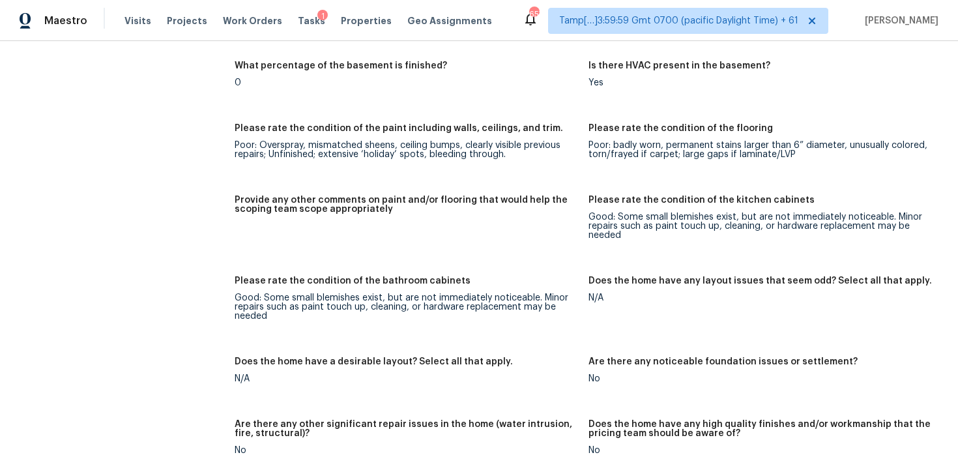
click at [402, 278] on h5 "Please rate the condition of the bathroom cabinets" at bounding box center [353, 280] width 236 height 9
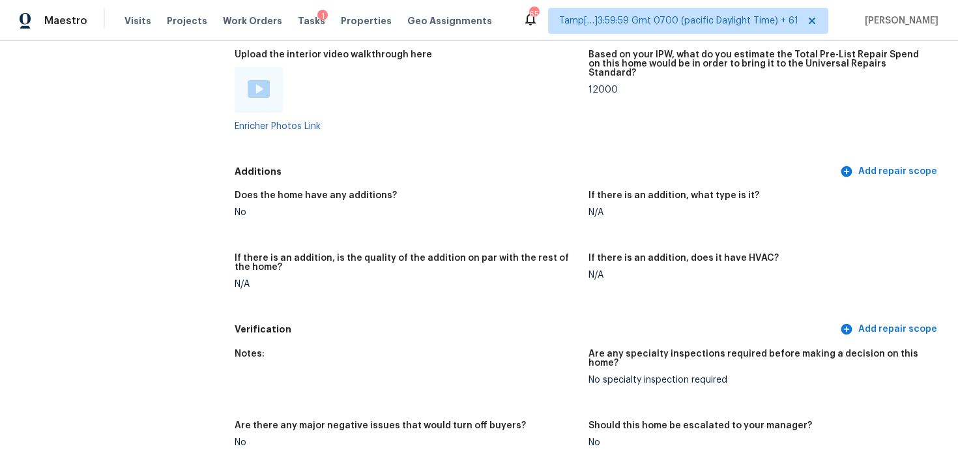
scroll to position [2501, 0]
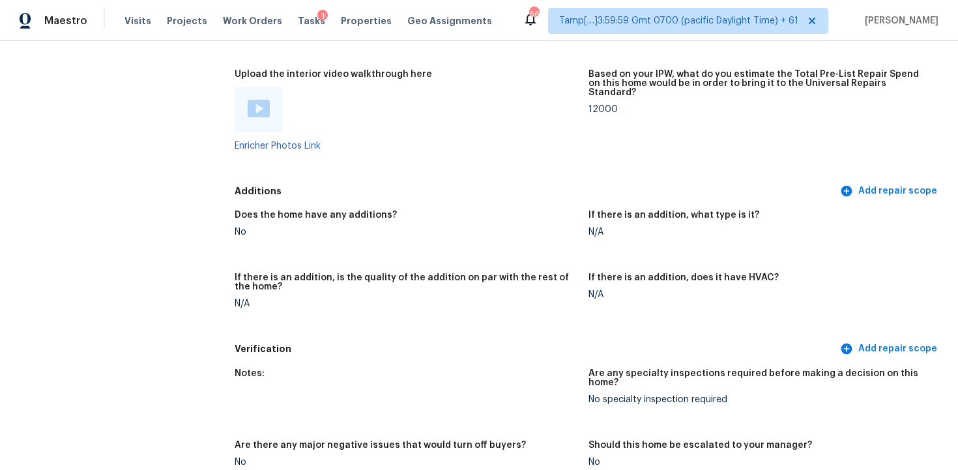
scroll to position [2567, 0]
click at [268, 111] on img at bounding box center [259, 110] width 22 height 18
click at [433, 143] on div "Enricher Photos Link" at bounding box center [406, 120] width 343 height 64
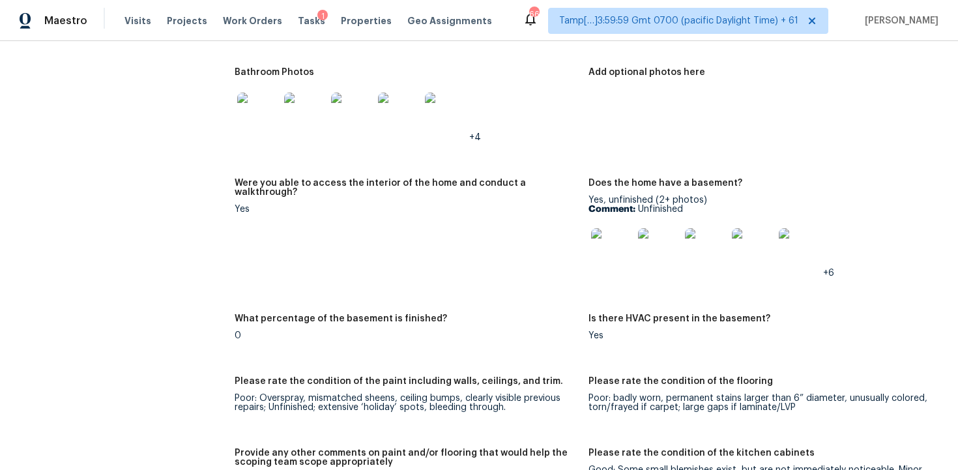
scroll to position [1597, 0]
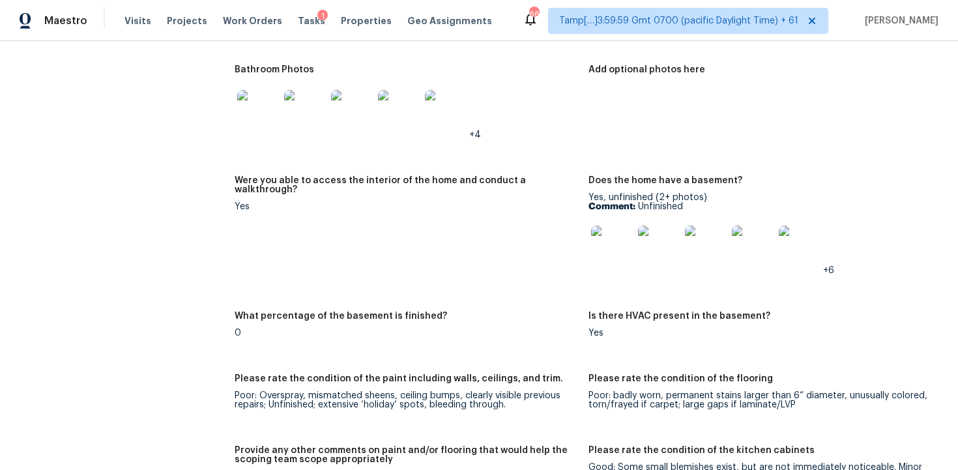
click at [605, 252] on img at bounding box center [612, 246] width 42 height 42
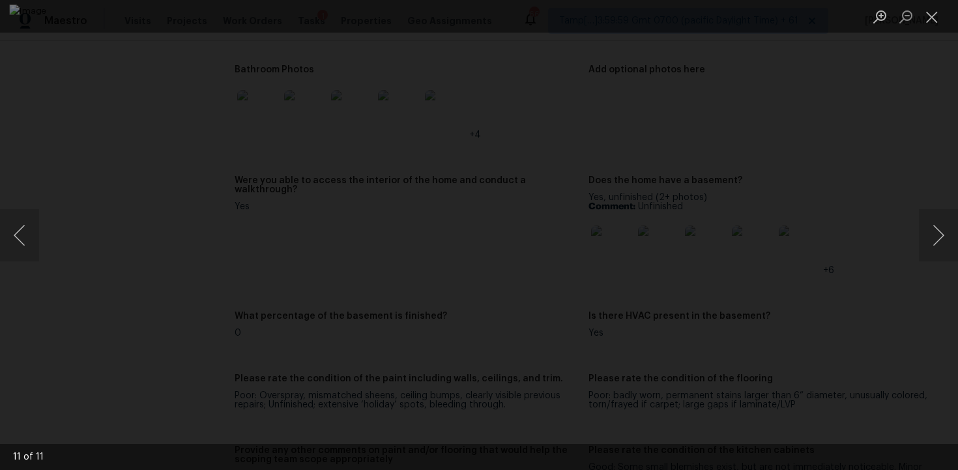
click at [884, 113] on div "Lightbox" at bounding box center [479, 235] width 958 height 470
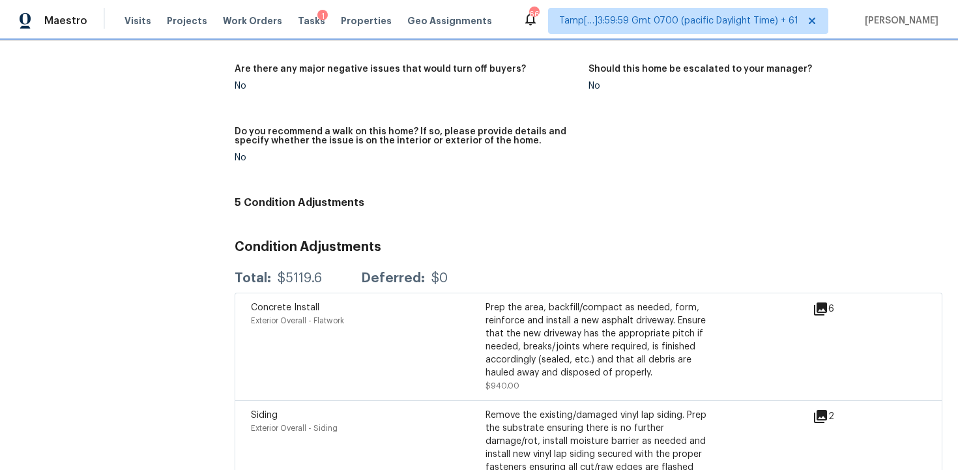
scroll to position [2838, 0]
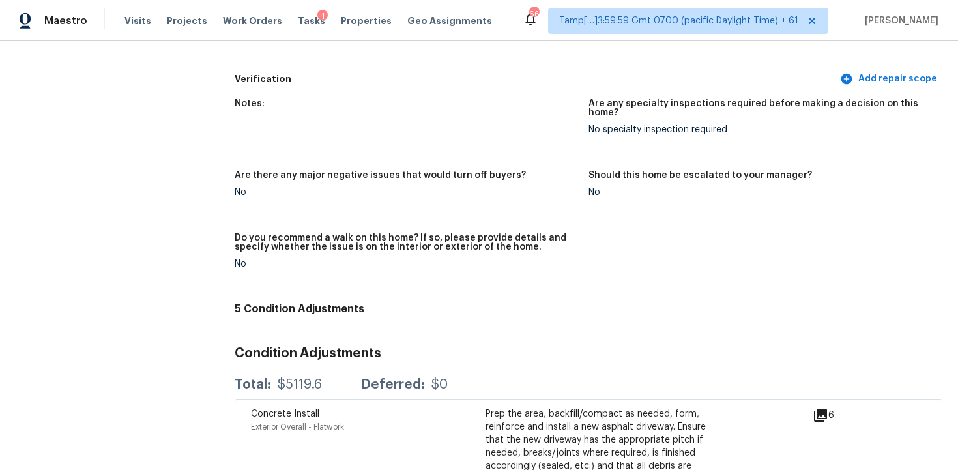
click at [403, 191] on figure "Are there any major negative issues that would turn off buyers? No" at bounding box center [412, 194] width 354 height 47
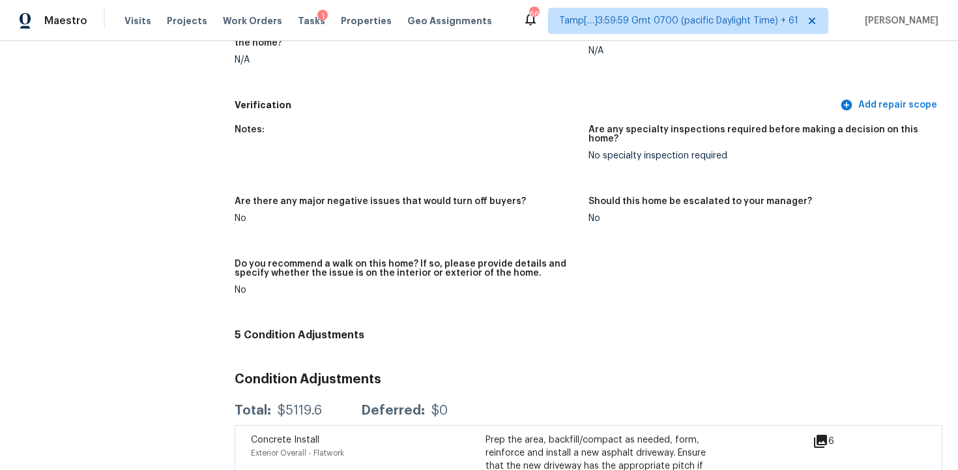
scroll to position [2856, 0]
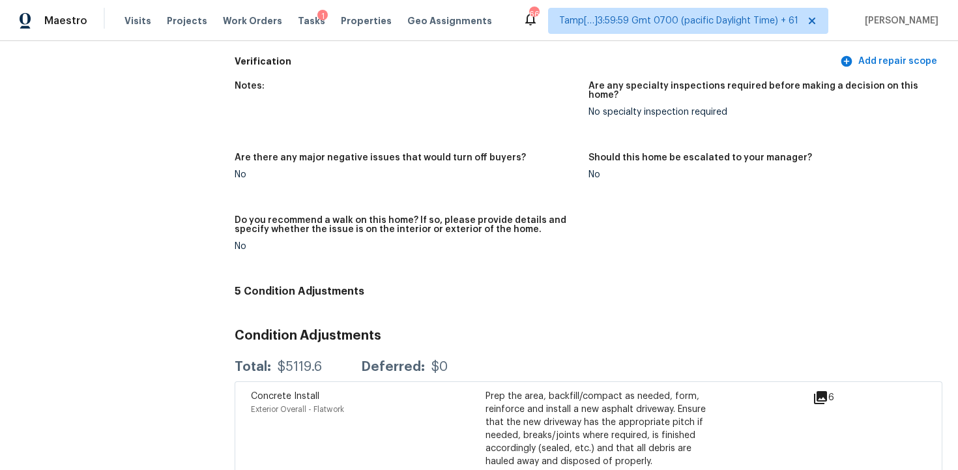
click at [438, 140] on div "Notes: Are any specialty inspections required before making a decision on this …" at bounding box center [588, 177] width 707 height 206
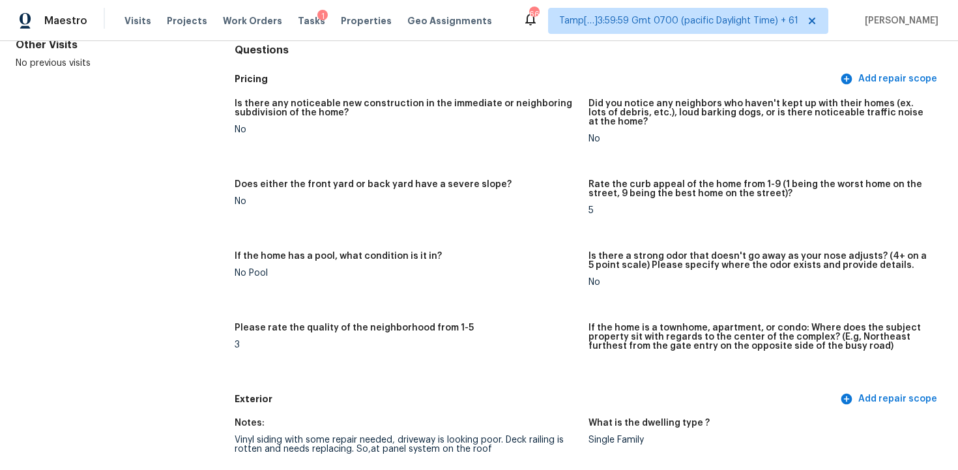
click at [147, 14] on div "Visits Projects Work Orders Tasks 1 Properties Geo Assignments" at bounding box center [315, 21] width 383 height 26
click at [126, 20] on span "Visits" at bounding box center [137, 20] width 27 height 13
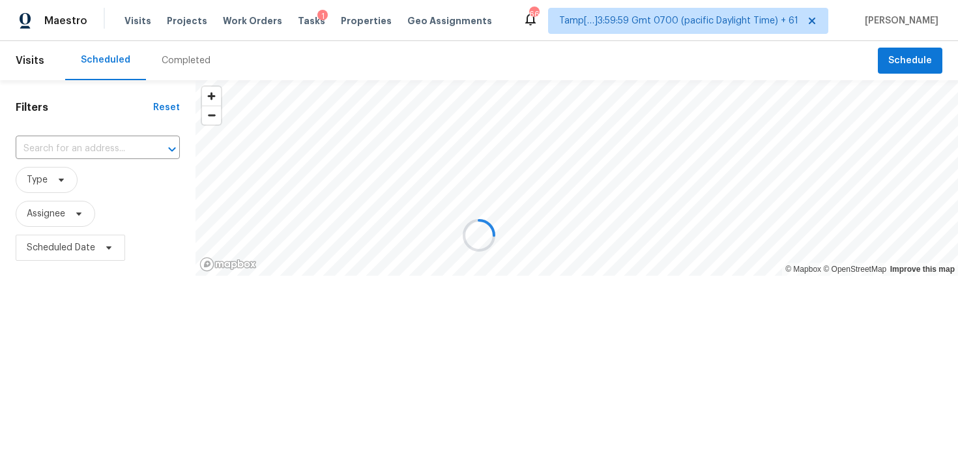
click at [186, 63] on div at bounding box center [479, 235] width 958 height 470
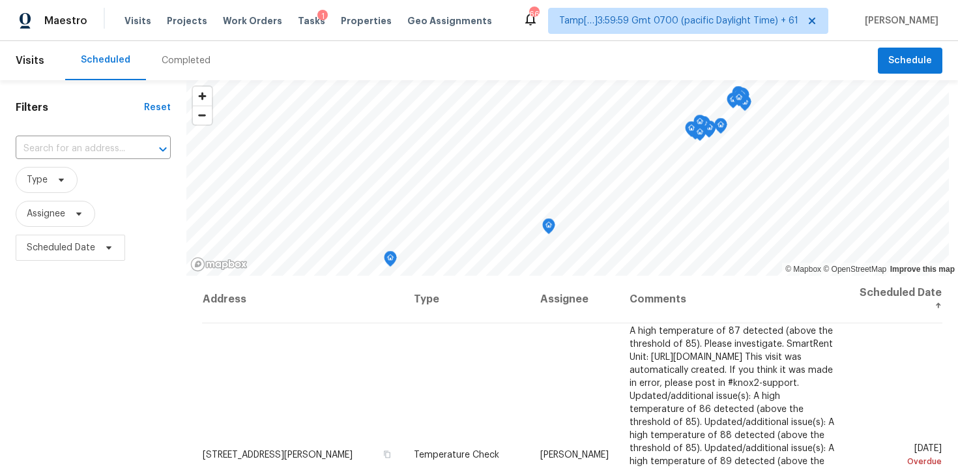
click at [186, 63] on div "Completed" at bounding box center [186, 60] width 49 height 13
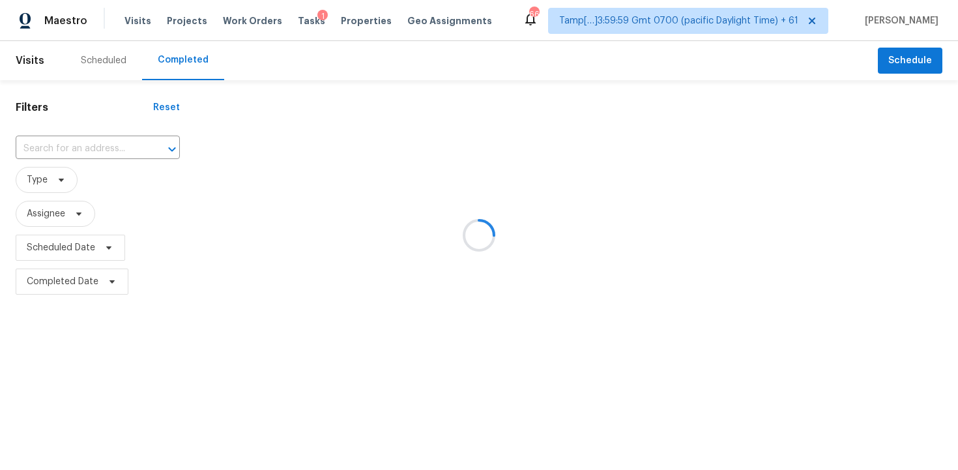
click at [129, 143] on div at bounding box center [479, 235] width 958 height 470
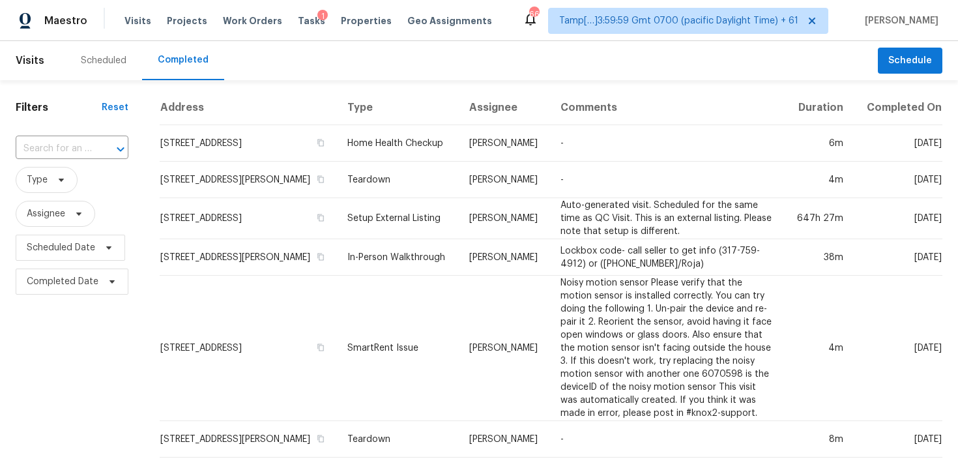
click at [69, 142] on input "text" at bounding box center [54, 149] width 76 height 20
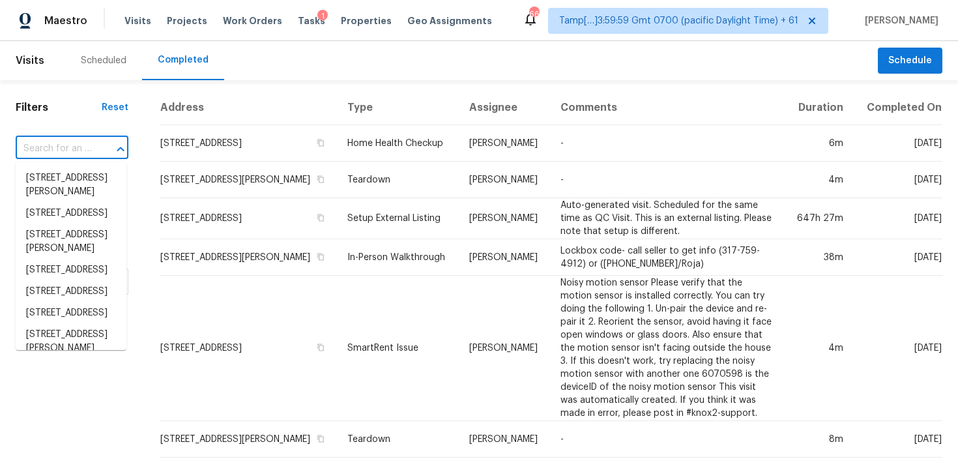
paste input "[STREET_ADDRESS][PERSON_NAME][DATE]"
type input "[STREET_ADDRESS][PERSON_NAME][DATE]"
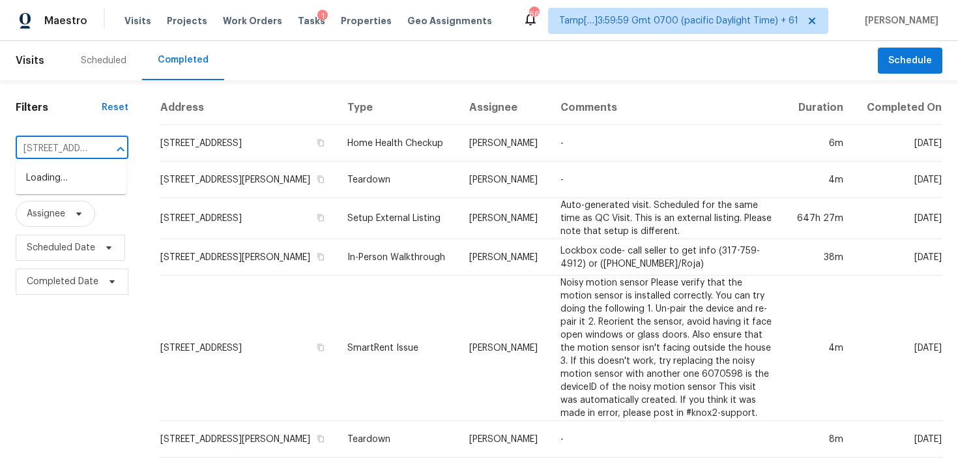
scroll to position [0, 109]
click at [92, 183] on li "[STREET_ADDRESS][PERSON_NAME][DATE]" at bounding box center [71, 191] width 111 height 49
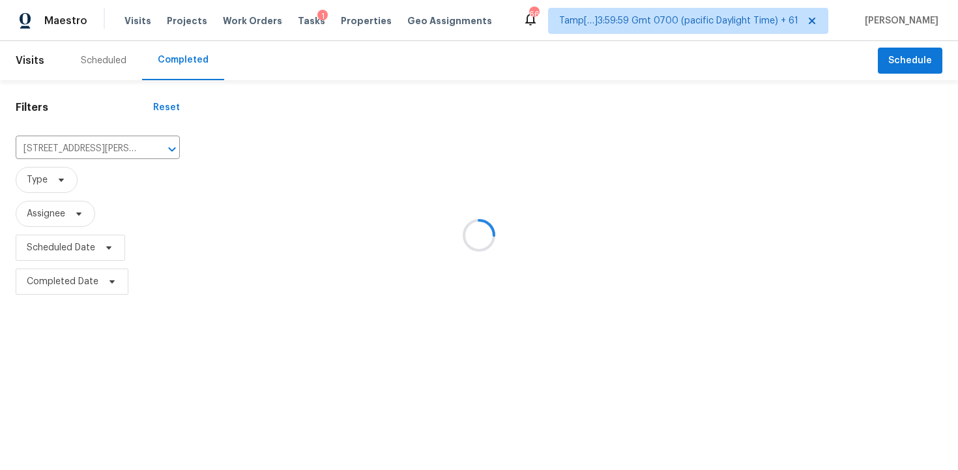
click at [285, 168] on div at bounding box center [479, 235] width 958 height 470
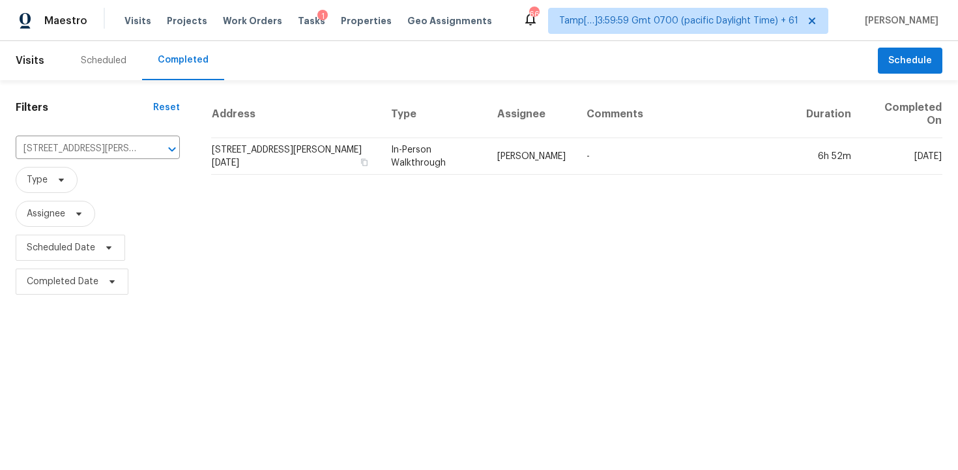
click at [285, 168] on td "[STREET_ADDRESS][PERSON_NAME][DATE]" at bounding box center [295, 156] width 169 height 36
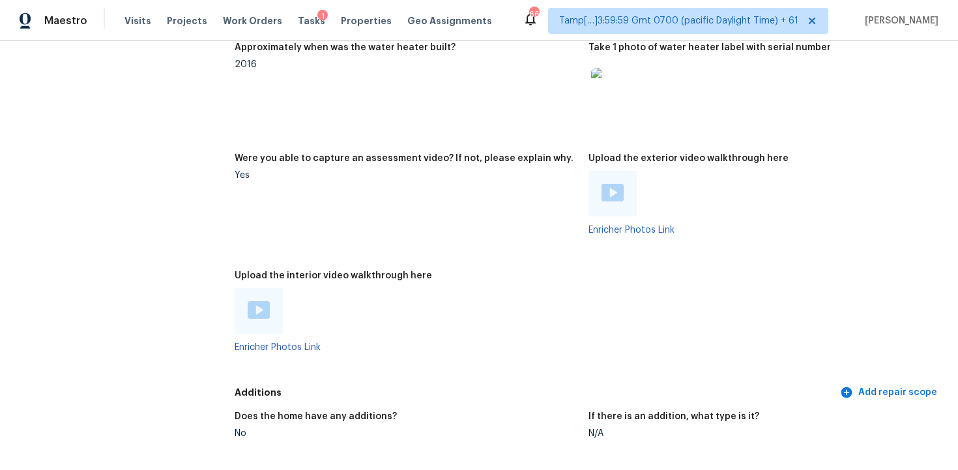
scroll to position [2284, 0]
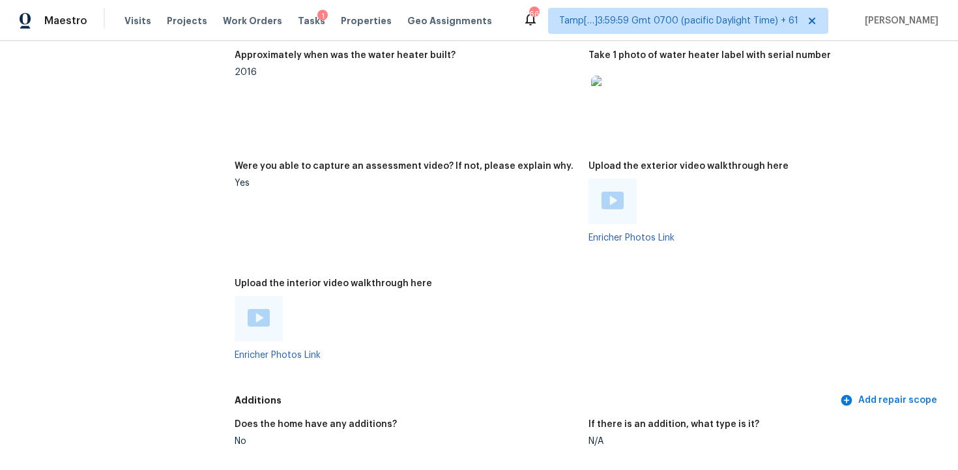
click at [266, 310] on img at bounding box center [259, 318] width 22 height 18
click at [426, 221] on figure "Were you able to capture an assessment video? If not, please explain why. Yes" at bounding box center [412, 213] width 354 height 102
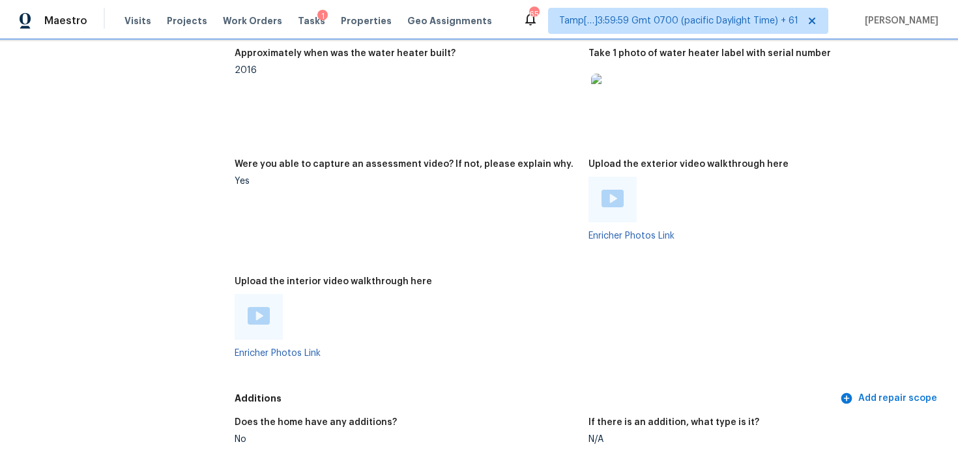
scroll to position [2316, 0]
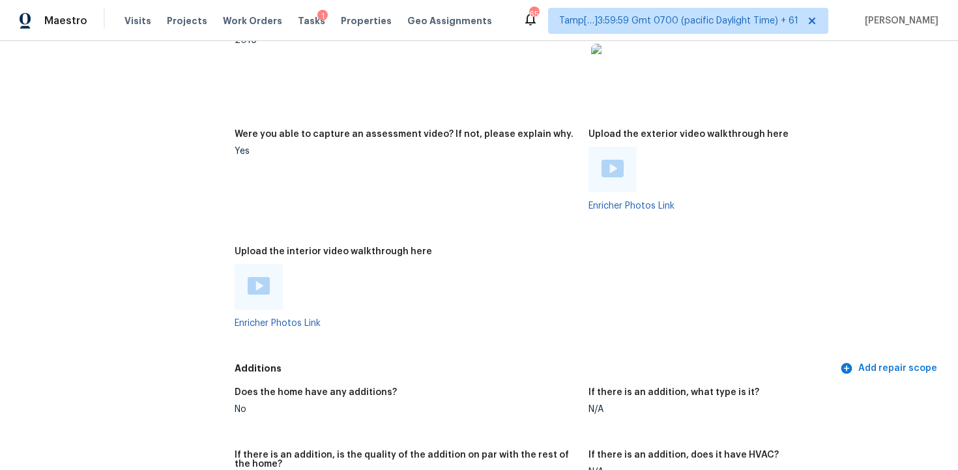
click at [251, 278] on img at bounding box center [259, 286] width 22 height 18
click at [262, 264] on div at bounding box center [259, 287] width 48 height 46
click at [263, 278] on img at bounding box center [259, 286] width 22 height 18
click at [541, 152] on figure "Were you able to capture an assessment video? If not, please explain why. Yes" at bounding box center [412, 181] width 354 height 102
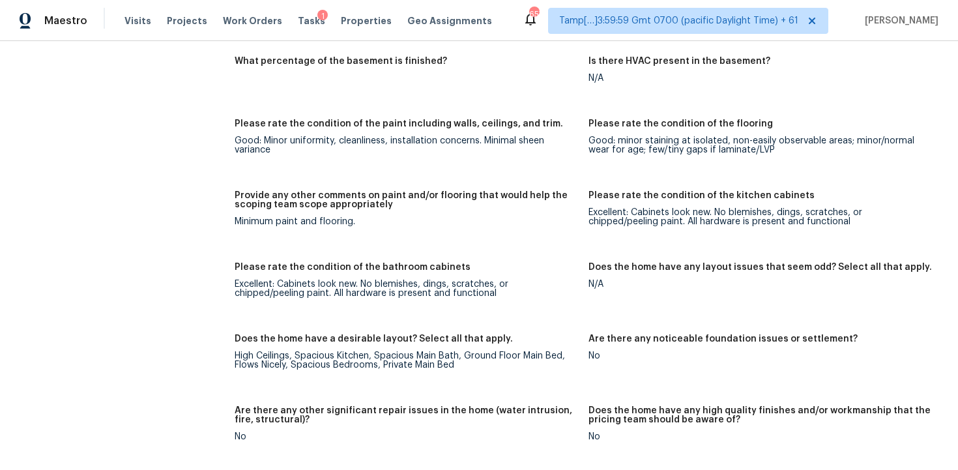
scroll to position [1754, 0]
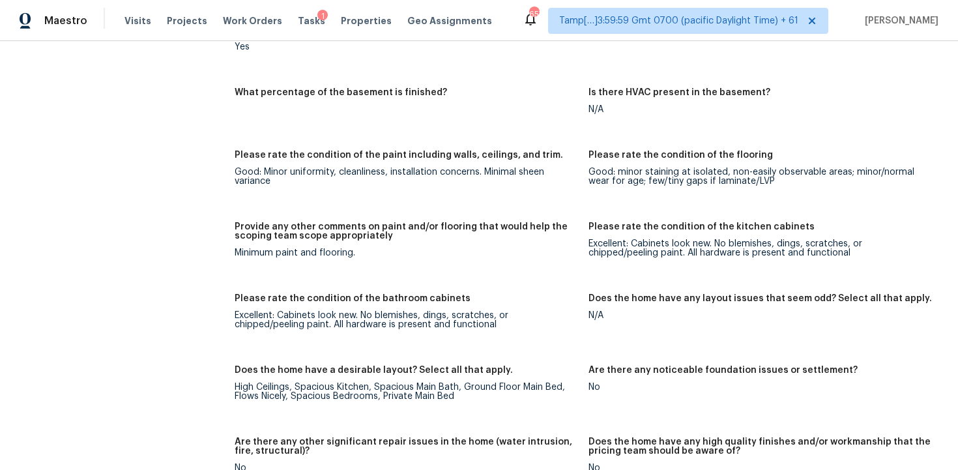
click at [501, 222] on h5 "Provide any other comments on paint and/or flooring that would help the scoping…" at bounding box center [406, 231] width 343 height 18
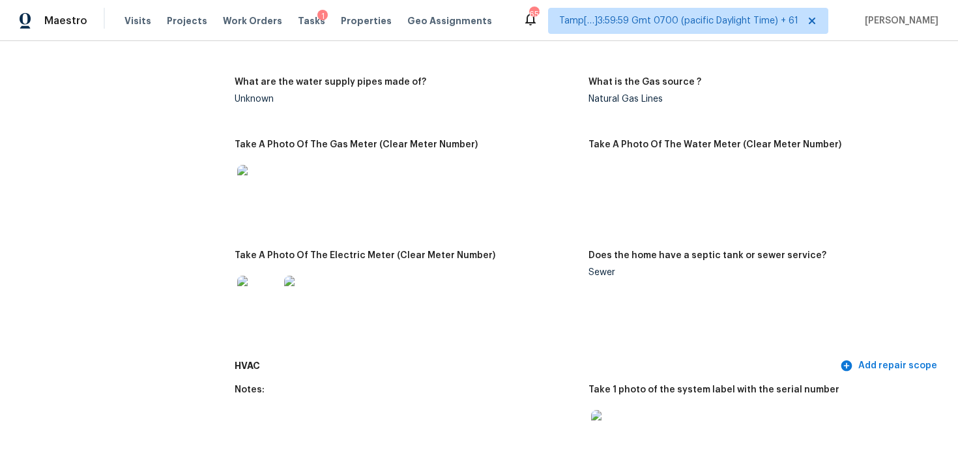
scroll to position [1645, 0]
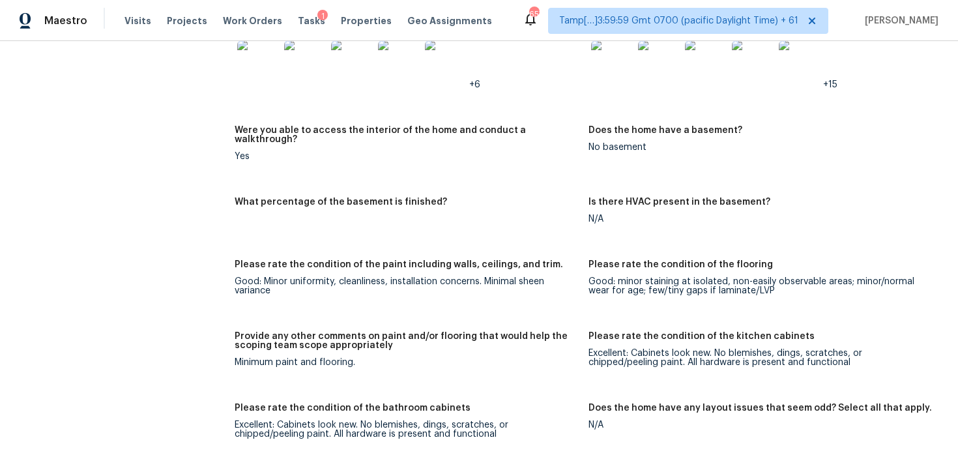
click at [435, 343] on div "Provide any other comments on paint and/or flooring that would help the scoping…" at bounding box center [406, 345] width 343 height 26
click at [522, 246] on div "Notes: Interior of the home, very clean and well cared for. Good size rooms wit…" at bounding box center [588, 407] width 707 height 1242
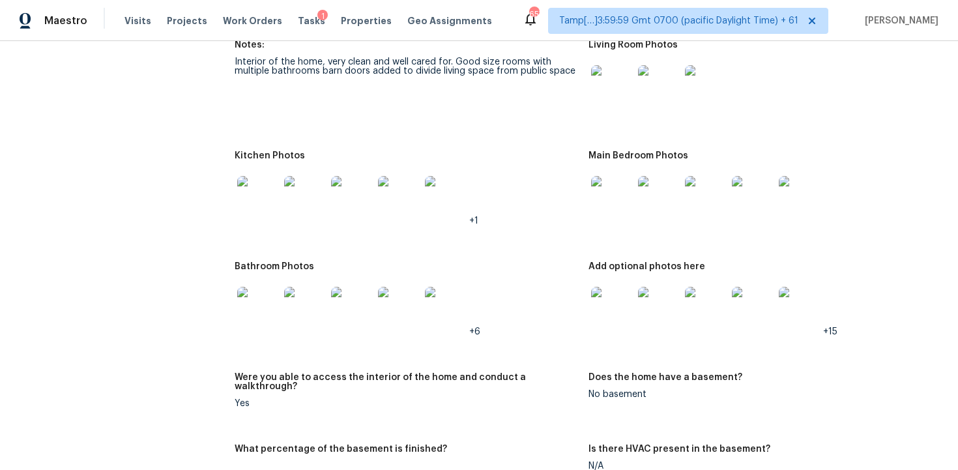
scroll to position [1379, 0]
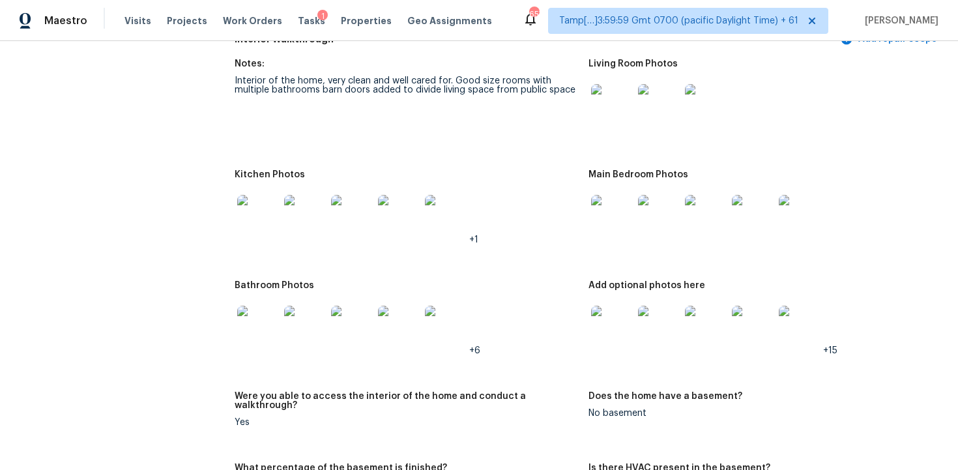
click at [265, 229] on img at bounding box center [258, 216] width 42 height 42
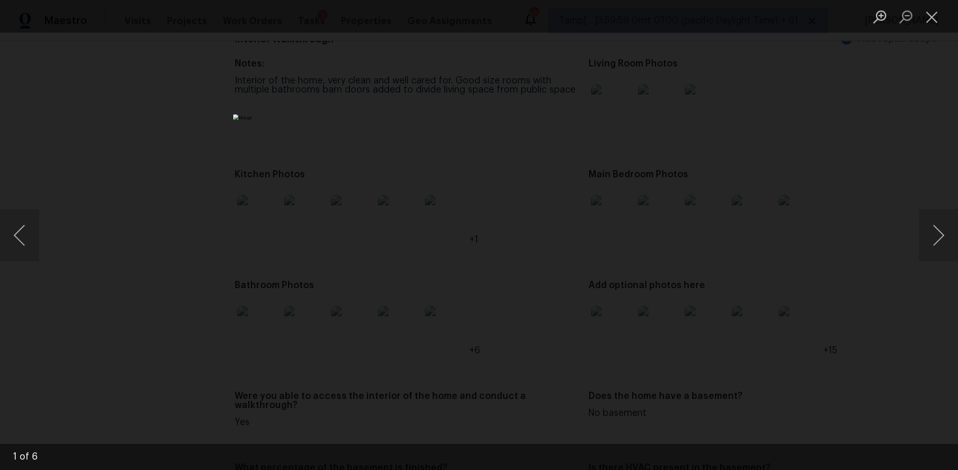
click at [714, 129] on div "Lightbox" at bounding box center [479, 235] width 958 height 470
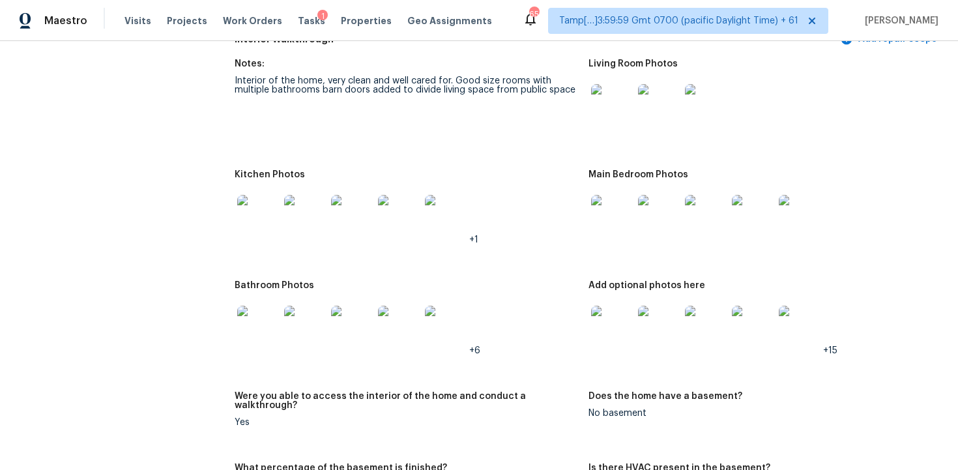
click at [259, 331] on img at bounding box center [258, 327] width 42 height 42
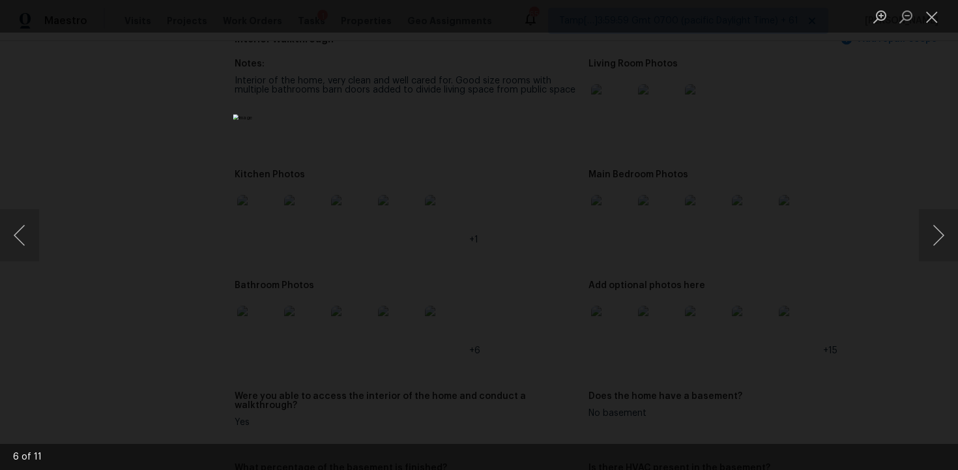
click at [720, 252] on div "Lightbox" at bounding box center [479, 235] width 958 height 470
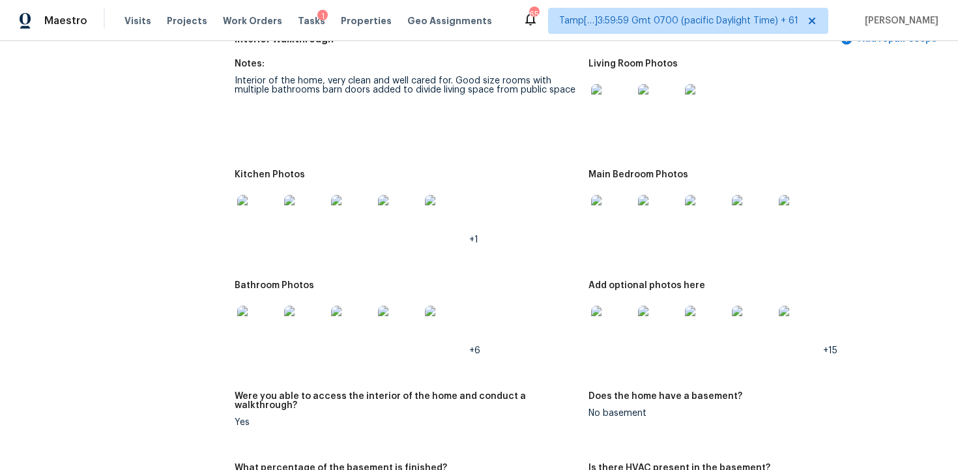
click at [593, 326] on img at bounding box center [612, 327] width 42 height 42
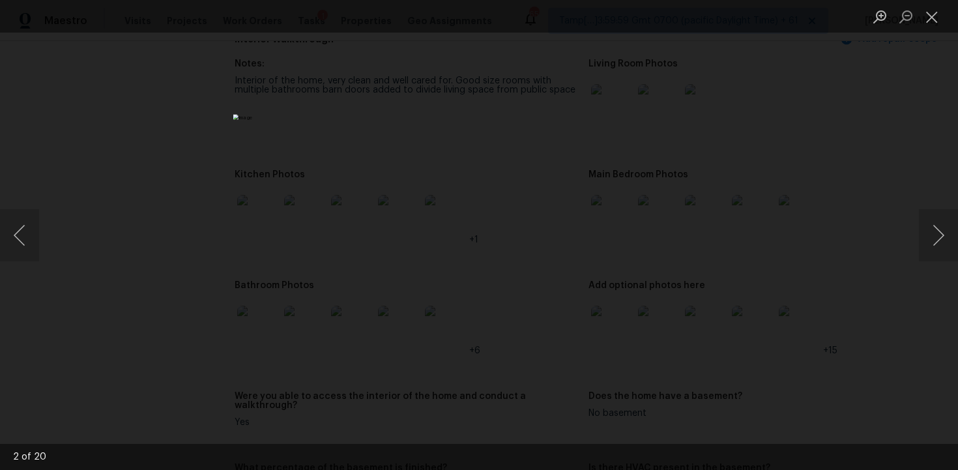
click at [827, 223] on div "Lightbox" at bounding box center [479, 235] width 958 height 470
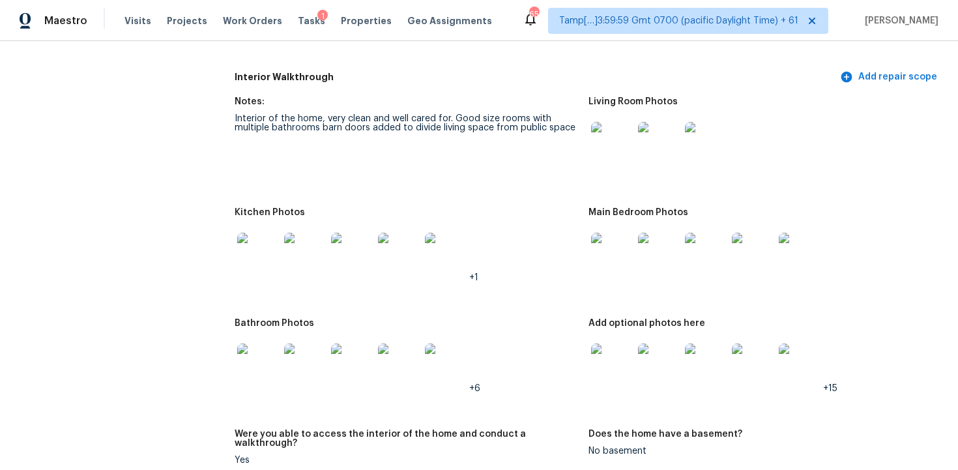
scroll to position [1337, 0]
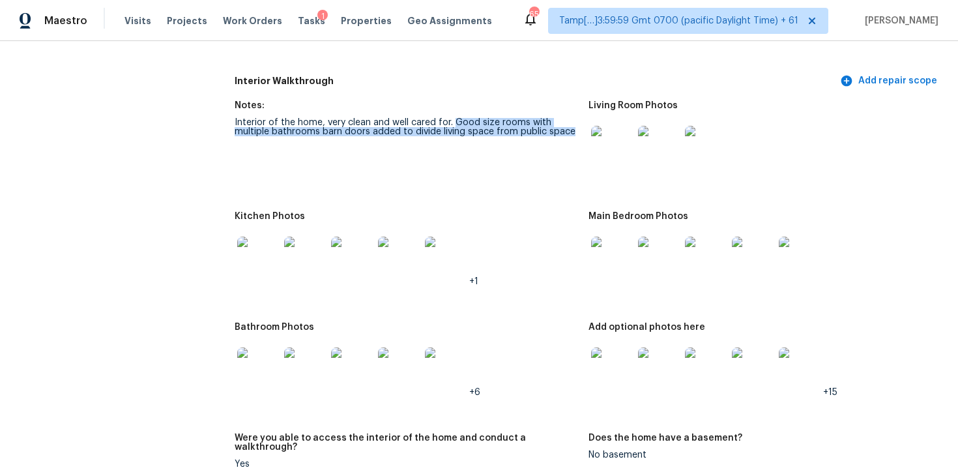
drag, startPoint x: 453, startPoint y: 122, endPoint x: 549, endPoint y: 149, distance: 100.0
click at [549, 149] on figure "Notes: Interior of the home, very clean and well cared for. Good size rooms wit…" at bounding box center [412, 148] width 354 height 95
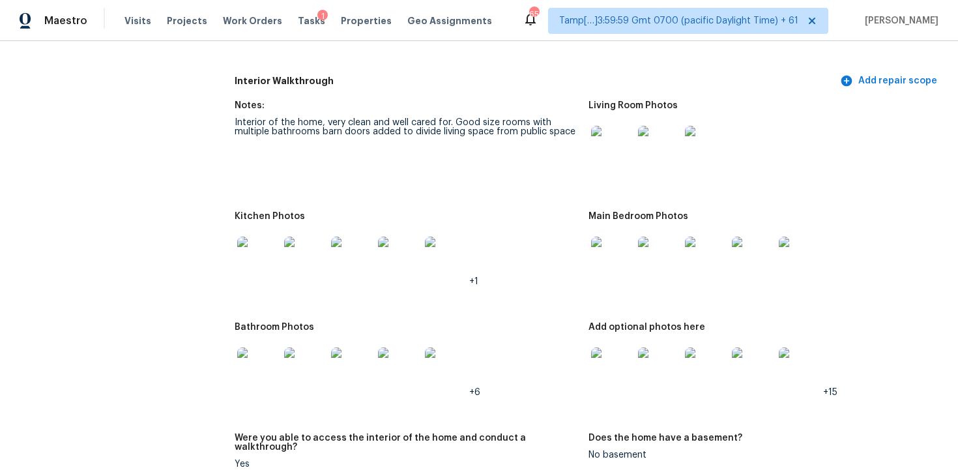
click at [593, 182] on figure "Living Room Photos" at bounding box center [765, 148] width 354 height 95
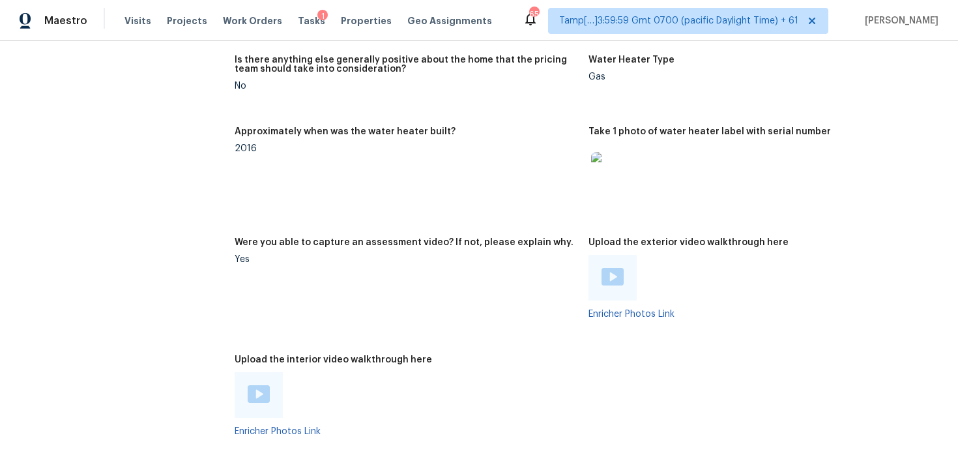
scroll to position [2873, 0]
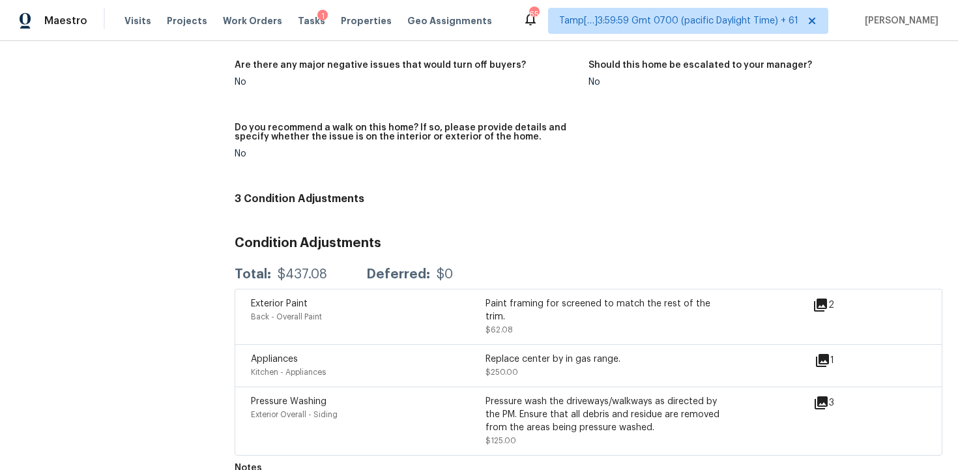
click at [494, 152] on figure "Do you recommend a walk on this home? If so, please provide details and specify…" at bounding box center [412, 151] width 354 height 56
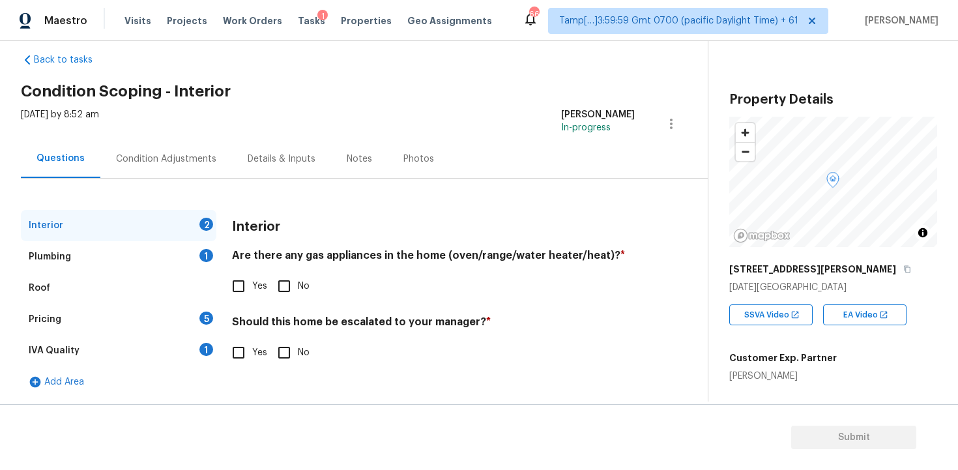
scroll to position [18, 0]
click at [250, 278] on input "Yes" at bounding box center [238, 286] width 27 height 27
checkbox input "true"
click at [178, 162] on div "Condition Adjustments" at bounding box center [166, 159] width 100 height 13
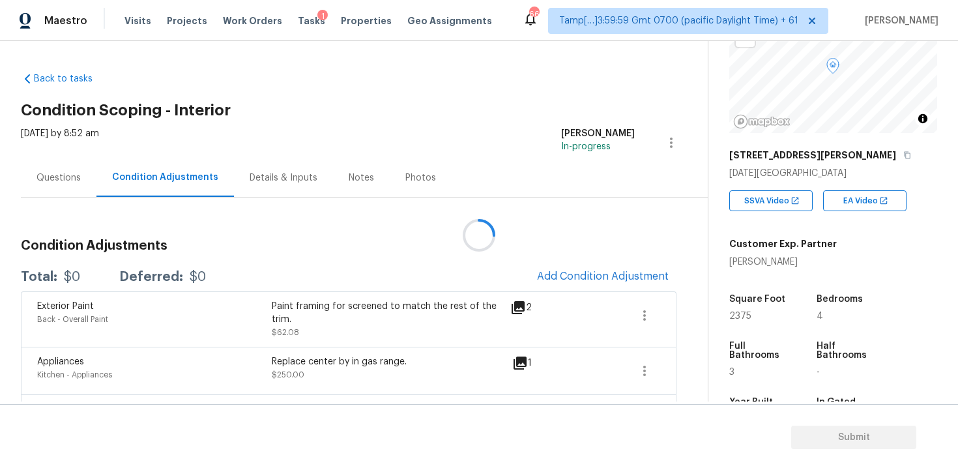
scroll to position [130, 0]
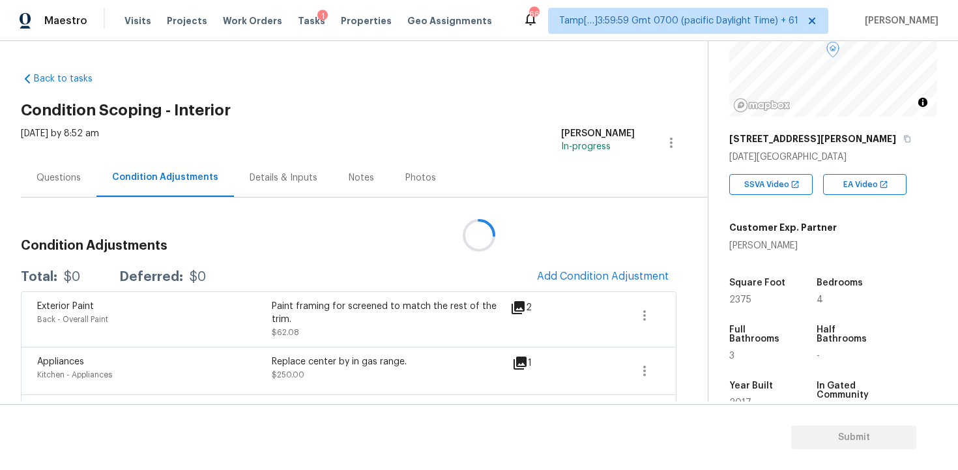
click at [627, 274] on div at bounding box center [479, 235] width 958 height 470
click at [558, 258] on div "Condition Adjustments Total: $437.08 Deferred: $0 Add Condition Adjustment Exte…" at bounding box center [348, 346] width 655 height 235
click at [570, 277] on span "Add Condition Adjustment" at bounding box center [603, 276] width 132 height 12
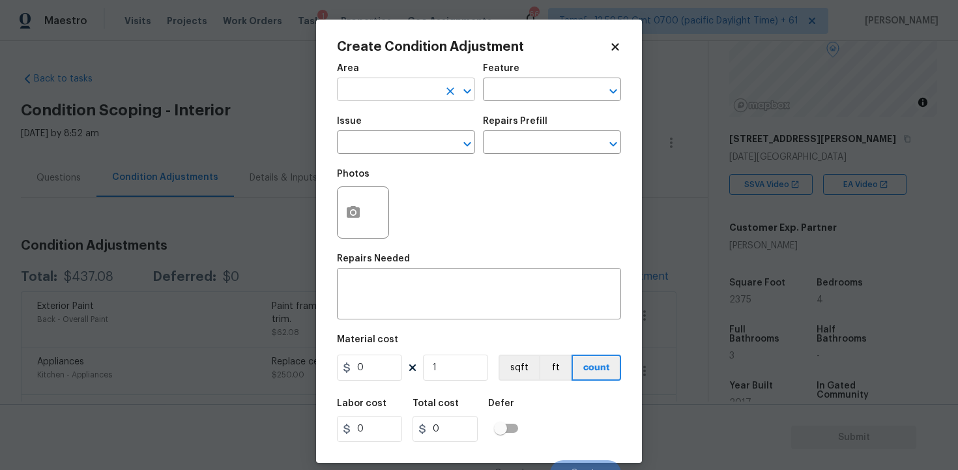
click at [356, 88] on input "text" at bounding box center [388, 91] width 102 height 20
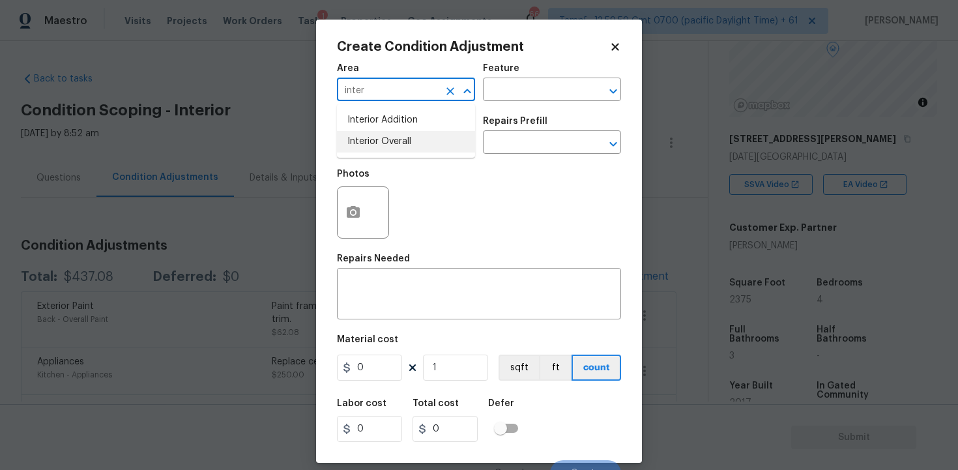
click at [380, 143] on li "Interior Overall" at bounding box center [406, 141] width 138 height 21
type input "Interior Overall"
click at [380, 143] on input "text" at bounding box center [388, 144] width 102 height 20
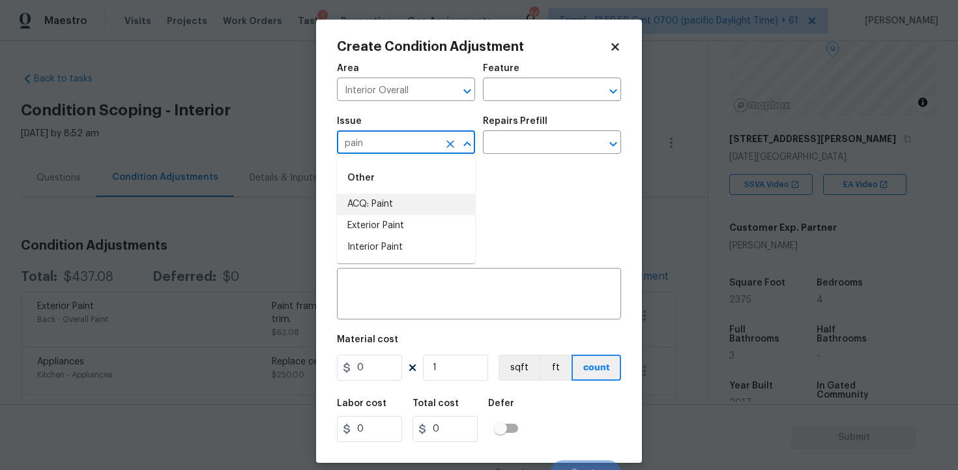
click at [393, 212] on li "ACQ: Paint" at bounding box center [406, 203] width 138 height 21
type input "ACQ: Paint"
click at [530, 139] on input "text" at bounding box center [534, 144] width 102 height 20
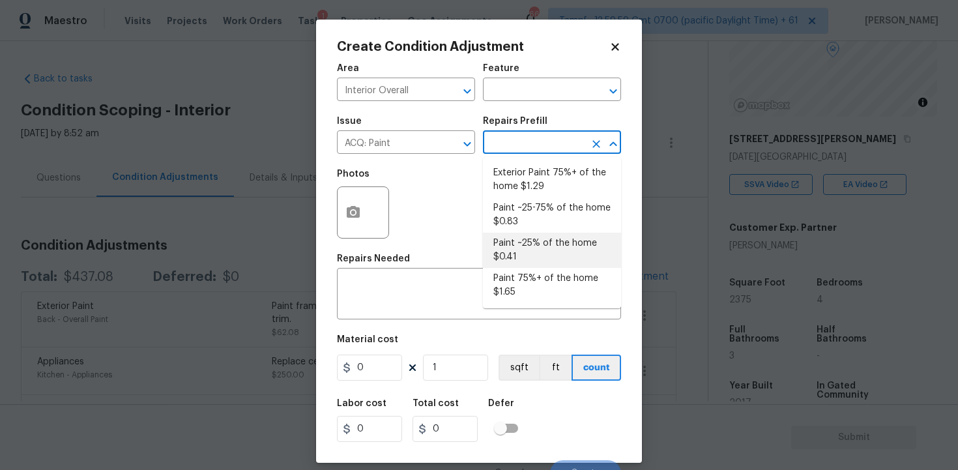
click at [532, 235] on li "Paint ~25% of the home $0.41" at bounding box center [552, 250] width 138 height 35
type input "Acquisition"
type textarea "Acquisition Scope: ~25% of the home needs interior paint"
type input "0.41"
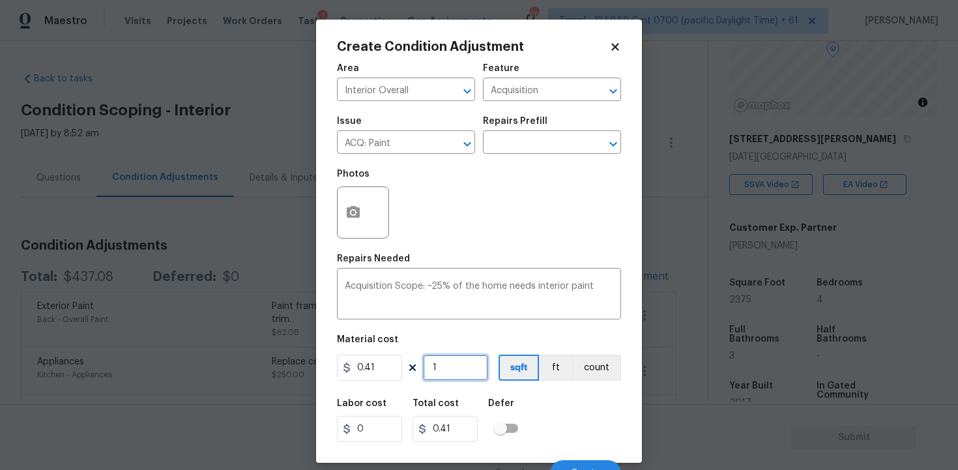
click at [435, 366] on input "1" at bounding box center [455, 367] width 65 height 26
type input "0"
paste input "2375"
type input "2375"
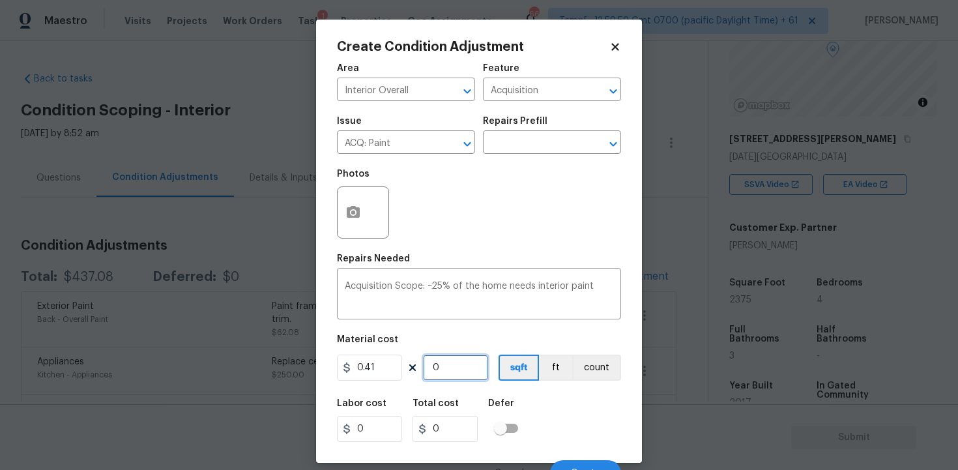
type input "973.75"
type input "2375"
click at [533, 409] on div "Labor cost 0 Total cost 973.75 Defer" at bounding box center [479, 420] width 284 height 59
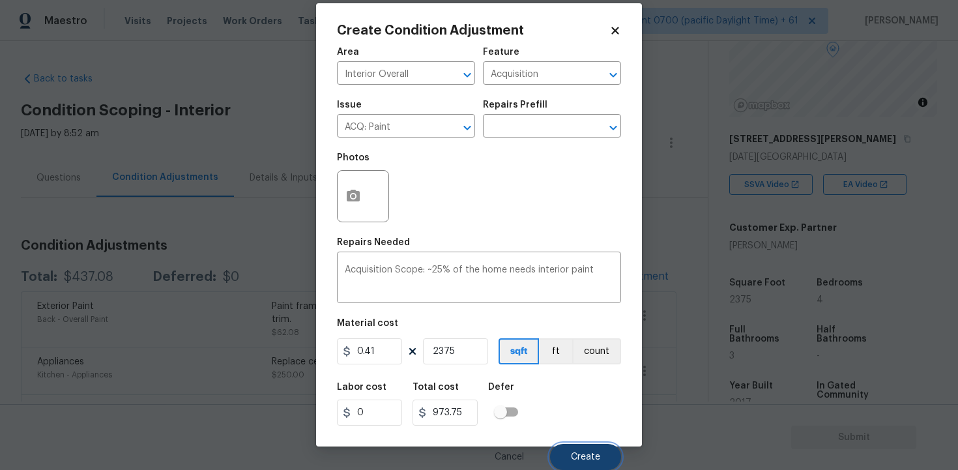
click at [567, 451] on button "Create" at bounding box center [585, 457] width 71 height 26
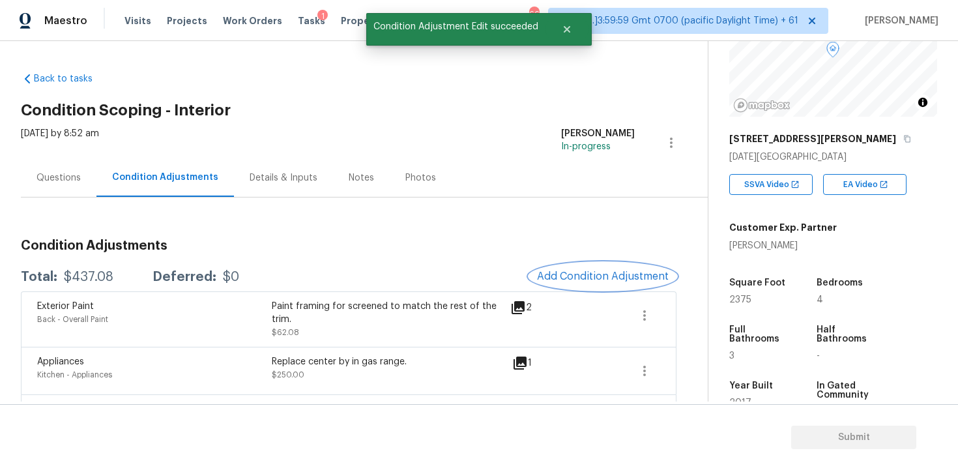
scroll to position [0, 0]
click at [600, 277] on span "Add Condition Adjustment" at bounding box center [603, 276] width 132 height 12
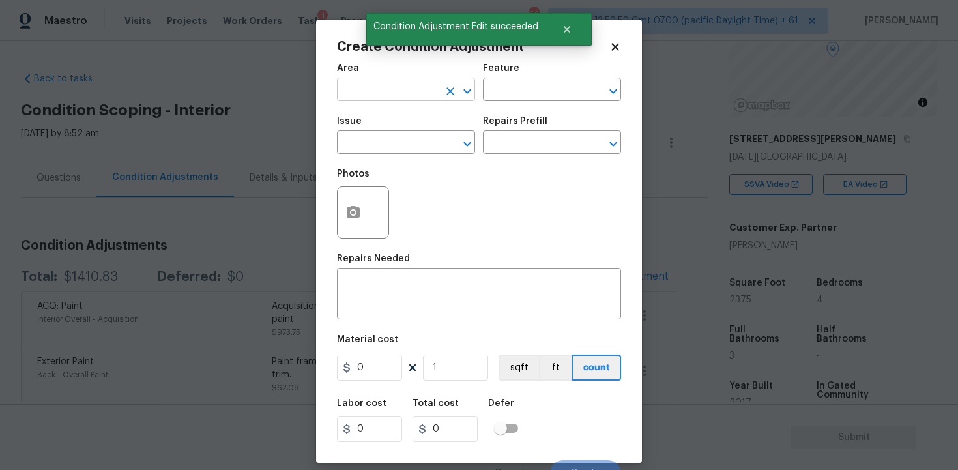
click at [426, 96] on input "text" at bounding box center [388, 91] width 102 height 20
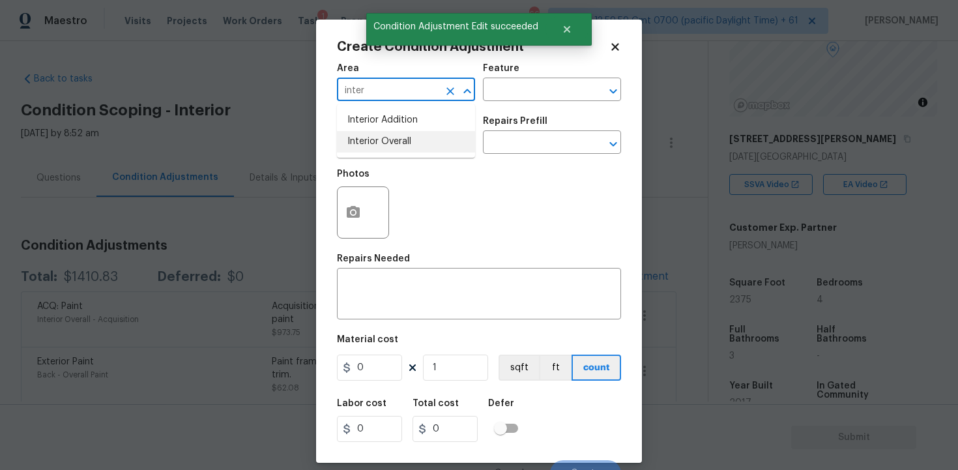
click at [426, 136] on li "Interior Overall" at bounding box center [406, 141] width 138 height 21
type input "Interior Overall"
click at [426, 136] on input "text" at bounding box center [388, 144] width 102 height 20
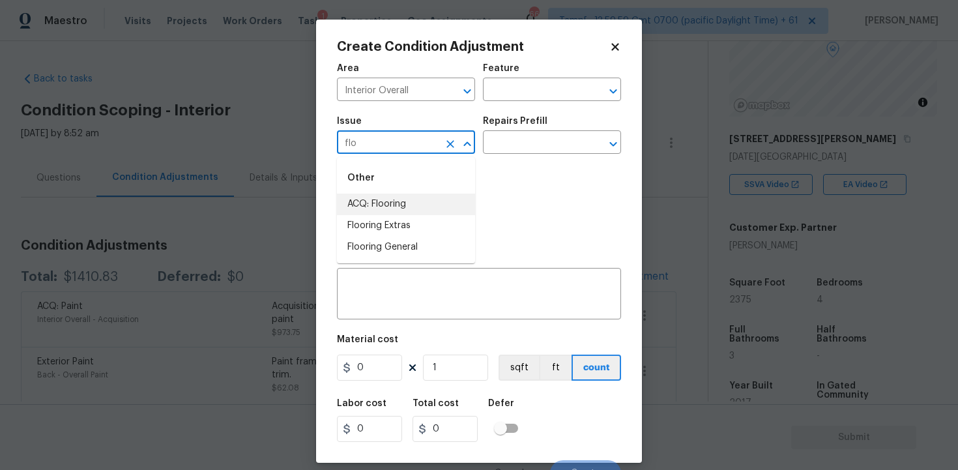
click at [420, 195] on li "ACQ: Flooring" at bounding box center [406, 203] width 138 height 21
type input "ACQ: Flooring"
click at [506, 145] on input "text" at bounding box center [534, 144] width 102 height 20
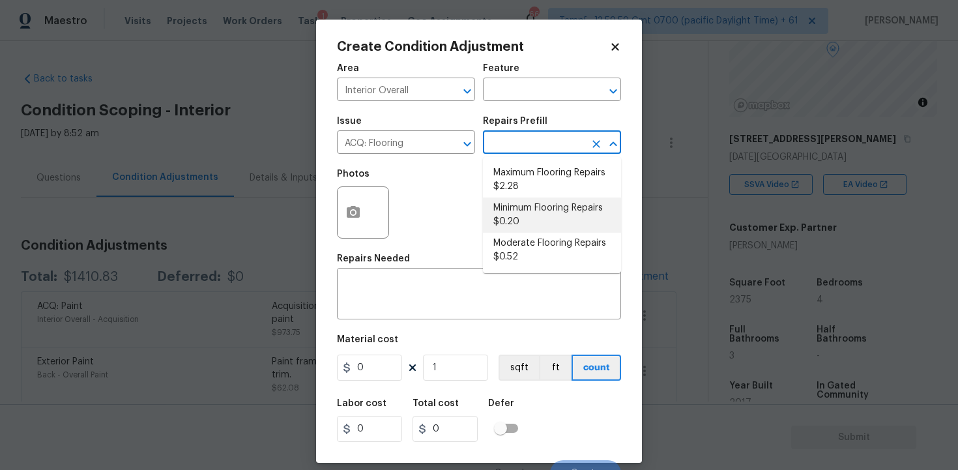
click at [517, 210] on li "Minimum Flooring Repairs $0.20" at bounding box center [552, 214] width 138 height 35
type input "Acquisition"
type textarea "Acquisition Scope: Minimum flooring repairs"
type input "0.2"
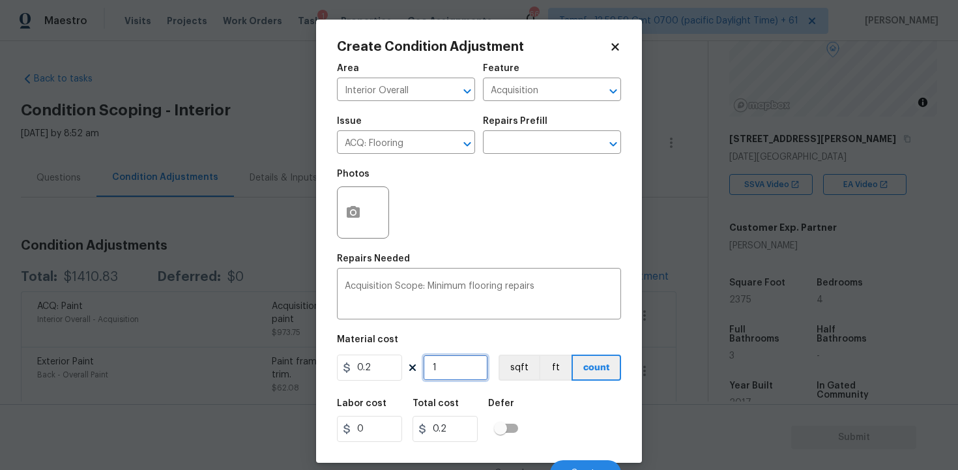
click at [461, 369] on input "1" at bounding box center [455, 367] width 65 height 26
type input "0"
paste input "2375"
type input "2375"
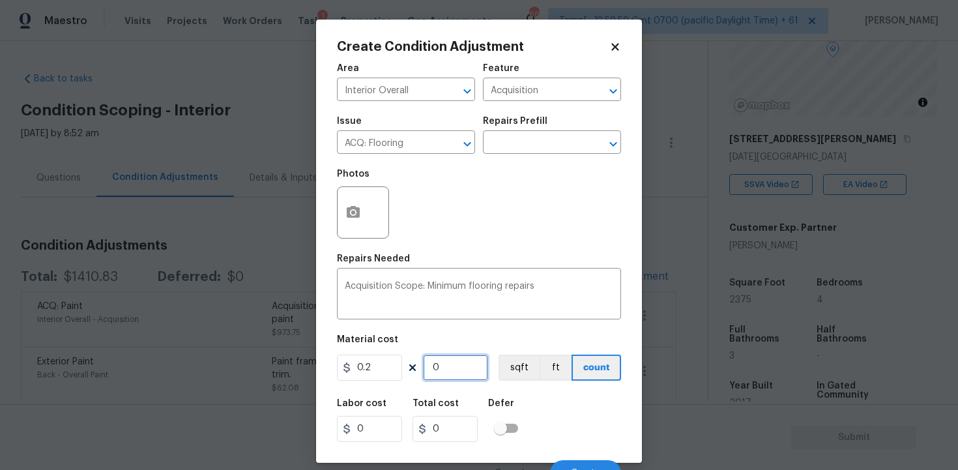
type input "475"
type input "2375"
click at [506, 367] on button "sqft" at bounding box center [518, 367] width 40 height 26
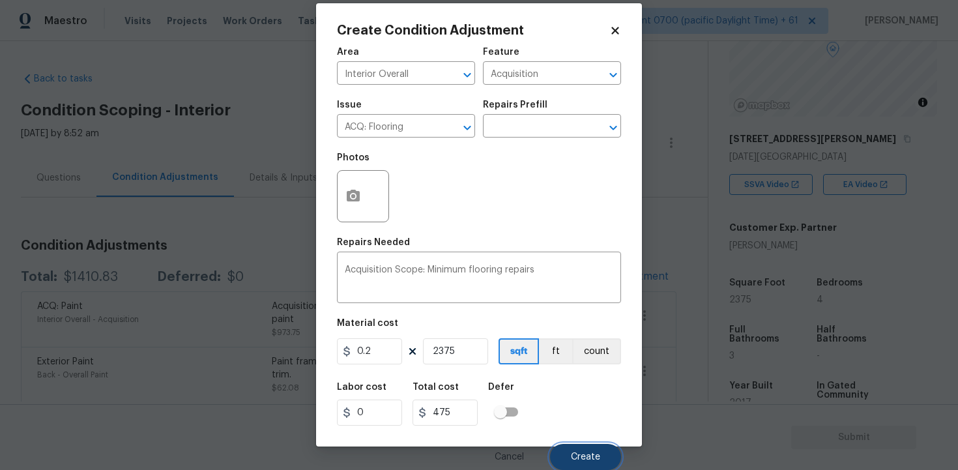
click at [579, 451] on button "Create" at bounding box center [585, 457] width 71 height 26
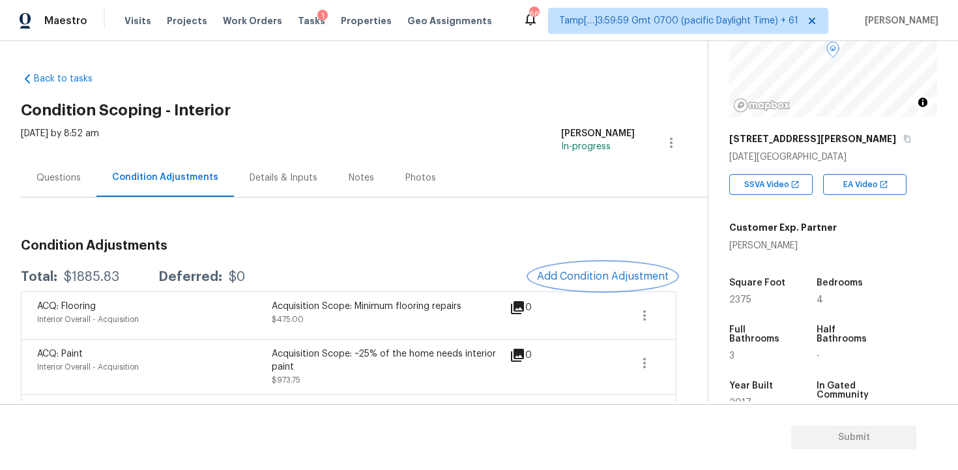
scroll to position [87, 0]
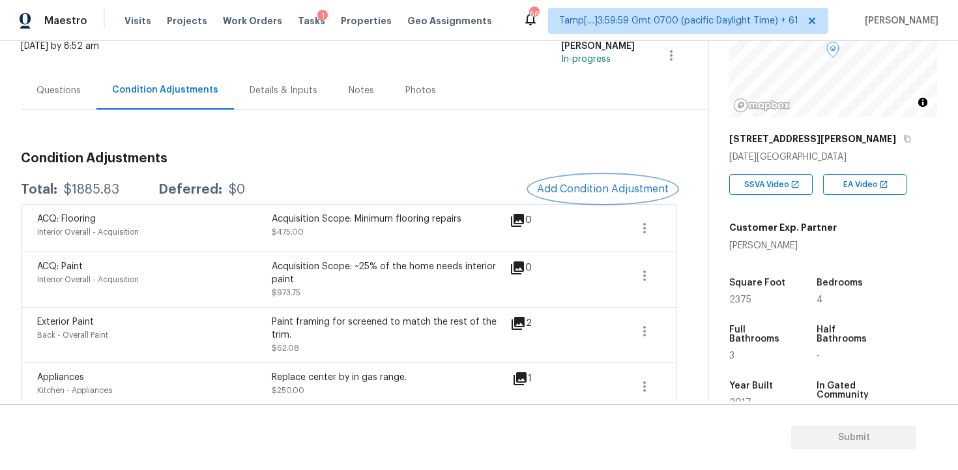
click at [543, 186] on span "Add Condition Adjustment" at bounding box center [603, 189] width 132 height 12
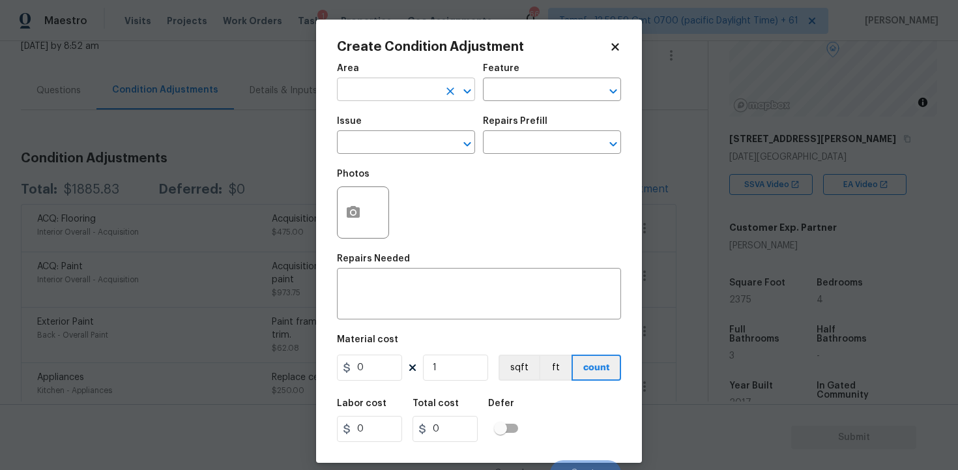
click at [404, 95] on input "text" at bounding box center [388, 91] width 102 height 20
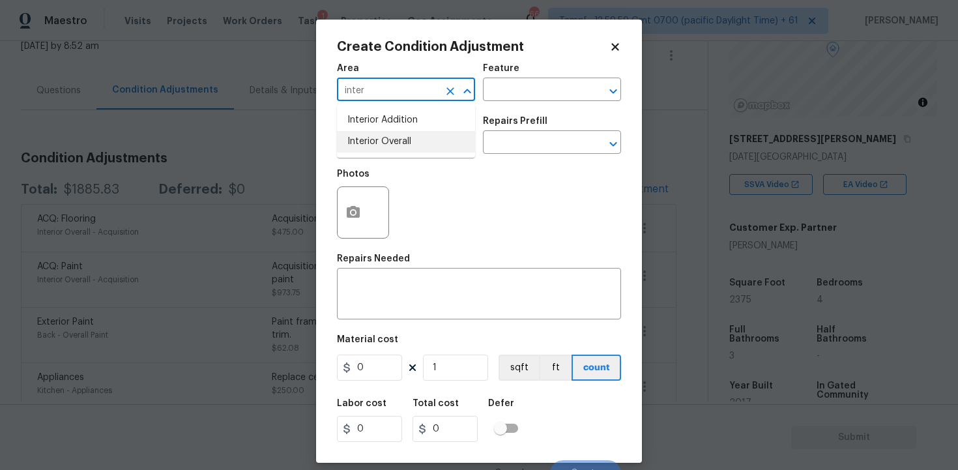
click at [404, 157] on ul "Interior Addition Interior Overall" at bounding box center [406, 130] width 138 height 53
click at [401, 140] on li "Interior Overall" at bounding box center [406, 141] width 138 height 21
type input "Interior Overall"
click at [401, 140] on input "text" at bounding box center [388, 144] width 102 height 20
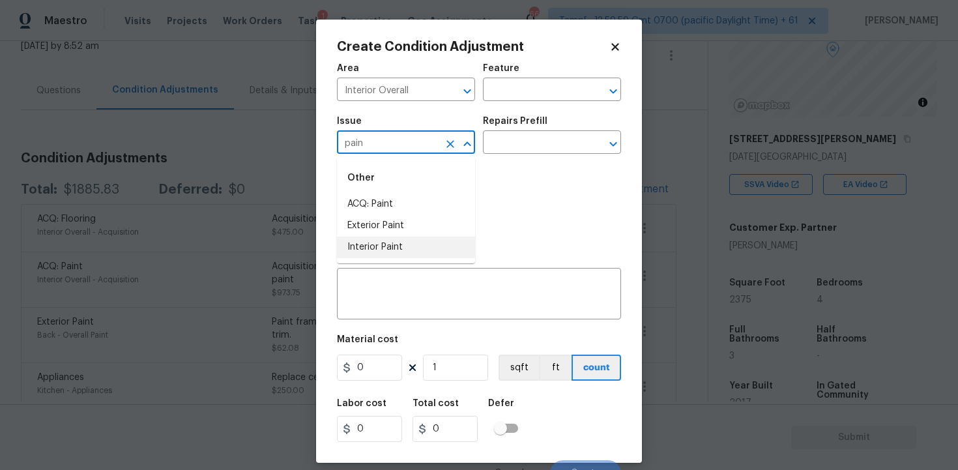
click at [408, 236] on li "Interior Paint" at bounding box center [406, 246] width 138 height 21
type input "Interior Paint"
click at [494, 139] on input "text" at bounding box center [534, 144] width 102 height 20
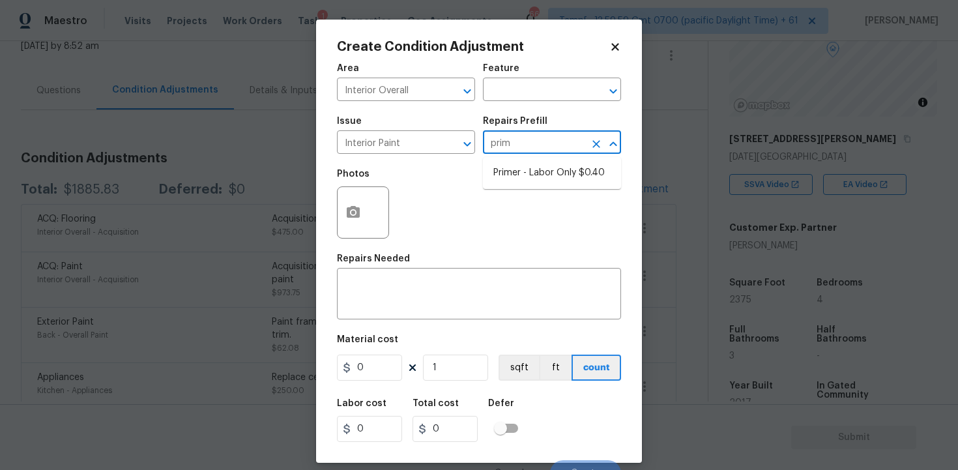
type input "prime"
click at [526, 173] on li "Primer - Labor Only $0.40" at bounding box center [552, 172] width 138 height 21
type input "Overall Paint"
type textarea "Interior primer - PRIMER PROVIDED BY OPENDOOR - All nails, screws, drywall anch…"
type input "0.4"
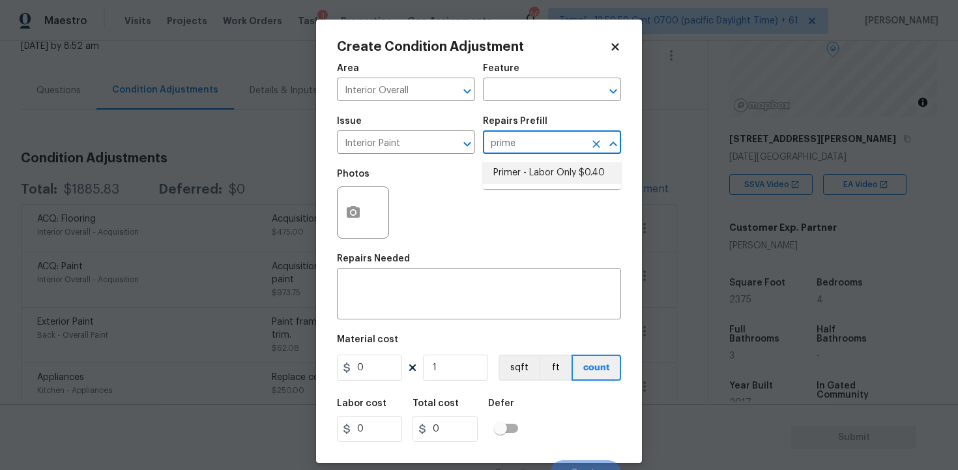
type input "0.4"
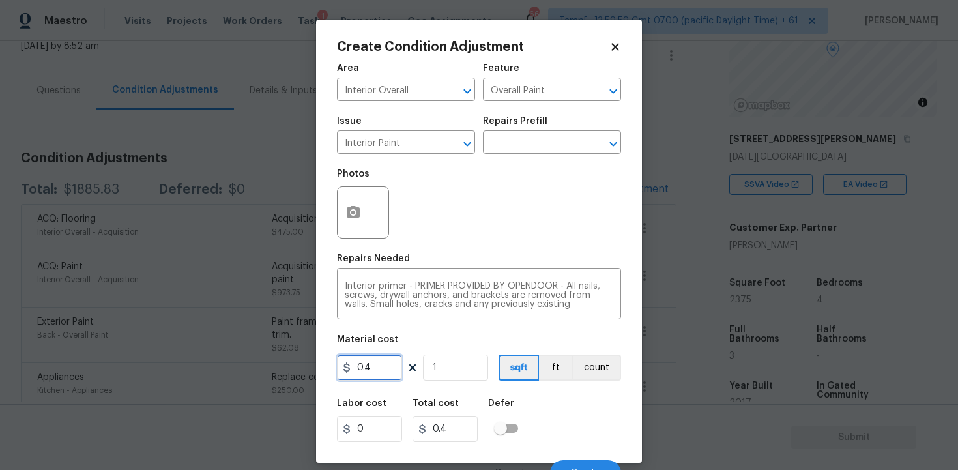
click at [372, 373] on input "0.4" at bounding box center [369, 367] width 65 height 26
type input "200"
click at [340, 212] on button "button" at bounding box center [352, 212] width 31 height 51
type input "200"
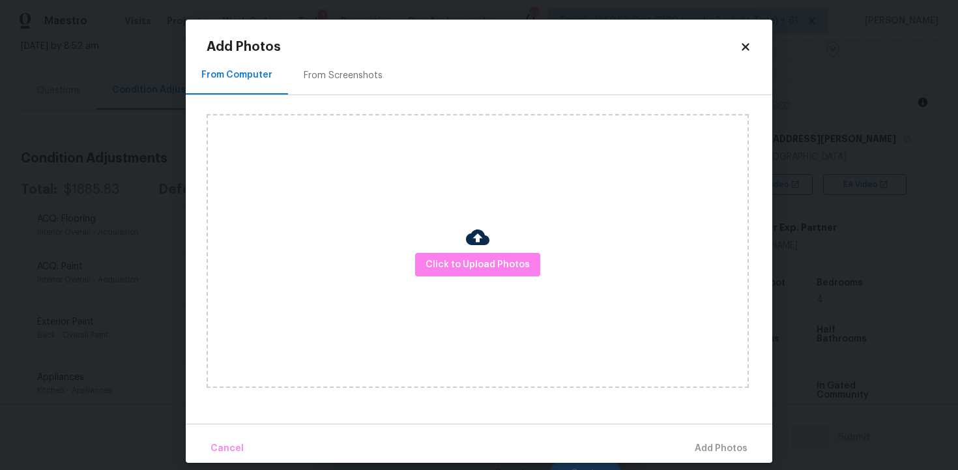
click at [405, 241] on div "Click to Upload Photos" at bounding box center [478, 251] width 542 height 274
click at [436, 258] on span "Click to Upload Photos" at bounding box center [477, 265] width 104 height 16
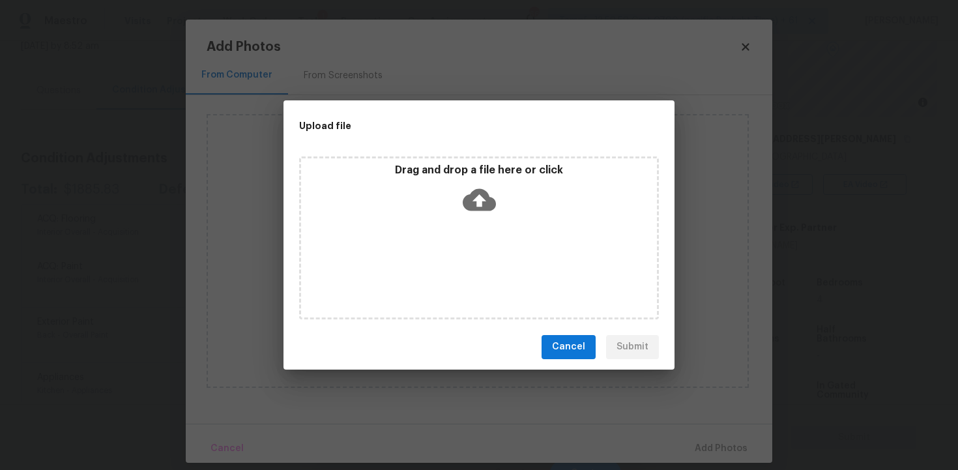
click at [466, 207] on icon at bounding box center [479, 199] width 33 height 22
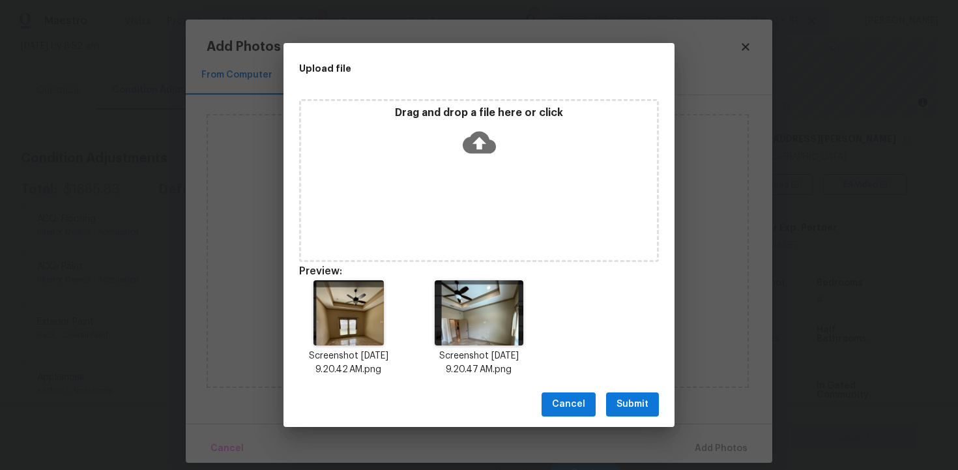
scroll to position [10, 0]
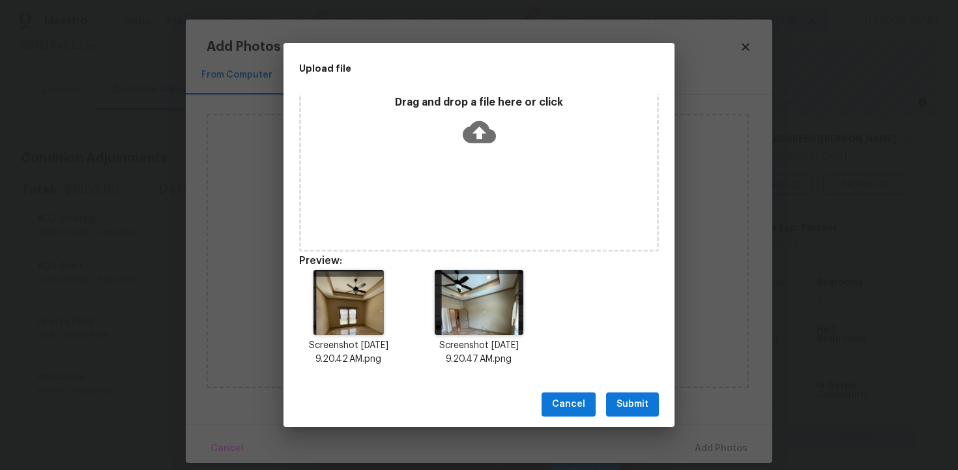
click at [621, 403] on span "Submit" at bounding box center [632, 404] width 32 height 16
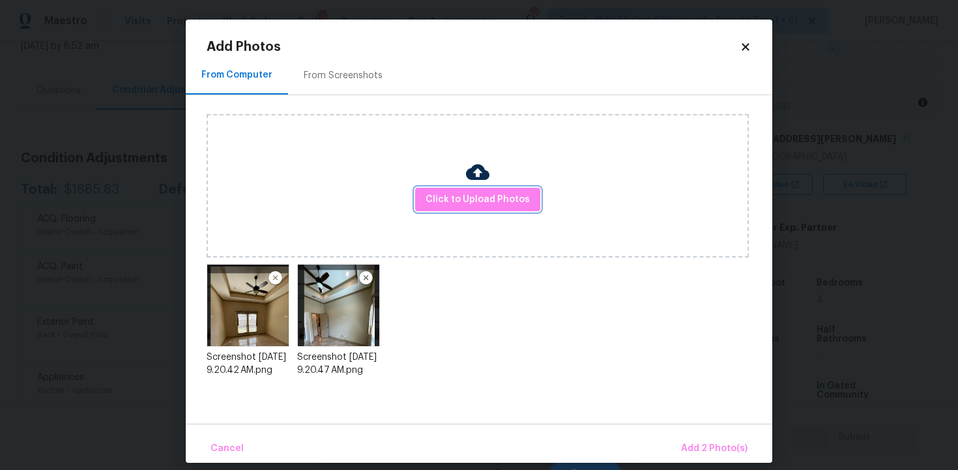
scroll to position [0, 0]
click at [696, 429] on div "Cancel Add 2 Photo(s)" at bounding box center [479, 442] width 586 height 39
click at [697, 448] on span "Add 2 Photo(s)" at bounding box center [714, 448] width 66 height 16
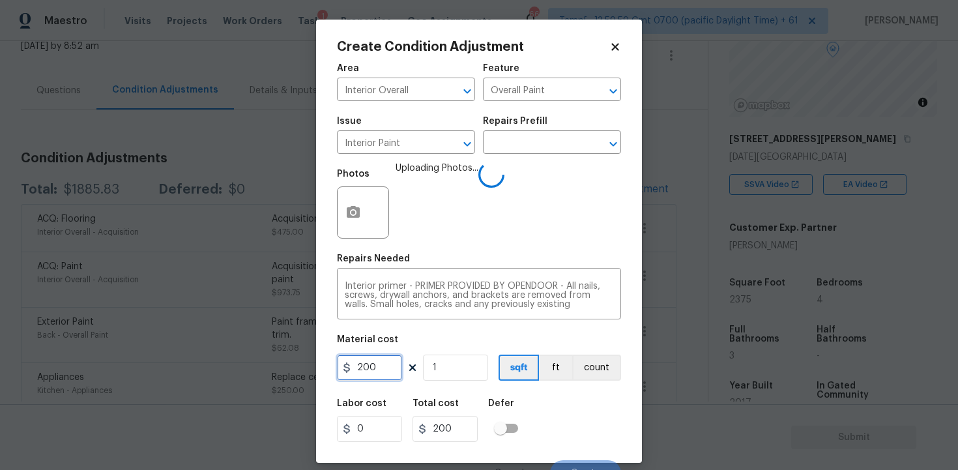
click at [401, 372] on input "200" at bounding box center [369, 367] width 65 height 26
type input "300"
click at [526, 415] on div "Labor cost 0 Total cost 300 Defer" at bounding box center [479, 420] width 284 height 59
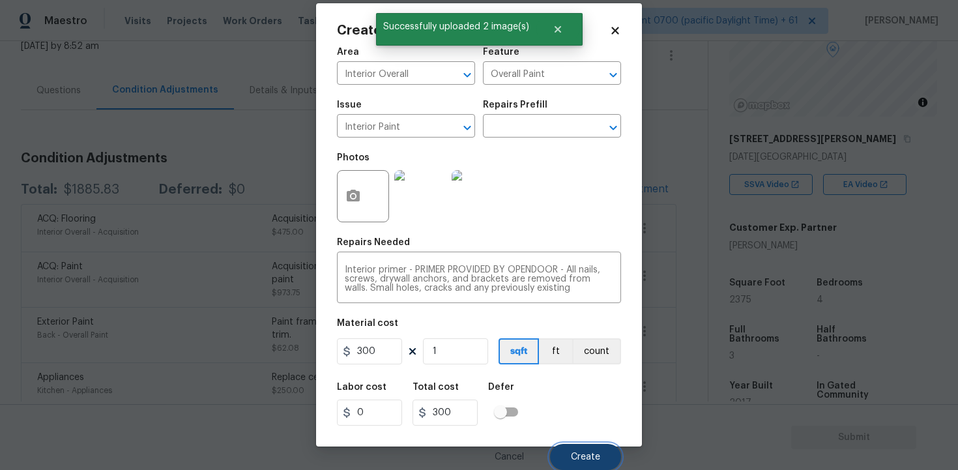
click at [603, 451] on button "Create" at bounding box center [585, 457] width 71 height 26
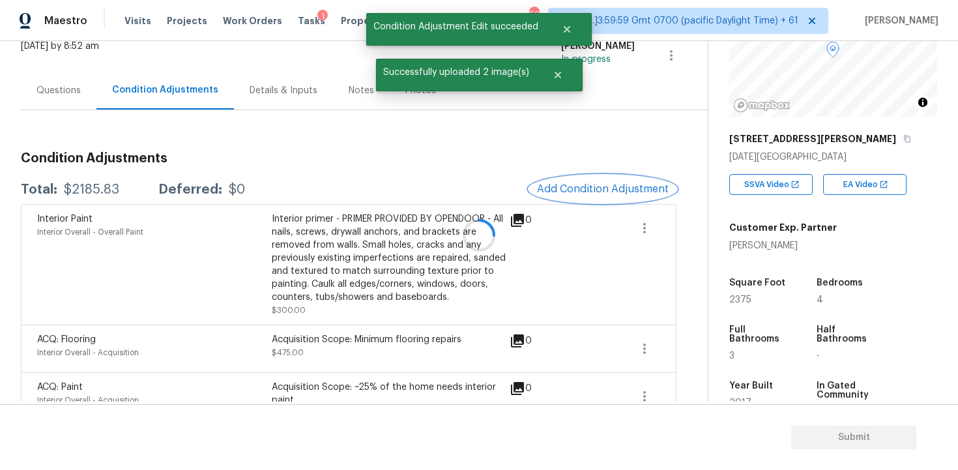
scroll to position [0, 0]
click at [507, 289] on div "Interior Paint Interior Overall - Overall Paint Interior primer - PRIMER PROVID…" at bounding box center [273, 264] width 473 height 104
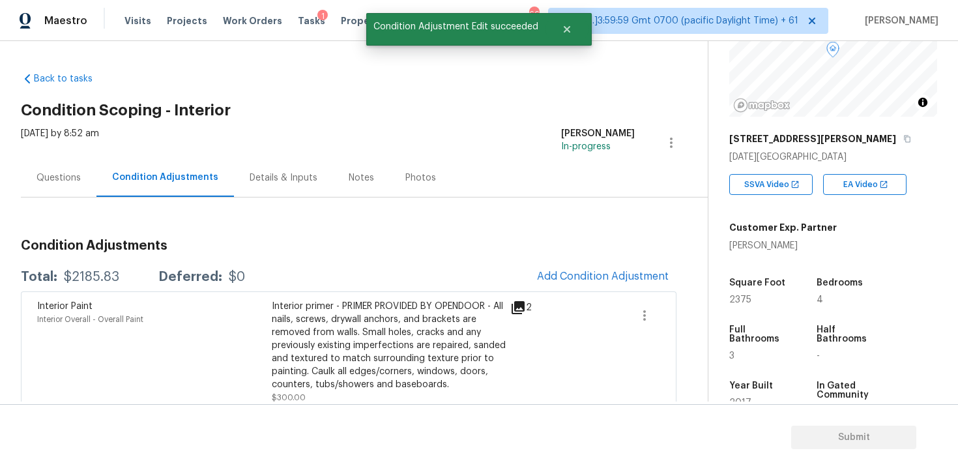
click at [90, 177] on div "Questions" at bounding box center [59, 177] width 76 height 38
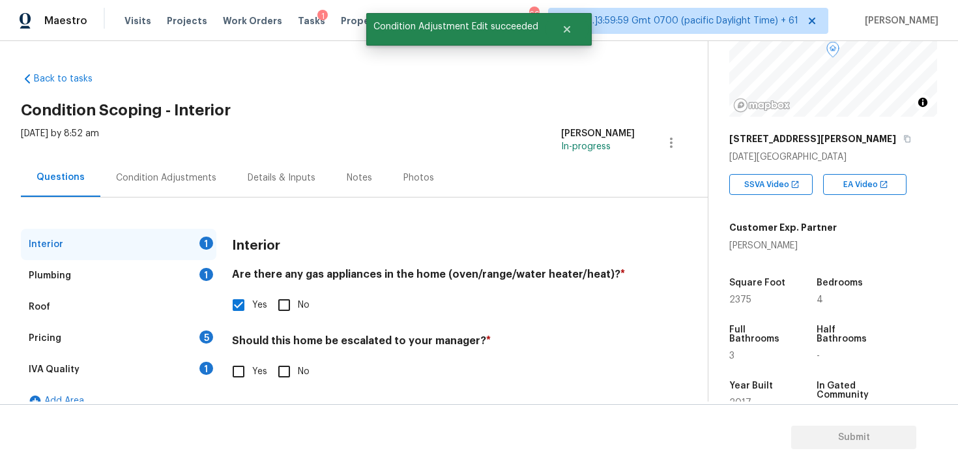
click at [274, 365] on input "No" at bounding box center [283, 371] width 27 height 27
checkbox input "true"
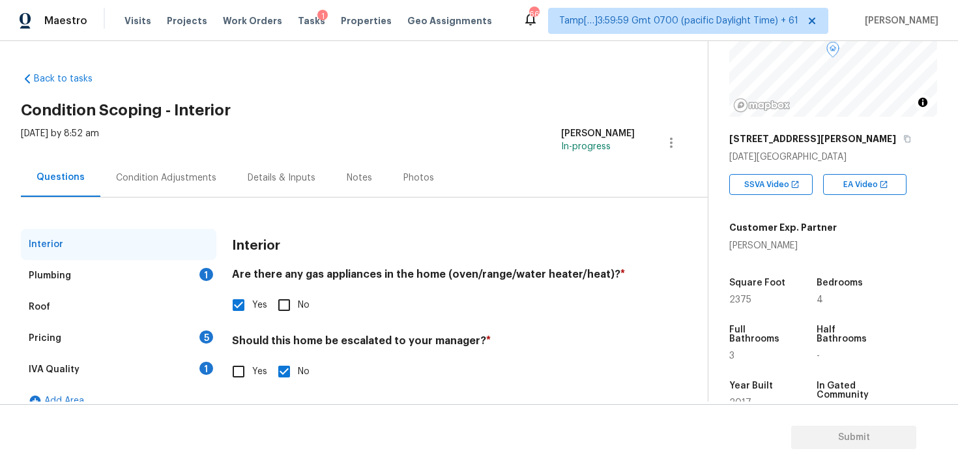
click at [169, 270] on div "Plumbing 1" at bounding box center [118, 275] width 195 height 31
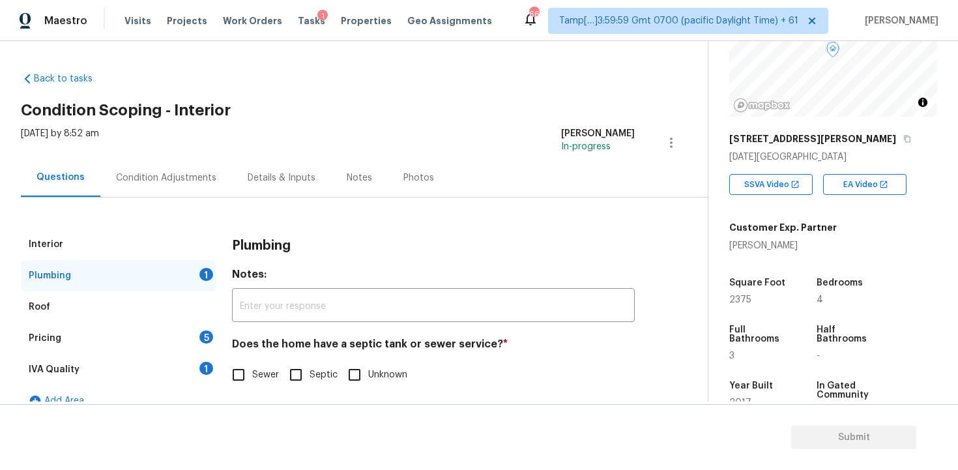
scroll to position [19, 0]
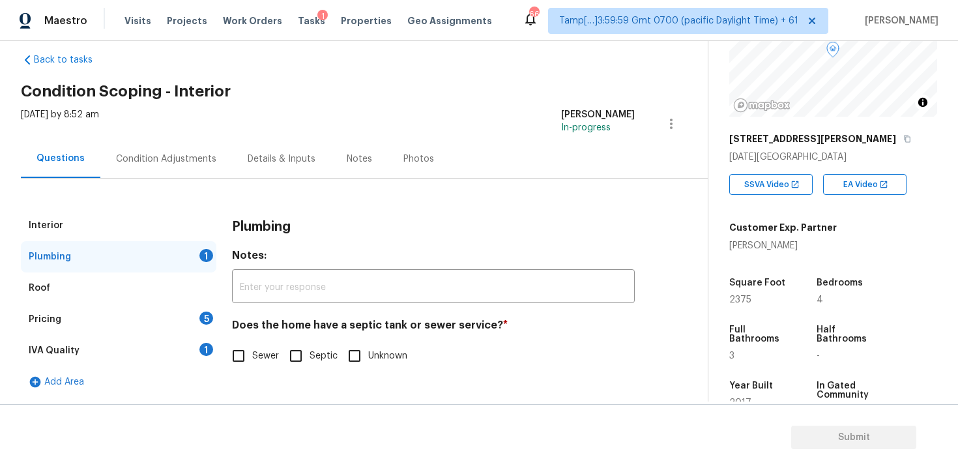
click at [244, 358] on input "Sewer" at bounding box center [238, 355] width 27 height 27
checkbox input "true"
click at [191, 318] on div "Pricing 5" at bounding box center [118, 319] width 195 height 31
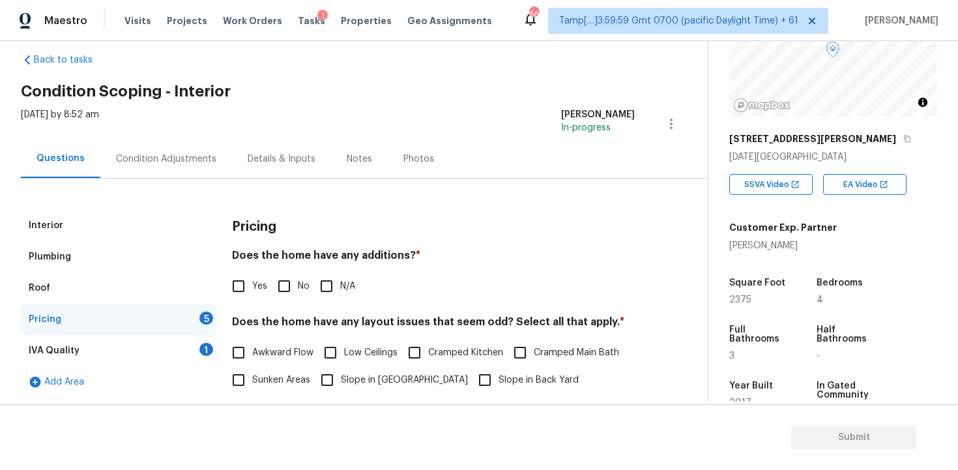
click at [304, 288] on span "No" at bounding box center [304, 286] width 12 height 14
click at [298, 288] on input "No" at bounding box center [283, 285] width 27 height 27
checkbox input "true"
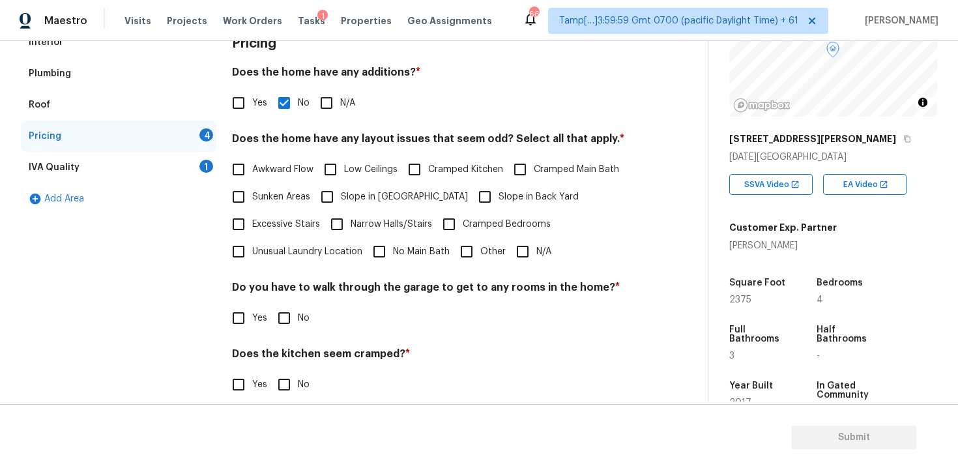
scroll to position [208, 0]
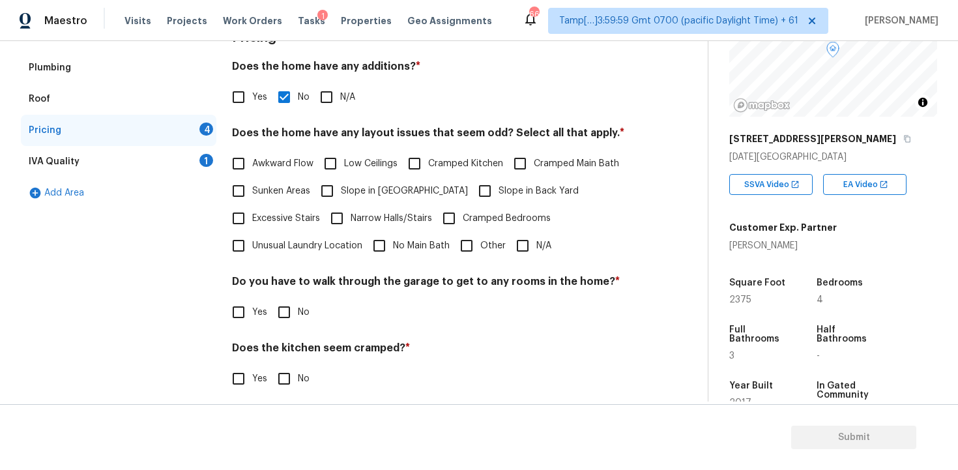
click at [515, 264] on div "Pricing Does the home have any additions? * Yes No N/A Does the home have any l…" at bounding box center [433, 247] width 403 height 453
click at [534, 236] on input "N/A" at bounding box center [522, 245] width 27 height 27
checkbox input "true"
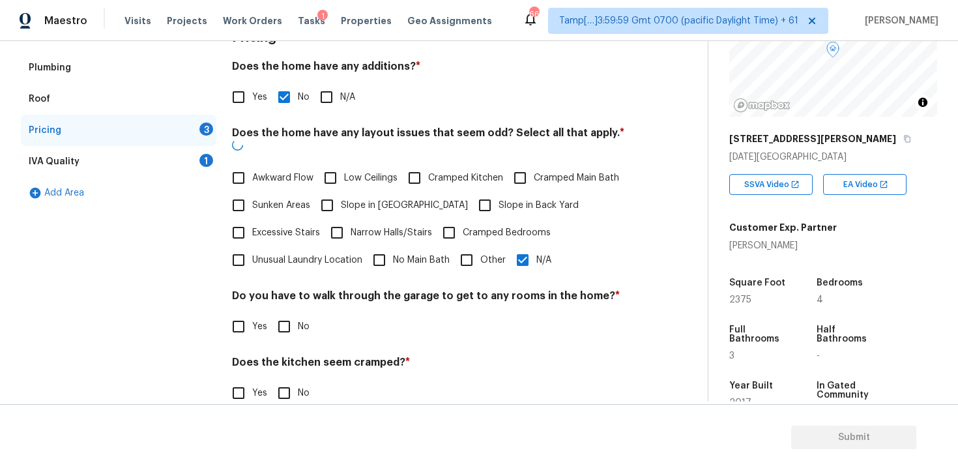
scroll to position [285, 0]
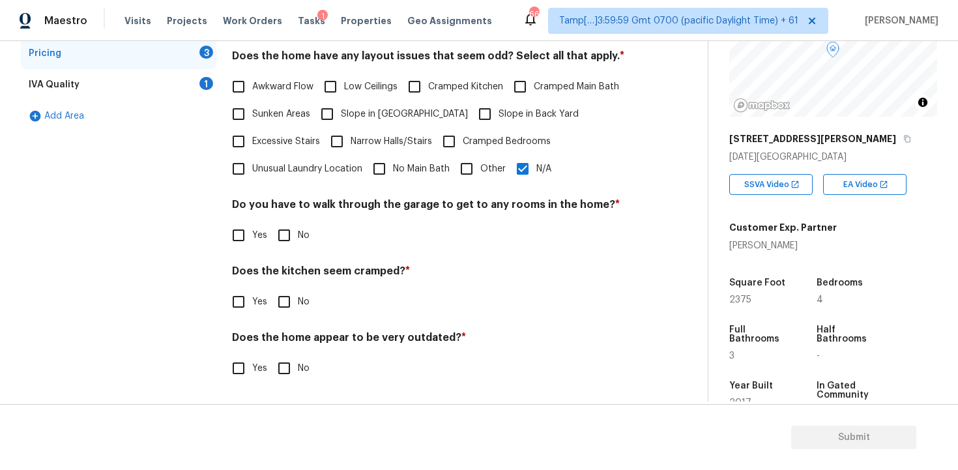
click at [289, 235] on input "No" at bounding box center [283, 234] width 27 height 27
checkbox input "true"
click at [284, 307] on input "No" at bounding box center [283, 301] width 27 height 27
checkbox input "true"
click at [287, 369] on input "No" at bounding box center [283, 369] width 27 height 27
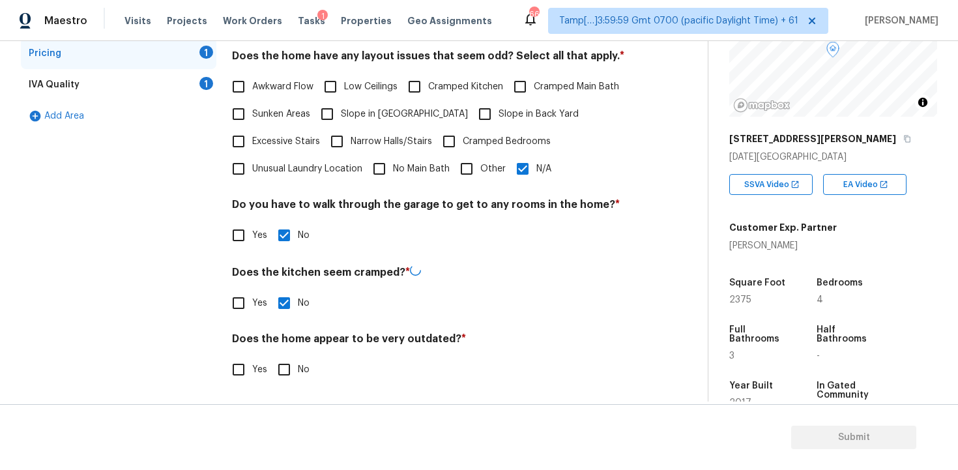
checkbox input "true"
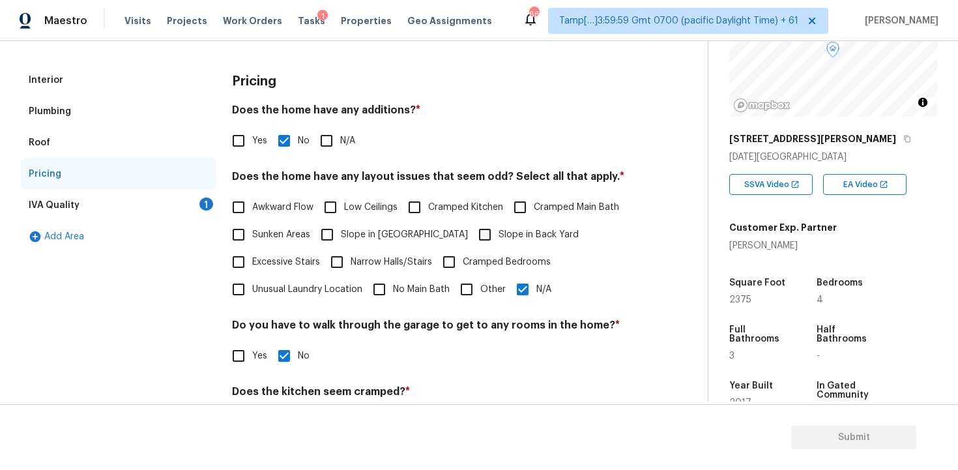
click at [200, 219] on div "IVA Quality 1" at bounding box center [118, 205] width 195 height 31
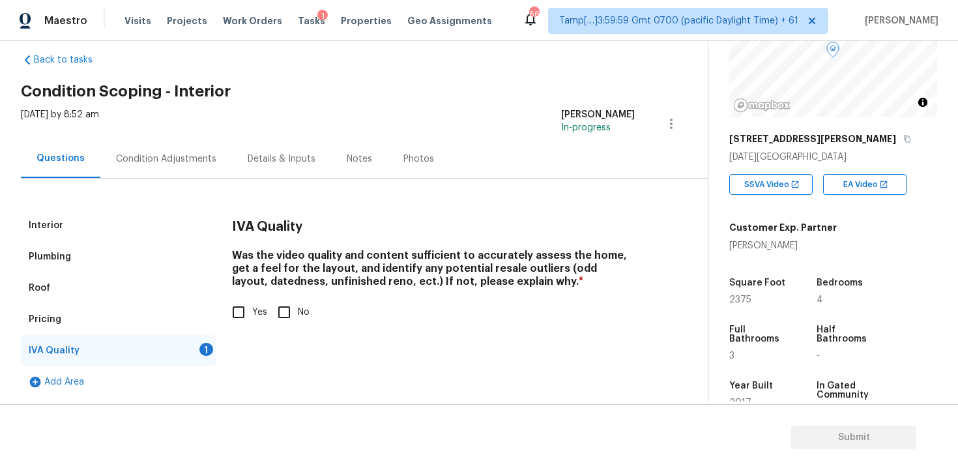
click at [235, 305] on input "Yes" at bounding box center [238, 311] width 27 height 27
checkbox input "true"
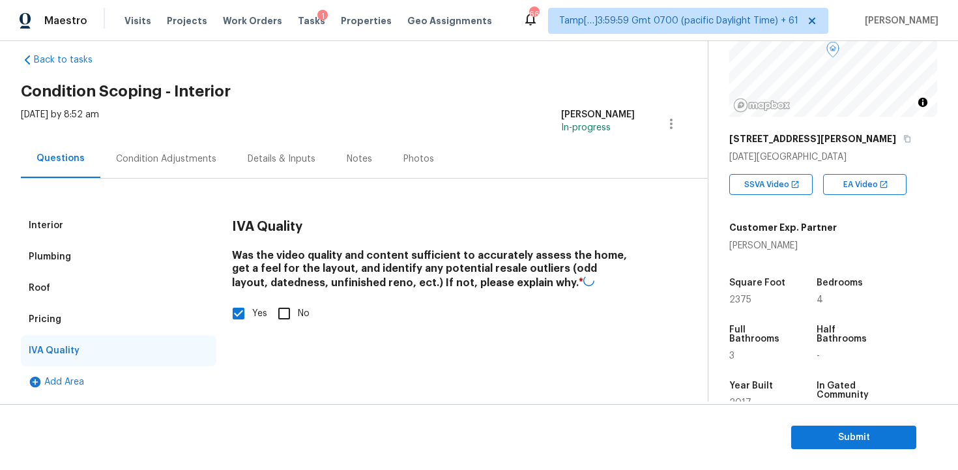
click at [189, 171] on div "Condition Adjustments" at bounding box center [166, 158] width 132 height 38
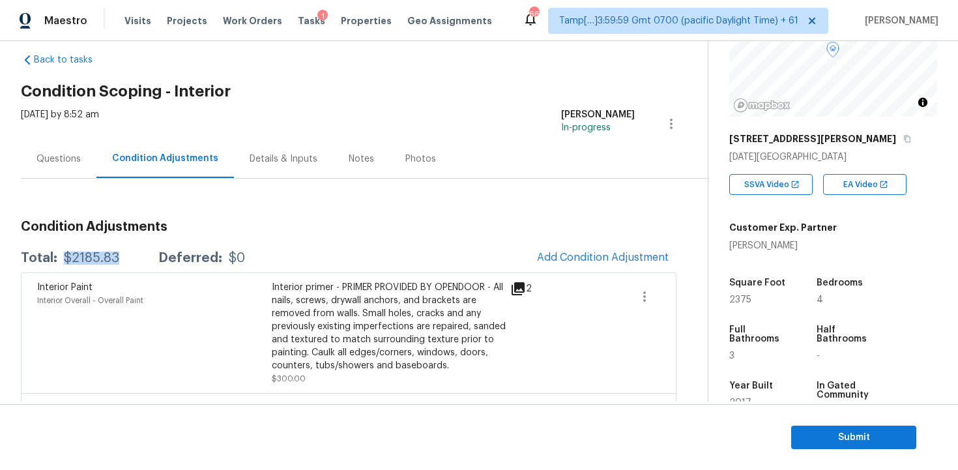
drag, startPoint x: 62, startPoint y: 257, endPoint x: 121, endPoint y: 257, distance: 59.3
click at [121, 257] on div "Total: $2185.83 Deferred: $0" at bounding box center [133, 257] width 224 height 13
copy div "$2185.83"
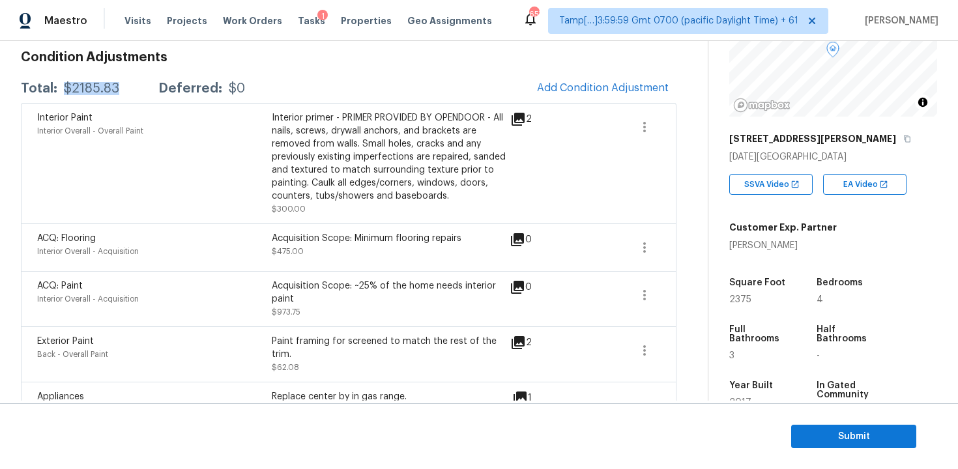
scroll to position [200, 0]
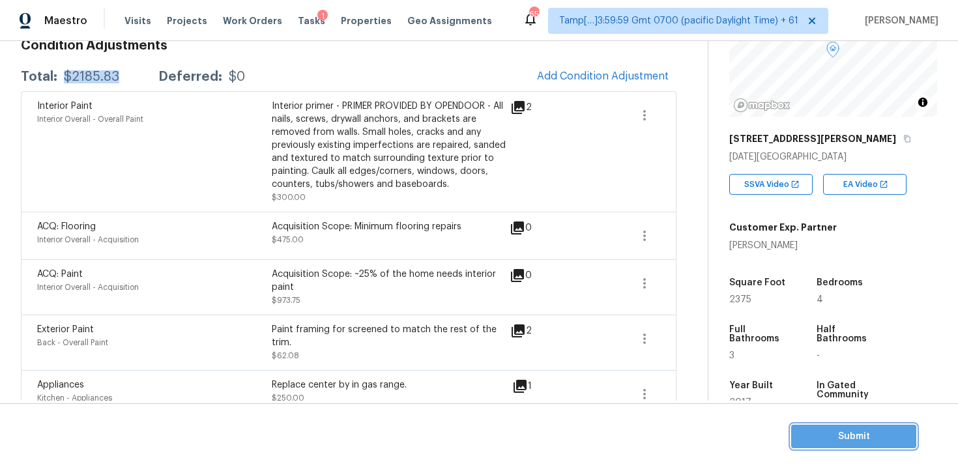
click at [832, 436] on span "Submit" at bounding box center [853, 437] width 104 height 16
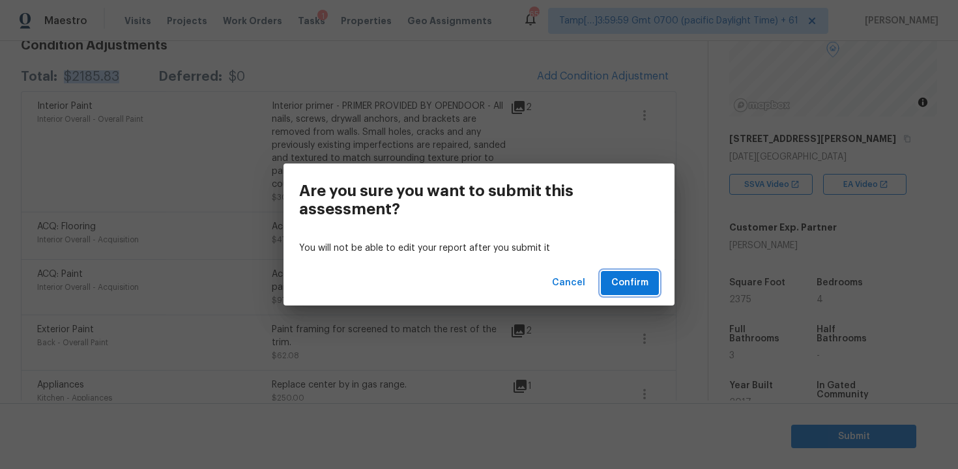
click at [638, 275] on span "Confirm" at bounding box center [629, 283] width 37 height 16
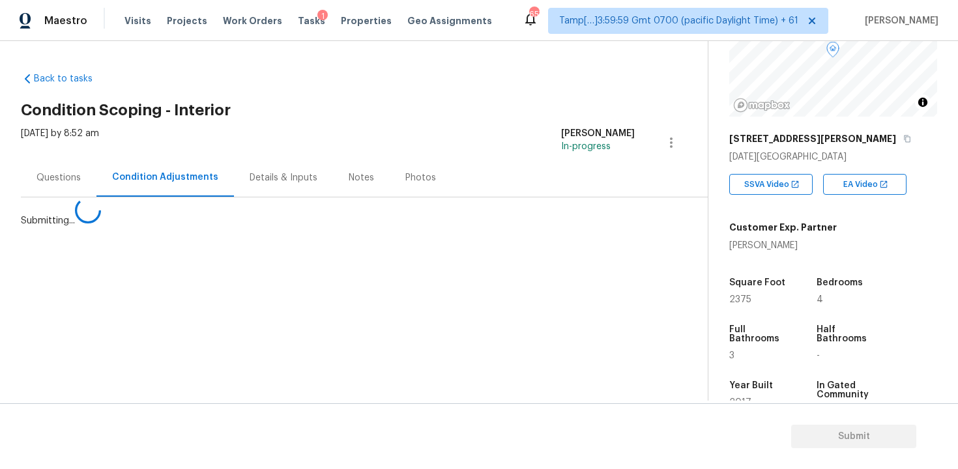
scroll to position [0, 0]
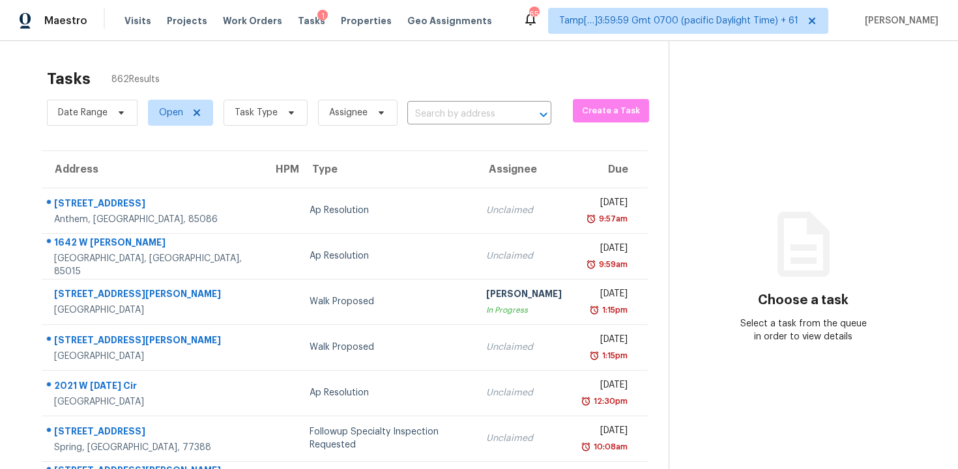
click at [535, 76] on div "Tasks 862 Results" at bounding box center [357, 79] width 621 height 34
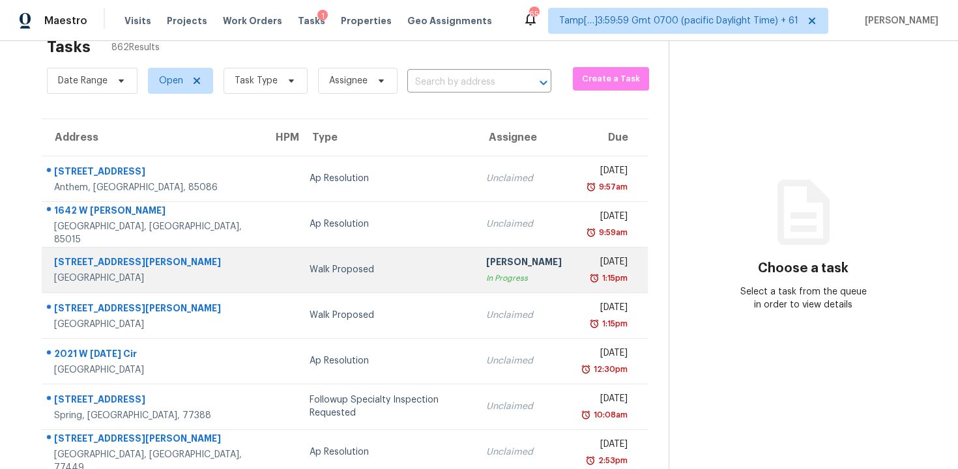
scroll to position [31, 0]
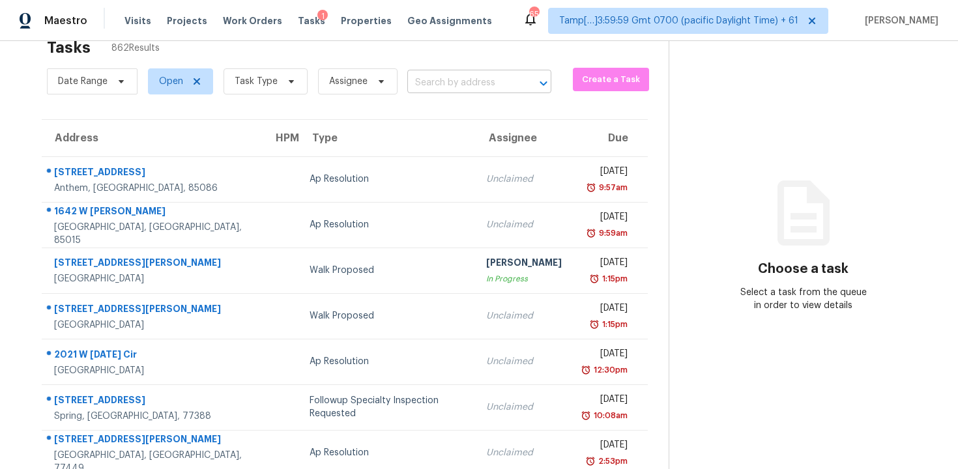
click at [418, 83] on input "text" at bounding box center [460, 83] width 107 height 20
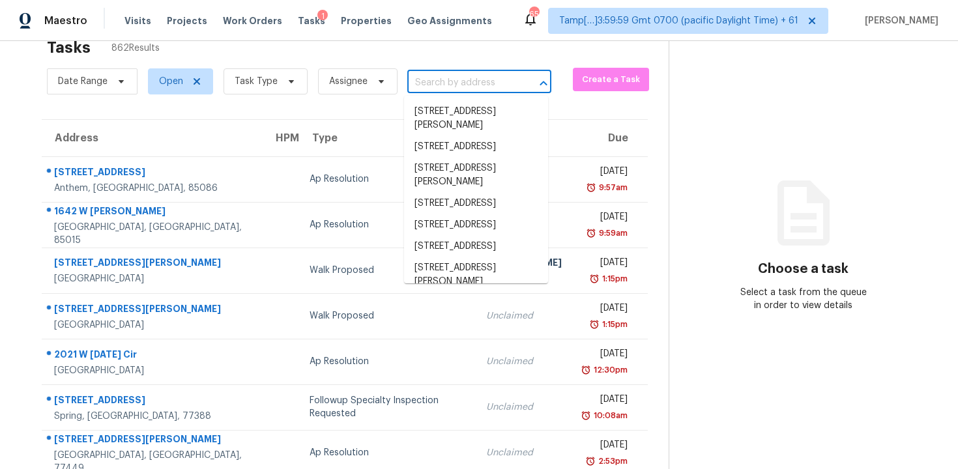
paste input "[STREET_ADDRESS]"
type input "[STREET_ADDRESS]"
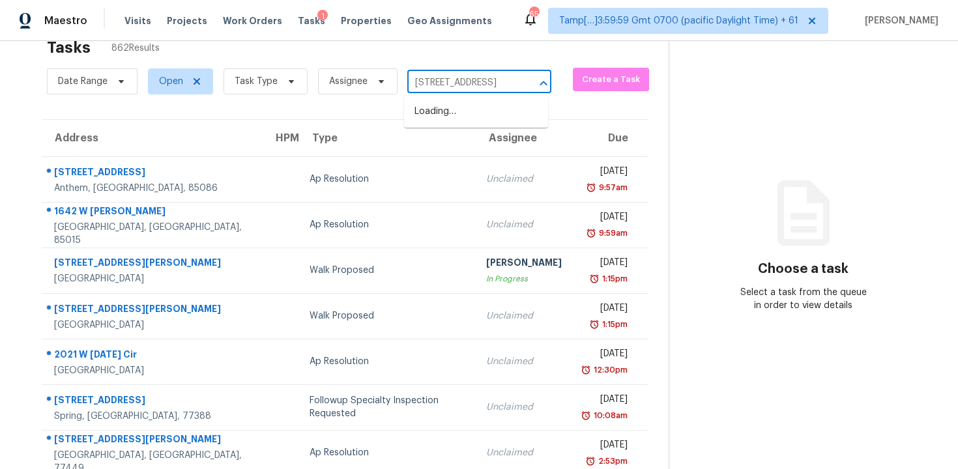
scroll to position [0, 64]
click at [464, 117] on li "[STREET_ADDRESS]" at bounding box center [476, 111] width 144 height 21
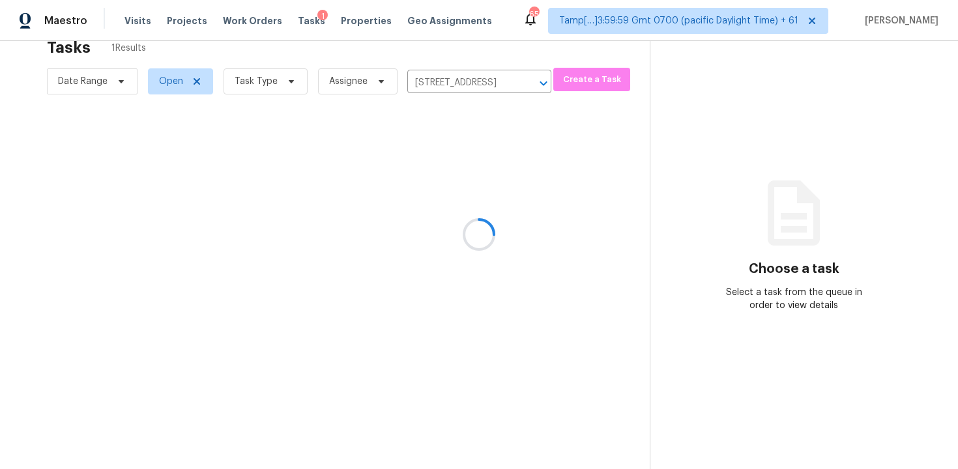
click at [500, 190] on div at bounding box center [479, 234] width 958 height 469
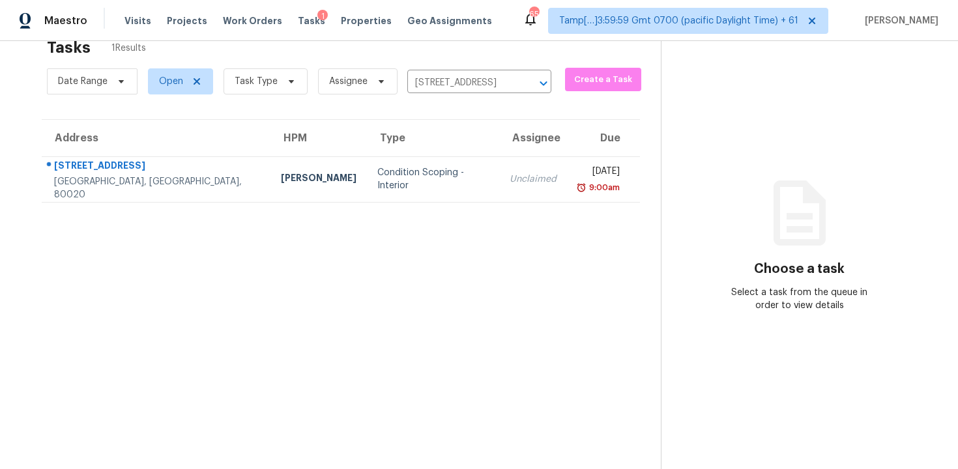
click at [500, 190] on td "Unclaimed" at bounding box center [533, 179] width 68 height 46
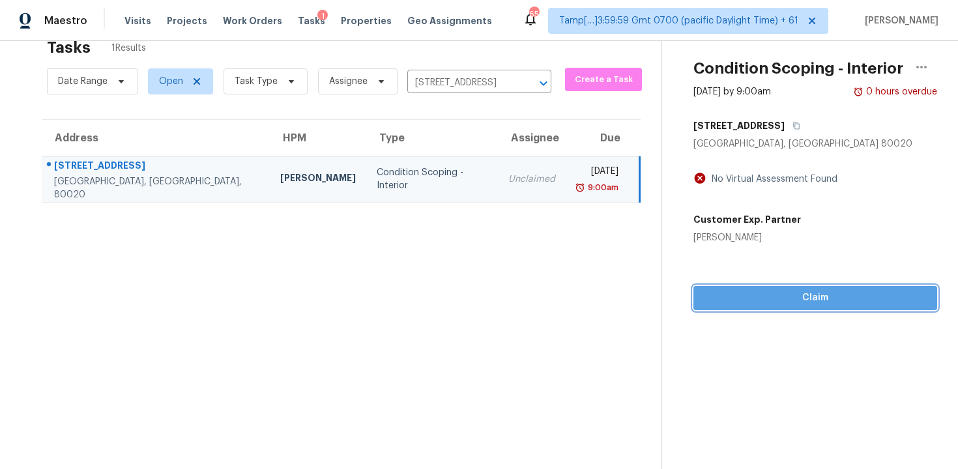
click at [802, 306] on button "Claim" at bounding box center [815, 298] width 244 height 24
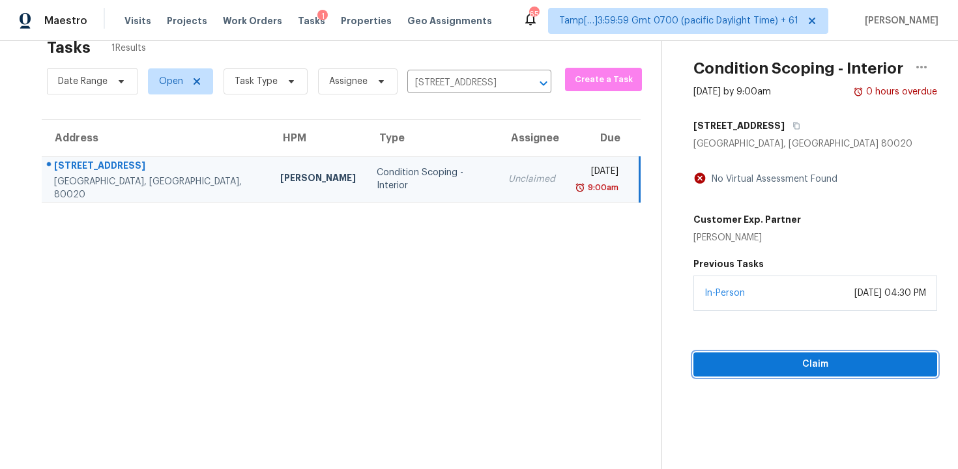
click at [815, 375] on button "Claim" at bounding box center [815, 364] width 244 height 24
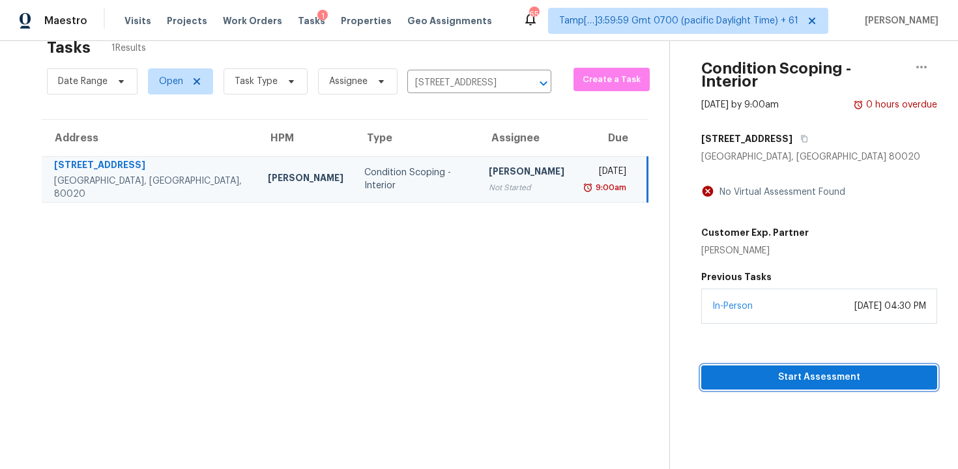
click at [815, 375] on button "Start Assessment" at bounding box center [819, 377] width 236 height 24
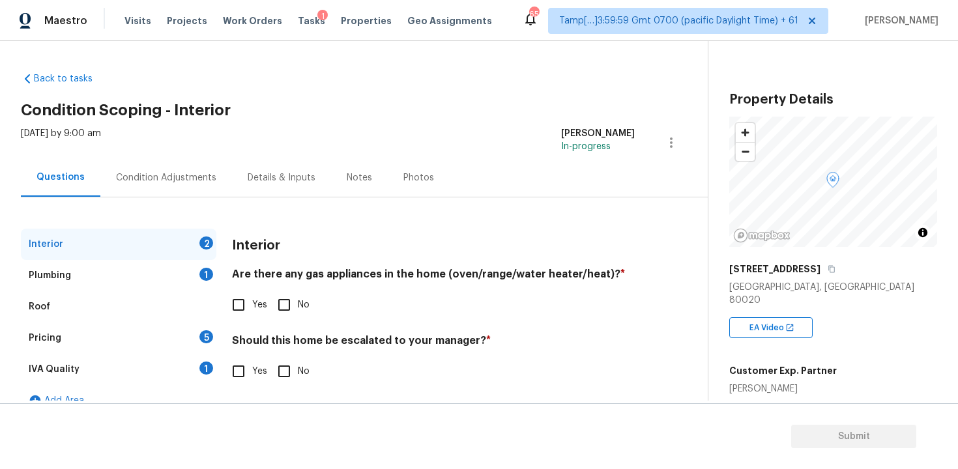
scroll to position [20, 0]
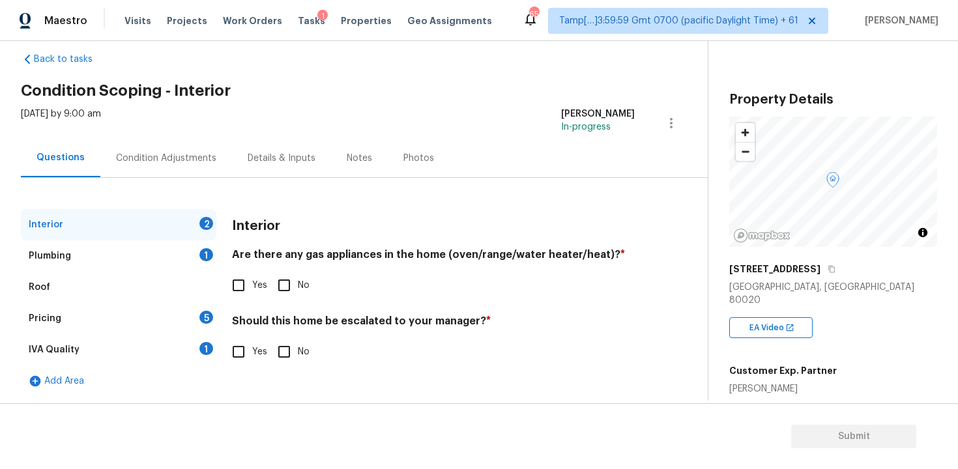
click at [215, 353] on div "IVA Quality 1" at bounding box center [118, 349] width 195 height 31
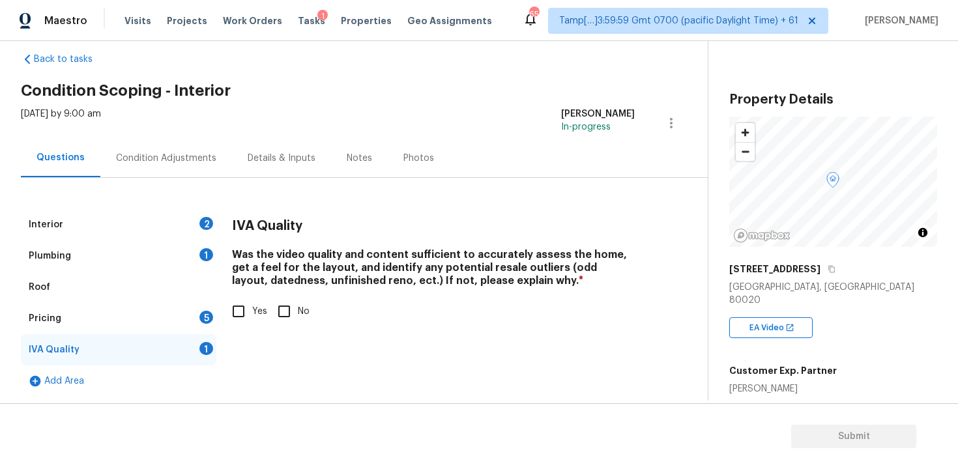
click at [184, 216] on div "Interior 2" at bounding box center [118, 224] width 195 height 31
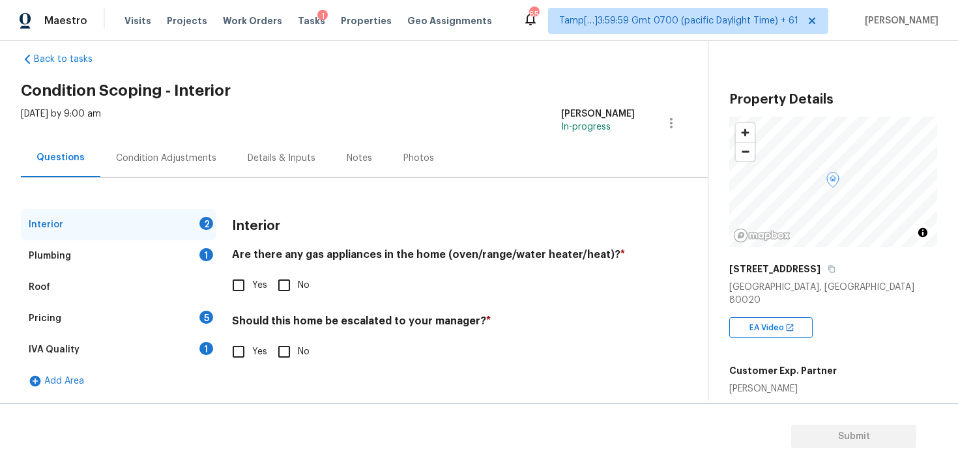
click at [245, 349] on input "Yes" at bounding box center [238, 351] width 27 height 27
checkbox input "true"
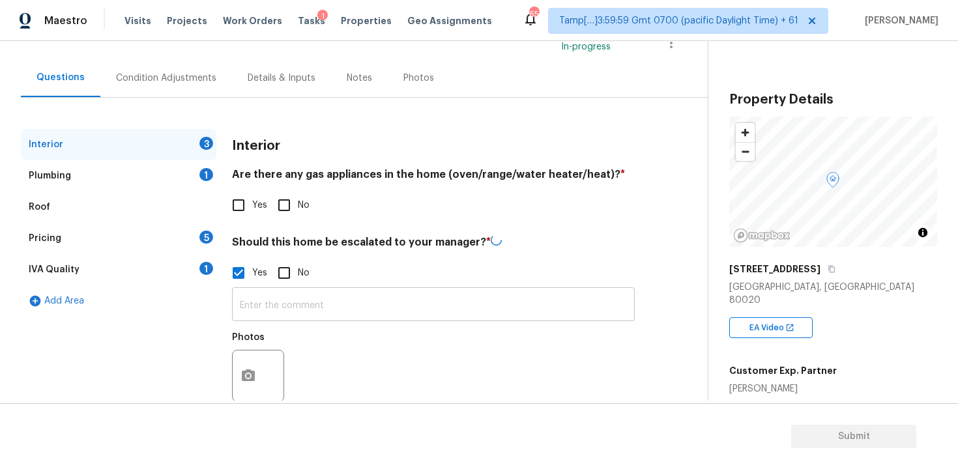
scroll to position [127, 0]
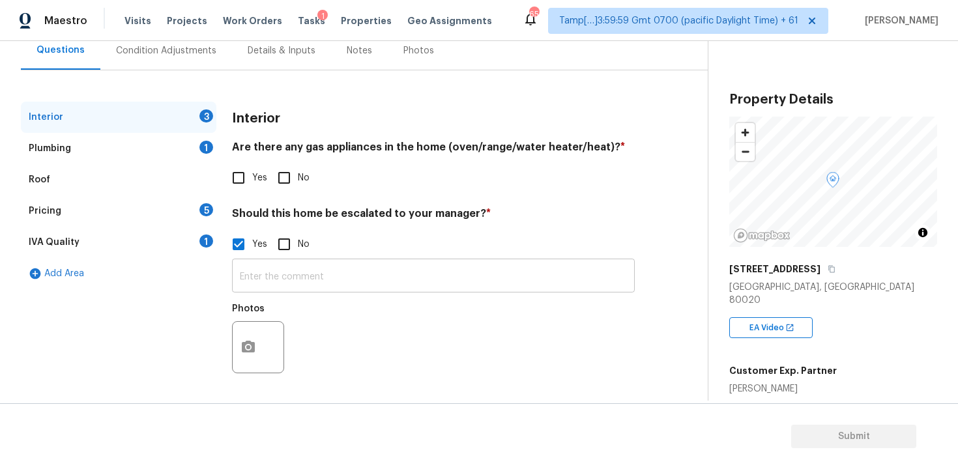
click at [283, 265] on input "text" at bounding box center [433, 277] width 403 height 31
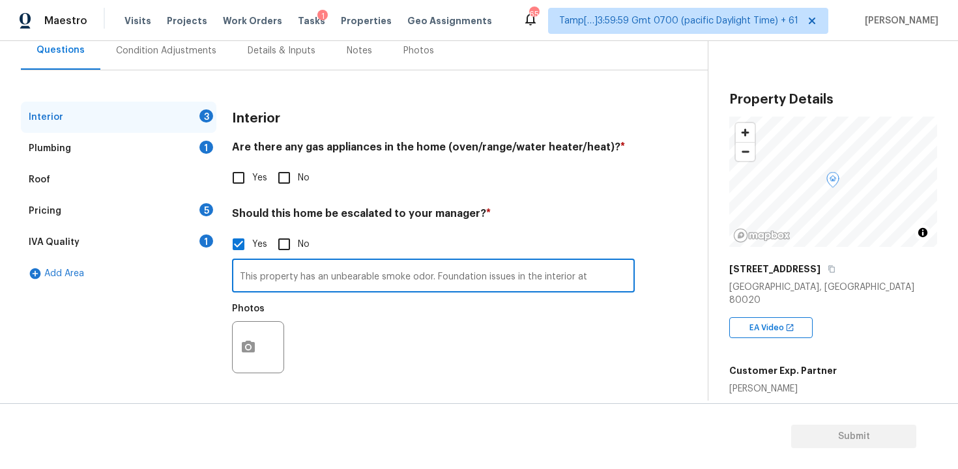
type input "This property has an unbearable smoke odor. Foundation issues in the interior at"
click at [255, 339] on button "button" at bounding box center [248, 347] width 31 height 51
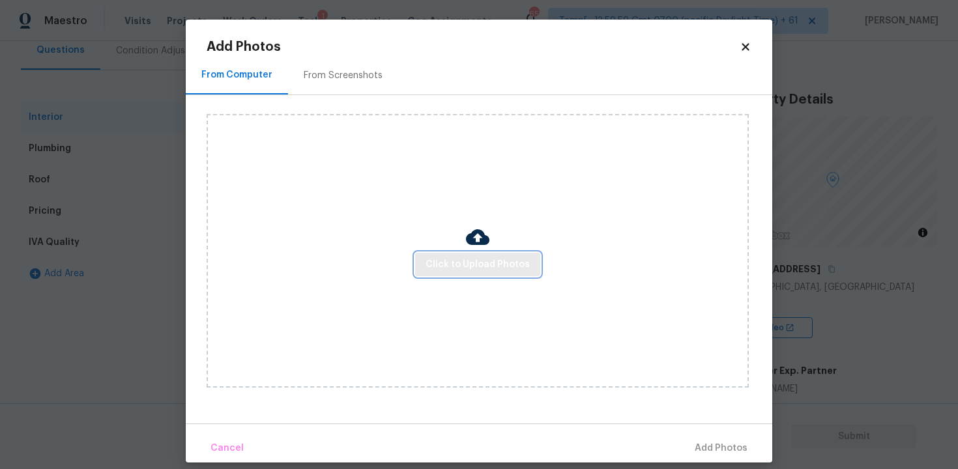
click at [457, 255] on button "Click to Upload Photos" at bounding box center [477, 265] width 125 height 24
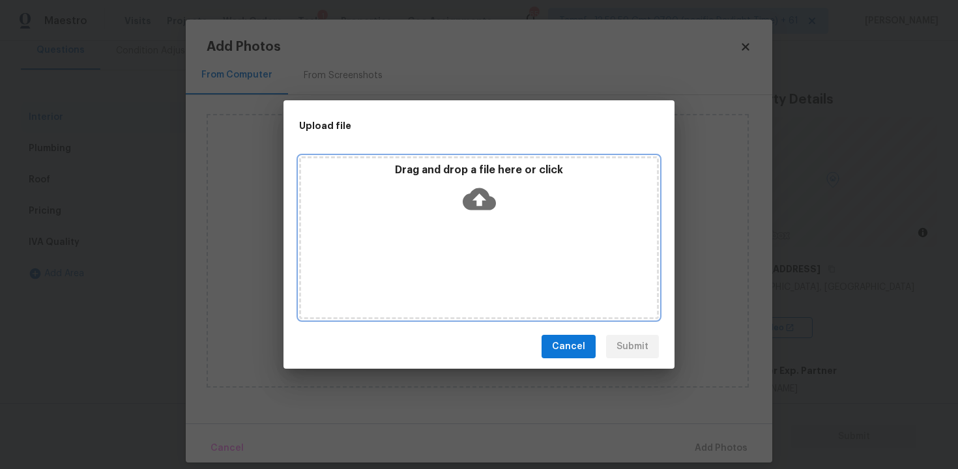
click at [487, 176] on p "Drag and drop a file here or click" at bounding box center [479, 171] width 356 height 14
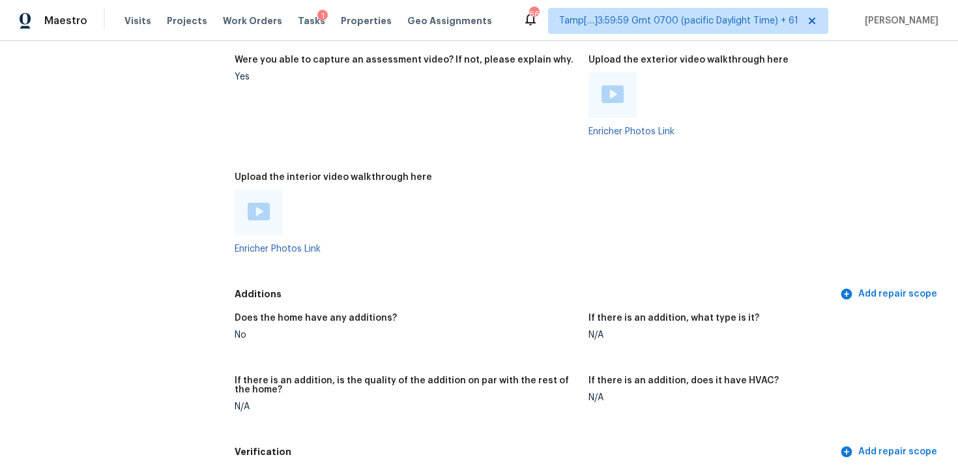
scroll to position [2290, 0]
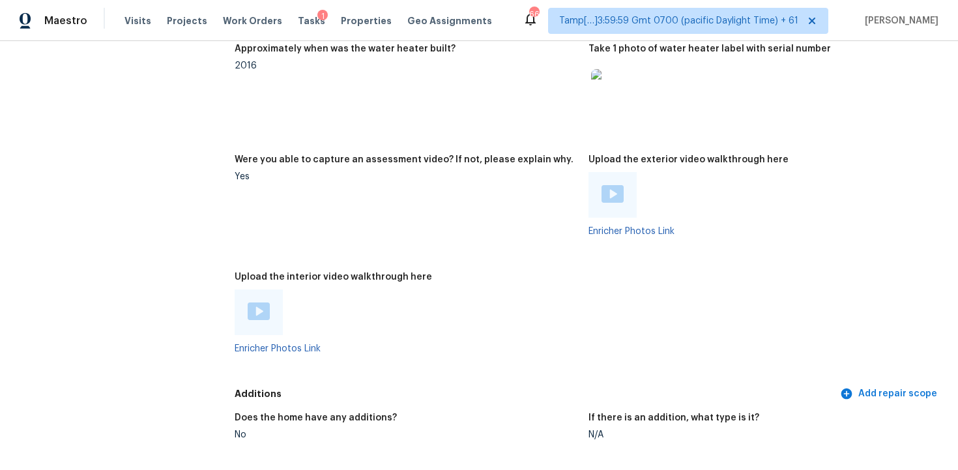
click at [265, 304] on img at bounding box center [259, 311] width 22 height 18
click at [565, 272] on div "Upload the interior video walkthrough here" at bounding box center [406, 280] width 343 height 17
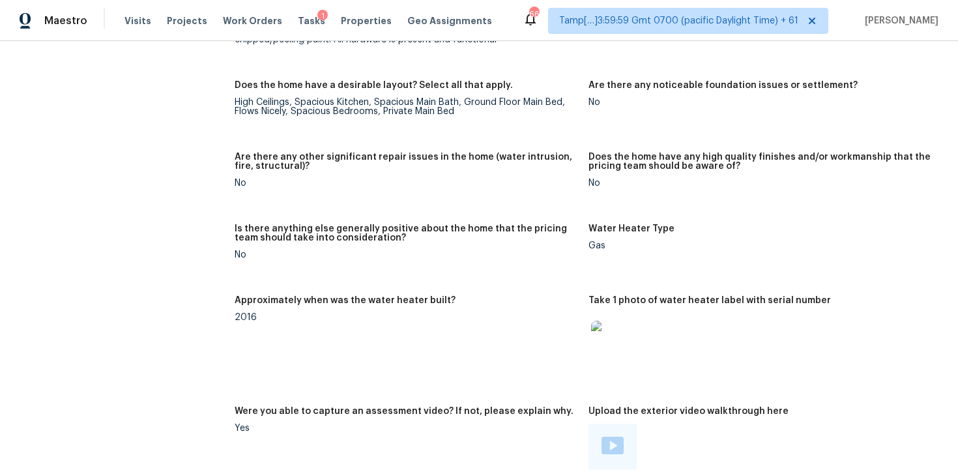
scroll to position [2020, 0]
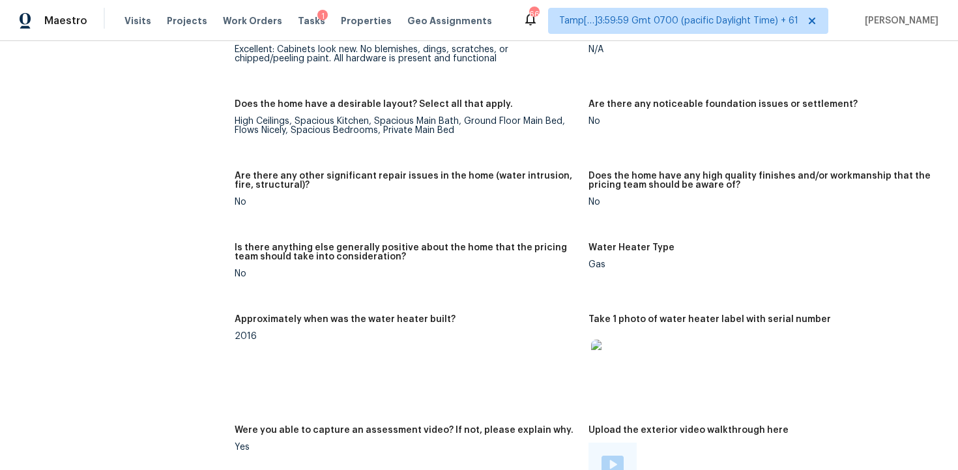
click at [547, 246] on h5 "Is there anything else generally positive about the home that the pricing team …" at bounding box center [406, 252] width 343 height 18
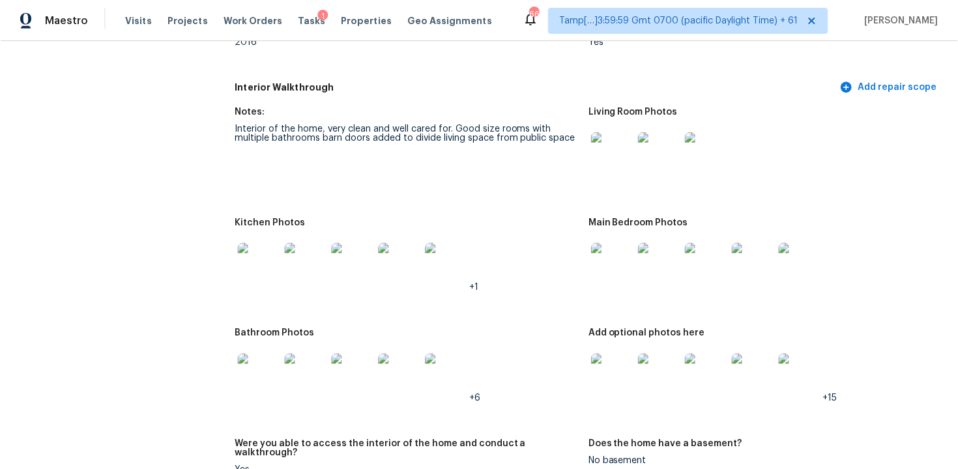
scroll to position [1335, 0]
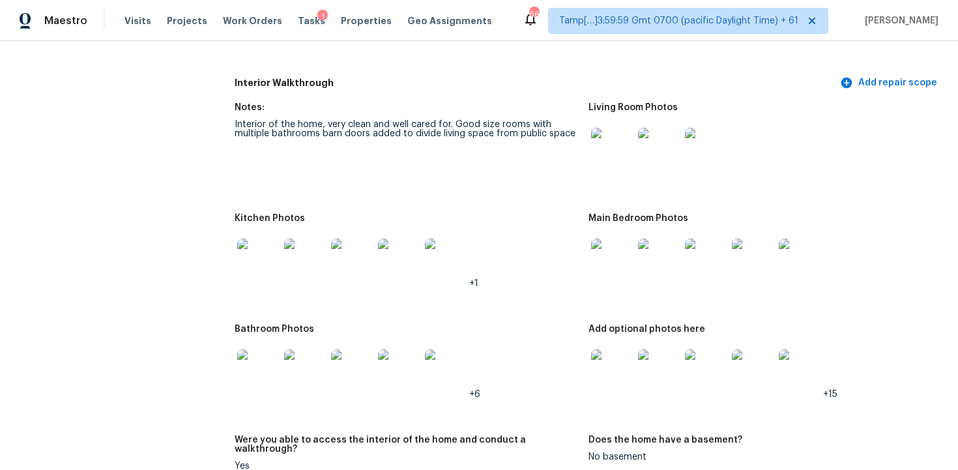
click at [700, 242] on img at bounding box center [706, 259] width 42 height 42
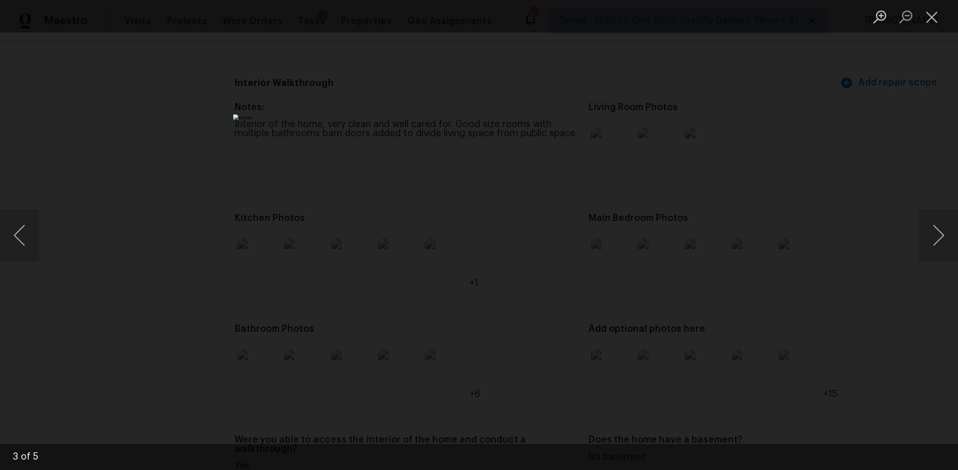
click at [806, 287] on div "Lightbox" at bounding box center [479, 235] width 958 height 470
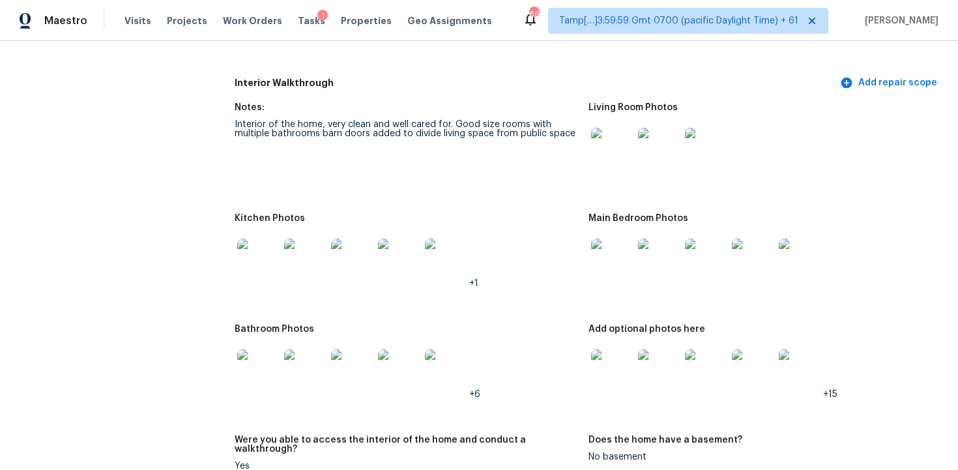
click at [279, 361] on div at bounding box center [258, 369] width 47 height 57
click at [604, 357] on img at bounding box center [612, 370] width 42 height 42
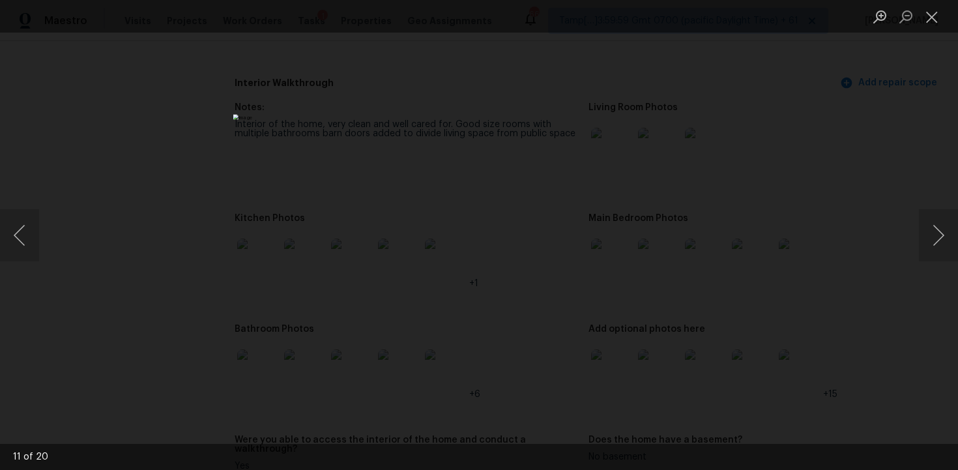
click at [837, 294] on div "Lightbox" at bounding box center [479, 235] width 958 height 470
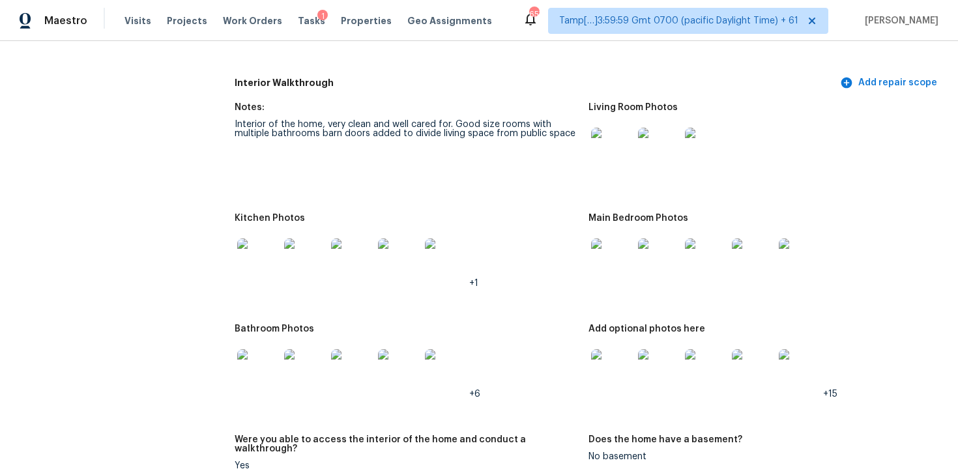
click at [133, 29] on div "Visits Projects Work Orders Tasks 1 Properties Geo Assignments" at bounding box center [315, 21] width 383 height 26
click at [137, 16] on span "Visits" at bounding box center [137, 20] width 27 height 13
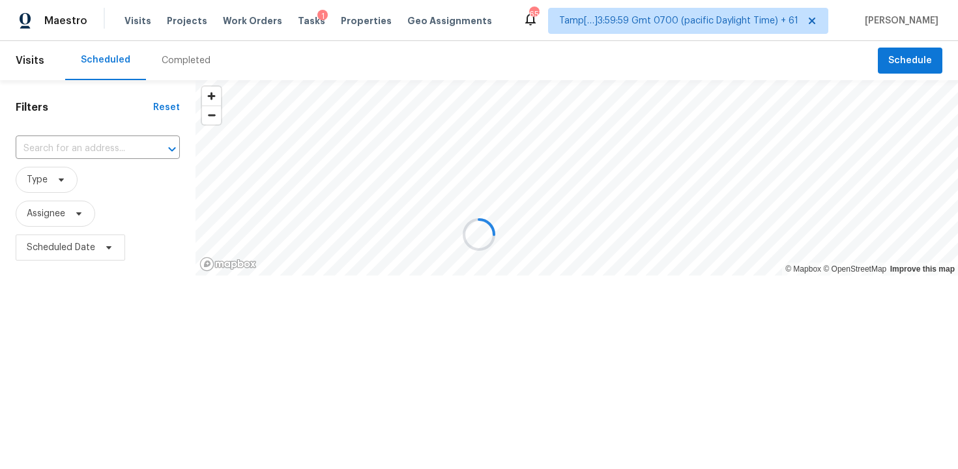
click at [190, 64] on div at bounding box center [479, 234] width 958 height 469
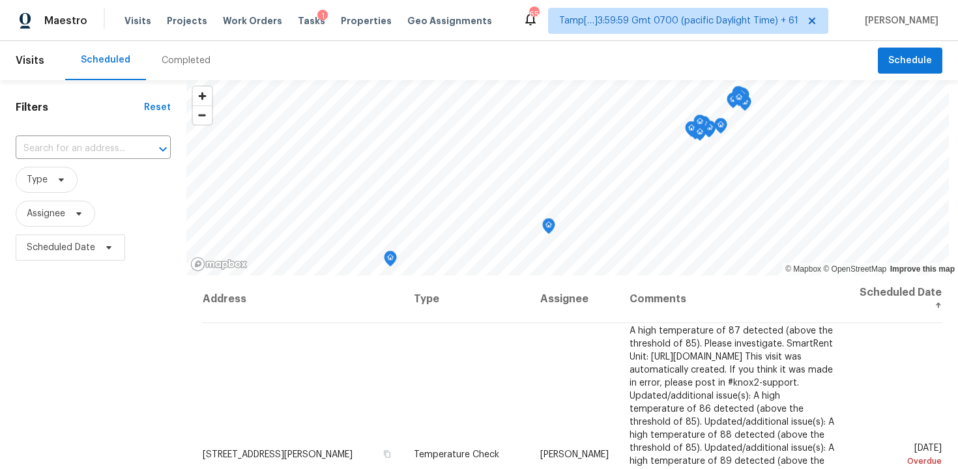
click at [190, 64] on div "Completed" at bounding box center [186, 60] width 49 height 13
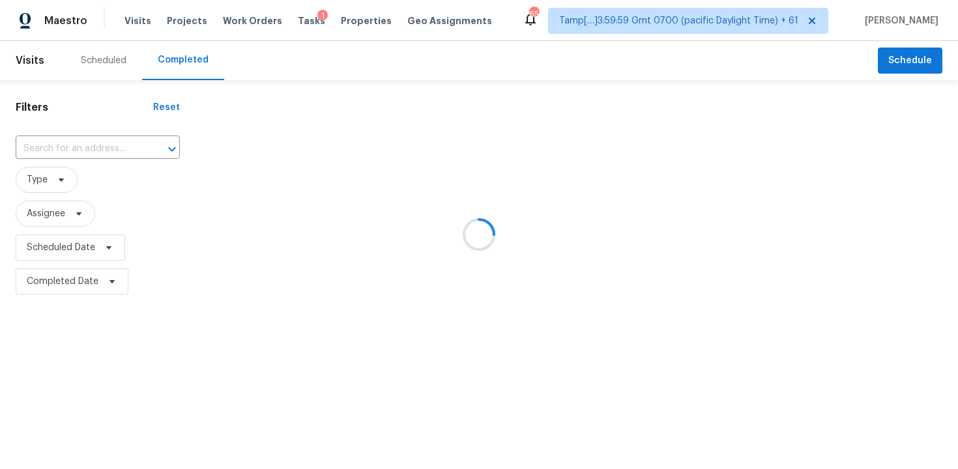
click at [115, 153] on div at bounding box center [479, 234] width 958 height 469
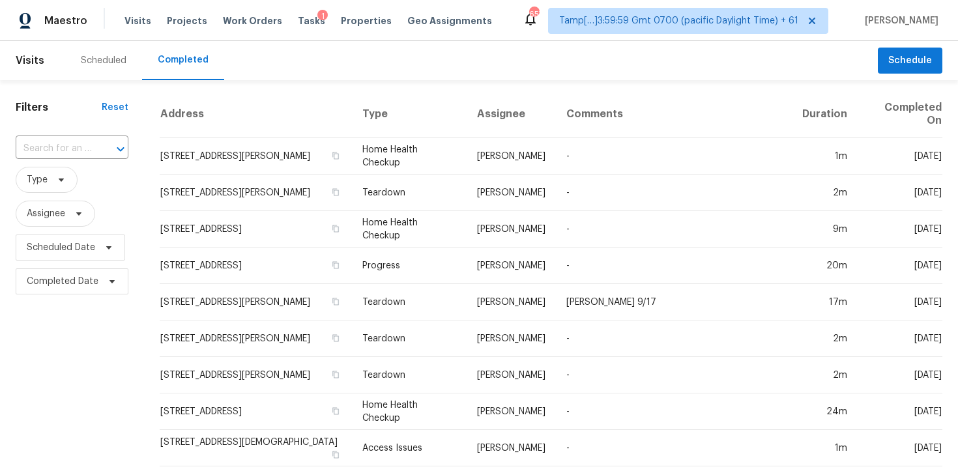
click at [115, 153] on icon "Open" at bounding box center [121, 149] width 16 height 16
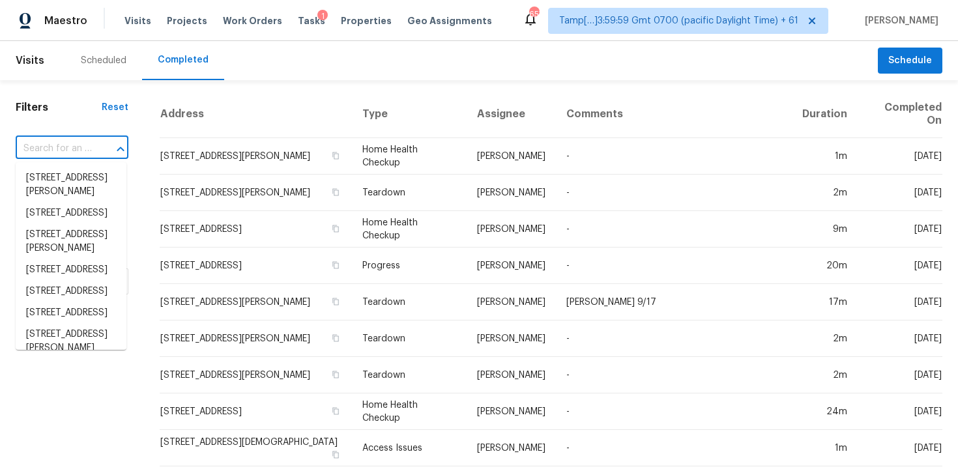
paste input "[STREET_ADDRESS]"
type input "[STREET_ADDRESS]"
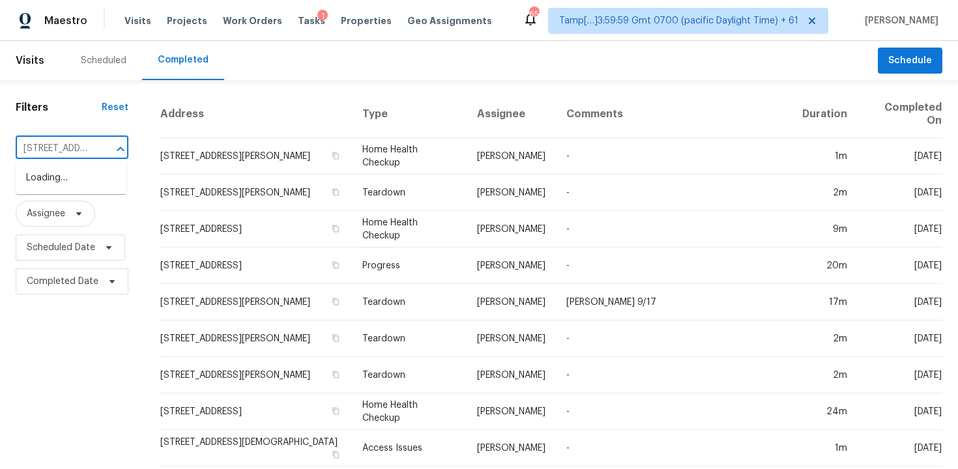
scroll to position [0, 97]
click at [113, 188] on li "[STREET_ADDRESS]" at bounding box center [71, 177] width 111 height 21
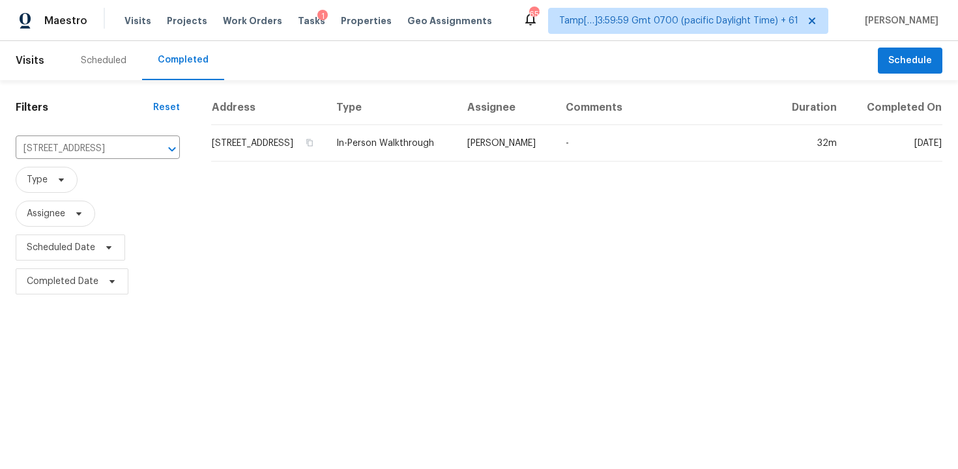
click at [278, 161] on td "[STREET_ADDRESS]" at bounding box center [268, 143] width 115 height 36
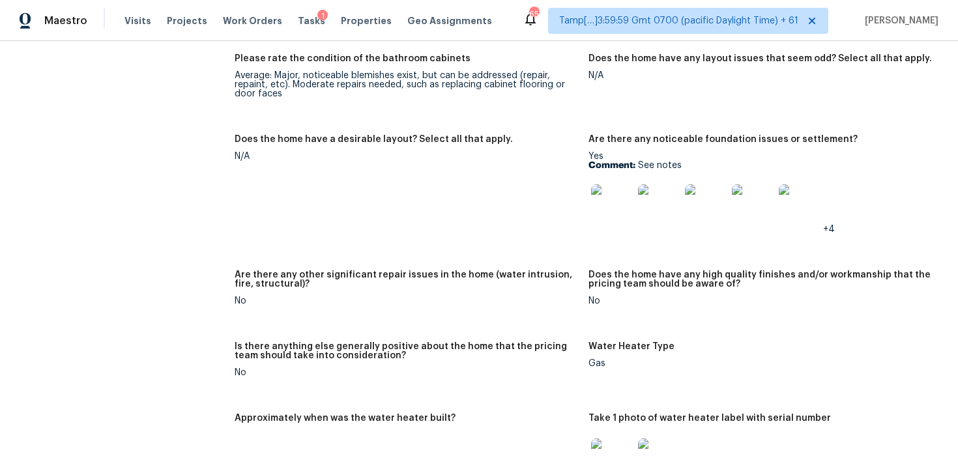
scroll to position [2455, 0]
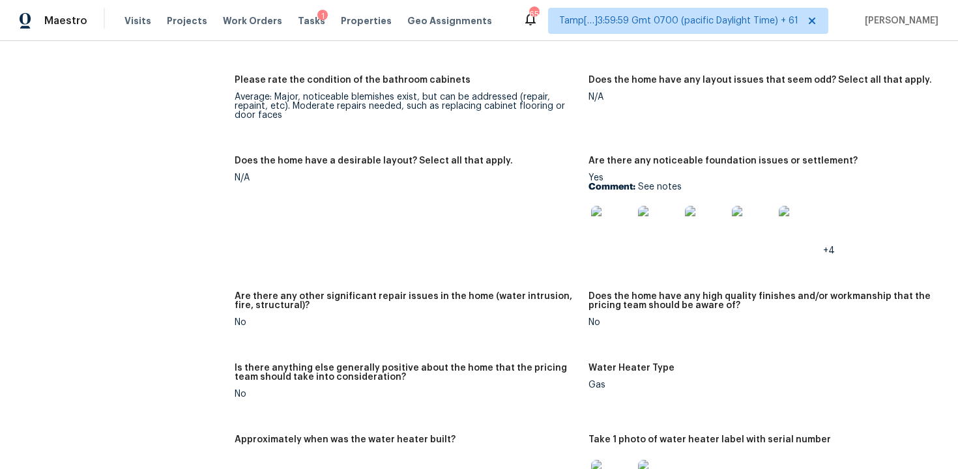
click at [591, 238] on img at bounding box center [612, 227] width 42 height 42
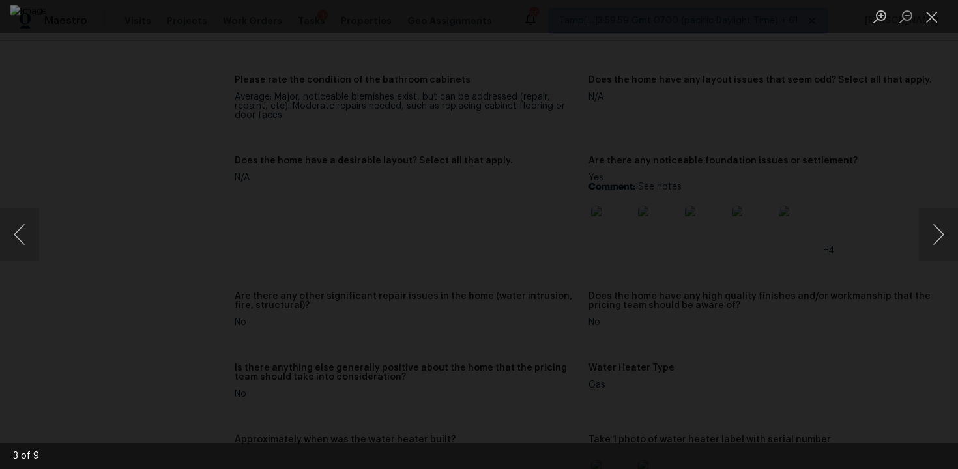
click at [891, 250] on div "Lightbox" at bounding box center [479, 234] width 958 height 469
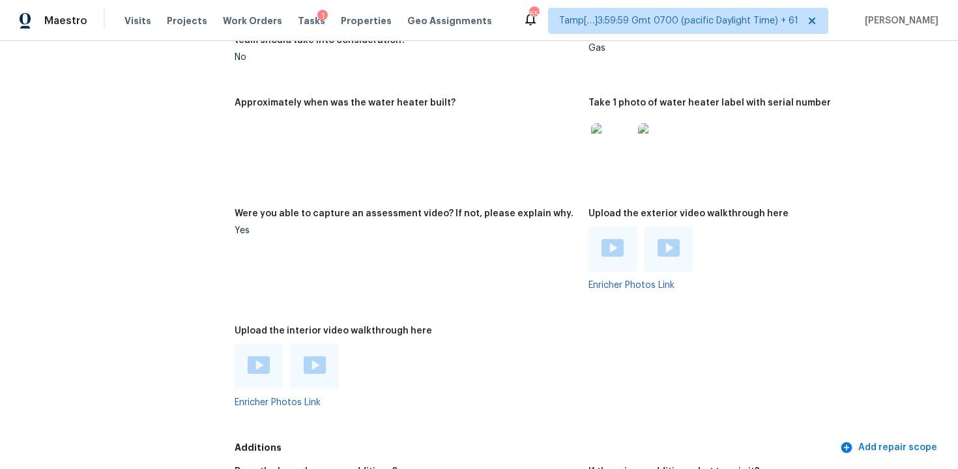
scroll to position [2882, 0]
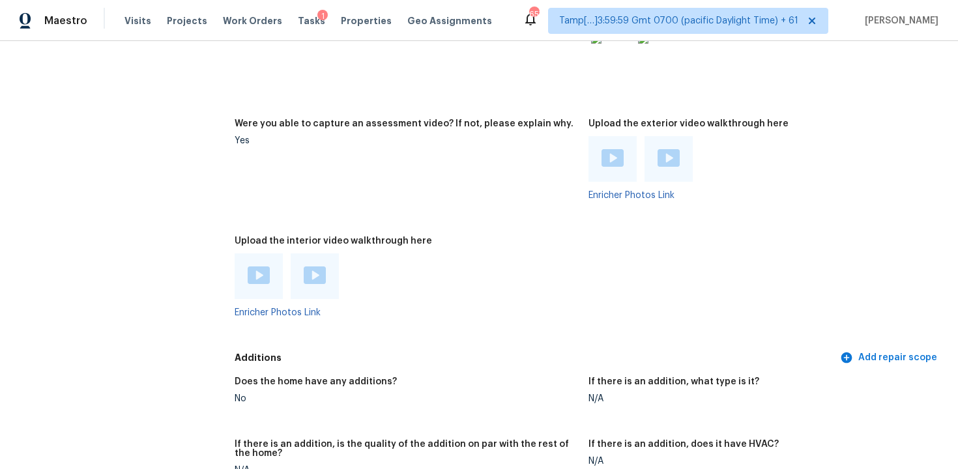
click at [262, 270] on img at bounding box center [259, 275] width 22 height 18
click at [319, 272] on img at bounding box center [315, 275] width 22 height 18
click at [511, 263] on div at bounding box center [406, 276] width 343 height 46
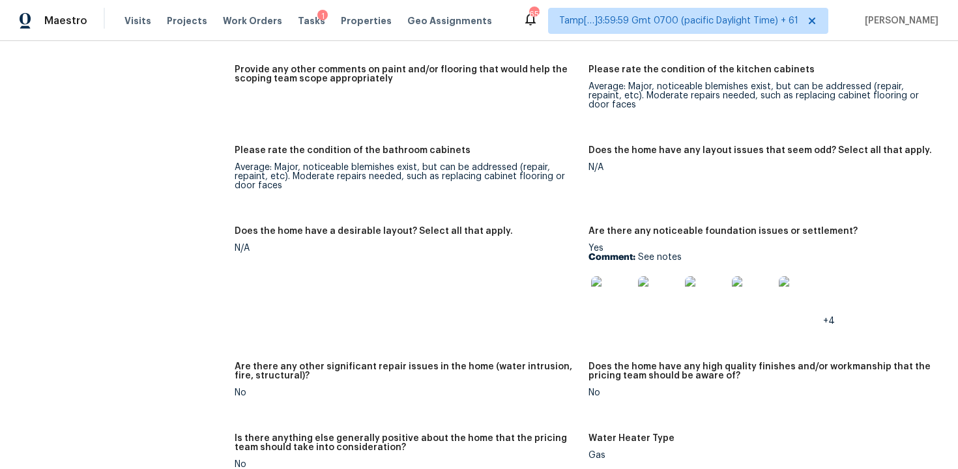
scroll to position [2386, 0]
click at [668, 314] on img at bounding box center [659, 297] width 42 height 42
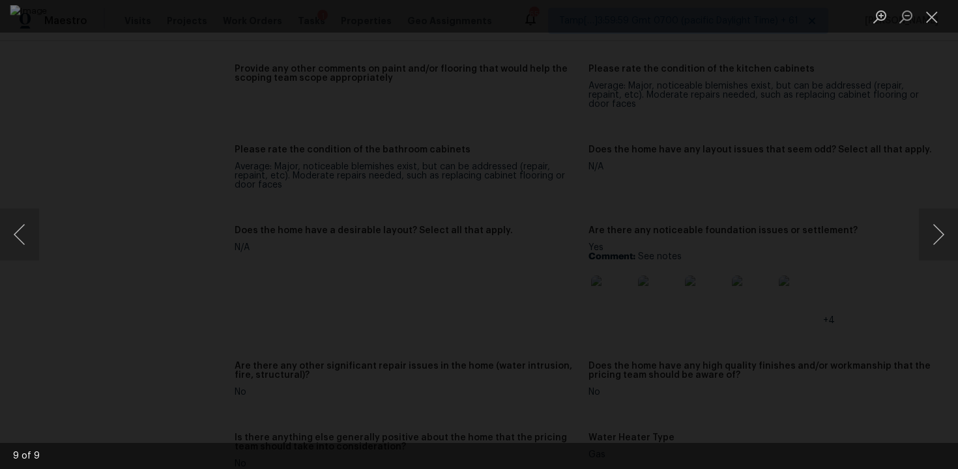
click at [951, 153] on div "Lightbox" at bounding box center [479, 234] width 958 height 469
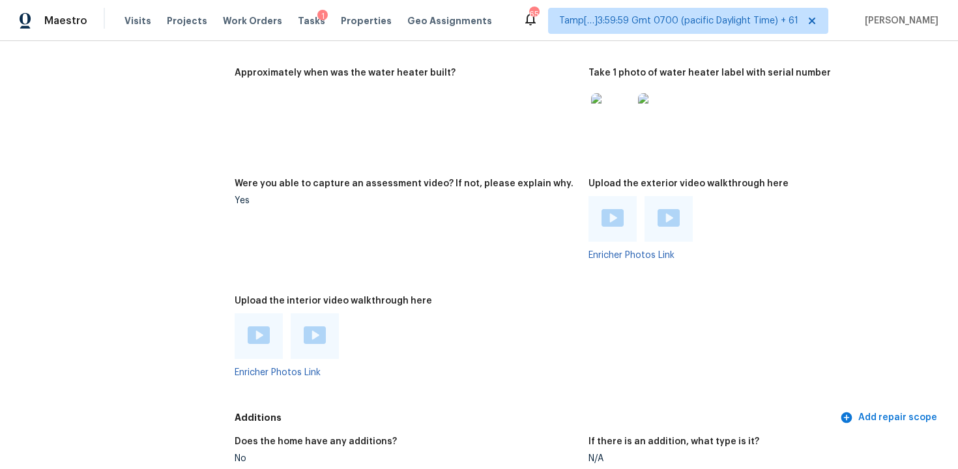
scroll to position [2582, 0]
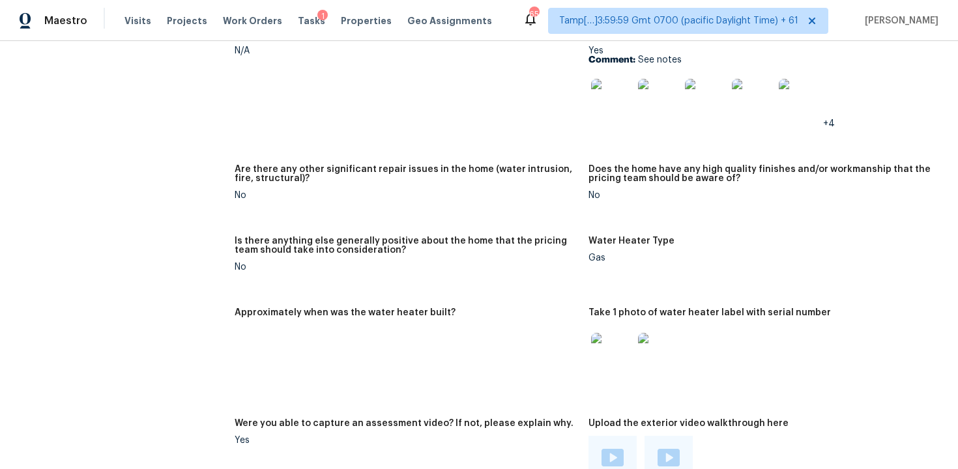
click at [528, 262] on div "Is there anything else generally positive about the home that the pricing team …" at bounding box center [406, 249] width 343 height 26
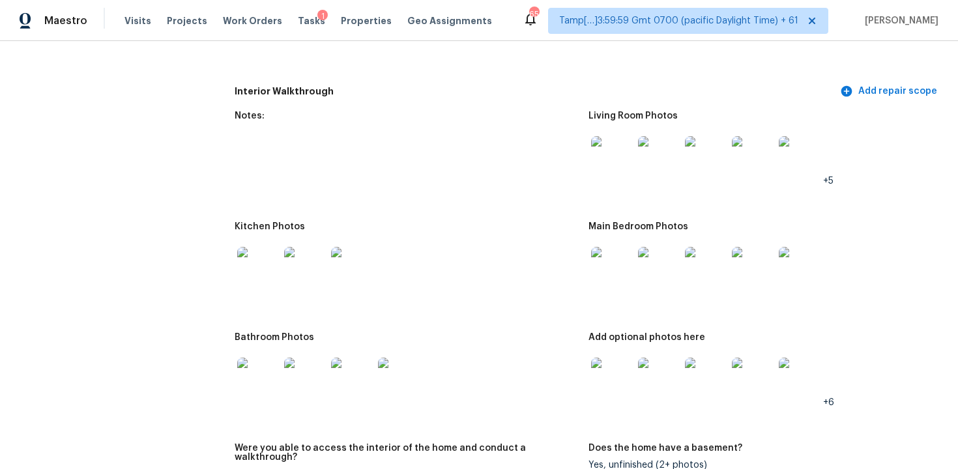
scroll to position [1743, 0]
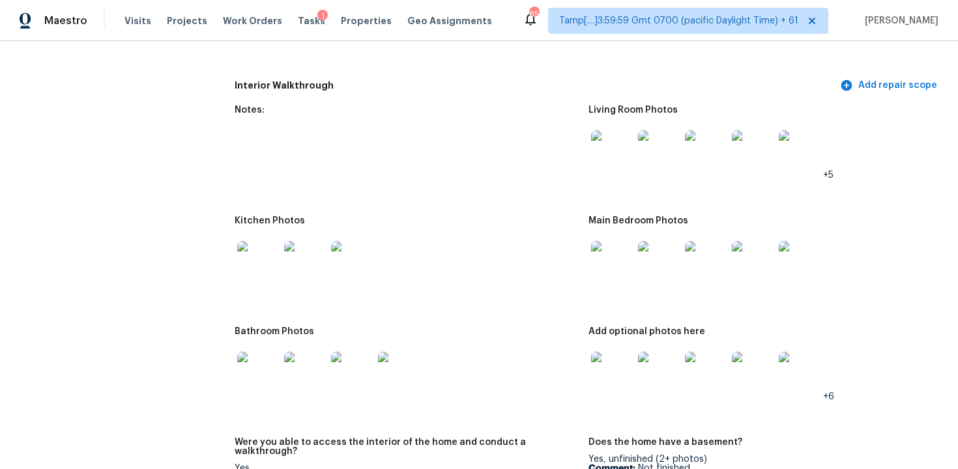
click at [264, 270] on img at bounding box center [258, 262] width 42 height 42
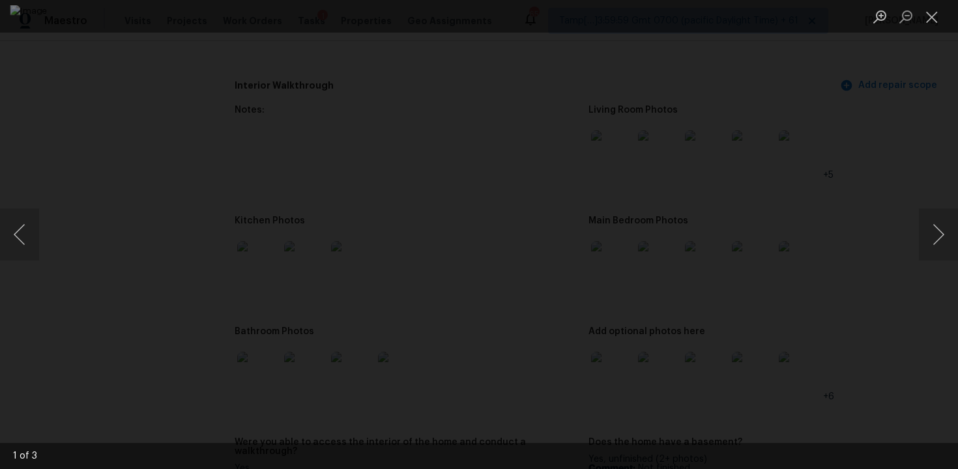
click at [865, 248] on div "Lightbox" at bounding box center [479, 234] width 958 height 469
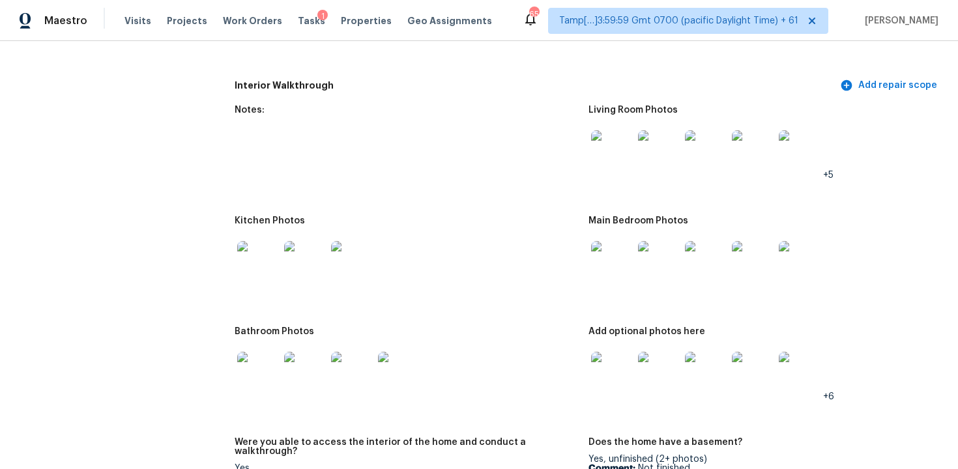
click at [616, 268] on img at bounding box center [612, 262] width 42 height 42
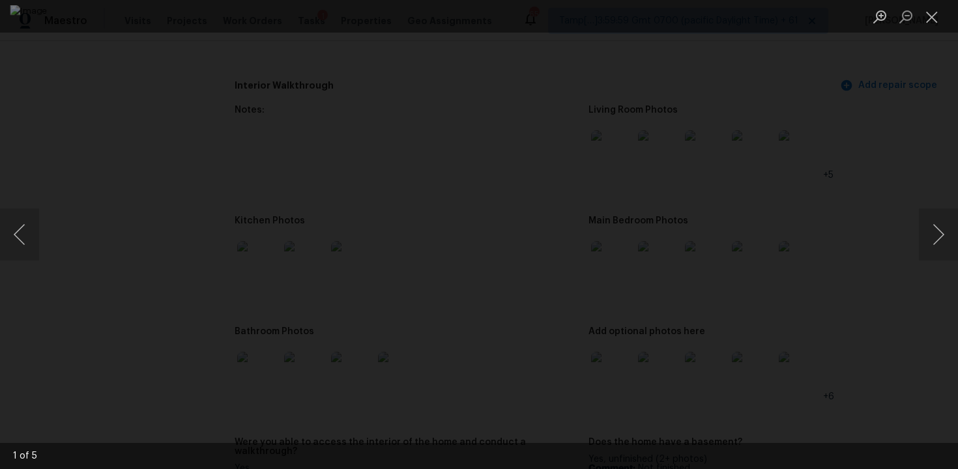
click at [860, 270] on div "Lightbox" at bounding box center [479, 234] width 958 height 469
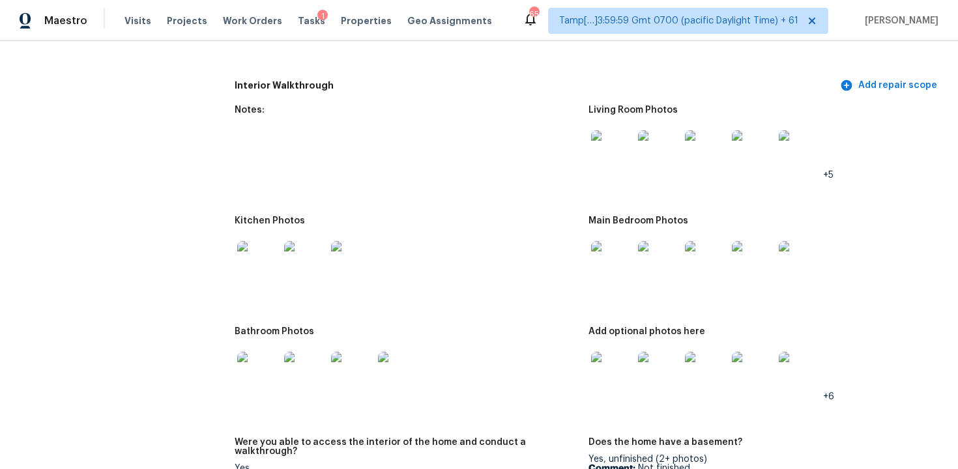
click at [620, 368] on img at bounding box center [612, 373] width 42 height 42
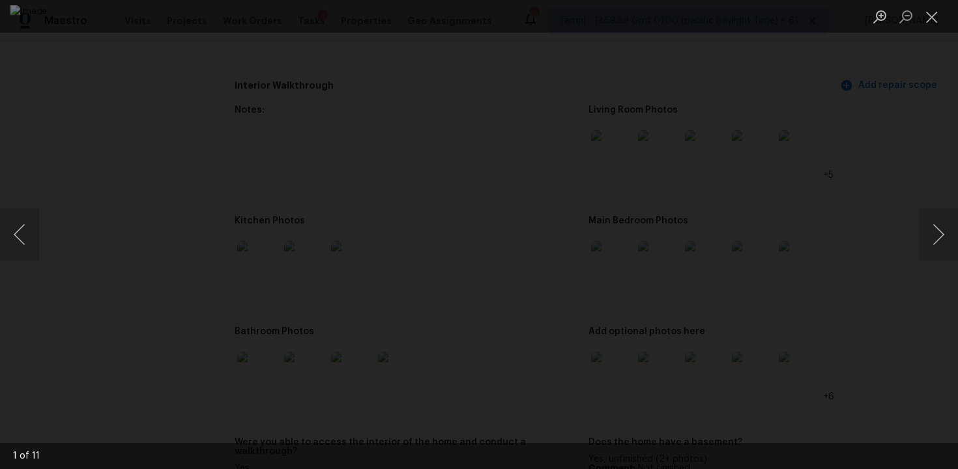
click at [868, 169] on div "Lightbox" at bounding box center [479, 234] width 958 height 469
click at [914, 148] on div "Lightbox" at bounding box center [479, 234] width 958 height 469
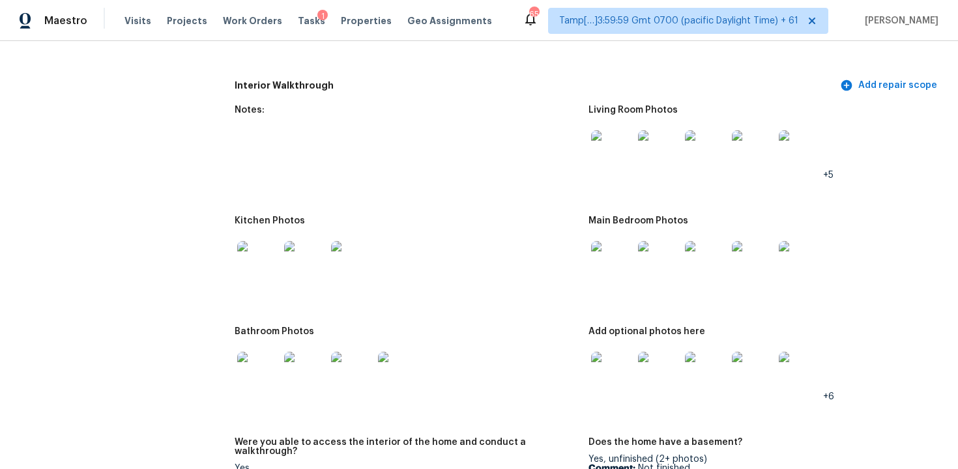
click at [619, 144] on img at bounding box center [612, 151] width 42 height 42
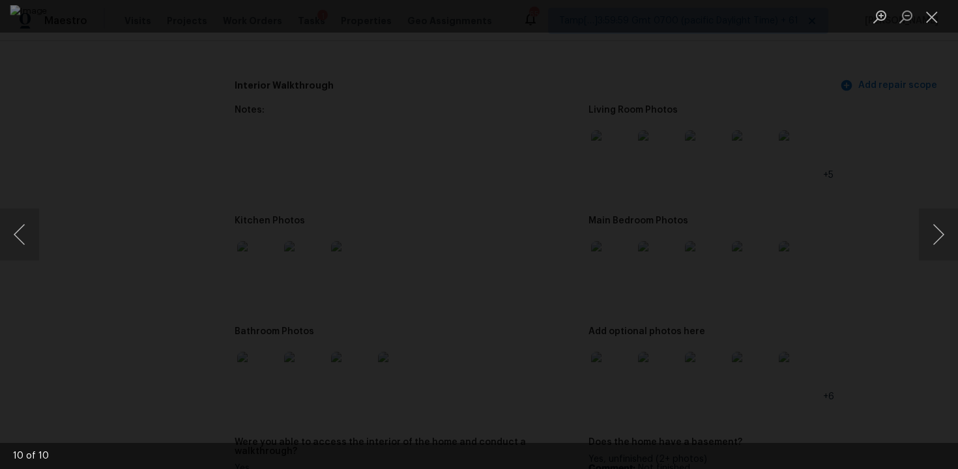
click at [864, 227] on div "Lightbox" at bounding box center [479, 234] width 958 height 469
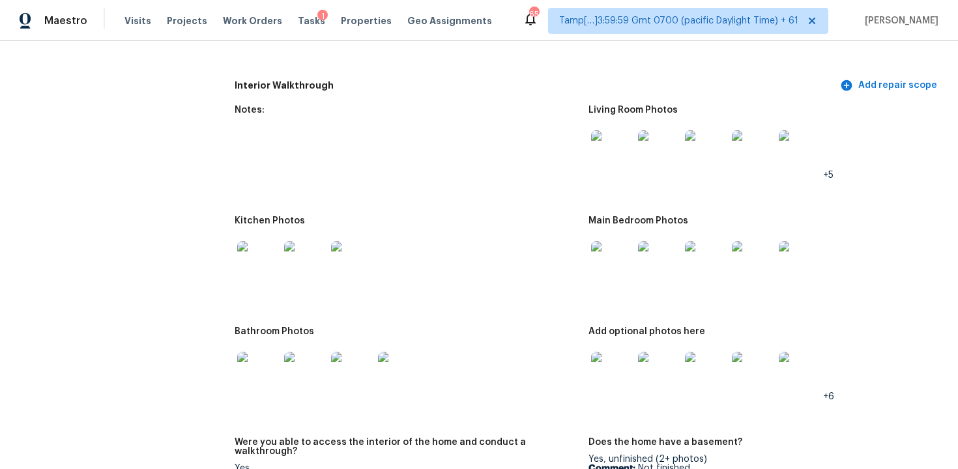
click at [501, 183] on figure "Notes:" at bounding box center [412, 153] width 354 height 95
click at [496, 167] on figure "Notes:" at bounding box center [412, 153] width 354 height 95
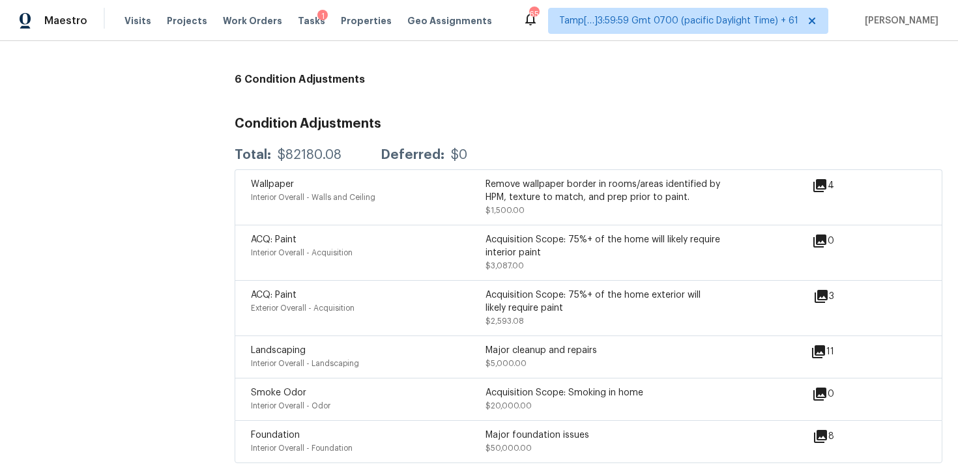
scroll to position [3687, 0]
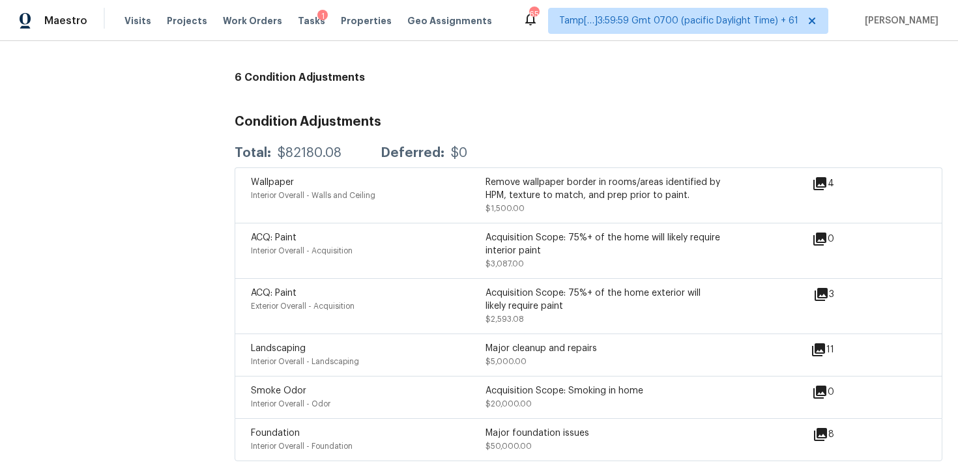
click at [388, 115] on h3 "Condition Adjustments" at bounding box center [588, 121] width 707 height 13
click at [488, 141] on div "Total: $82180.08 Deferred: $0" at bounding box center [588, 153] width 707 height 29
click at [431, 253] on div "ACQ: Paint Interior Overall - Acquisition" at bounding box center [368, 250] width 235 height 39
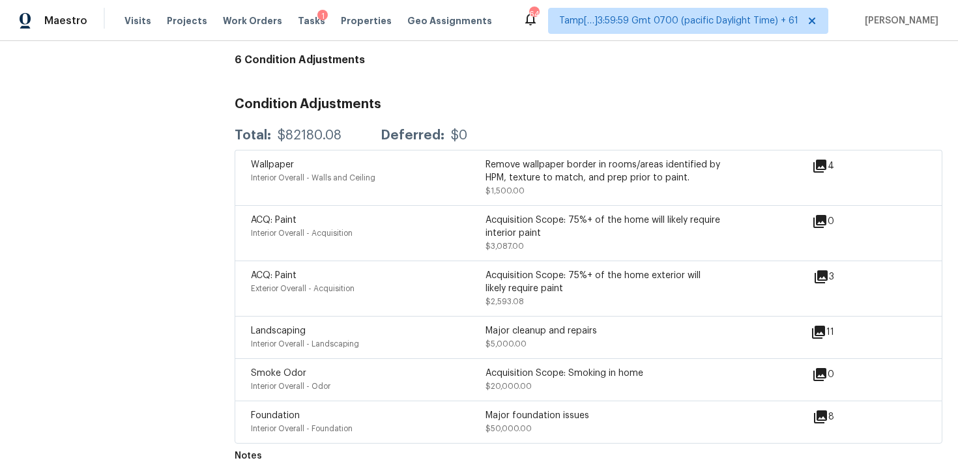
click at [380, 105] on div "Condition Adjustments Total: $82180.08 Deferred: $0 Wallpaper Interior Overall …" at bounding box center [588, 265] width 707 height 356
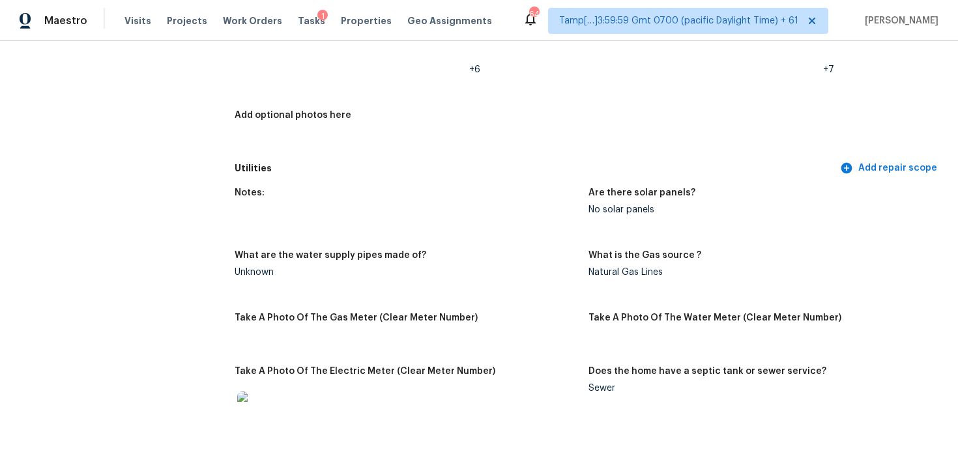
click at [411, 139] on figure "Add optional photos here" at bounding box center [412, 130] width 354 height 38
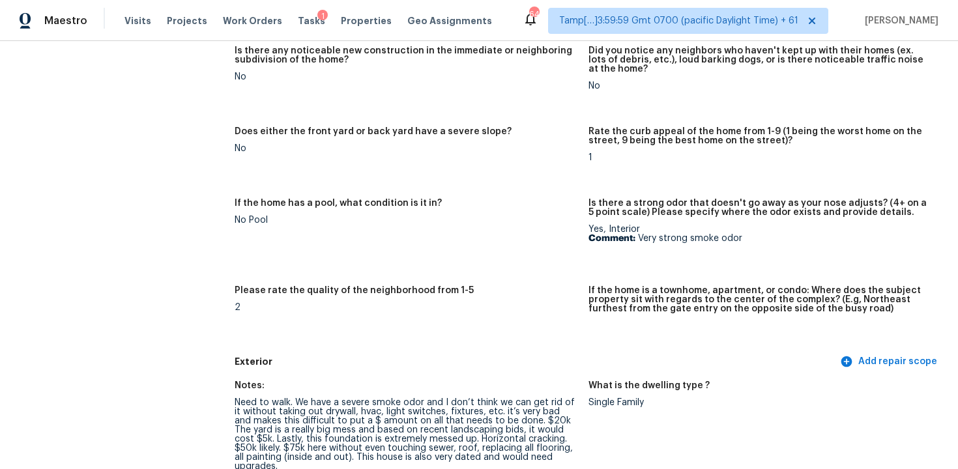
scroll to position [0, 0]
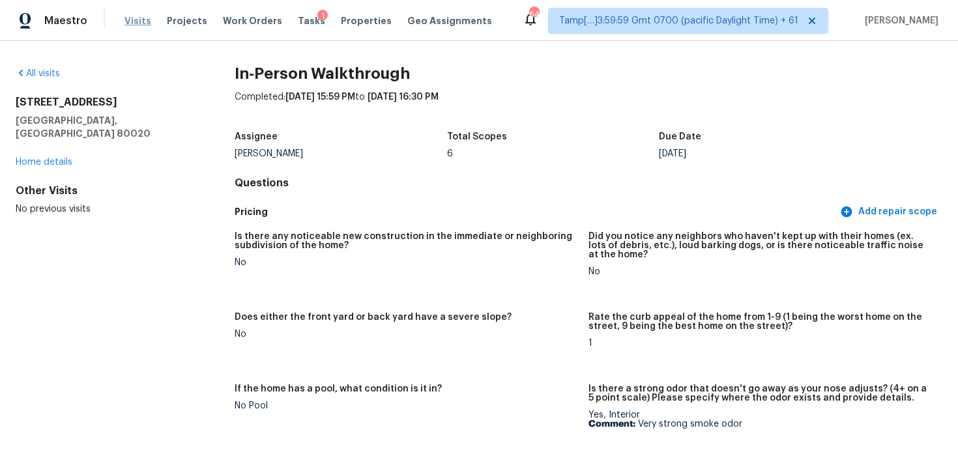
click at [129, 23] on span "Visits" at bounding box center [137, 20] width 27 height 13
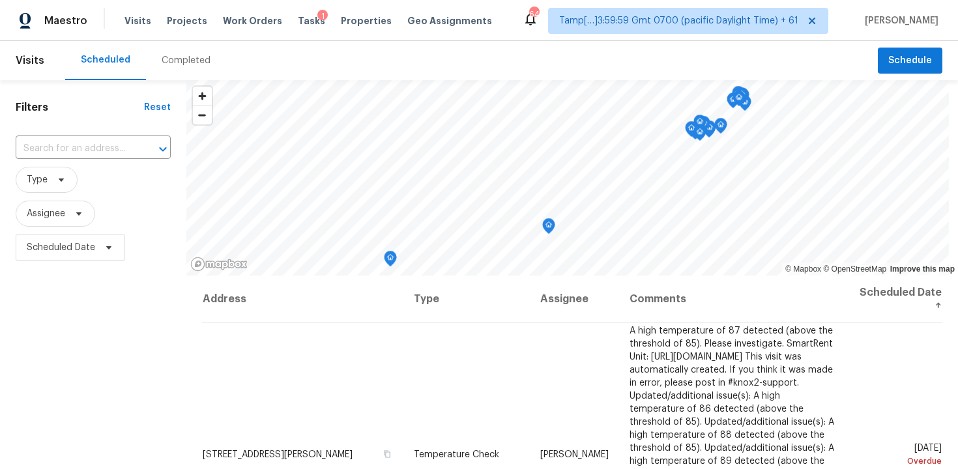
click at [191, 49] on div "Completed" at bounding box center [186, 60] width 80 height 39
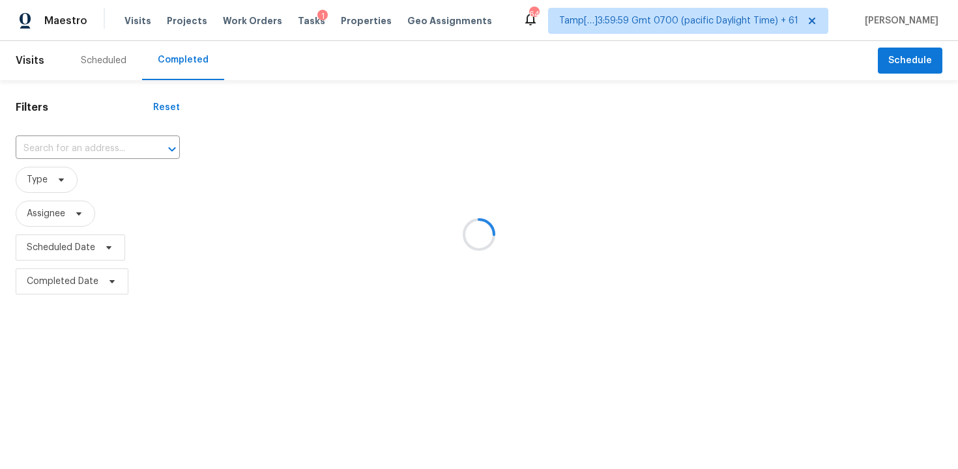
click at [107, 64] on div at bounding box center [479, 234] width 958 height 469
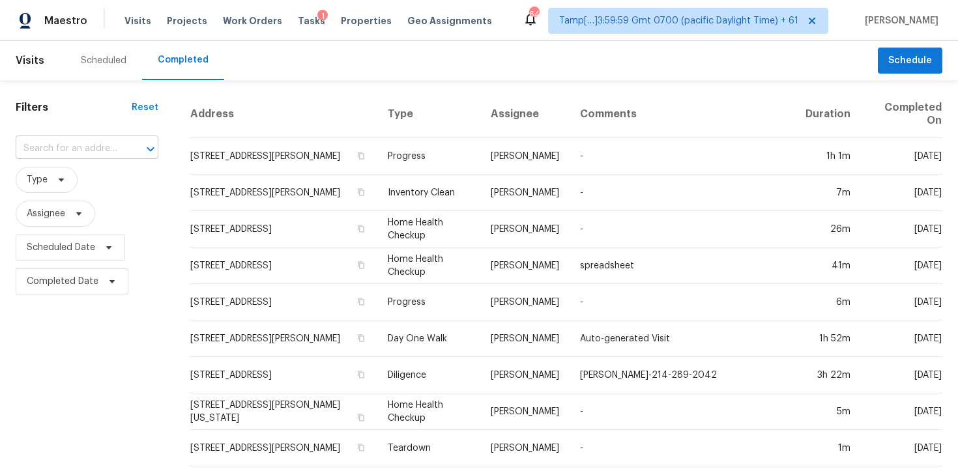
click at [104, 139] on input "text" at bounding box center [69, 149] width 106 height 20
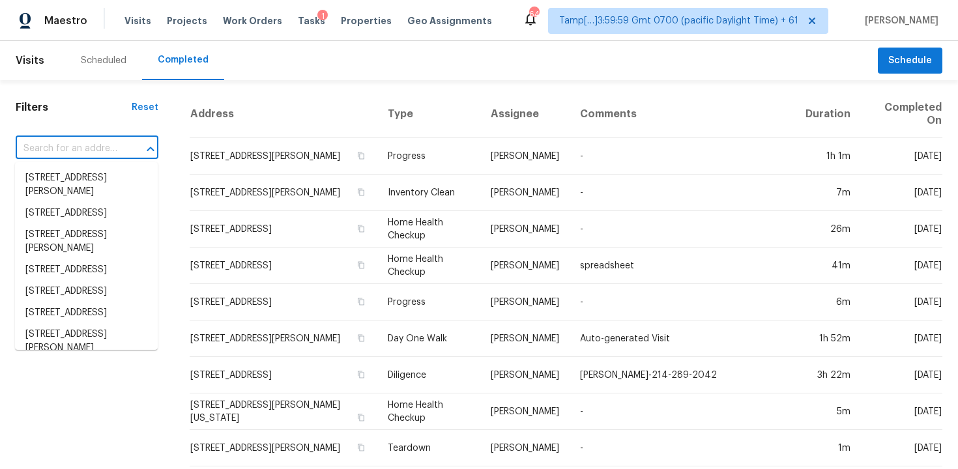
paste input "[STREET_ADDRESS][PERSON_NAME]"
type input "[STREET_ADDRESS][PERSON_NAME]"
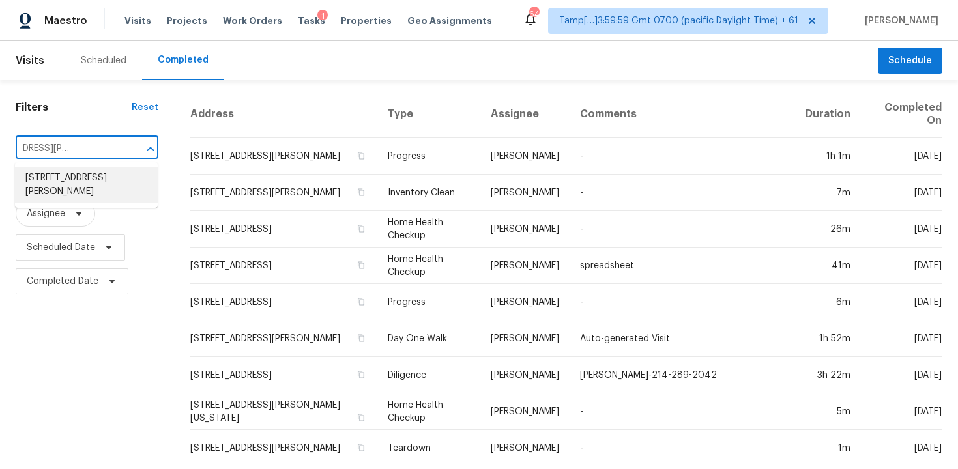
click at [124, 181] on li "[STREET_ADDRESS][PERSON_NAME]" at bounding box center [86, 184] width 143 height 35
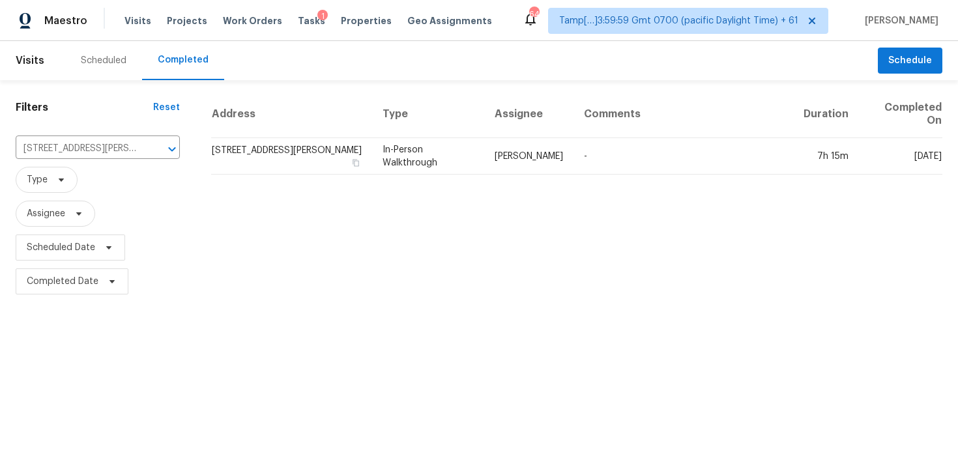
click at [264, 159] on td "[STREET_ADDRESS][PERSON_NAME]" at bounding box center [291, 156] width 161 height 36
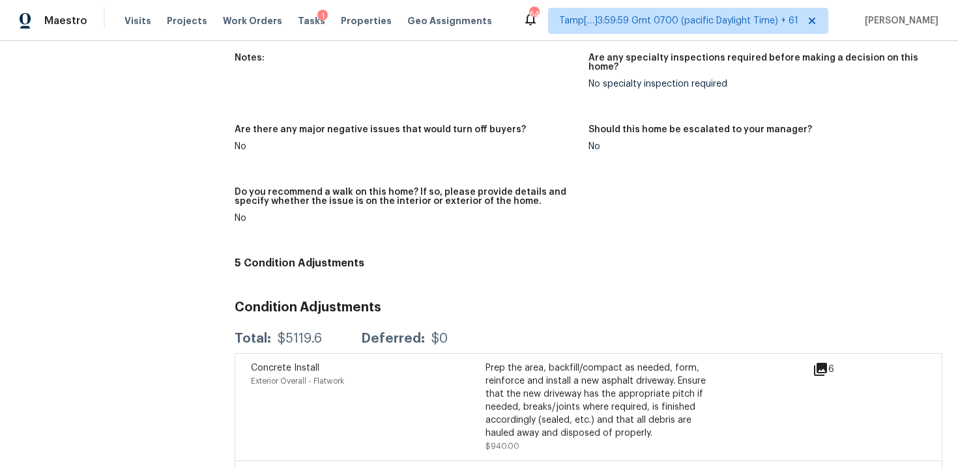
scroll to position [2833, 0]
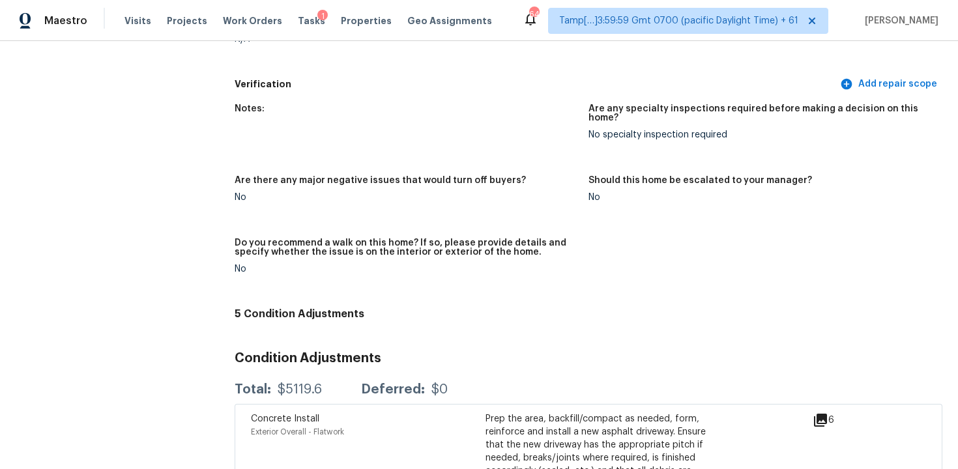
click at [137, 30] on div "Visits Projects Work Orders Tasks 1 Properties Geo Assignments" at bounding box center [315, 21] width 383 height 26
click at [136, 20] on span "Visits" at bounding box center [137, 20] width 27 height 13
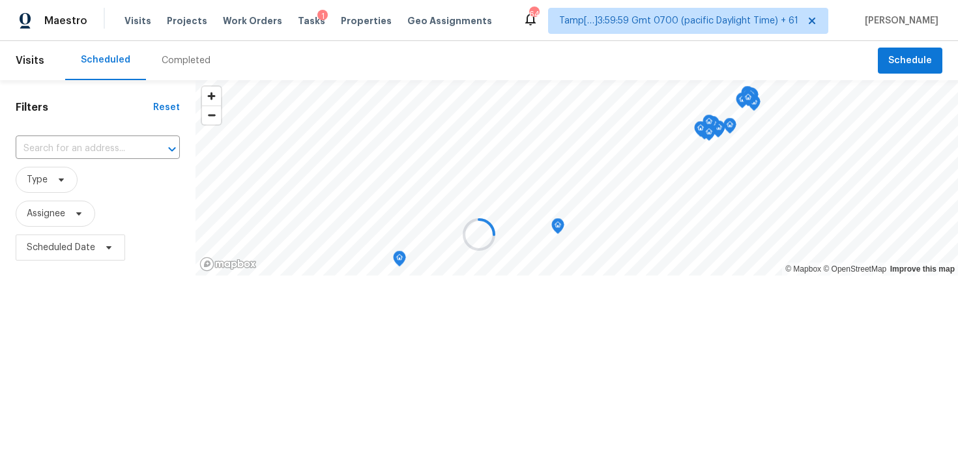
click at [198, 50] on div at bounding box center [479, 234] width 958 height 469
click at [195, 53] on div at bounding box center [479, 234] width 958 height 469
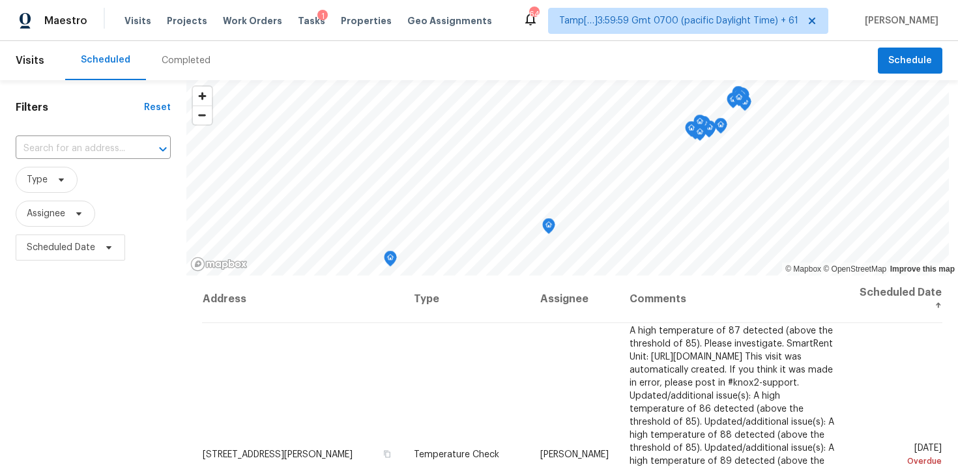
click at [197, 58] on div "Completed" at bounding box center [186, 60] width 49 height 13
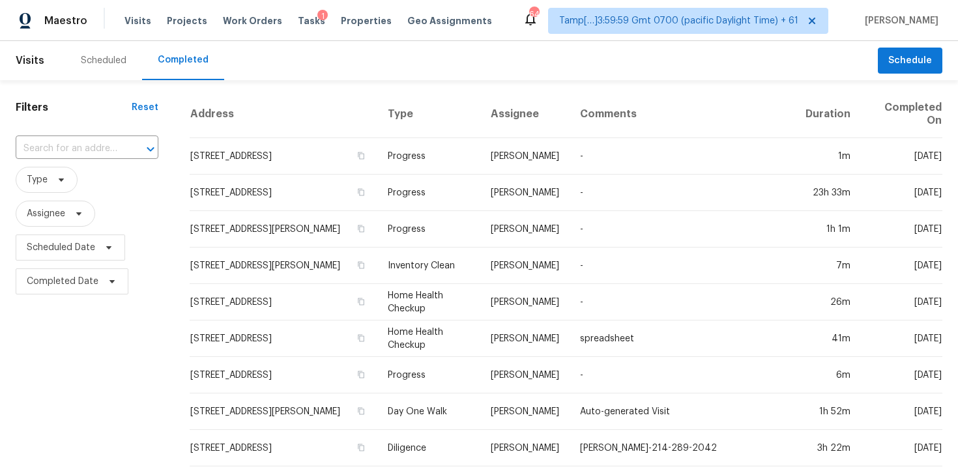
click at [98, 145] on input "text" at bounding box center [69, 149] width 106 height 20
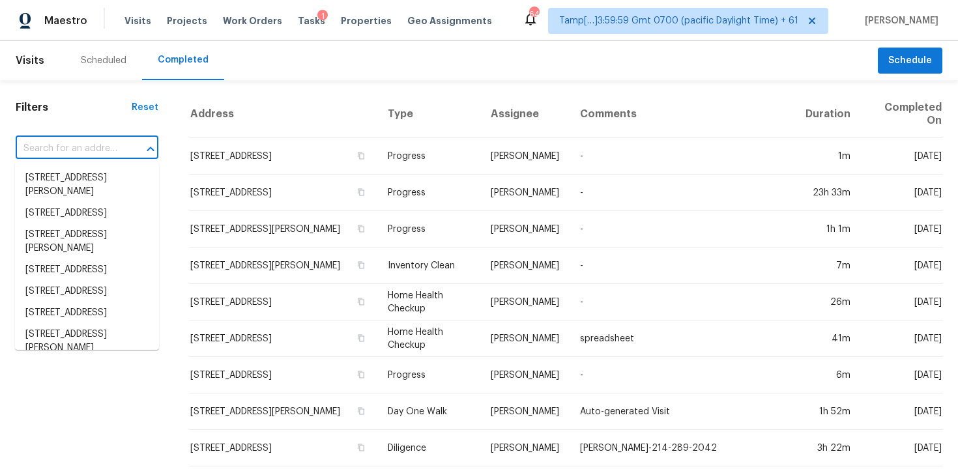
paste input "[STREET_ADDRESS]"
type input "[STREET_ADDRESS]"
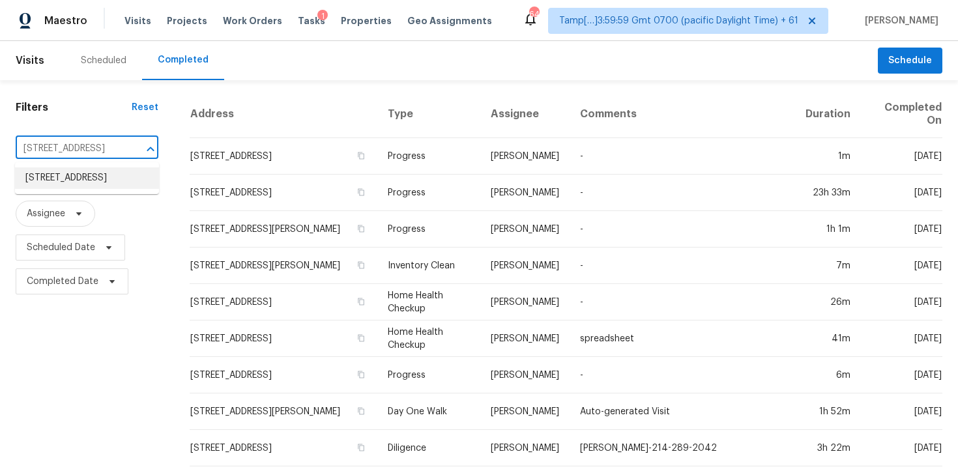
click at [123, 189] on li "[STREET_ADDRESS]" at bounding box center [87, 177] width 144 height 21
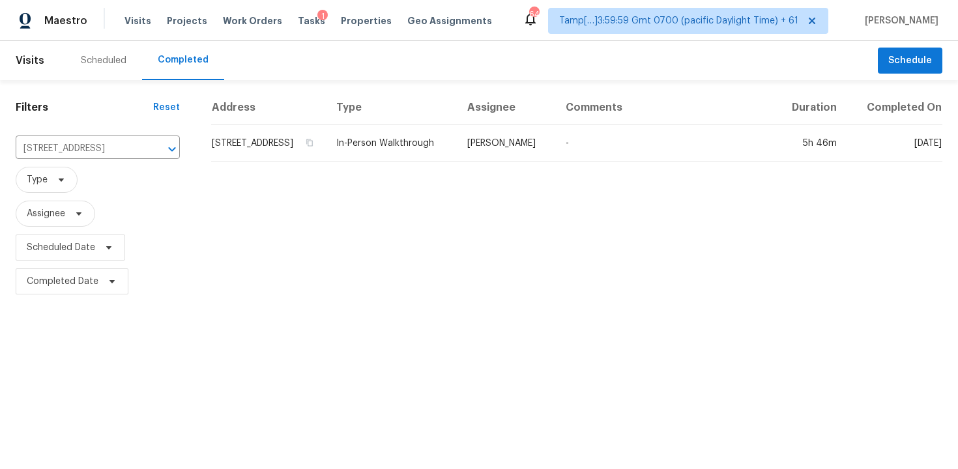
click at [260, 162] on td "[STREET_ADDRESS]" at bounding box center [268, 143] width 115 height 36
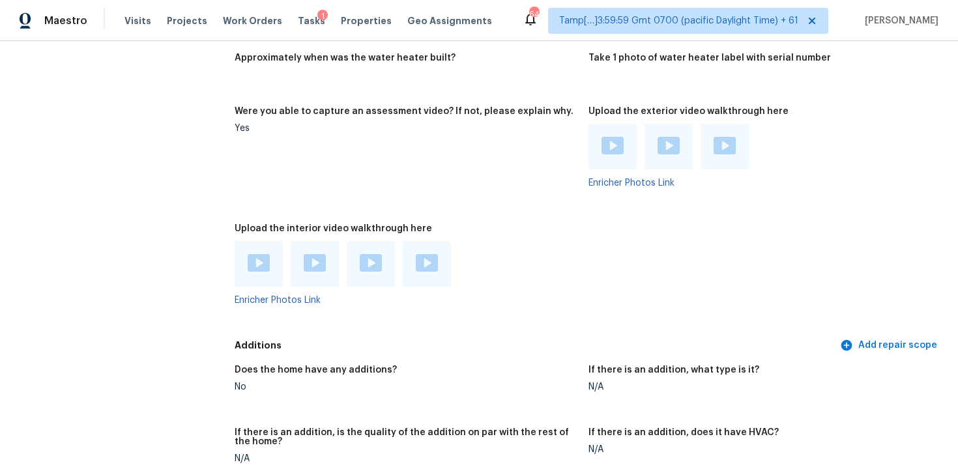
scroll to position [2604, 0]
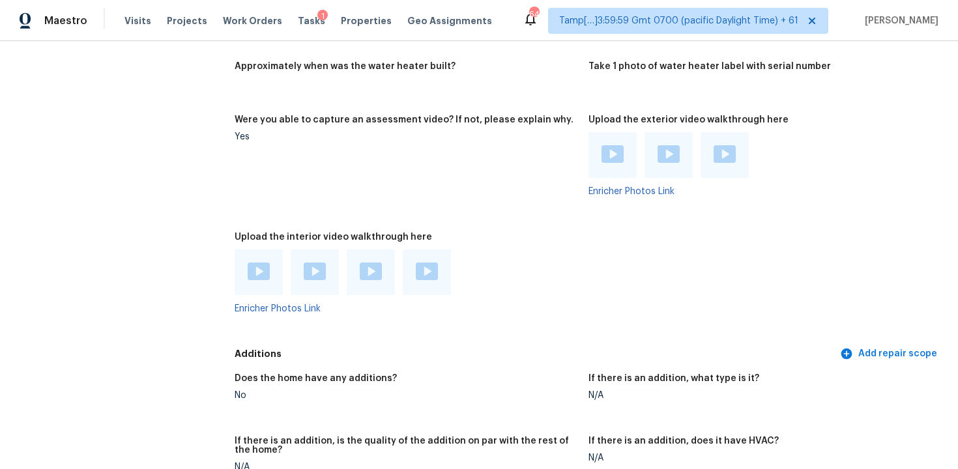
click at [264, 263] on div at bounding box center [259, 273] width 48 height 46
click at [261, 263] on img at bounding box center [259, 272] width 22 height 18
click at [314, 263] on img at bounding box center [315, 272] width 22 height 18
click at [365, 263] on img at bounding box center [371, 272] width 22 height 18
click at [419, 263] on img at bounding box center [427, 272] width 22 height 18
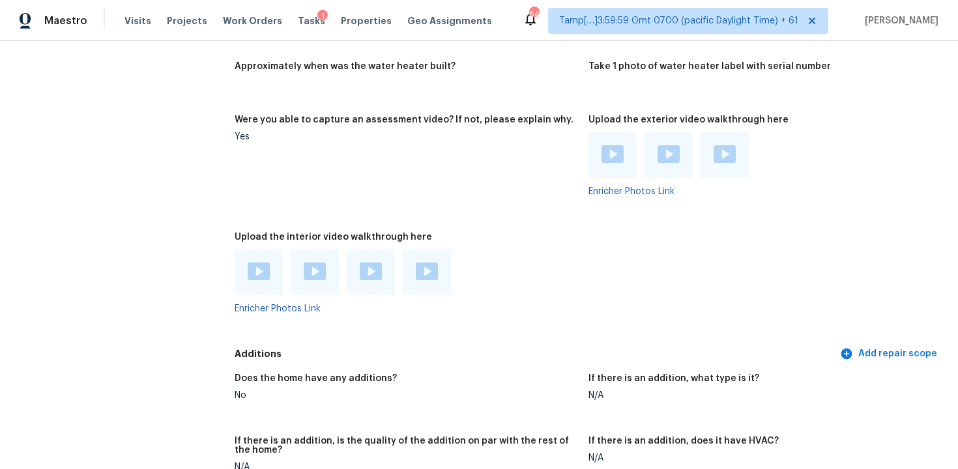
click at [574, 262] on div at bounding box center [406, 273] width 343 height 46
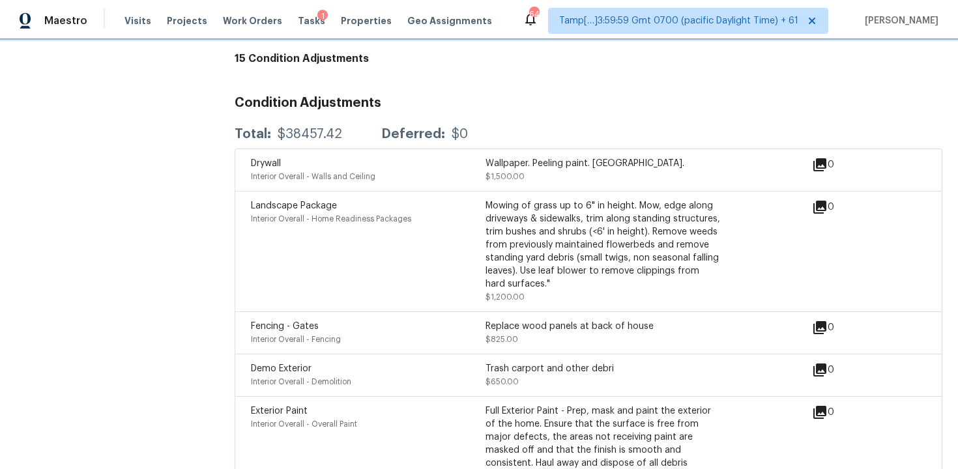
scroll to position [3360, 0]
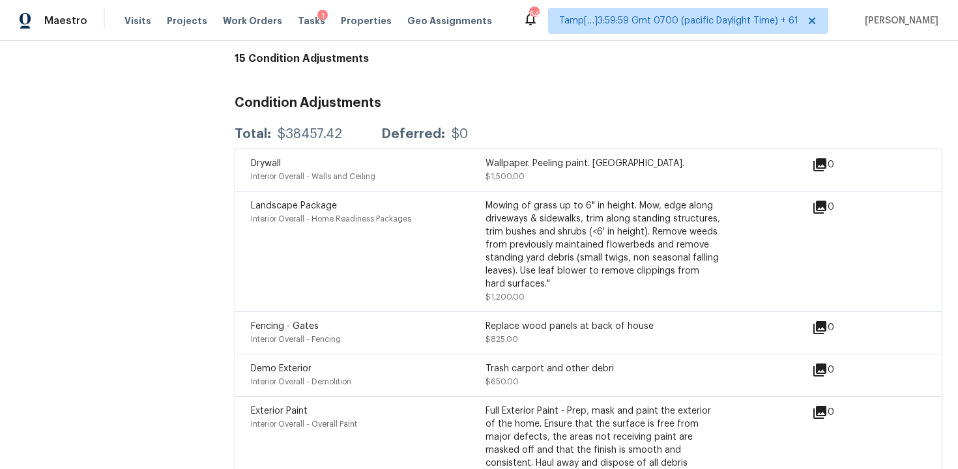
click at [573, 157] on div "Drywall Interior Overall - Walls and Ceiling Wallpaper. Peeling paint. Drywall.…" at bounding box center [588, 170] width 707 height 42
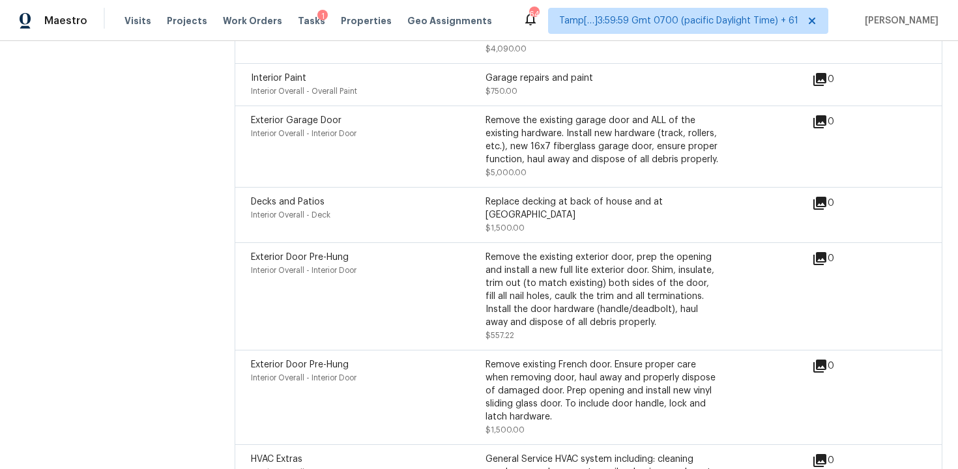
scroll to position [4219, 0]
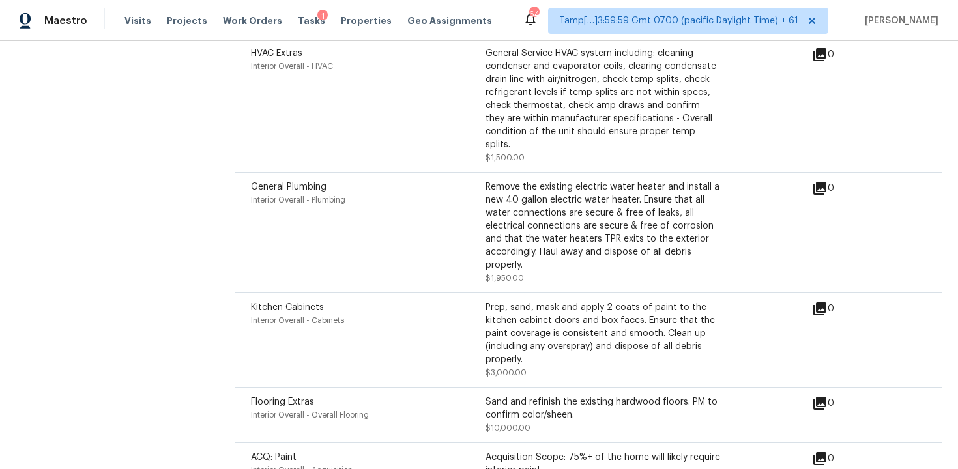
click at [407, 193] on div "Interior Overall - Plumbing" at bounding box center [368, 199] width 235 height 13
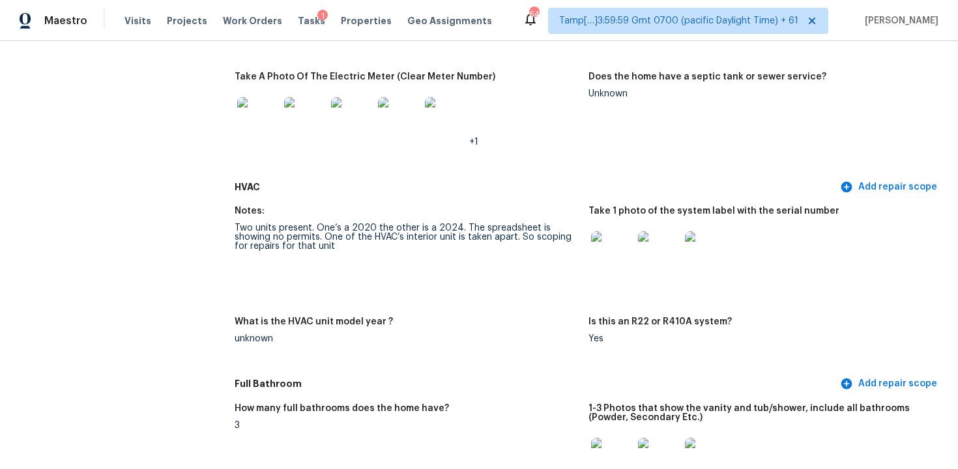
scroll to position [1061, 0]
click at [547, 207] on div "Notes: Two units present. One’s a 2020 the other is a 2024. The spreadsheet is …" at bounding box center [588, 286] width 707 height 173
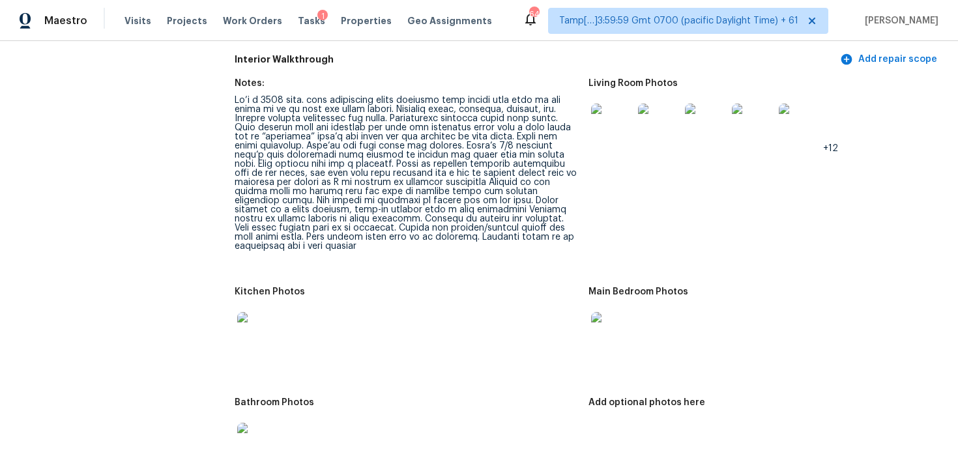
scroll to position [1583, 0]
click at [544, 193] on div at bounding box center [406, 173] width 343 height 155
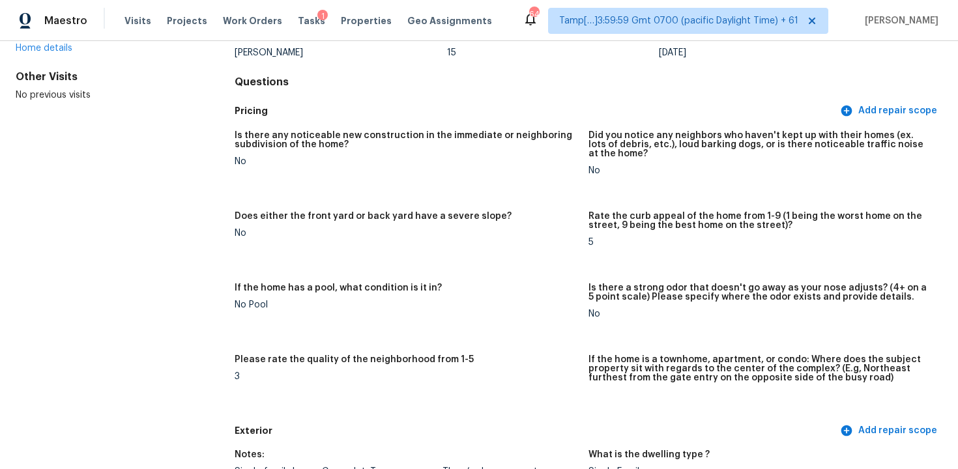
scroll to position [0, 0]
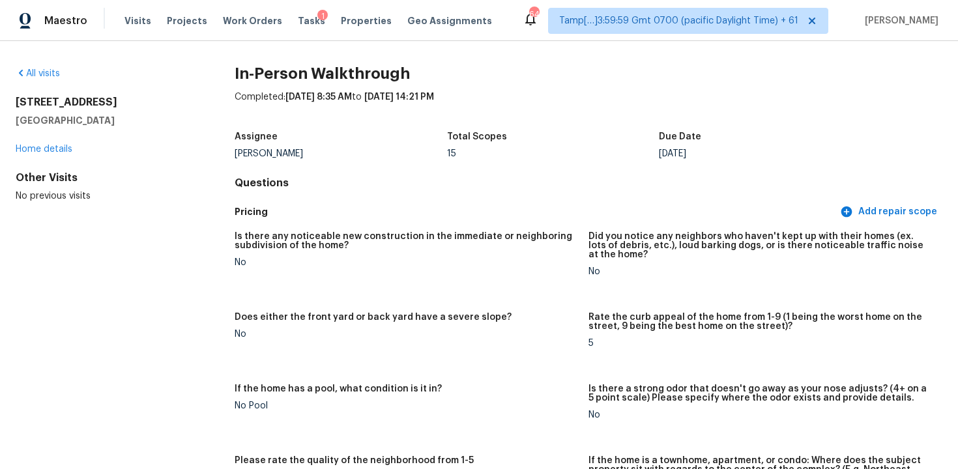
drag, startPoint x: 14, startPoint y: 102, endPoint x: 137, endPoint y: 112, distance: 123.5
click at [137, 114] on div "All visits [STREET_ADDRESS] Home details Other Visits No previous visits In-Per…" at bounding box center [479, 255] width 958 height 428
copy div "[STREET_ADDRESS]"
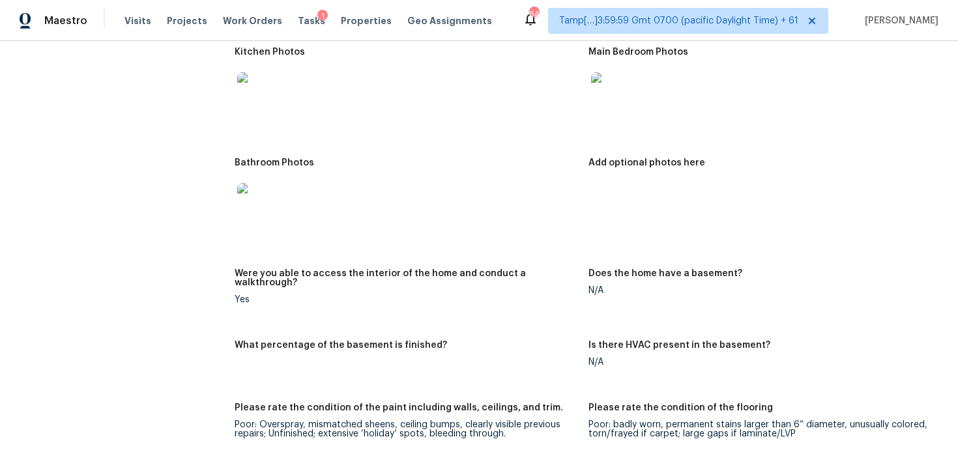
scroll to position [1824, 0]
click at [364, 134] on div "Notes: Living Room Photos +12 Kitchen Photos Main Bedroom Photos Bathroom Photo…" at bounding box center [588, 476] width 707 height 1291
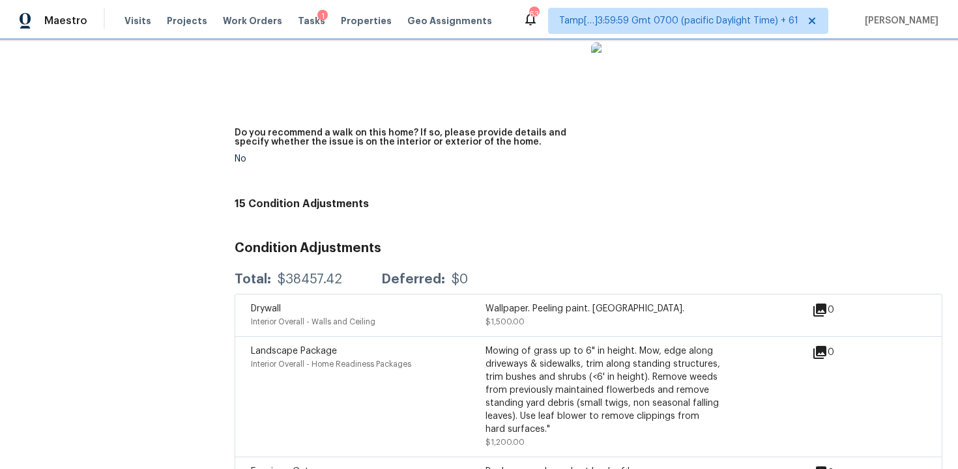
scroll to position [3251, 0]
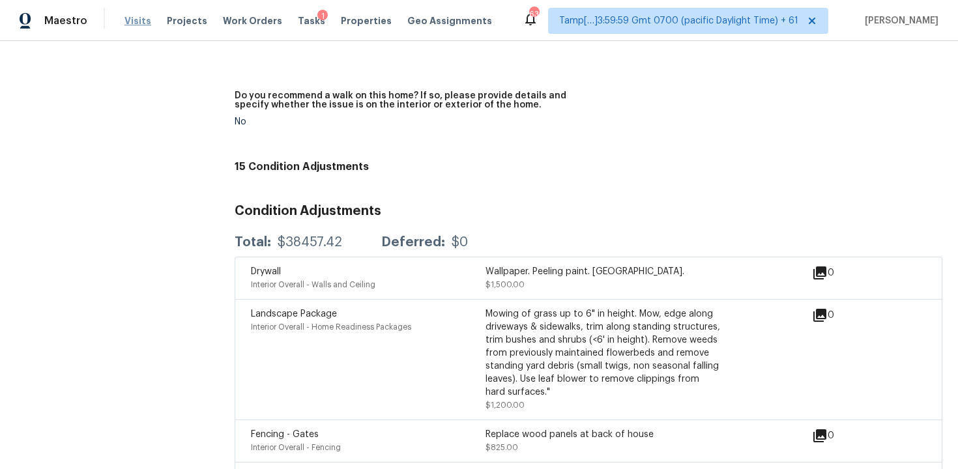
click at [124, 20] on span "Visits" at bounding box center [137, 20] width 27 height 13
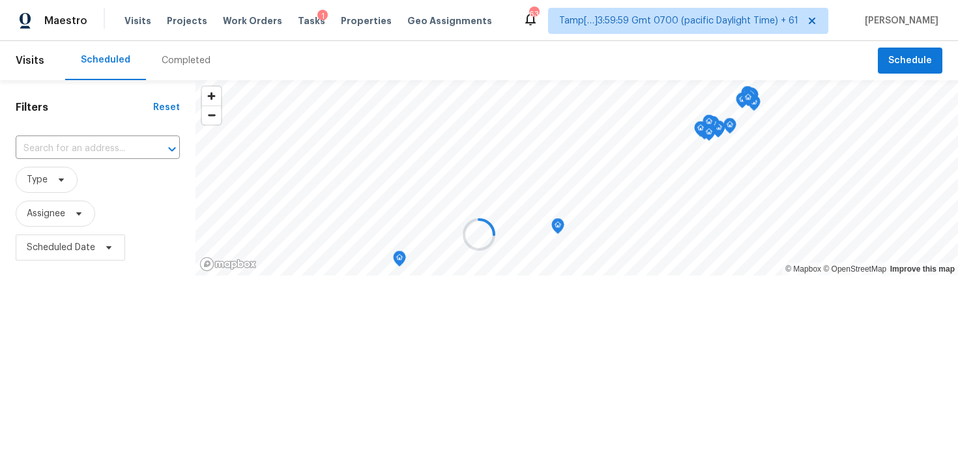
click at [174, 52] on div at bounding box center [479, 234] width 958 height 469
click at [184, 66] on div at bounding box center [479, 234] width 958 height 469
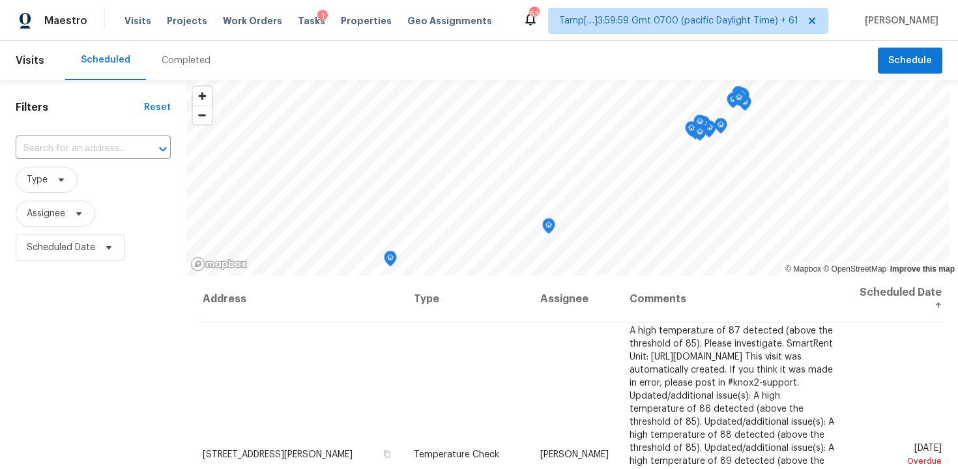
click at [184, 66] on div "Completed" at bounding box center [186, 60] width 49 height 13
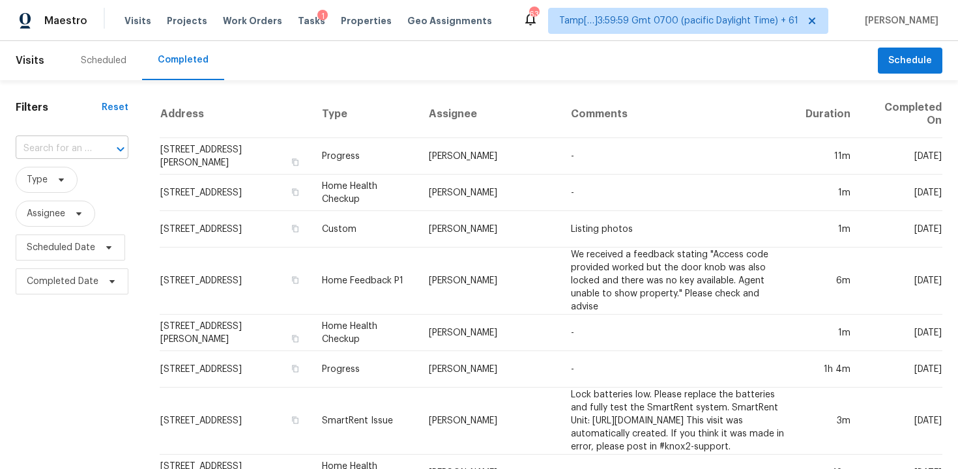
click at [67, 144] on input "text" at bounding box center [54, 149] width 76 height 20
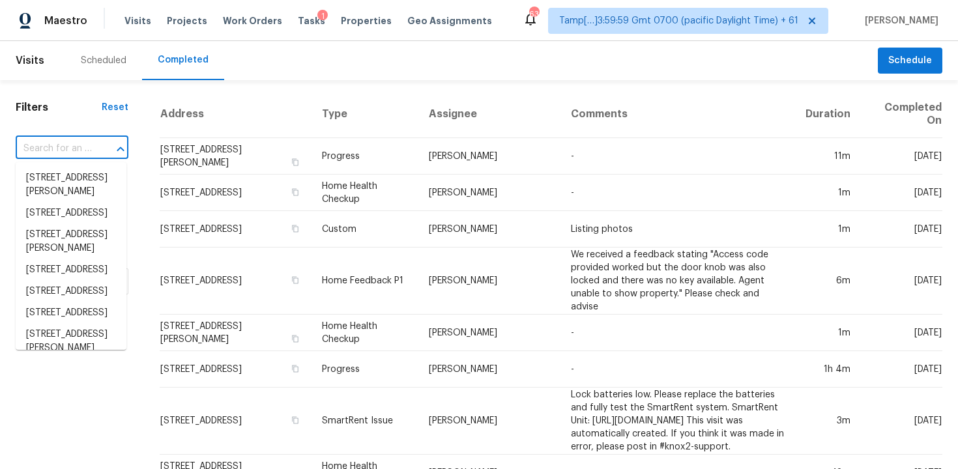
paste input "5080 W 3000 S Ogden UT 84401"
type input "5080 W 3000 S Ogden UT 84401"
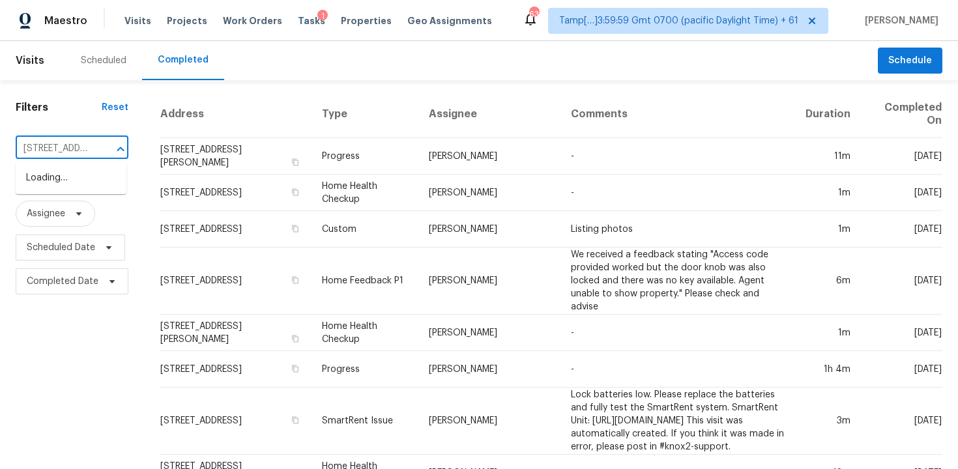
scroll to position [0, 76]
click at [96, 175] on li "5080 W 3000 S, Ogden, UT 84401" at bounding box center [71, 177] width 111 height 21
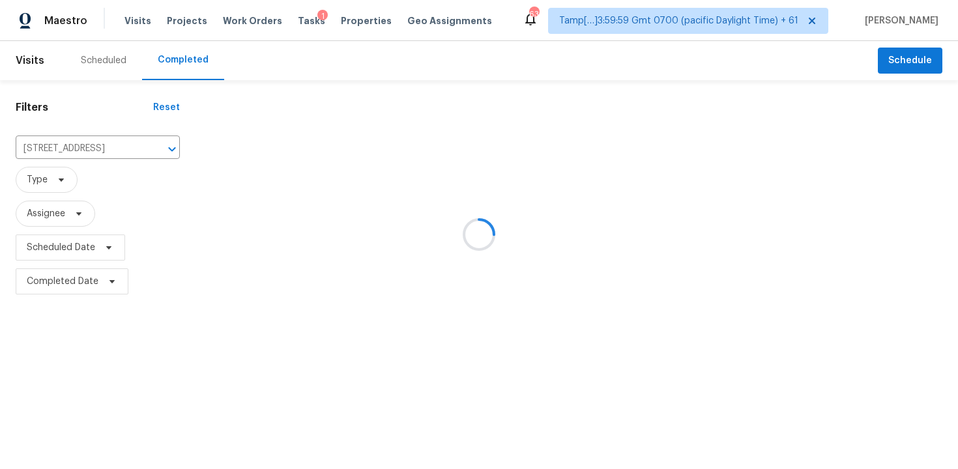
click at [207, 154] on div at bounding box center [576, 195] width 762 height 208
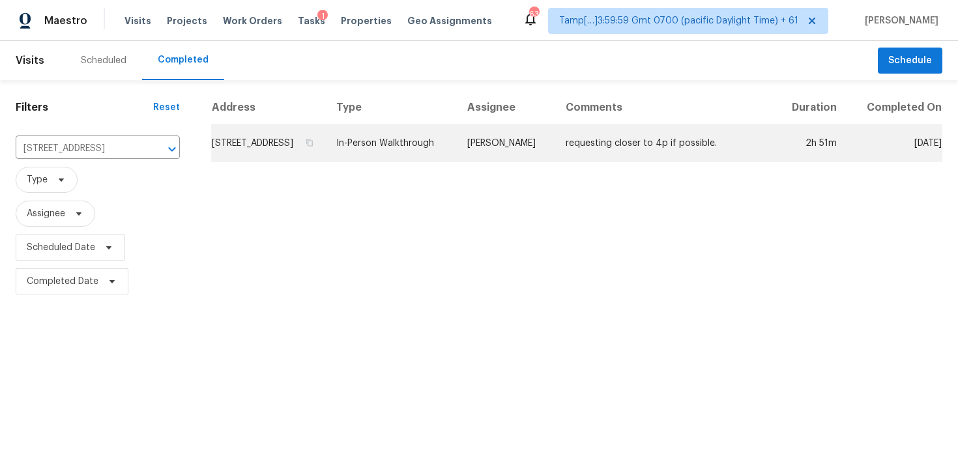
click at [249, 154] on td "5080 W 3000 S, Ogden, UT 84401" at bounding box center [268, 143] width 115 height 36
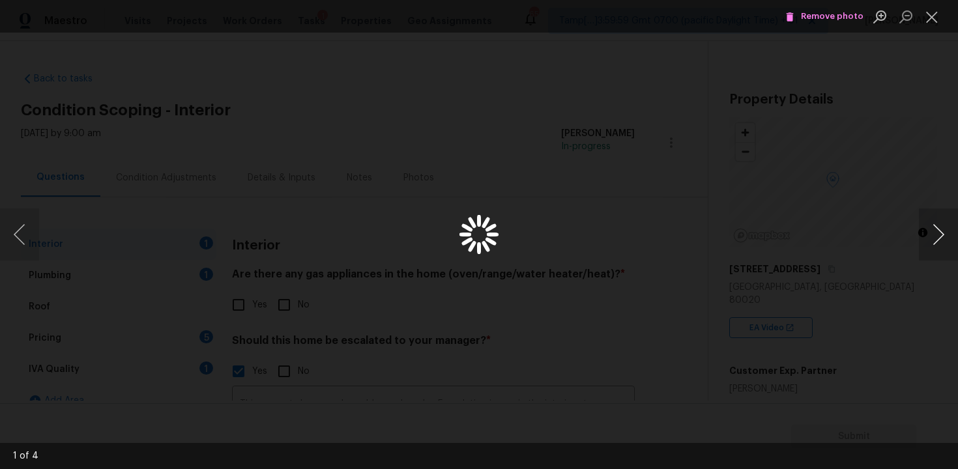
scroll to position [127, 0]
click at [947, 234] on button "Next image" at bounding box center [938, 234] width 39 height 52
click at [917, 184] on div "Lightbox" at bounding box center [479, 234] width 958 height 469
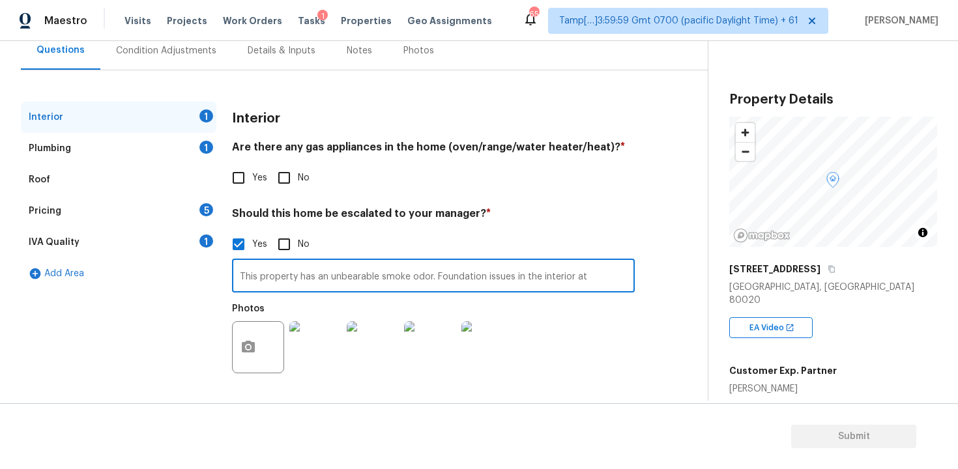
click at [612, 285] on input "This property has an unbearable smoke odor. Foundation issues in the interior at" at bounding box center [433, 277] width 403 height 31
type input "This property has an unbearable smoke odor. Foundation issues in the interior a…"
click at [665, 337] on div "Interior 1 Plumbing 1 Roof Pricing 5 IVA Quality 1 Add Area Interior Are there …" at bounding box center [348, 249] width 655 height 295
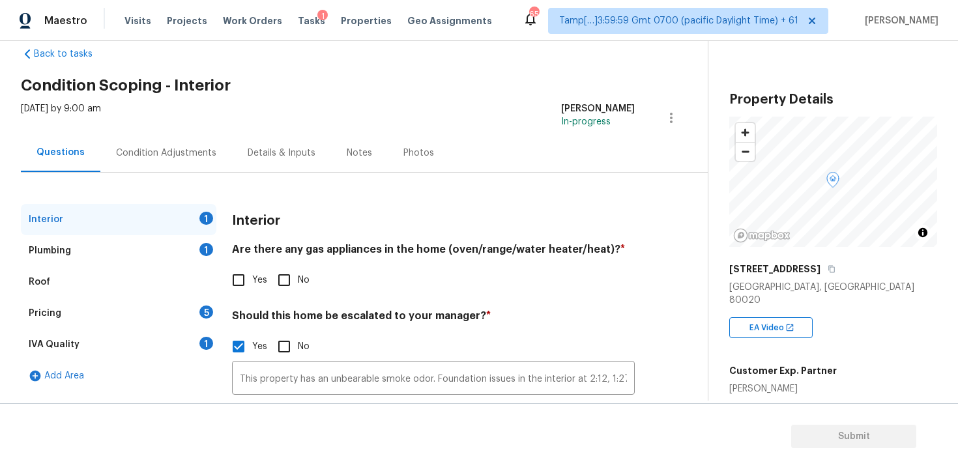
scroll to position [13, 0]
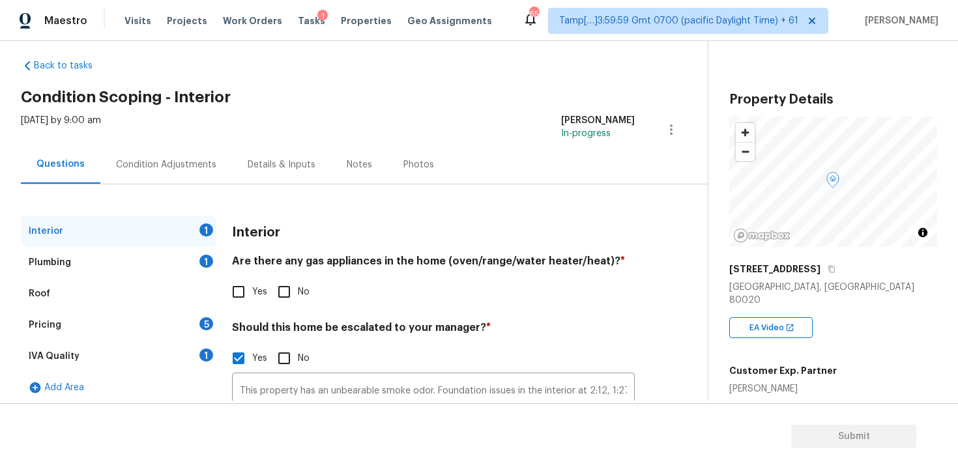
click at [187, 160] on div "Condition Adjustments" at bounding box center [166, 164] width 100 height 13
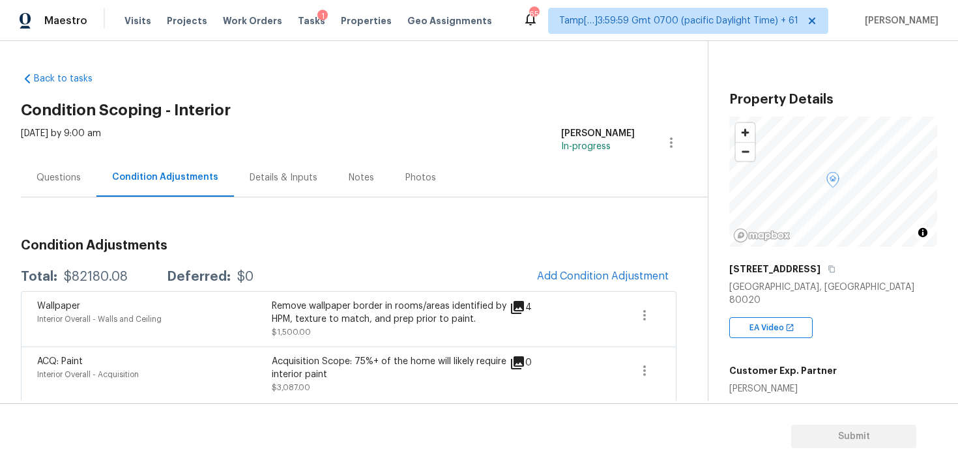
click at [84, 196] on div "Questions" at bounding box center [59, 177] width 76 height 38
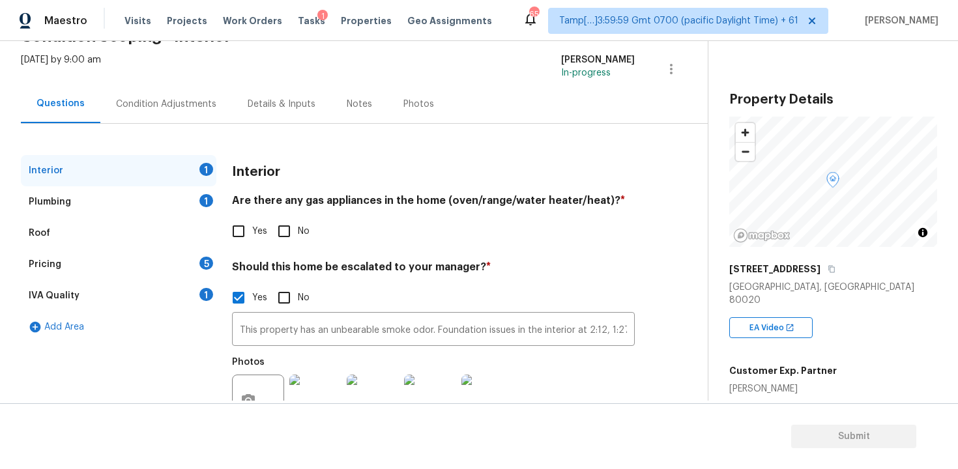
scroll to position [81, 0]
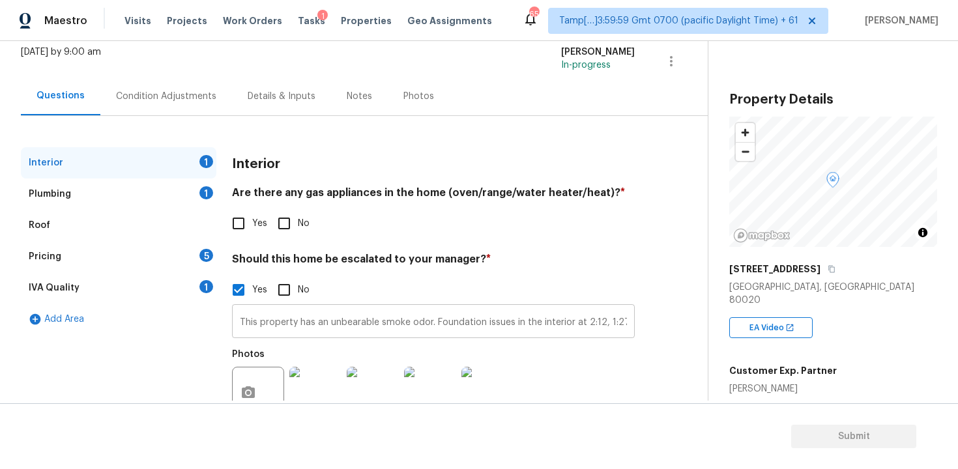
click at [569, 320] on input "This property has an unbearable smoke odor. Foundation issues in the interior a…" at bounding box center [433, 322] width 403 height 31
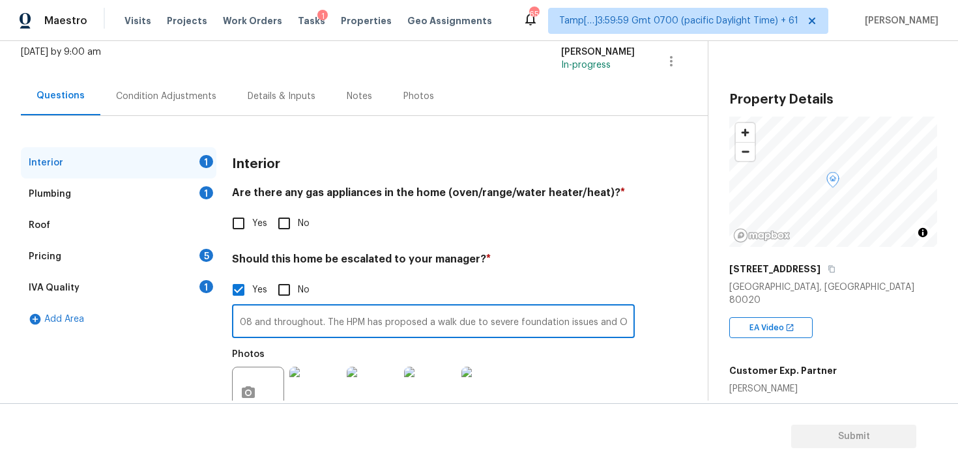
scroll to position [0, 405]
type input "This property has an unbearable smoke odor. Foundation issues in the interior a…"
click at [588, 360] on div "Photos" at bounding box center [433, 384] width 403 height 85
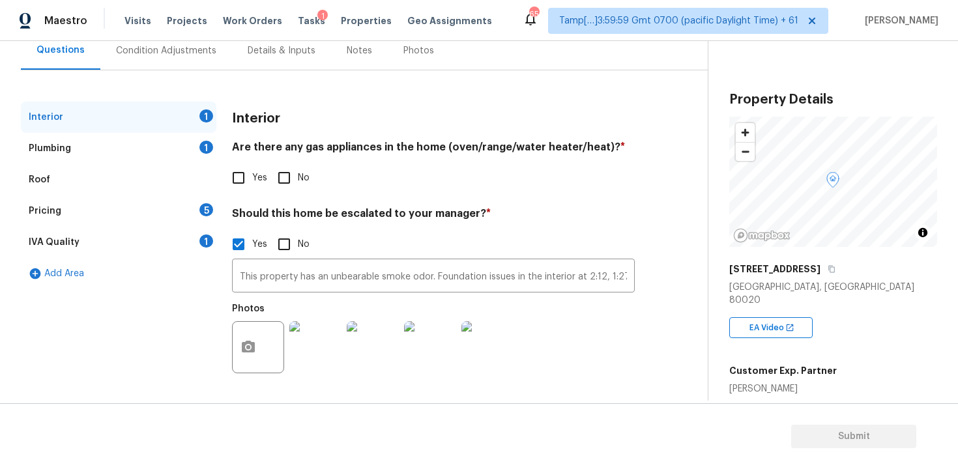
scroll to position [91, 0]
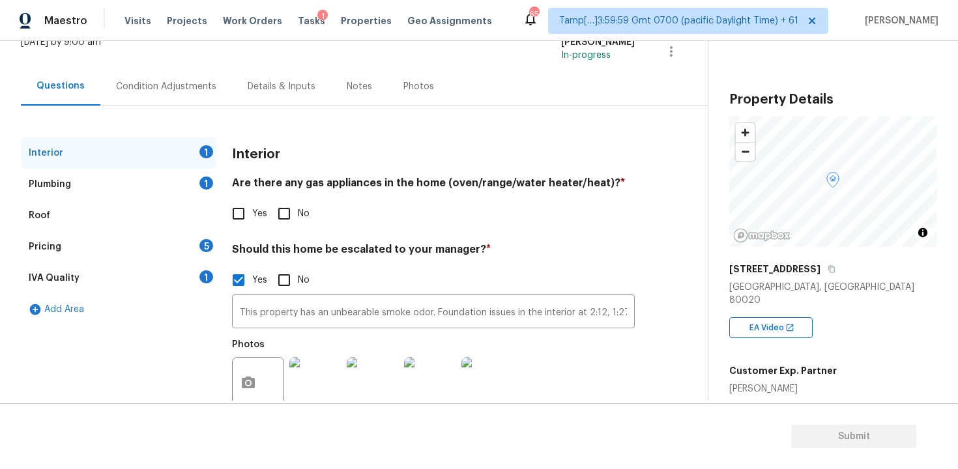
click at [213, 89] on div "Condition Adjustments" at bounding box center [166, 86] width 132 height 38
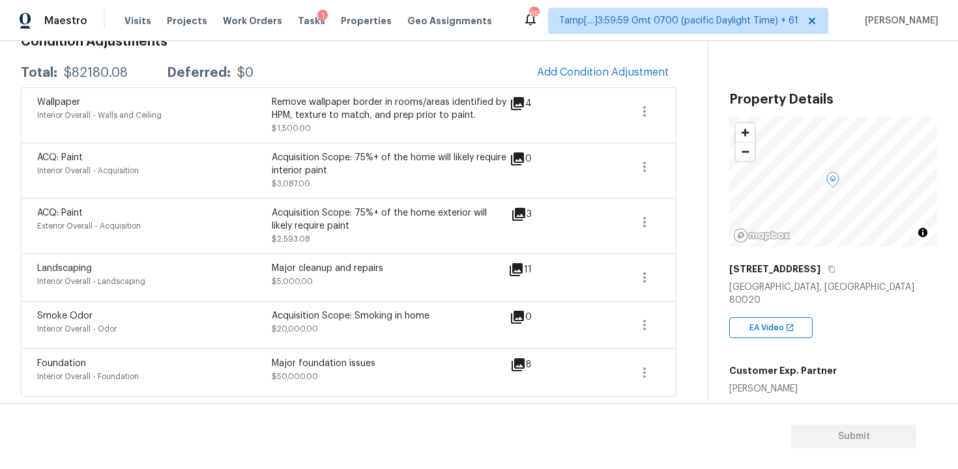
scroll to position [93, 0]
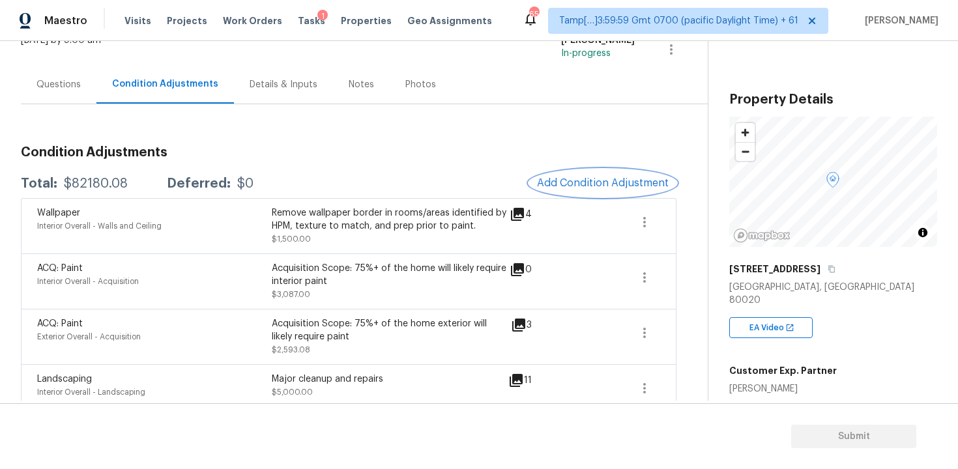
click at [578, 176] on button "Add Condition Adjustment" at bounding box center [602, 182] width 147 height 27
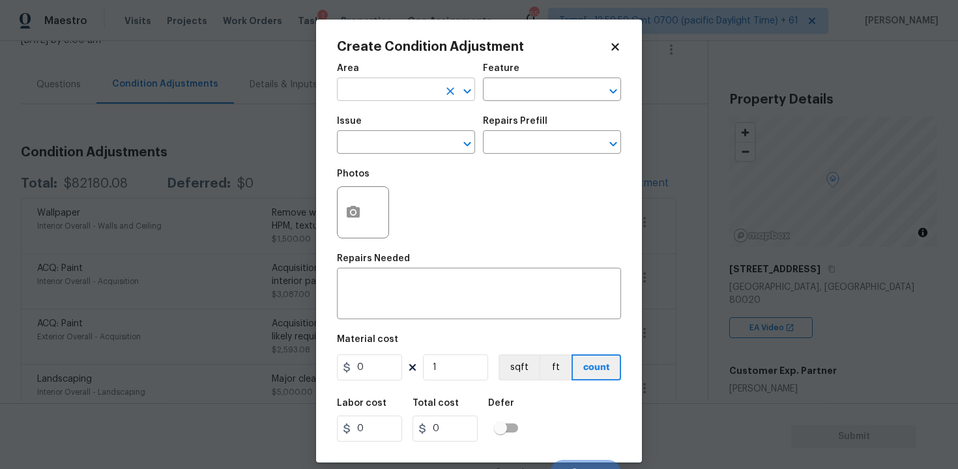
click at [396, 81] on input "text" at bounding box center [388, 91] width 102 height 20
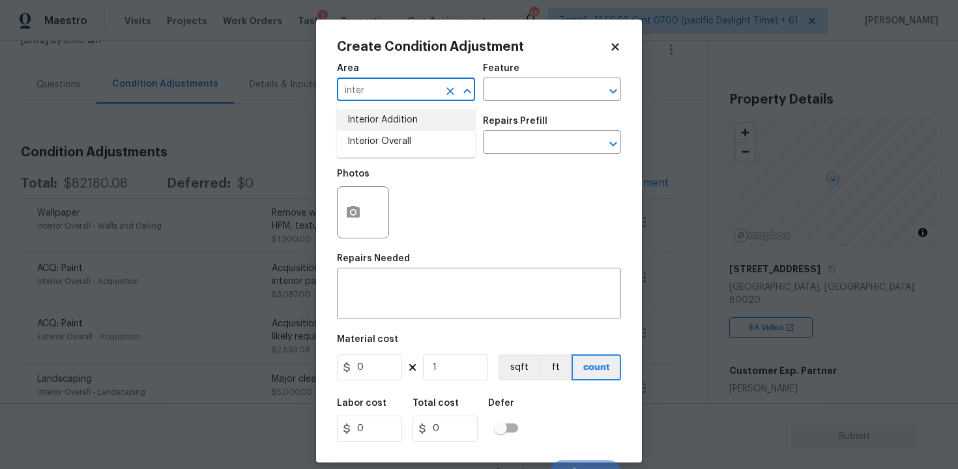
click at [399, 130] on li "Interior Addition" at bounding box center [406, 119] width 138 height 21
type input "Interior Addition"
click at [446, 89] on icon "Clear" at bounding box center [450, 91] width 13 height 13
click at [439, 141] on li "Interior Overall" at bounding box center [406, 141] width 138 height 21
click at [439, 141] on div "​" at bounding box center [406, 144] width 138 height 20
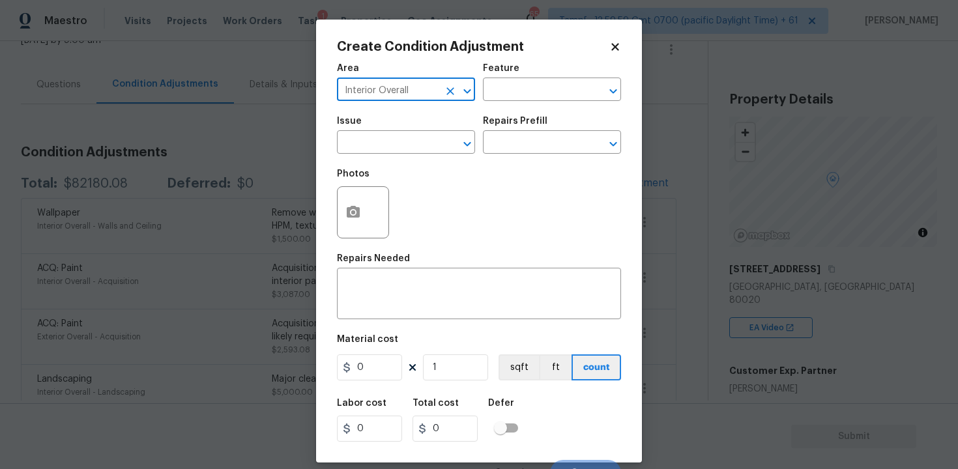
type input "Interior Overall"
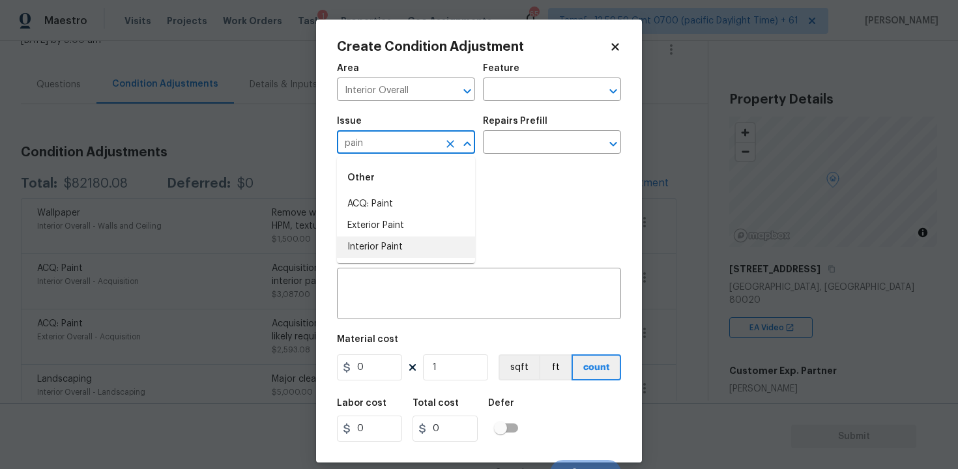
click at [436, 246] on li "Interior Paint" at bounding box center [406, 246] width 138 height 21
type input "Interior Paint"
click at [532, 150] on input "text" at bounding box center [534, 144] width 102 height 20
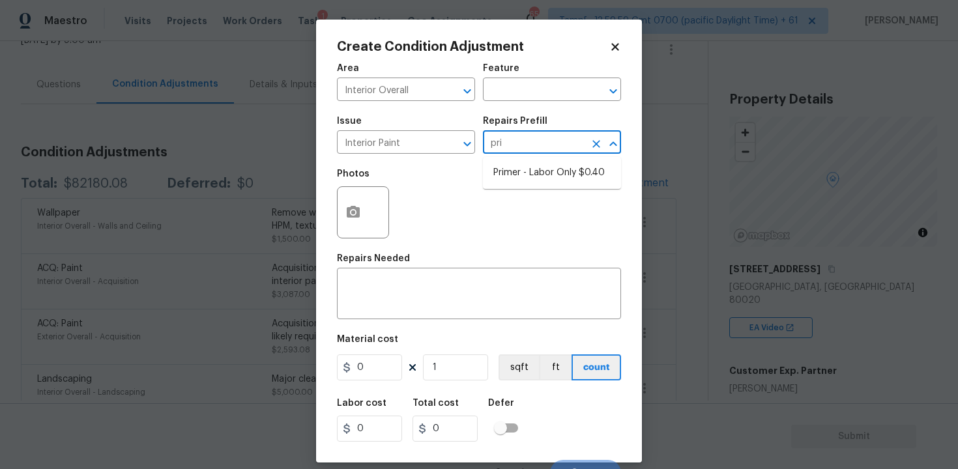
type input "prim"
click at [541, 168] on li "Primer - Labor Only $0.40" at bounding box center [552, 172] width 138 height 21
type input "Overall Paint"
type textarea "Interior primer - PRIMER PROVIDED BY OPENDOOR - All nails, screws, drywall anch…"
type input "0.4"
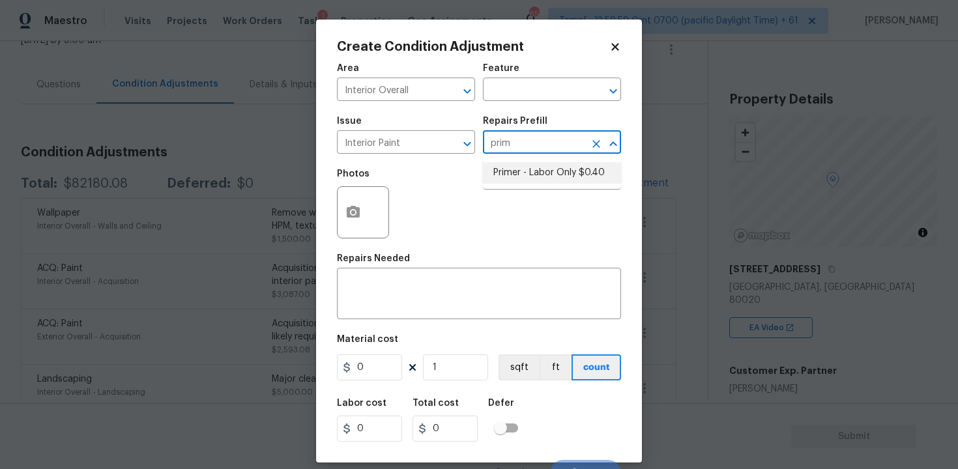
type input "0.4"
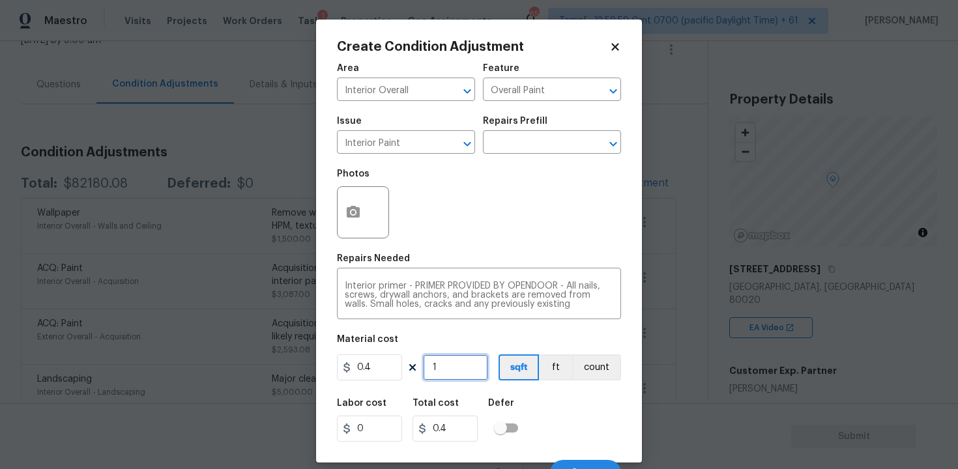
click at [446, 360] on input "1" at bounding box center [455, 367] width 65 height 26
type input "0"
paste input "1764"
type input "1764"
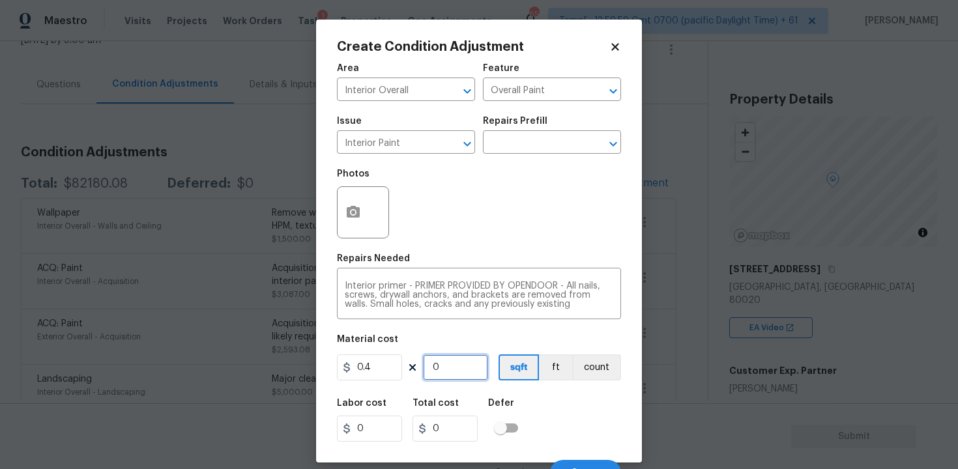
type input "705.6"
type input "1764"
click at [552, 423] on div "Labor cost 0 Total cost 705.6 Defer" at bounding box center [479, 420] width 284 height 59
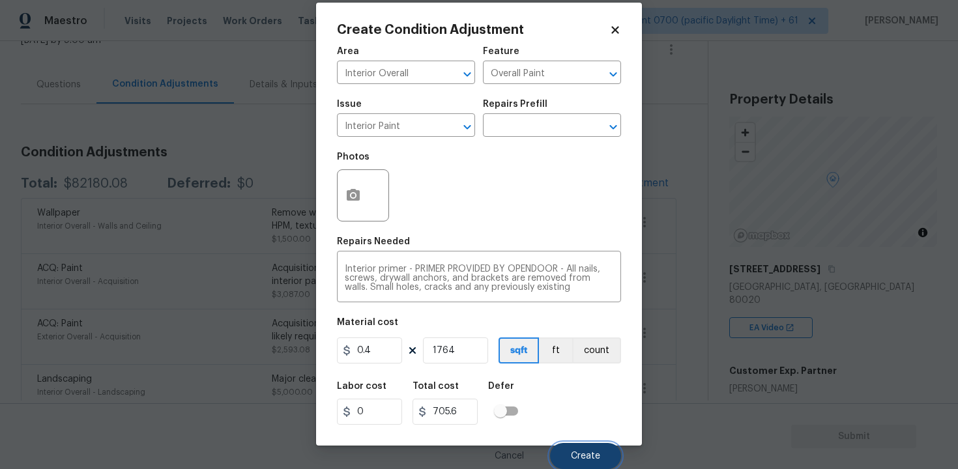
click at [581, 459] on span "Create" at bounding box center [585, 456] width 29 height 10
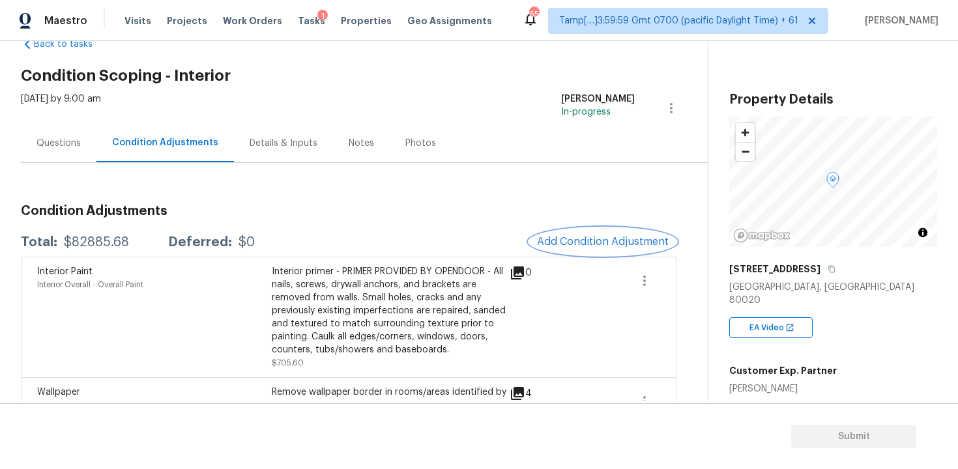
scroll to position [29, 0]
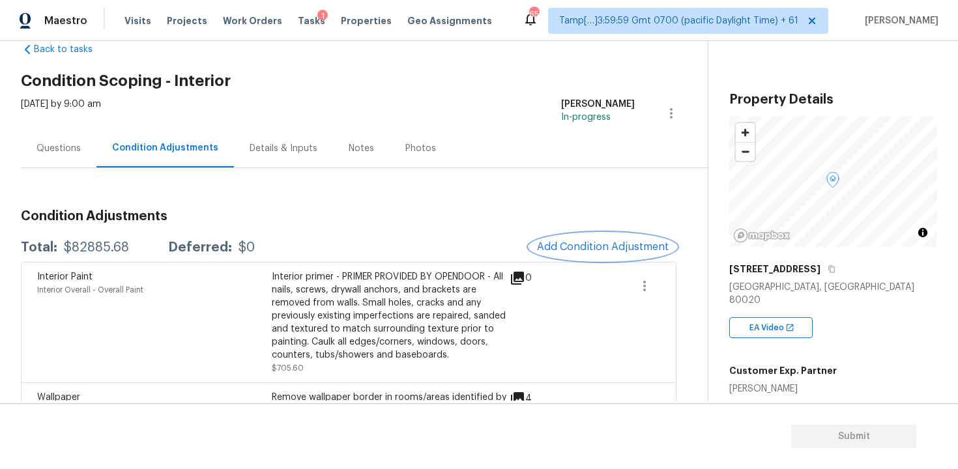
click at [605, 251] on span "Add Condition Adjustment" at bounding box center [603, 247] width 132 height 12
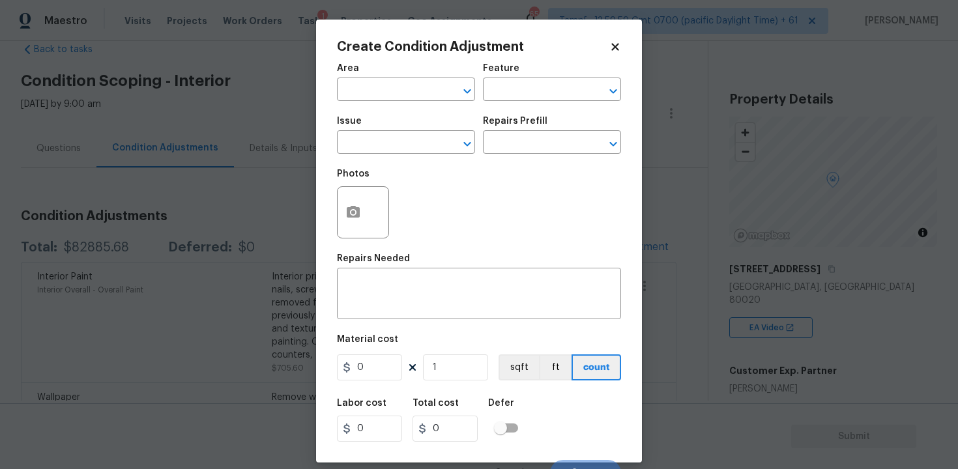
click at [393, 103] on span "Area ​" at bounding box center [406, 82] width 138 height 53
click at [393, 89] on input "text" at bounding box center [388, 91] width 102 height 20
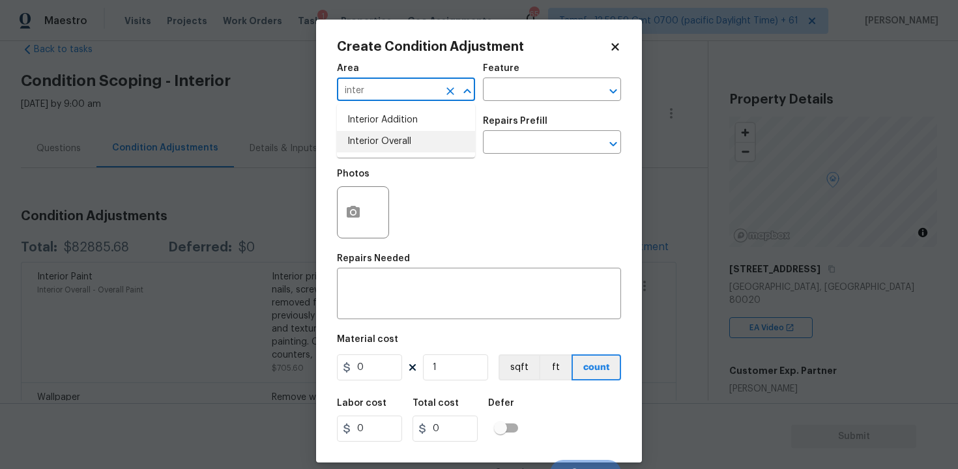
click at [399, 135] on li "Interior Overall" at bounding box center [406, 141] width 138 height 21
type input "Interior Overall"
click at [399, 135] on input "text" at bounding box center [388, 144] width 102 height 20
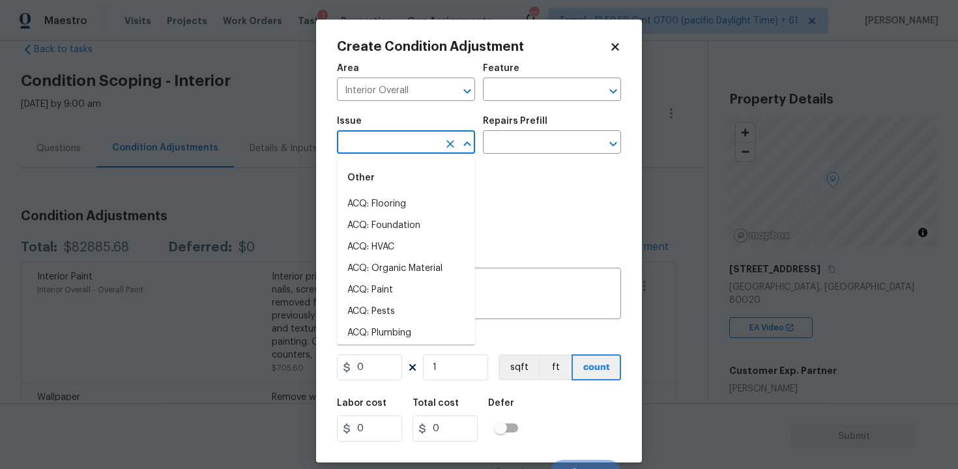
click at [399, 135] on input "text" at bounding box center [388, 144] width 102 height 20
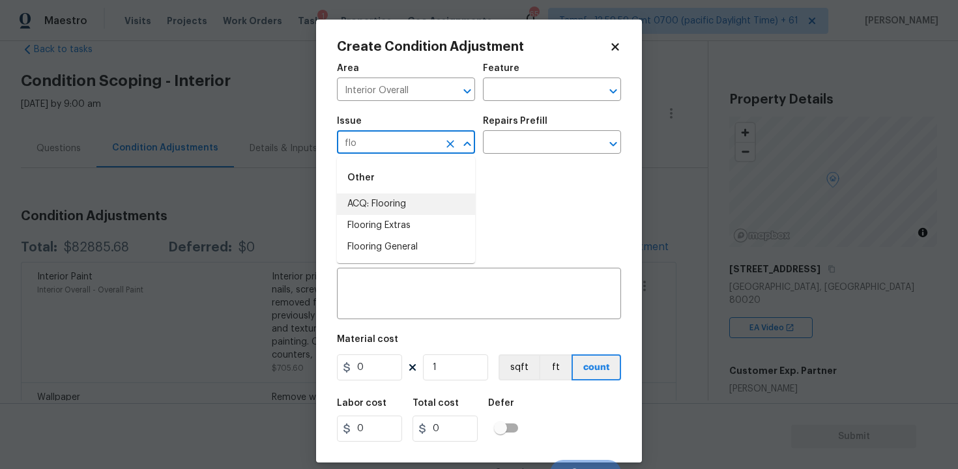
click at [411, 200] on li "ACQ: Flooring" at bounding box center [406, 203] width 138 height 21
type input "ACQ: Flooring"
click at [453, 134] on div "ACQ: Flooring ​" at bounding box center [406, 144] width 138 height 20
click at [451, 141] on icon "Clear" at bounding box center [450, 143] width 13 height 13
click at [448, 225] on li "Flooring Extras" at bounding box center [406, 225] width 138 height 21
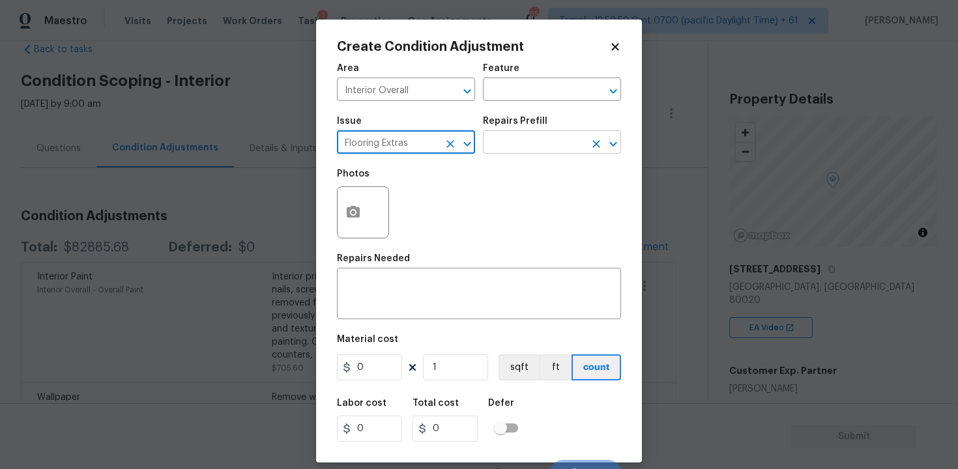
type input "Flooring Extras"
click at [521, 147] on input "text" at bounding box center [534, 144] width 102 height 20
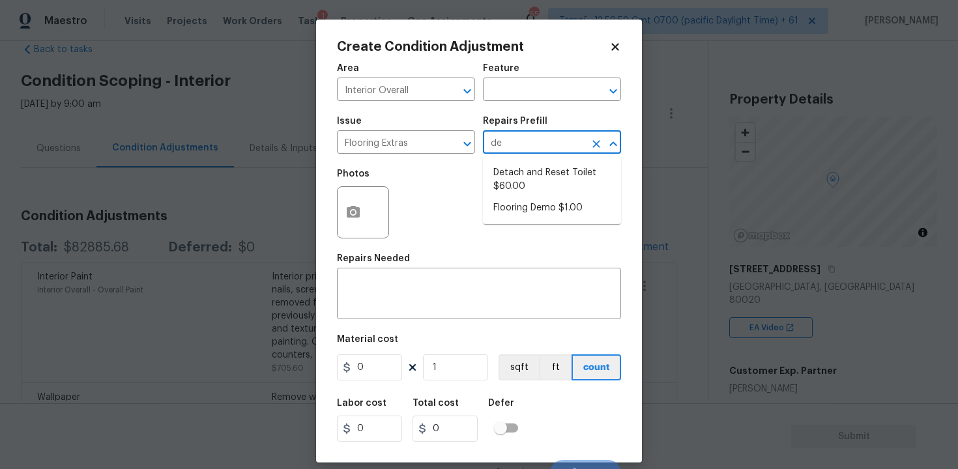
type input "dem"
click at [531, 163] on li "Flooring Demo $1.00" at bounding box center [552, 172] width 138 height 21
type input "Overall Flooring"
type textarea "Demo existing flooring."
type input "1"
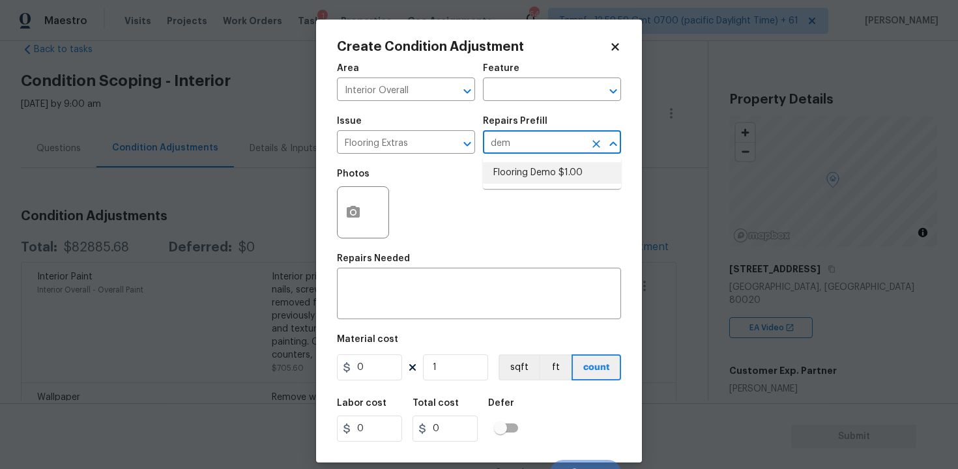
type input "1"
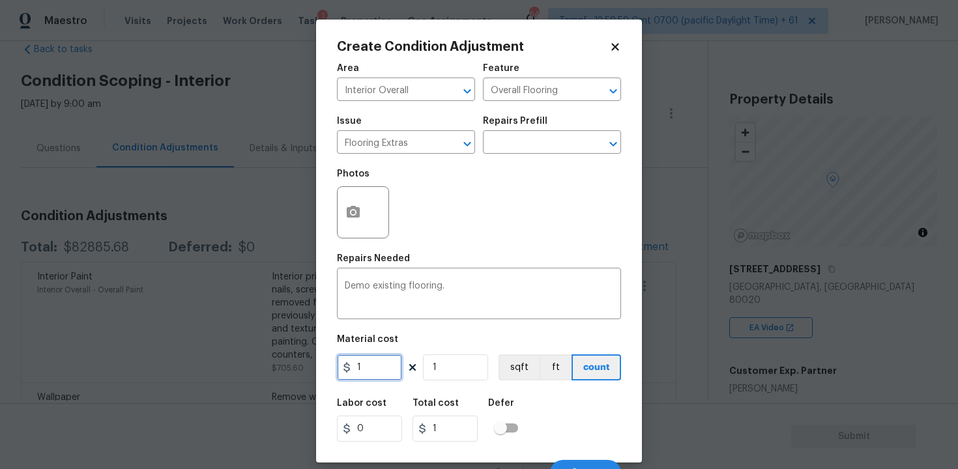
click at [362, 372] on input "1" at bounding box center [369, 367] width 65 height 26
type input "2"
click at [459, 296] on textarea "Demo existing flooring." at bounding box center [479, 294] width 268 height 27
type input "2"
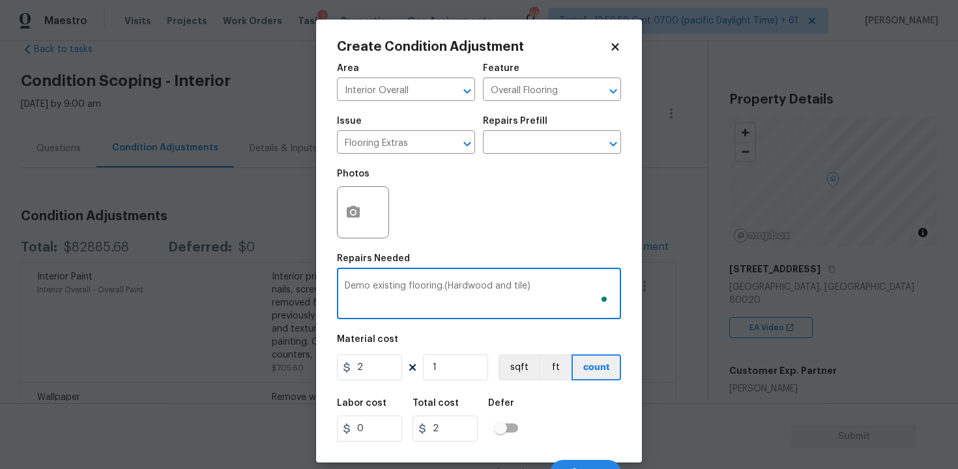
type textarea "Demo existing flooring.(Hardwood and tile)"
click at [347, 215] on icon "button" at bounding box center [353, 212] width 13 height 12
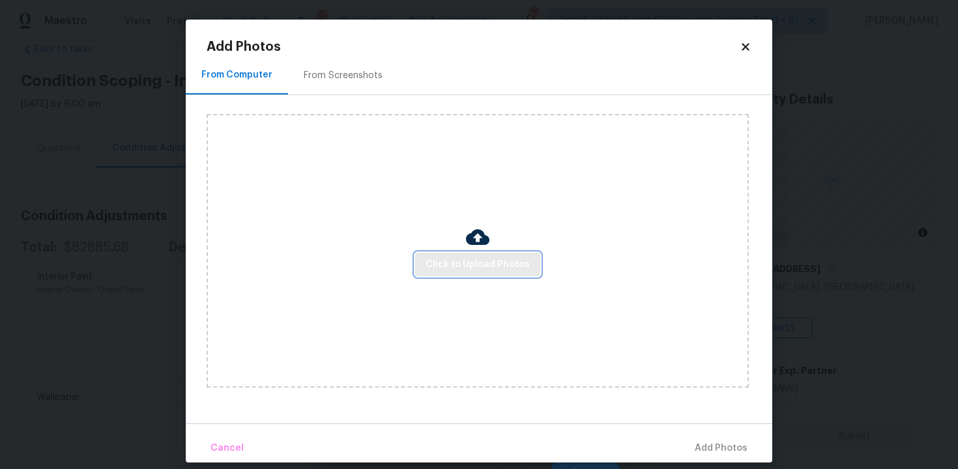
click at [476, 263] on span "Click to Upload Photos" at bounding box center [477, 265] width 104 height 16
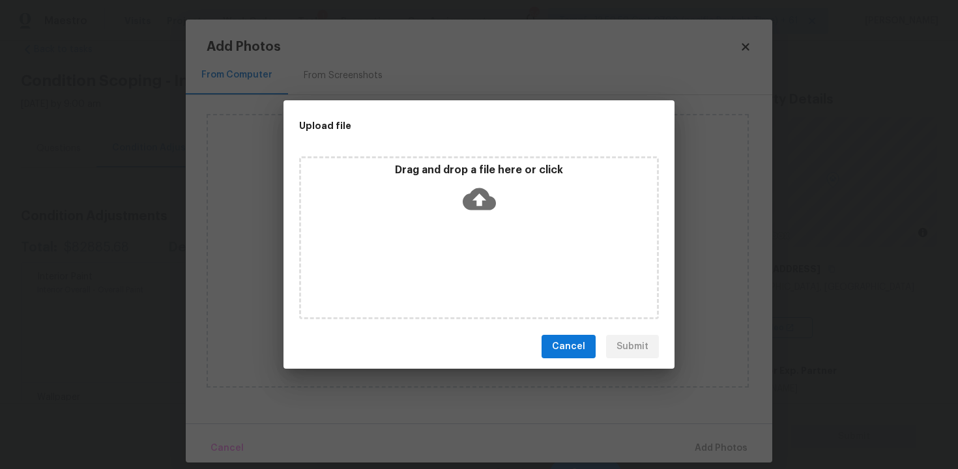
click at [480, 220] on div "Drag and drop a file here or click" at bounding box center [479, 237] width 360 height 163
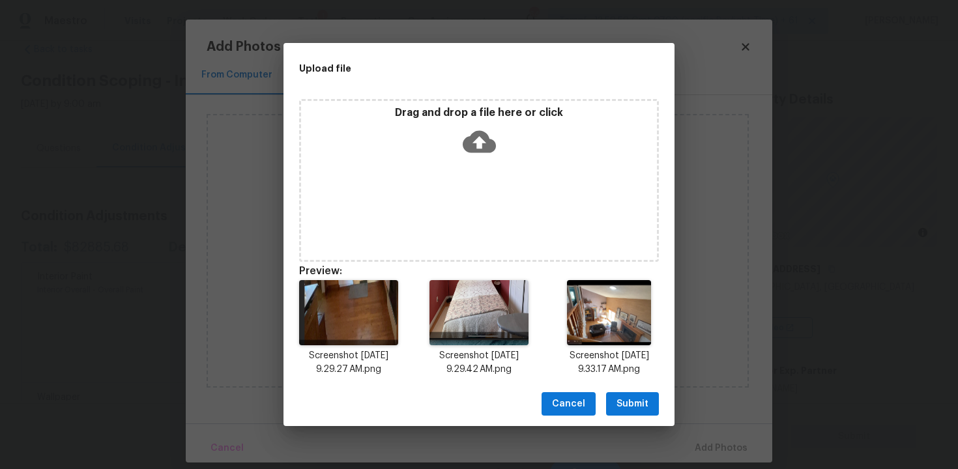
scroll to position [10, 0]
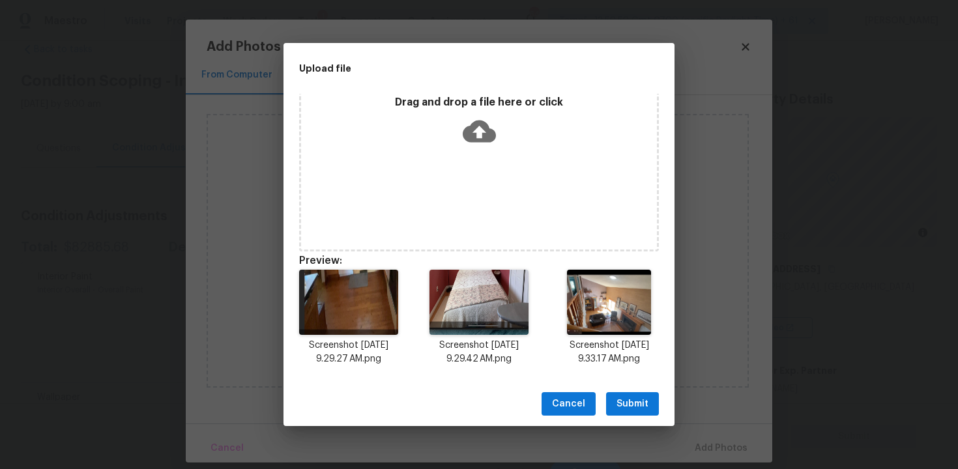
click at [642, 405] on span "Submit" at bounding box center [632, 404] width 32 height 16
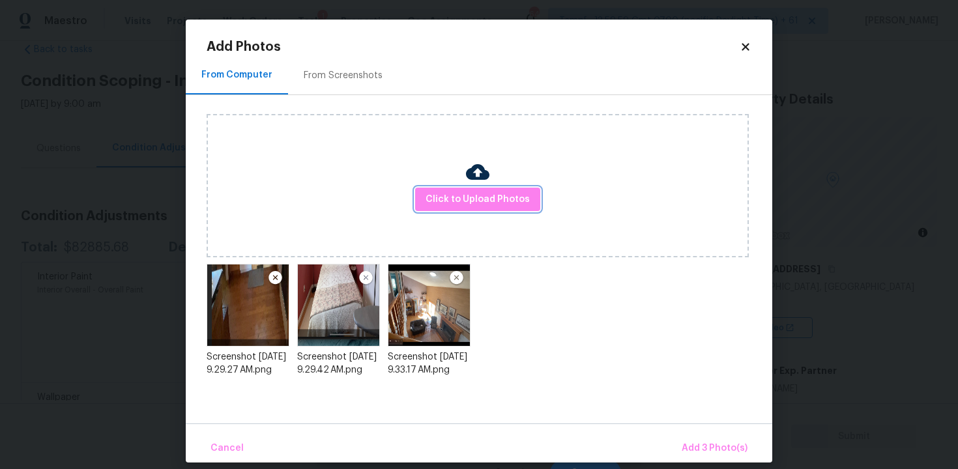
scroll to position [0, 0]
click at [705, 443] on span "Add 3 Photo(s)" at bounding box center [714, 448] width 66 height 16
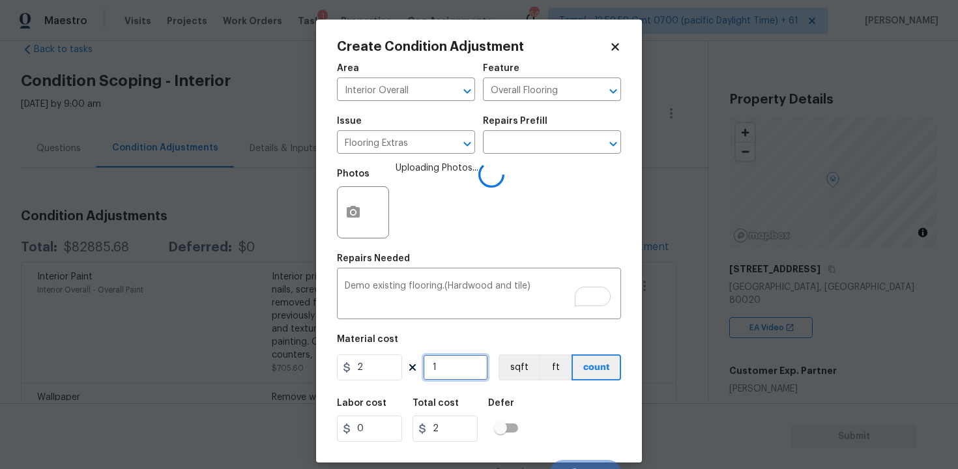
click at [449, 377] on input "1" at bounding box center [455, 367] width 65 height 26
type input "0"
paste input "1764"
type input "1764"
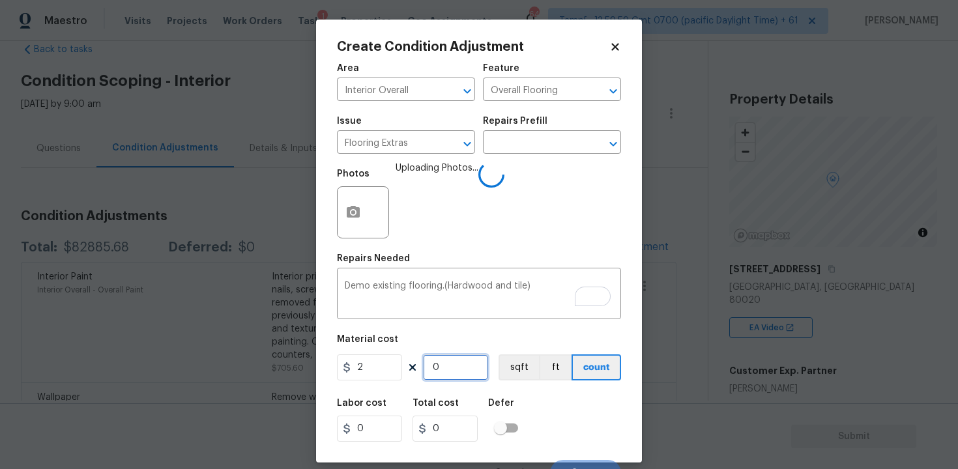
type input "3528"
type input "0"
type input "8"
type input "16"
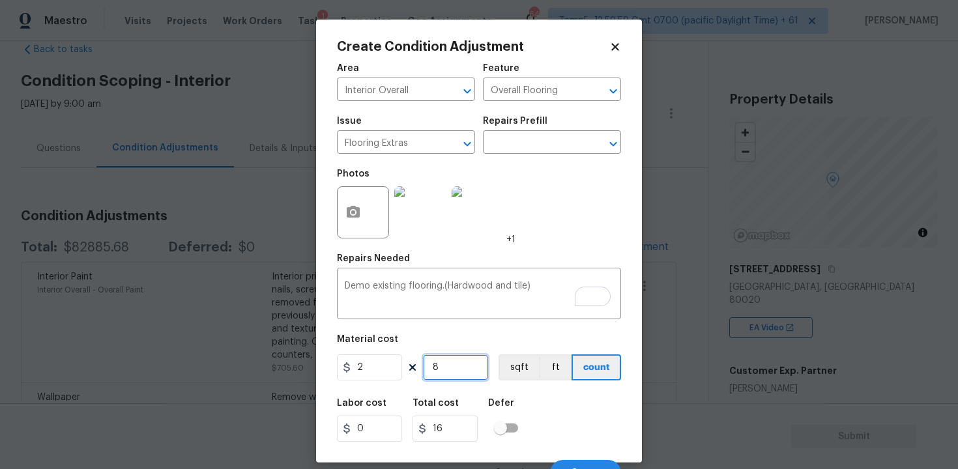
type input "89"
type input "178"
type input "892"
type input "1784"
type input "892"
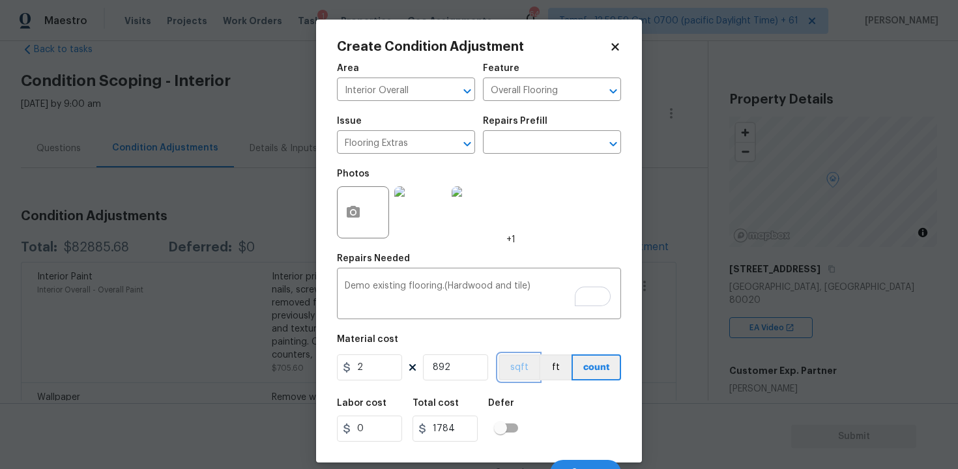
click at [505, 371] on button "sqft" at bounding box center [518, 367] width 40 height 26
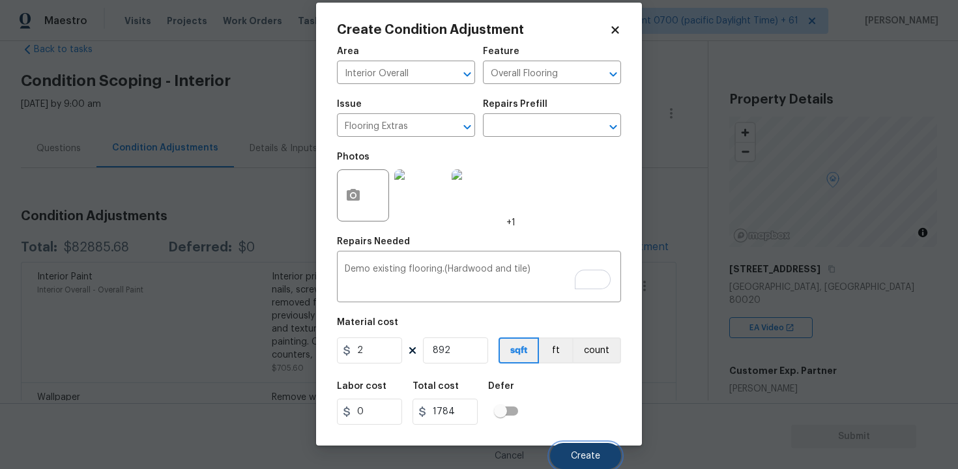
click at [565, 458] on button "Create" at bounding box center [585, 456] width 71 height 26
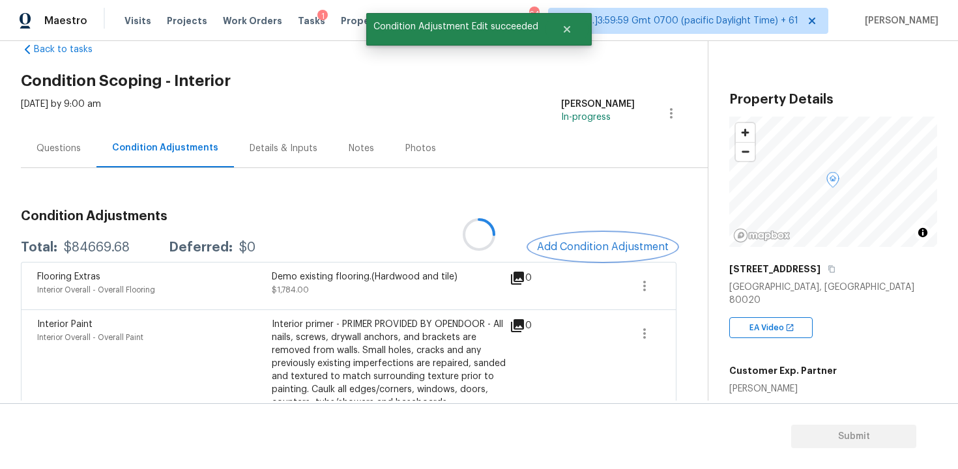
scroll to position [0, 0]
click at [599, 240] on button "Add Condition Adjustment" at bounding box center [602, 246] width 147 height 27
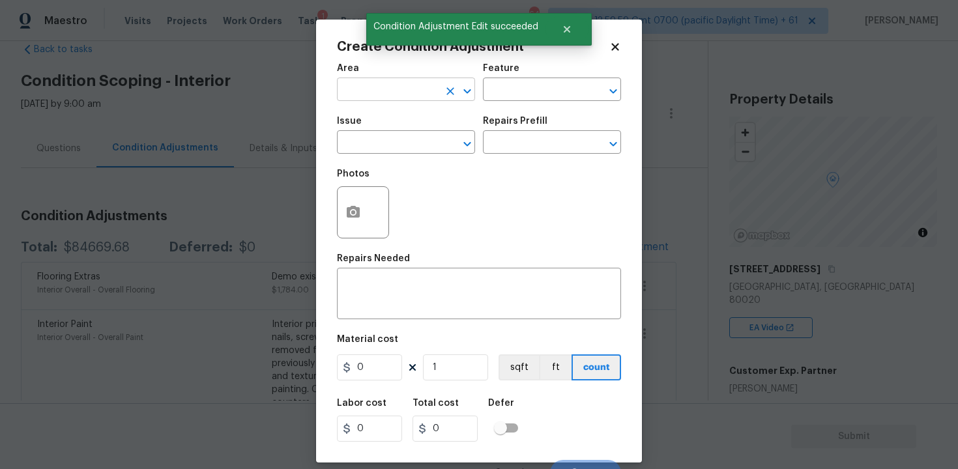
click at [399, 85] on input "text" at bounding box center [388, 91] width 102 height 20
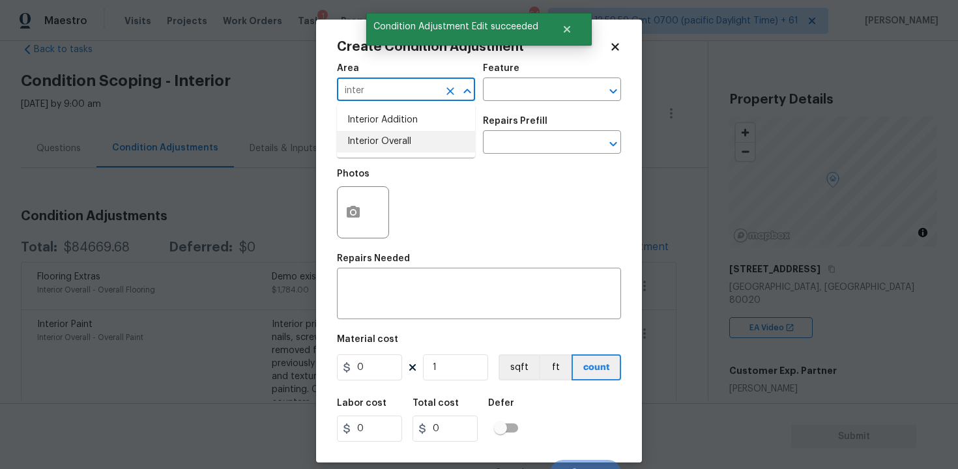
click at [389, 141] on li "Interior Overall" at bounding box center [406, 141] width 138 height 21
type input "Interior Overall"
click at [389, 141] on input "text" at bounding box center [388, 144] width 102 height 20
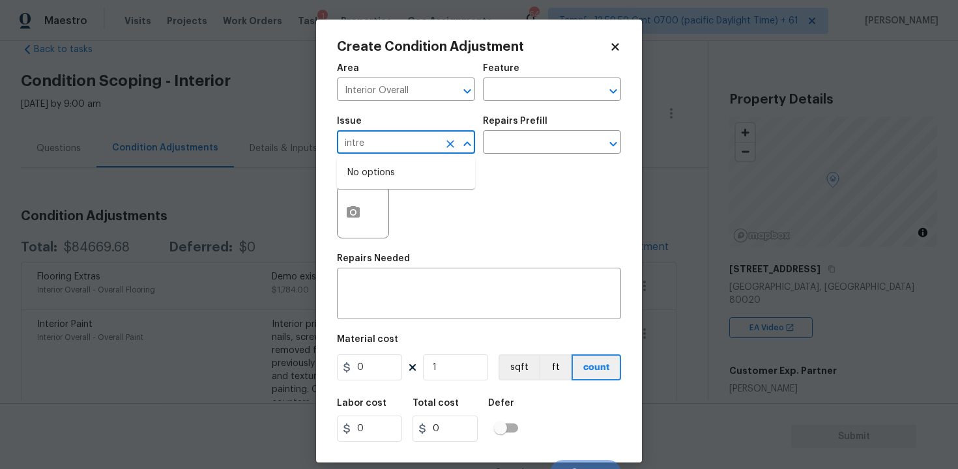
type input "intrer"
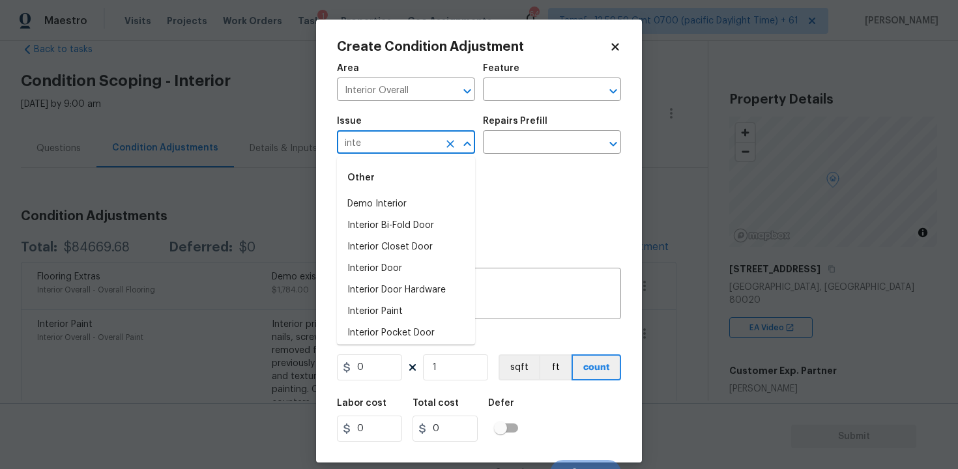
type input "inter"
click at [449, 139] on icon "Clear" at bounding box center [450, 143] width 13 height 13
click at [361, 145] on input "text" at bounding box center [388, 144] width 102 height 20
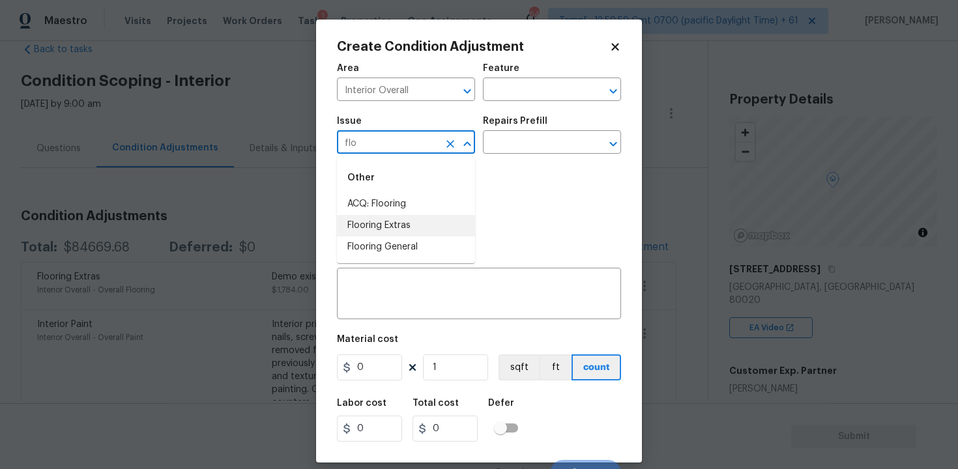
click at [401, 221] on li "Flooring Extras" at bounding box center [406, 225] width 138 height 21
type input "Flooring Extras"
click at [414, 322] on div "Area Interior Overall ​ Feature ​ Issue Flooring Extras ​ Repairs Prefill ​ Pho…" at bounding box center [479, 271] width 284 height 430
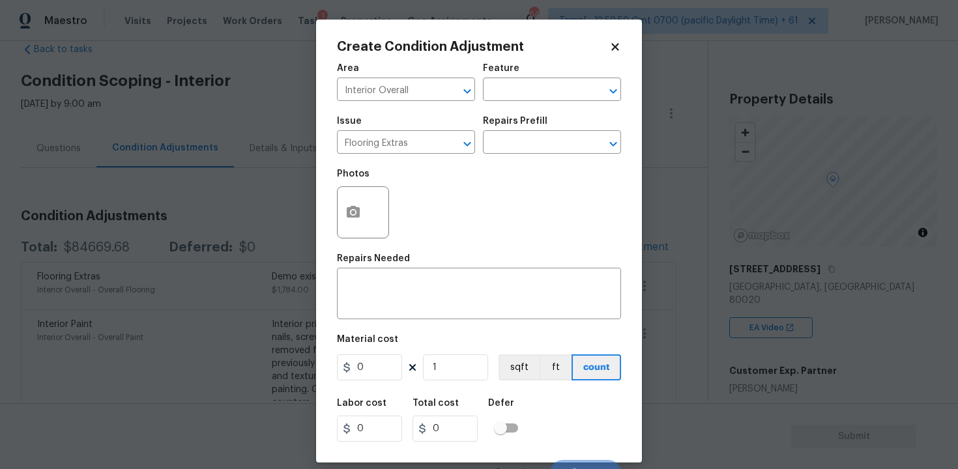
click at [407, 319] on div "Area Interior Overall ​ Feature ​ Issue Flooring Extras ​ Repairs Prefill ​ Pho…" at bounding box center [479, 271] width 284 height 430
click at [407, 307] on textarea at bounding box center [479, 294] width 268 height 27
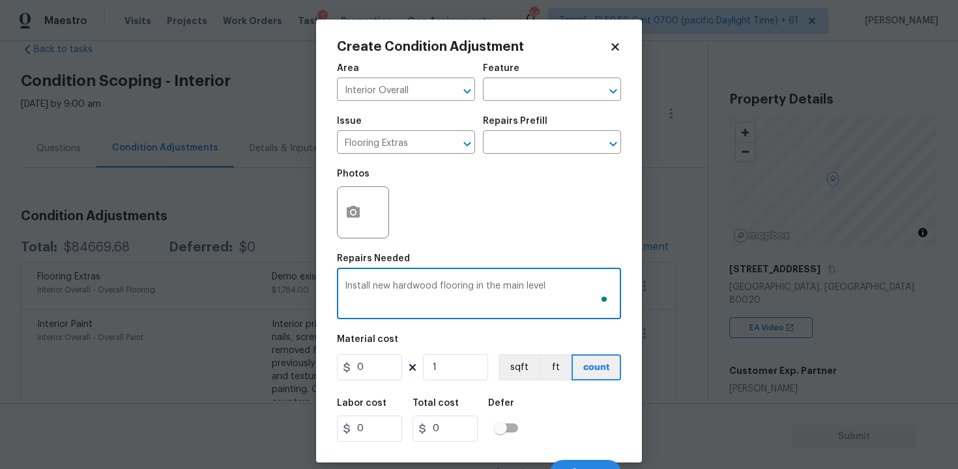
type textarea "Install new hardwood flooring in the main level"
click at [379, 365] on input "0" at bounding box center [369, 367] width 65 height 26
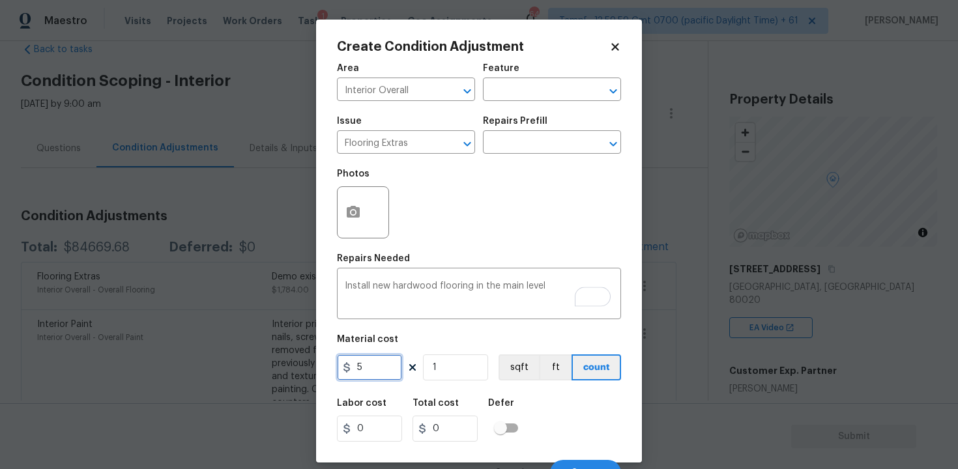
type input "5"
click at [446, 364] on input "1" at bounding box center [455, 367] width 65 height 26
type input "5"
type input "0"
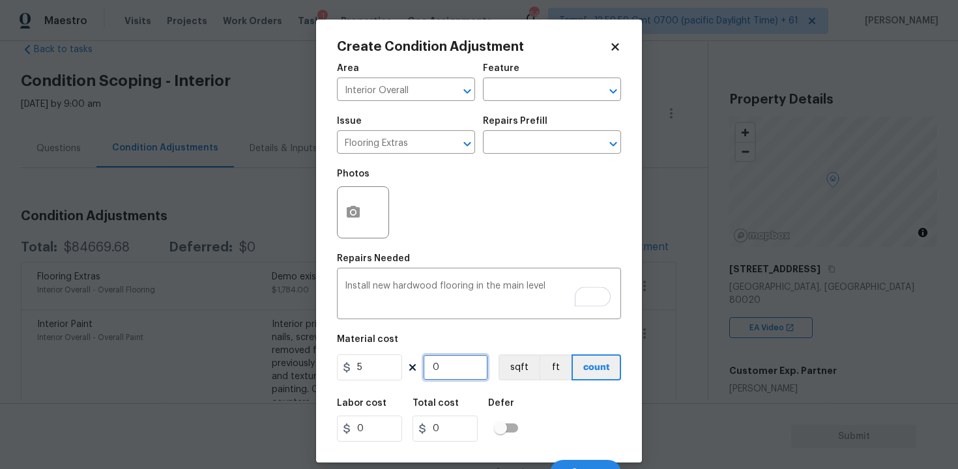
type input "9"
type input "45"
type input "98"
type input "490"
type input "982"
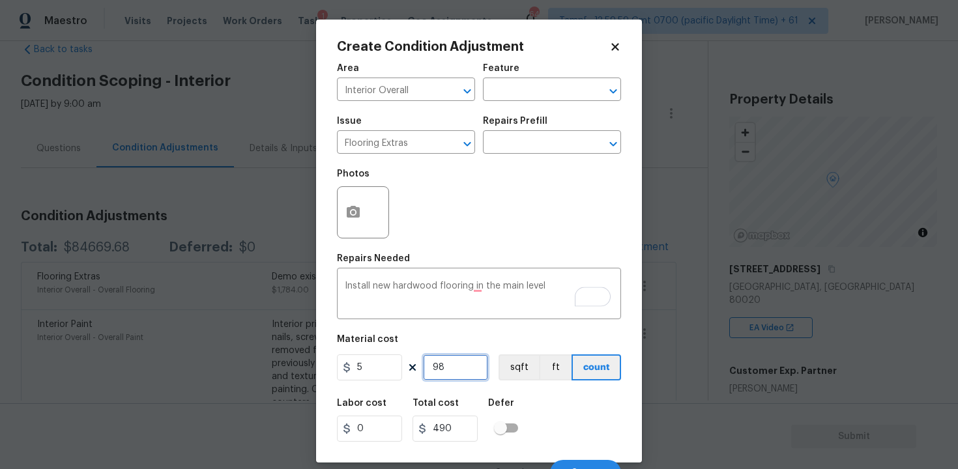
type input "4910"
type input "982"
click at [513, 384] on div "Area Interior Overall ​ Feature ​ Issue Flooring Extras ​ Repairs Prefill ​ Pho…" at bounding box center [479, 271] width 284 height 430
click at [513, 373] on button "sqft" at bounding box center [518, 367] width 40 height 26
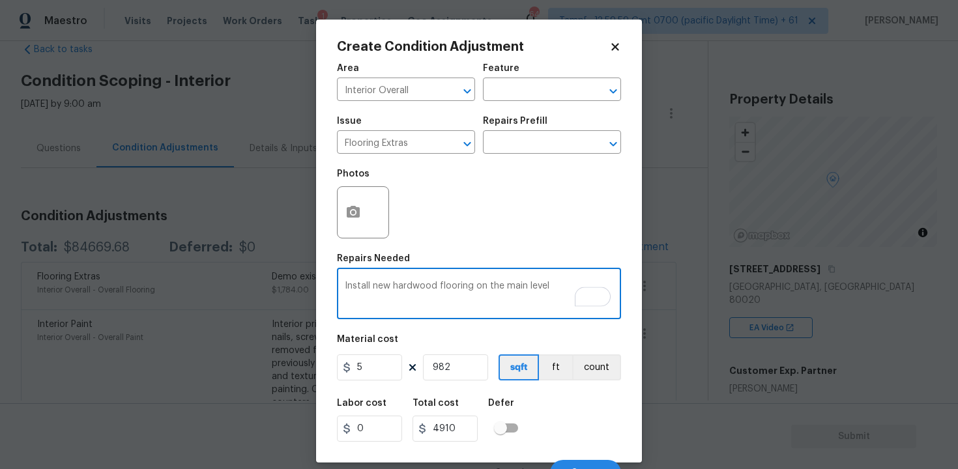
scroll to position [18, 0]
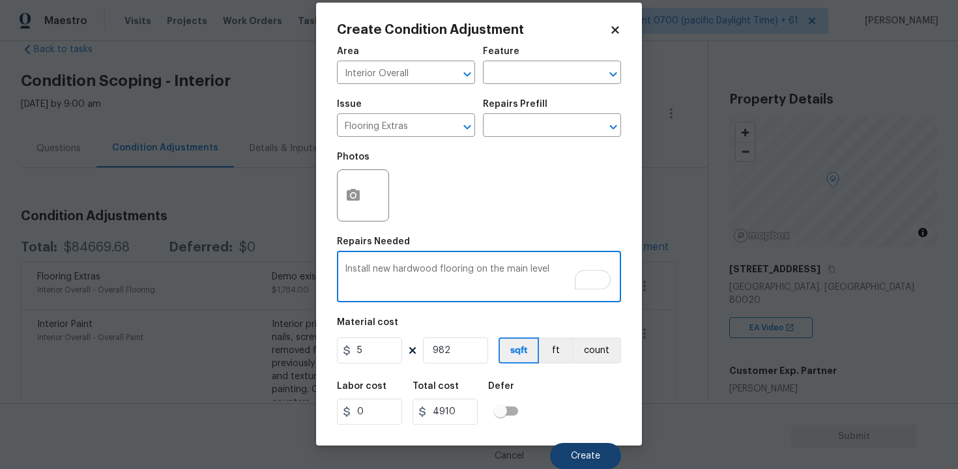
type textarea "Install new hardwood flooring on the main level"
click at [565, 453] on button "Create" at bounding box center [585, 456] width 71 height 26
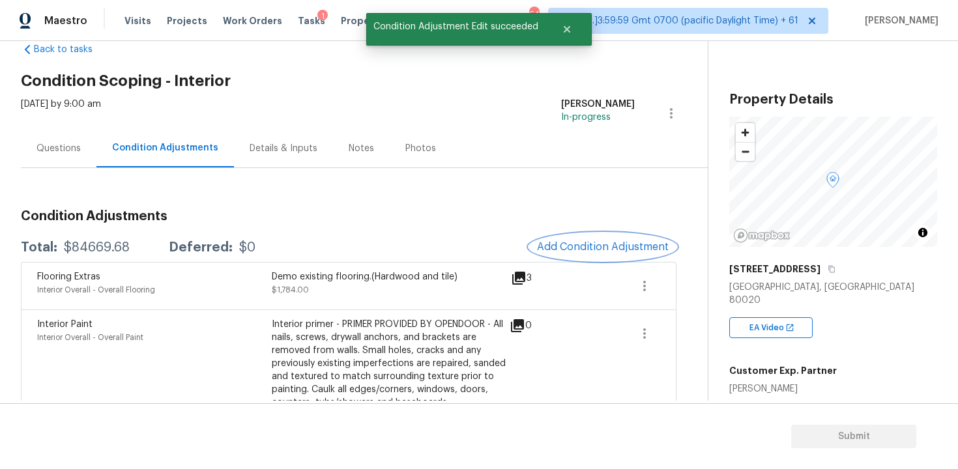
scroll to position [0, 0]
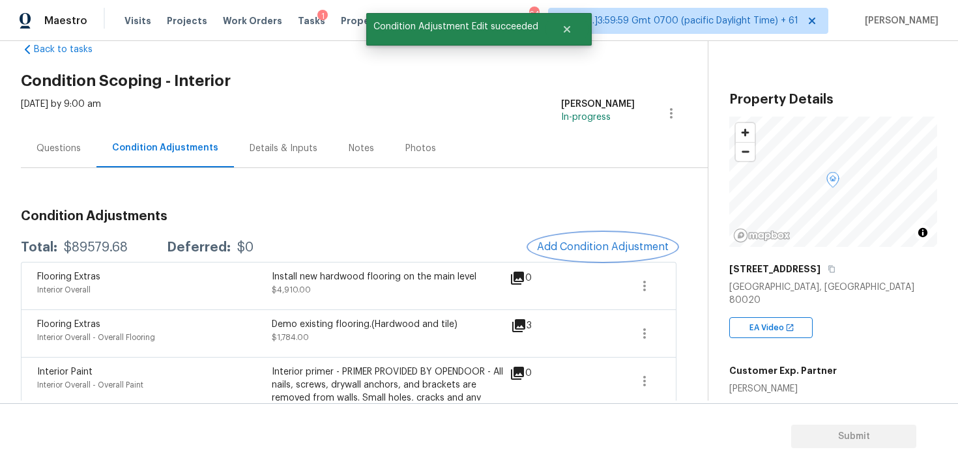
click at [582, 252] on span "Add Condition Adjustment" at bounding box center [603, 247] width 132 height 12
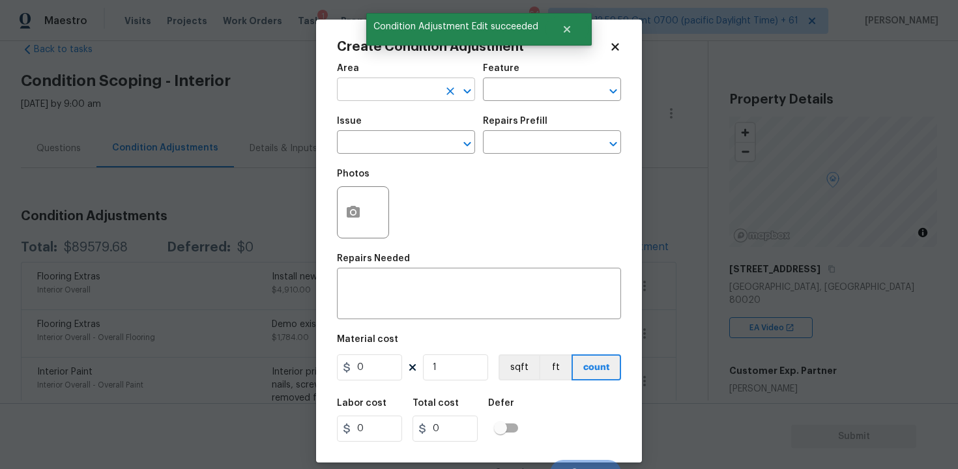
click at [419, 84] on input "text" at bounding box center [388, 91] width 102 height 20
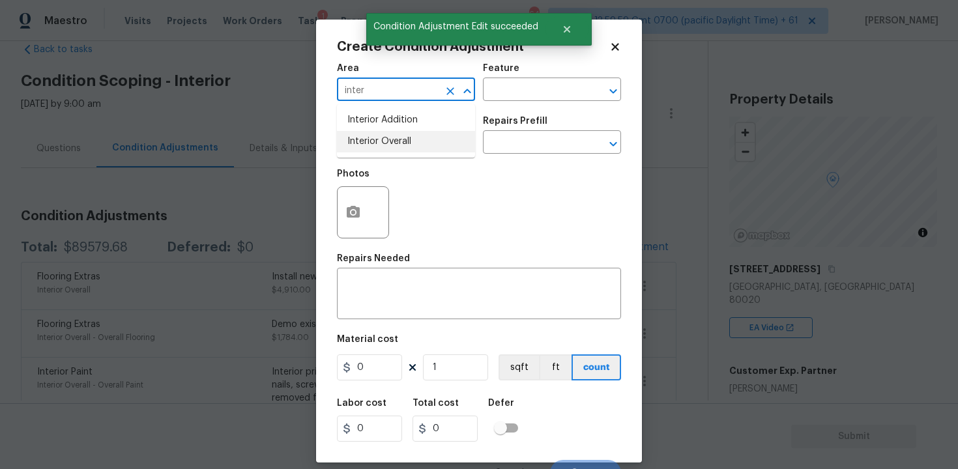
click at [424, 139] on li "Interior Overall" at bounding box center [406, 141] width 138 height 21
type input "Interior Overall"
click at [424, 139] on input "text" at bounding box center [388, 144] width 102 height 20
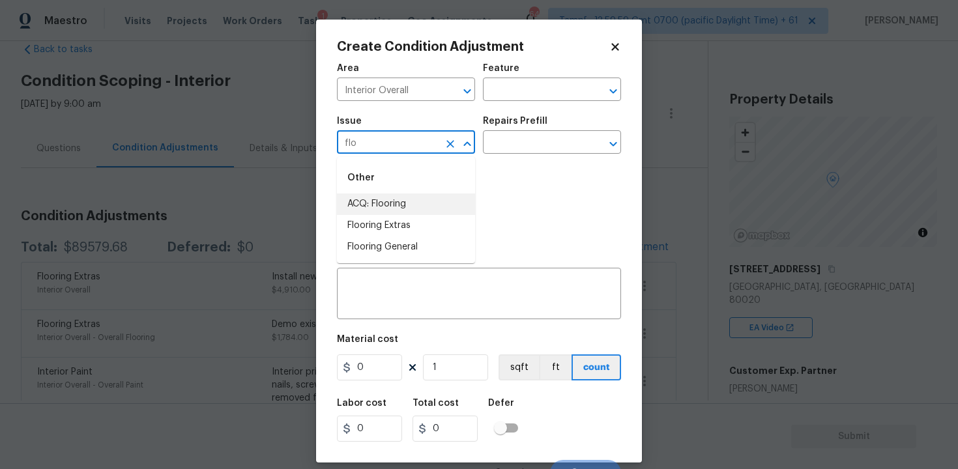
click at [410, 208] on li "ACQ: Flooring" at bounding box center [406, 203] width 138 height 21
type input "ACQ: Flooring"
click at [497, 147] on input "text" at bounding box center [534, 144] width 102 height 20
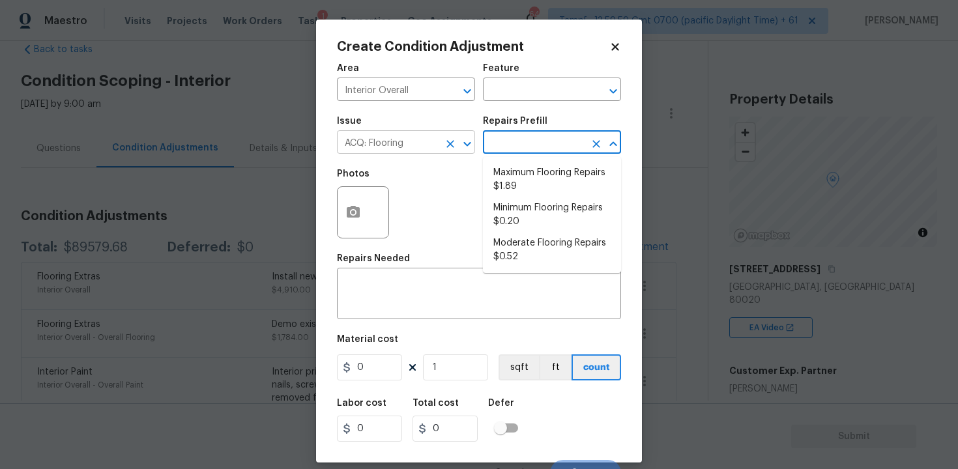
click at [429, 139] on input "ACQ: Flooring" at bounding box center [388, 144] width 102 height 20
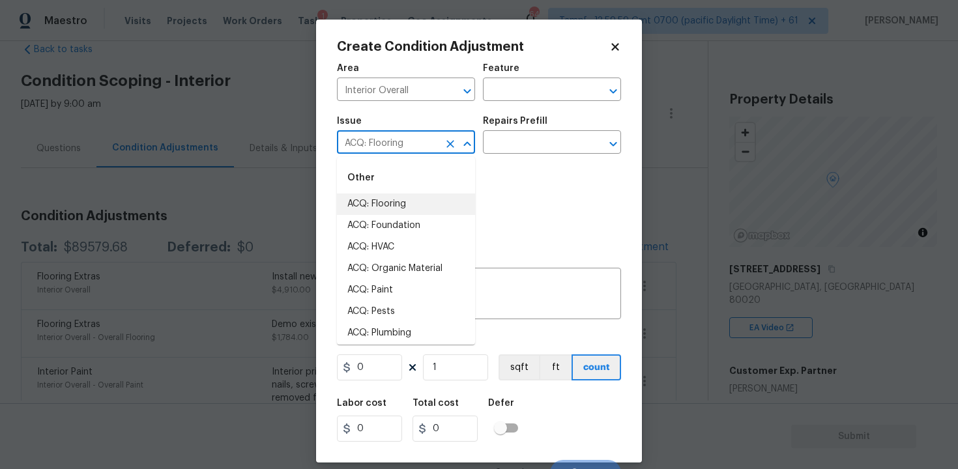
click at [451, 142] on icon "Clear" at bounding box center [450, 144] width 8 height 8
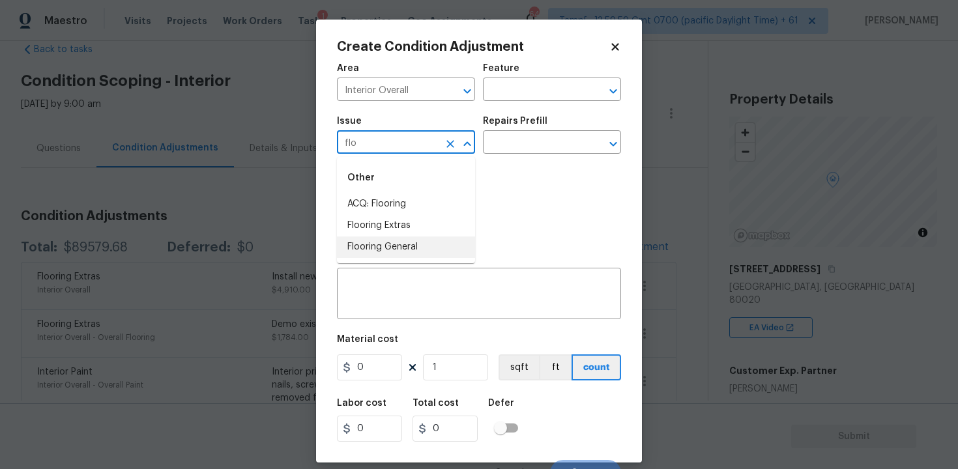
click at [436, 243] on li "Flooring General" at bounding box center [406, 246] width 138 height 21
type input "Flooring General"
click at [509, 145] on input "text" at bounding box center [534, 144] width 102 height 20
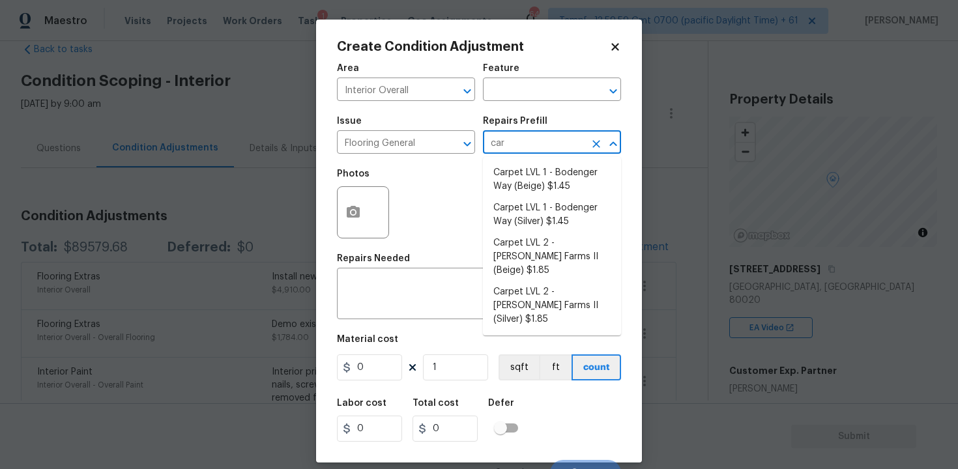
type input "carp"
click at [518, 181] on li "Carpet LVL 1 - Bodenger Way (Beige) $1.45" at bounding box center [552, 179] width 138 height 35
type input "Overall Flooring"
type textarea "Install new carpet. (Bodenger Way 749 Bird Bath, Beige) at all previously carpe…"
type input "1.45"
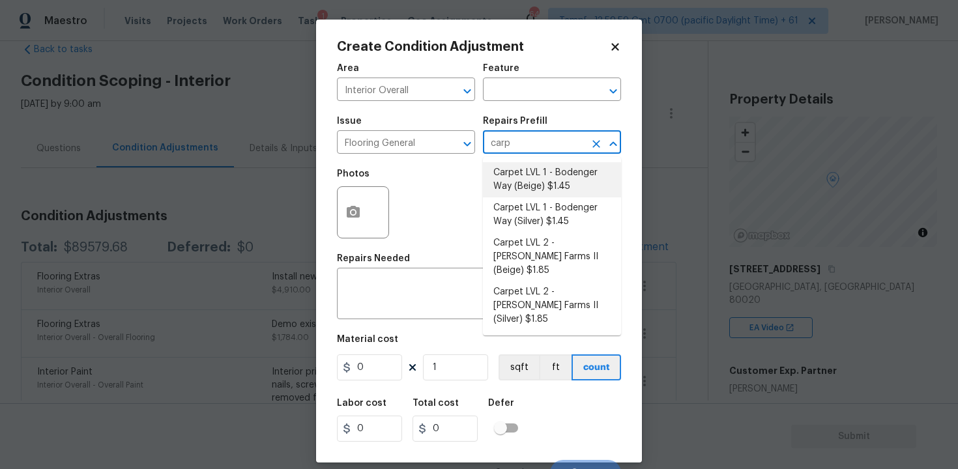
type input "1.45"
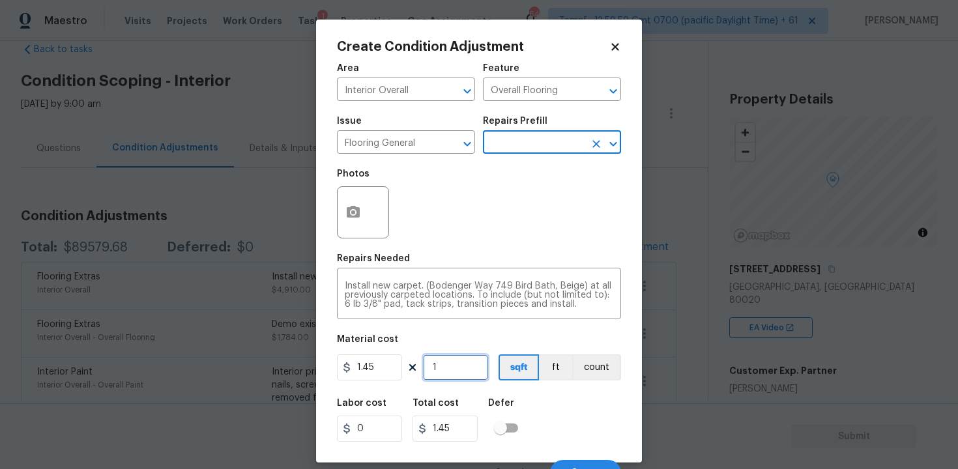
click at [454, 377] on input "1" at bounding box center [455, 367] width 65 height 26
type input "0"
type input "8"
type input "11.6"
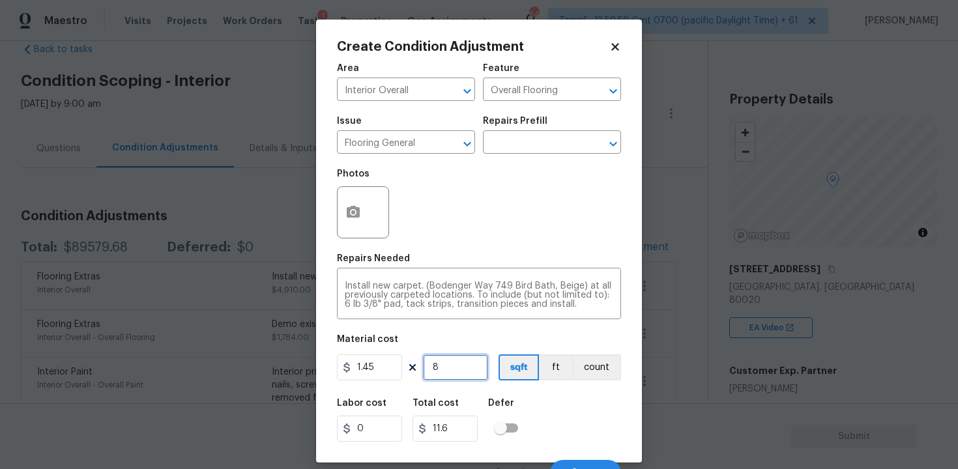
type input "89"
type input "129.05"
type input "892"
type input "1293.4"
type input "892"
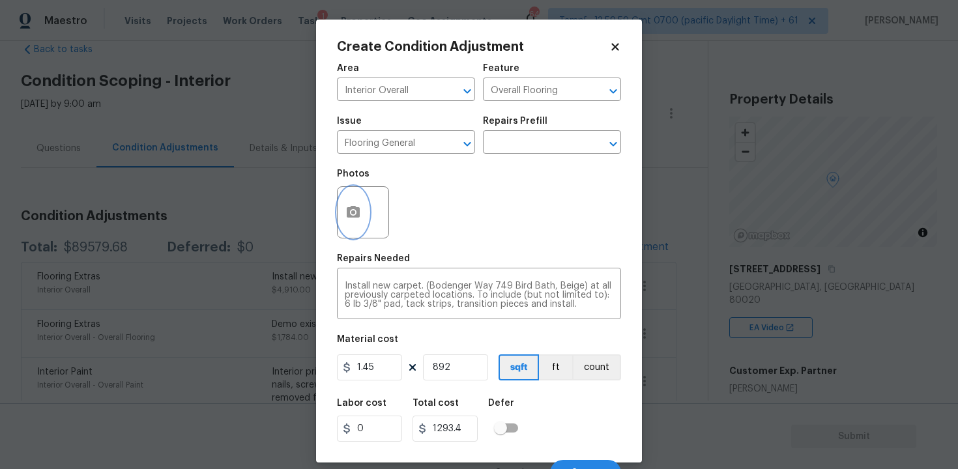
click at [348, 215] on icon "button" at bounding box center [353, 212] width 13 height 12
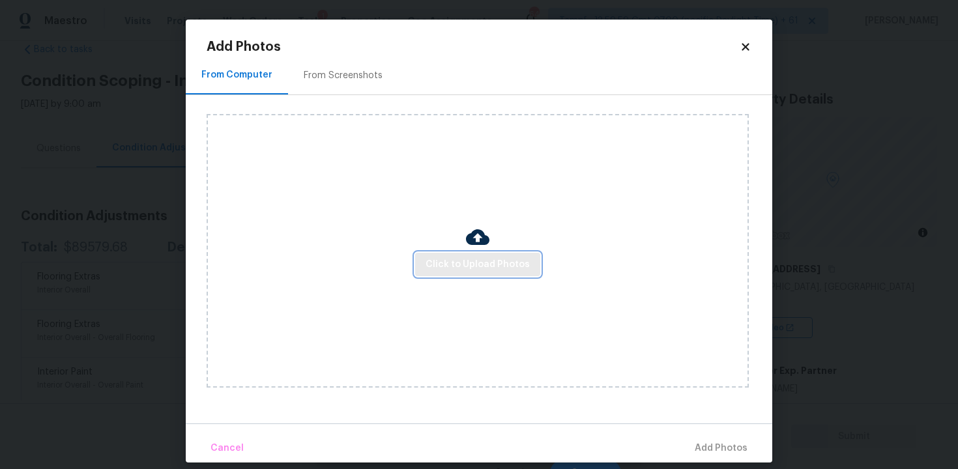
click at [465, 259] on span "Click to Upload Photos" at bounding box center [477, 265] width 104 height 16
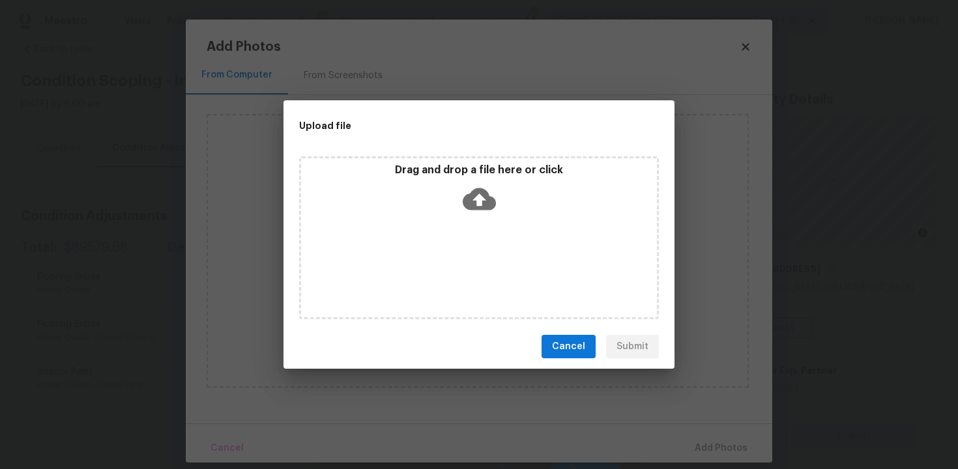
click at [468, 204] on icon at bounding box center [479, 199] width 33 height 22
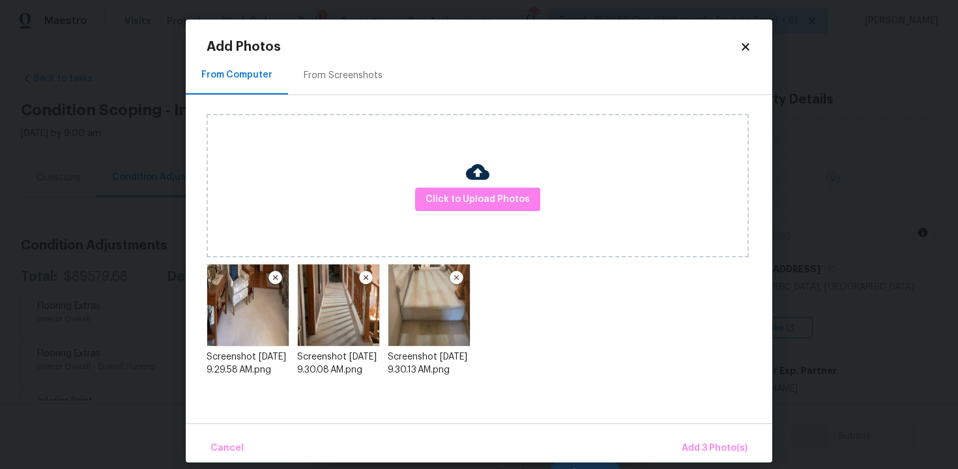
scroll to position [29, 0]
click at [702, 443] on span "Add 3 Photo(s)" at bounding box center [714, 448] width 66 height 16
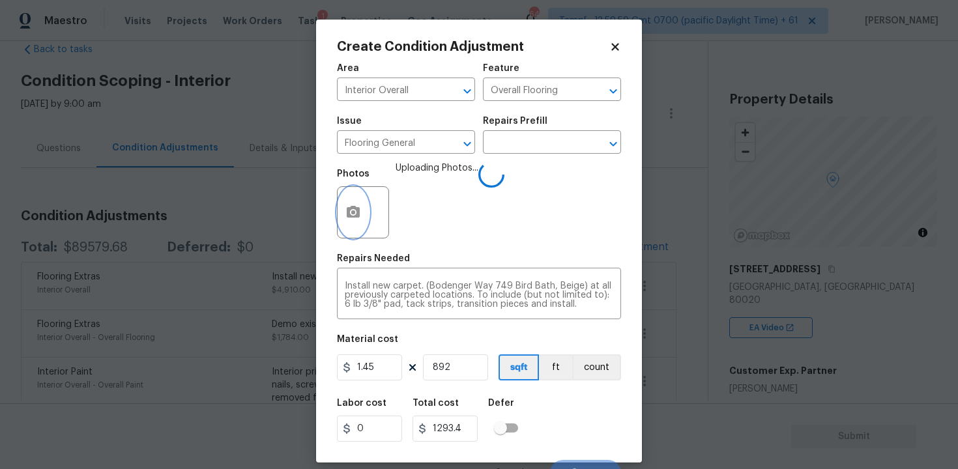
scroll to position [18, 0]
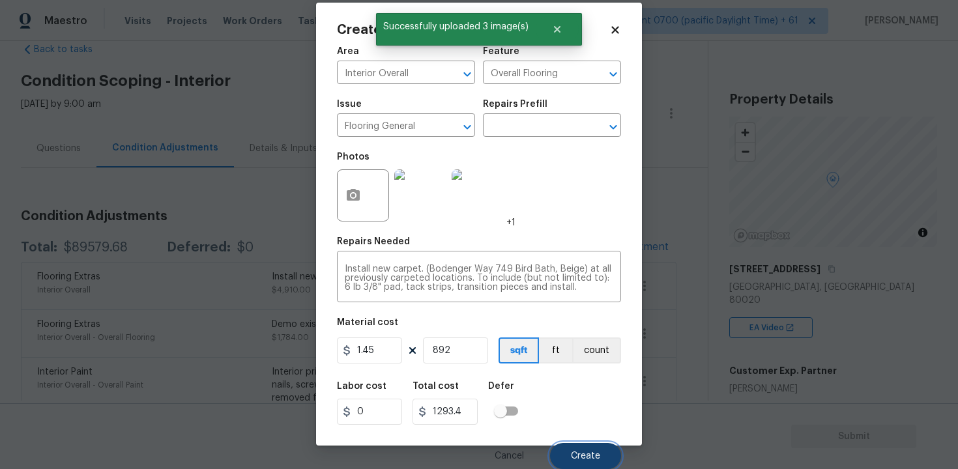
click at [592, 448] on button "Create" at bounding box center [585, 456] width 71 height 26
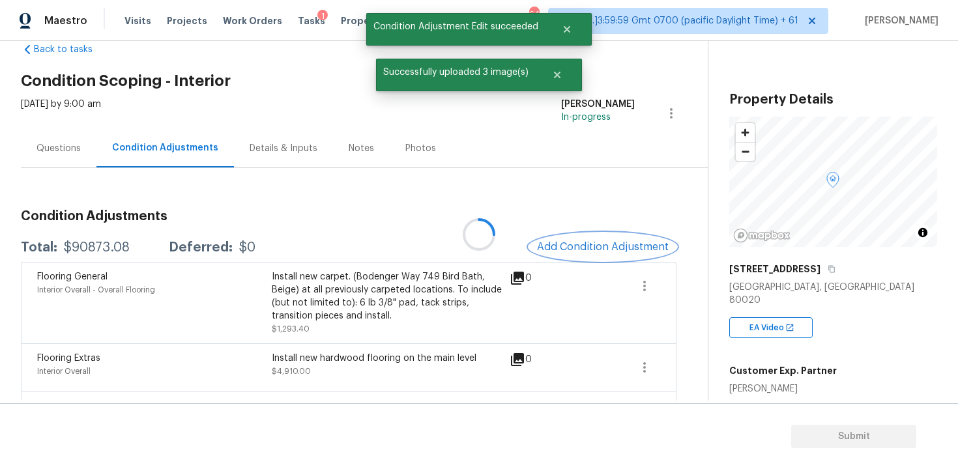
scroll to position [0, 0]
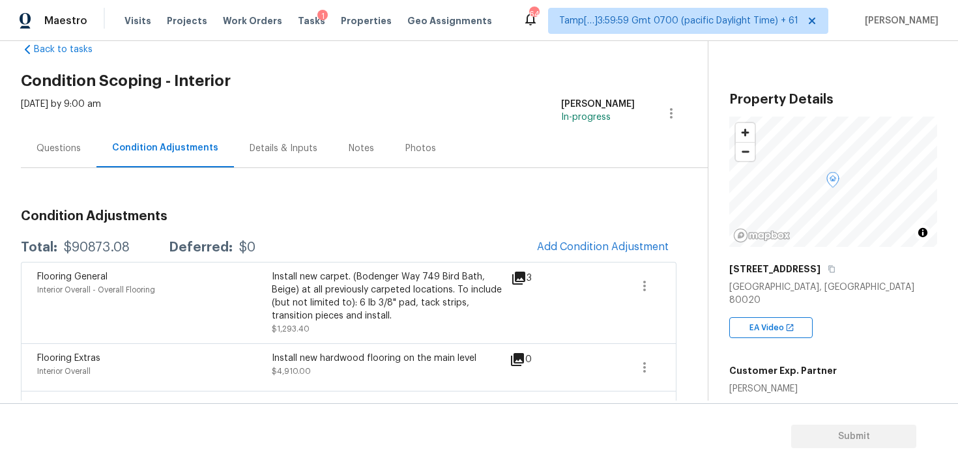
click at [80, 150] on div "Questions" at bounding box center [59, 148] width 76 height 38
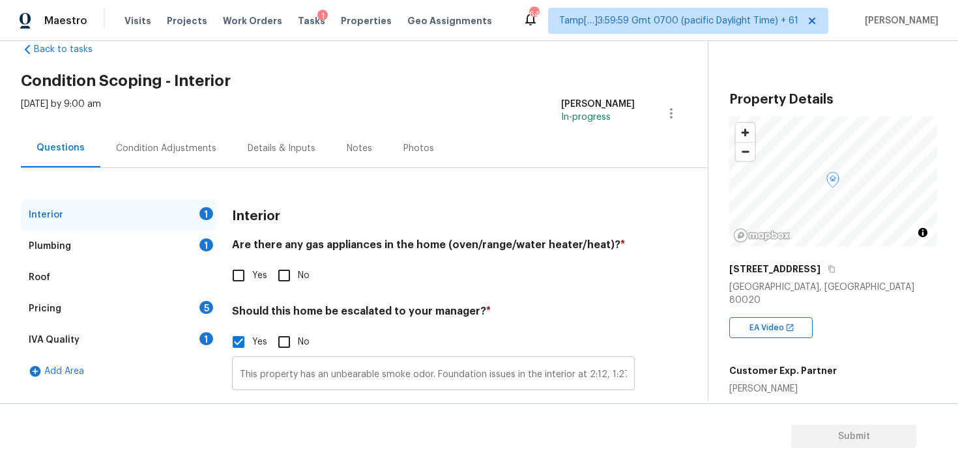
scroll to position [127, 0]
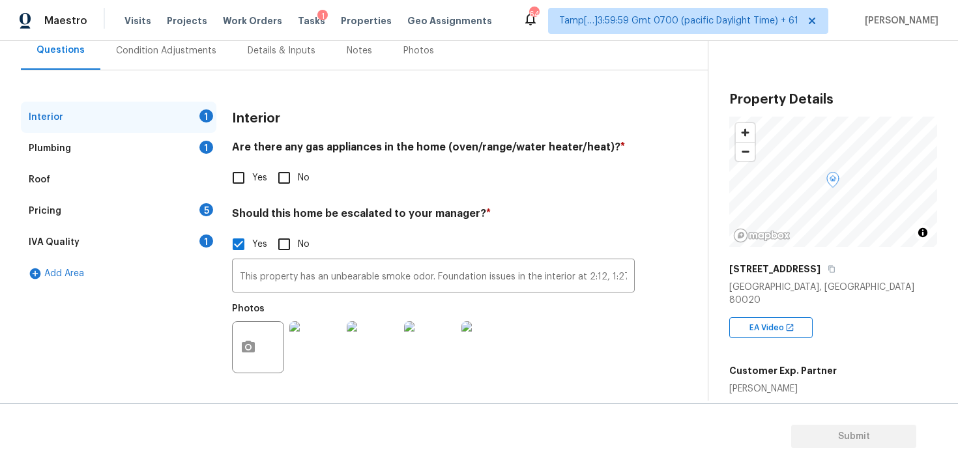
click at [246, 184] on input "Yes" at bounding box center [238, 177] width 27 height 27
checkbox input "true"
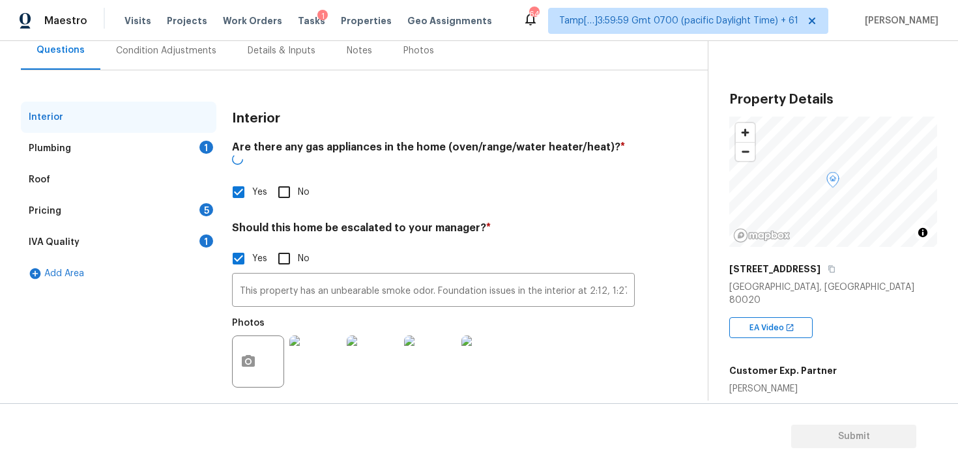
click at [190, 148] on div "Plumbing 1" at bounding box center [118, 148] width 195 height 31
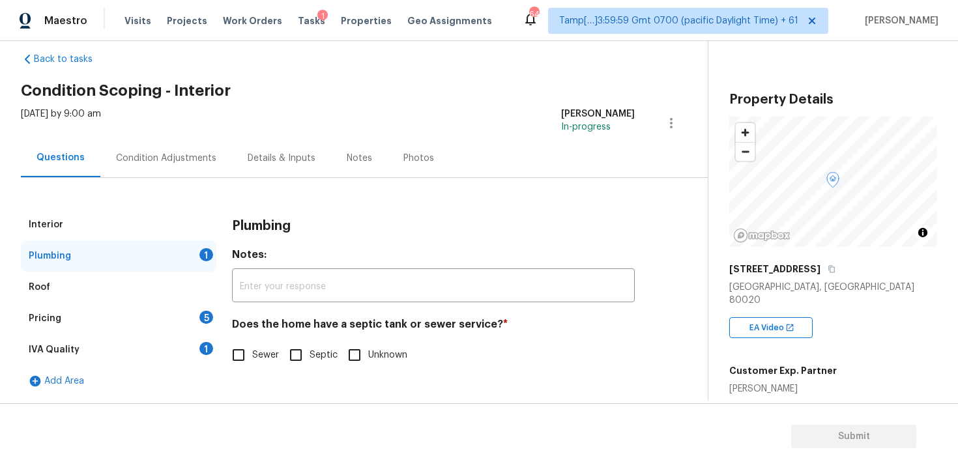
click at [229, 347] on input "Sewer" at bounding box center [238, 354] width 27 height 27
checkbox input "true"
click at [199, 307] on div "Pricing 5" at bounding box center [118, 318] width 195 height 31
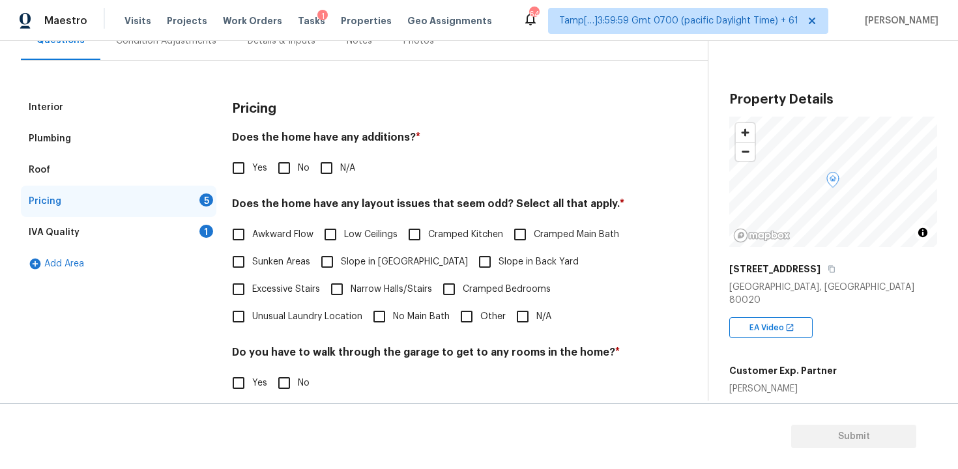
scroll to position [158, 0]
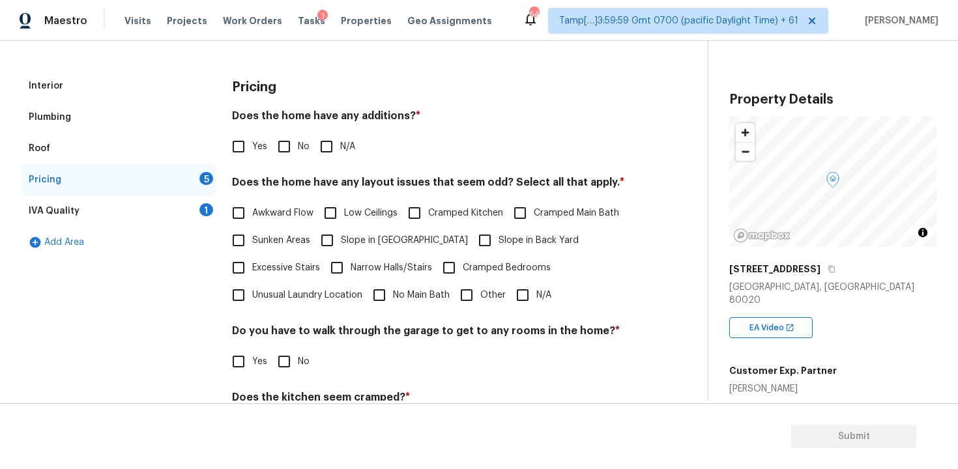
click at [283, 146] on input "No" at bounding box center [283, 146] width 27 height 27
checkbox input "true"
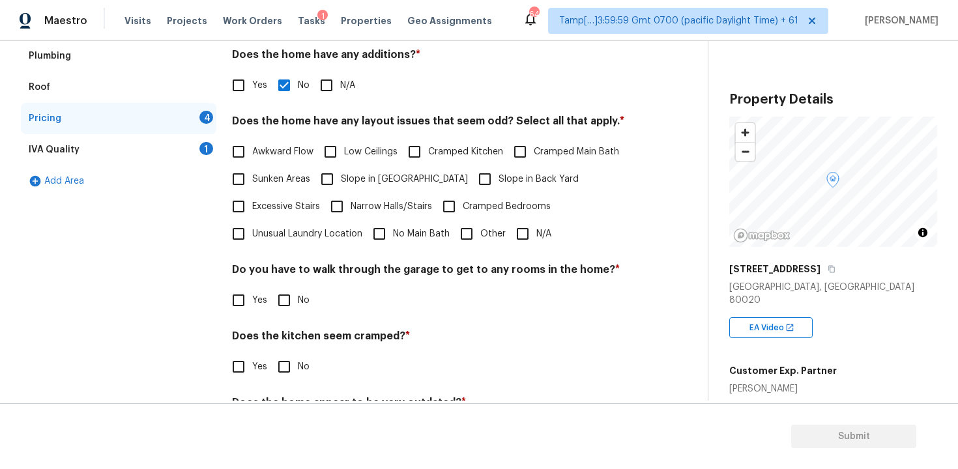
scroll to position [235, 0]
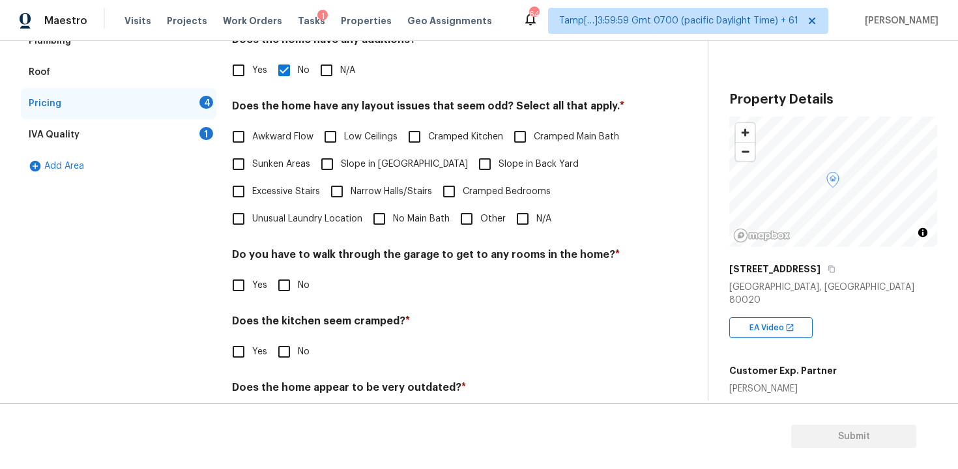
click at [530, 210] on input "N/A" at bounding box center [522, 218] width 27 height 27
checkbox input "true"
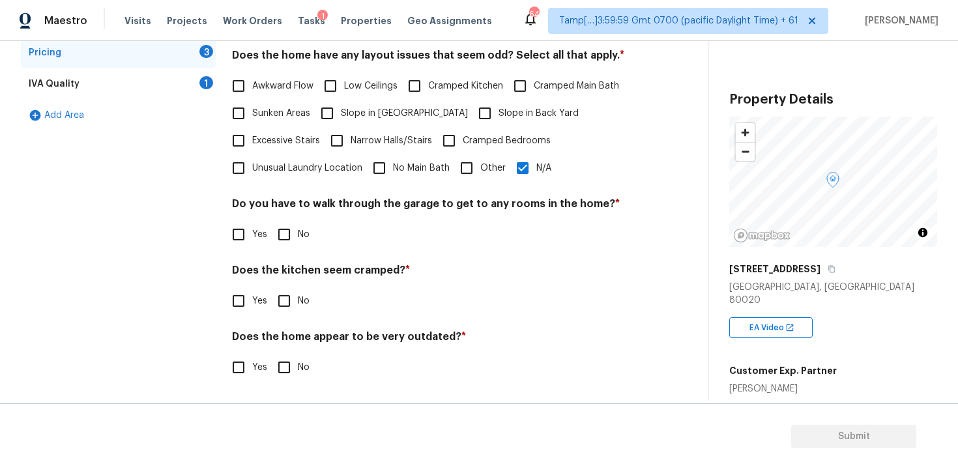
scroll to position [285, 0]
click at [284, 228] on input "No" at bounding box center [283, 234] width 27 height 27
checkbox input "true"
click at [283, 282] on div "Does the kitchen seem cramped? * Yes No" at bounding box center [433, 289] width 403 height 51
click at [282, 306] on input "No" at bounding box center [283, 300] width 27 height 27
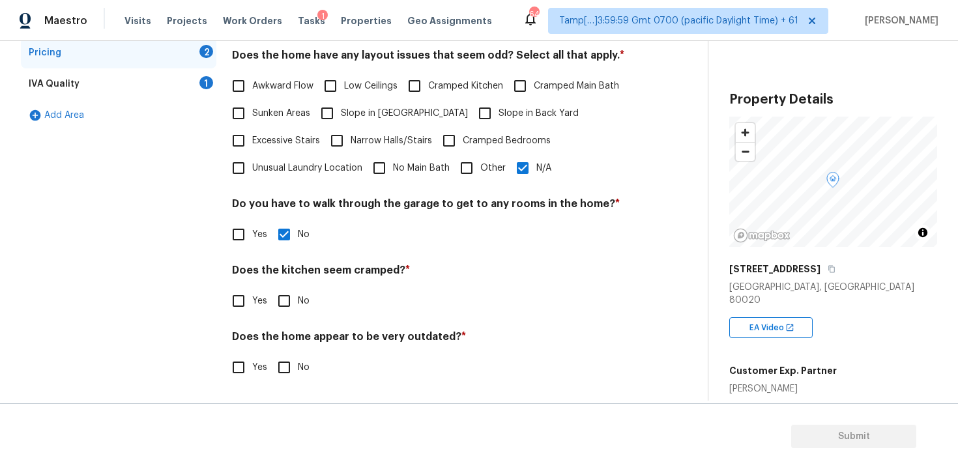
checkbox input "true"
click at [291, 363] on input "No" at bounding box center [283, 368] width 27 height 27
checkbox input "true"
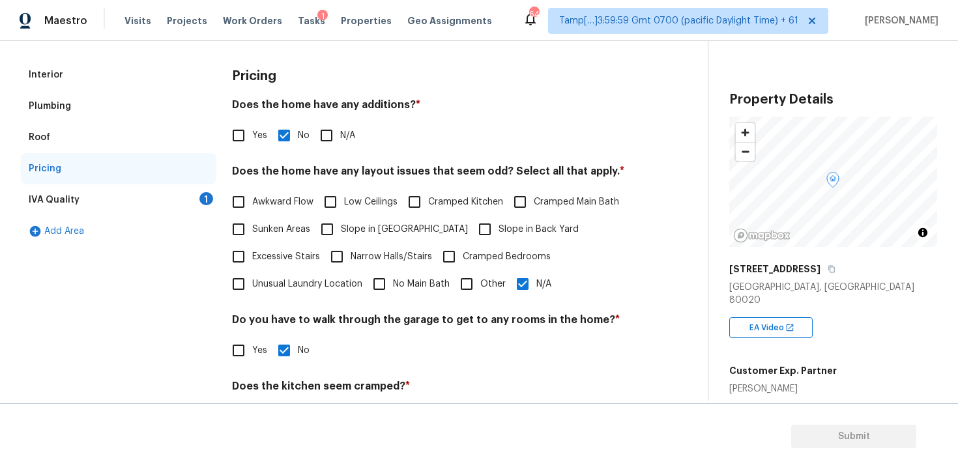
click at [191, 188] on div "IVA Quality 1" at bounding box center [118, 199] width 195 height 31
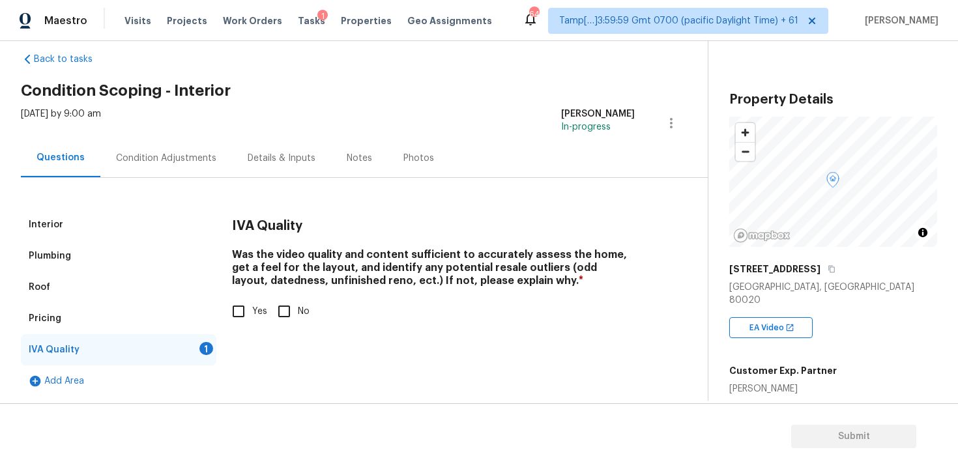
click at [241, 313] on input "Yes" at bounding box center [238, 311] width 27 height 27
checkbox input "true"
click at [147, 162] on div "Condition Adjustments" at bounding box center [166, 158] width 100 height 13
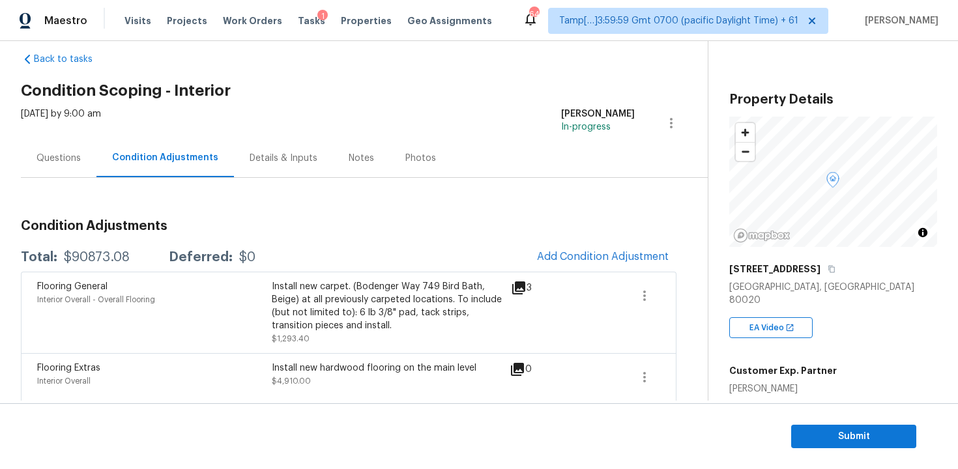
click at [66, 164] on div "Questions" at bounding box center [58, 158] width 44 height 13
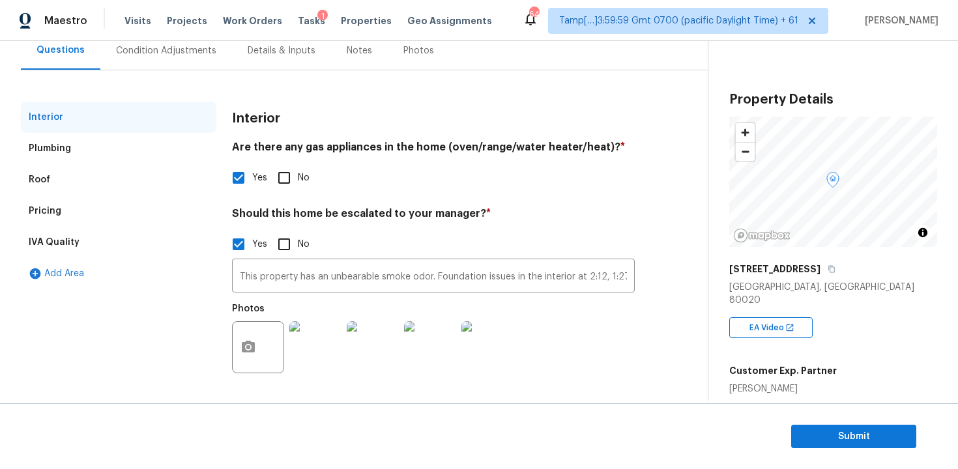
click at [105, 236] on div "IVA Quality" at bounding box center [118, 242] width 195 height 31
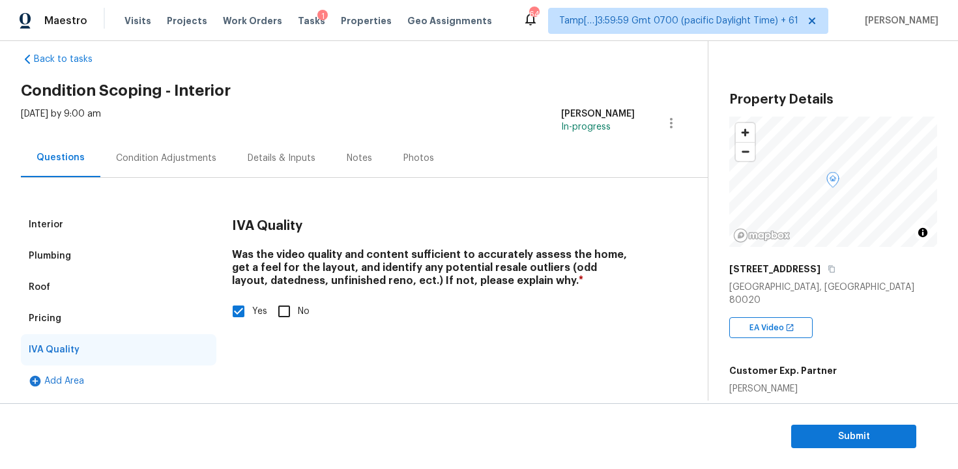
click at [114, 200] on div "Interior Plumbing Roof Pricing IVA Quality Add Area IVA Quality Was the video q…" at bounding box center [348, 287] width 655 height 219
click at [120, 214] on div "Interior" at bounding box center [118, 224] width 195 height 31
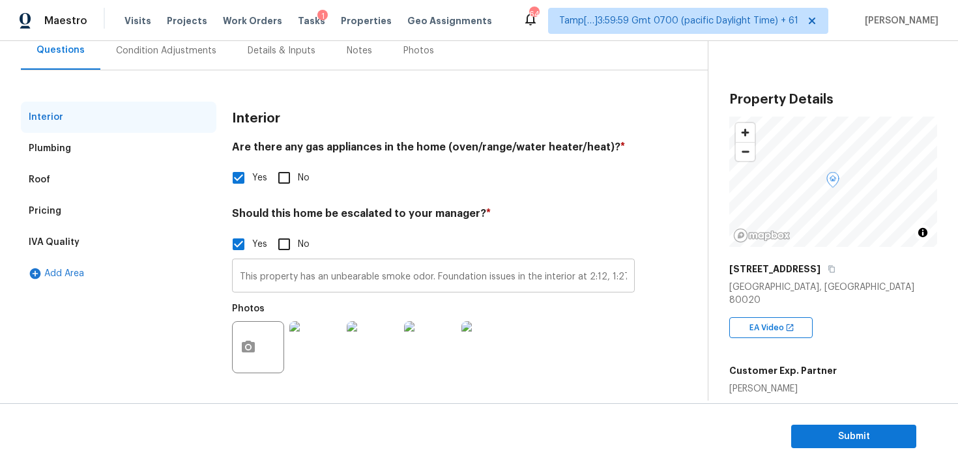
click at [335, 268] on input "This property has an unbearable smoke odor. Foundation issues in the interior a…" at bounding box center [433, 277] width 403 height 31
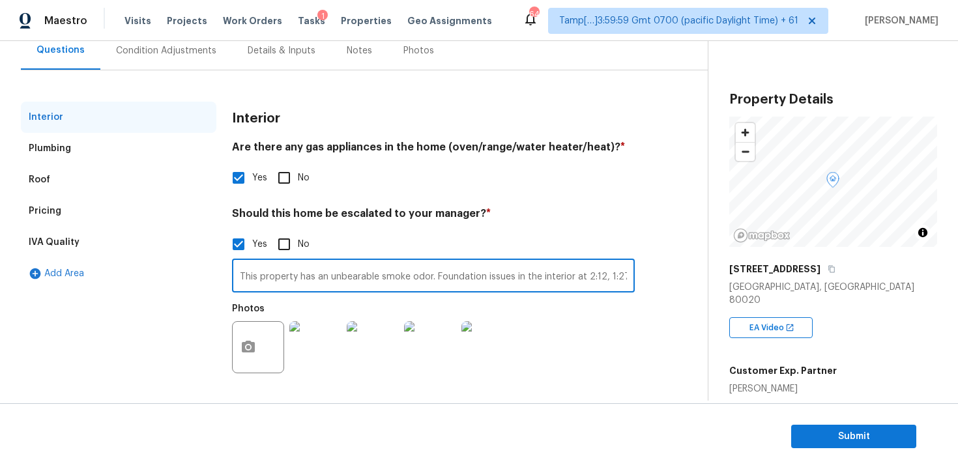
click at [341, 275] on input "This property has an unbearable smoke odor. Foundation issues in the interior a…" at bounding box center [433, 277] width 403 height 31
click at [833, 431] on span "Submit" at bounding box center [853, 437] width 104 height 16
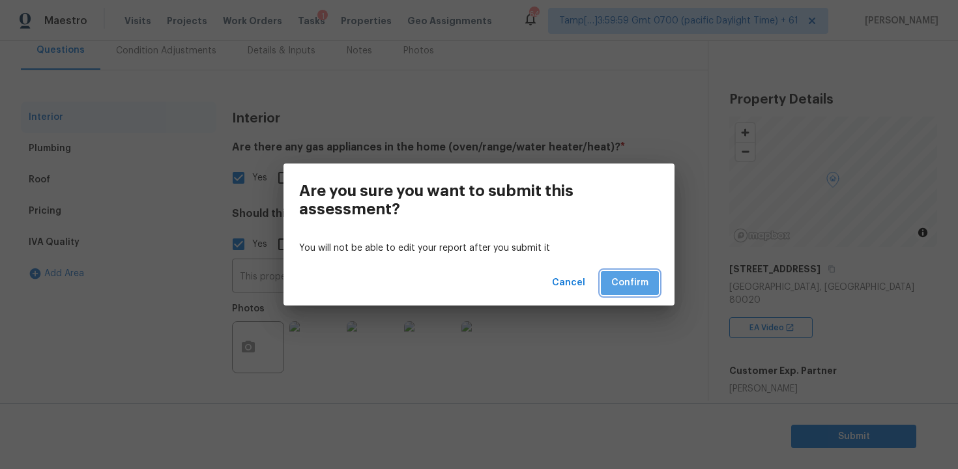
click at [618, 274] on button "Confirm" at bounding box center [630, 283] width 58 height 24
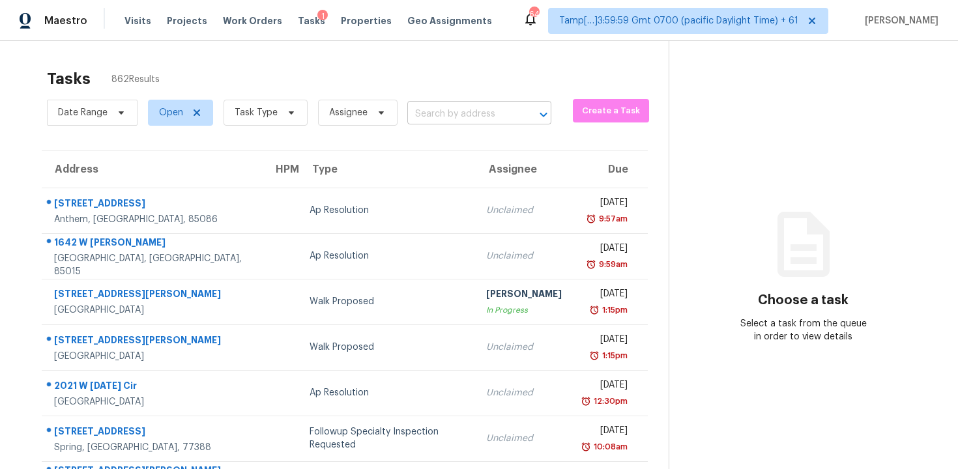
click at [425, 108] on input "text" at bounding box center [460, 114] width 107 height 20
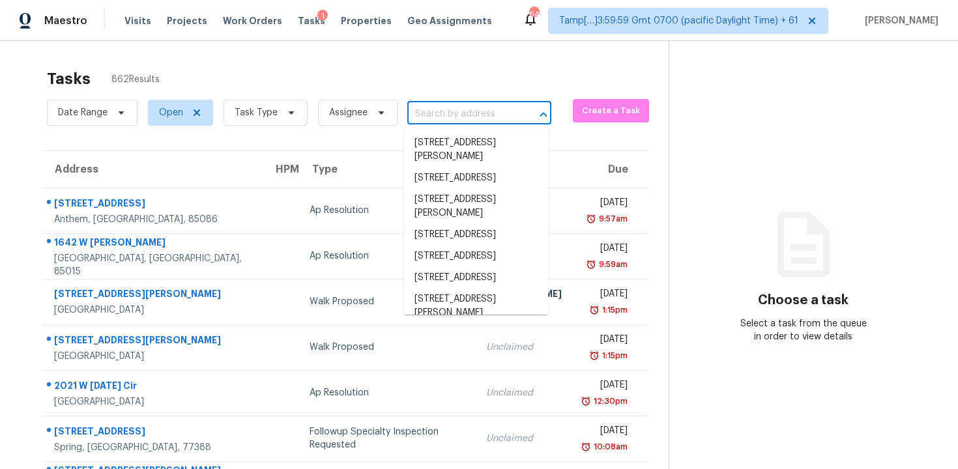
paste input "[STREET_ADDRESS][DATE]"
type input "[STREET_ADDRESS][DATE]"
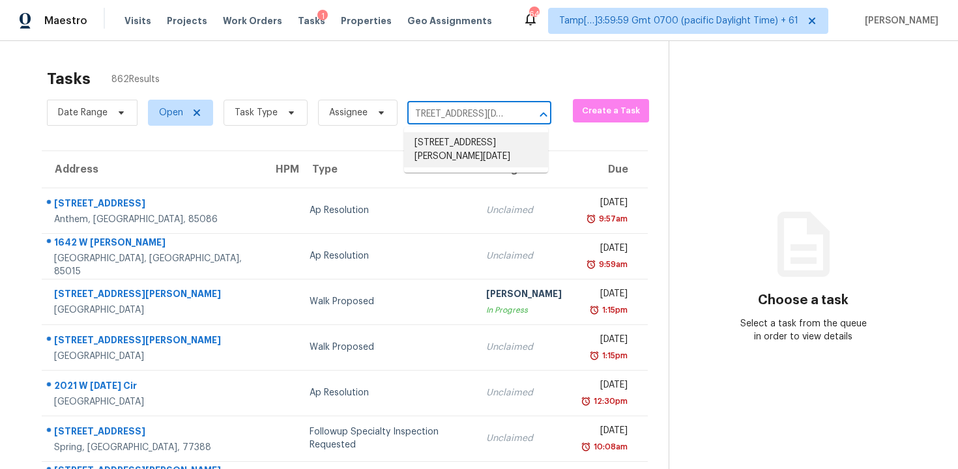
click at [466, 143] on li "[STREET_ADDRESS][PERSON_NAME][DATE]" at bounding box center [476, 149] width 144 height 35
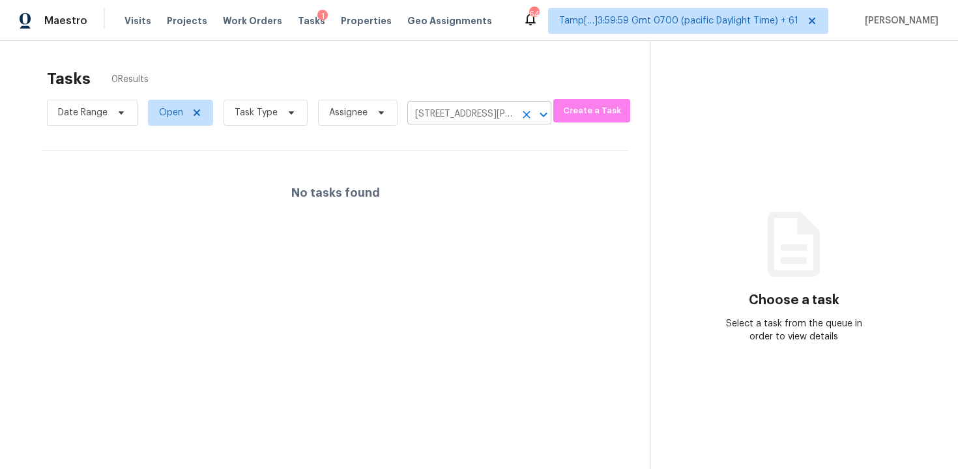
click at [467, 111] on input "[STREET_ADDRESS][PERSON_NAME][DATE]" at bounding box center [460, 114] width 107 height 20
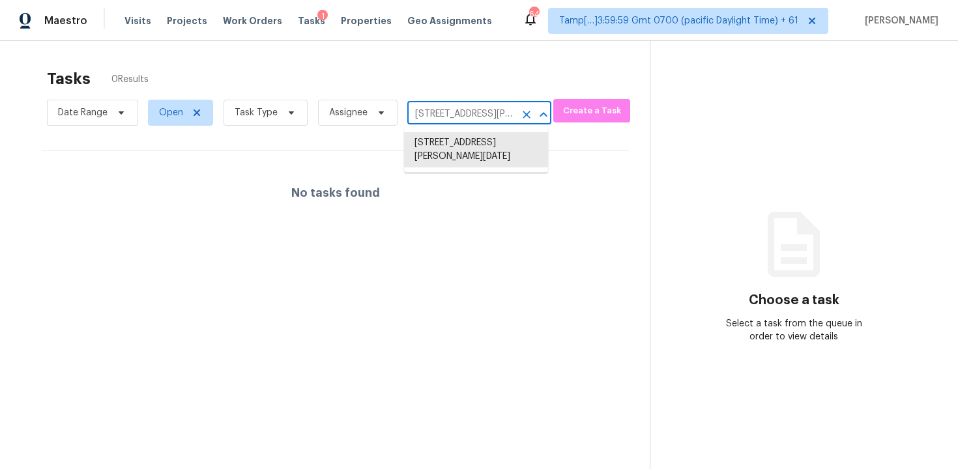
click at [517, 113] on button "Clear" at bounding box center [526, 115] width 18 height 18
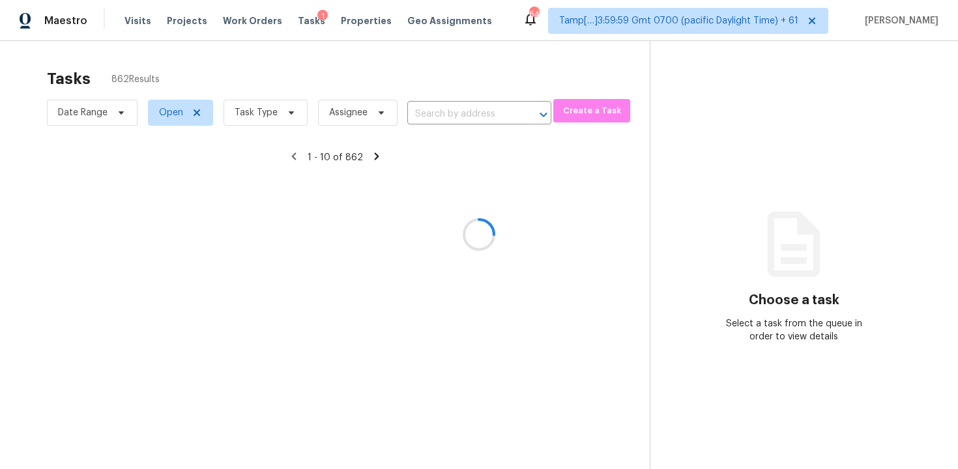
click at [464, 108] on div at bounding box center [479, 234] width 958 height 469
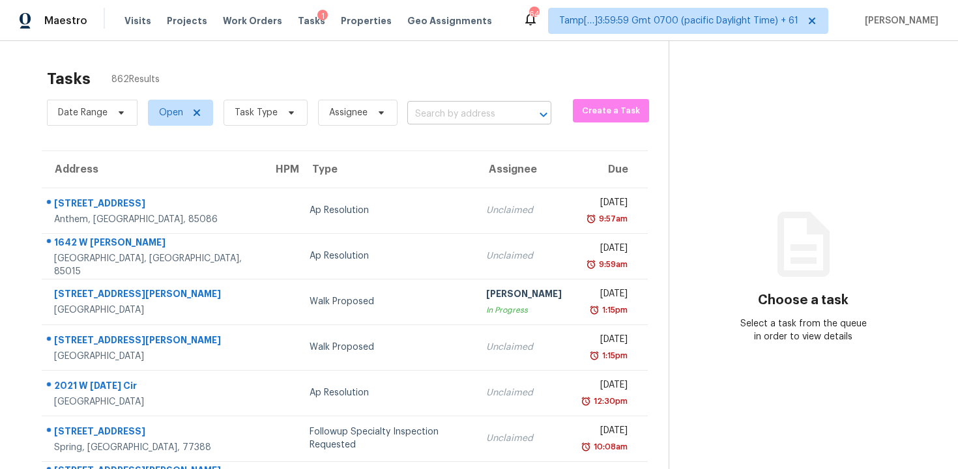
click at [421, 114] on input "text" at bounding box center [460, 114] width 107 height 20
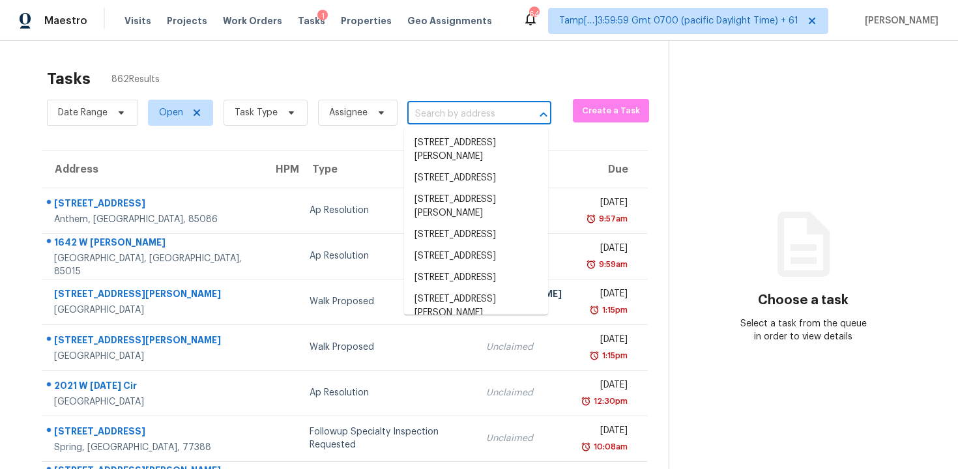
paste input "[STREET_ADDRESS][PERSON_NAME]"
type input "[STREET_ADDRESS][PERSON_NAME]"
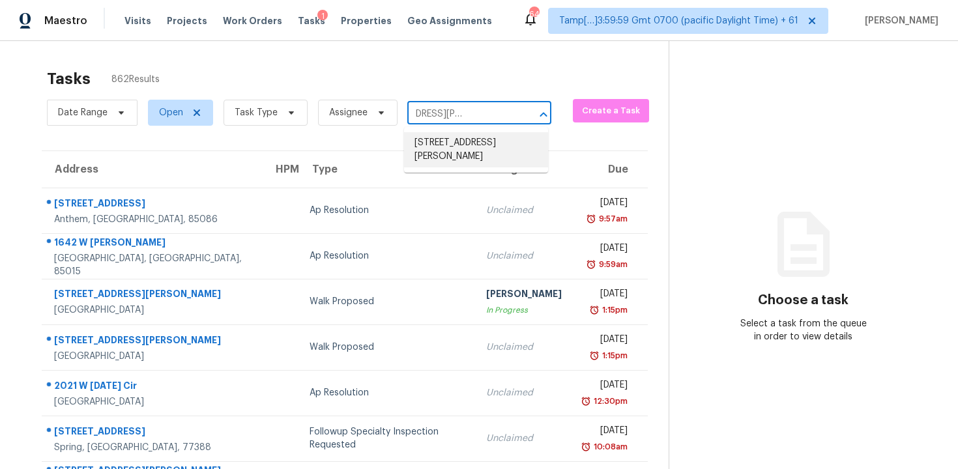
click at [475, 135] on li "[STREET_ADDRESS][PERSON_NAME]" at bounding box center [476, 149] width 144 height 35
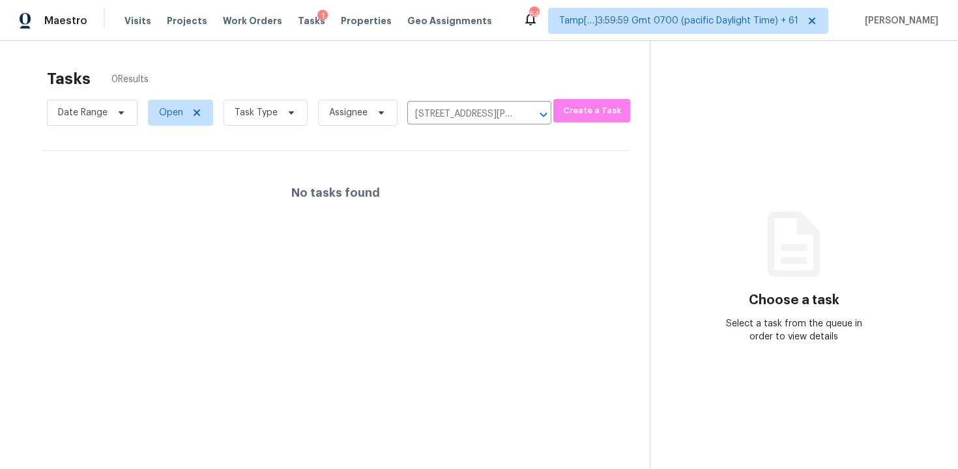
click at [490, 199] on div "No tasks found" at bounding box center [335, 192] width 587 height 83
click at [242, 123] on span "Task Type" at bounding box center [265, 113] width 84 height 26
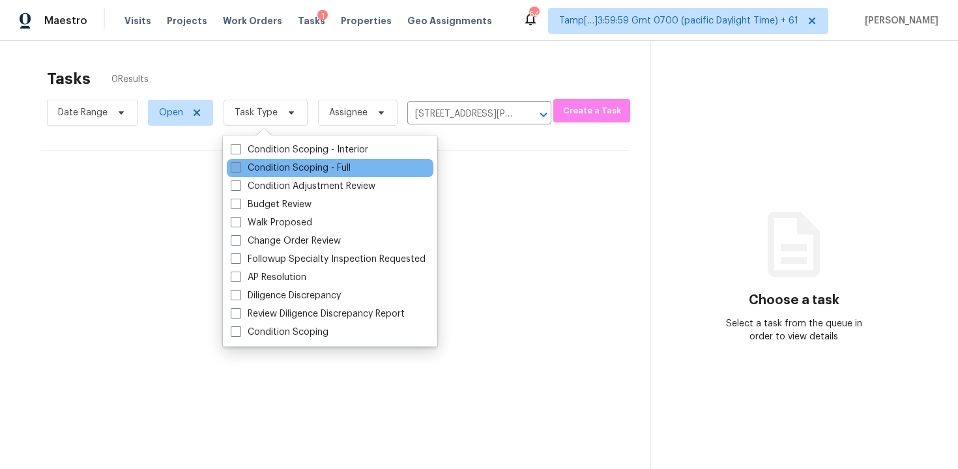
click at [262, 163] on label "Condition Scoping - Full" at bounding box center [291, 168] width 120 height 13
click at [239, 163] on input "Condition Scoping - Full" at bounding box center [235, 166] width 8 height 8
checkbox input "true"
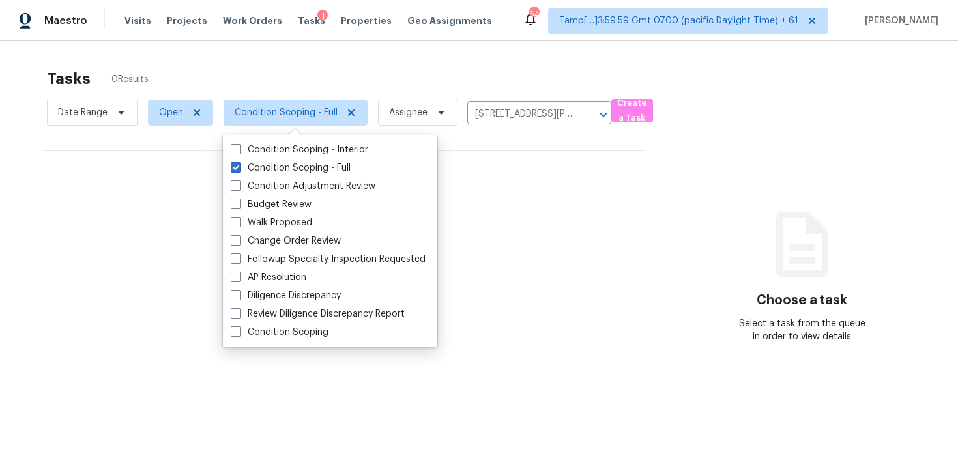
click at [281, 96] on span "Condition Scoping - Full" at bounding box center [290, 113] width 154 height 34
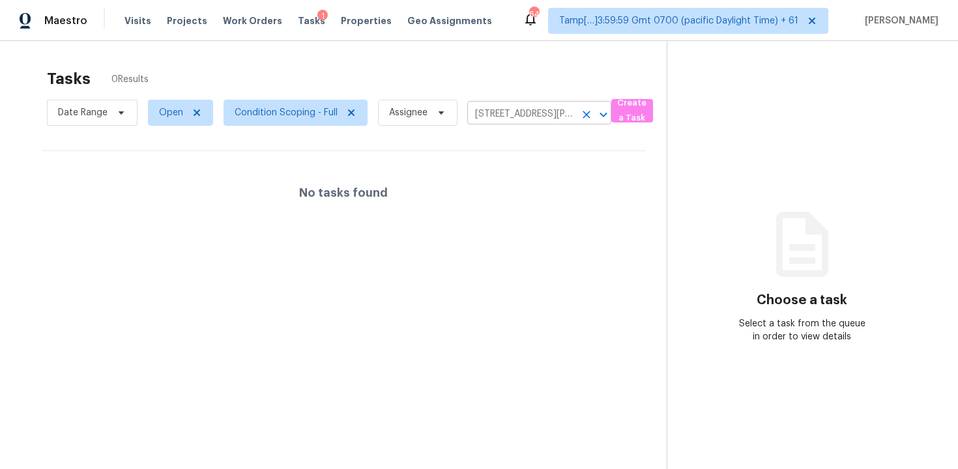
click at [584, 121] on icon "Clear" at bounding box center [586, 114] width 13 height 13
click at [509, 114] on div at bounding box center [479, 234] width 958 height 469
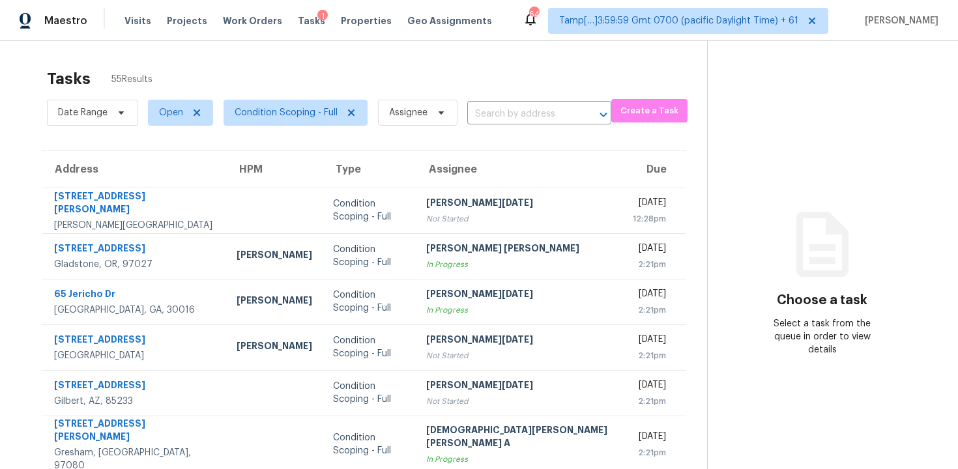
click at [509, 114] on input "text" at bounding box center [520, 114] width 107 height 20
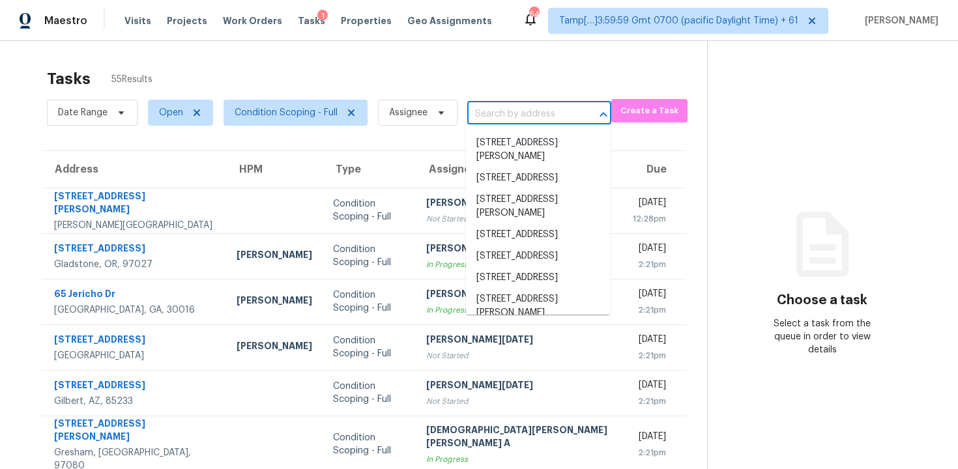
paste input "[STREET_ADDRESS]"
type input "[STREET_ADDRESS]"
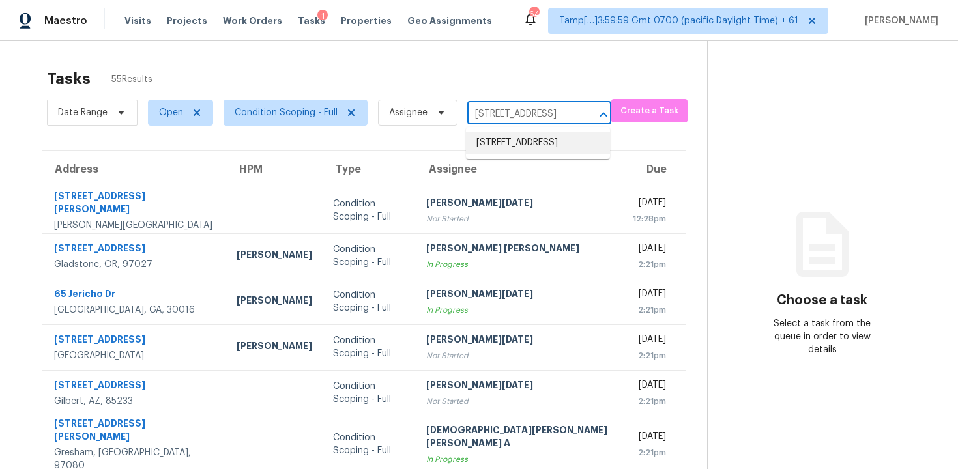
click at [524, 141] on li "[STREET_ADDRESS]" at bounding box center [538, 142] width 144 height 21
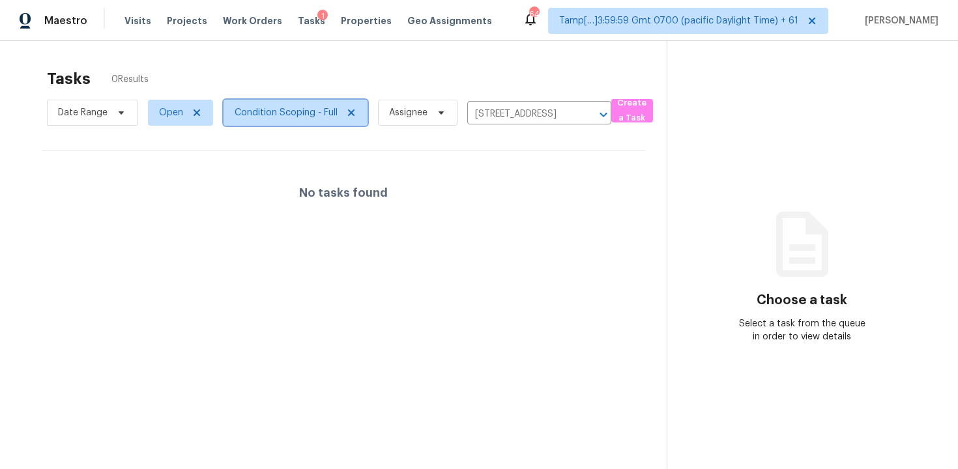
click at [302, 110] on span "Condition Scoping - Full" at bounding box center [286, 112] width 103 height 13
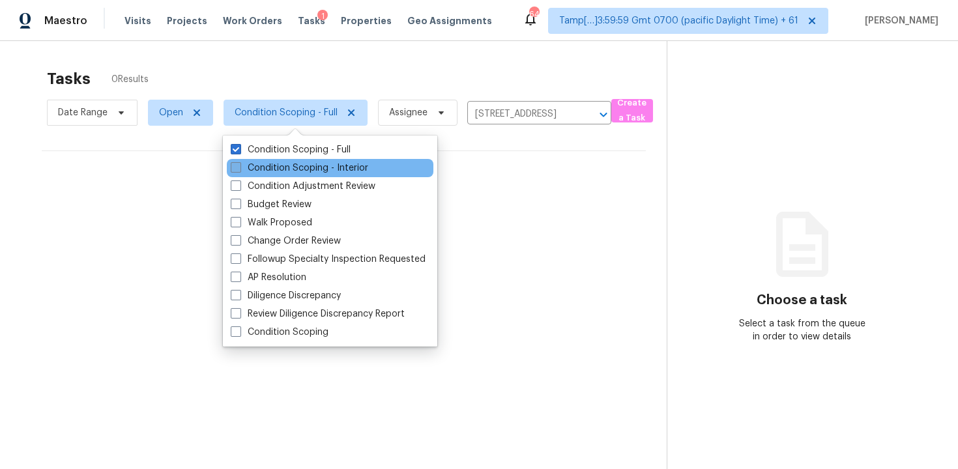
click at [311, 167] on label "Condition Scoping - Interior" at bounding box center [299, 168] width 137 height 13
click at [239, 167] on input "Condition Scoping - Interior" at bounding box center [235, 166] width 8 height 8
checkbox input "true"
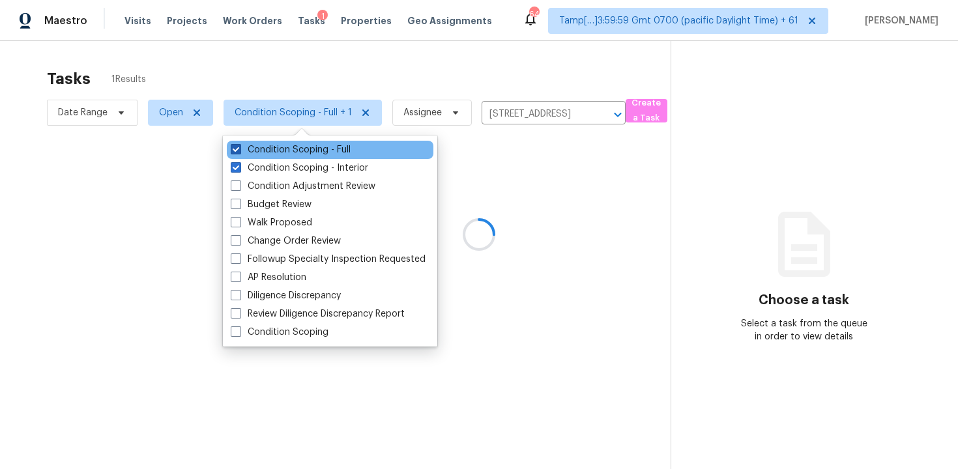
click at [305, 151] on label "Condition Scoping - Full" at bounding box center [291, 149] width 120 height 13
click at [239, 151] on input "Condition Scoping - Full" at bounding box center [235, 147] width 8 height 8
checkbox input "false"
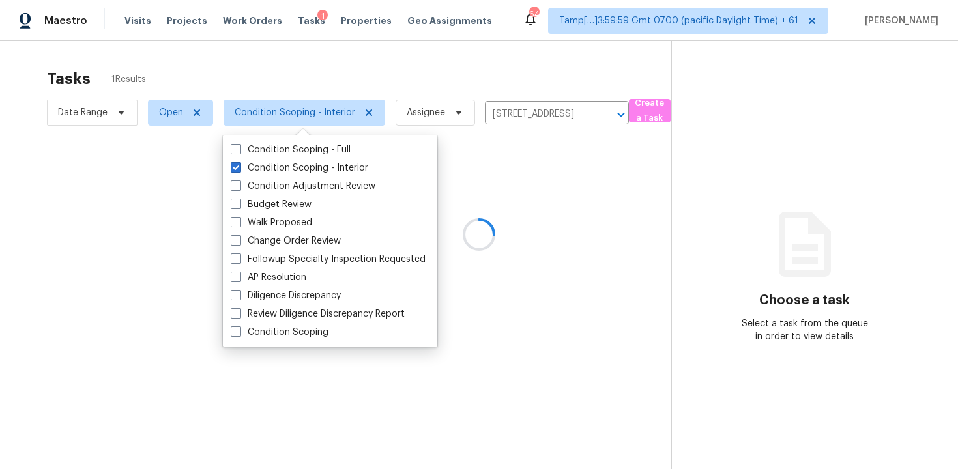
click at [294, 91] on div "Tasks 1 Results" at bounding box center [359, 79] width 624 height 34
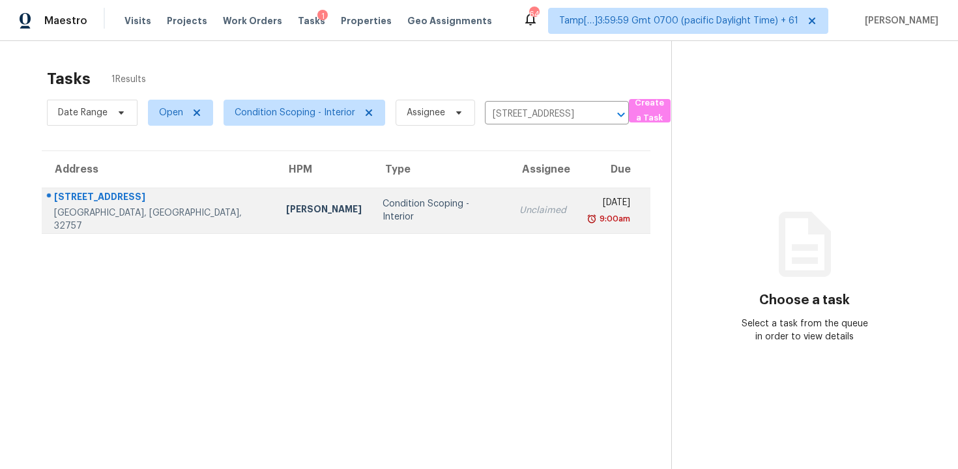
click at [372, 193] on td "Condition Scoping - Interior" at bounding box center [440, 211] width 137 height 46
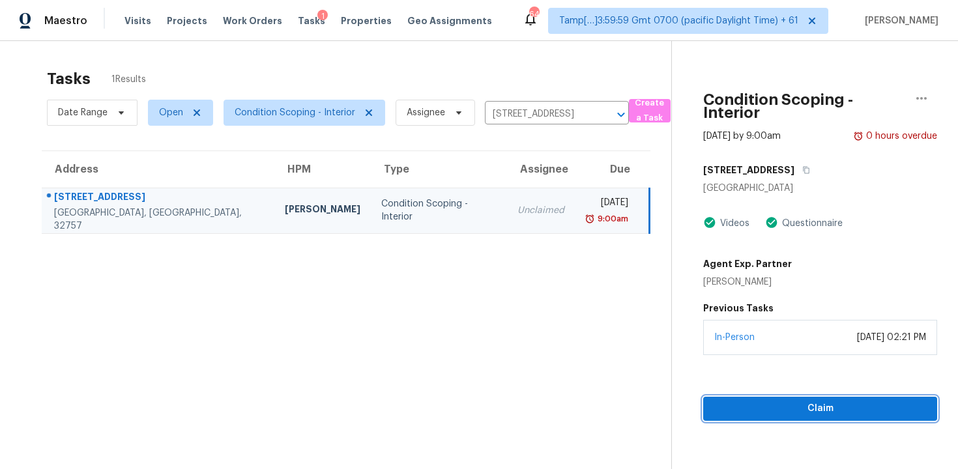
click at [778, 398] on button "Claim" at bounding box center [820, 409] width 234 height 24
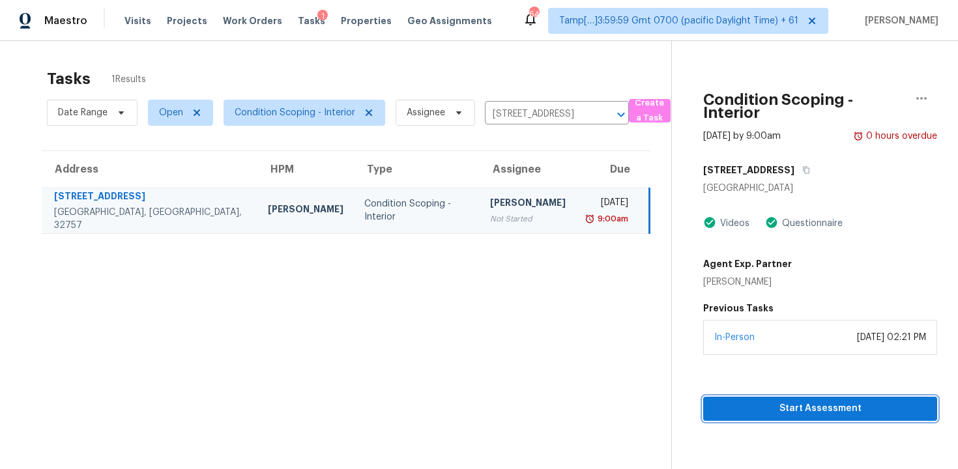
click at [778, 398] on button "Start Assessment" at bounding box center [820, 409] width 234 height 24
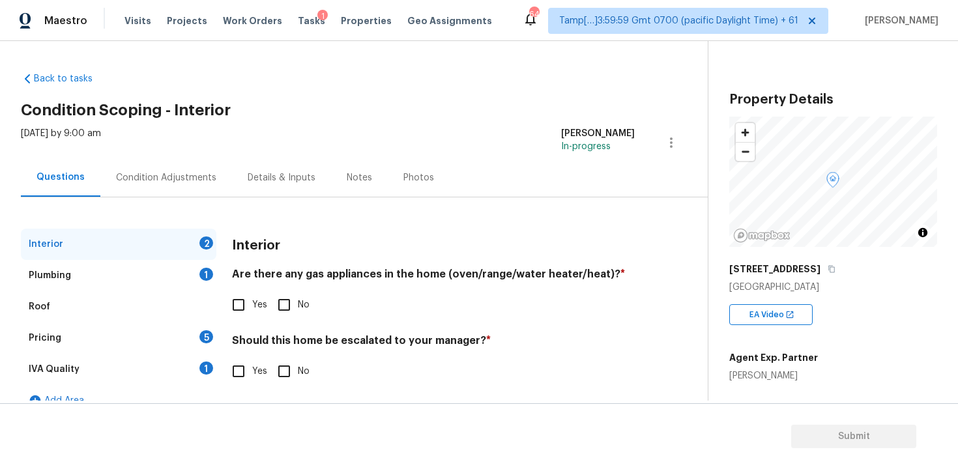
click at [532, 322] on div "Interior Are there any gas appliances in the home (oven/range/water heater/heat…" at bounding box center [433, 315] width 403 height 172
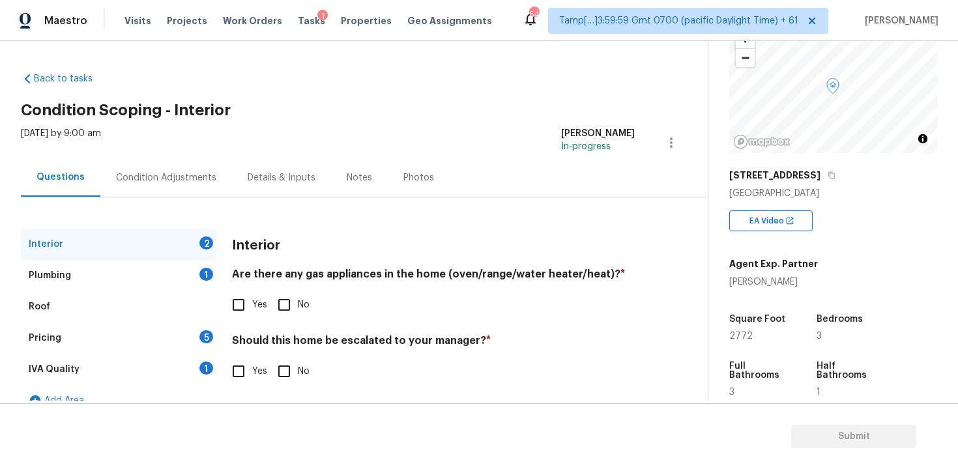
scroll to position [117, 0]
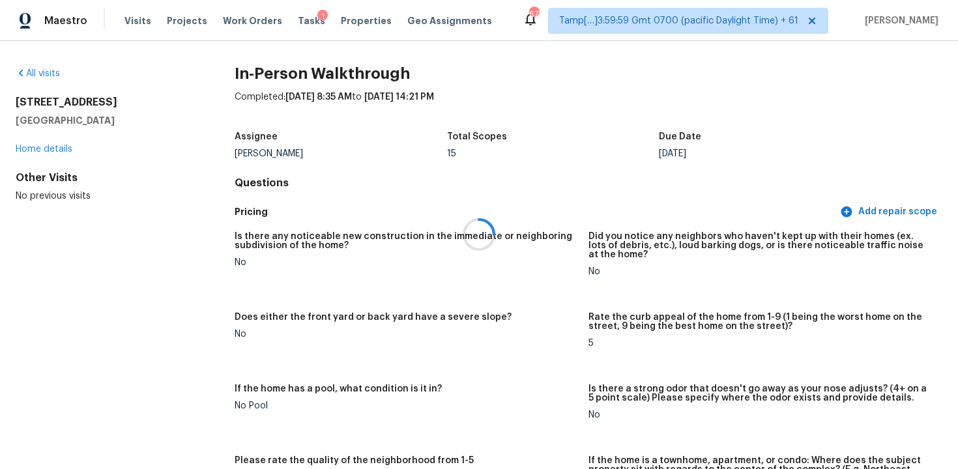
click at [141, 25] on div at bounding box center [479, 234] width 958 height 469
click at [136, 16] on div at bounding box center [479, 234] width 958 height 469
click at [136, 16] on span "Visits" at bounding box center [137, 20] width 27 height 13
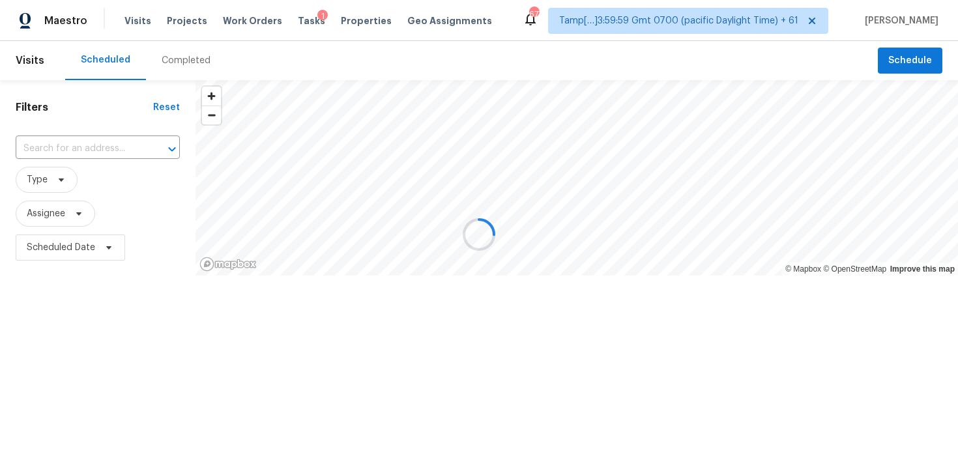
click at [177, 59] on div at bounding box center [479, 234] width 958 height 469
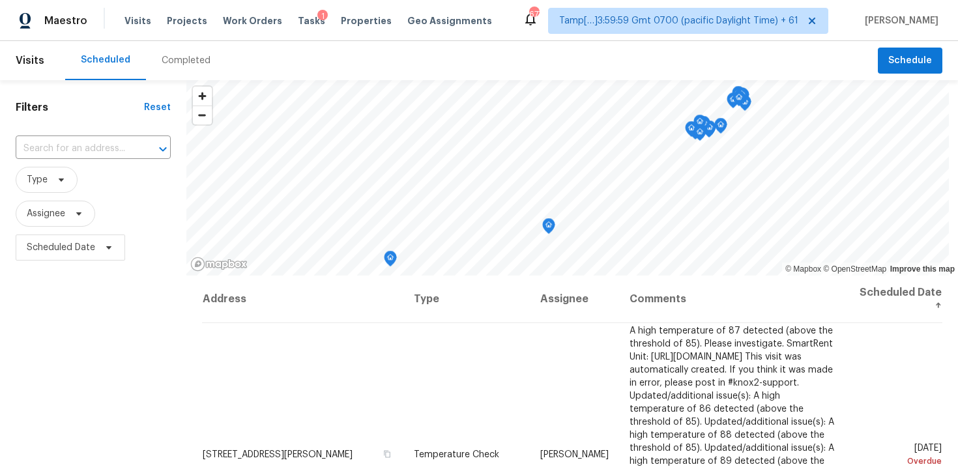
click at [177, 59] on div "Completed" at bounding box center [186, 60] width 49 height 13
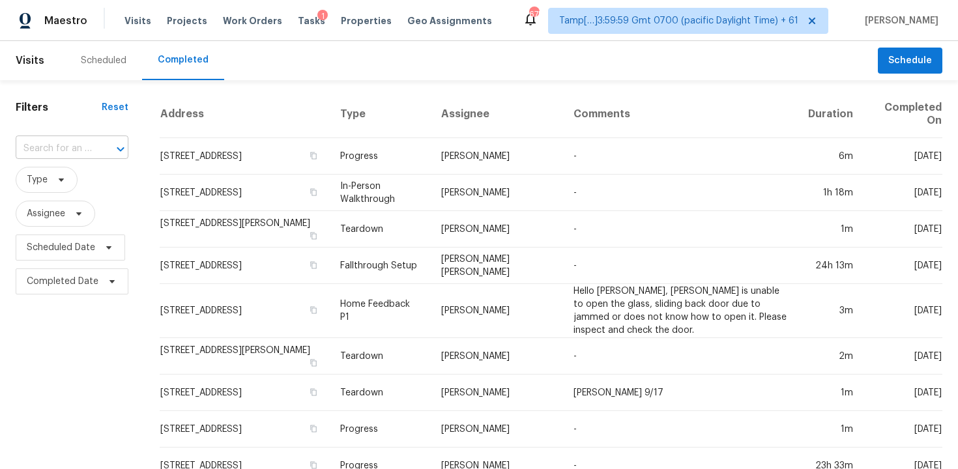
click at [100, 143] on div at bounding box center [111, 149] width 34 height 18
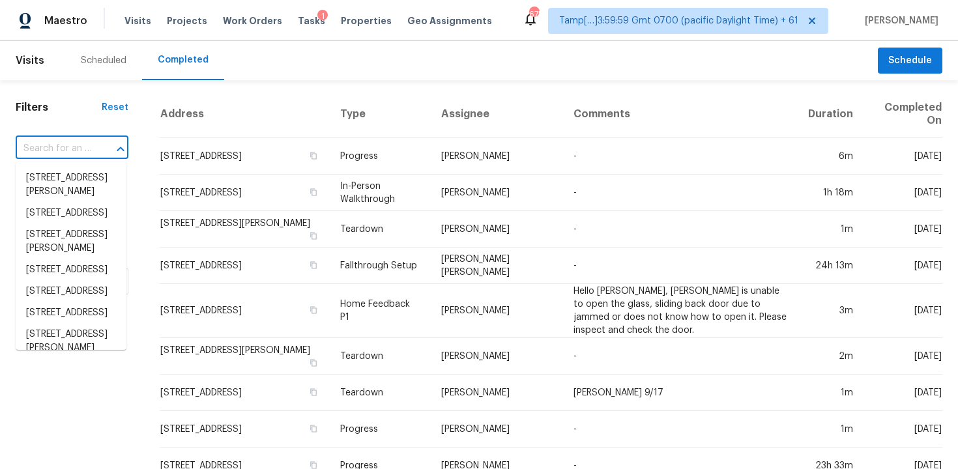
paste input "[STREET_ADDRESS]"
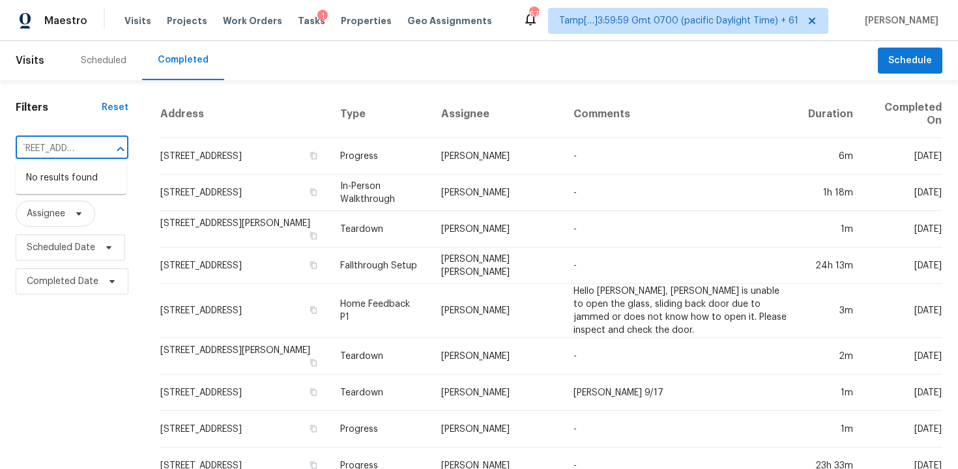
type input "[STREET_ADDRESS]"
click at [91, 149] on div "​" at bounding box center [72, 149] width 113 height 20
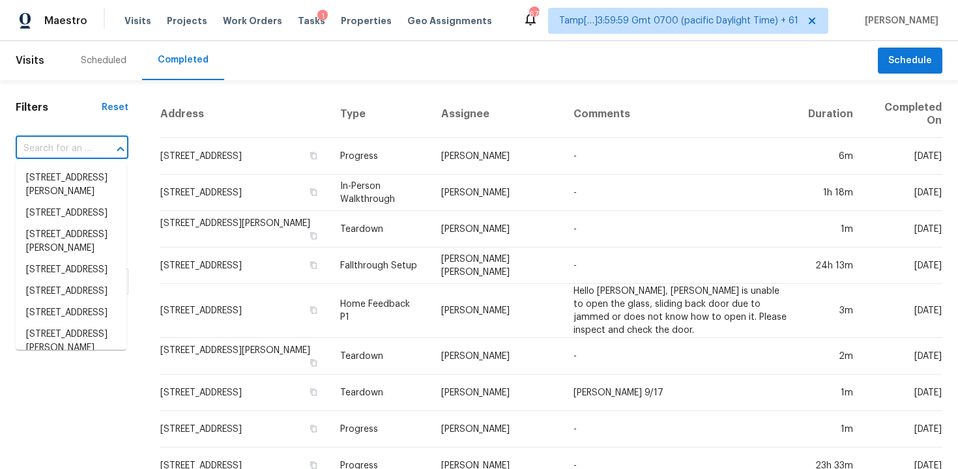
paste input "[STREET_ADDRESS]"
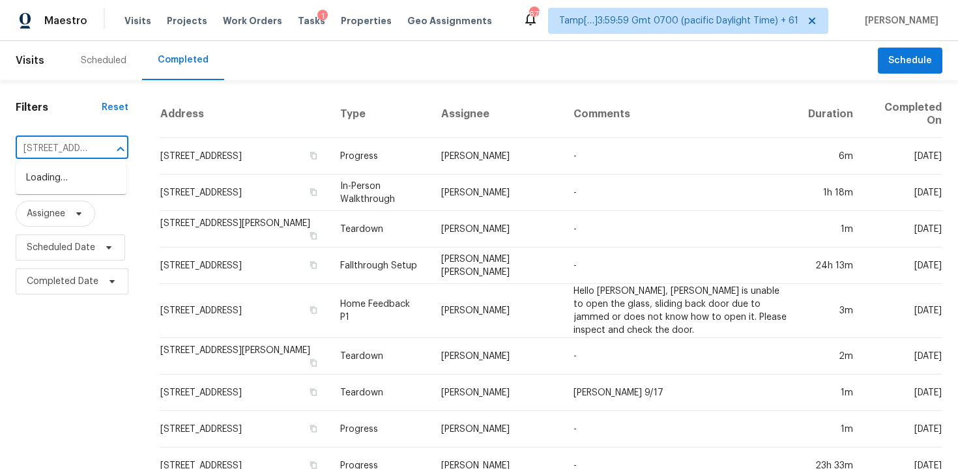
type input "[STREET_ADDRESS]"
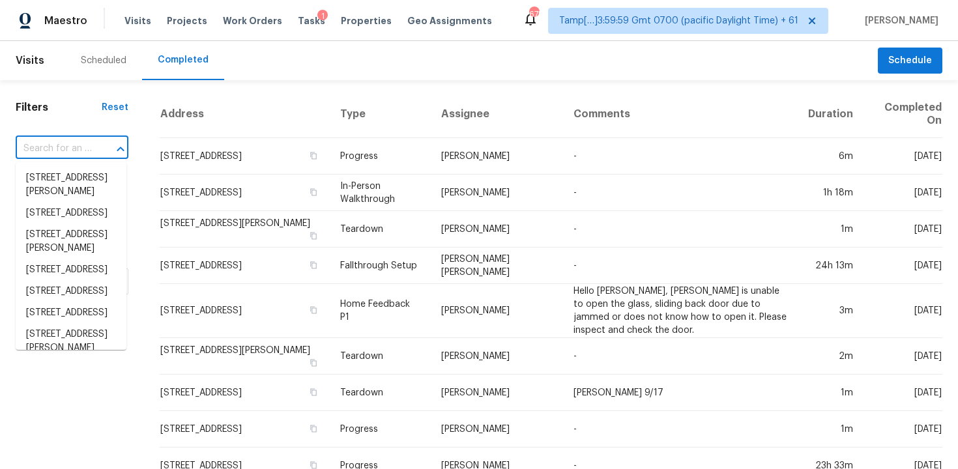
paste input "[STREET_ADDRESS]"
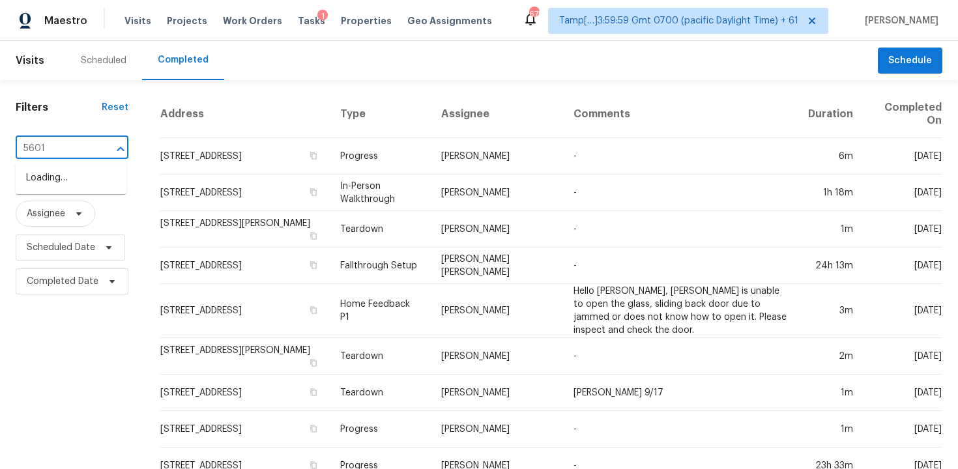
type input "5601"
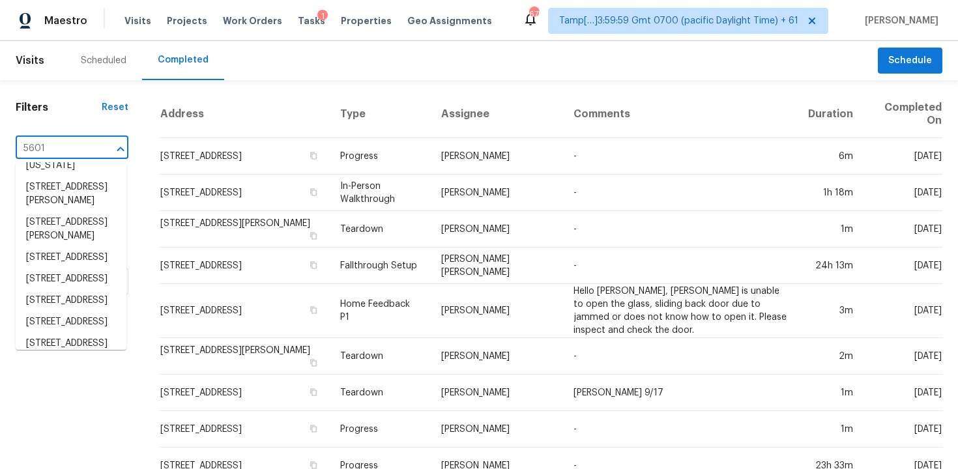
scroll to position [711, 0]
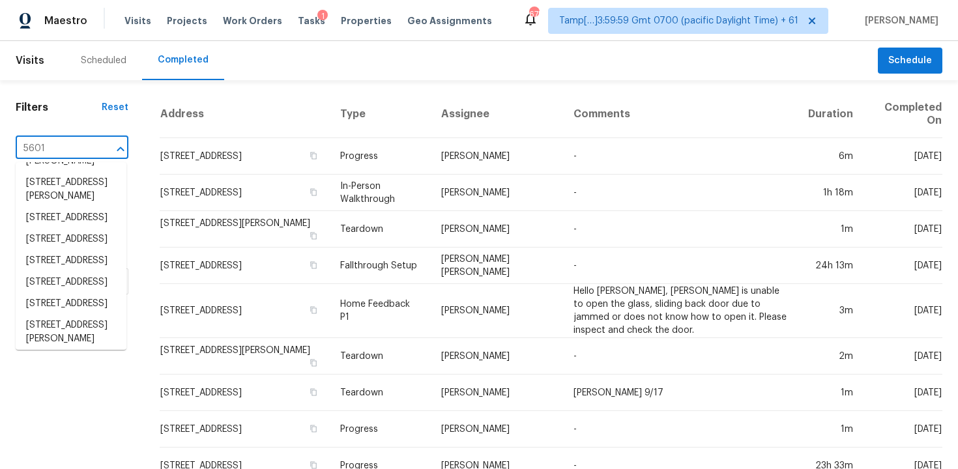
click at [298, 26] on div "Tasks 1" at bounding box center [311, 21] width 27 height 14
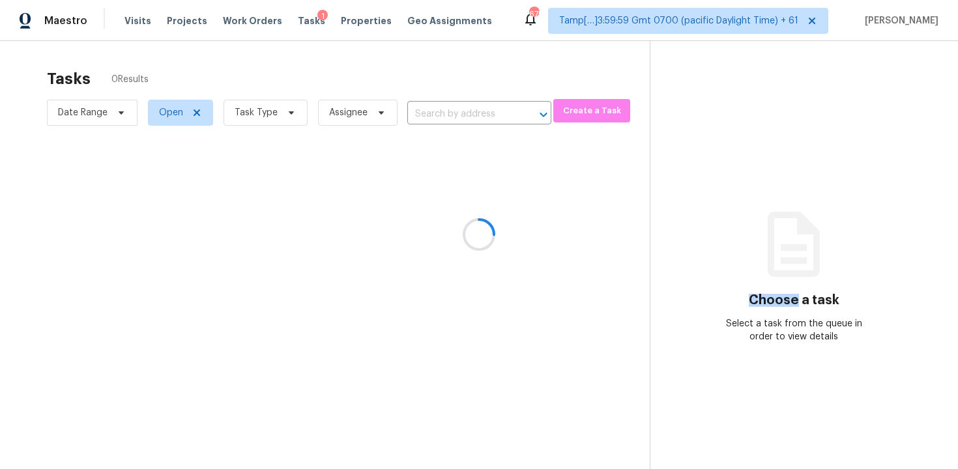
click at [298, 26] on div at bounding box center [479, 234] width 958 height 469
click at [297, 18] on div at bounding box center [479, 234] width 958 height 469
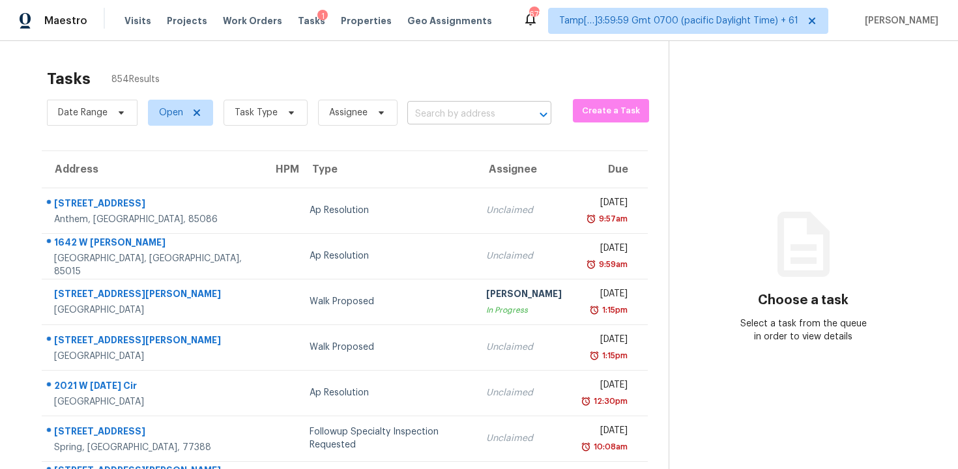
click at [482, 109] on input "text" at bounding box center [460, 114] width 107 height 20
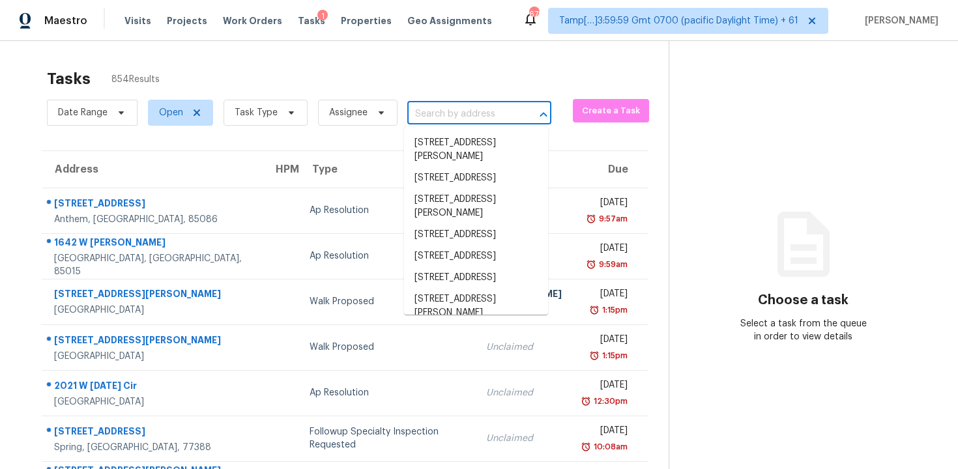
paste input "[STREET_ADDRESS]"
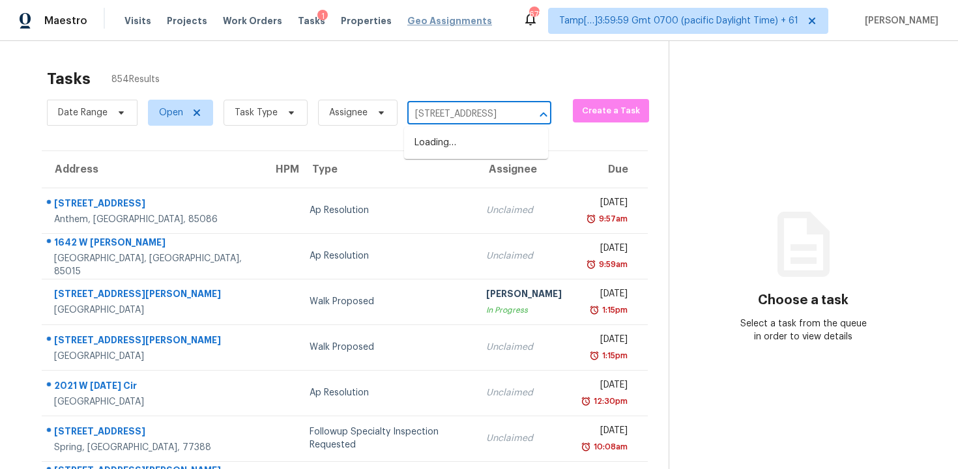
type input "[STREET_ADDRESS]"
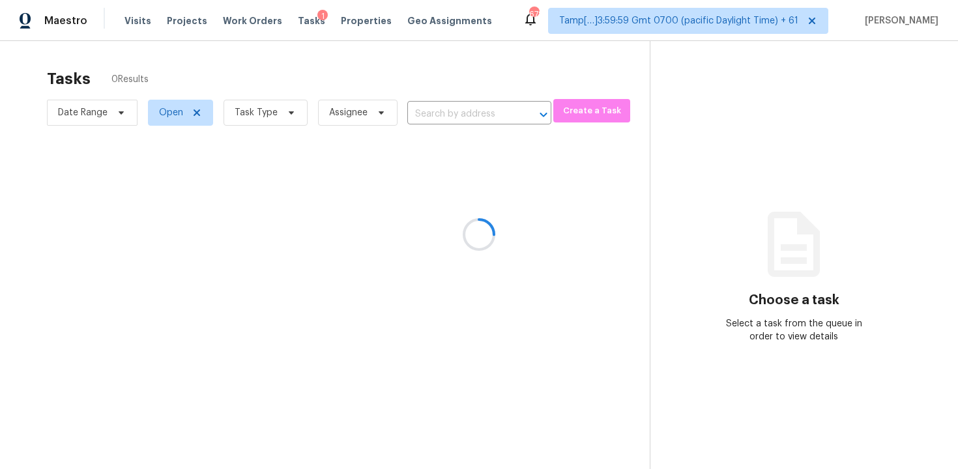
click at [444, 107] on div at bounding box center [479, 234] width 958 height 469
click at [281, 106] on div at bounding box center [479, 234] width 958 height 469
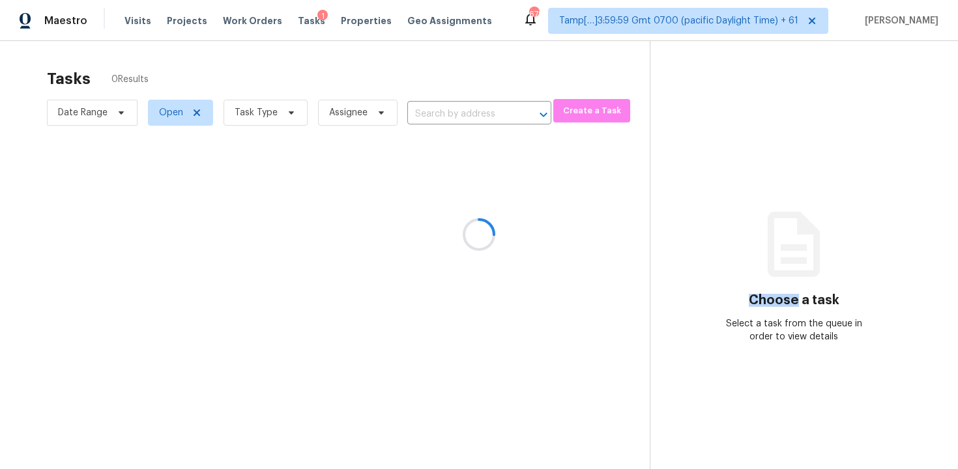
click at [287, 113] on div at bounding box center [479, 234] width 958 height 469
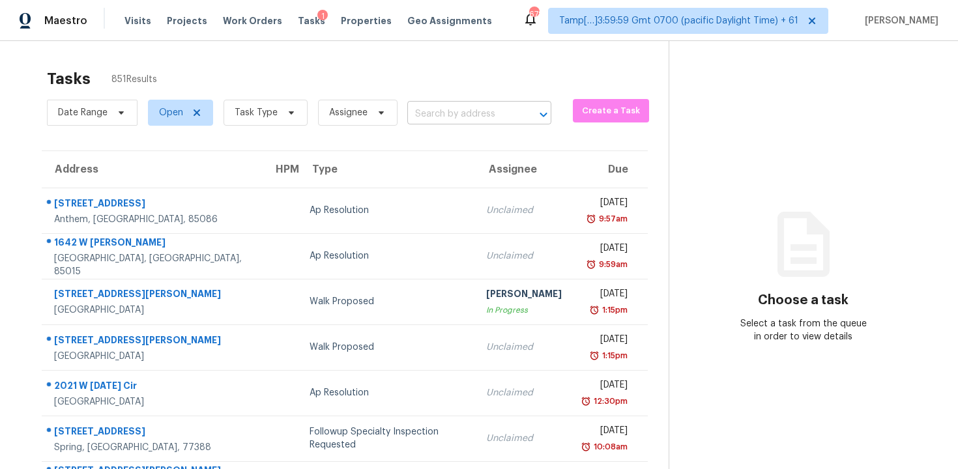
click at [414, 110] on input "text" at bounding box center [460, 114] width 107 height 20
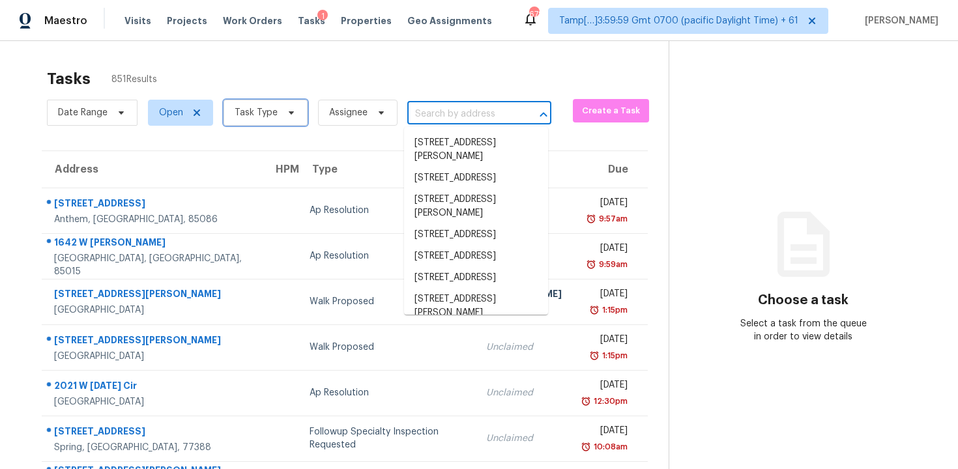
click at [284, 104] on span "Task Type" at bounding box center [265, 113] width 84 height 26
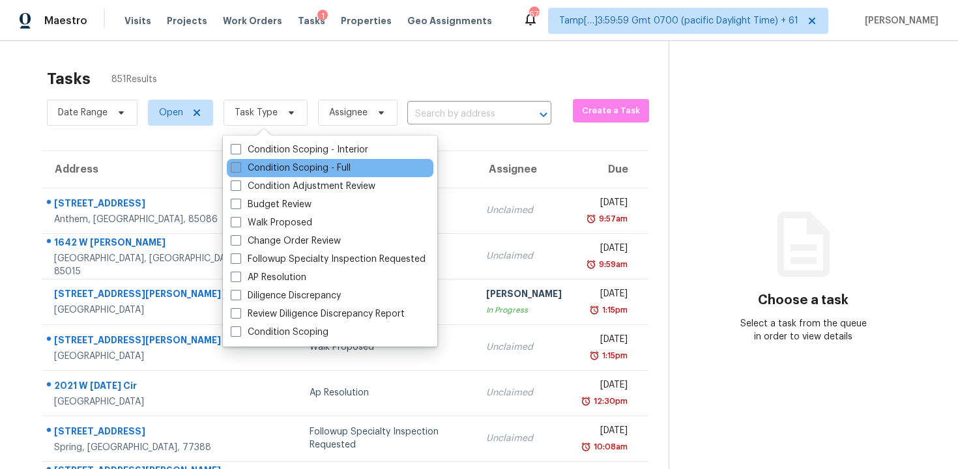
click at [300, 167] on label "Condition Scoping - Full" at bounding box center [291, 168] width 120 height 13
click at [239, 167] on input "Condition Scoping - Full" at bounding box center [235, 166] width 8 height 8
checkbox input "true"
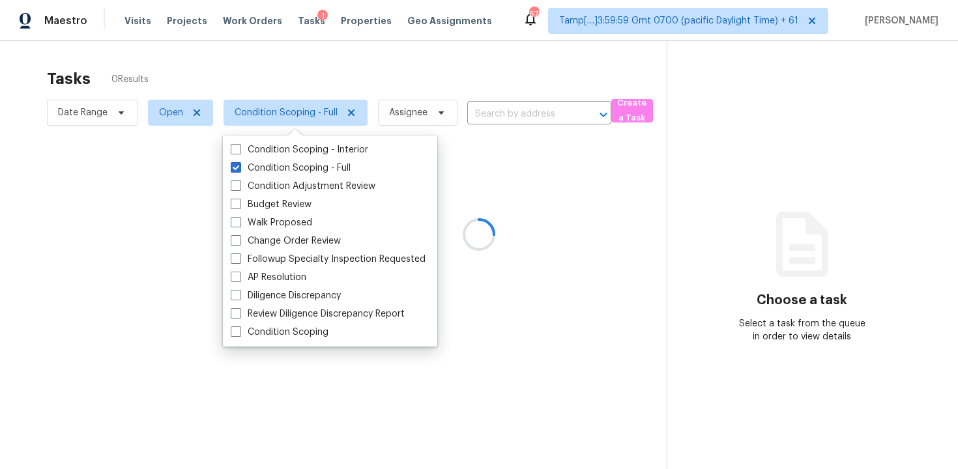
click at [267, 95] on div at bounding box center [479, 234] width 958 height 469
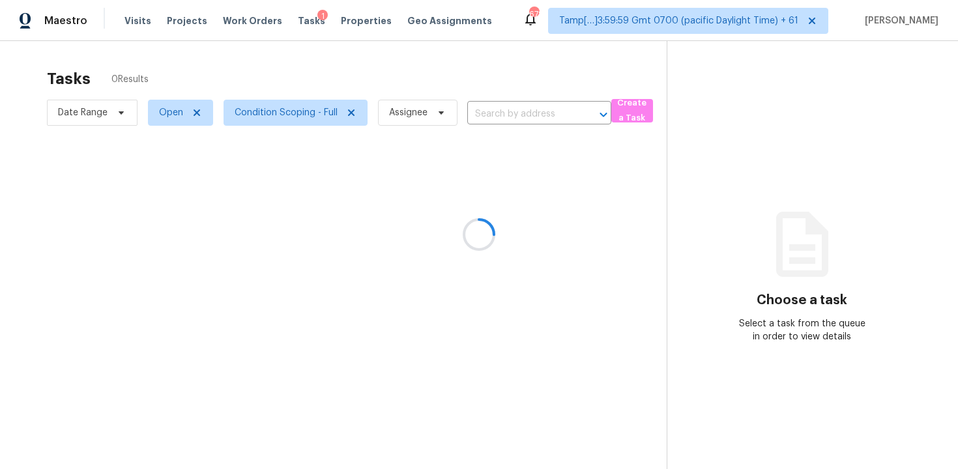
click at [292, 114] on div at bounding box center [479, 234] width 958 height 469
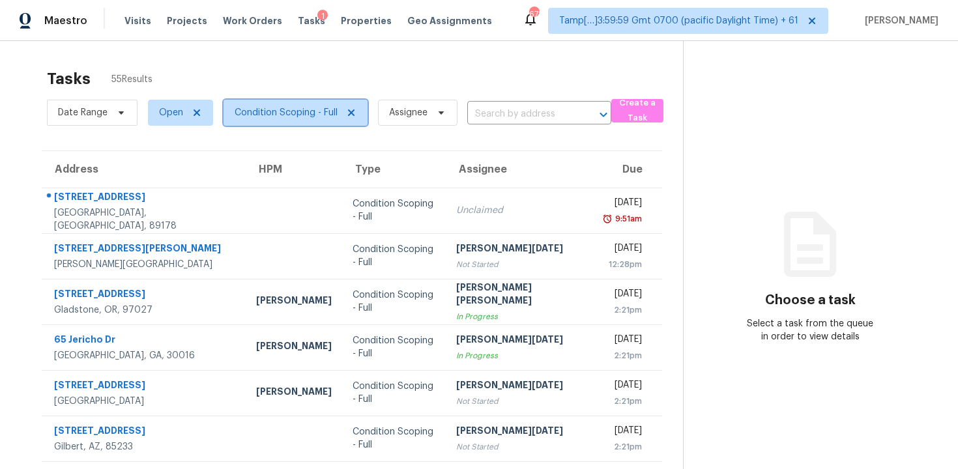
click at [298, 115] on span "Condition Scoping - Full" at bounding box center [286, 112] width 103 height 13
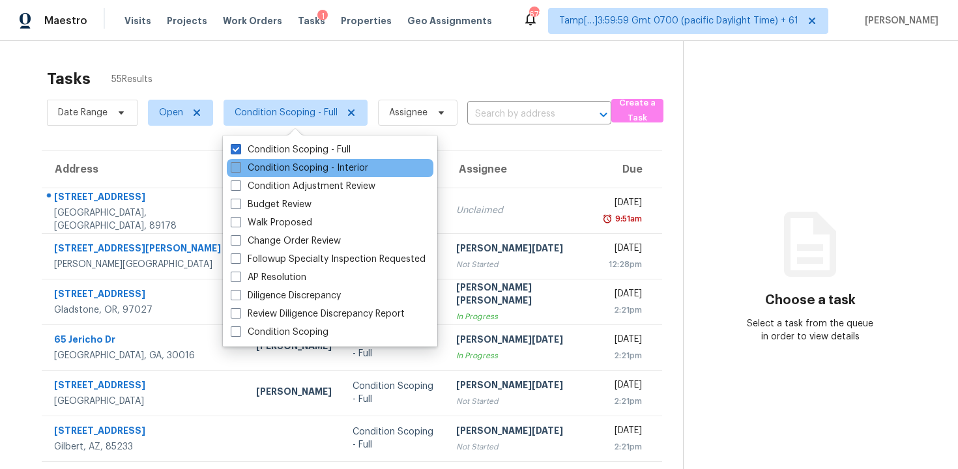
click at [292, 168] on label "Condition Scoping - Interior" at bounding box center [299, 168] width 137 height 13
click at [239, 168] on input "Condition Scoping - Interior" at bounding box center [235, 166] width 8 height 8
checkbox input "true"
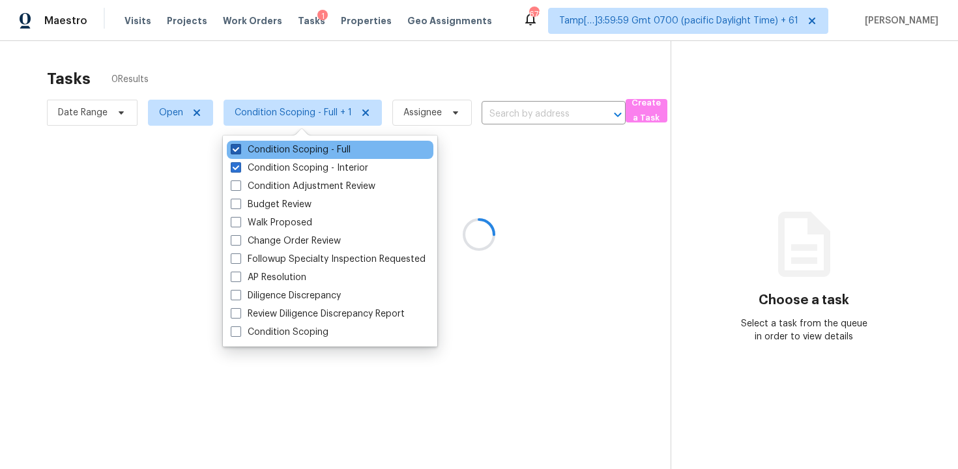
click at [288, 155] on label "Condition Scoping - Full" at bounding box center [291, 149] width 120 height 13
click at [239, 152] on input "Condition Scoping - Full" at bounding box center [235, 147] width 8 height 8
checkbox input "false"
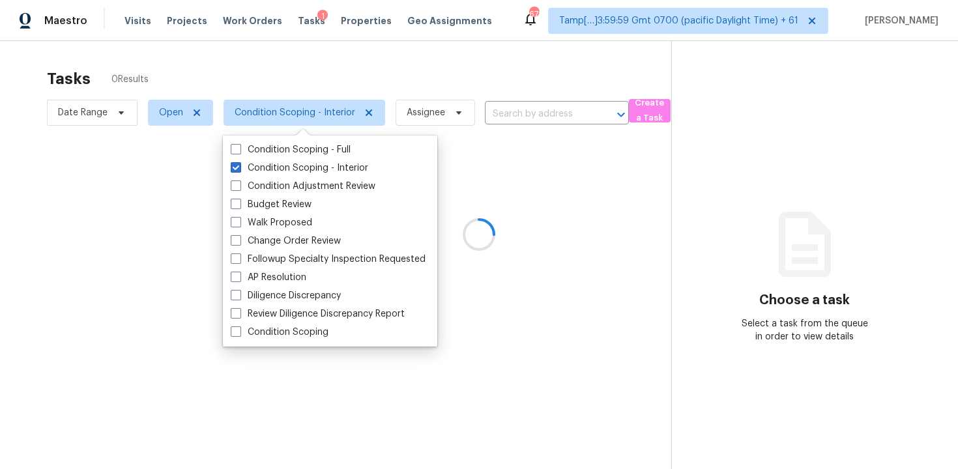
click at [304, 45] on div at bounding box center [479, 234] width 958 height 469
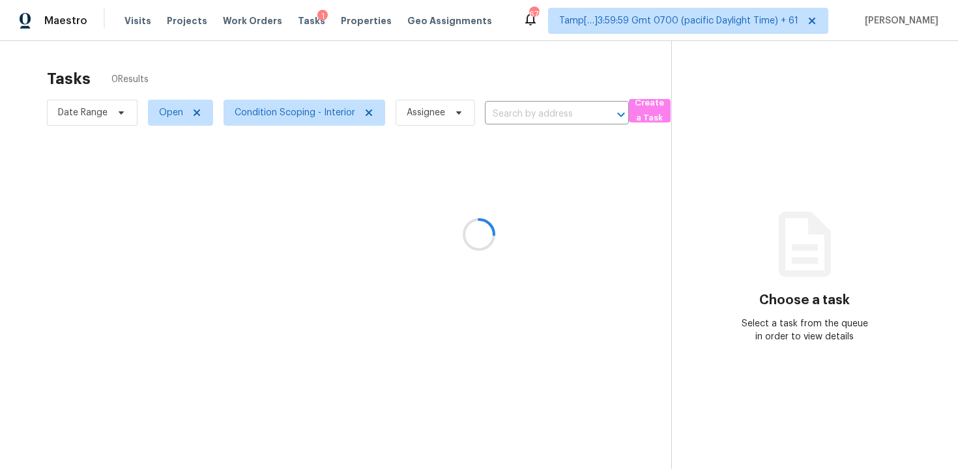
click at [539, 114] on div at bounding box center [479, 234] width 958 height 469
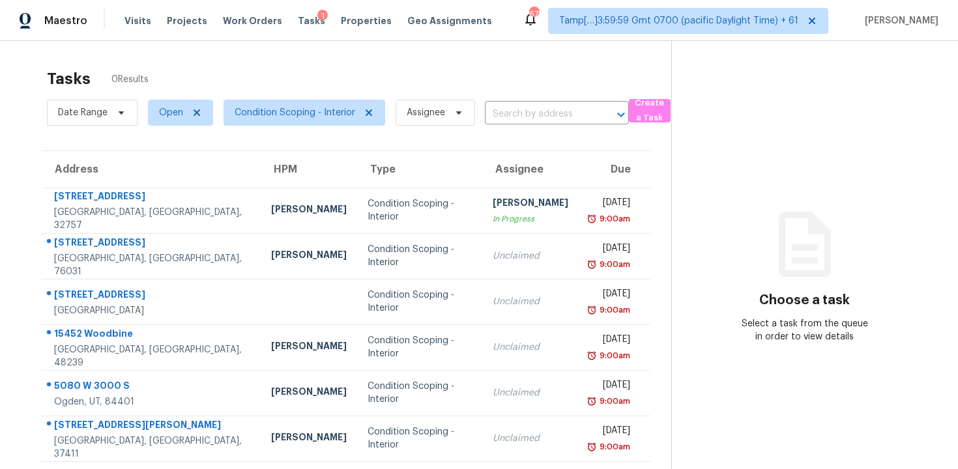
click at [539, 114] on input "text" at bounding box center [538, 114] width 107 height 20
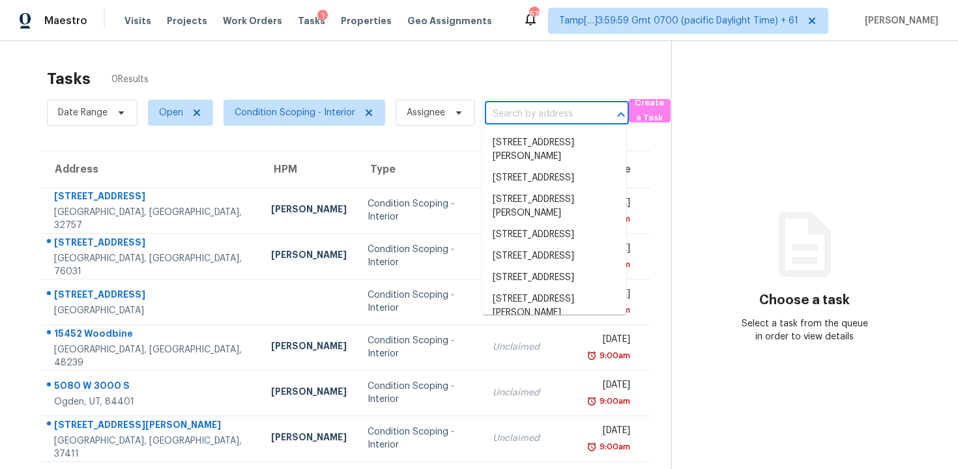
paste input "[STREET_ADDRESS]"
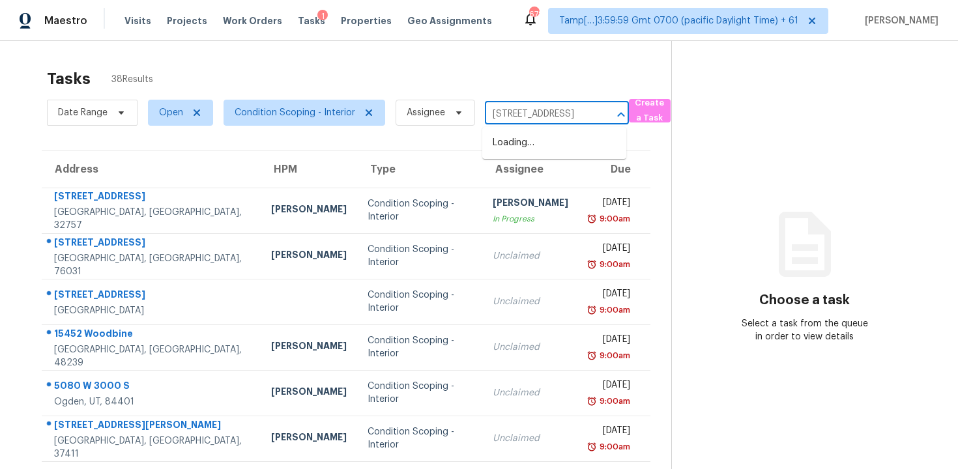
scroll to position [0, 53]
type input "[STREET_ADDRESS]"
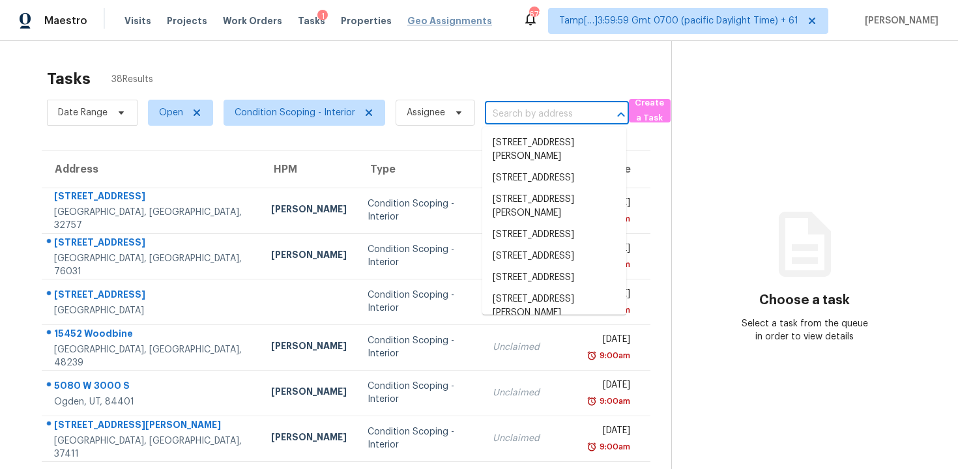
scroll to position [0, 0]
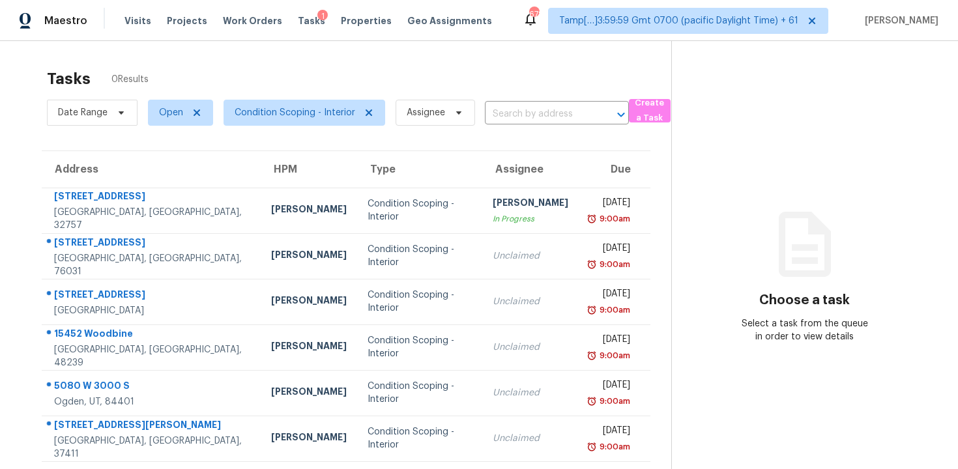
click at [497, 103] on div "Date Range Open Condition Scoping - Interior Assignee ​" at bounding box center [338, 113] width 582 height 34
click at [502, 111] on input "text" at bounding box center [538, 114] width 107 height 20
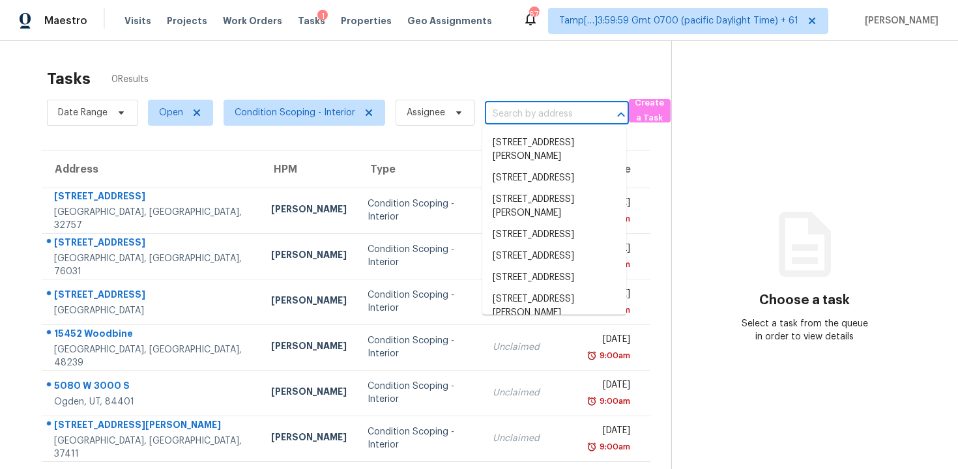
paste input "5601 Denver St NE Saint Petersburg FL 33703"
type input "5601 Denver St NE Saint Petersburg FL 33703"
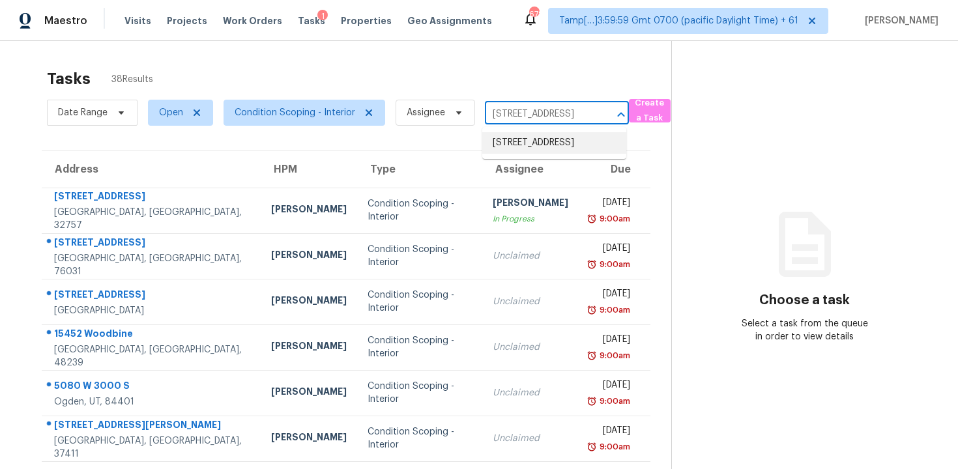
click at [532, 139] on li "[STREET_ADDRESS]" at bounding box center [554, 142] width 144 height 21
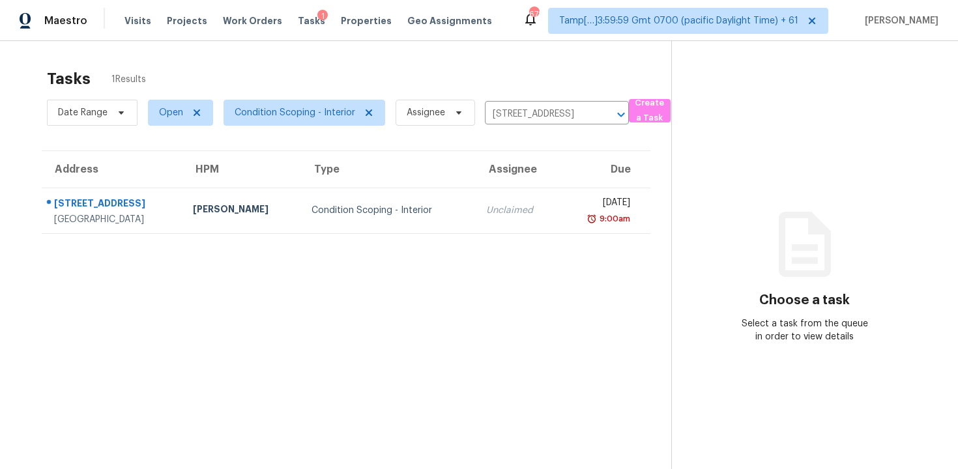
click at [505, 204] on div "Unclaimed" at bounding box center [517, 210] width 63 height 13
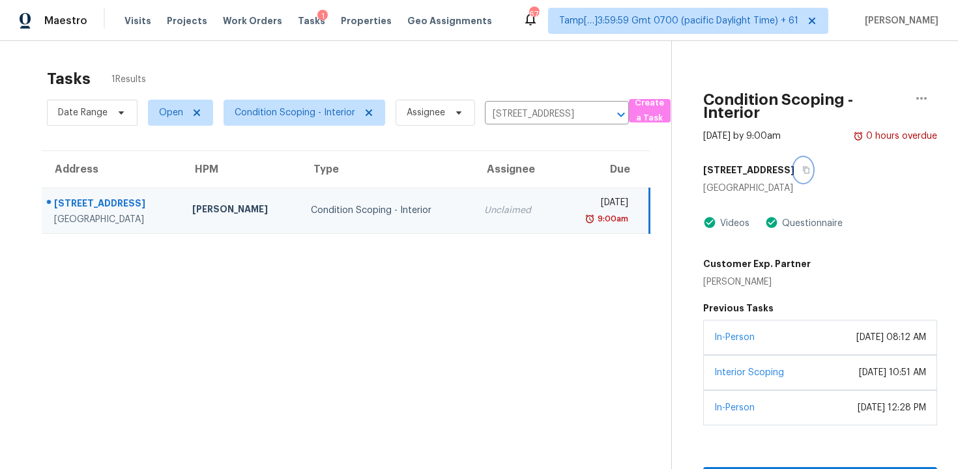
click at [794, 176] on button "button" at bounding box center [803, 169] width 18 height 23
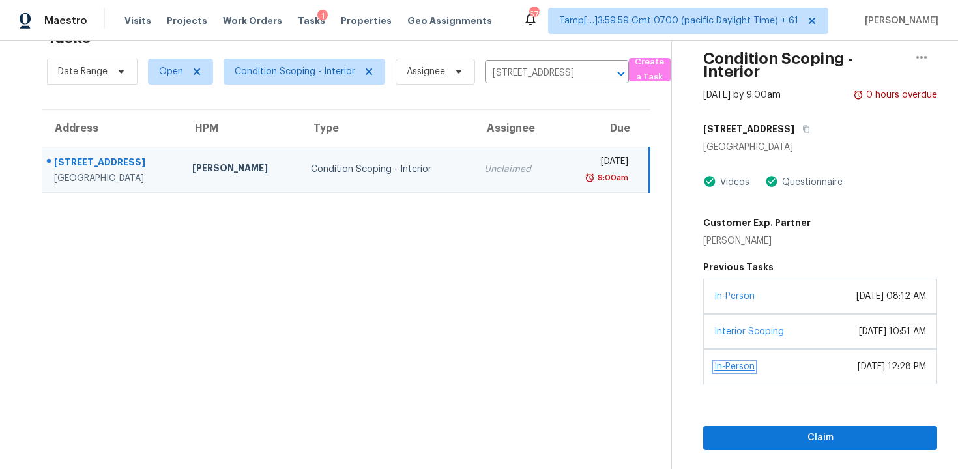
click at [745, 367] on link "In-Person" at bounding box center [734, 366] width 40 height 9
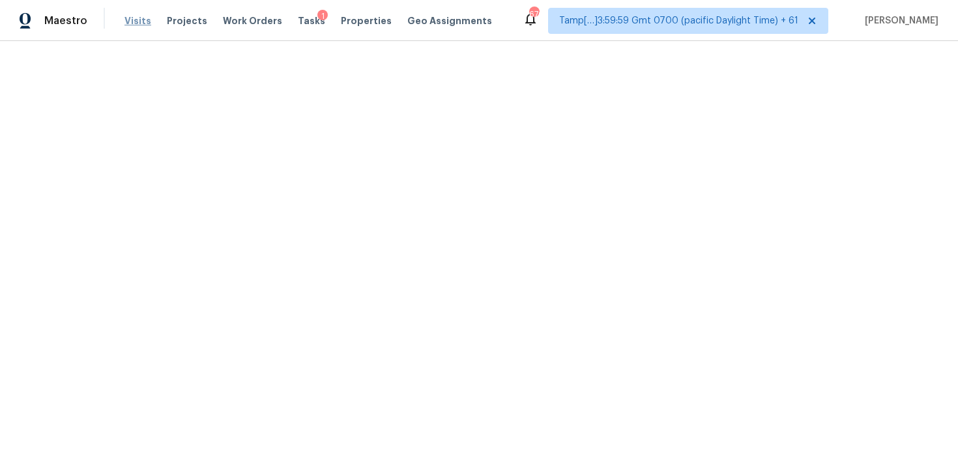
click at [132, 25] on span "Visits" at bounding box center [137, 20] width 27 height 13
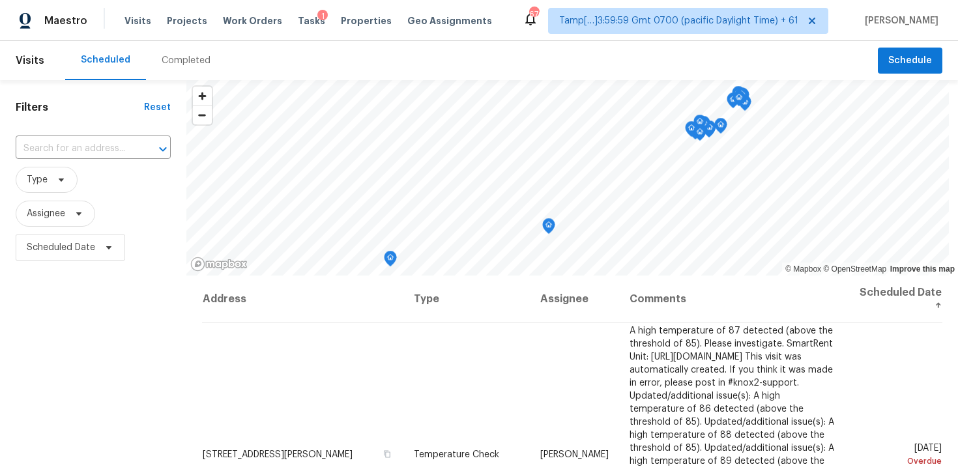
click at [162, 56] on div "Completed" at bounding box center [186, 60] width 49 height 13
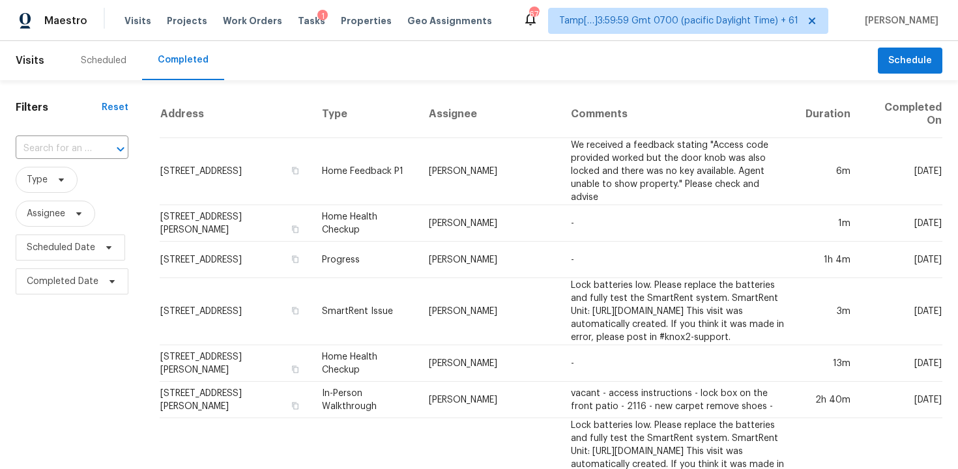
click at [84, 136] on div "​" at bounding box center [72, 149] width 113 height 28
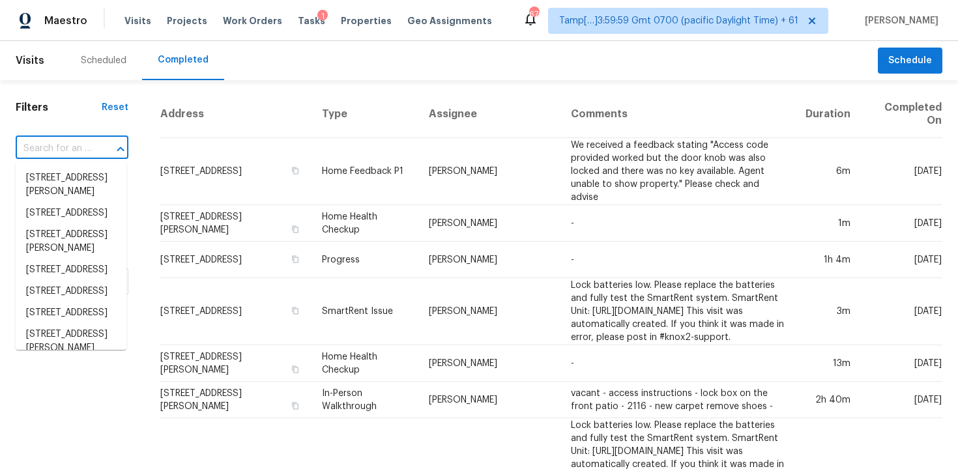
click at [85, 141] on input "text" at bounding box center [54, 149] width 76 height 20
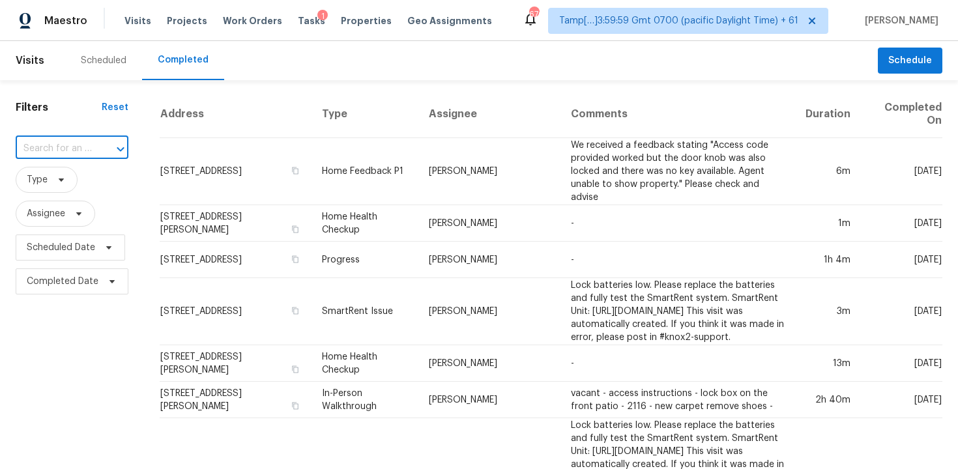
paste input "[STREET_ADDRESS]"
type input "[STREET_ADDRESS]"
click at [89, 171] on li "[STREET_ADDRESS]" at bounding box center [71, 177] width 111 height 21
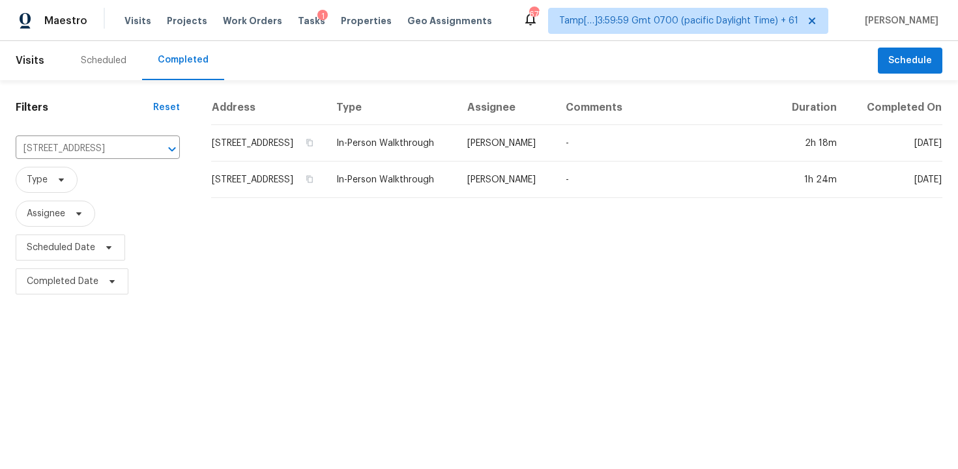
click at [255, 162] on td "[STREET_ADDRESS]" at bounding box center [268, 143] width 115 height 36
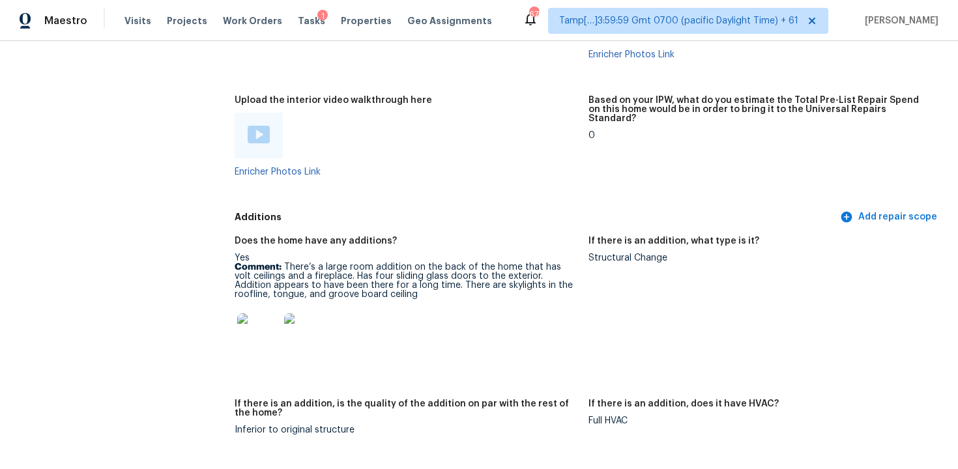
scroll to position [2747, 0]
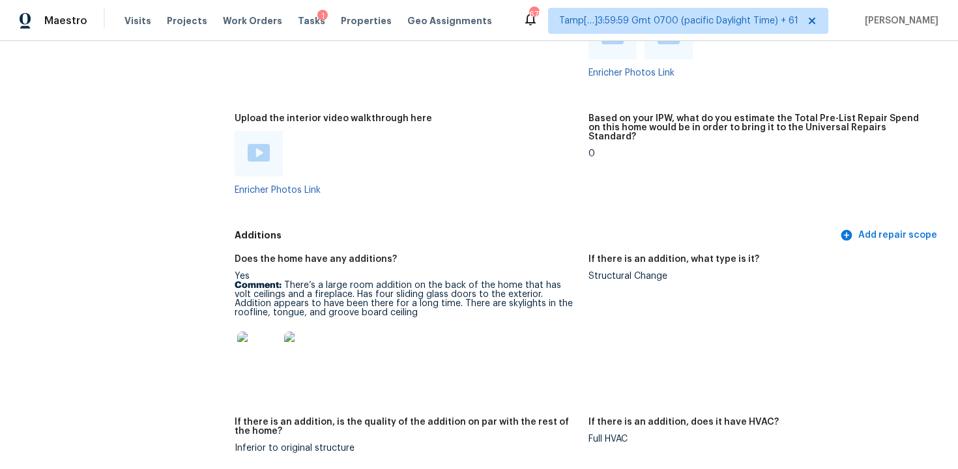
click at [264, 144] on img at bounding box center [259, 153] width 22 height 18
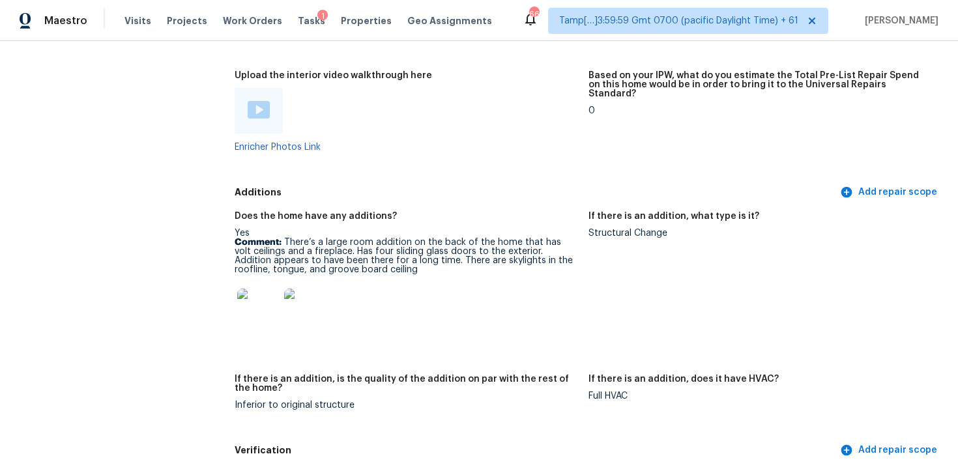
scroll to position [2803, 0]
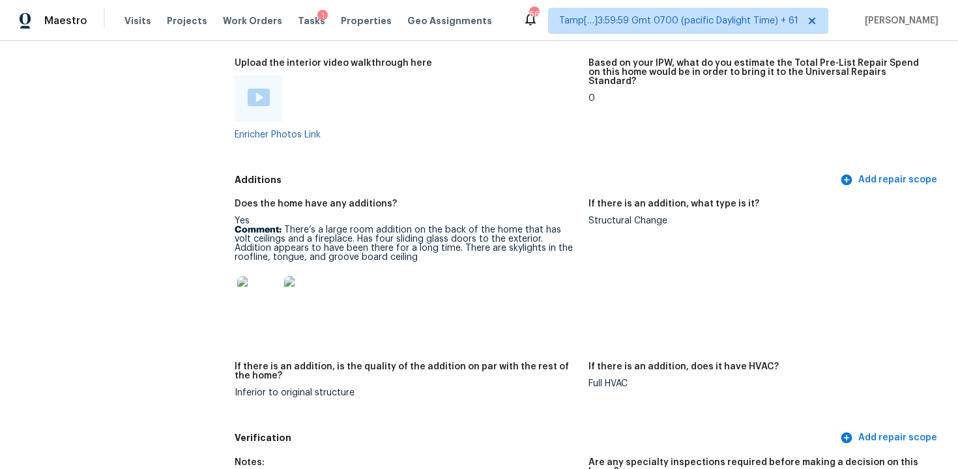
click at [251, 89] on img at bounding box center [259, 98] width 22 height 18
click at [478, 234] on p "Comment: There’s a large room addition on the back of the home that has volt ce…" at bounding box center [406, 243] width 343 height 36
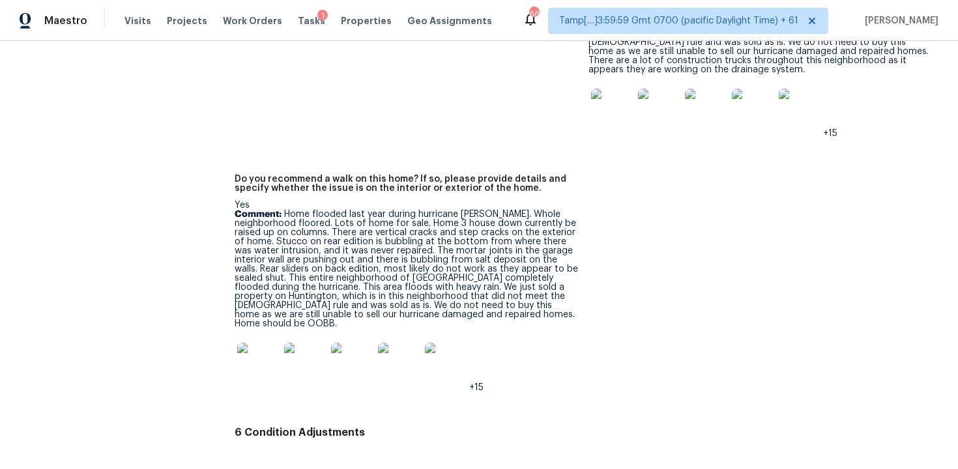
scroll to position [3399, 0]
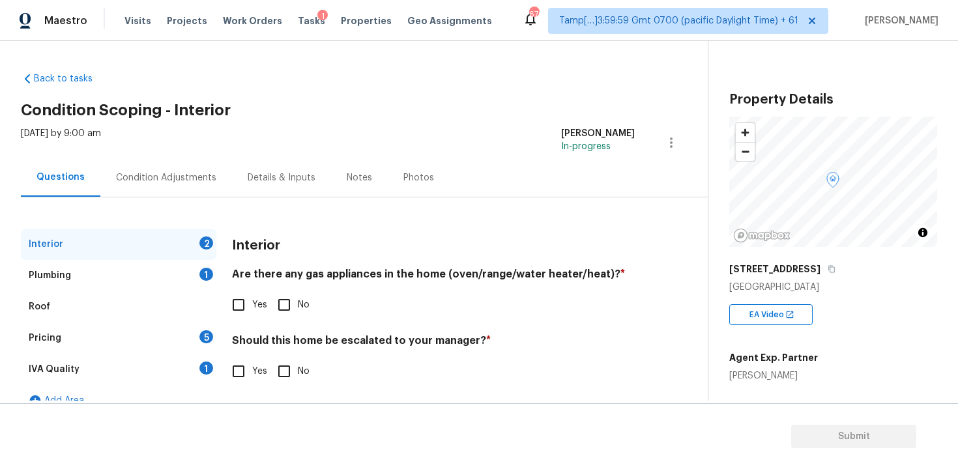
click at [178, 177] on div "Condition Adjustments" at bounding box center [166, 177] width 100 height 13
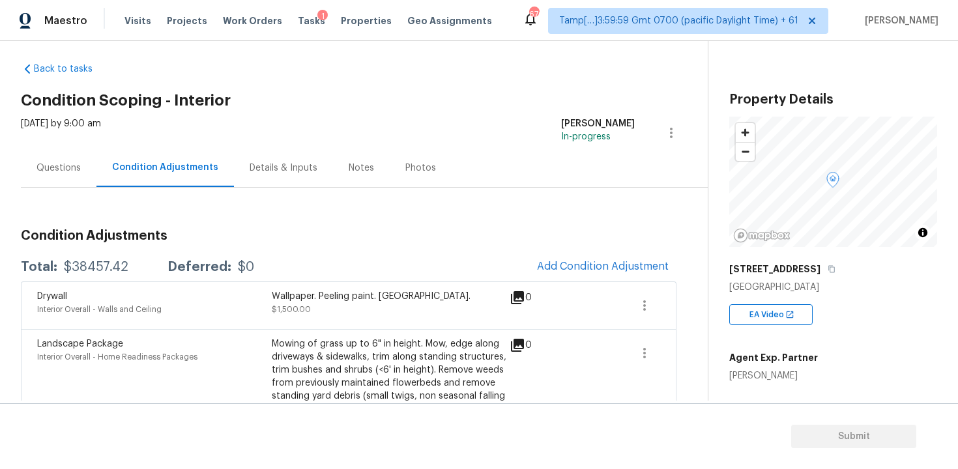
click at [81, 158] on div "Questions" at bounding box center [59, 168] width 76 height 38
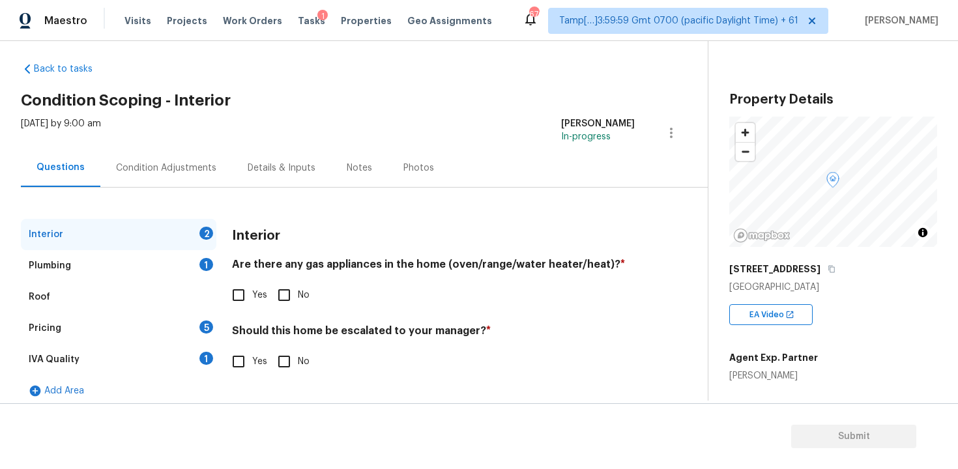
scroll to position [20, 0]
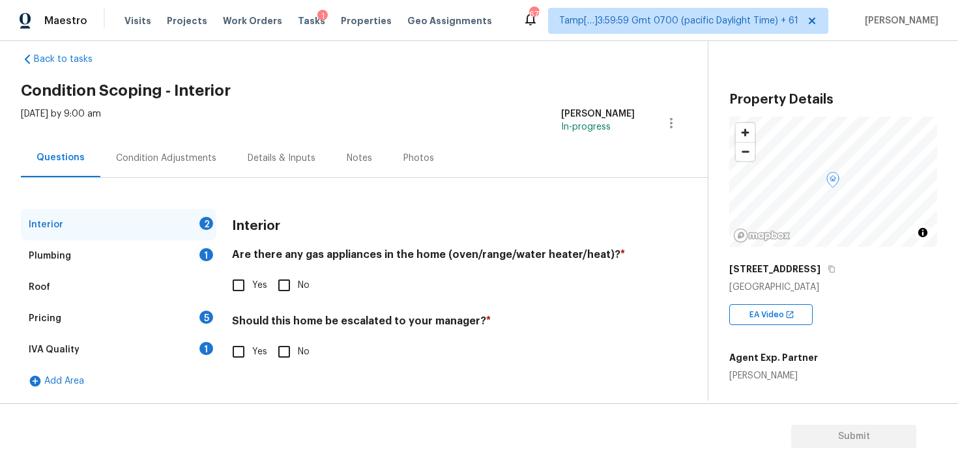
click at [273, 294] on input "No" at bounding box center [283, 285] width 27 height 27
checkbox input "true"
click at [278, 349] on input "No" at bounding box center [283, 351] width 27 height 27
checkbox input "true"
click at [180, 264] on div "Plumbing 1" at bounding box center [118, 255] width 195 height 31
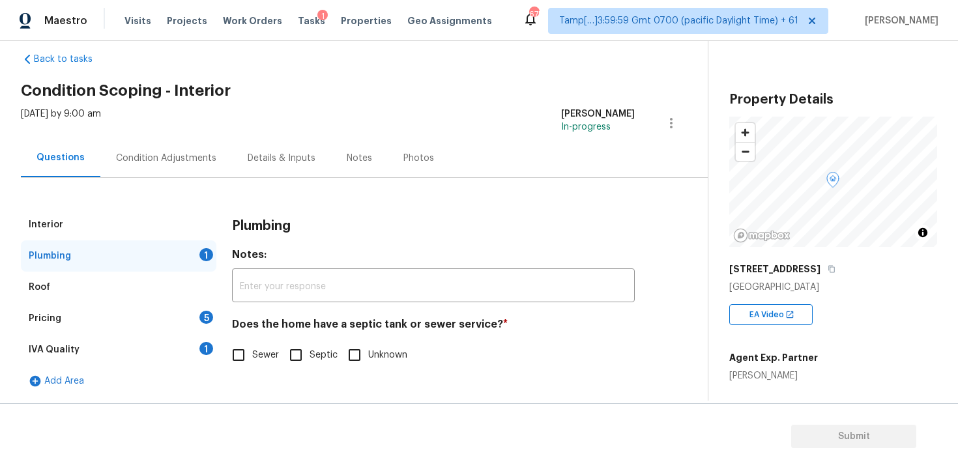
click at [225, 361] on input "Sewer" at bounding box center [238, 354] width 27 height 27
checkbox input "true"
click at [298, 355] on input "Septic" at bounding box center [295, 354] width 27 height 27
checkbox input "true"
checkbox input "false"
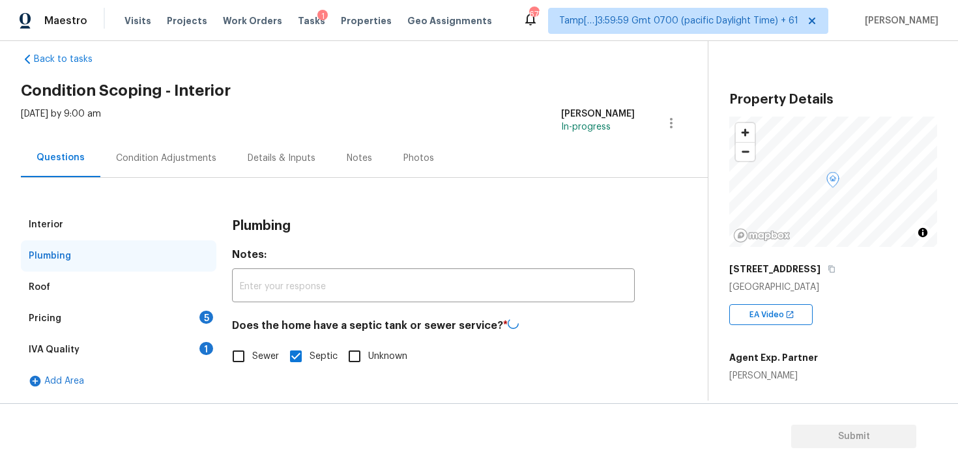
click at [182, 319] on div "Pricing 5" at bounding box center [118, 318] width 195 height 31
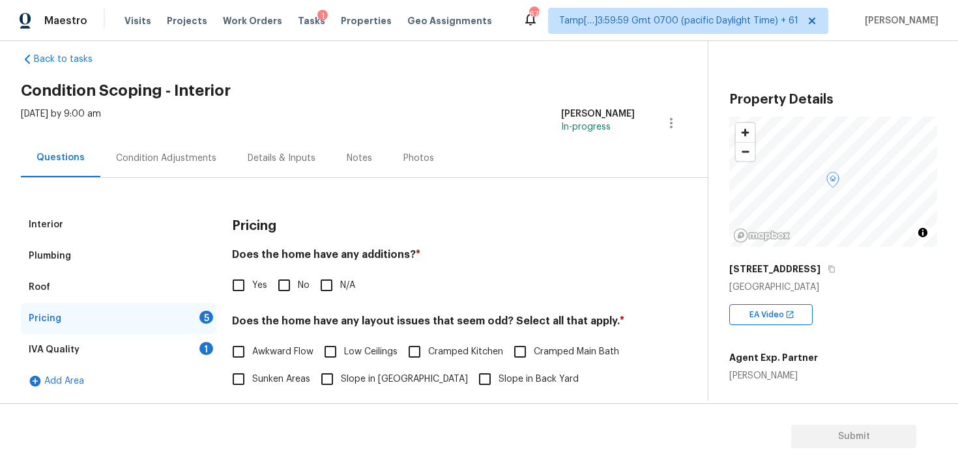
click at [259, 287] on span "Yes" at bounding box center [259, 286] width 15 height 14
click at [252, 287] on input "Yes" at bounding box center [238, 285] width 27 height 27
checkbox input "true"
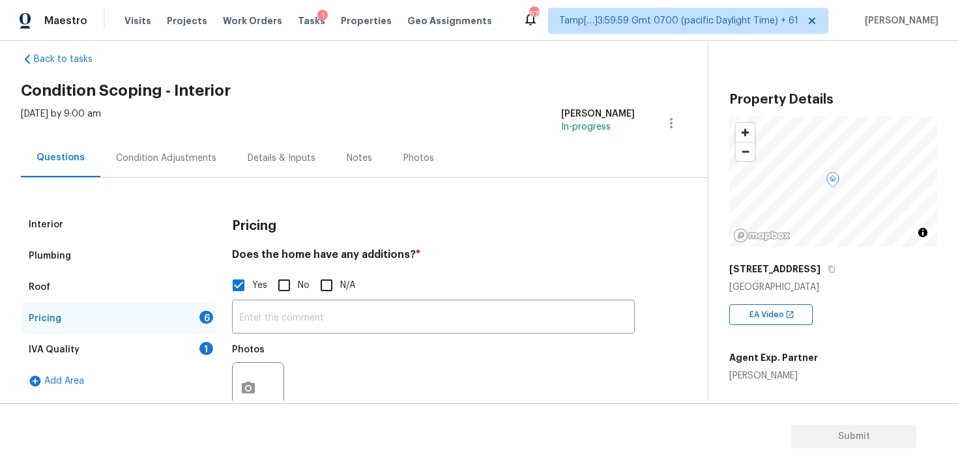
click at [278, 285] on input "No" at bounding box center [283, 285] width 27 height 27
checkbox input "true"
checkbox input "false"
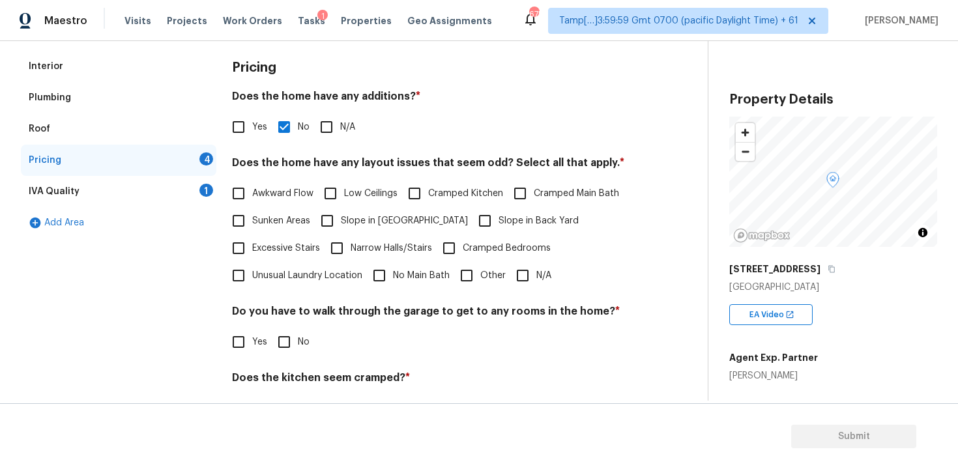
scroll to position [210, 0]
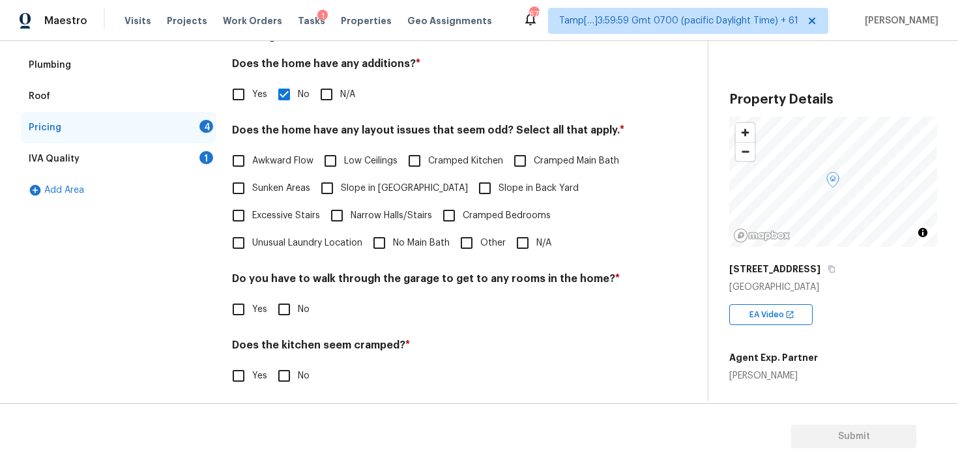
click at [512, 233] on input "N/A" at bounding box center [522, 242] width 27 height 27
checkbox input "true"
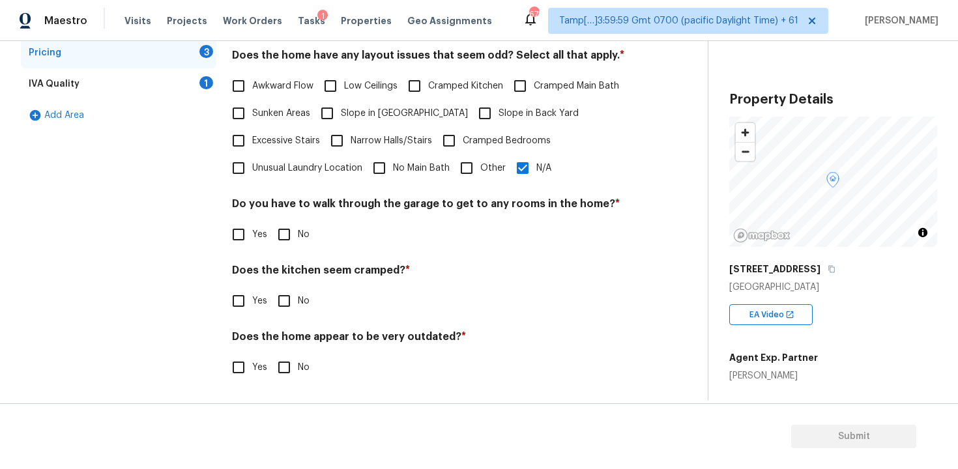
click at [302, 215] on h4 "Do you have to walk through the garage to get to any rooms in the home? *" at bounding box center [433, 206] width 403 height 18
click at [288, 238] on input "No" at bounding box center [283, 234] width 27 height 27
checkbox input "true"
click at [289, 290] on input "No" at bounding box center [283, 302] width 27 height 27
checkbox input "true"
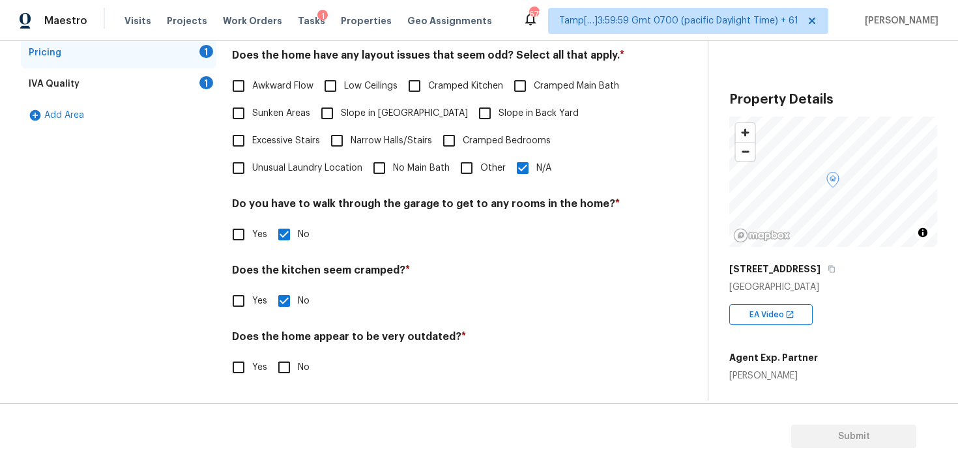
click at [285, 358] on input "No" at bounding box center [283, 367] width 27 height 27
checkbox input "true"
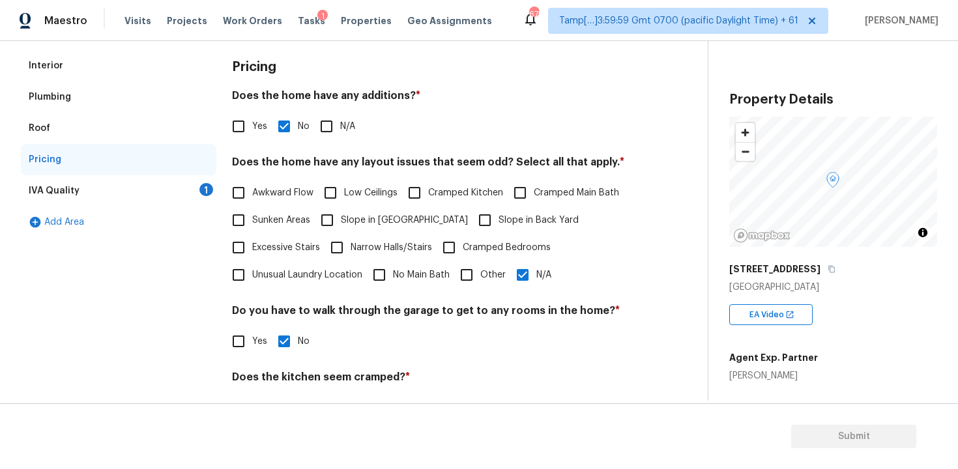
click at [188, 183] on div "IVA Quality 1" at bounding box center [118, 190] width 195 height 31
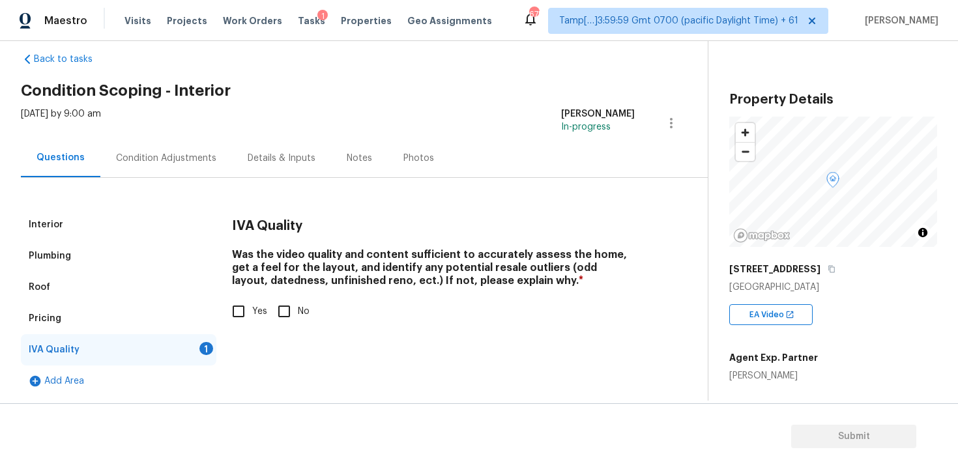
click at [245, 308] on input "Yes" at bounding box center [238, 311] width 27 height 27
checkbox input "true"
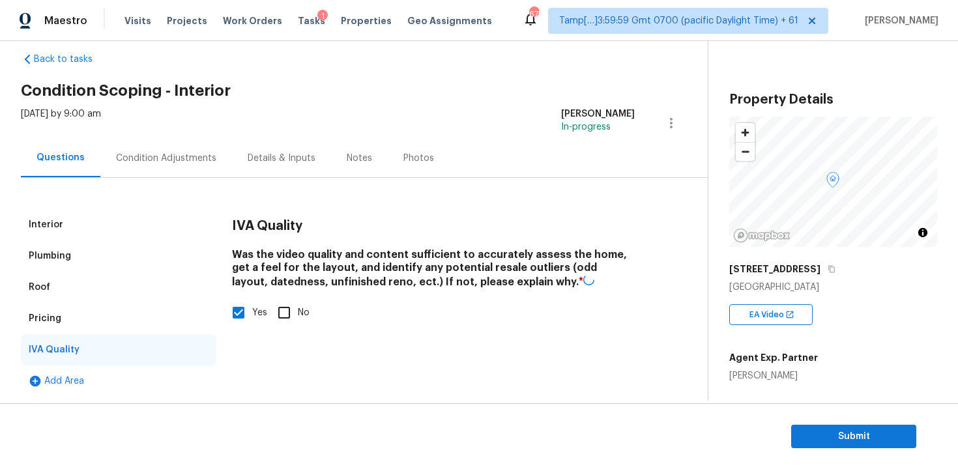
click at [190, 171] on div "Condition Adjustments" at bounding box center [166, 158] width 132 height 38
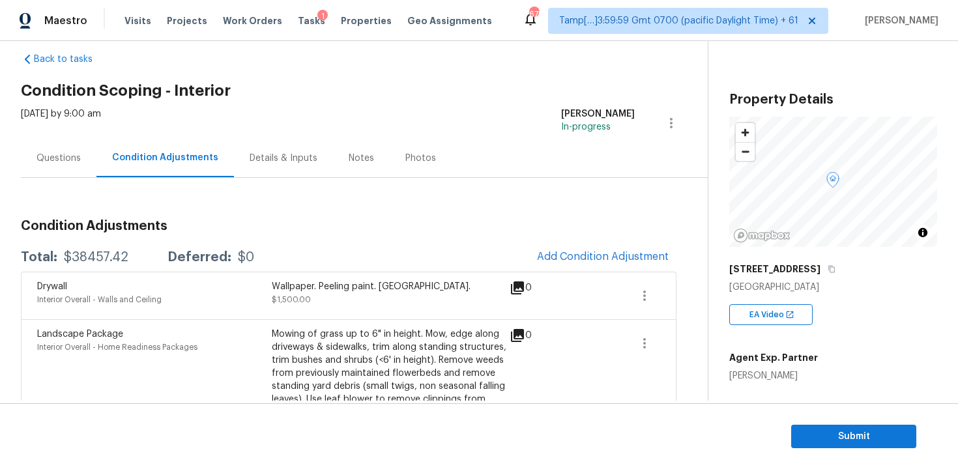
drag, startPoint x: 55, startPoint y: 257, endPoint x: 150, endPoint y: 256, distance: 94.5
click at [150, 257] on div "Total: $38457.42 Deferred: $0" at bounding box center [137, 257] width 233 height 13
copy div "$38457.42"
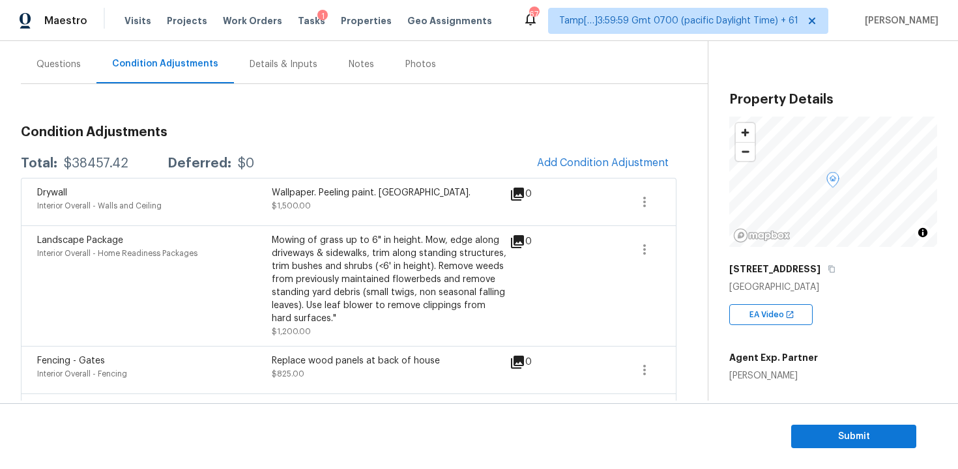
scroll to position [73, 0]
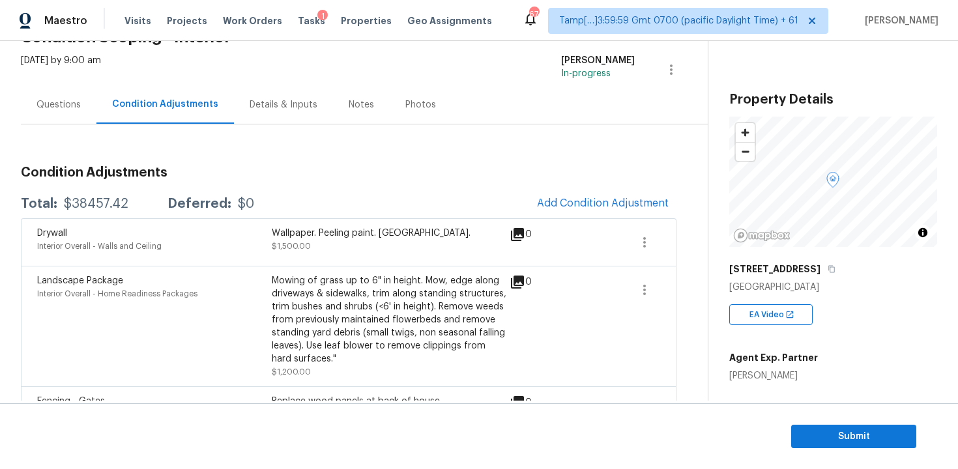
click at [559, 191] on span "Add Condition Adjustment" at bounding box center [602, 204] width 147 height 29
click at [559, 203] on span "Add Condition Adjustment" at bounding box center [603, 203] width 132 height 12
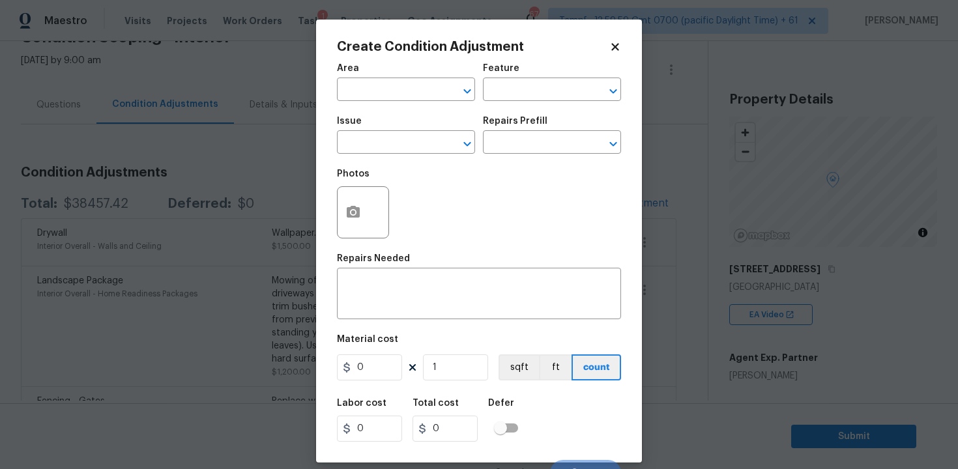
click at [405, 102] on span "Area ​" at bounding box center [406, 82] width 138 height 53
click at [402, 92] on input "text" at bounding box center [388, 91] width 102 height 20
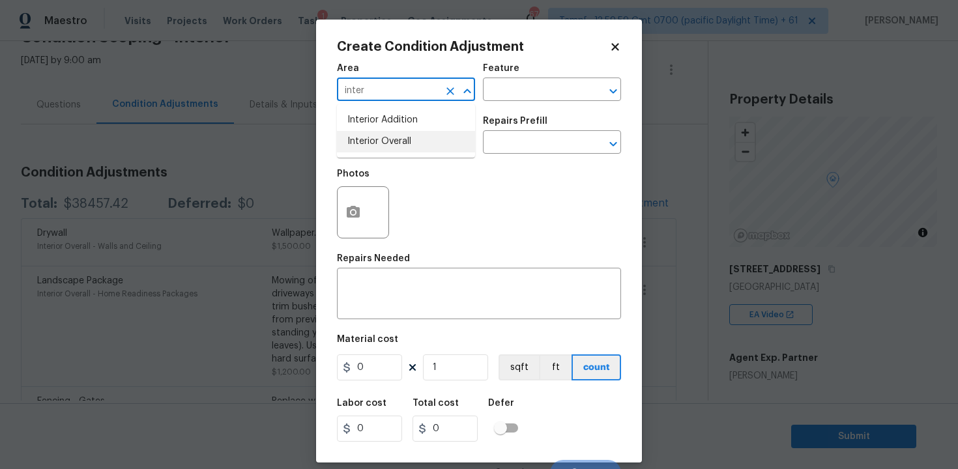
click at [401, 139] on li "Interior Overall" at bounding box center [406, 141] width 138 height 21
type input "Interior Overall"
click at [401, 139] on input "text" at bounding box center [388, 144] width 102 height 20
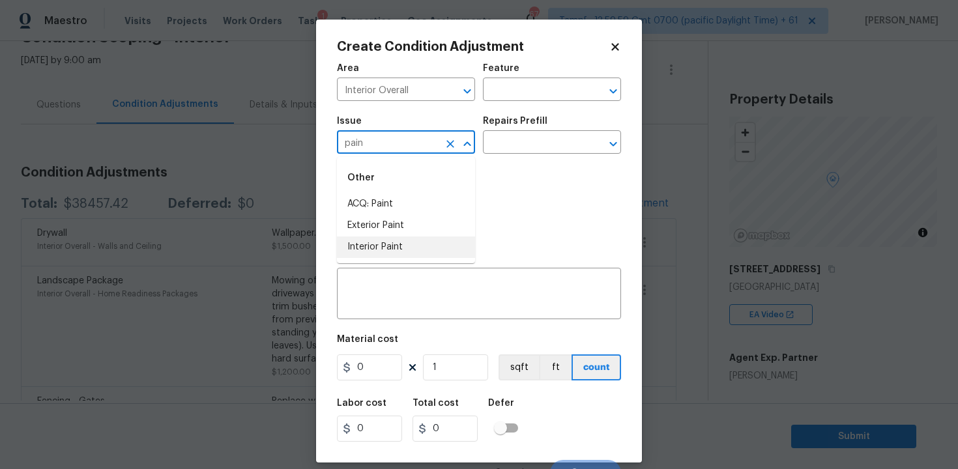
click at [393, 253] on li "Interior Paint" at bounding box center [406, 246] width 138 height 21
type input "Interior Paint"
click at [548, 139] on input "text" at bounding box center [534, 144] width 102 height 20
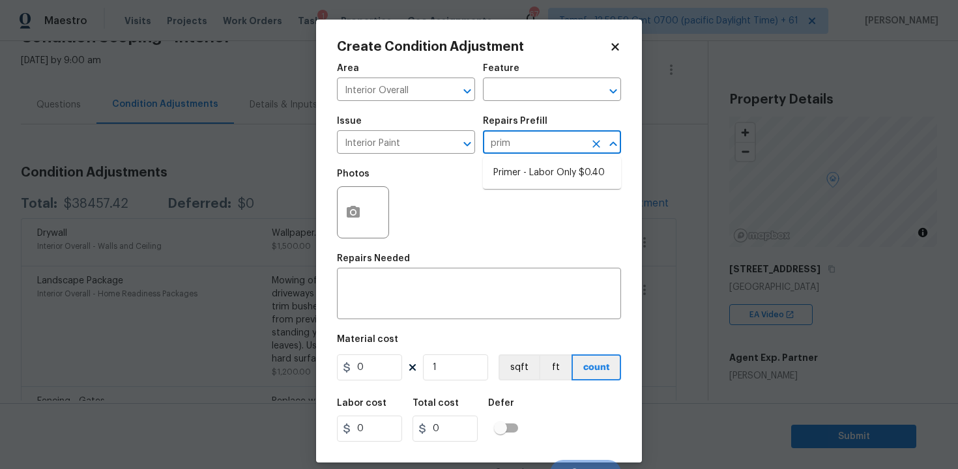
type input "prime"
click at [554, 176] on li "Primer - Labor Only $0.40" at bounding box center [552, 172] width 138 height 21
type input "Overall Paint"
type textarea "Interior primer - PRIMER PROVIDED BY OPENDOOR - All nails, screws, drywall anch…"
type input "0.4"
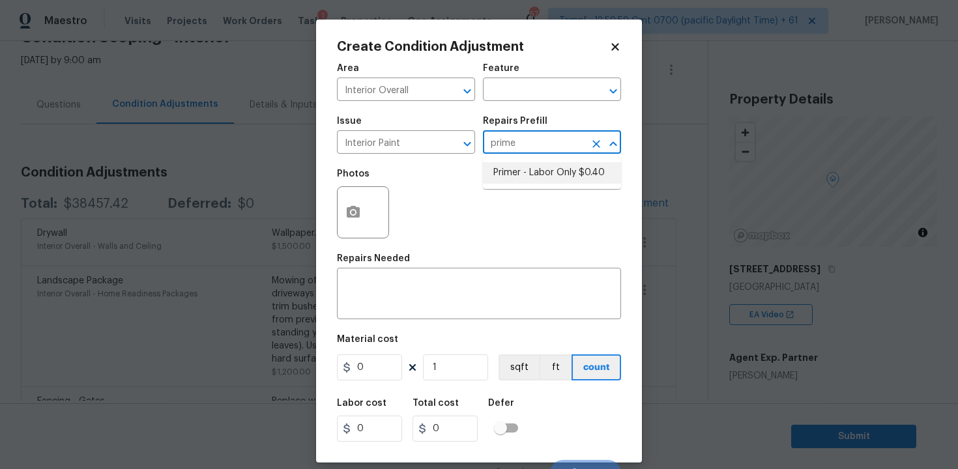
type input "0.4"
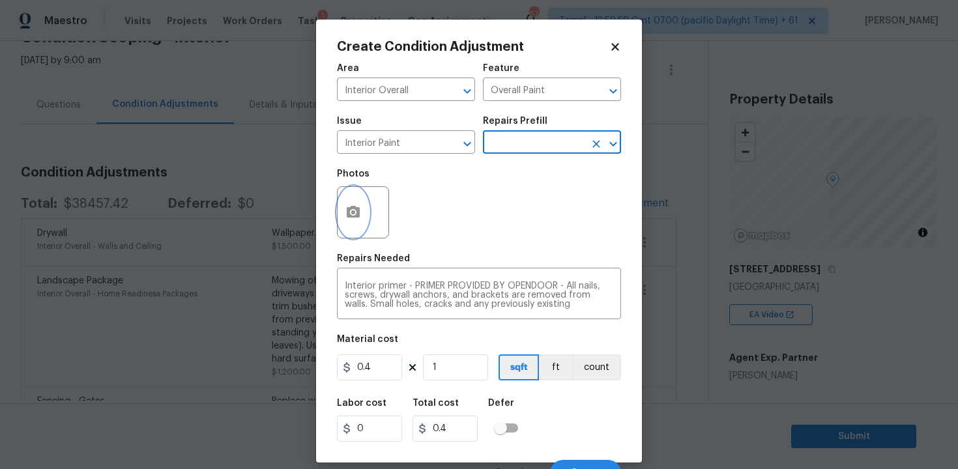
click at [360, 209] on icon "button" at bounding box center [353, 212] width 13 height 12
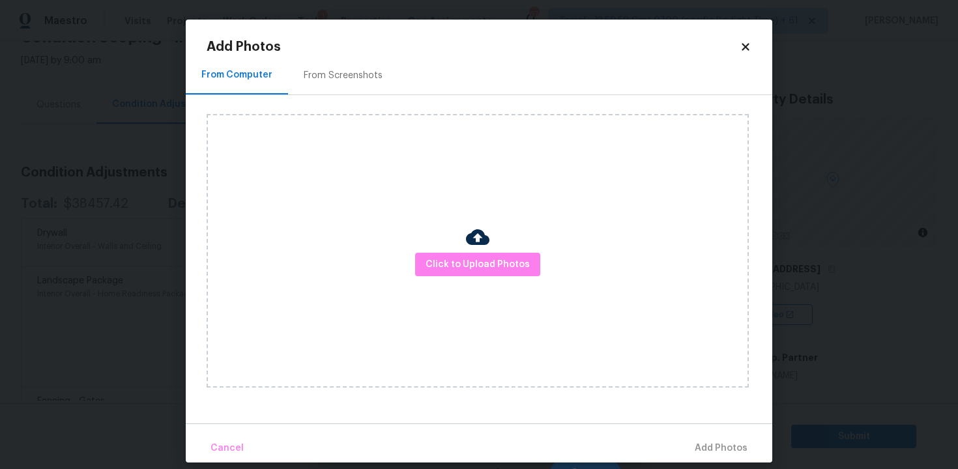
click at [436, 244] on div "Click to Upload Photos" at bounding box center [478, 251] width 542 height 274
click at [443, 259] on span "Click to Upload Photos" at bounding box center [477, 265] width 104 height 16
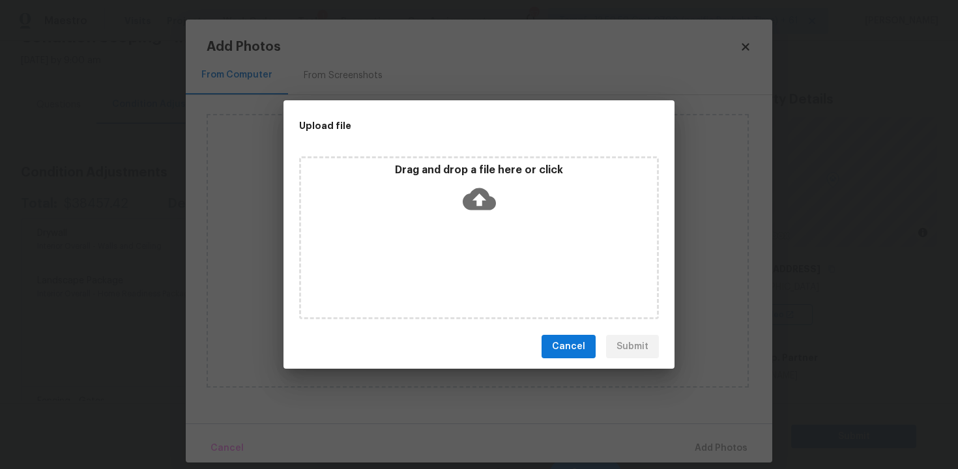
click at [457, 213] on div "Drag and drop a file here or click" at bounding box center [479, 192] width 356 height 56
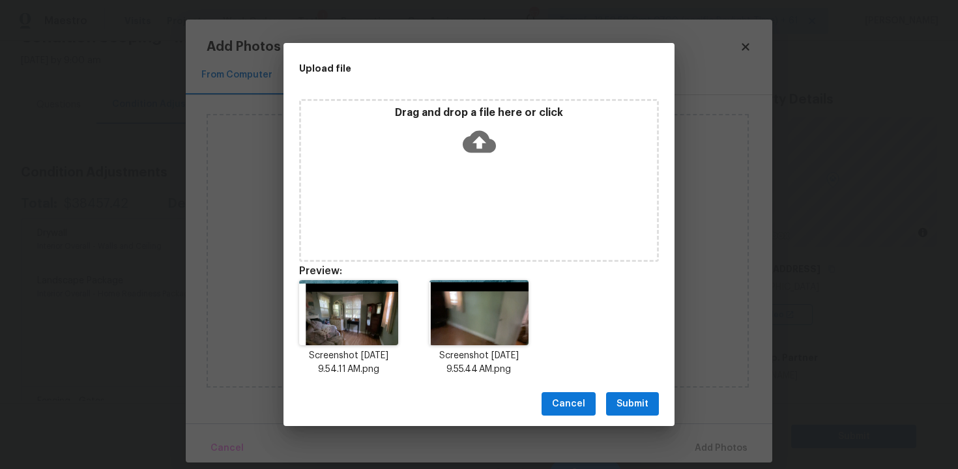
scroll to position [10, 0]
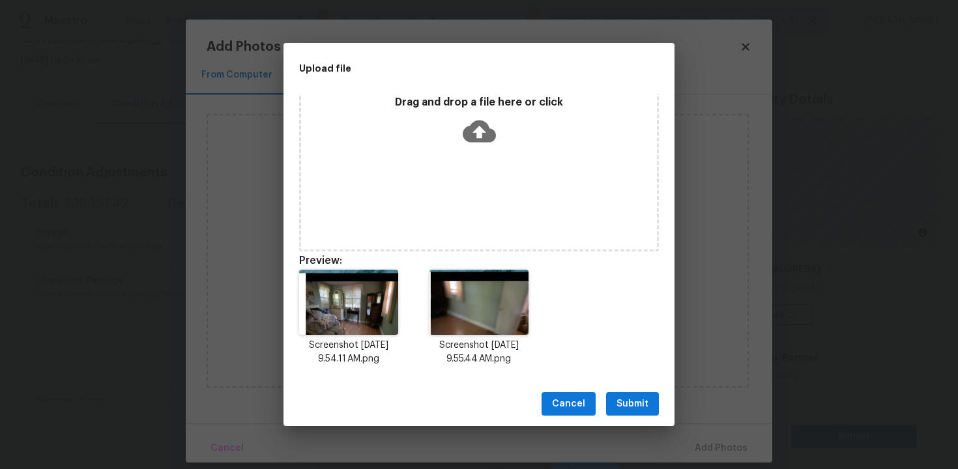
click at [645, 392] on div "Cancel Submit" at bounding box center [478, 404] width 391 height 45
click at [637, 397] on span "Submit" at bounding box center [632, 404] width 32 height 16
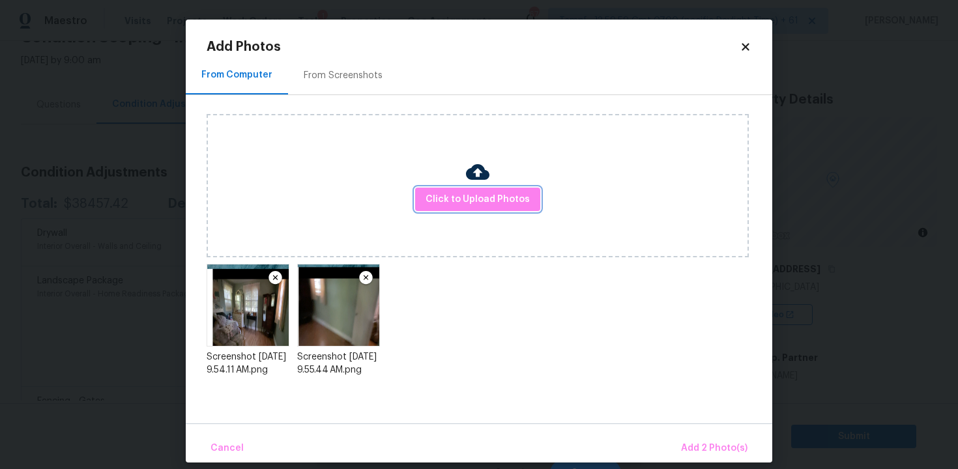
scroll to position [0, 0]
click at [706, 438] on button "Add 2 Photo(s)" at bounding box center [714, 449] width 77 height 28
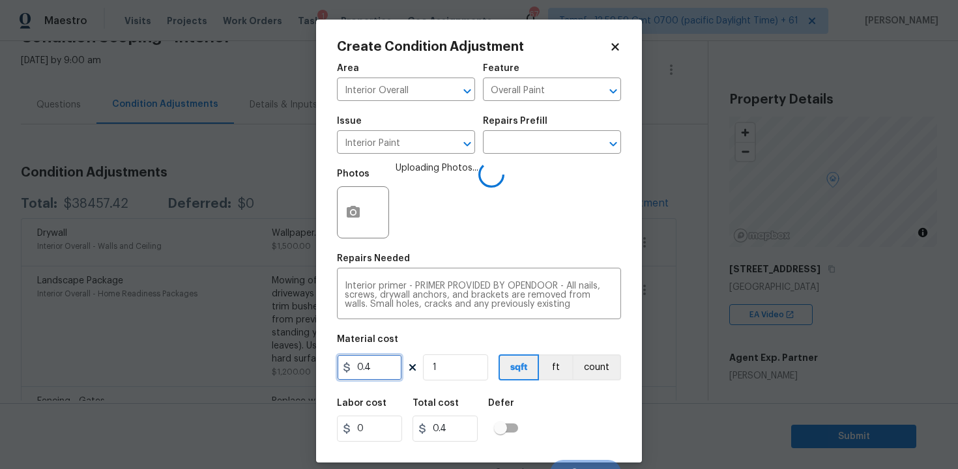
click at [394, 367] on input "0.4" at bounding box center [369, 367] width 65 height 26
click at [394, 367] on input "0" at bounding box center [369, 367] width 65 height 26
type input "300"
click at [546, 401] on div "Labor cost 0 Total cost 300 Defer" at bounding box center [479, 420] width 284 height 59
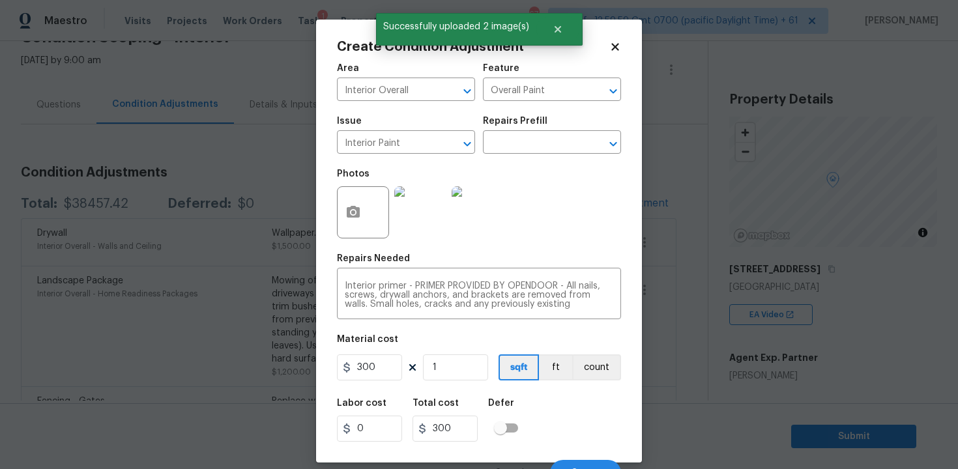
scroll to position [18, 0]
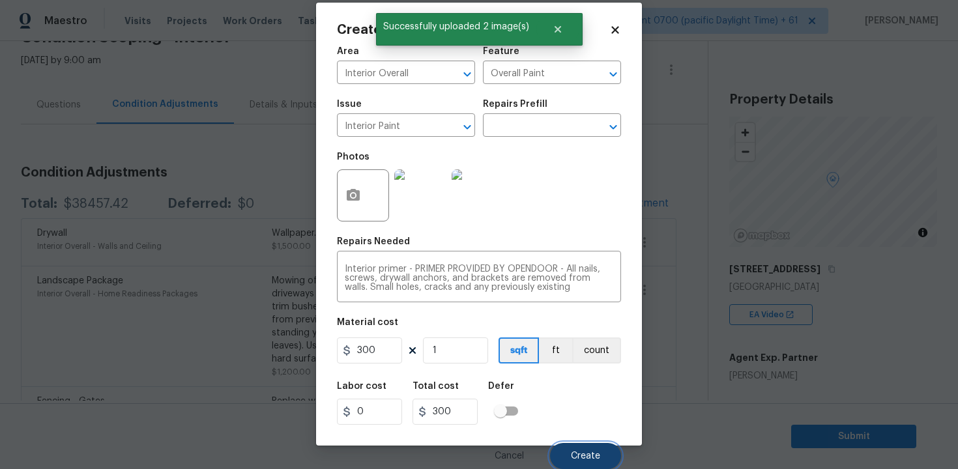
click at [583, 446] on button "Create" at bounding box center [585, 456] width 71 height 26
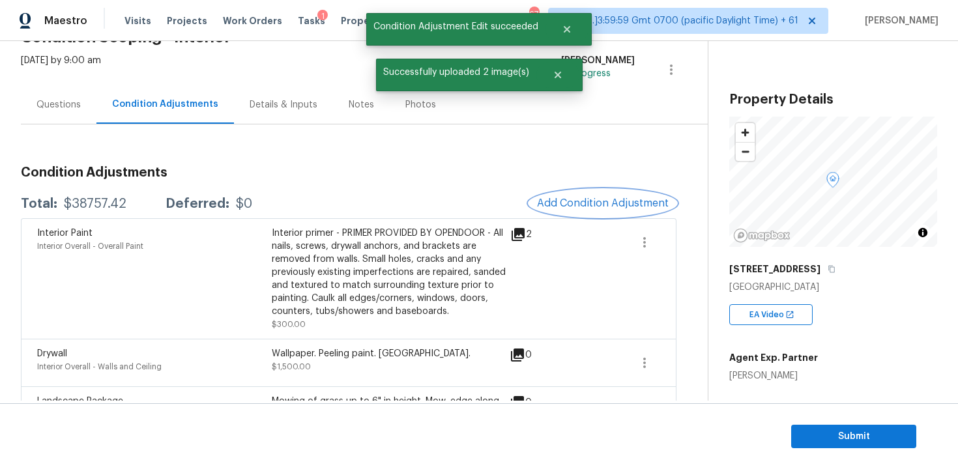
scroll to position [2, 0]
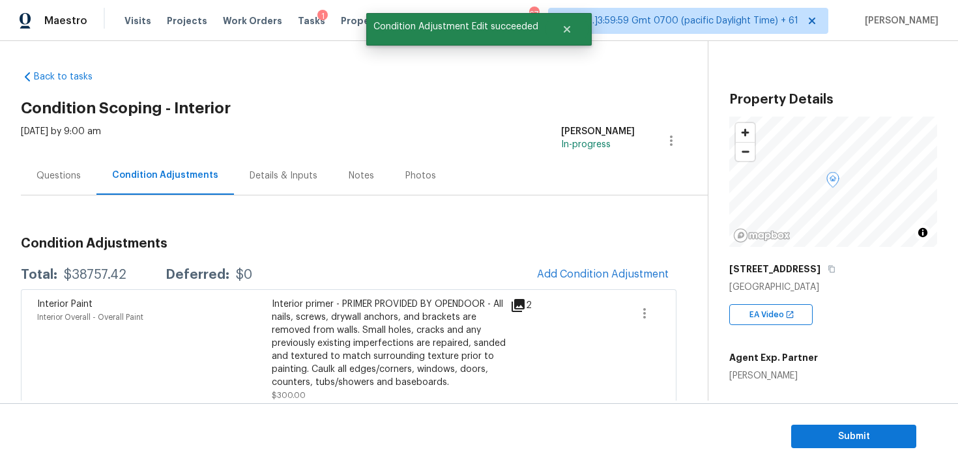
click at [86, 168] on div "Questions" at bounding box center [59, 175] width 76 height 38
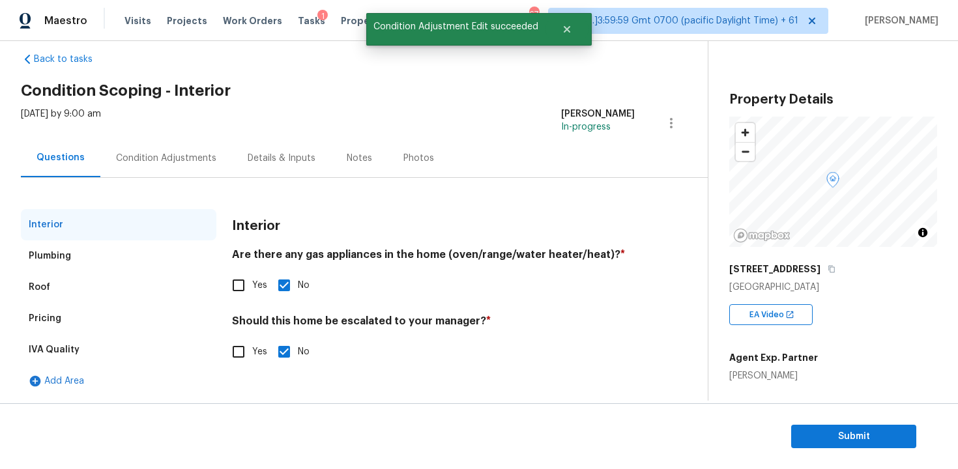
scroll to position [19, 0]
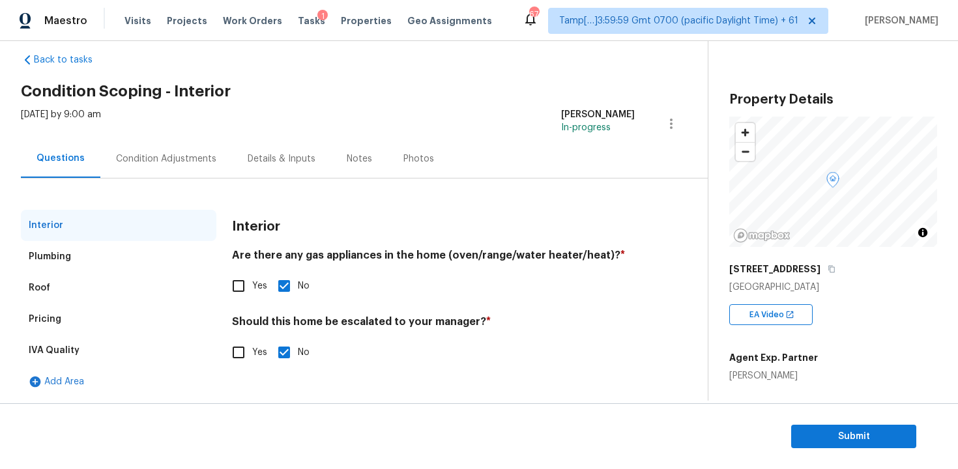
click at [192, 154] on div "Condition Adjustments" at bounding box center [166, 158] width 100 height 13
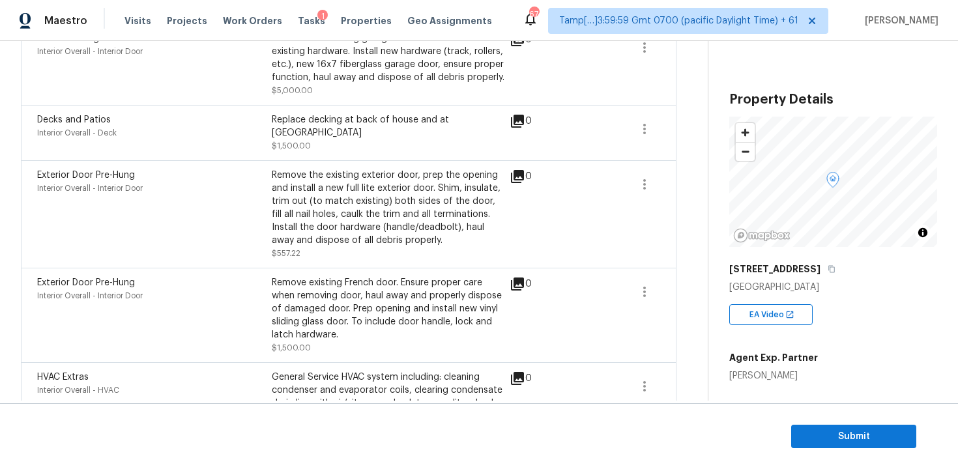
scroll to position [1214, 0]
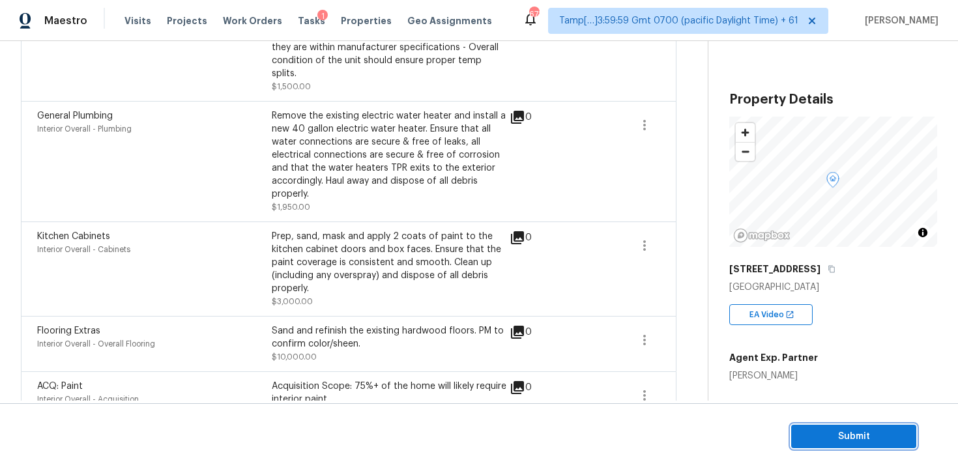
click at [818, 427] on button "Submit" at bounding box center [853, 437] width 125 height 24
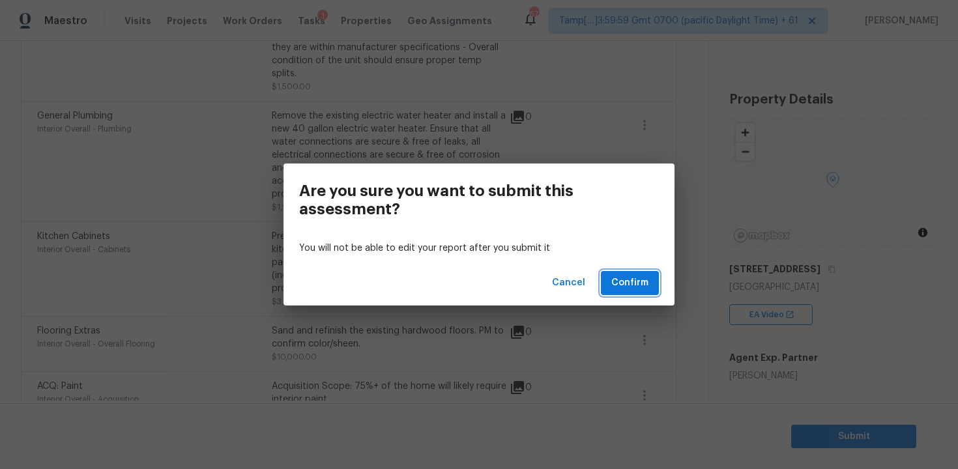
click at [647, 294] on button "Confirm" at bounding box center [630, 283] width 58 height 24
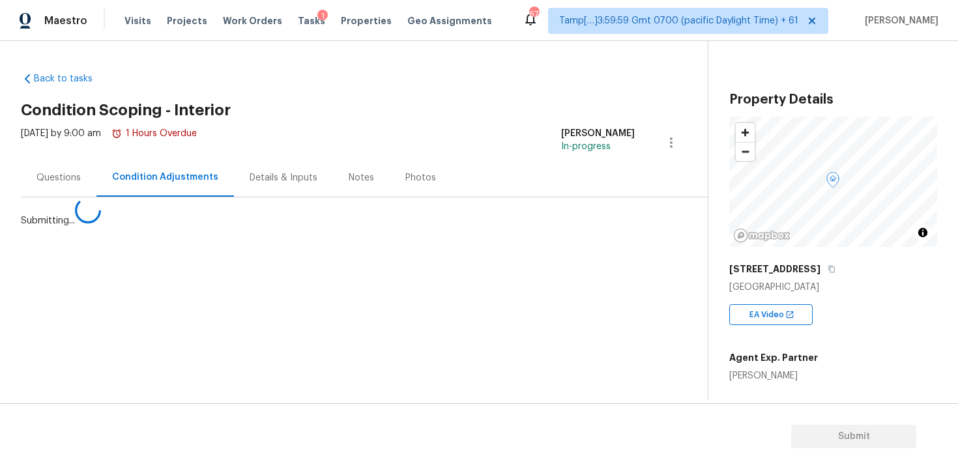
scroll to position [0, 0]
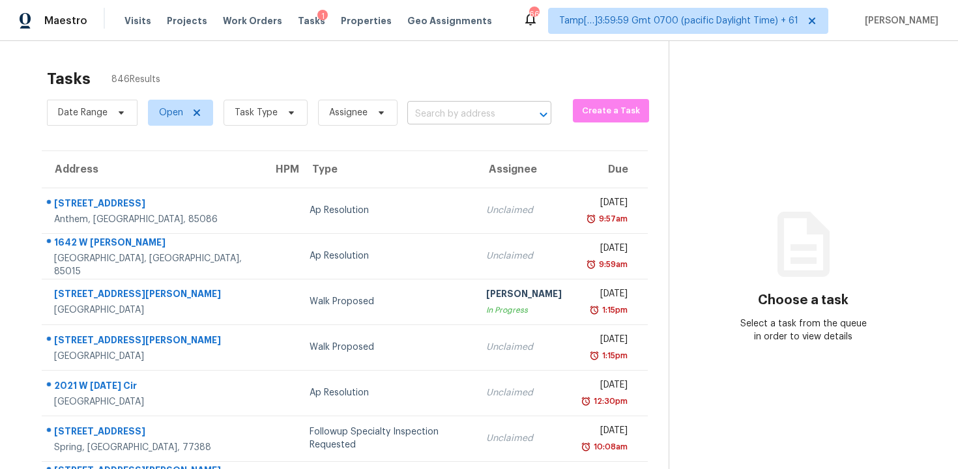
click at [438, 117] on input "text" at bounding box center [460, 114] width 107 height 20
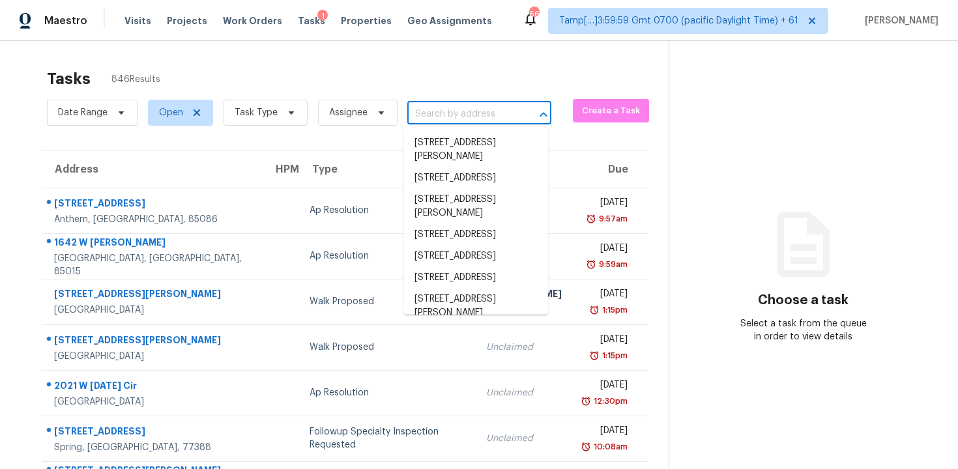
paste input "[STREET_ADDRESS]"
type input "[STREET_ADDRESS]"
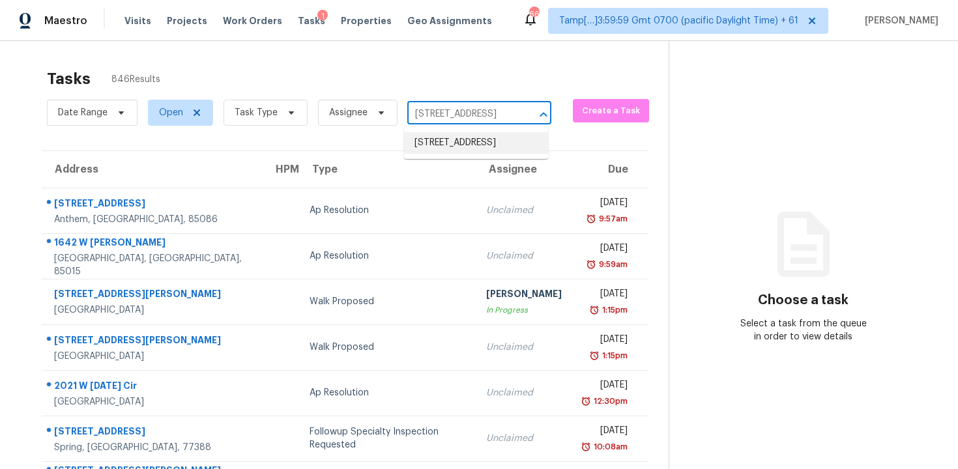
click at [446, 134] on li "[STREET_ADDRESS]" at bounding box center [476, 142] width 144 height 21
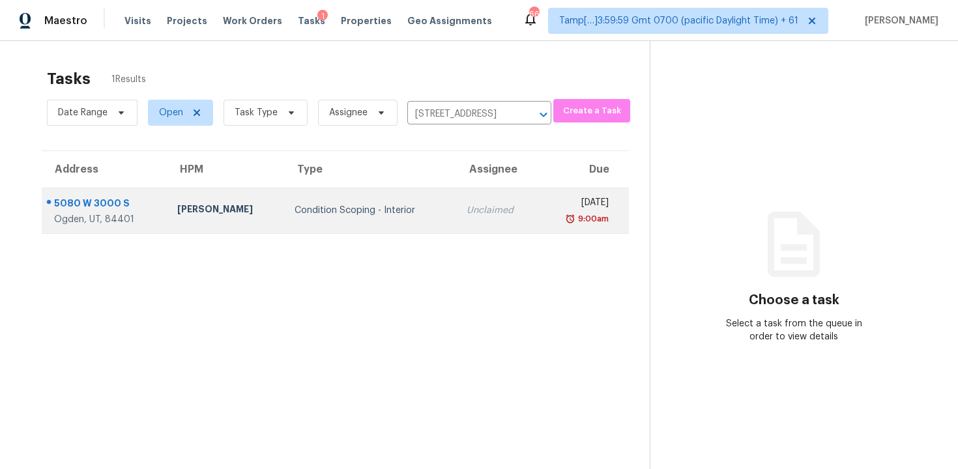
click at [538, 201] on td "[DATE] 9:00am" at bounding box center [583, 211] width 91 height 46
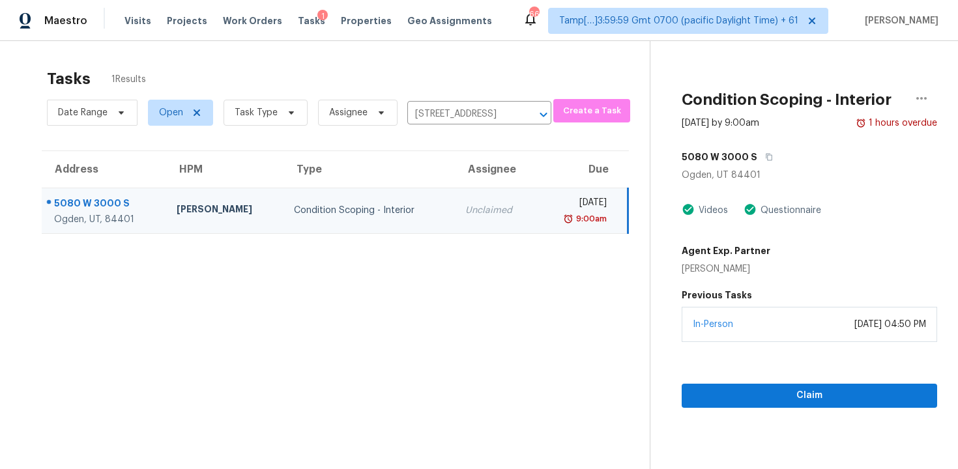
scroll to position [41, 0]
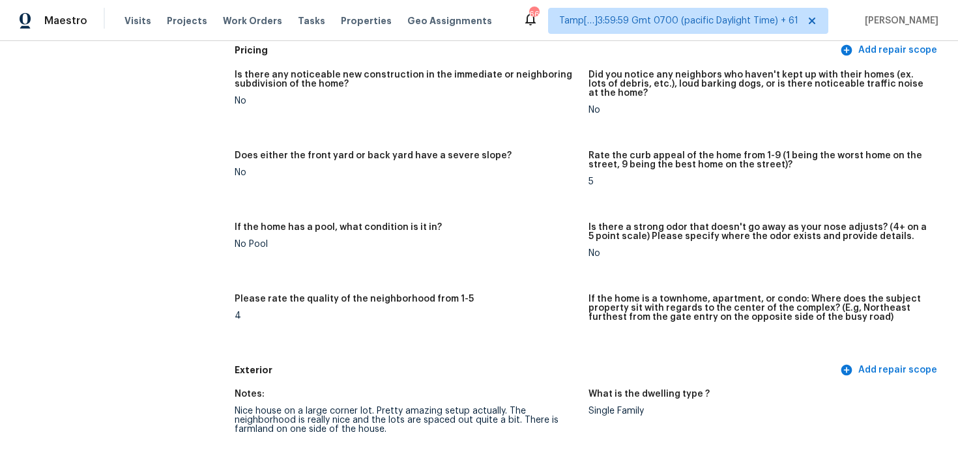
scroll to position [10, 0]
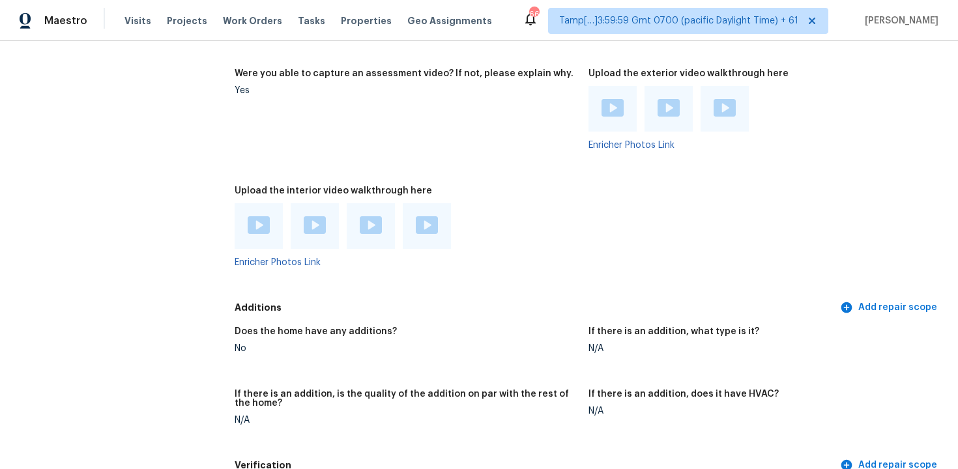
scroll to position [2385, 0]
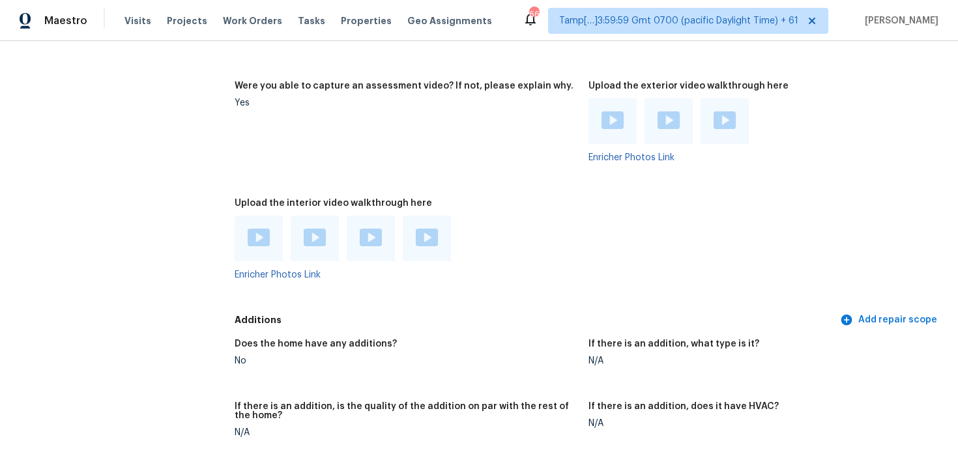
click at [269, 216] on div at bounding box center [259, 239] width 48 height 46
click at [264, 229] on img at bounding box center [259, 238] width 22 height 18
click at [315, 229] on img at bounding box center [315, 238] width 22 height 18
click at [378, 238] on div at bounding box center [371, 239] width 48 height 46
click at [370, 229] on img at bounding box center [371, 238] width 22 height 18
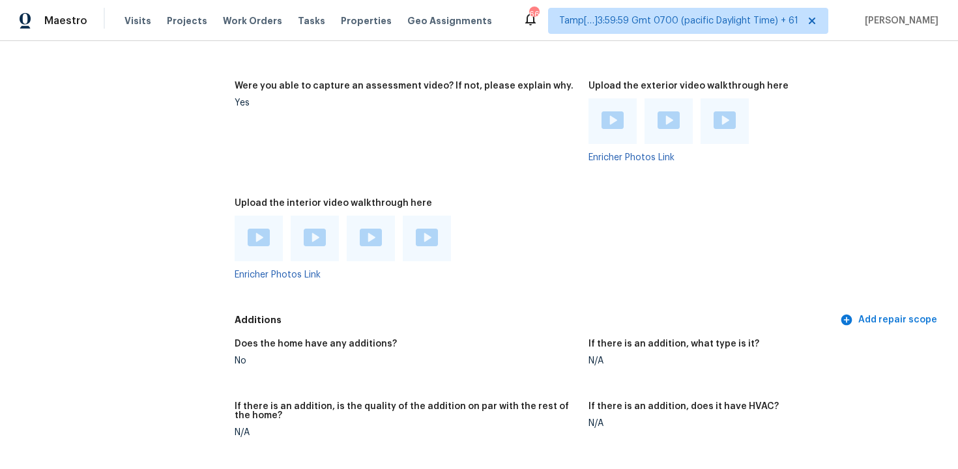
click at [849, 160] on figure "Upload the exterior video walkthrough here Enricher Photos Link" at bounding box center [765, 132] width 354 height 102
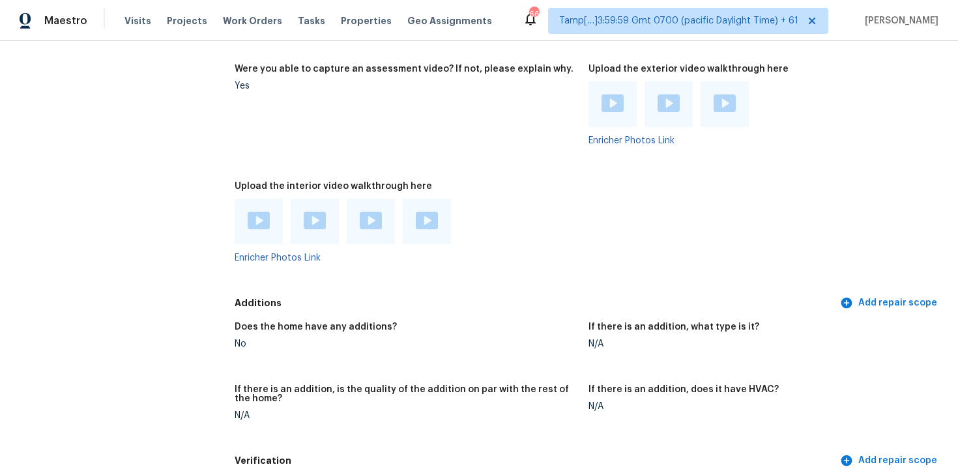
scroll to position [2403, 0]
click at [251, 214] on img at bounding box center [259, 220] width 22 height 18
click at [311, 211] on img at bounding box center [315, 220] width 22 height 18
click at [268, 211] on img at bounding box center [259, 220] width 22 height 18
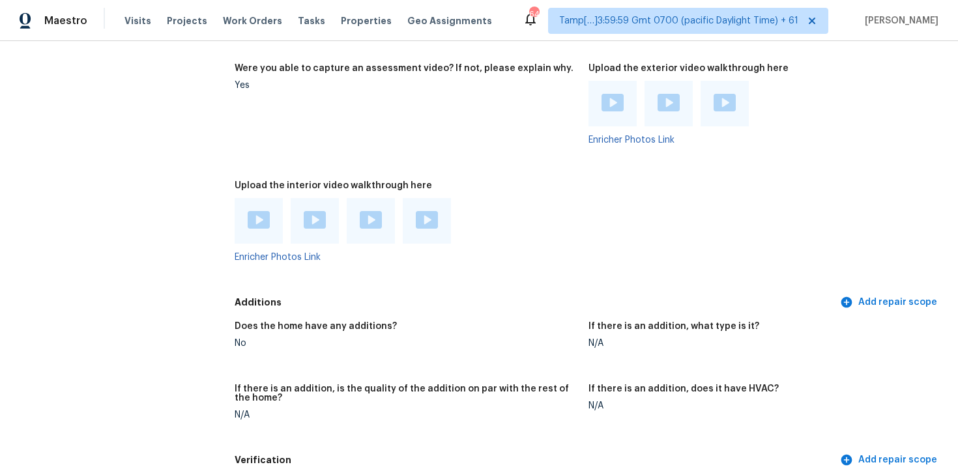
click at [366, 211] on img at bounding box center [371, 220] width 22 height 18
click at [431, 199] on div at bounding box center [427, 221] width 48 height 46
click at [431, 211] on img at bounding box center [427, 220] width 22 height 18
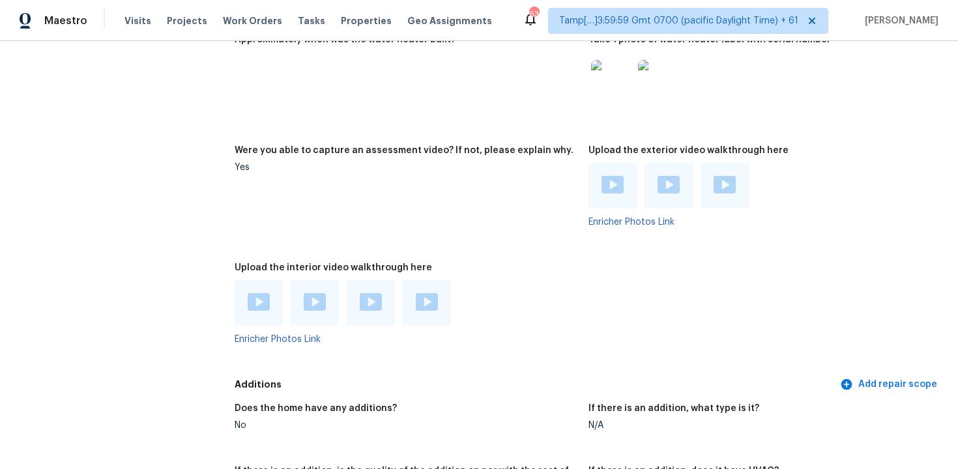
scroll to position [2318, 0]
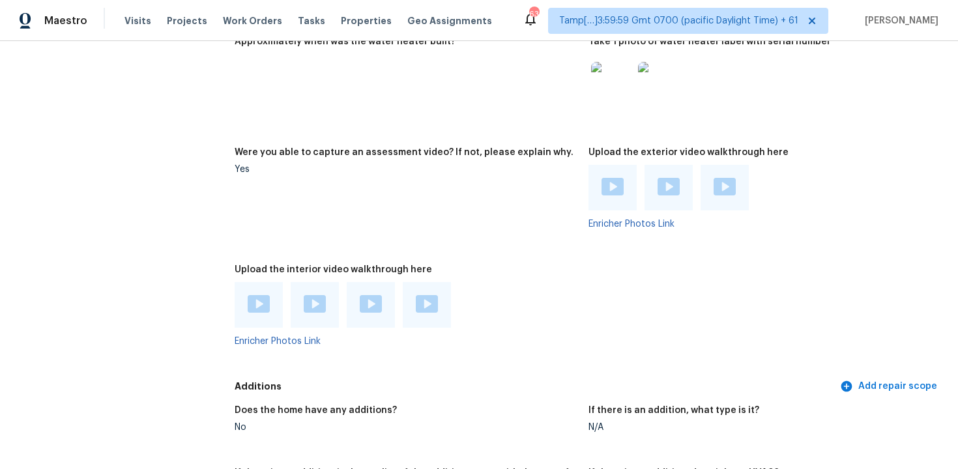
click at [454, 284] on div at bounding box center [347, 305] width 224 height 46
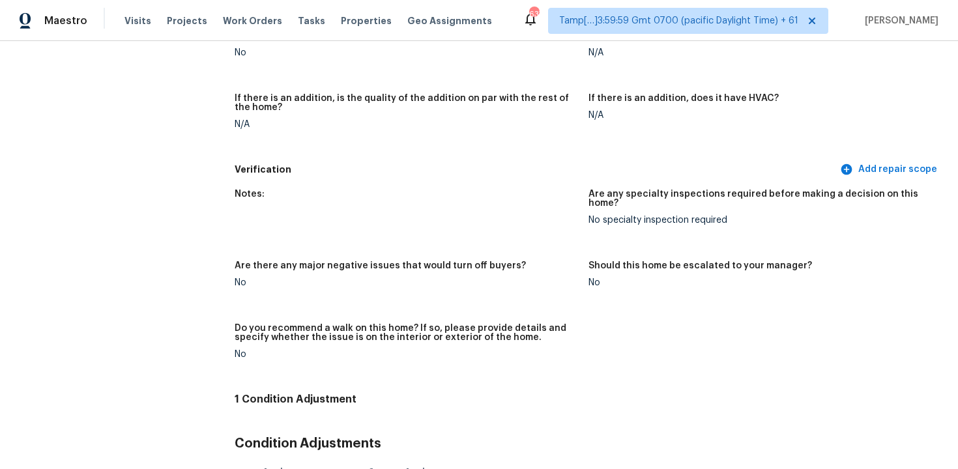
scroll to position [2857, 0]
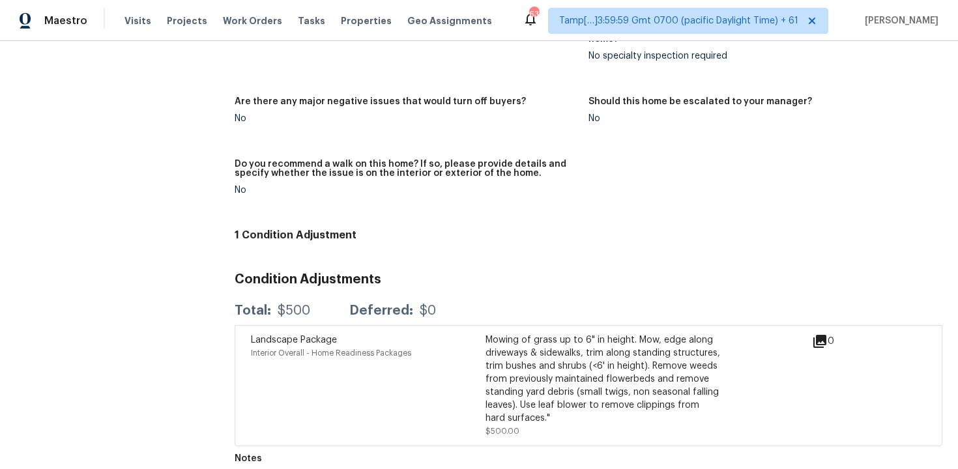
click at [404, 132] on div "Notes: Are any specialty inspections required before making a decision on this …" at bounding box center [588, 121] width 707 height 206
click at [128, 10] on div "Visits Projects Work Orders Tasks Properties Geo Assignments" at bounding box center [315, 21] width 383 height 26
click at [136, 25] on span "Visits" at bounding box center [137, 20] width 27 height 13
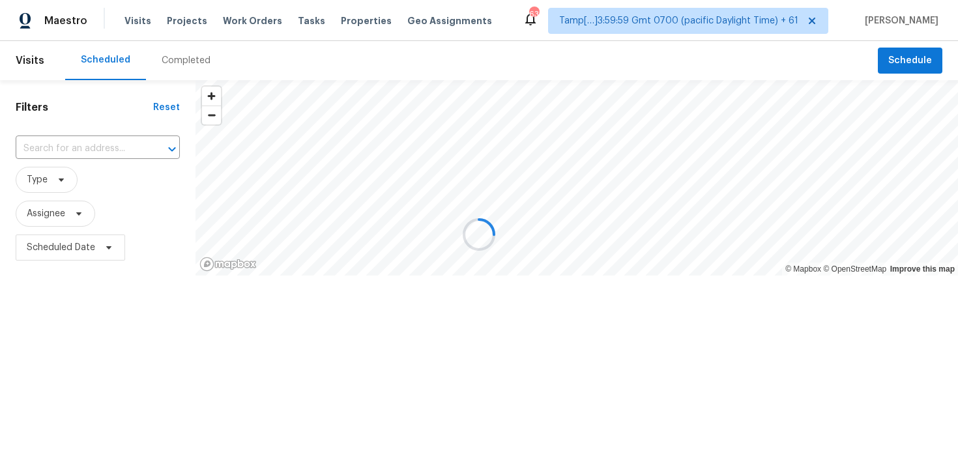
click at [192, 68] on div at bounding box center [479, 234] width 958 height 469
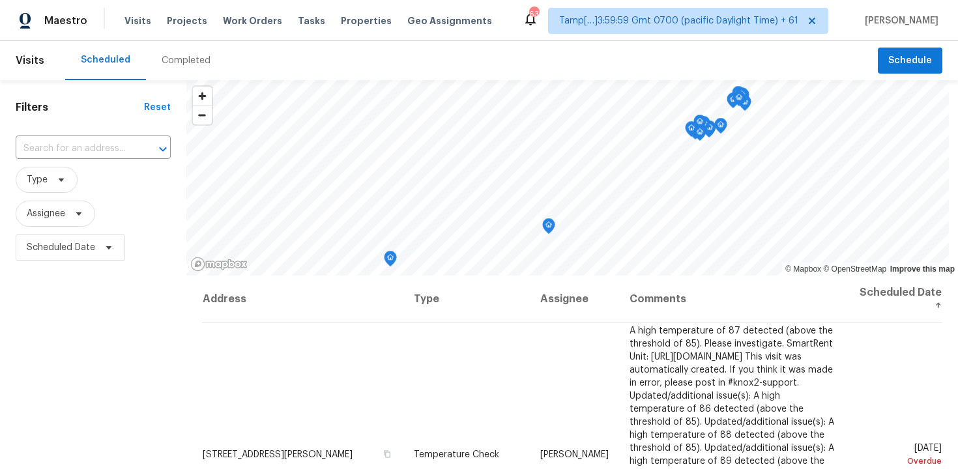
click at [192, 68] on div "Completed" at bounding box center [186, 60] width 80 height 39
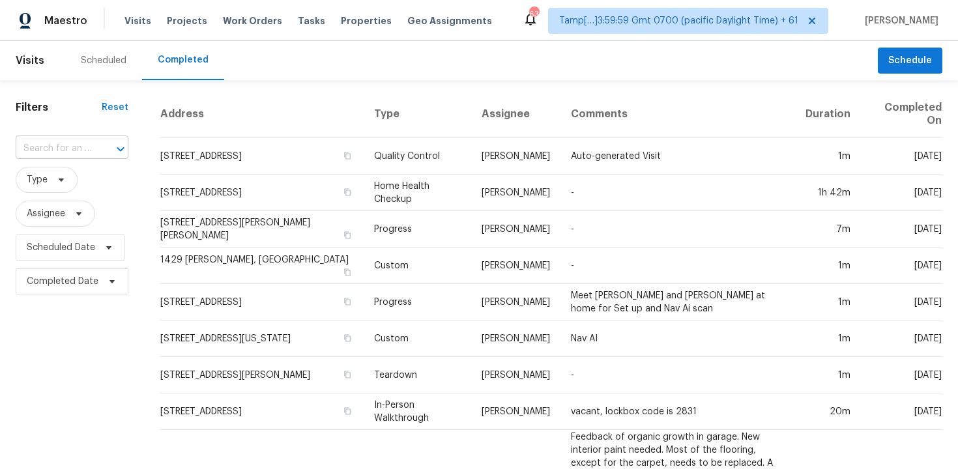
click at [74, 151] on input "text" at bounding box center [54, 149] width 76 height 20
paste input "[STREET_ADDRESS][US_STATE]"
type input "[STREET_ADDRESS][US_STATE]"
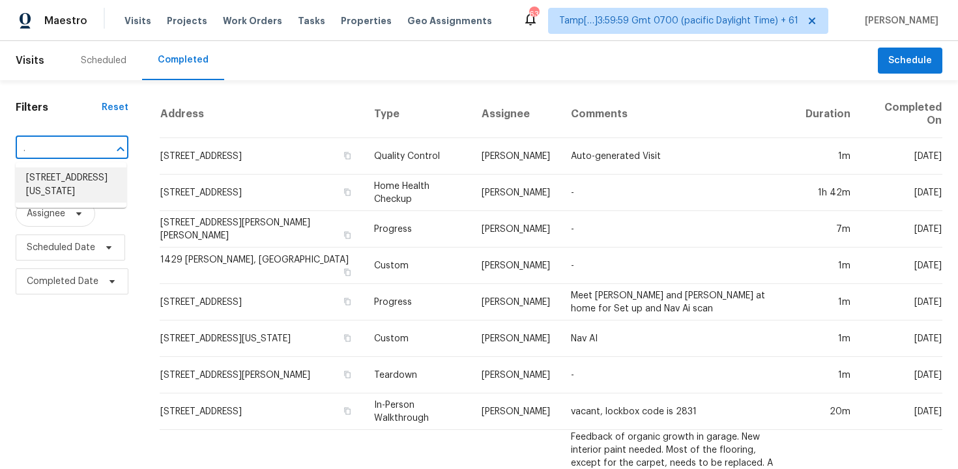
click at [100, 178] on li "[STREET_ADDRESS][US_STATE]" at bounding box center [71, 184] width 111 height 35
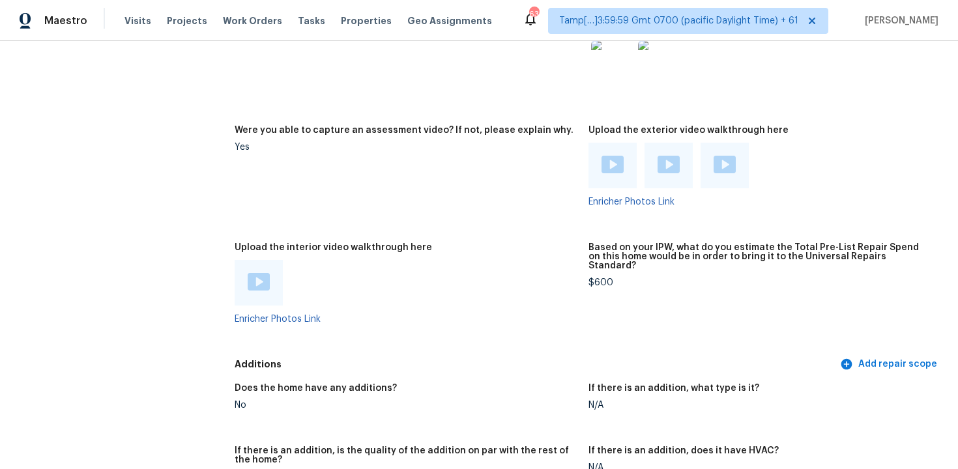
scroll to position [2710, 0]
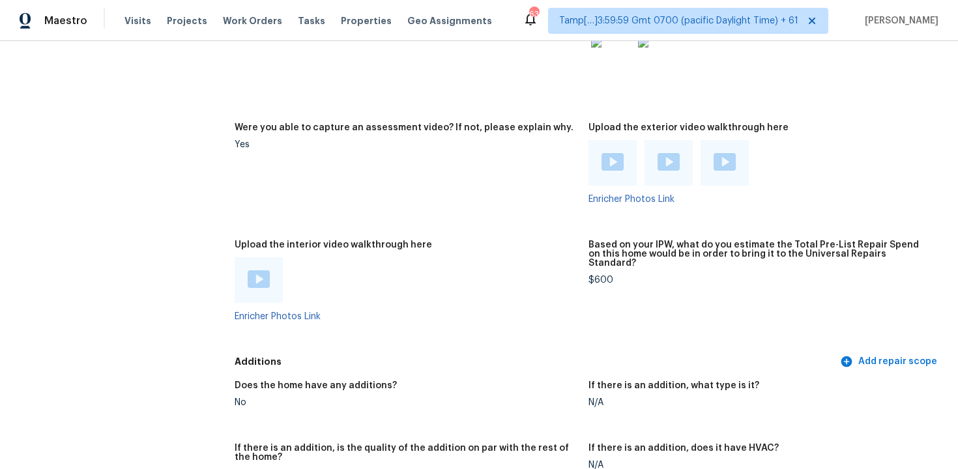
click at [251, 276] on img at bounding box center [259, 279] width 22 height 18
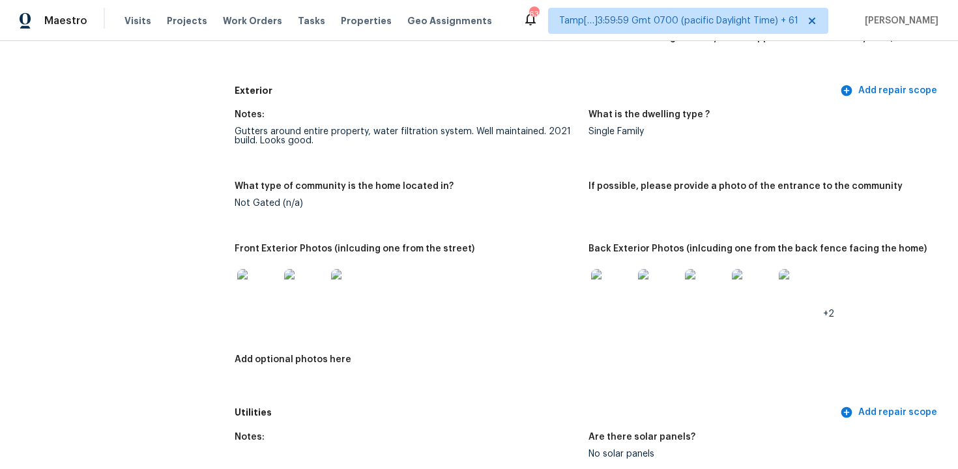
scroll to position [0, 0]
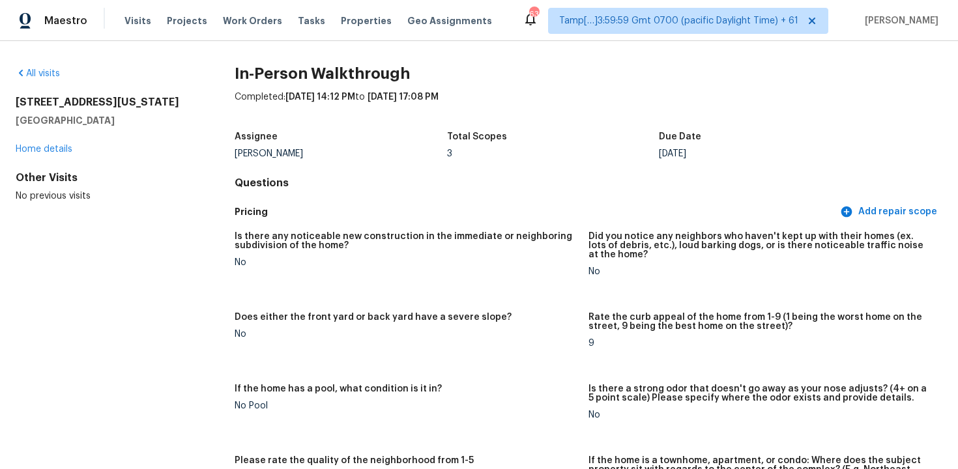
click at [397, 158] on div "Assignee [PERSON_NAME] Total Scopes 3 Due Date [DATE]" at bounding box center [588, 145] width 707 height 42
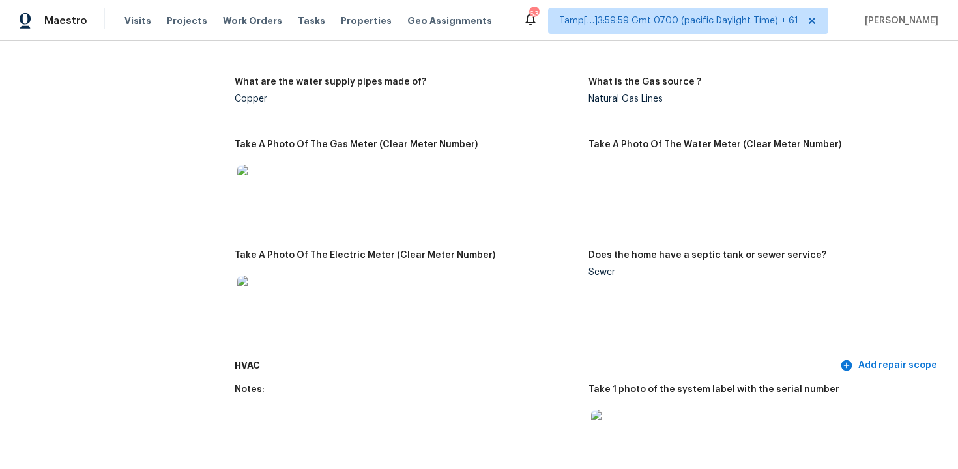
scroll to position [1610, 0]
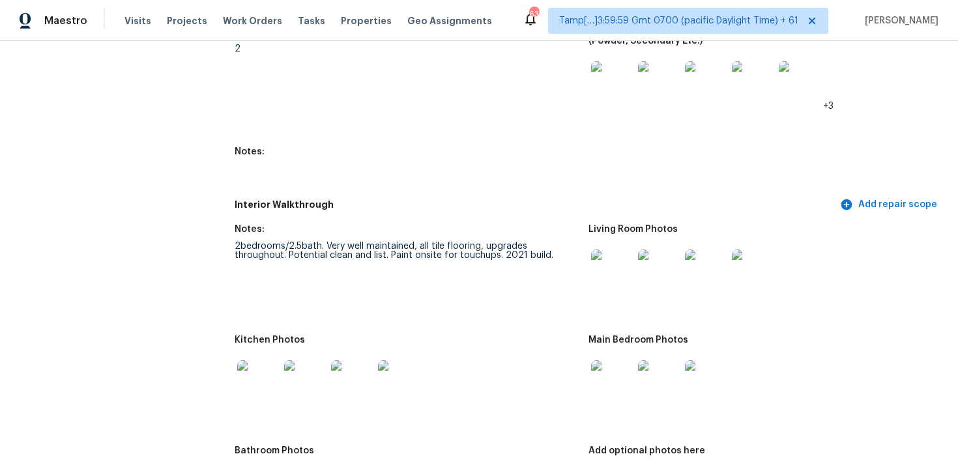
click at [364, 294] on figure "Notes: 2bedrooms/2.5bath. Very well maintained, all tile flooring, upgrades thr…" at bounding box center [412, 272] width 354 height 95
click at [415, 250] on div "2bedrooms/2.5bath. Very well maintained, all tile flooring, upgrades throughout…" at bounding box center [406, 251] width 343 height 18
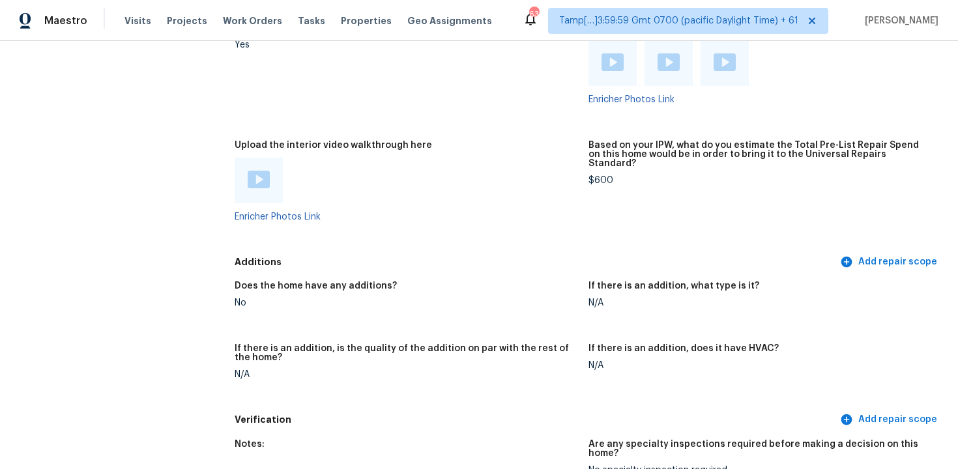
scroll to position [2737, 0]
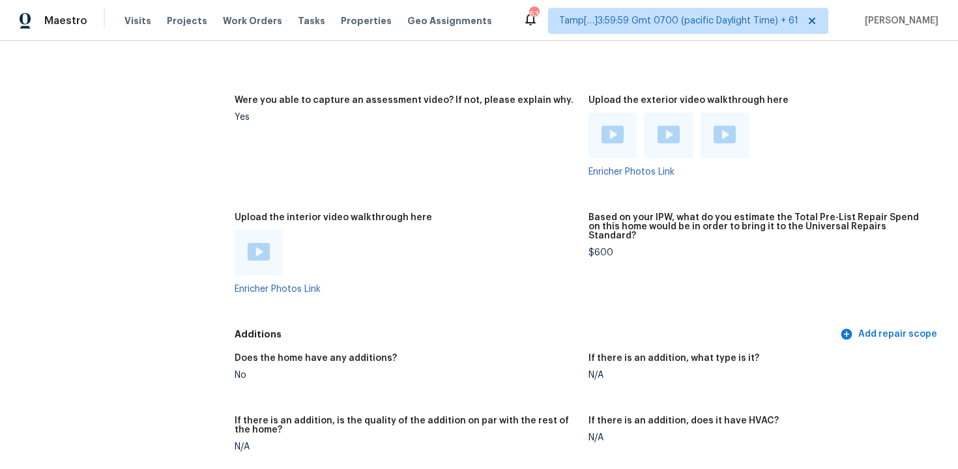
click at [719, 115] on div at bounding box center [724, 136] width 48 height 46
click at [720, 126] on img at bounding box center [724, 135] width 22 height 18
click at [491, 246] on div at bounding box center [406, 253] width 343 height 46
click at [662, 126] on img at bounding box center [668, 135] width 22 height 18
click at [531, 283] on div "Enricher Photos Link" at bounding box center [406, 262] width 343 height 64
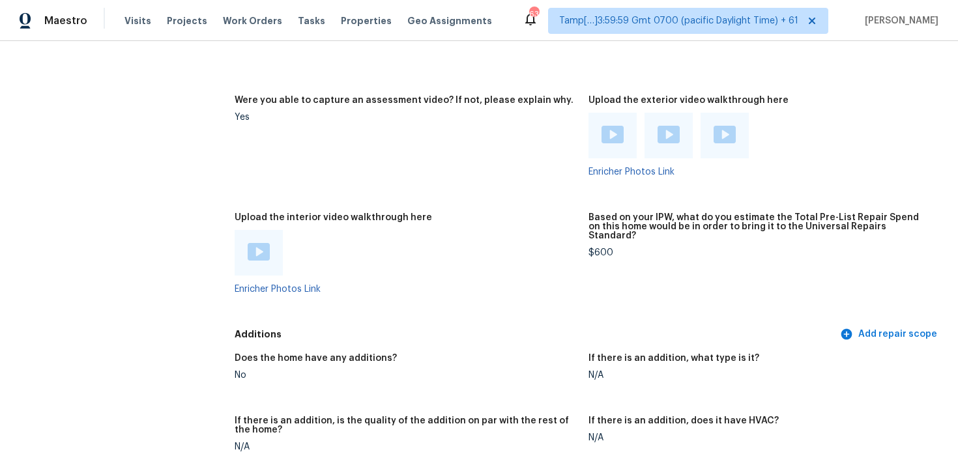
click at [608, 133] on img at bounding box center [612, 135] width 22 height 18
click at [519, 230] on div at bounding box center [406, 253] width 343 height 46
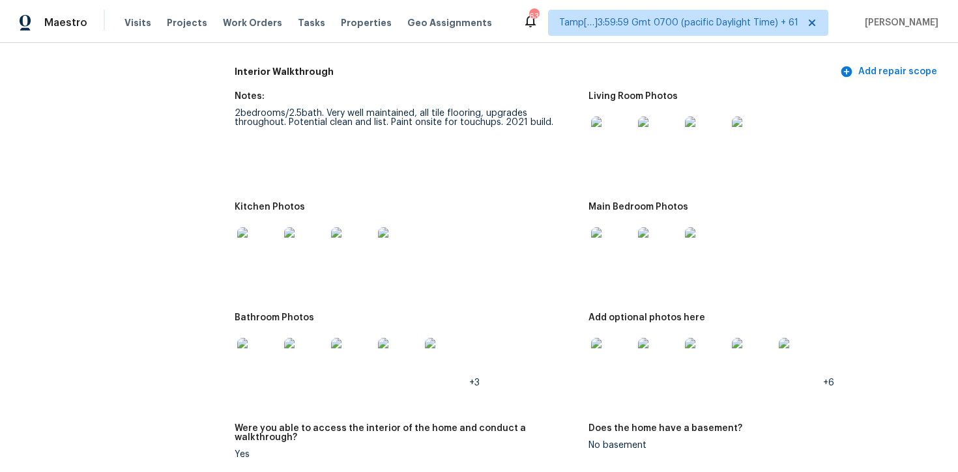
scroll to position [1745, 0]
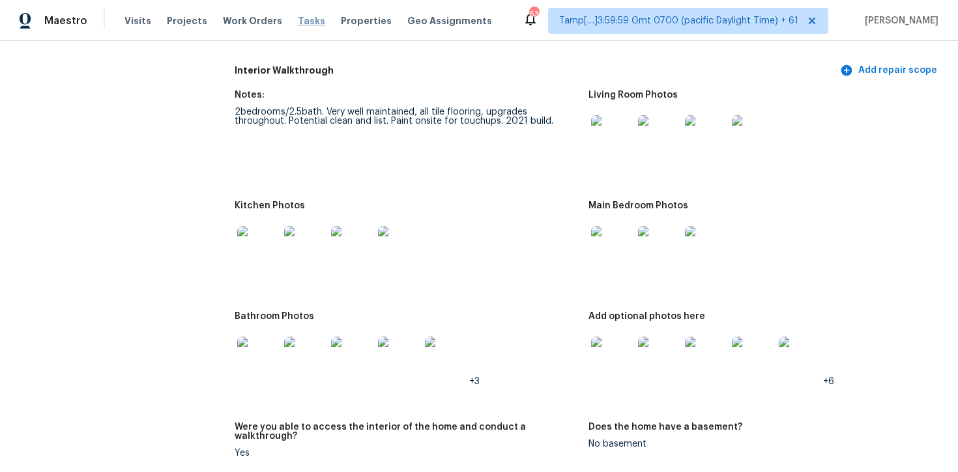
click at [298, 24] on span "Tasks" at bounding box center [311, 20] width 27 height 9
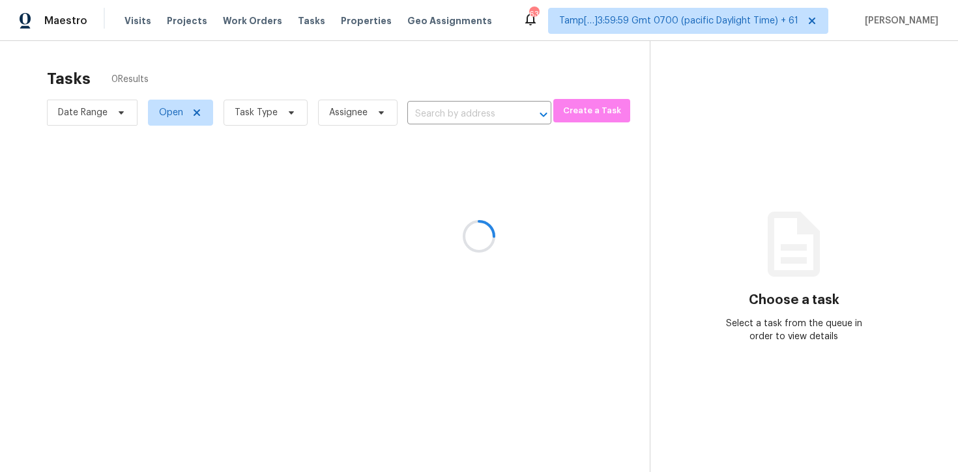
click at [479, 114] on div at bounding box center [479, 236] width 958 height 472
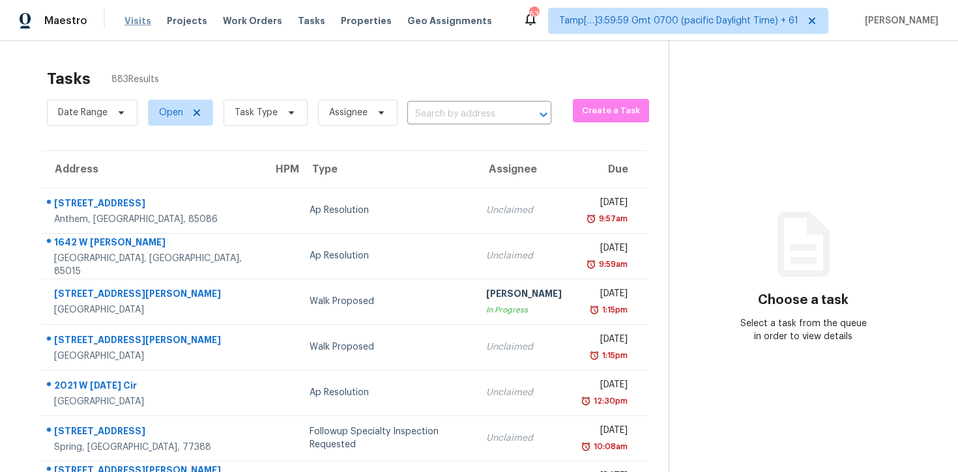
click at [132, 17] on span "Visits" at bounding box center [137, 20] width 27 height 13
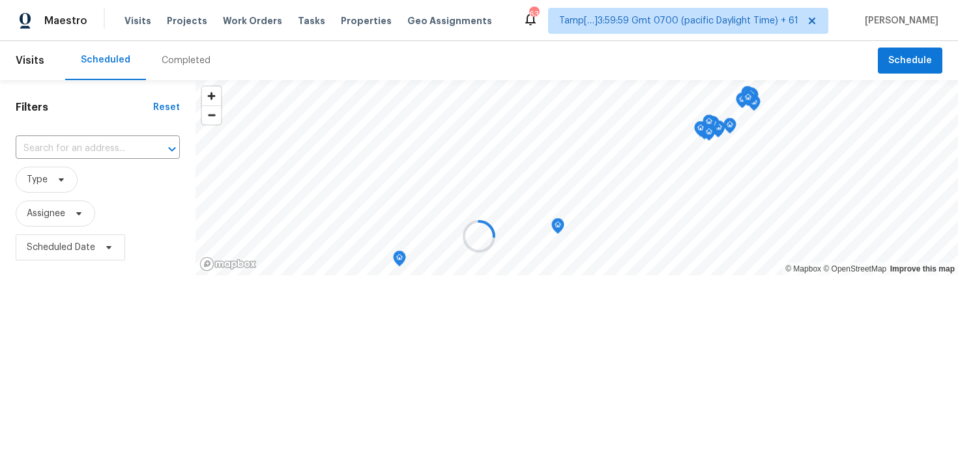
click at [166, 66] on div at bounding box center [479, 236] width 958 height 472
click at [166, 66] on div "Completed" at bounding box center [186, 60] width 49 height 13
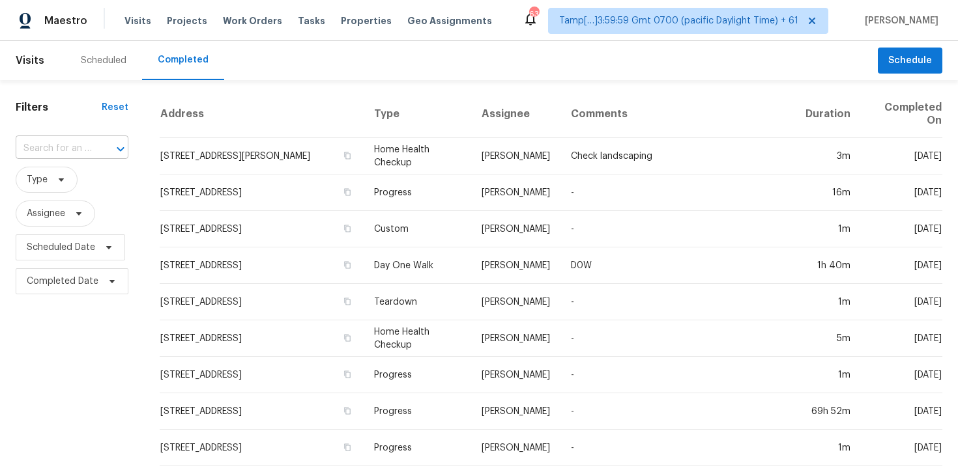
click at [51, 157] on input "text" at bounding box center [54, 149] width 76 height 20
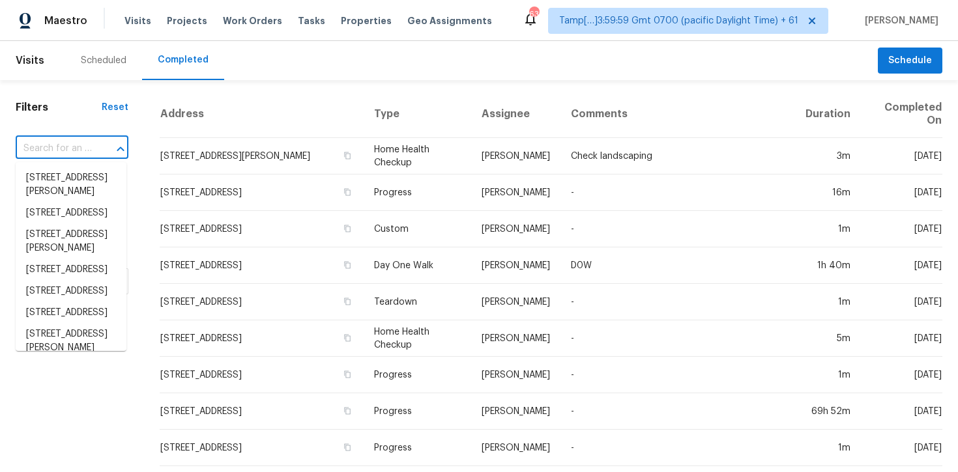
paste input "[STREET_ADDRESS][PERSON_NAME]"
type input "[STREET_ADDRESS][PERSON_NAME]"
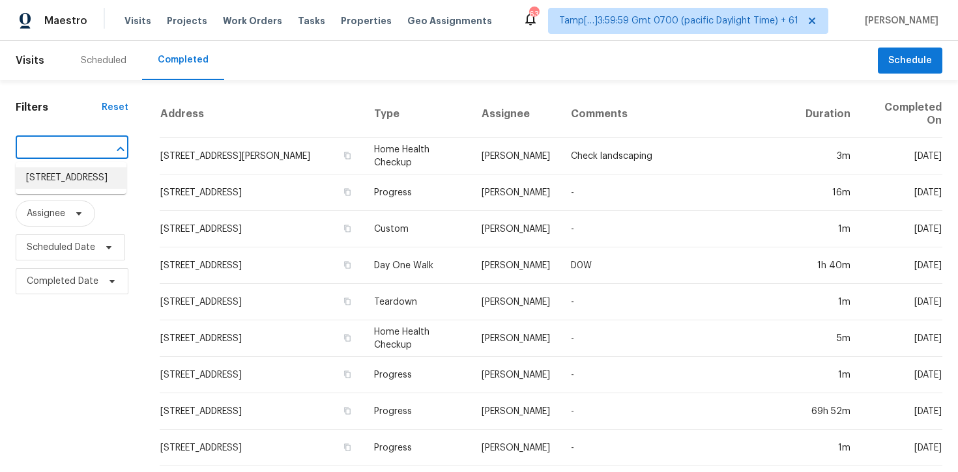
click at [90, 178] on li "[STREET_ADDRESS]" at bounding box center [71, 177] width 111 height 21
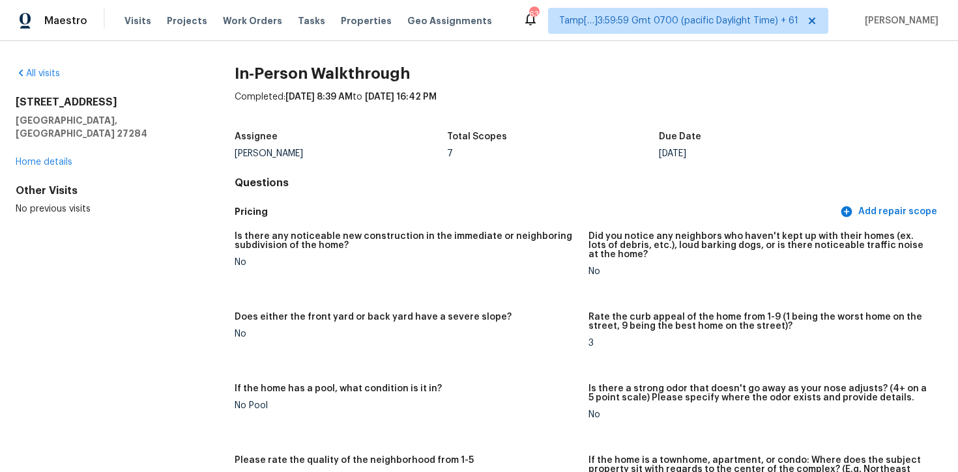
click at [500, 300] on div "Is there any noticeable new construction in the immediate or neighboring subdiv…" at bounding box center [588, 372] width 707 height 296
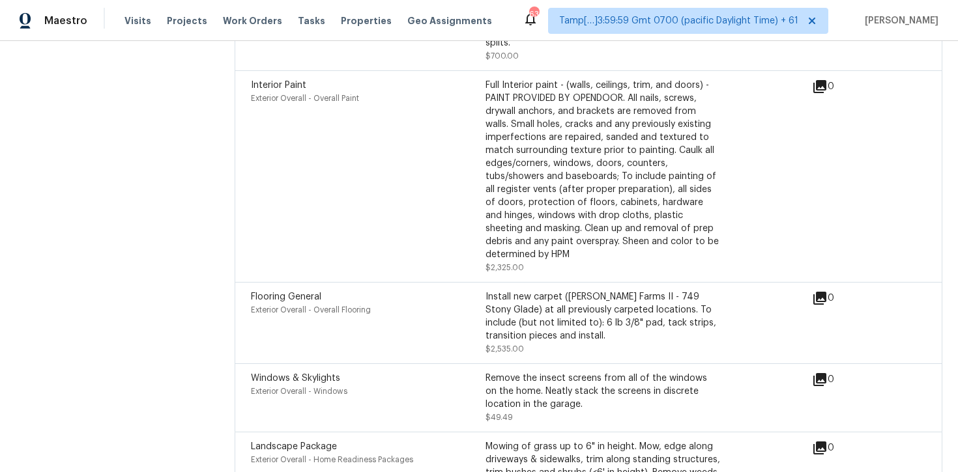
scroll to position [3468, 0]
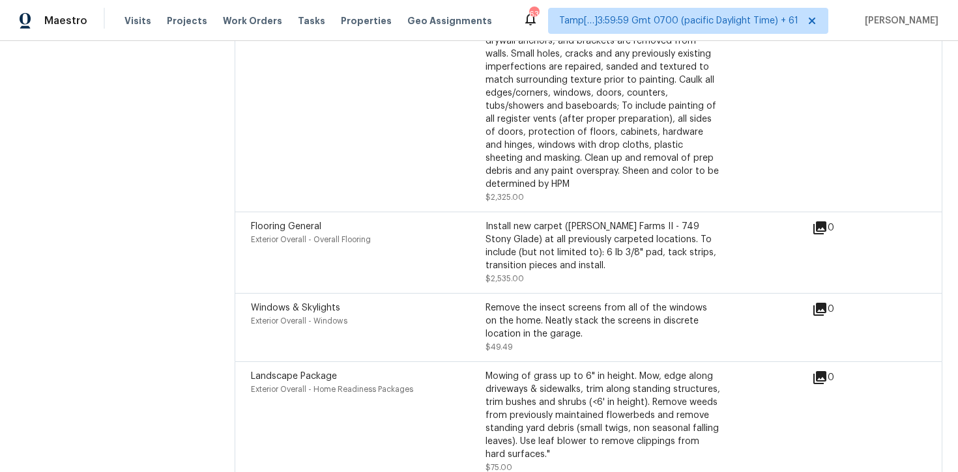
click at [504, 378] on div "Mowing of grass up to 6" in height. Mow, edge along driveways & sidewalks, trim…" at bounding box center [602, 415] width 235 height 91
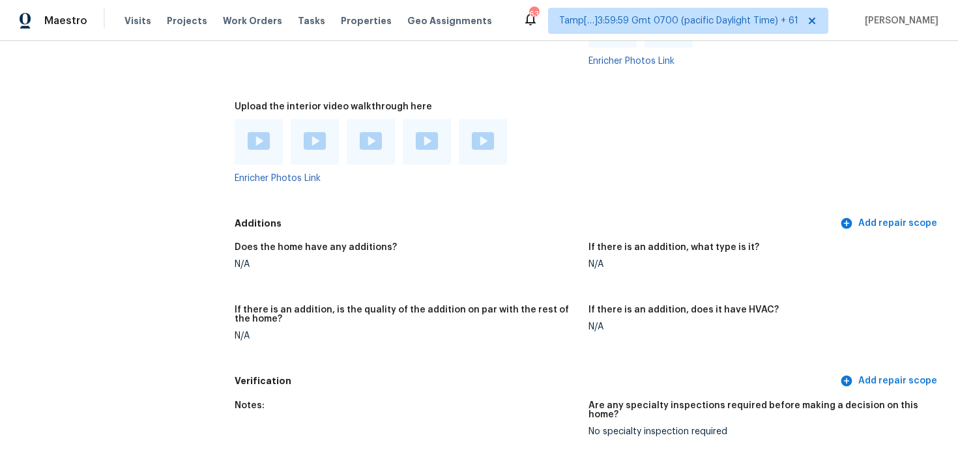
scroll to position [2341, 0]
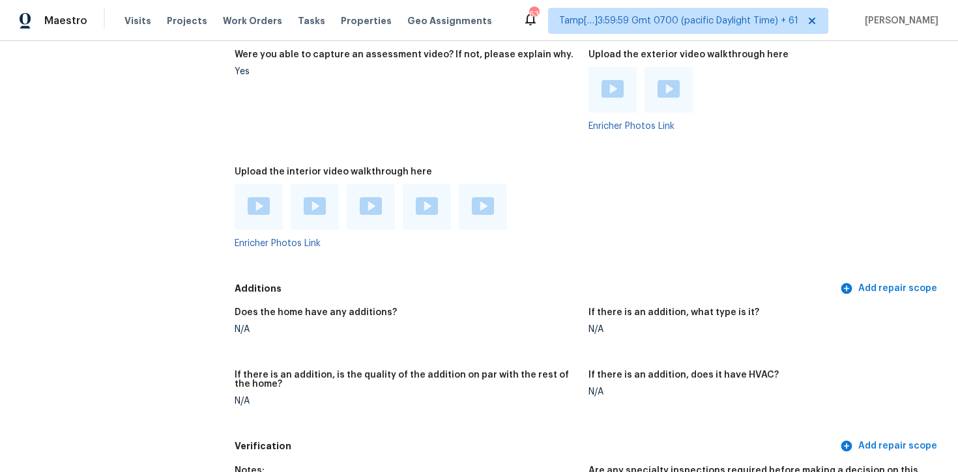
click at [249, 203] on img at bounding box center [259, 206] width 22 height 18
click at [302, 190] on div at bounding box center [315, 207] width 48 height 46
click at [308, 197] on img at bounding box center [315, 206] width 22 height 18
click at [380, 197] on img at bounding box center [371, 206] width 22 height 18
click at [435, 197] on img at bounding box center [427, 206] width 22 height 18
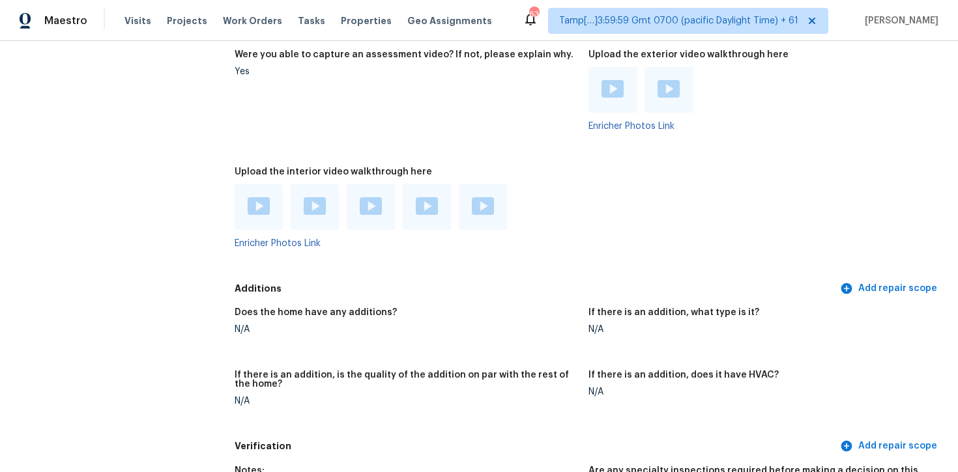
click at [478, 185] on div at bounding box center [483, 207] width 48 height 46
click at [478, 197] on img at bounding box center [483, 206] width 22 height 18
click at [605, 282] on h5 "Additions" at bounding box center [536, 289] width 603 height 14
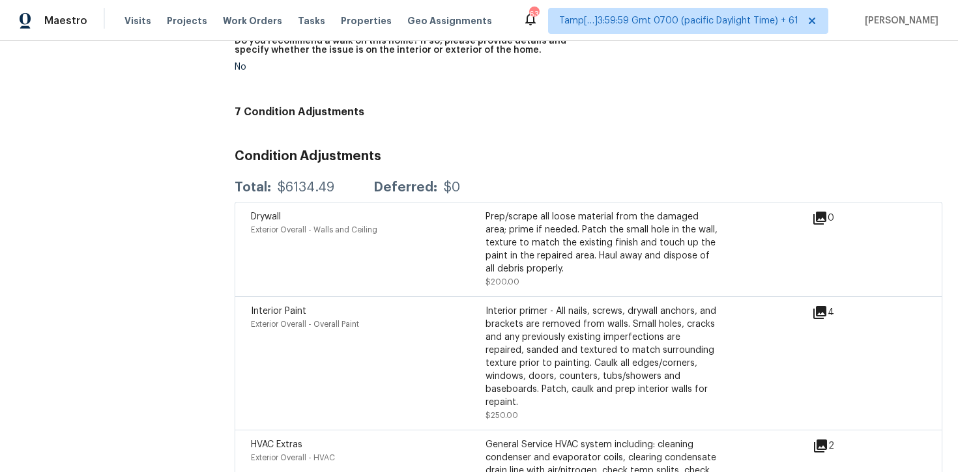
scroll to position [2896, 0]
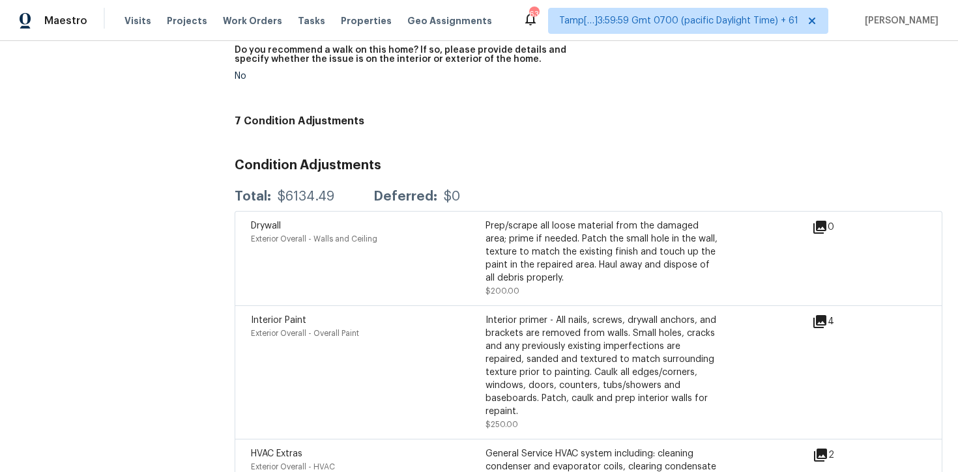
click at [814, 315] on icon at bounding box center [819, 321] width 13 height 13
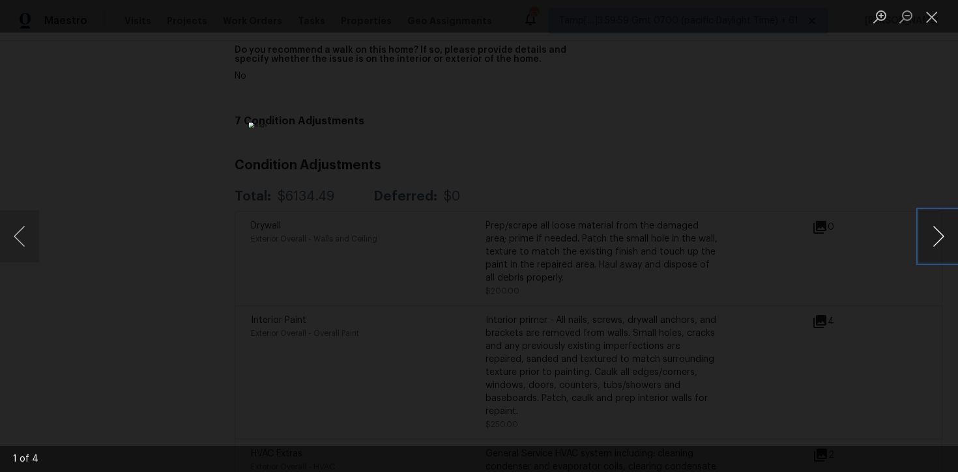
click at [945, 236] on button "Next image" at bounding box center [938, 236] width 39 height 52
click at [945, 238] on button "Next image" at bounding box center [938, 236] width 39 height 52
click at [945, 239] on button "Next image" at bounding box center [938, 236] width 39 height 52
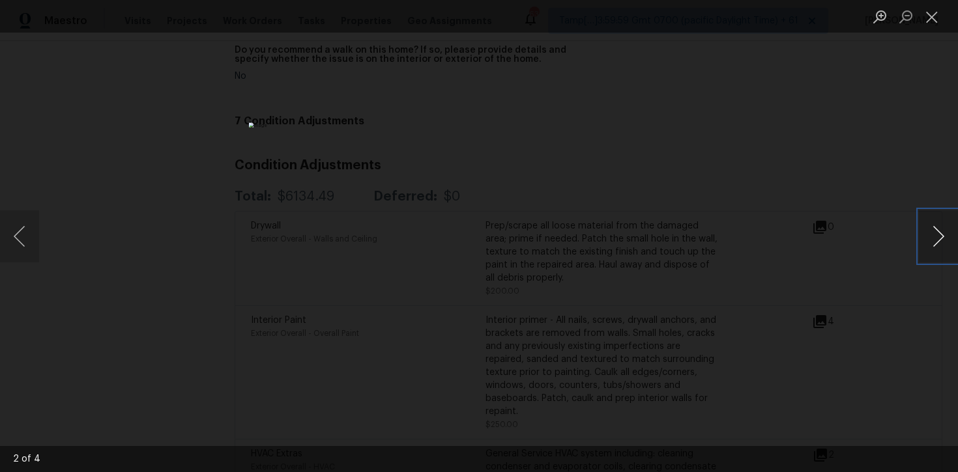
click at [945, 239] on button "Next image" at bounding box center [938, 236] width 39 height 52
click at [945, 240] on button "Next image" at bounding box center [938, 236] width 39 height 52
click at [945, 239] on button "Next image" at bounding box center [938, 236] width 39 height 52
click at [730, 211] on div "Lightbox" at bounding box center [479, 236] width 958 height 472
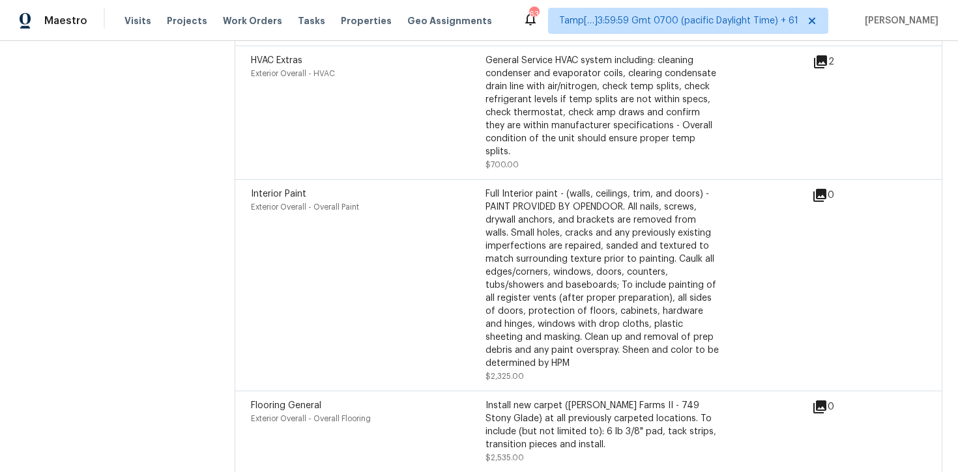
scroll to position [3260, 0]
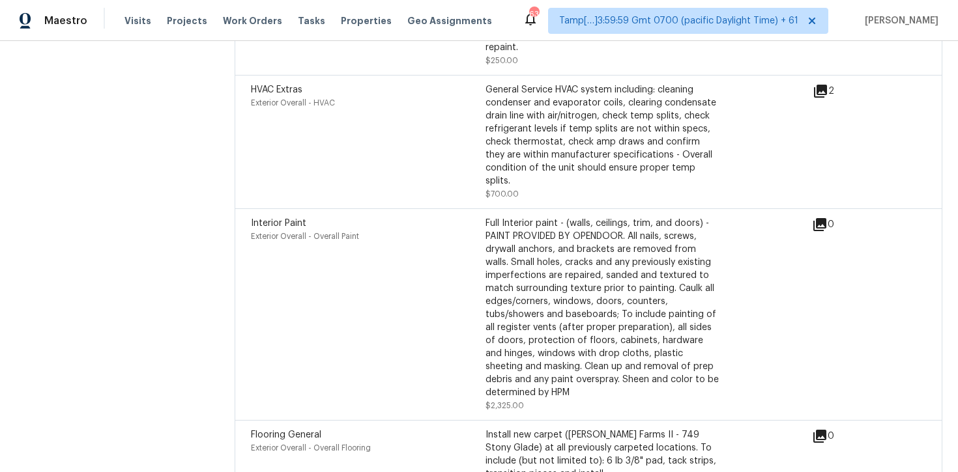
click at [812, 217] on icon at bounding box center [820, 225] width 16 height 16
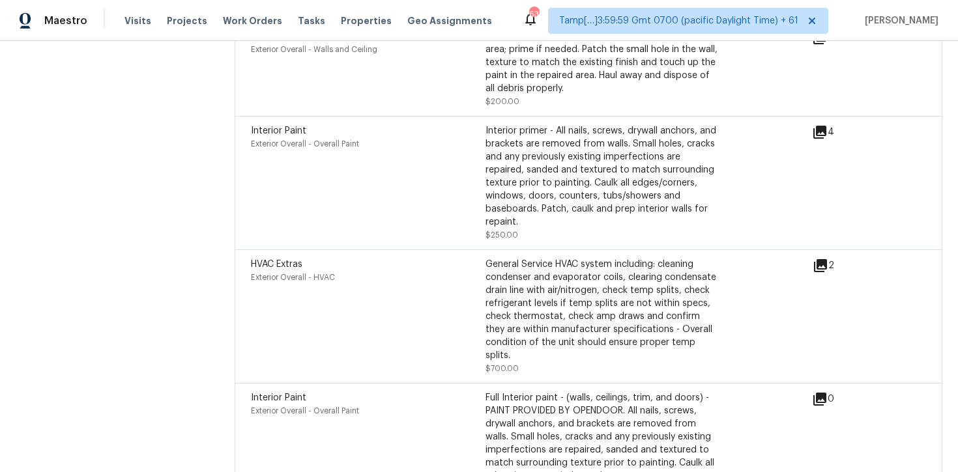
scroll to position [3468, 0]
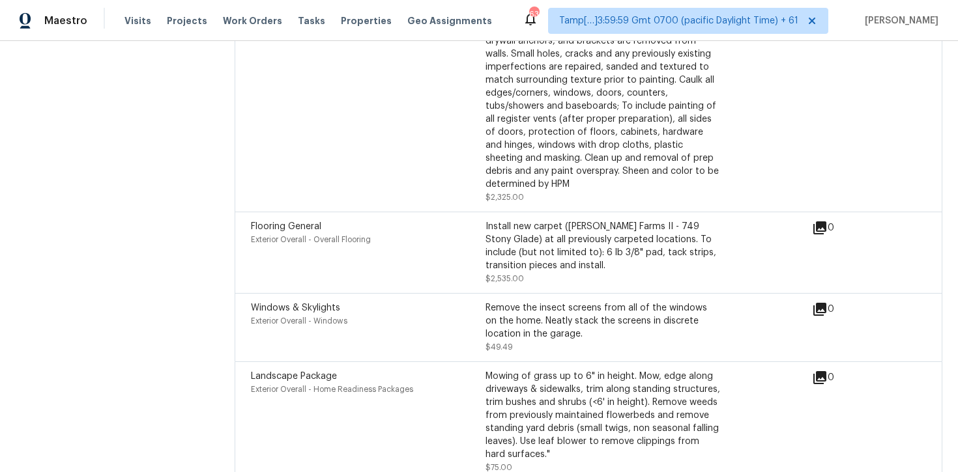
click at [433, 386] on div "Landscape Package Exterior Overall - Home Readiness Packages" at bounding box center [368, 422] width 235 height 104
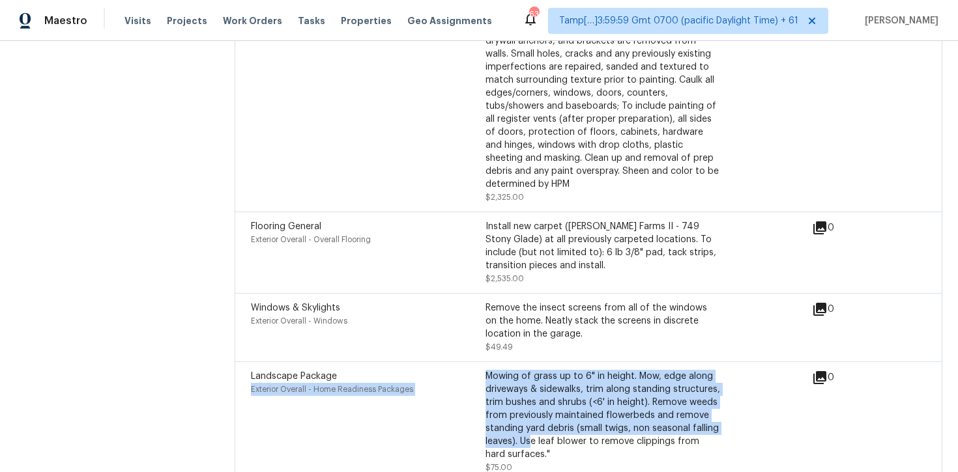
drag, startPoint x: 484, startPoint y: 332, endPoint x: 532, endPoint y: 401, distance: 84.8
click at [532, 399] on div "Landscape Package Exterior Overall - Home Readiness Packages Mowing of grass up…" at bounding box center [485, 422] width 469 height 104
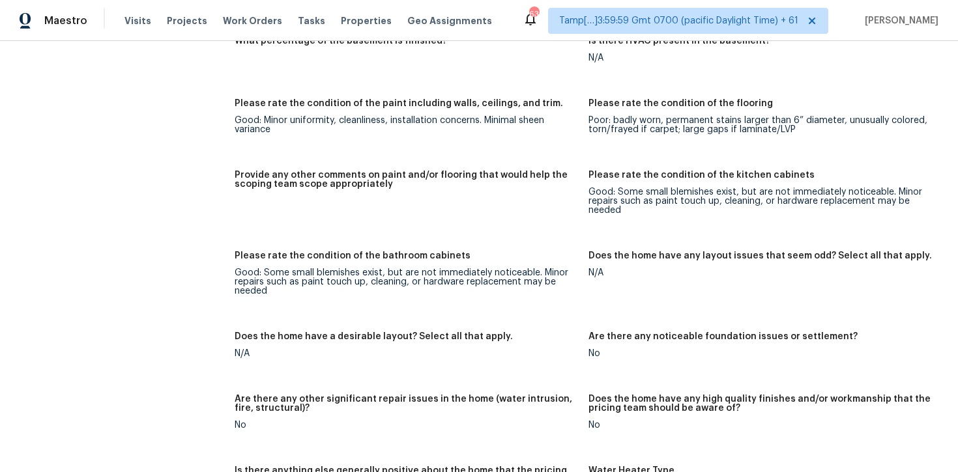
scroll to position [1762, 0]
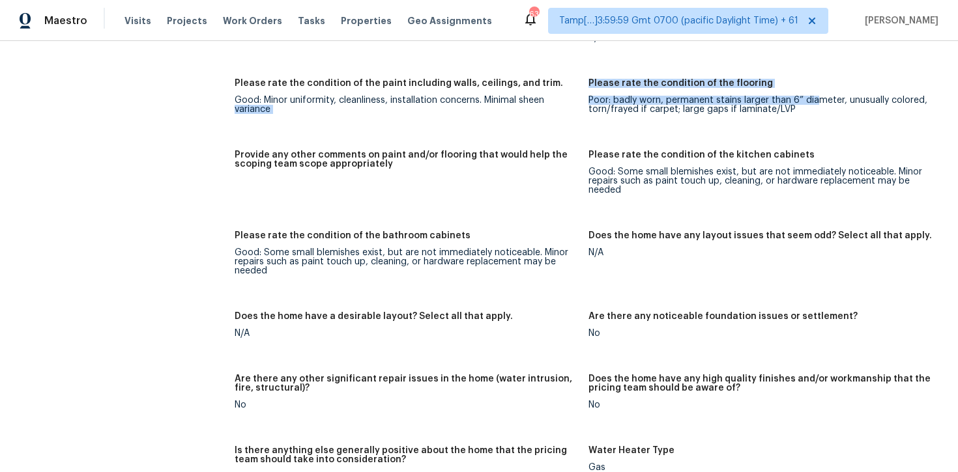
drag, startPoint x: 591, startPoint y: 90, endPoint x: 819, endPoint y: 107, distance: 228.7
click at [819, 107] on div "Notes: Living Room Photos Kitchen Photos +3 Main Bedroom Photos Bathroom Photos…" at bounding box center [588, 230] width 707 height 1251
click at [819, 107] on figure "Please rate the condition of the flooring Poor: badly worn, permanent stains la…" at bounding box center [765, 107] width 354 height 56
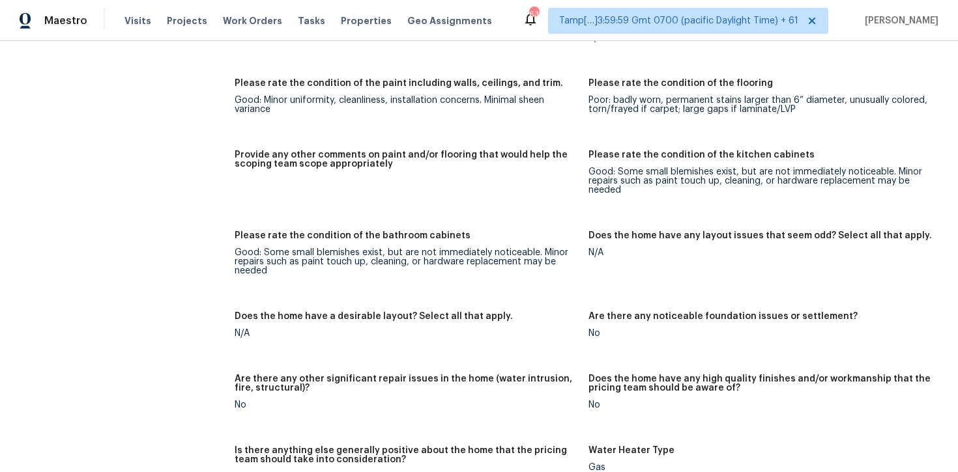
click at [572, 175] on figure "Provide any other comments on paint and/or flooring that would help the scoping…" at bounding box center [412, 182] width 354 height 65
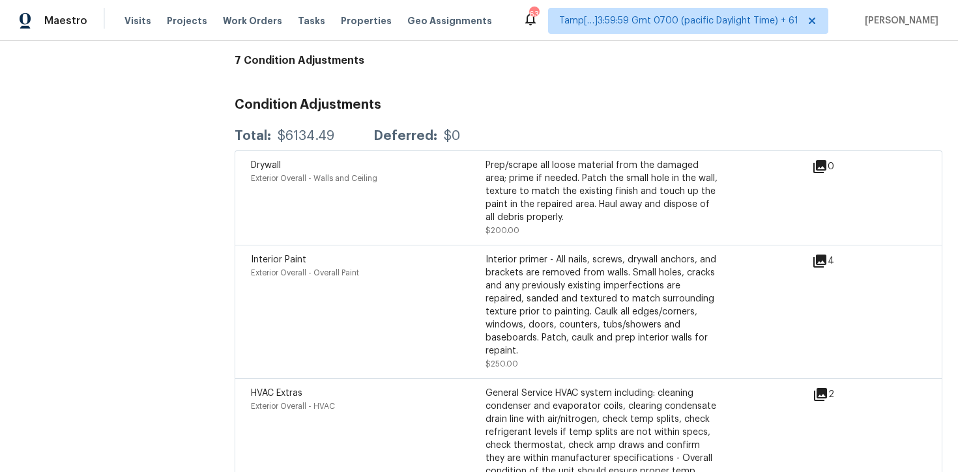
scroll to position [3468, 0]
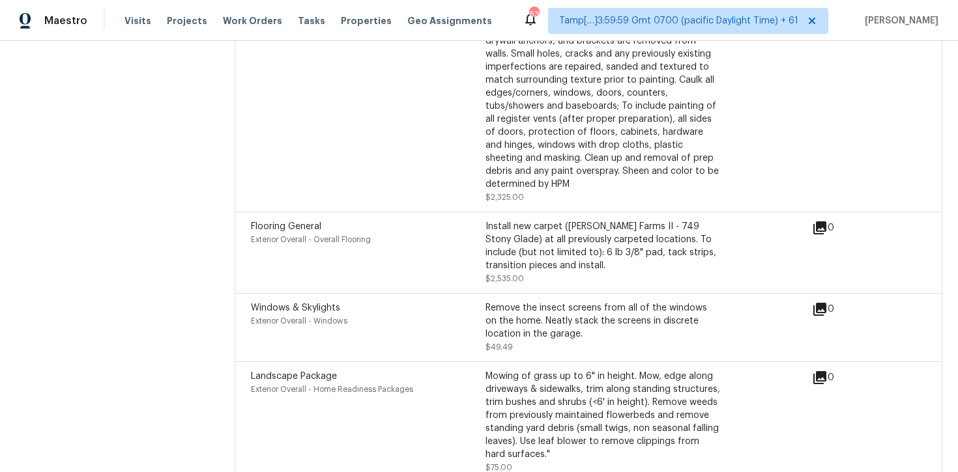
click at [371, 220] on div "Flooring General" at bounding box center [368, 226] width 235 height 13
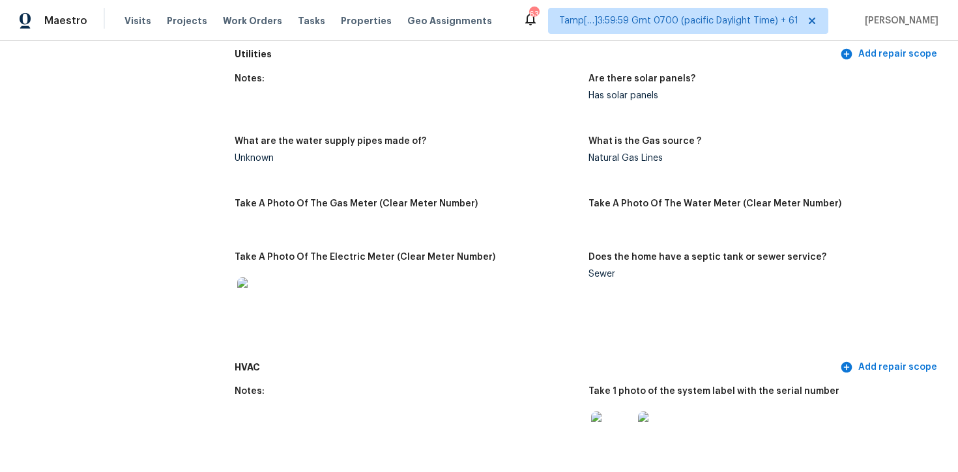
scroll to position [1579, 0]
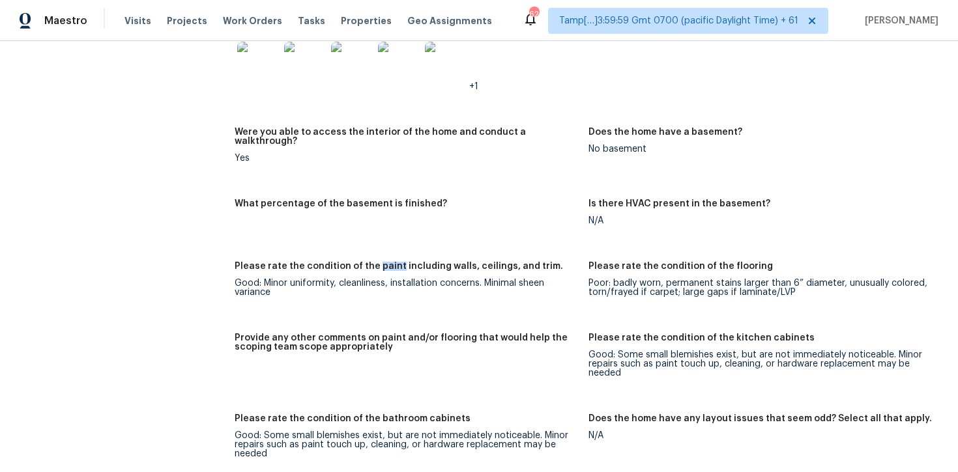
click at [394, 162] on figure "Were you able to access the interior of the home and conduct a walkthrough? Yes" at bounding box center [412, 156] width 354 height 56
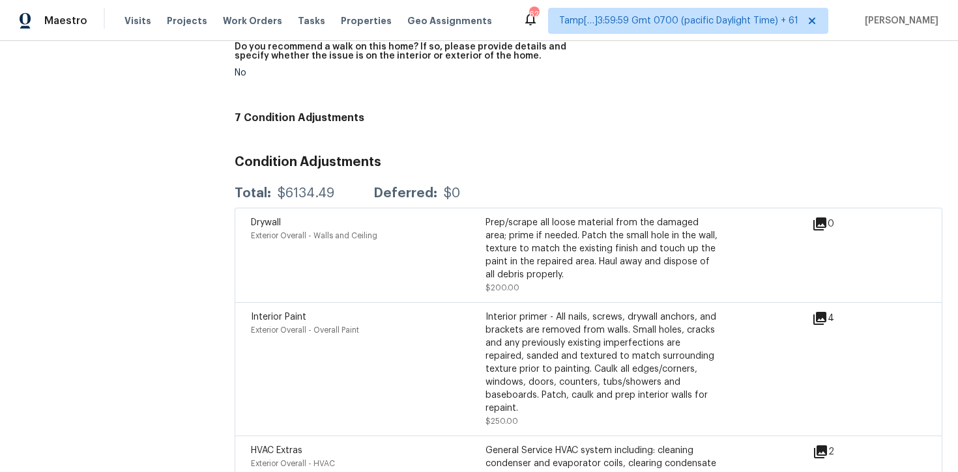
scroll to position [2874, 0]
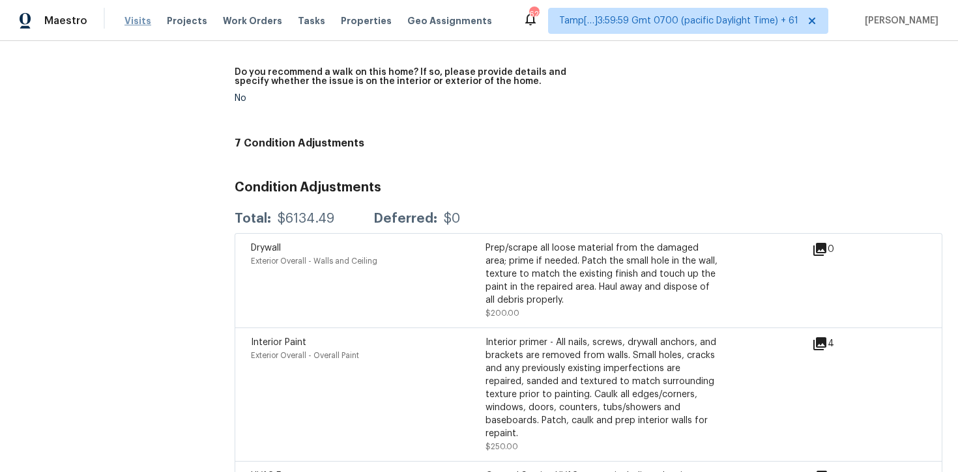
click at [124, 24] on span "Visits" at bounding box center [137, 20] width 27 height 13
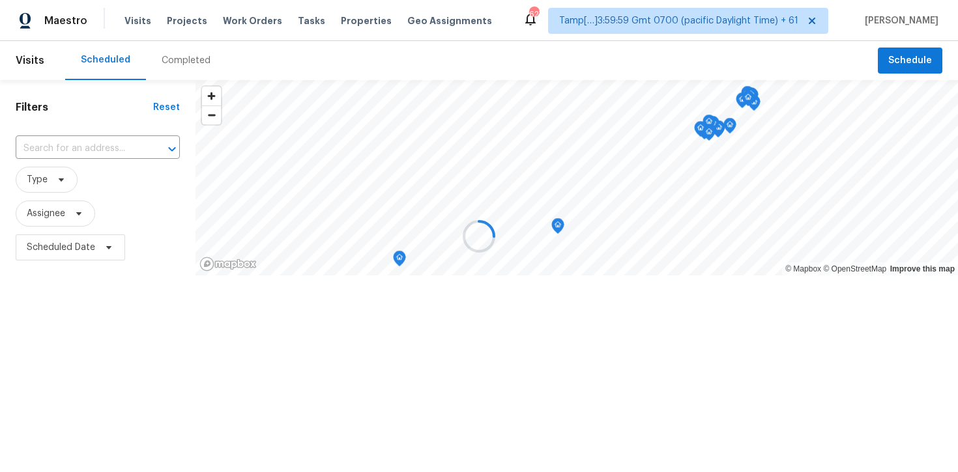
click at [167, 51] on div "Completed" at bounding box center [186, 60] width 80 height 39
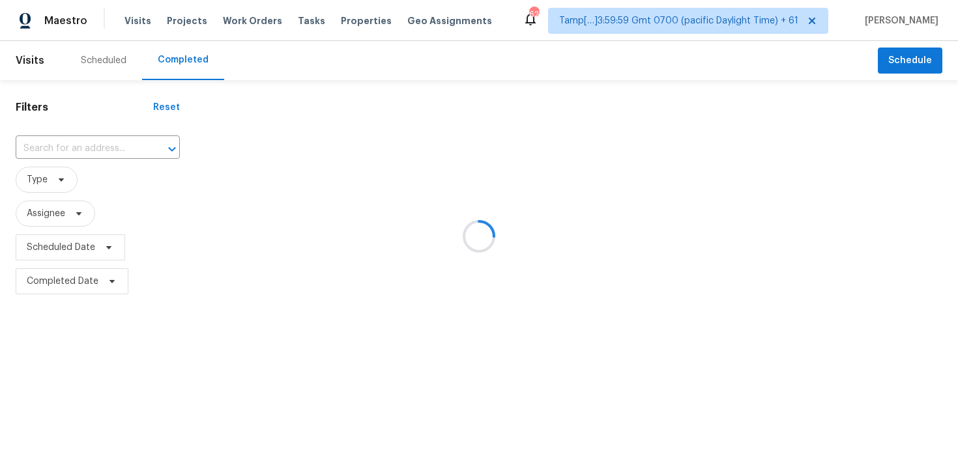
click at [116, 141] on div at bounding box center [479, 236] width 958 height 472
click at [119, 153] on div at bounding box center [479, 236] width 958 height 472
click at [100, 139] on div at bounding box center [479, 236] width 958 height 472
click at [107, 149] on div at bounding box center [479, 236] width 958 height 472
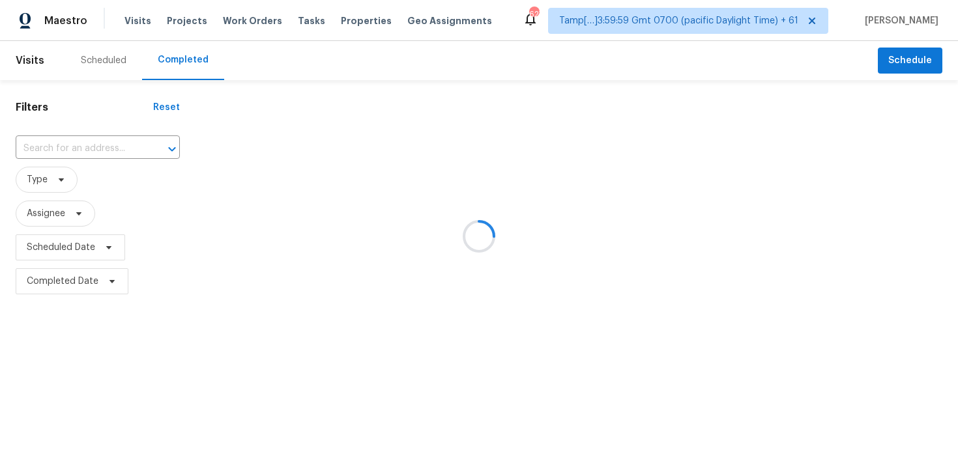
click at [107, 149] on div at bounding box center [479, 236] width 958 height 472
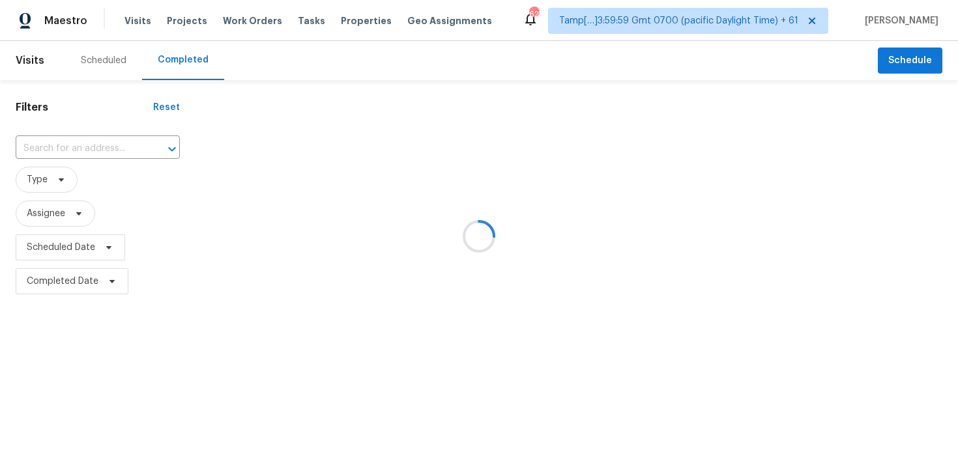
click at [119, 160] on div at bounding box center [479, 236] width 958 height 472
click at [114, 142] on div at bounding box center [479, 236] width 958 height 472
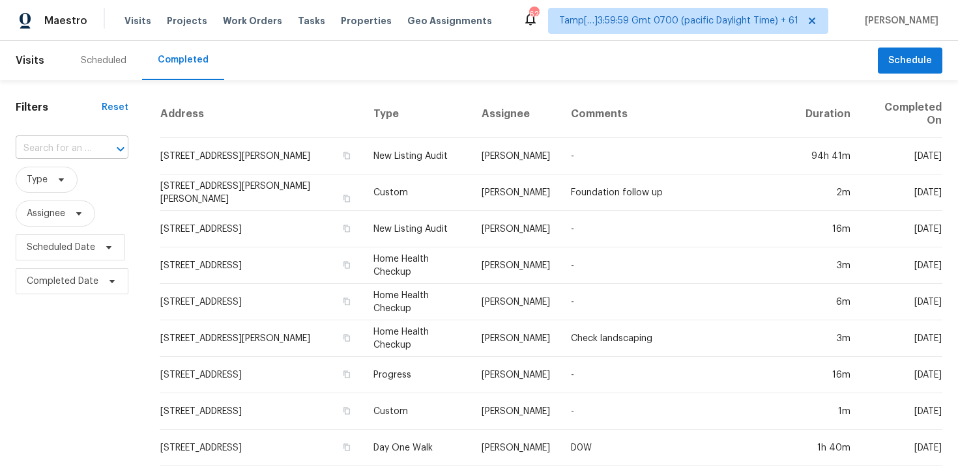
click at [85, 145] on input "text" at bounding box center [54, 149] width 76 height 20
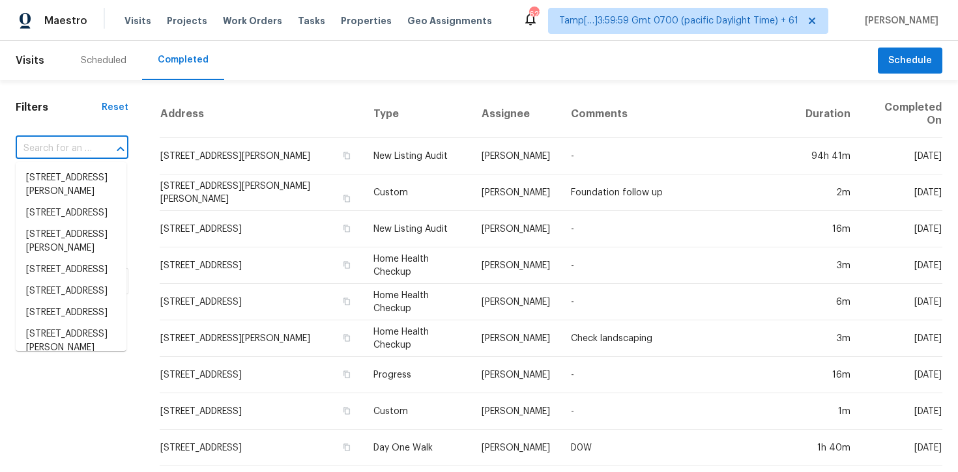
paste input "[STREET_ADDRESS]"
type input "[STREET_ADDRESS]"
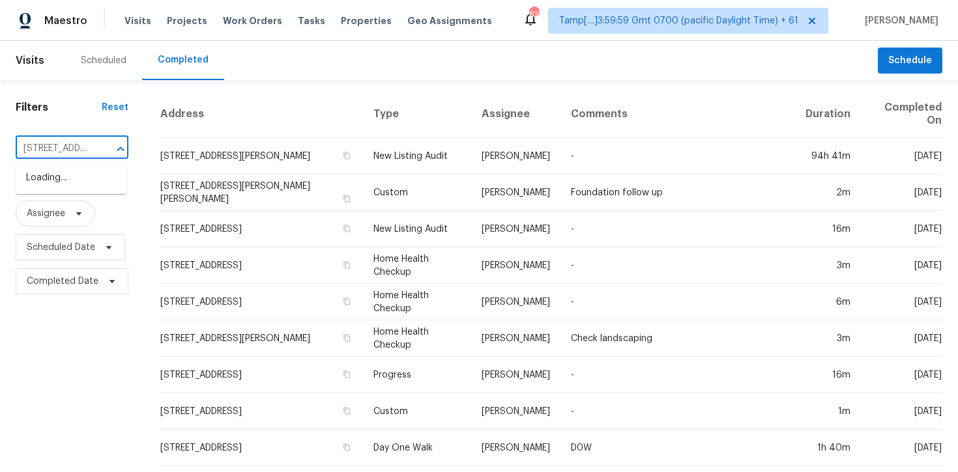
scroll to position [0, 94]
click at [94, 184] on li "[STREET_ADDRESS]" at bounding box center [71, 177] width 111 height 21
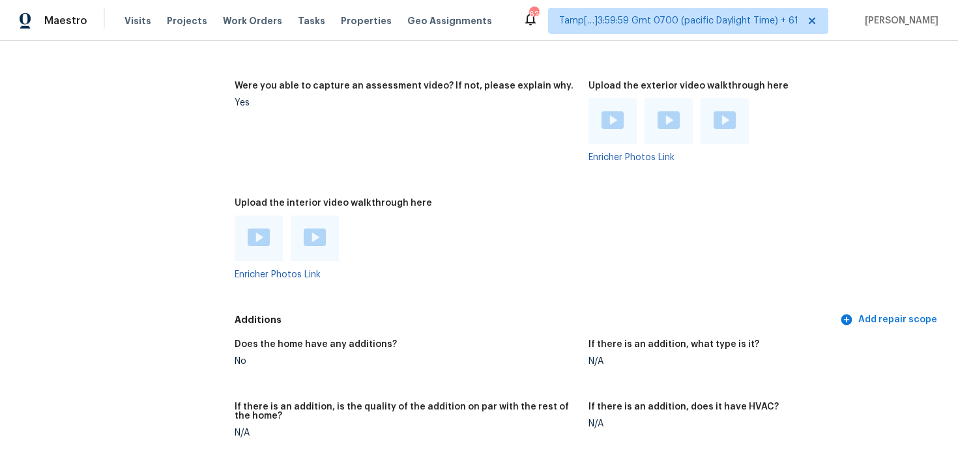
scroll to position [3014, 0]
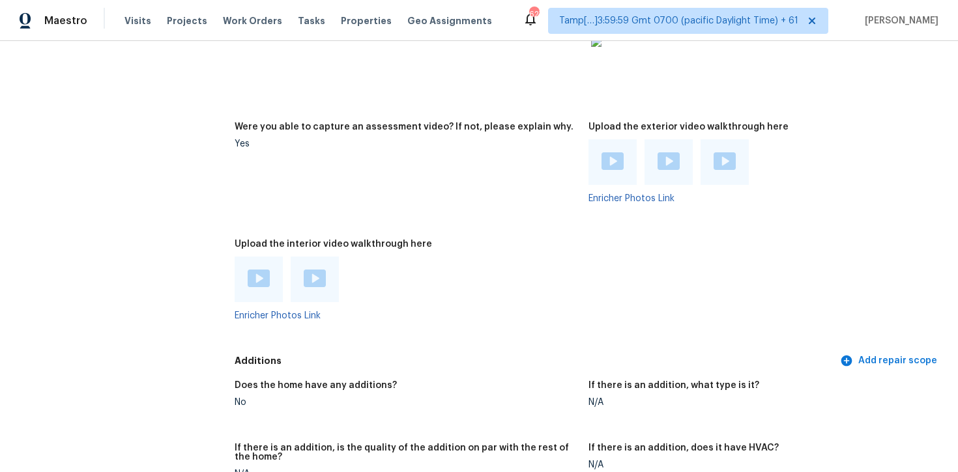
click at [260, 270] on img at bounding box center [259, 279] width 22 height 18
click at [318, 270] on img at bounding box center [315, 279] width 22 height 18
click at [556, 266] on div at bounding box center [406, 280] width 343 height 46
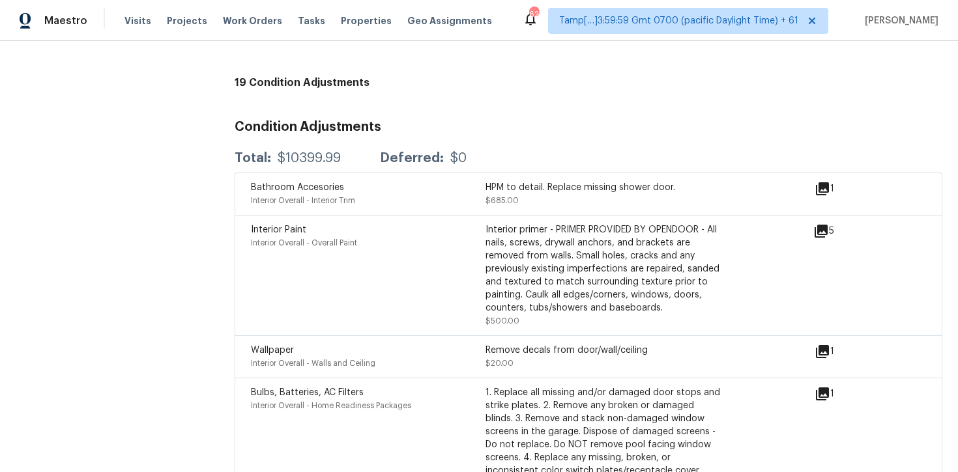
scroll to position [3679, 0]
click at [541, 259] on div "Interior primer - PRIMER PROVIDED BY OPENDOOR - All nails, screws, drywall anch…" at bounding box center [602, 269] width 235 height 91
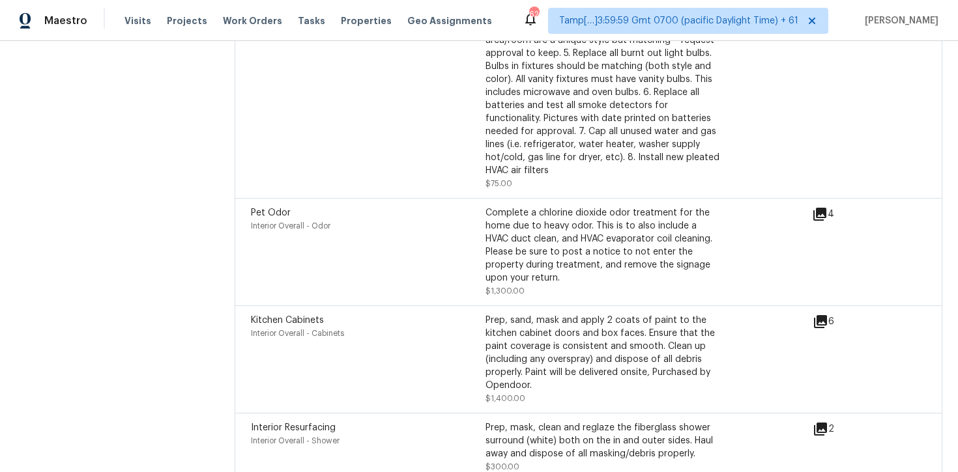
scroll to position [4138, 0]
click at [520, 251] on div "Complete a chlorine dioxide odor treatment for the home due to heavy odor. This…" at bounding box center [602, 244] width 235 height 78
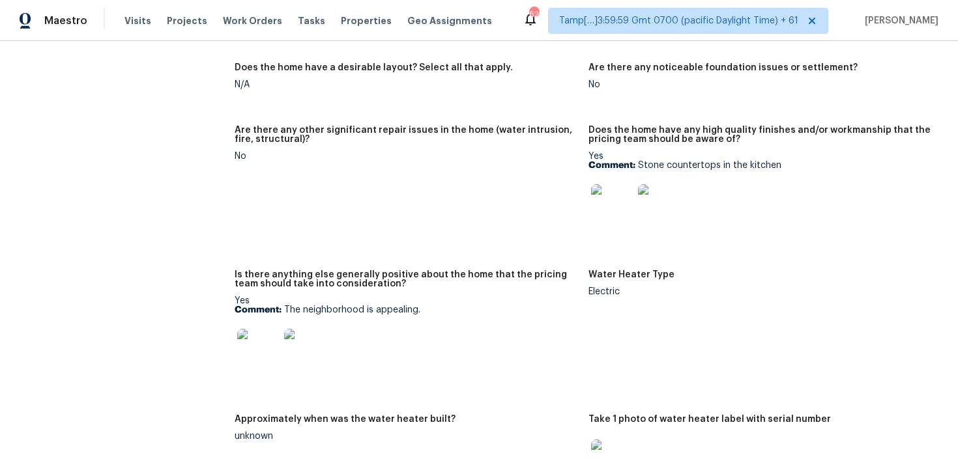
scroll to position [2609, 0]
click at [381, 246] on div "Notes: Living Room Photos Kitchen Photos +3 Main Bedroom Photos Bathroom Photos…" at bounding box center [588, 51] width 707 height 1406
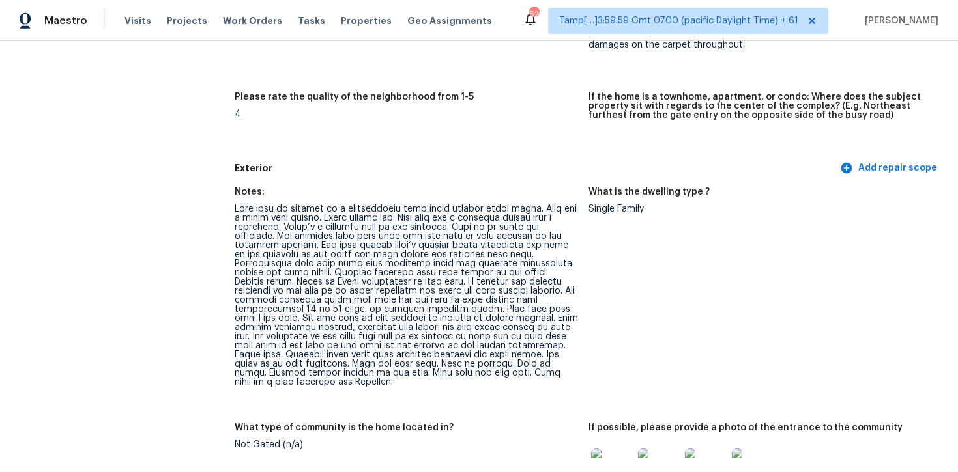
scroll to position [119, 0]
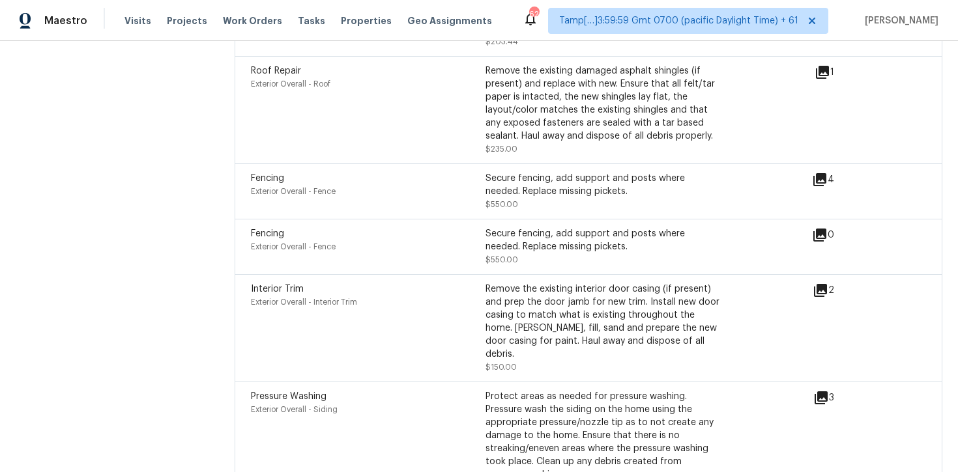
click at [455, 316] on div "Interior Trim Exterior Overall - Interior Trim" at bounding box center [368, 328] width 235 height 91
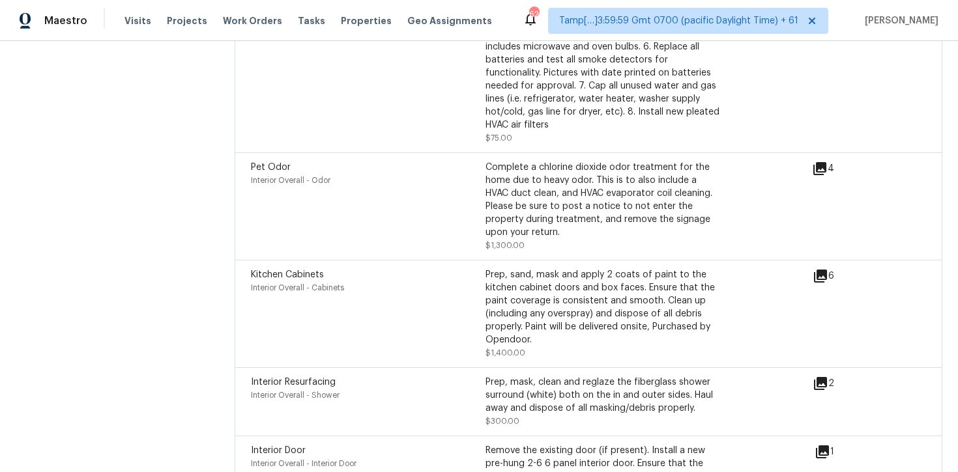
scroll to position [4189, 0]
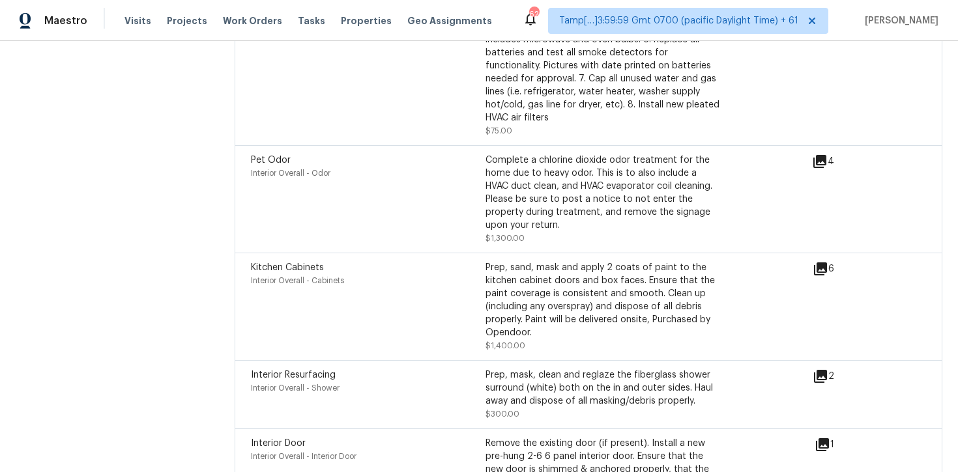
click at [819, 261] on icon at bounding box center [820, 269] width 16 height 16
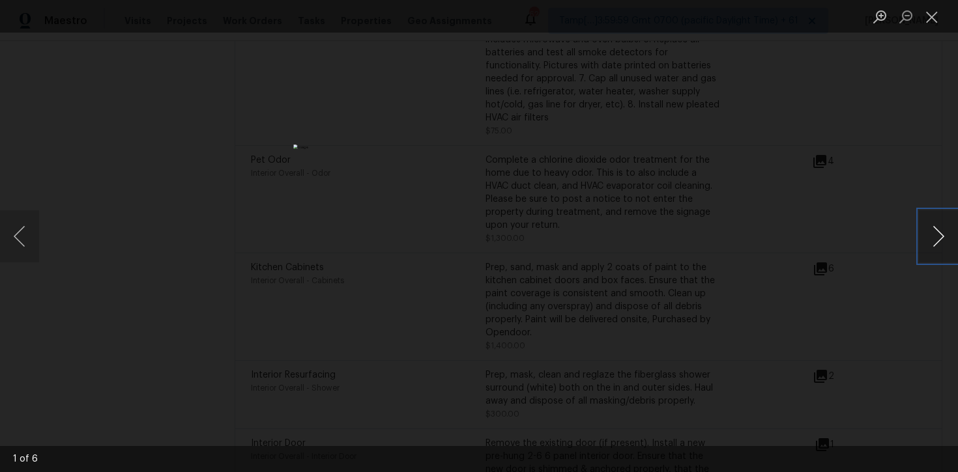
click at [936, 236] on button "Next image" at bounding box center [938, 236] width 39 height 52
click at [920, 188] on div "Lightbox" at bounding box center [479, 236] width 958 height 472
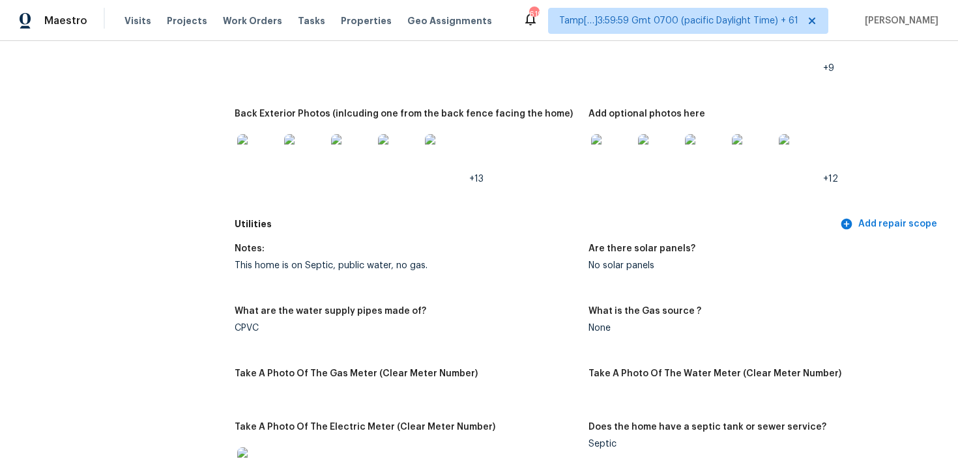
scroll to position [3985, 0]
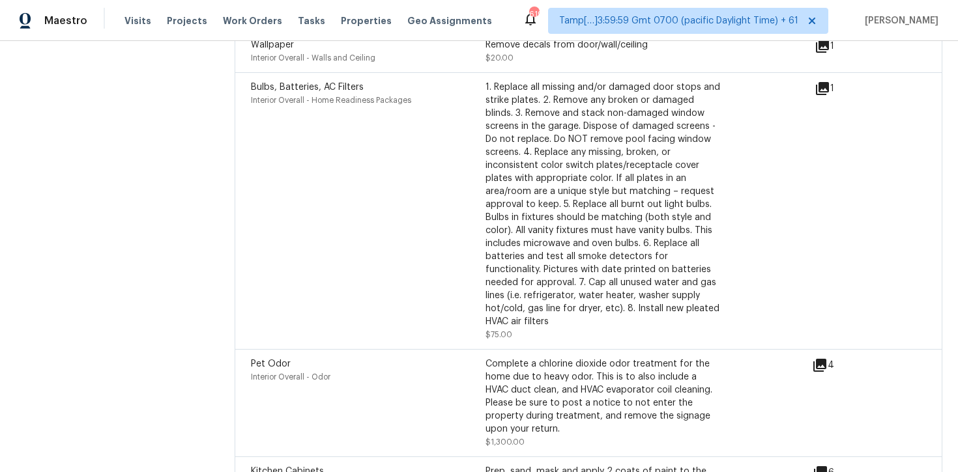
click at [377, 139] on div "Bulbs, Batteries, AC Filters Interior Overall - Home Readiness Packages" at bounding box center [368, 211] width 235 height 261
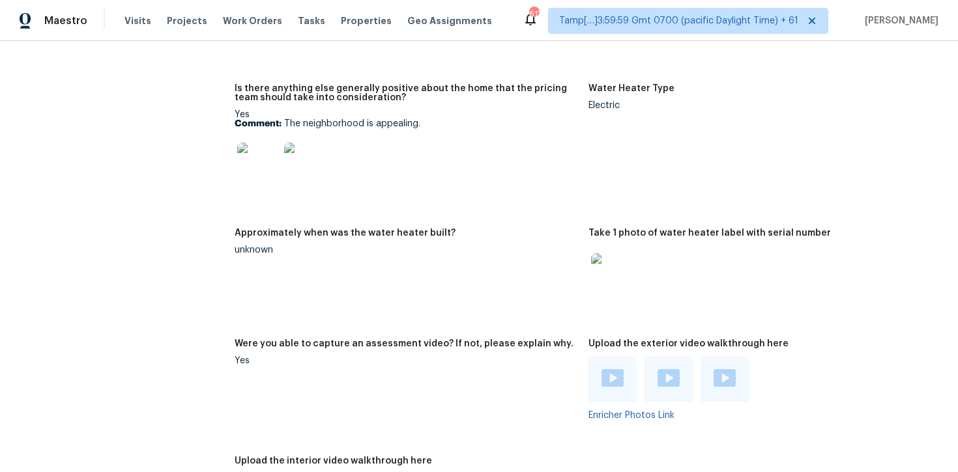
scroll to position [2726, 0]
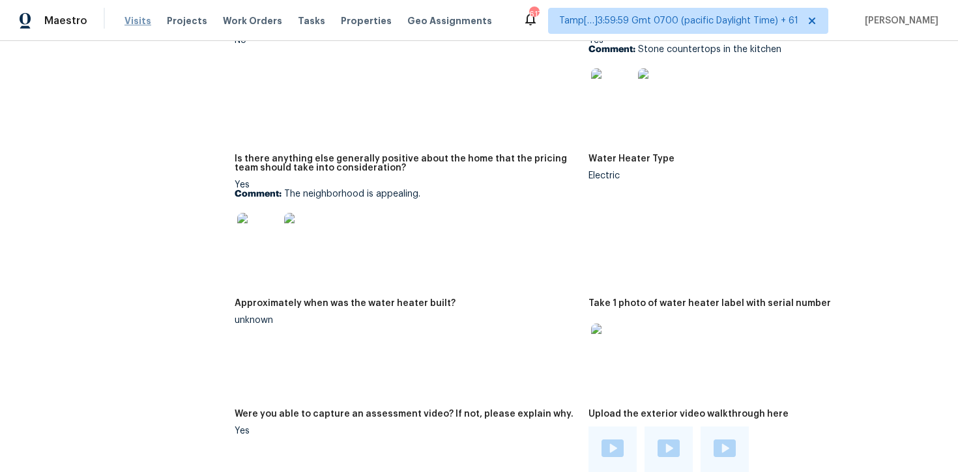
click at [130, 23] on span "Visits" at bounding box center [137, 20] width 27 height 13
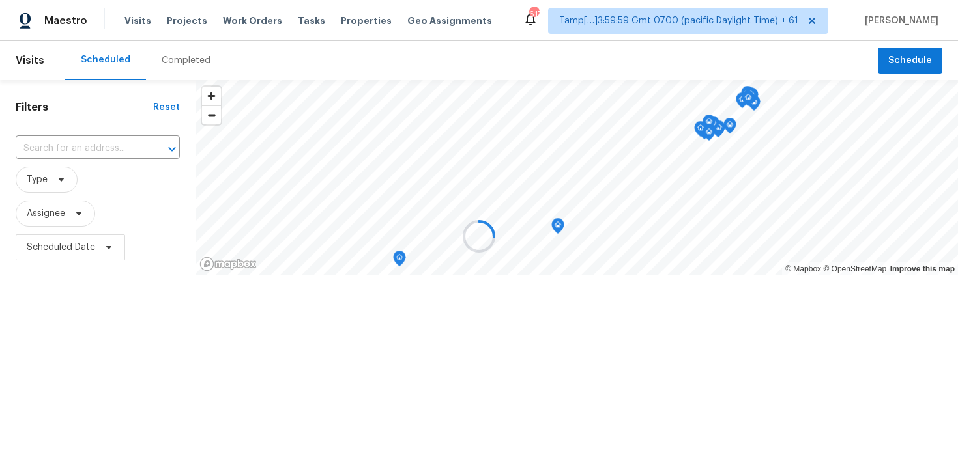
click at [176, 60] on div at bounding box center [479, 236] width 958 height 472
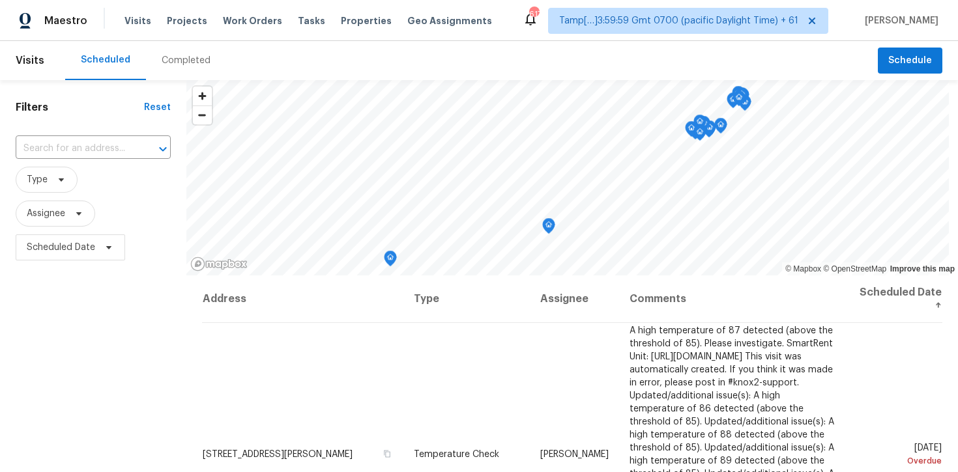
click at [176, 60] on div "Completed" at bounding box center [186, 60] width 49 height 13
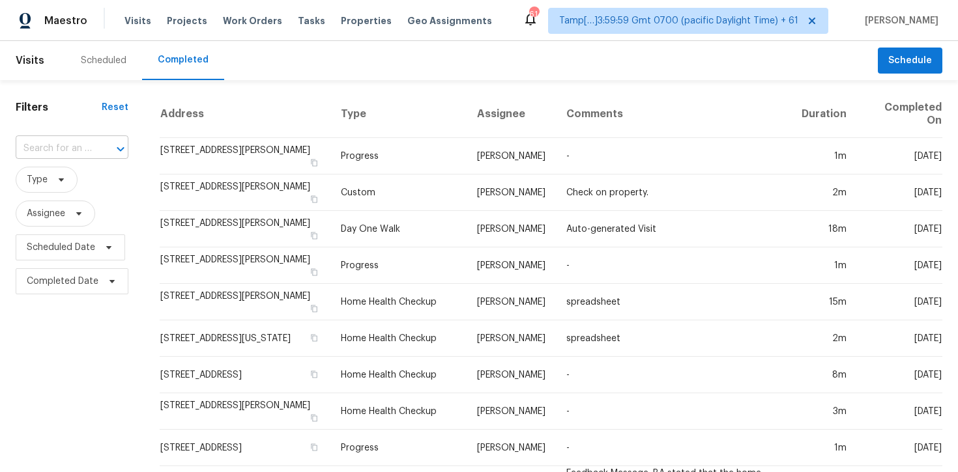
click at [99, 148] on div at bounding box center [111, 149] width 34 height 18
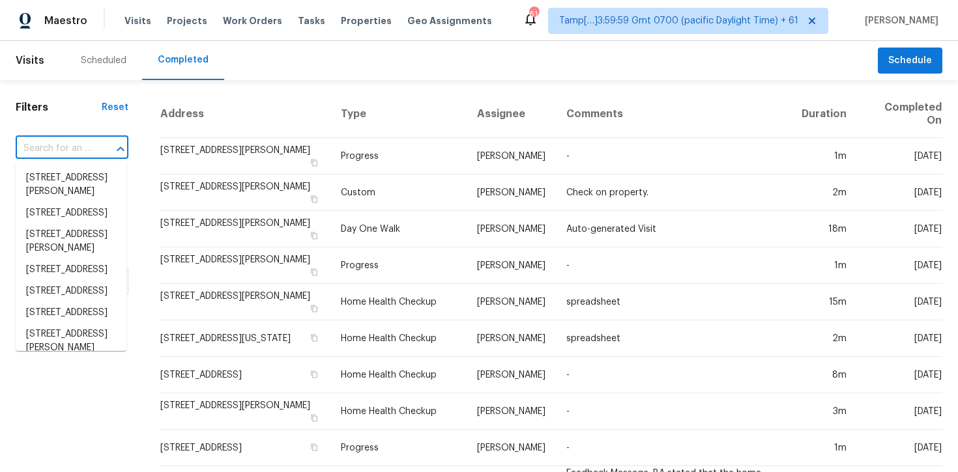
paste input "[STREET_ADDRESS]"
type input "[STREET_ADDRESS]"
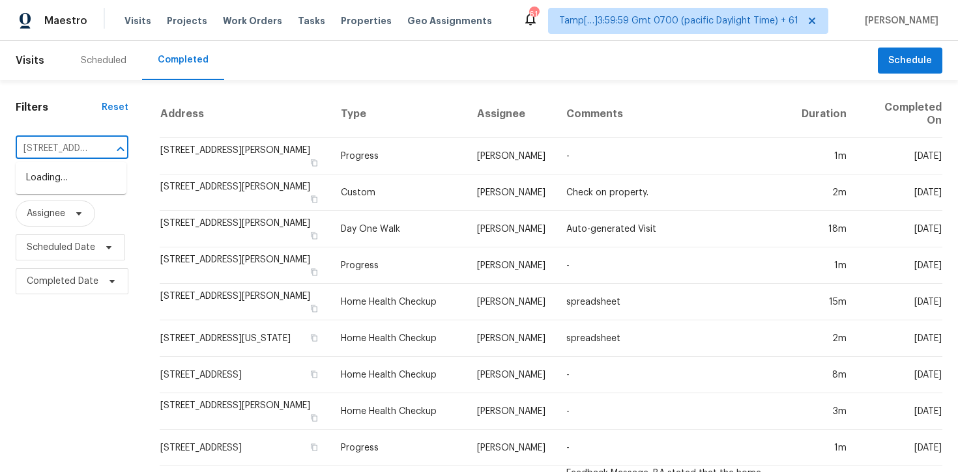
scroll to position [0, 127]
click at [102, 189] on li "[STREET_ADDRESS]" at bounding box center [71, 177] width 111 height 21
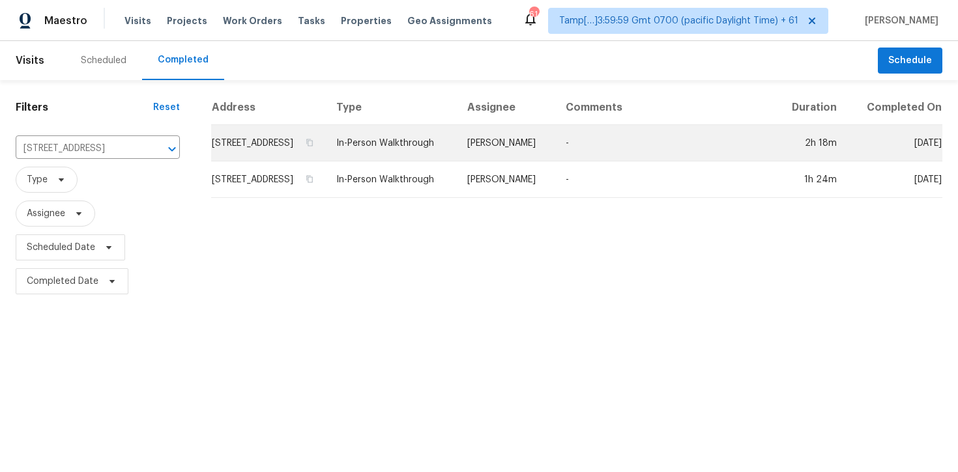
click at [291, 162] on td "[STREET_ADDRESS]" at bounding box center [268, 143] width 115 height 36
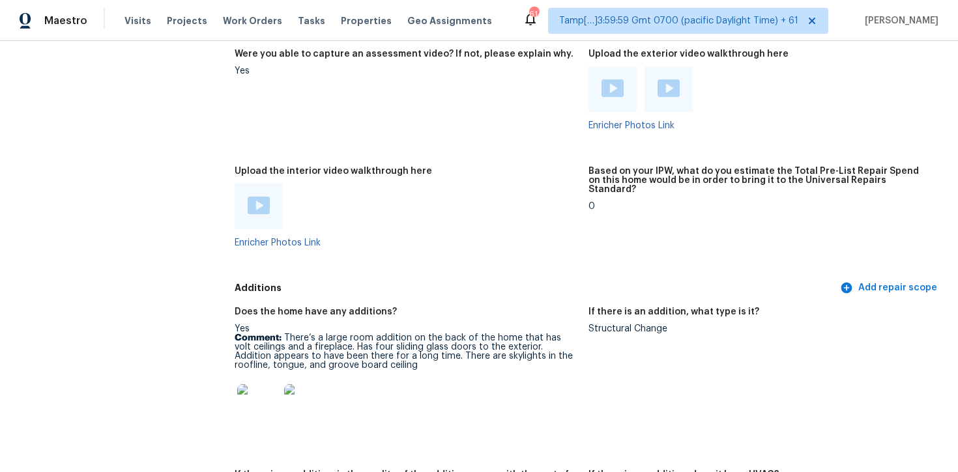
scroll to position [2721, 0]
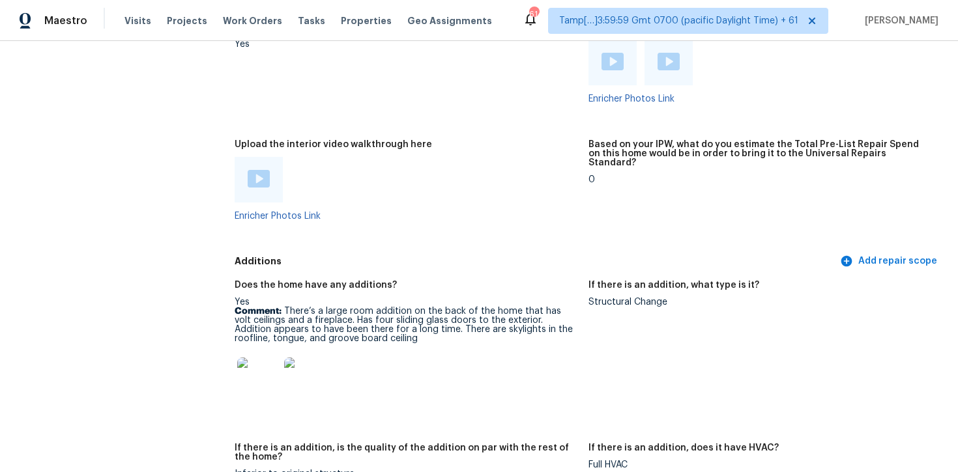
click at [251, 171] on div at bounding box center [259, 180] width 48 height 46
click at [249, 170] on img at bounding box center [259, 179] width 22 height 18
click at [466, 208] on figure "Upload the interior video walkthrough here Enricher Photos Link" at bounding box center [412, 191] width 354 height 102
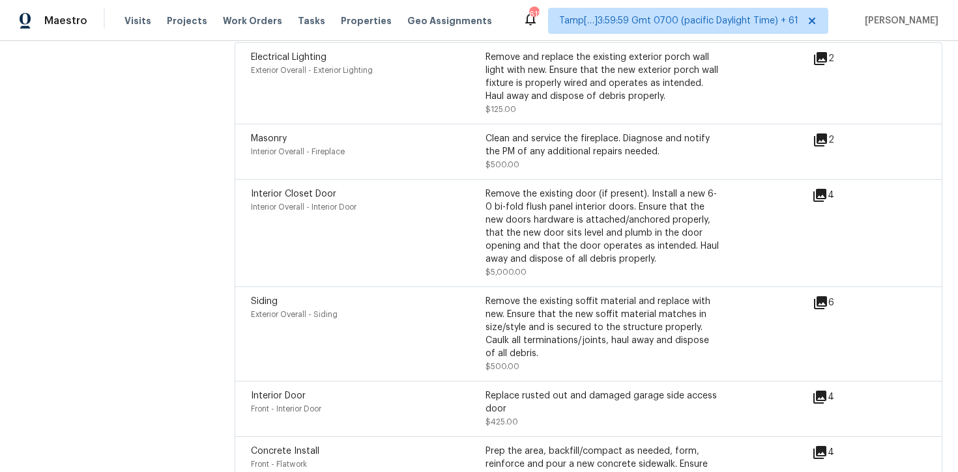
scroll to position [3976, 0]
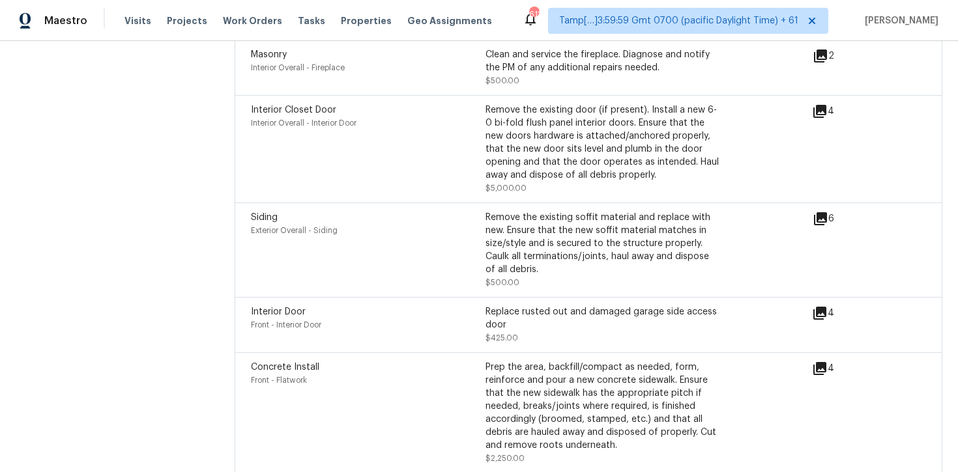
click at [405, 388] on div "Concrete Install Front - Flatwork" at bounding box center [368, 413] width 235 height 104
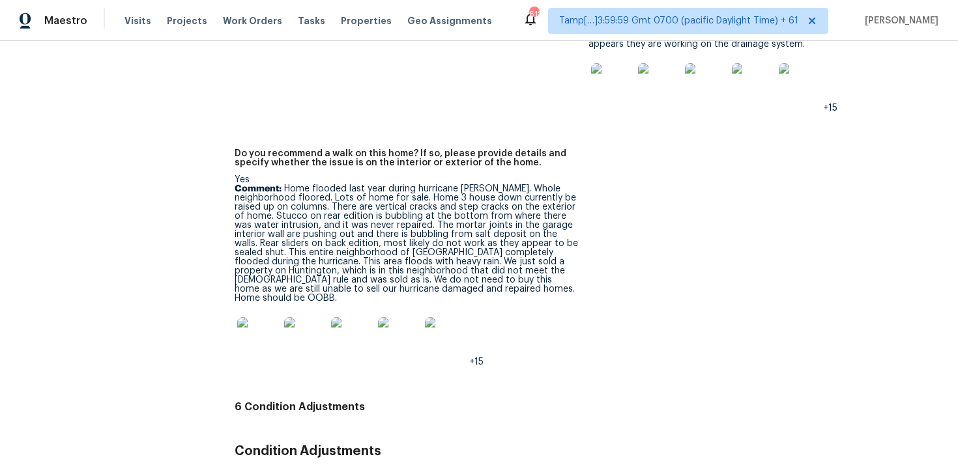
scroll to position [3436, 0]
click at [270, 318] on img at bounding box center [258, 339] width 42 height 42
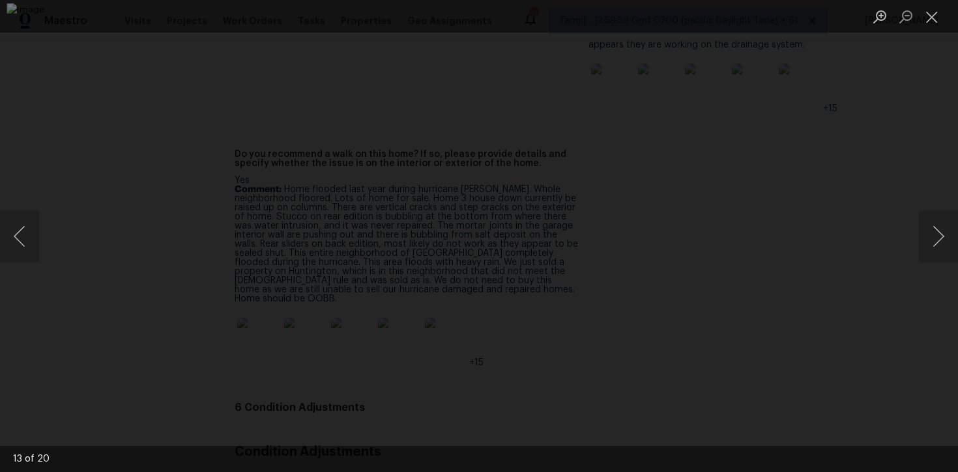
click at [844, 170] on div "Lightbox" at bounding box center [479, 236] width 958 height 472
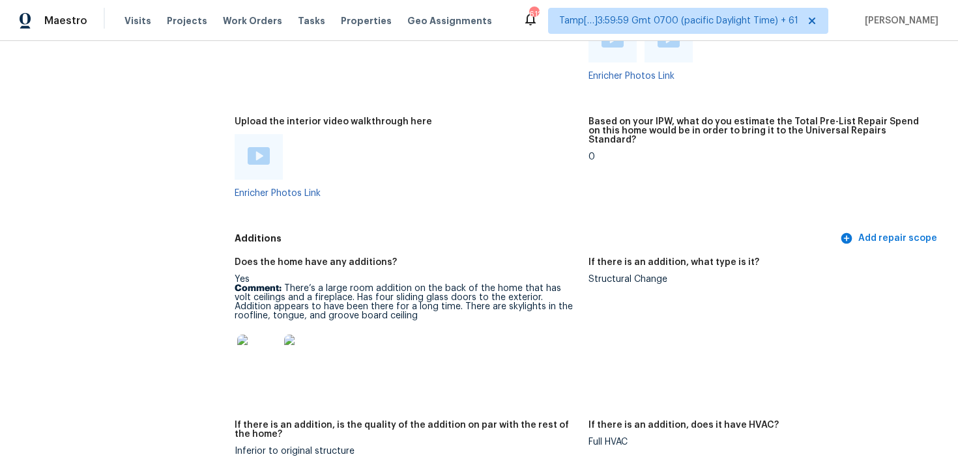
scroll to position [2711, 0]
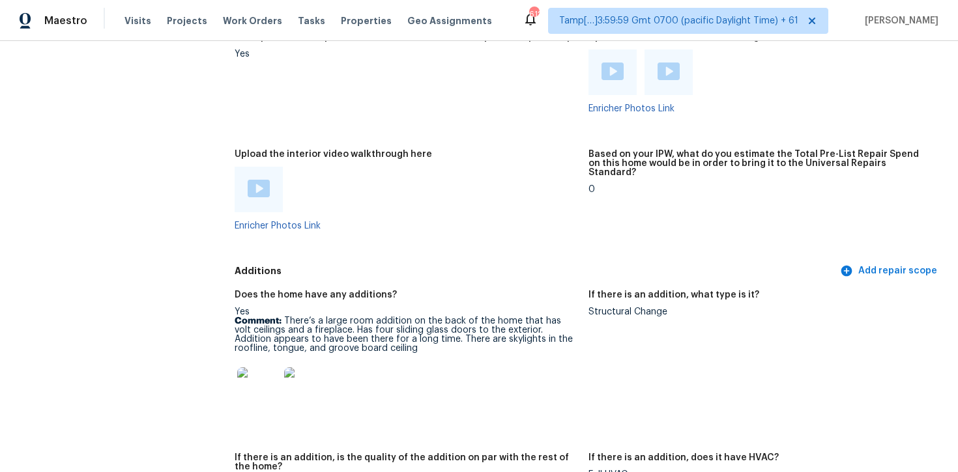
click at [246, 171] on div at bounding box center [259, 190] width 48 height 46
click at [253, 180] on img at bounding box center [259, 189] width 22 height 18
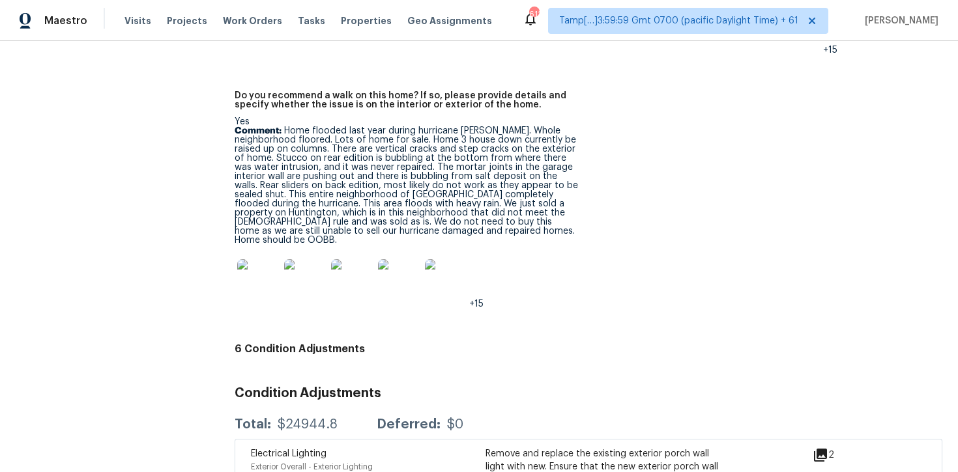
scroll to position [3336, 0]
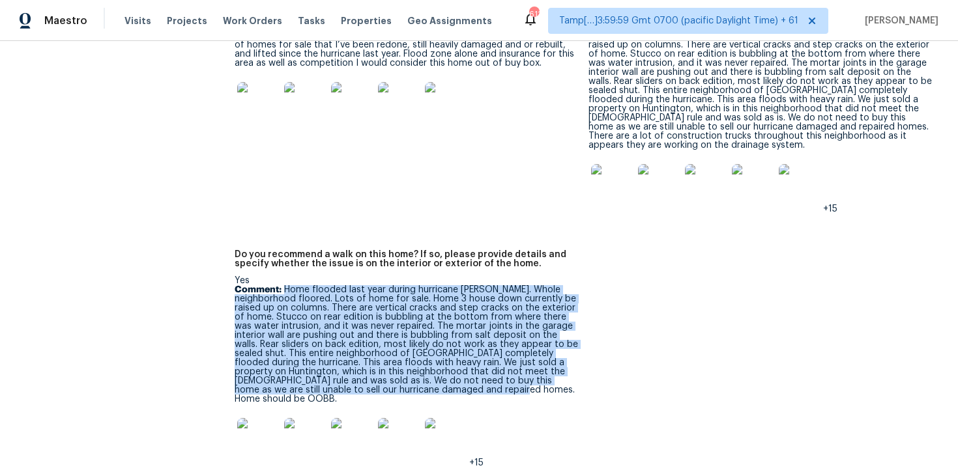
drag, startPoint x: 283, startPoint y: 262, endPoint x: 526, endPoint y: 362, distance: 262.6
click at [526, 363] on p "Comment: Home flooded last year during hurricane [PERSON_NAME]. Whole neighborh…" at bounding box center [406, 344] width 343 height 119
copy p "Home flooded last year during hurricane [PERSON_NAME]. Whole neighborhood floor…"
click at [333, 285] on p "Comment: Home flooded last year during hurricane [PERSON_NAME]. Whole neighborh…" at bounding box center [406, 344] width 343 height 119
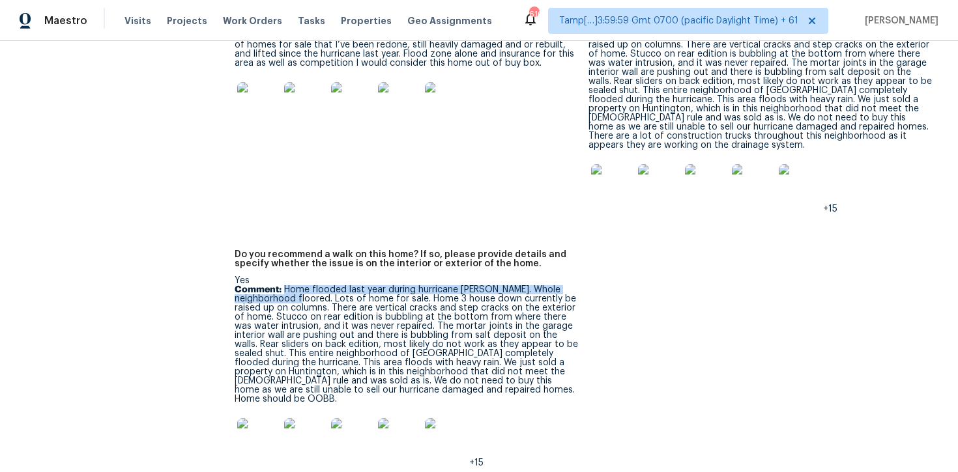
drag, startPoint x: 283, startPoint y: 262, endPoint x: 330, endPoint y: 272, distance: 47.9
click at [330, 285] on p "Comment: Home flooded last year during hurricane [PERSON_NAME]. Whole neighborh…" at bounding box center [406, 344] width 343 height 119
copy p "Home flooded last year during hurricane [PERSON_NAME]. Whole neighborhood floor…"
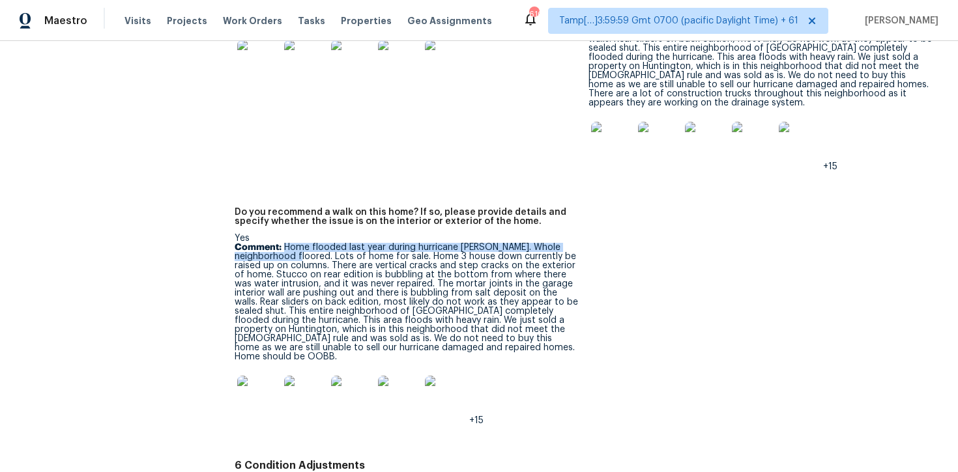
scroll to position [3381, 0]
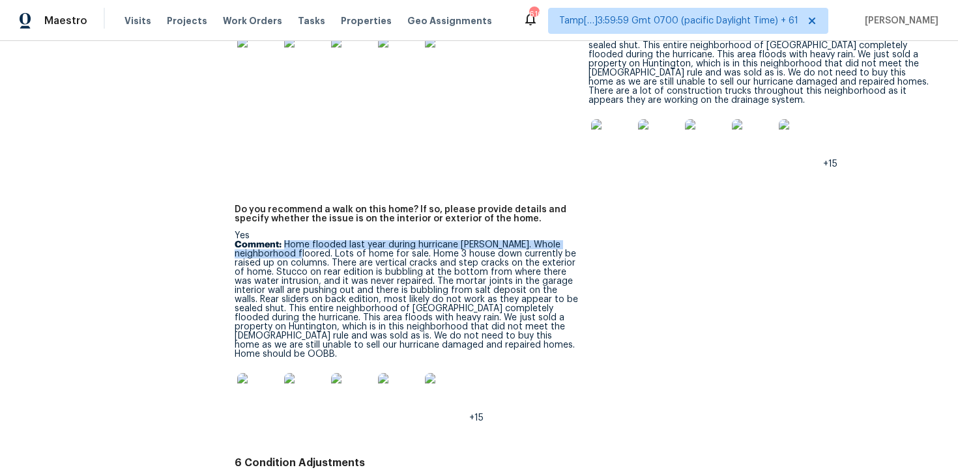
click at [411, 248] on p "Comment: Home flooded last year during hurricane [PERSON_NAME]. Whole neighborh…" at bounding box center [406, 299] width 343 height 119
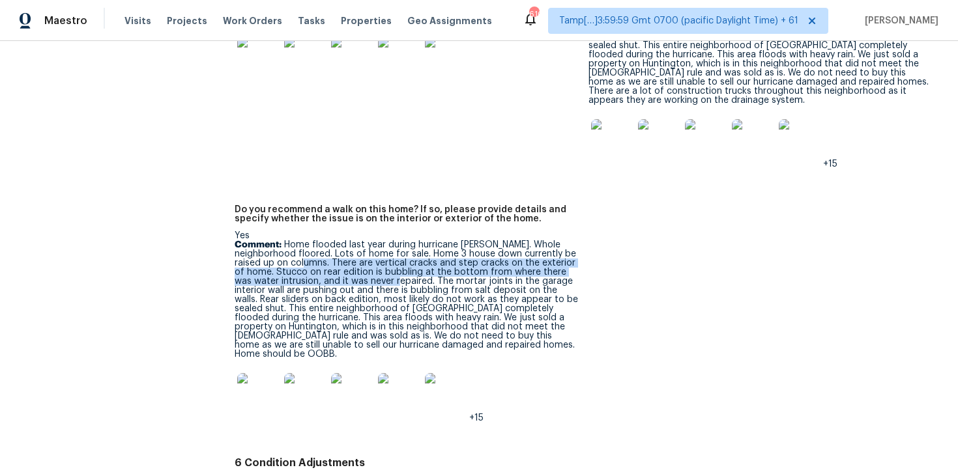
drag, startPoint x: 331, startPoint y: 235, endPoint x: 412, endPoint y: 255, distance: 83.1
click at [412, 255] on p "Comment: Home flooded last year during hurricane [PERSON_NAME]. Whole neighborh…" at bounding box center [406, 299] width 343 height 119
copy p "There are vertical cracks and step cracks on the exterior of home. Stucco on re…"
click at [263, 373] on img at bounding box center [258, 394] width 42 height 42
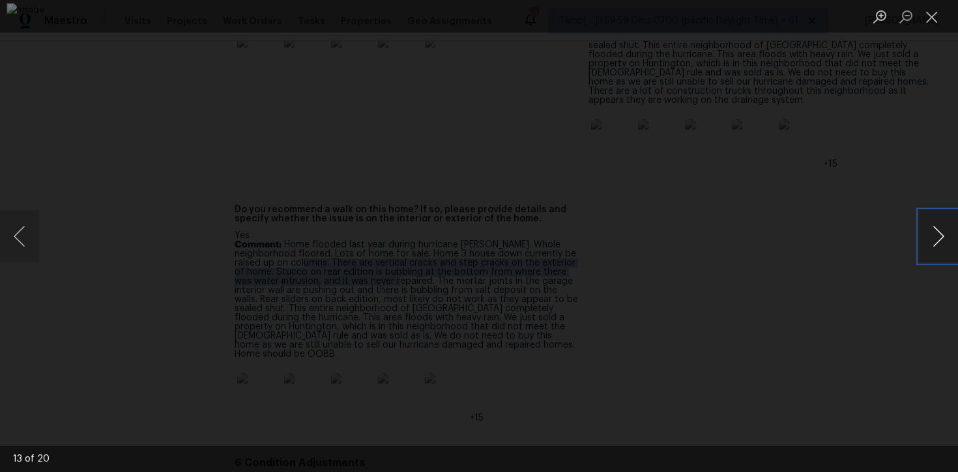
click at [926, 257] on button "Next image" at bounding box center [938, 236] width 39 height 52
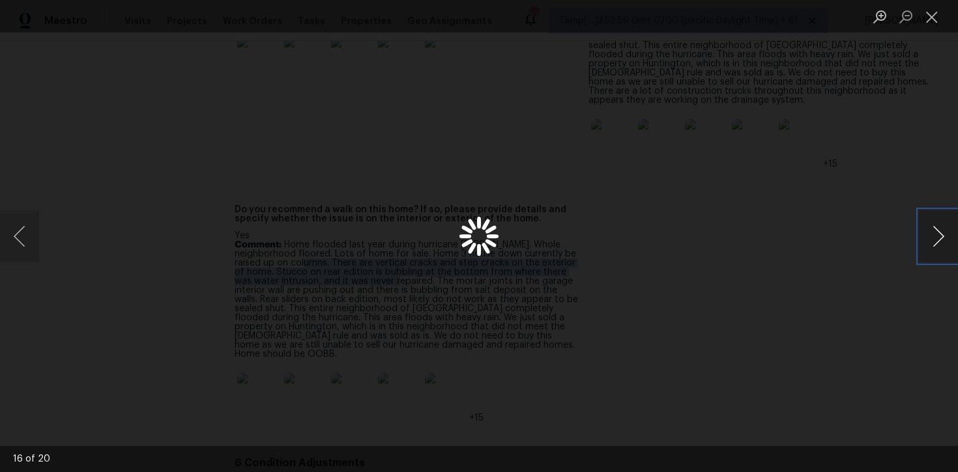
click at [926, 257] on button "Next image" at bounding box center [938, 236] width 39 height 52
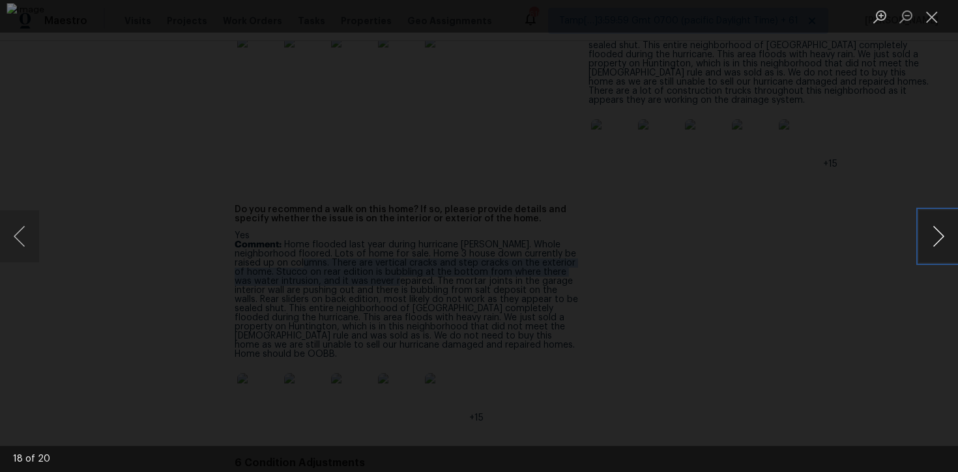
click at [926, 257] on button "Next image" at bounding box center [938, 236] width 39 height 52
click at [932, 235] on button "Next image" at bounding box center [938, 236] width 39 height 52
click at [937, 242] on button "Next image" at bounding box center [938, 236] width 39 height 52
click at [945, 231] on button "Next image" at bounding box center [938, 236] width 39 height 52
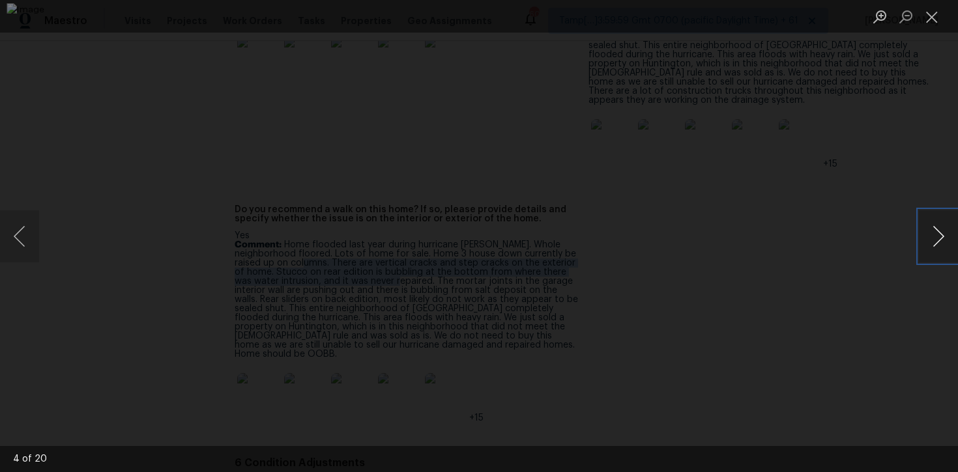
click at [949, 238] on button "Next image" at bounding box center [938, 236] width 39 height 52
click at [917, 231] on div "Lightbox" at bounding box center [479, 236] width 958 height 472
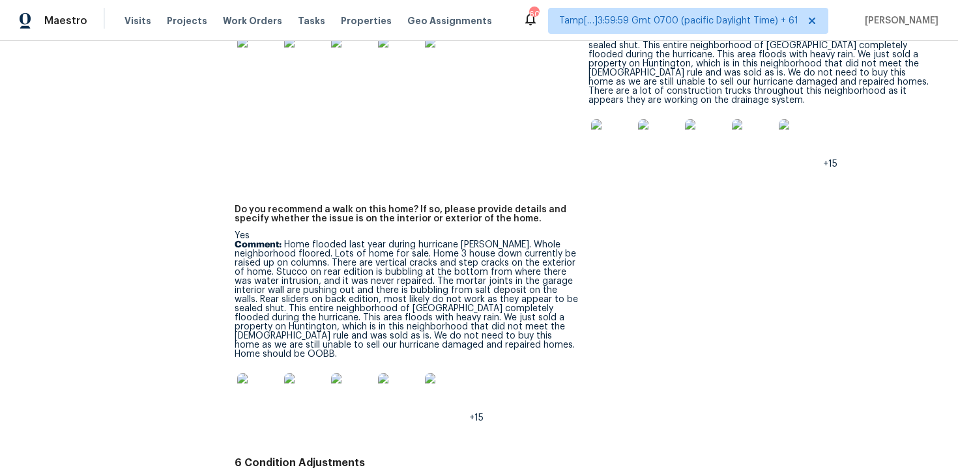
click at [444, 373] on img at bounding box center [446, 394] width 42 height 42
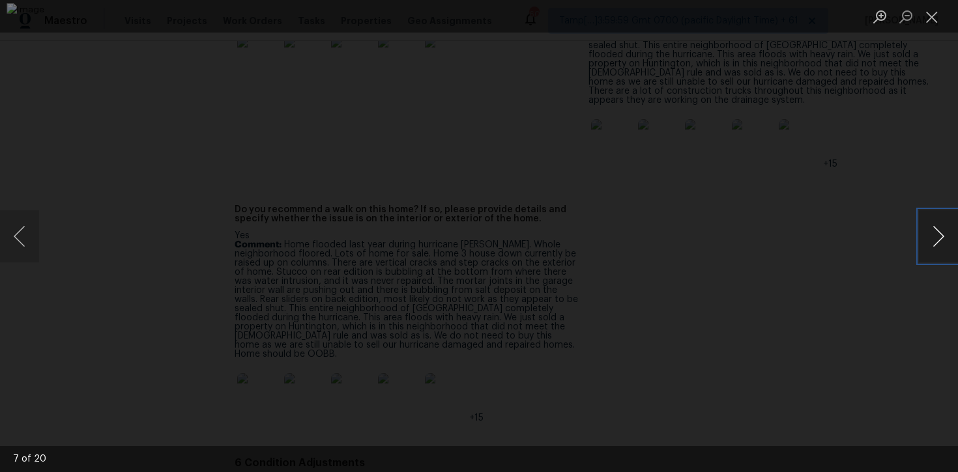
click at [943, 227] on button "Next image" at bounding box center [938, 236] width 39 height 52
click at [934, 240] on button "Next image" at bounding box center [938, 236] width 39 height 52
click at [924, 225] on button "Next image" at bounding box center [938, 236] width 39 height 52
click at [928, 246] on button "Next image" at bounding box center [938, 236] width 39 height 52
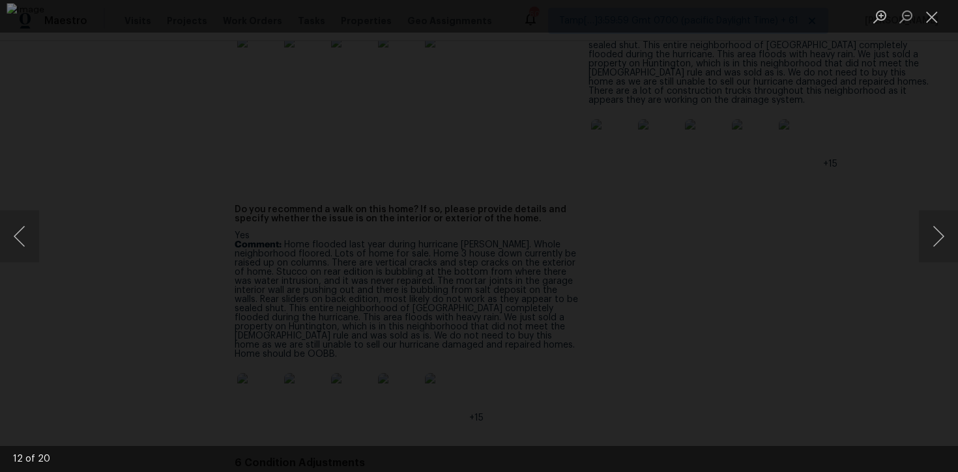
click at [889, 183] on div "Lightbox" at bounding box center [479, 236] width 958 height 472
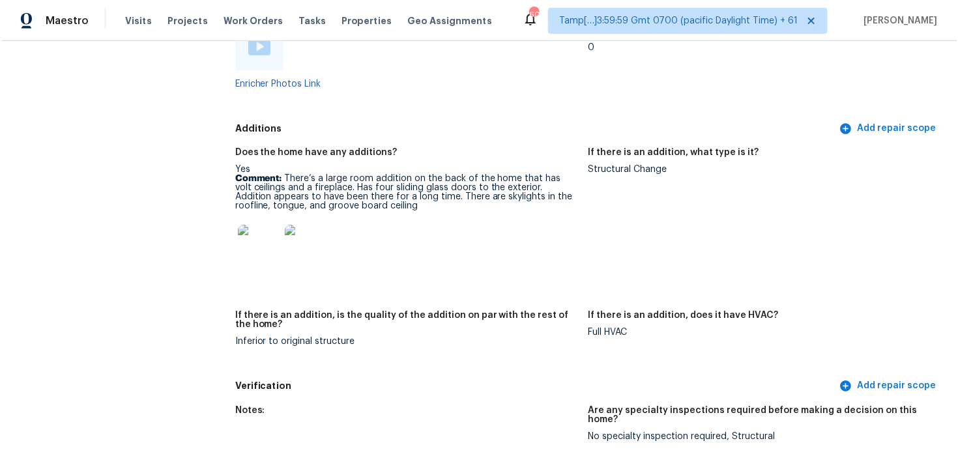
scroll to position [2844, 0]
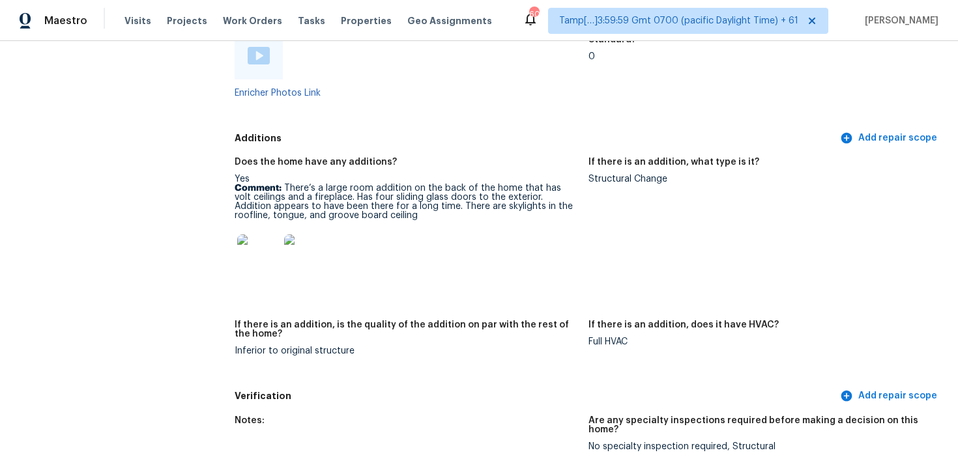
click at [265, 235] on img at bounding box center [258, 256] width 42 height 42
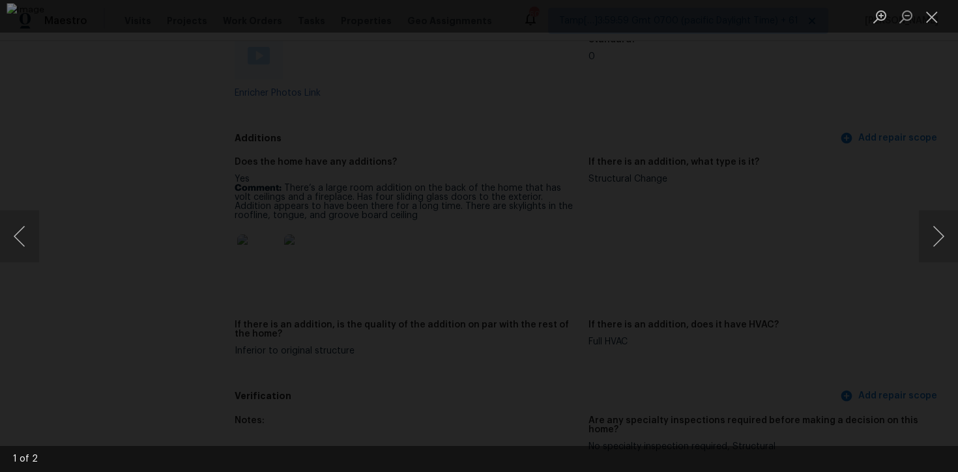
click at [848, 283] on div "Lightbox" at bounding box center [479, 236] width 958 height 472
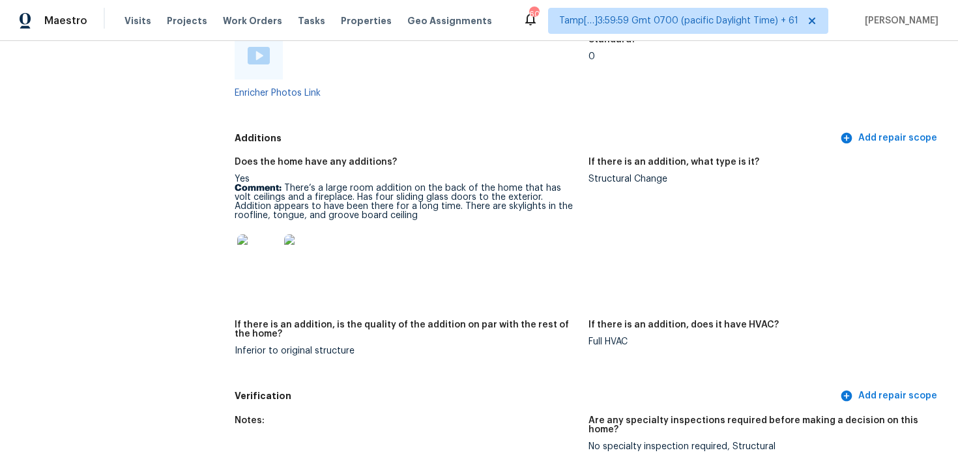
click at [324, 227] on div at bounding box center [304, 255] width 47 height 57
click at [304, 235] on img at bounding box center [305, 256] width 42 height 42
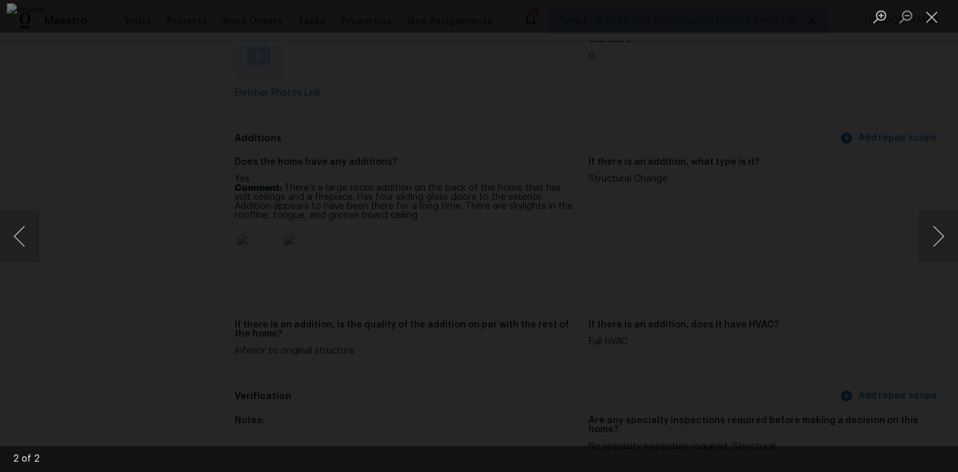
click at [849, 113] on div "Lightbox" at bounding box center [479, 236] width 958 height 472
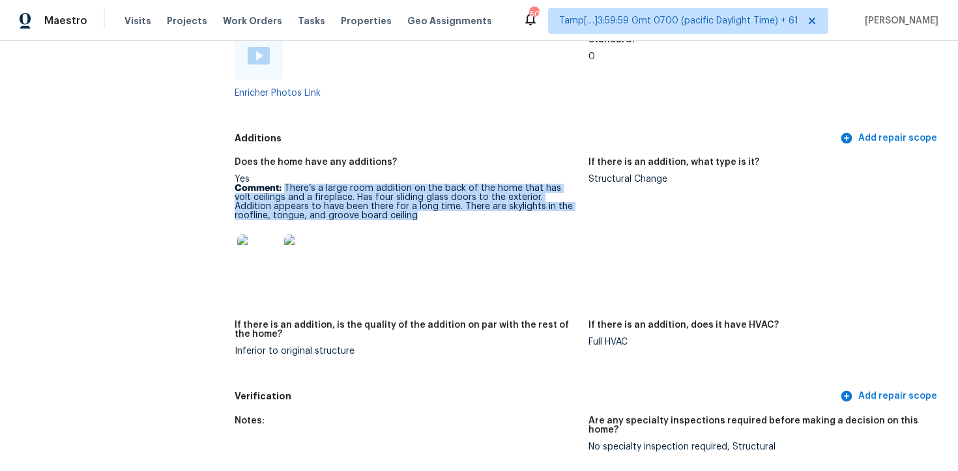
drag, startPoint x: 285, startPoint y: 167, endPoint x: 398, endPoint y: 196, distance: 116.5
click at [399, 198] on p "Comment: There’s a large room addition on the back of the home that has volt ce…" at bounding box center [406, 202] width 343 height 36
copy p "There’s a large room addition on the back of the home that has volt ceilings an…"
click at [457, 184] on p "Comment: There’s a large room addition on the back of the home that has volt ce…" at bounding box center [406, 202] width 343 height 36
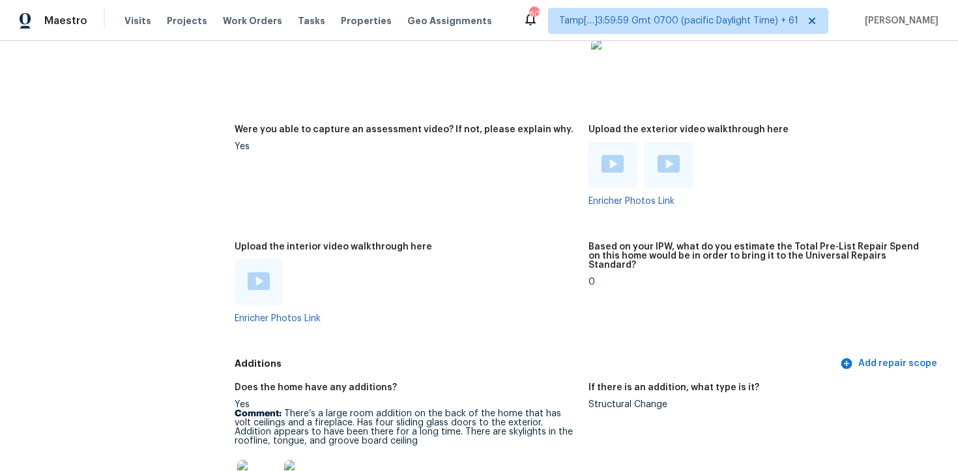
scroll to position [2575, 0]
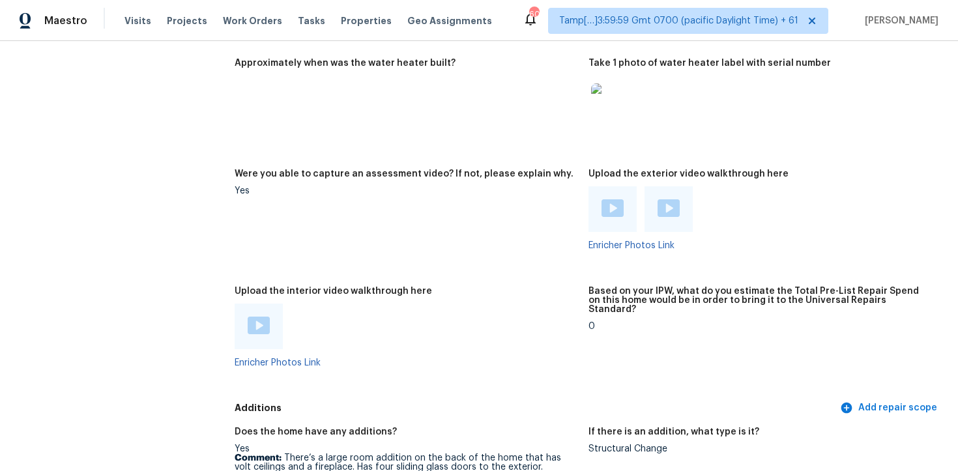
click at [343, 304] on div at bounding box center [406, 327] width 343 height 46
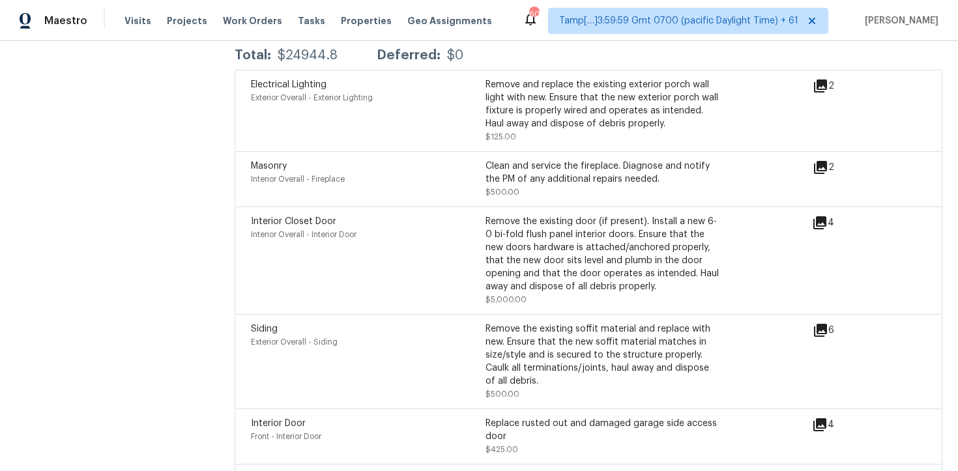
scroll to position [3824, 0]
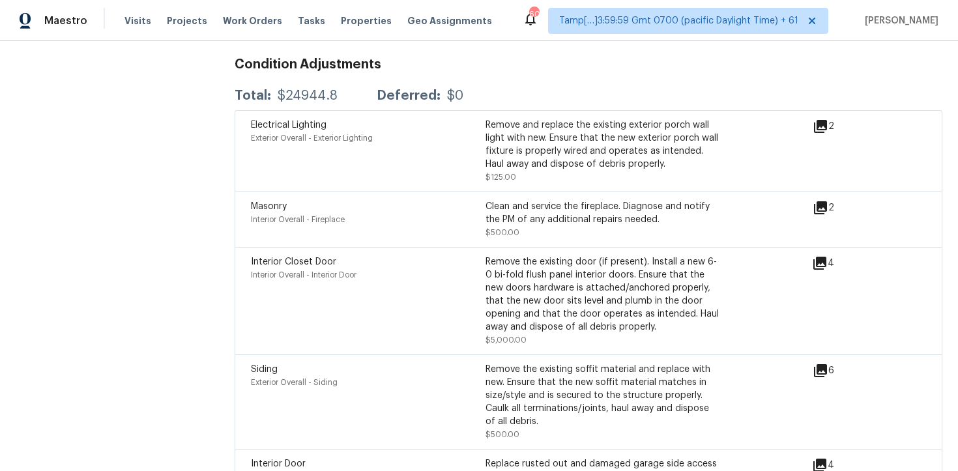
click at [822, 364] on icon at bounding box center [820, 370] width 13 height 13
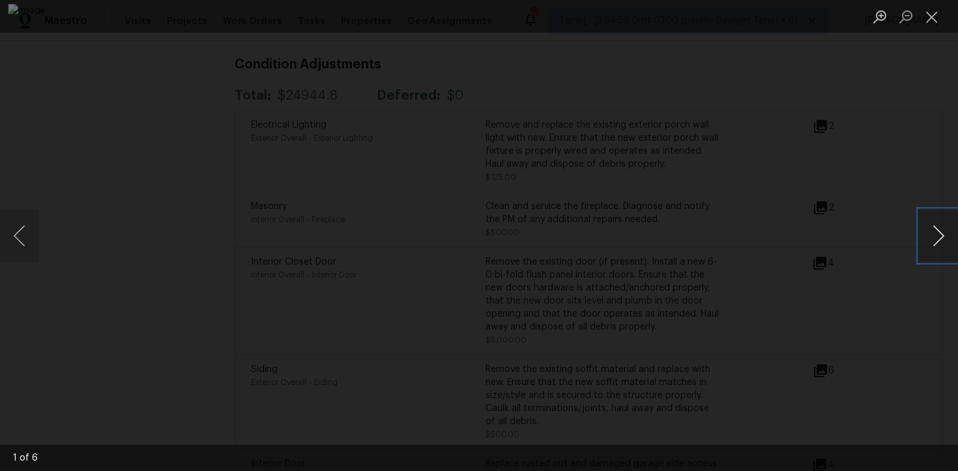
click at [946, 230] on button "Next image" at bounding box center [938, 236] width 39 height 52
click at [913, 165] on div "Lightbox" at bounding box center [479, 235] width 958 height 471
click at [879, 191] on div "Lightbox" at bounding box center [479, 235] width 958 height 471
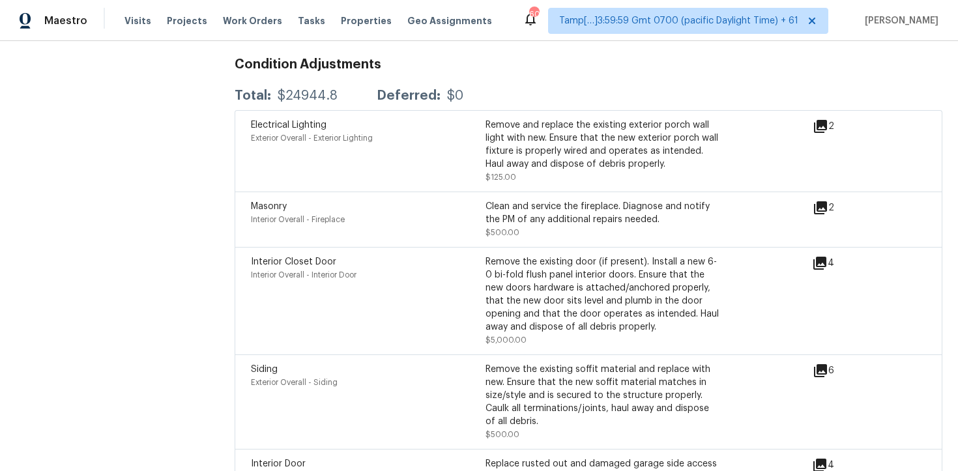
click at [829, 255] on div "4" at bounding box center [844, 263] width 64 height 16
click at [823, 257] on icon at bounding box center [819, 263] width 13 height 13
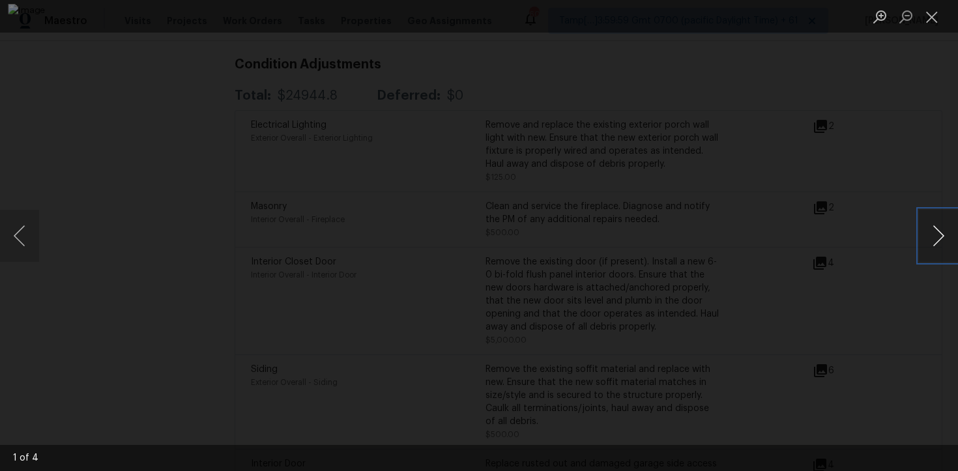
click at [943, 233] on button "Next image" at bounding box center [938, 236] width 39 height 52
click at [885, 152] on div "Lightbox" at bounding box center [479, 235] width 958 height 471
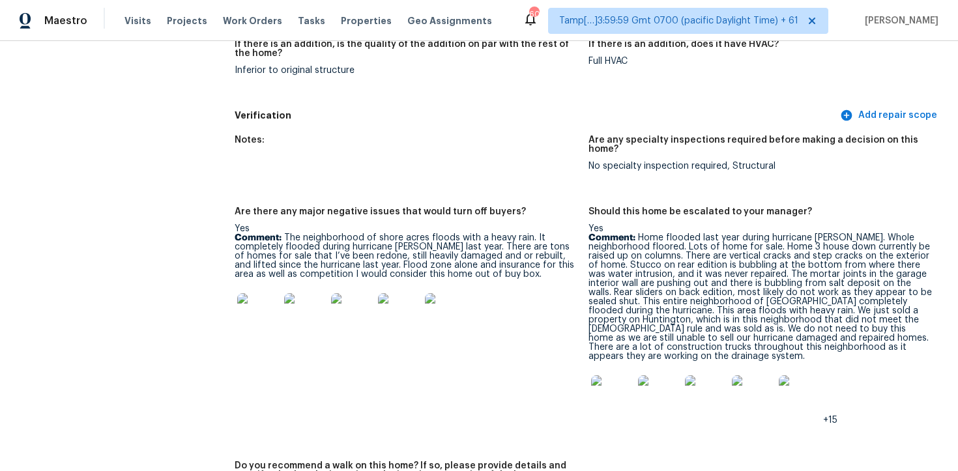
scroll to position [2571, 0]
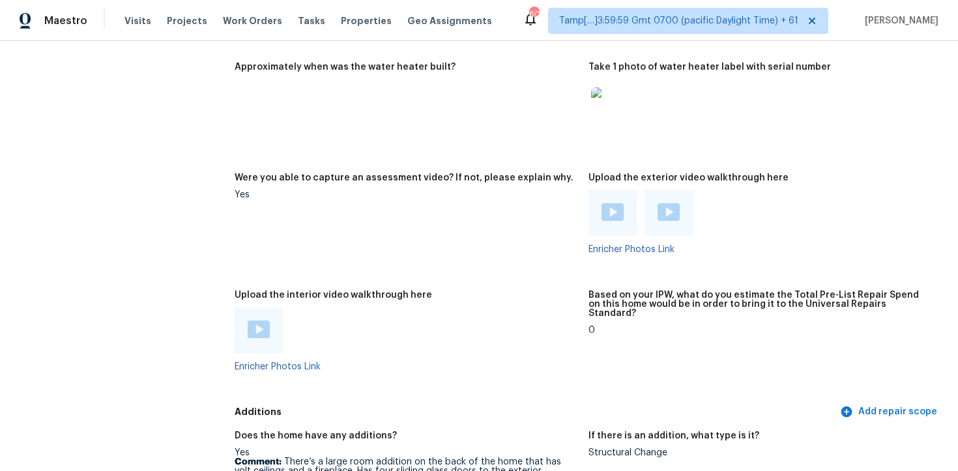
click at [668, 203] on img at bounding box center [668, 212] width 22 height 18
click at [603, 203] on img at bounding box center [612, 212] width 22 height 18
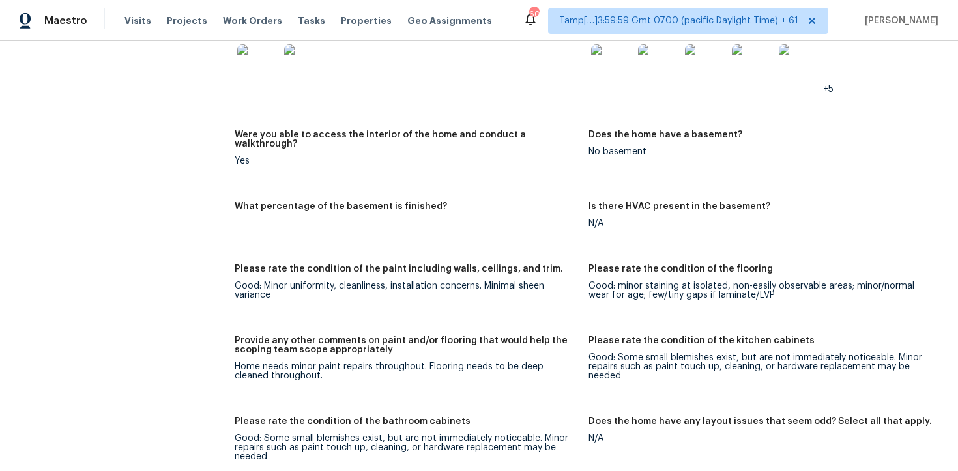
scroll to position [1514, 0]
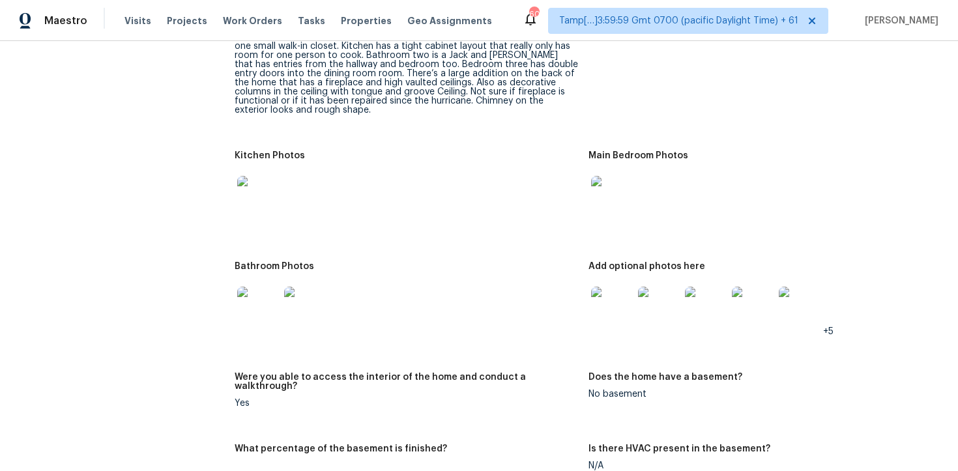
click at [611, 279] on div at bounding box center [611, 307] width 47 height 57
click at [595, 187] on img at bounding box center [612, 197] width 42 height 42
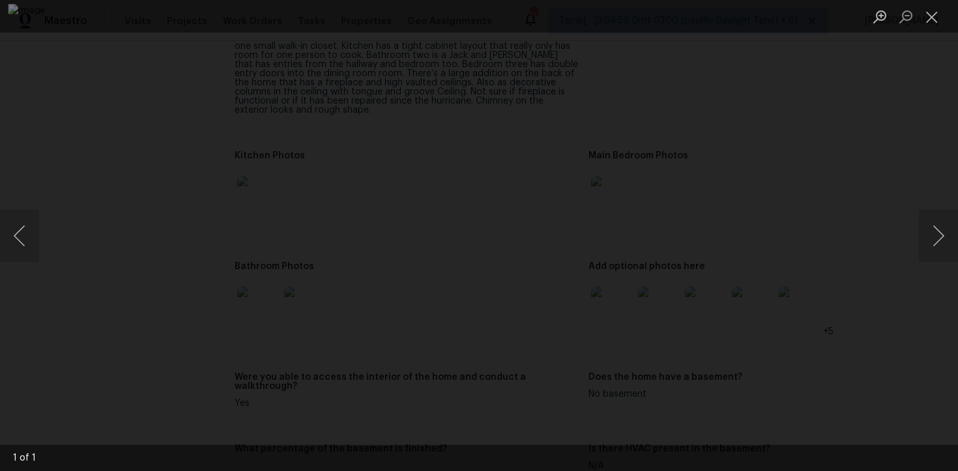
click at [895, 139] on div "Lightbox" at bounding box center [479, 235] width 958 height 471
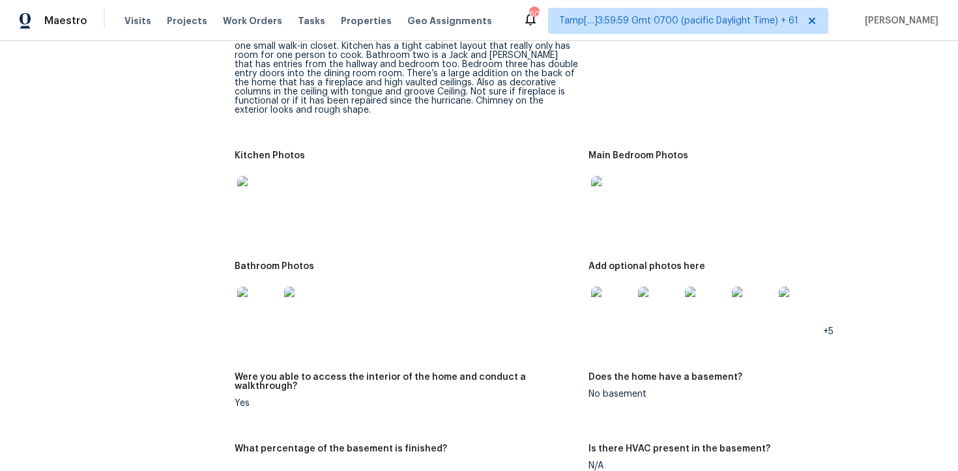
click at [252, 307] on img at bounding box center [258, 308] width 42 height 42
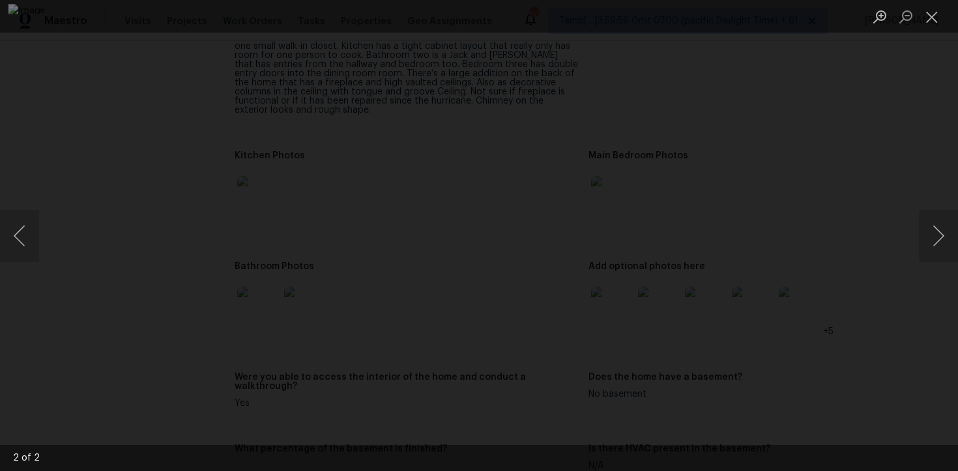
drag, startPoint x: 935, startPoint y: 138, endPoint x: 896, endPoint y: 142, distance: 39.9
click at [935, 138] on div "Lightbox" at bounding box center [479, 235] width 958 height 471
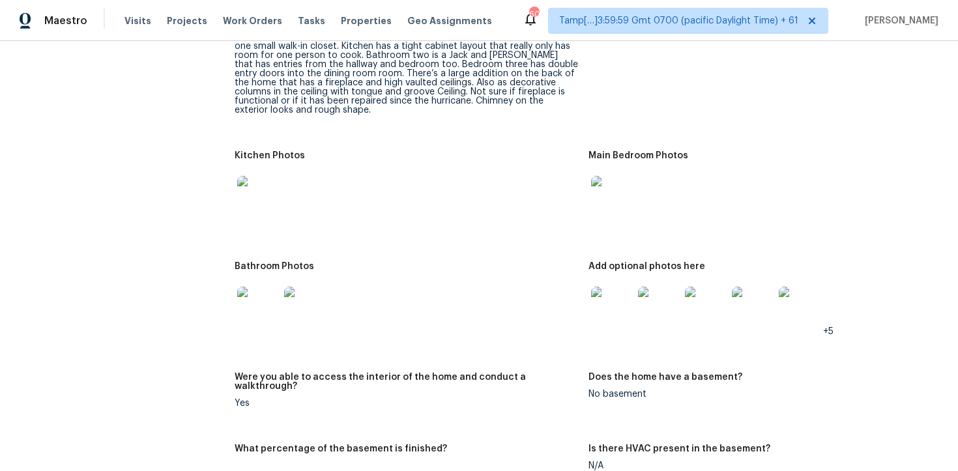
click at [871, 151] on div "Main Bedroom Photos" at bounding box center [759, 159] width 343 height 17
click at [614, 289] on img at bounding box center [612, 308] width 42 height 42
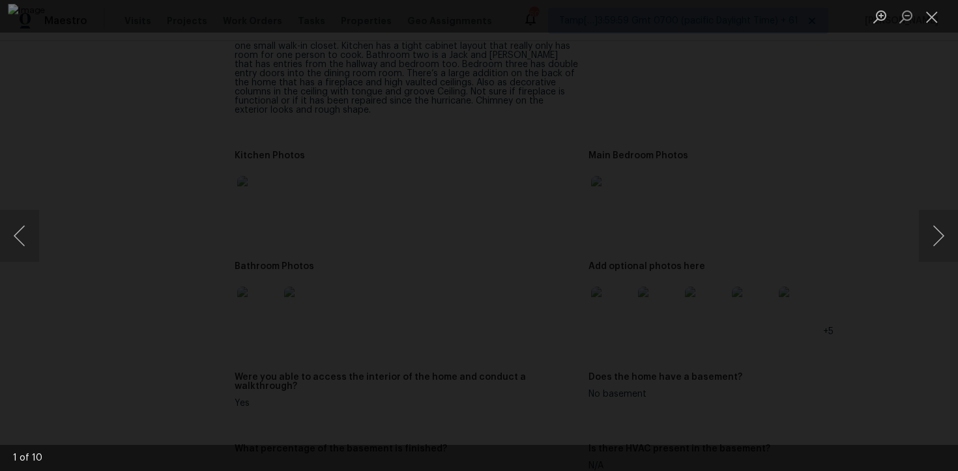
click at [874, 233] on div "Lightbox" at bounding box center [479, 235] width 958 height 471
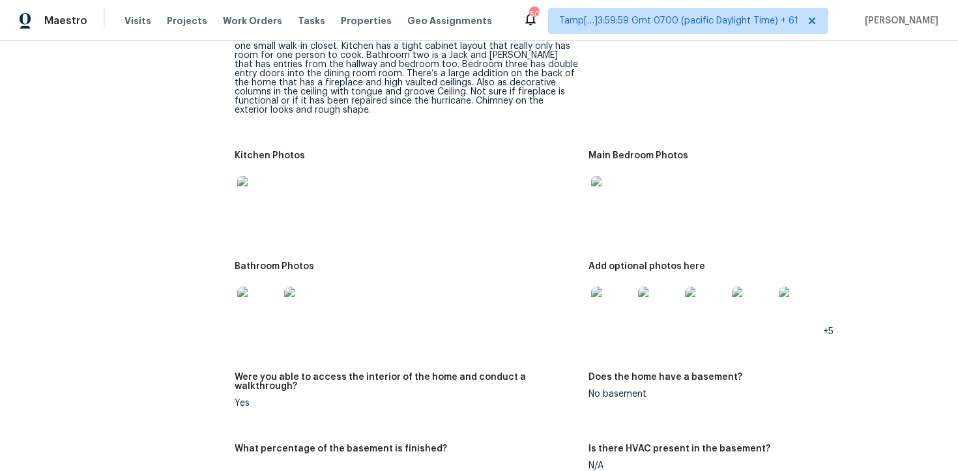
click at [267, 184] on img at bounding box center [258, 197] width 42 height 42
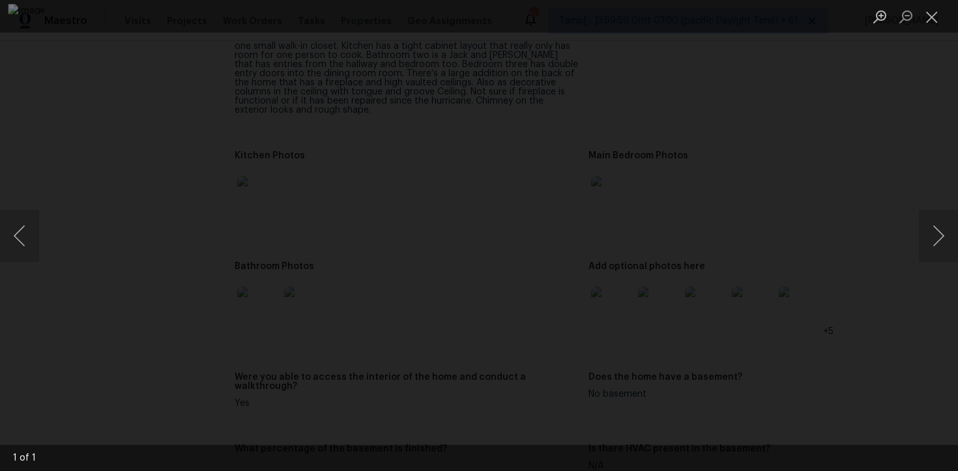
click at [883, 193] on div "Lightbox" at bounding box center [479, 235] width 958 height 471
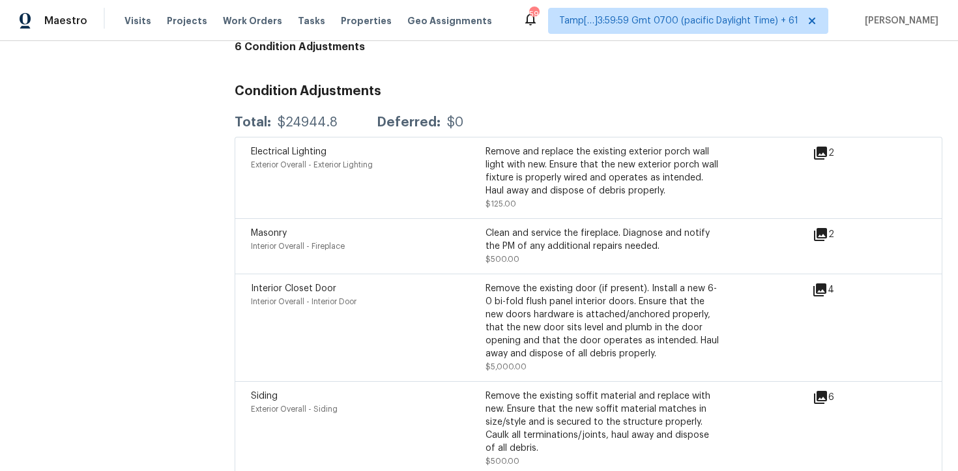
scroll to position [3532, 0]
